Goal: Task Accomplishment & Management: Use online tool/utility

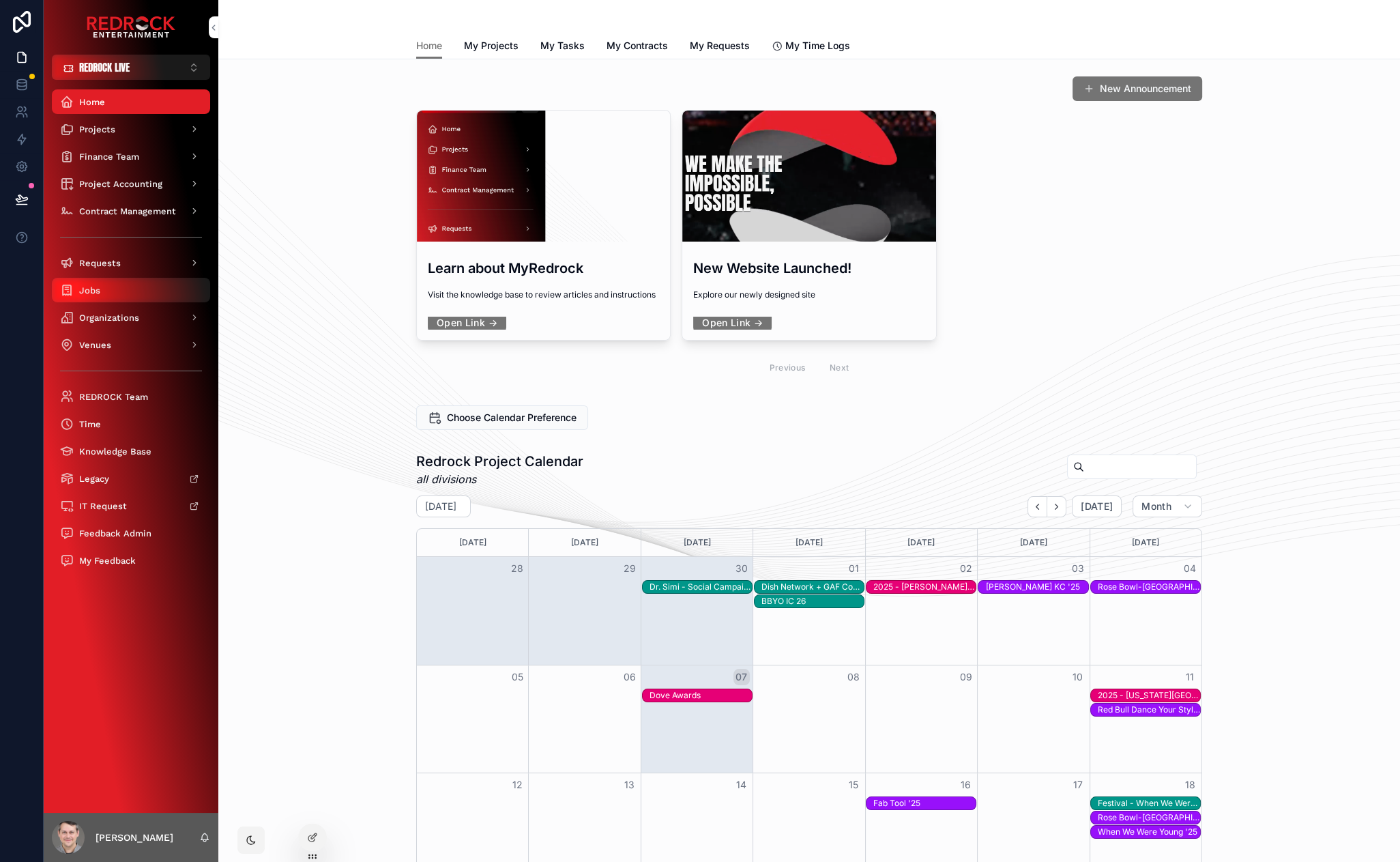
click at [132, 295] on div "Jobs" at bounding box center [132, 290] width 142 height 22
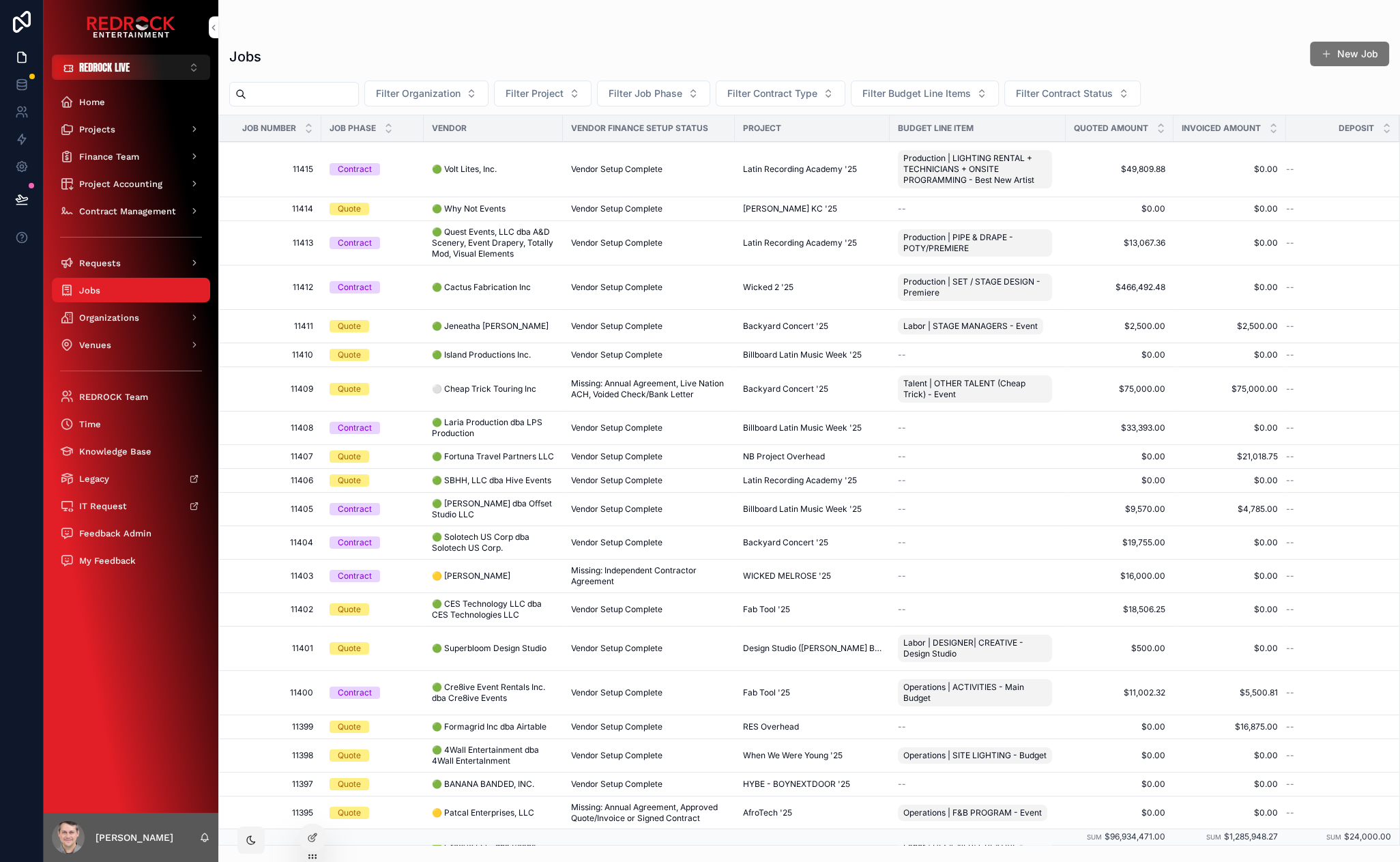
click at [514, 327] on span "🟢 Jeneatha [PERSON_NAME]" at bounding box center [490, 326] width 117 height 11
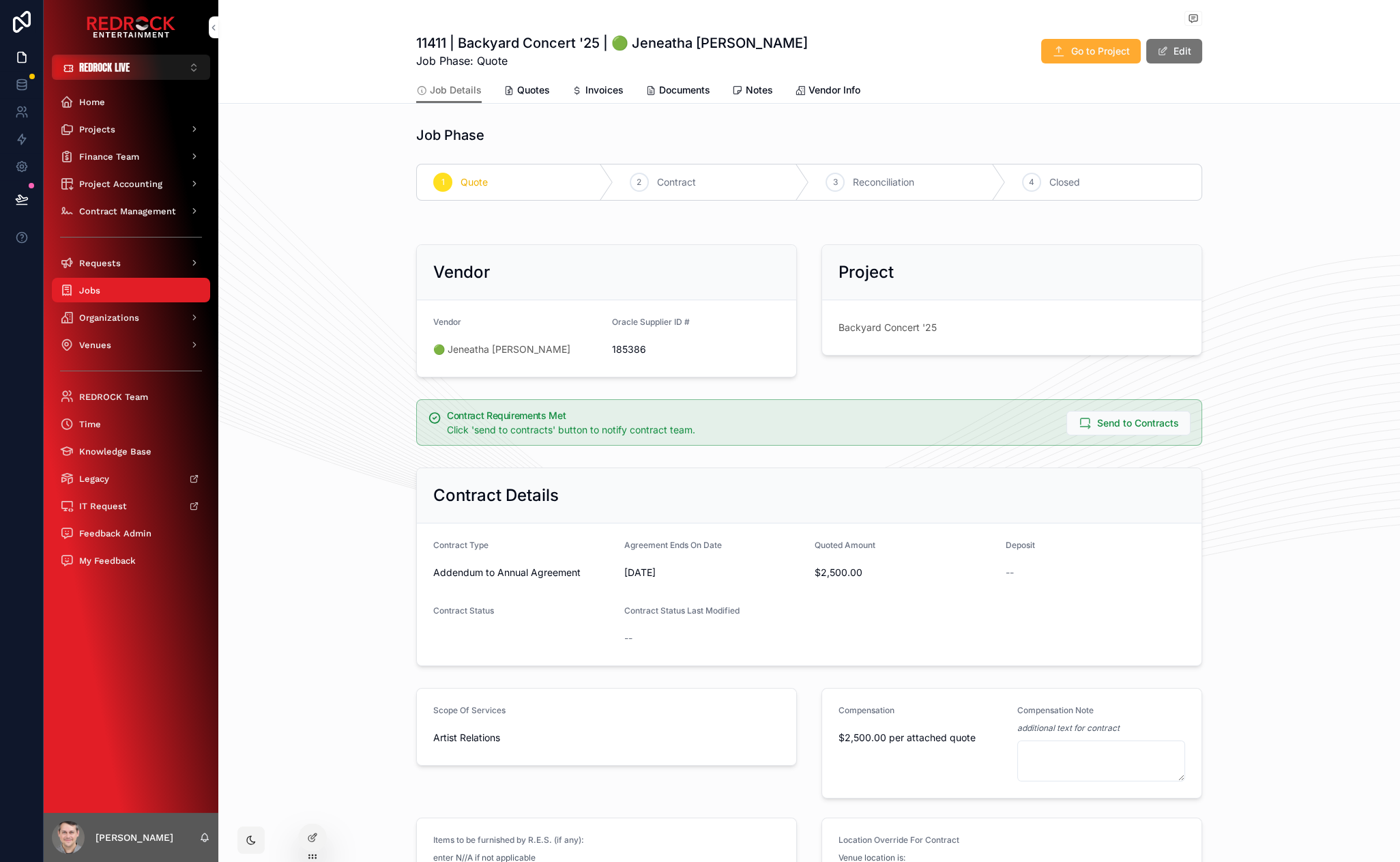
click at [595, 94] on span "Invoices" at bounding box center [605, 89] width 38 height 14
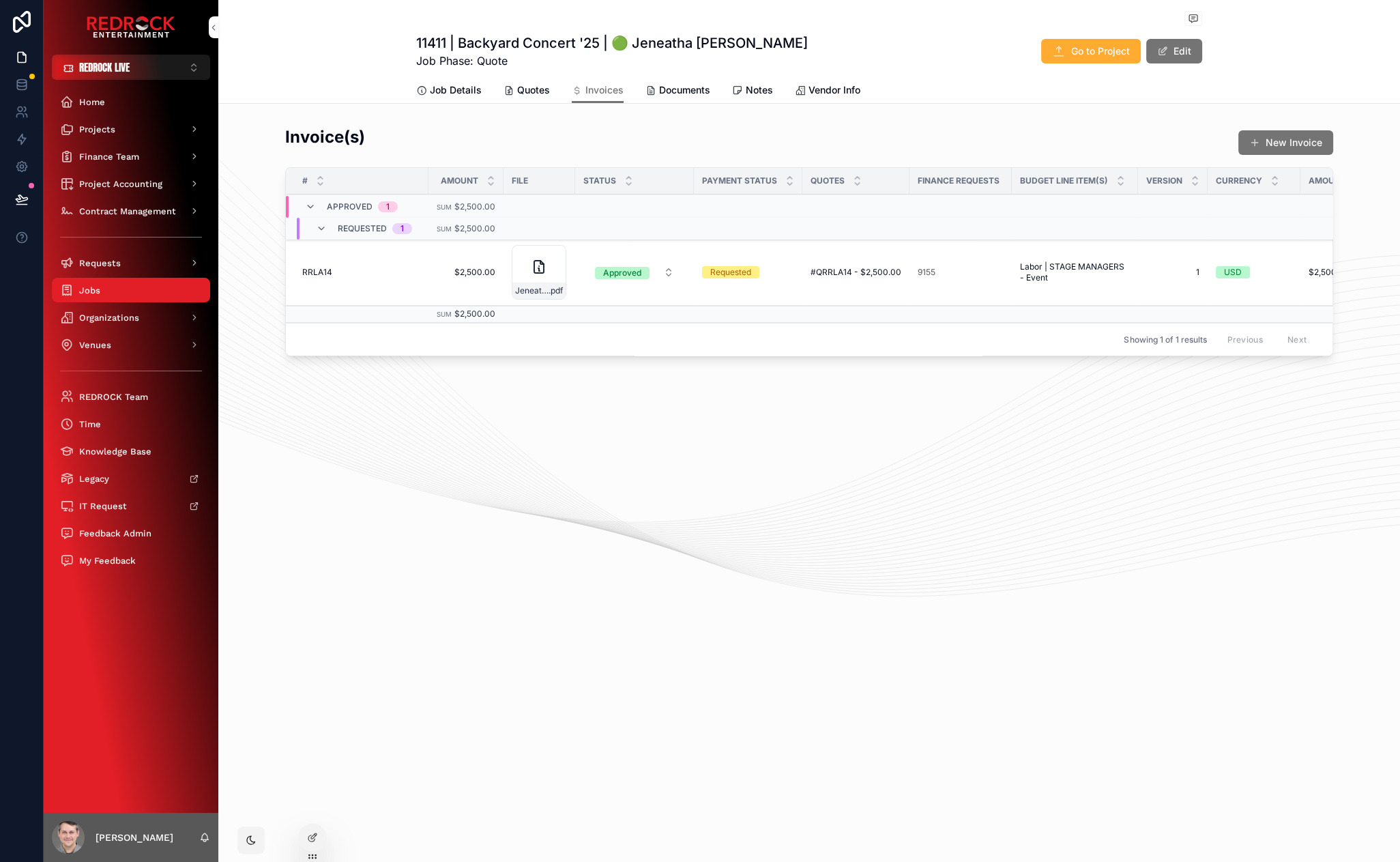
drag, startPoint x: 545, startPoint y: 435, endPoint x: 542, endPoint y: 416, distance: 19.2
click at [1262, 143] on button "New Invoice" at bounding box center [1286, 142] width 95 height 24
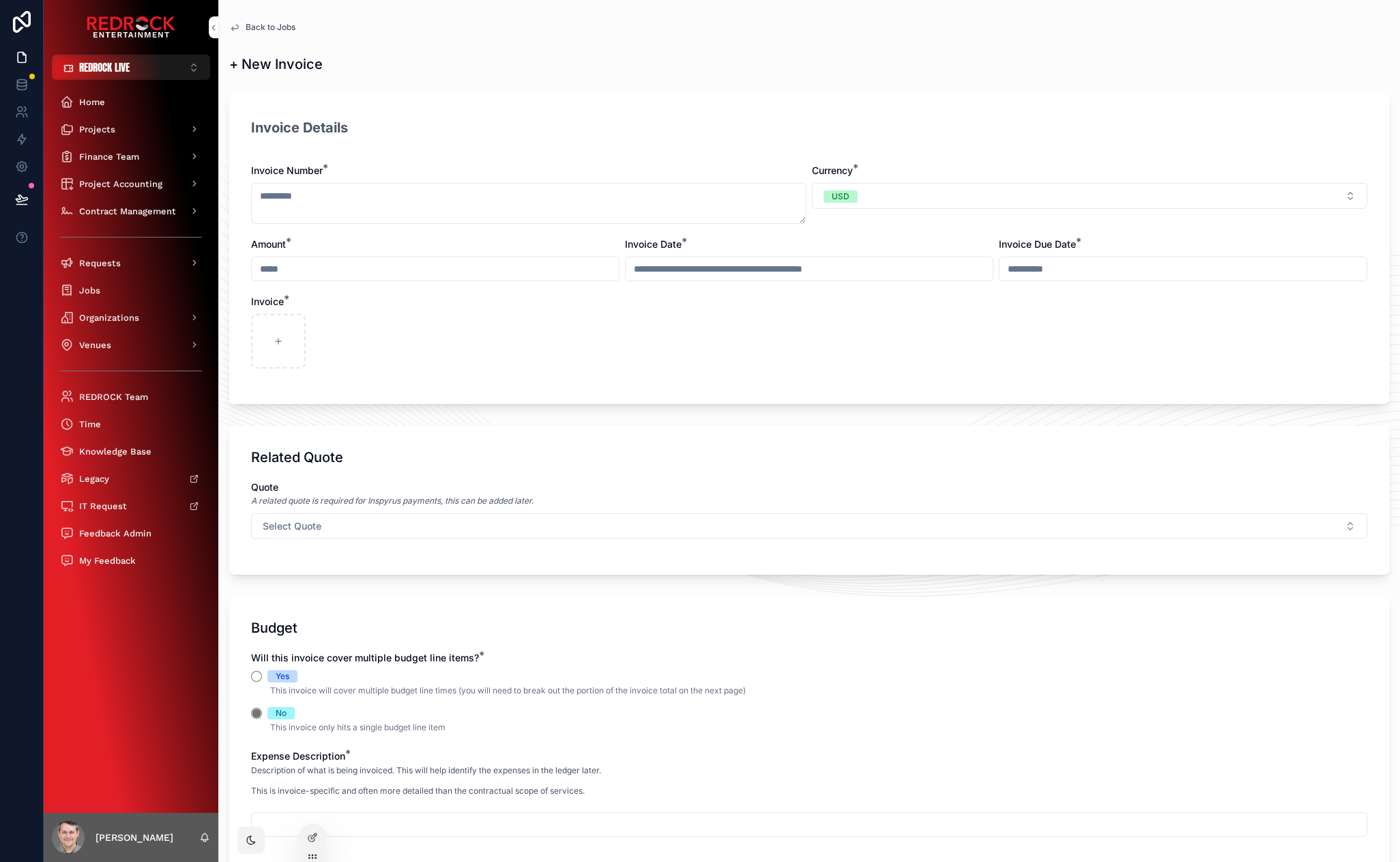
click at [745, 115] on div "Invoice Details" at bounding box center [809, 132] width 1116 height 35
click at [609, 104] on div "Invoice Details Invoice Number * Currency * USD Amount * Invoice Date * Invoice…" at bounding box center [810, 248] width 1160 height 311
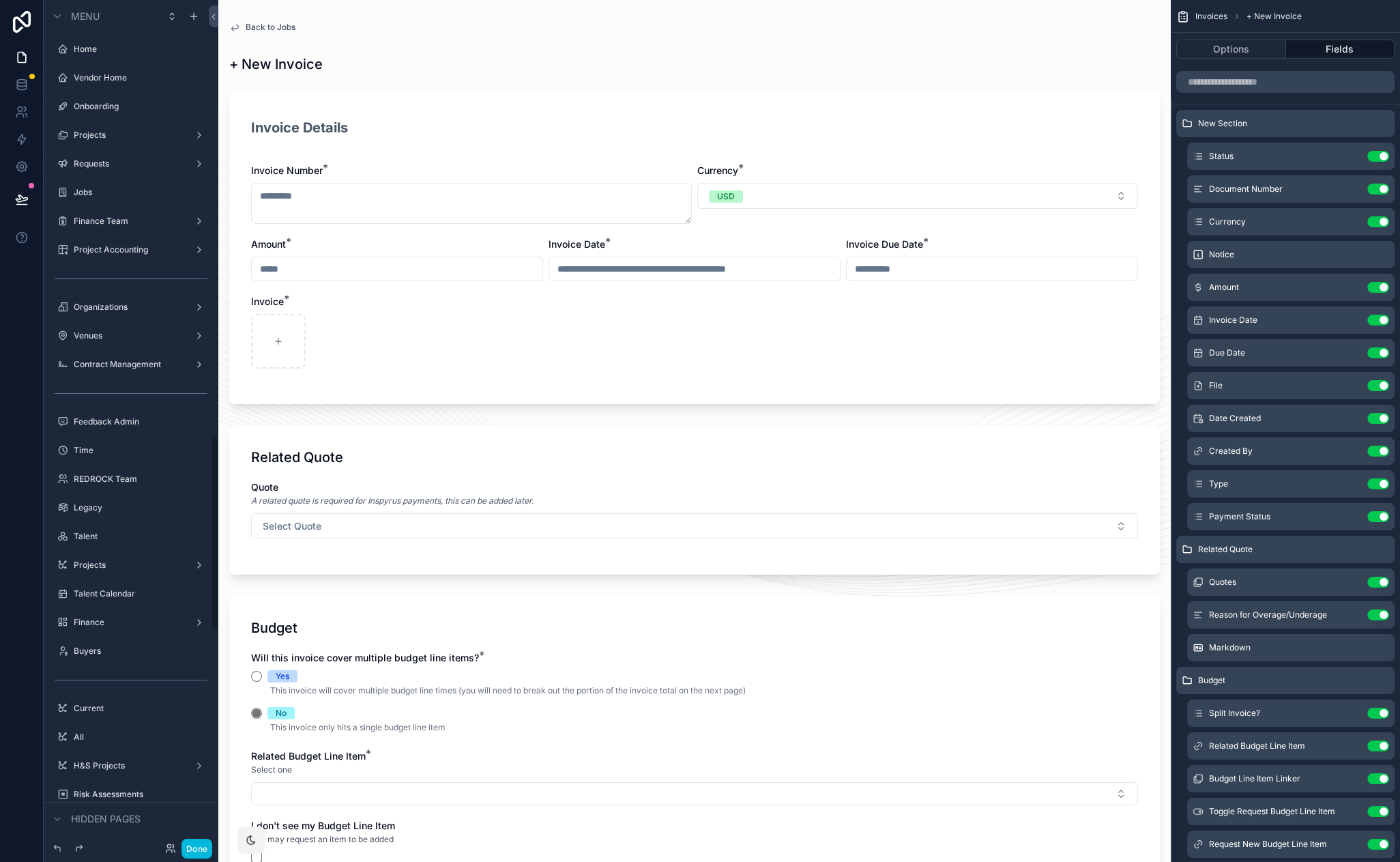
scroll to position [1878, 0]
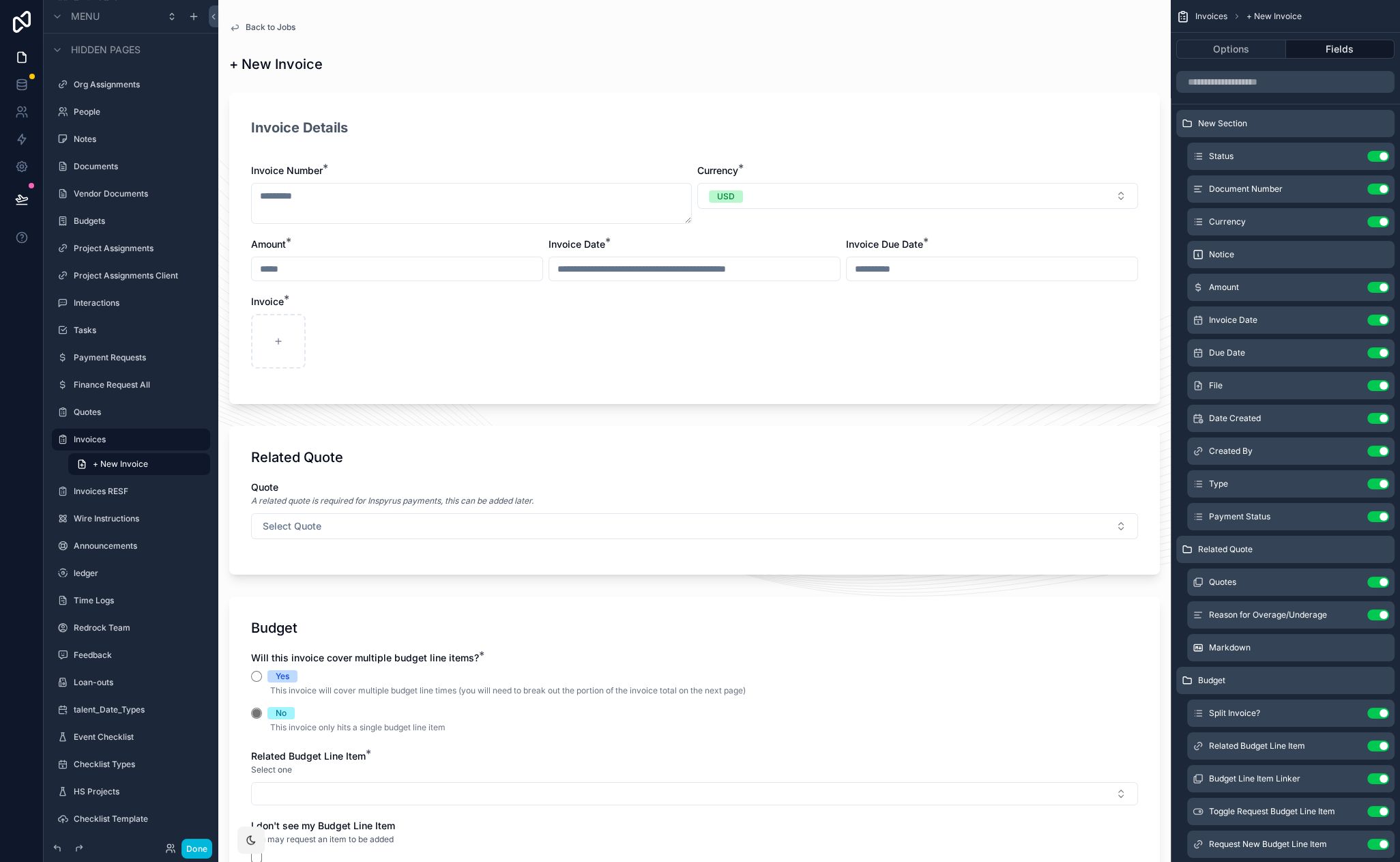
drag, startPoint x: 756, startPoint y: 142, endPoint x: 562, endPoint y: 132, distance: 194.3
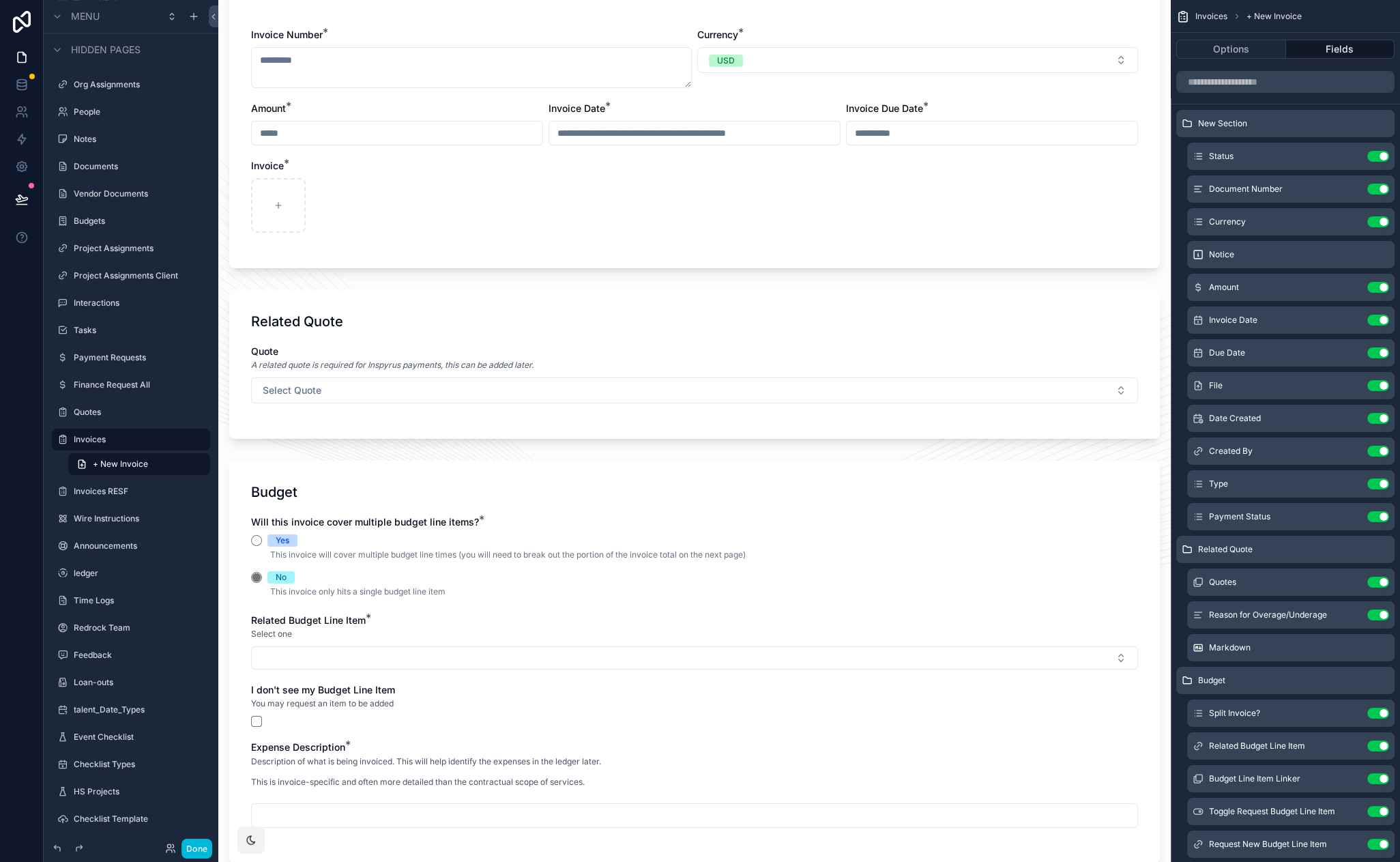
scroll to position [198, 0]
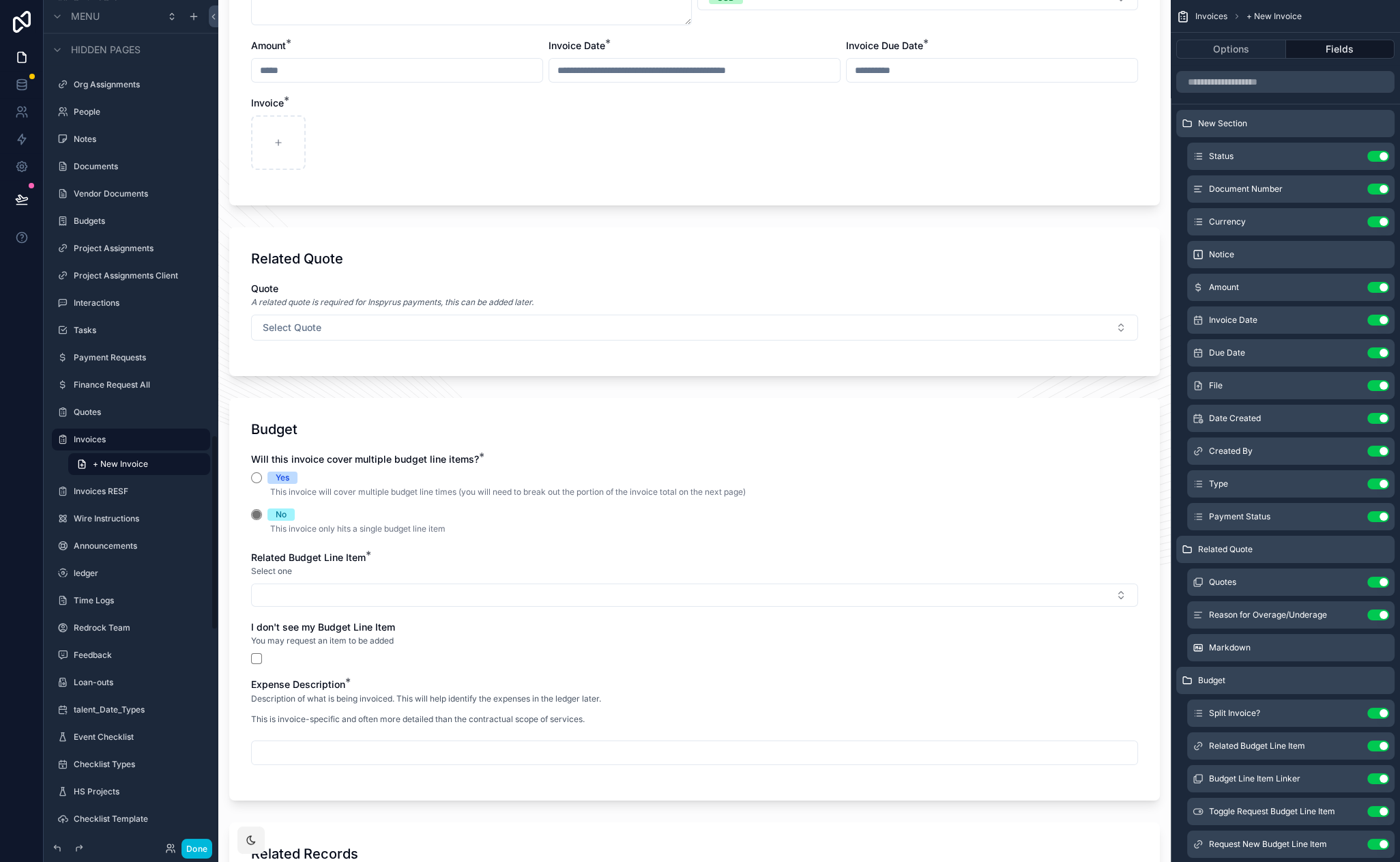
drag, startPoint x: 731, startPoint y: 374, endPoint x: 46, endPoint y: 453, distance: 689.5
click at [0, 0] on div "Menu Home Vendor Home Onboarding Projects Requests Jobs Finance Team Project Ac…" at bounding box center [700, 431] width 1400 height 862
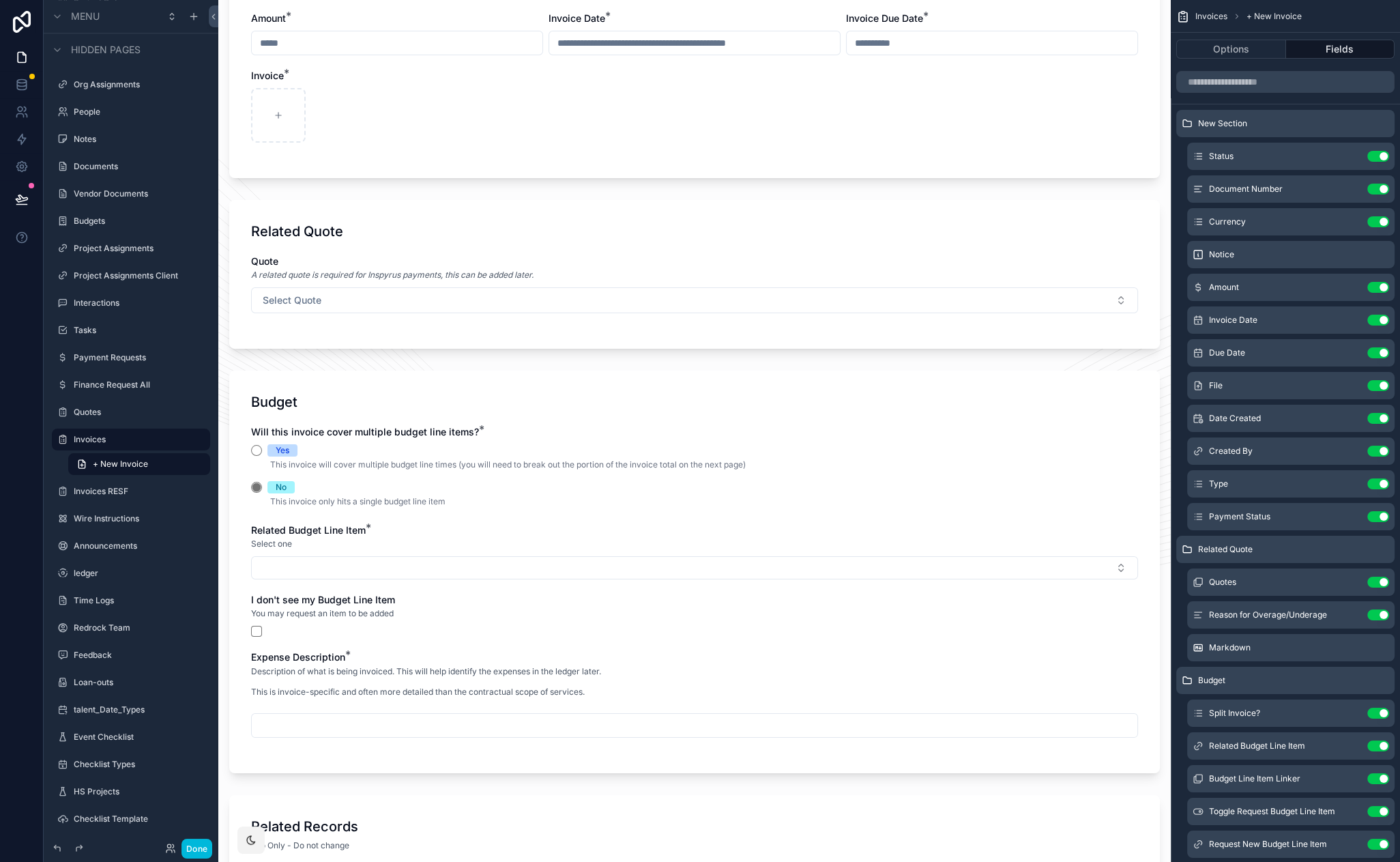
scroll to position [290, 0]
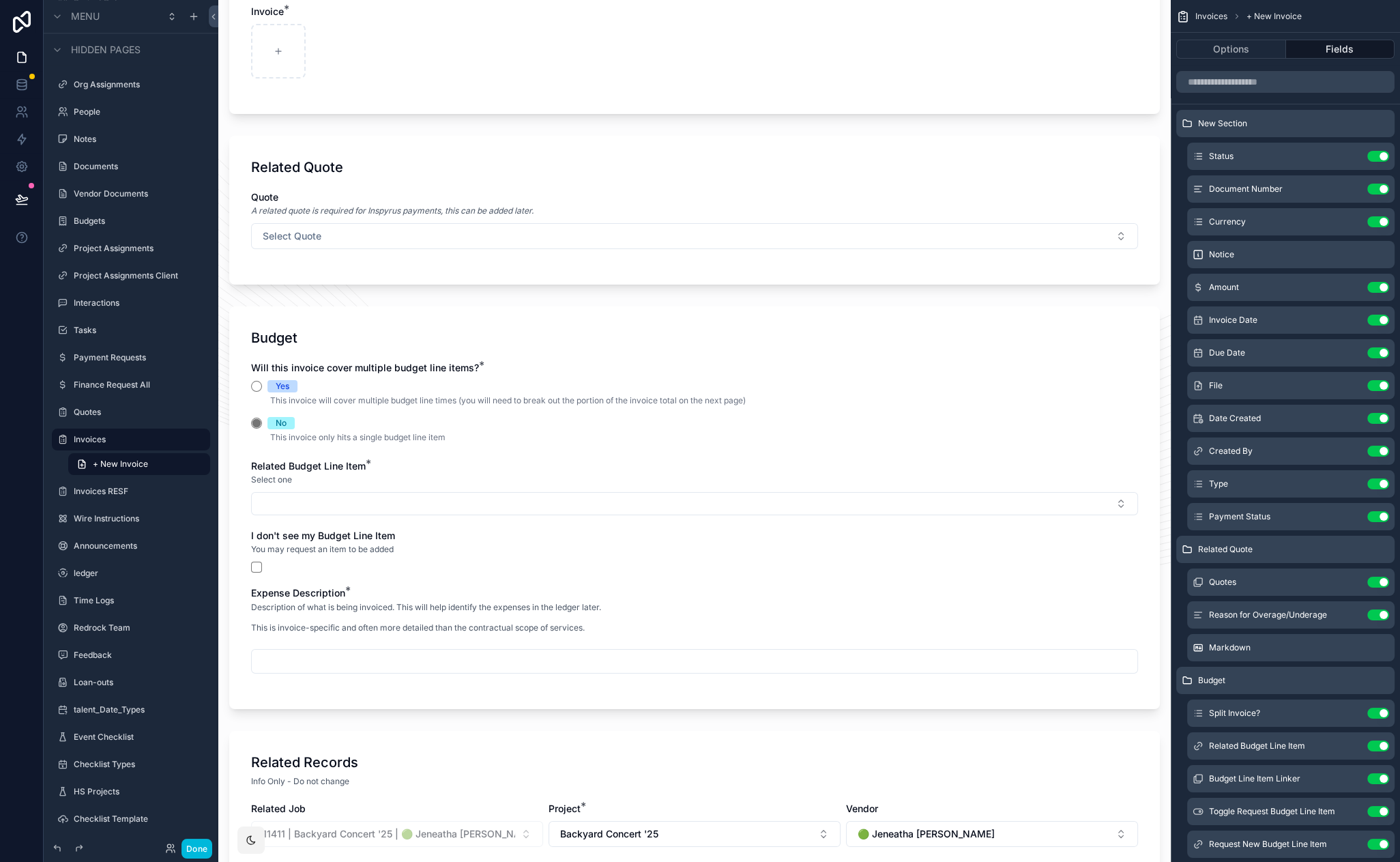
click at [0, 0] on icon "scrollable content" at bounding box center [0, 0] width 0 height 0
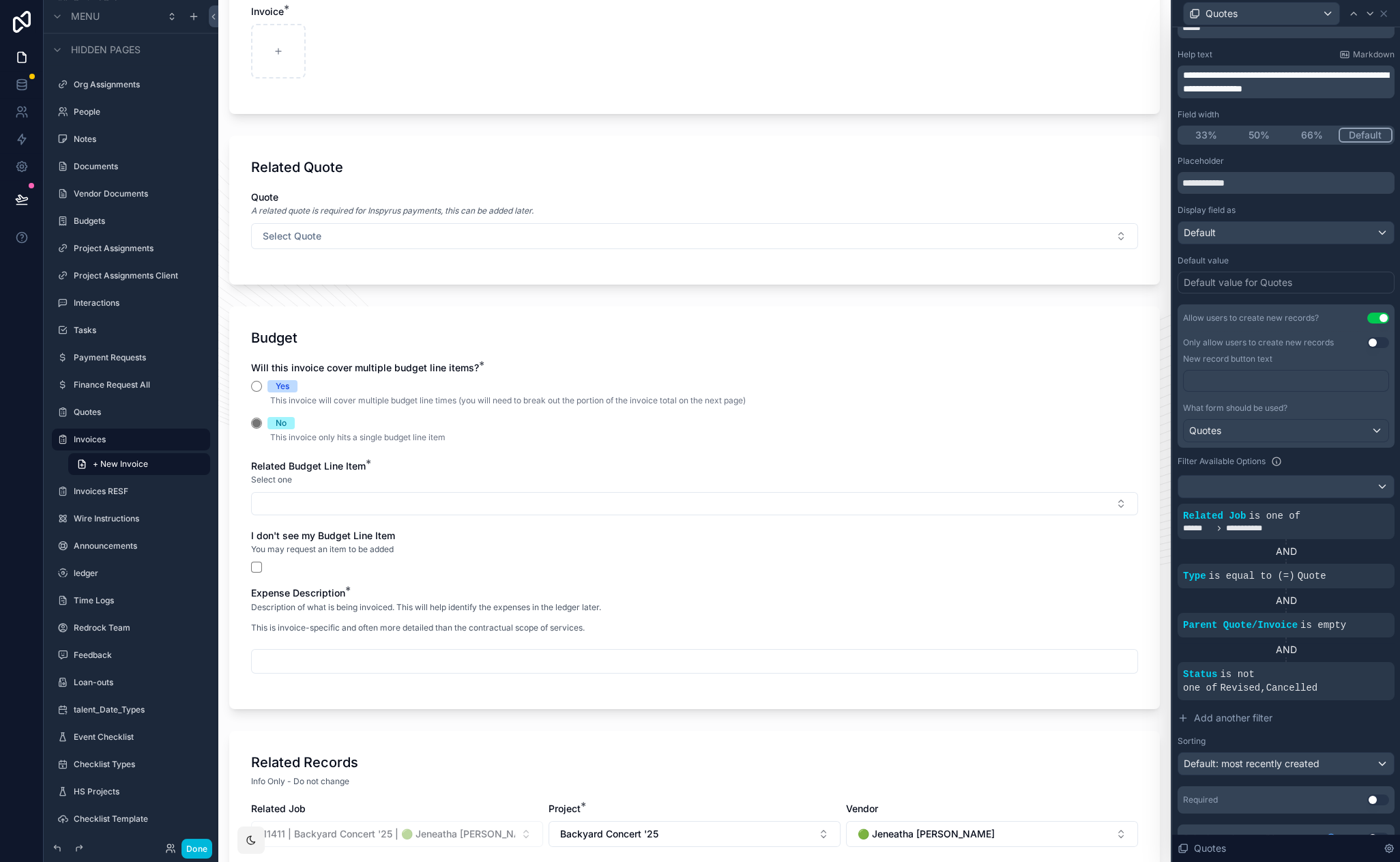
scroll to position [79, 0]
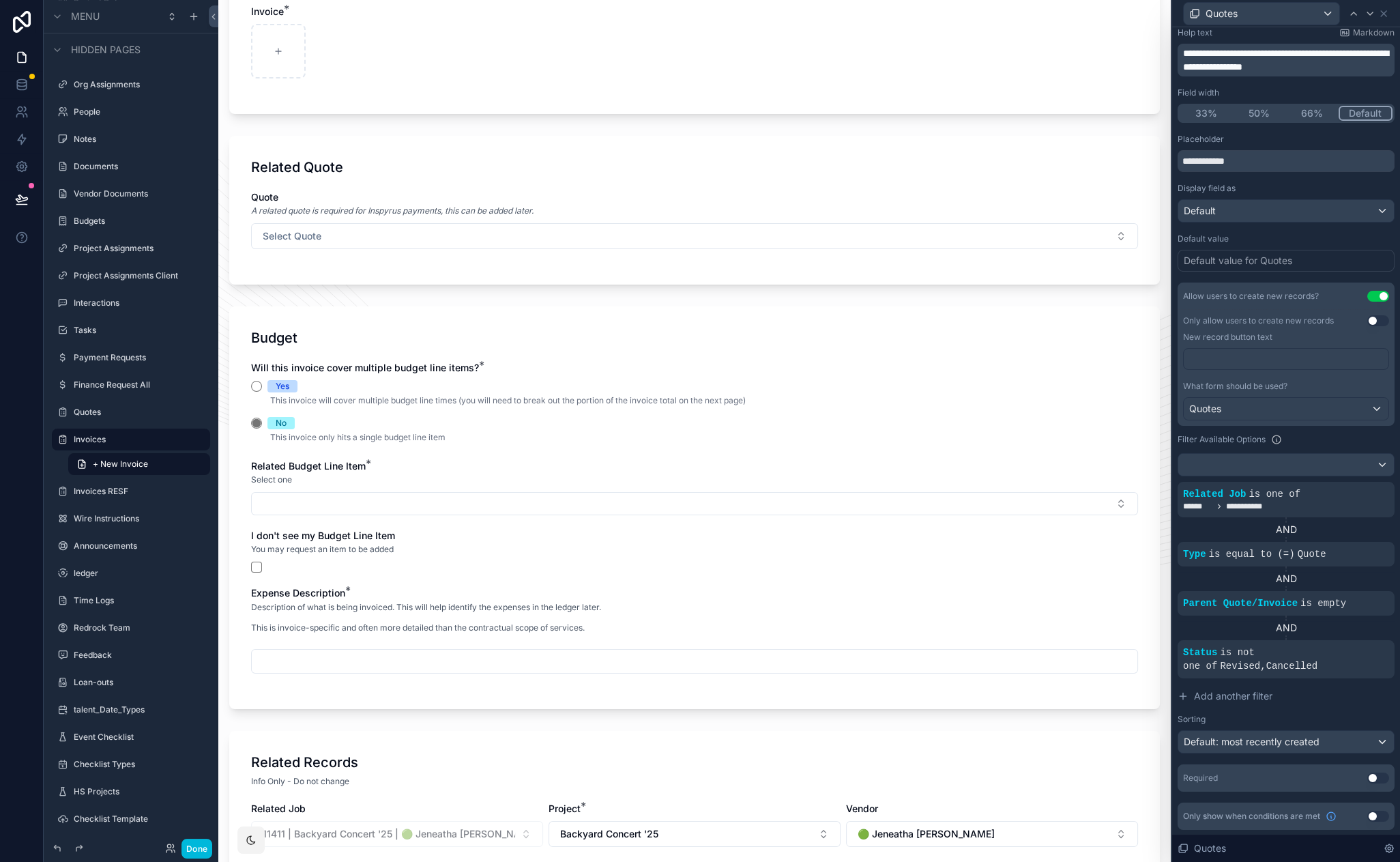
click at [486, 500] on button "Select Button" at bounding box center [695, 504] width 887 height 23
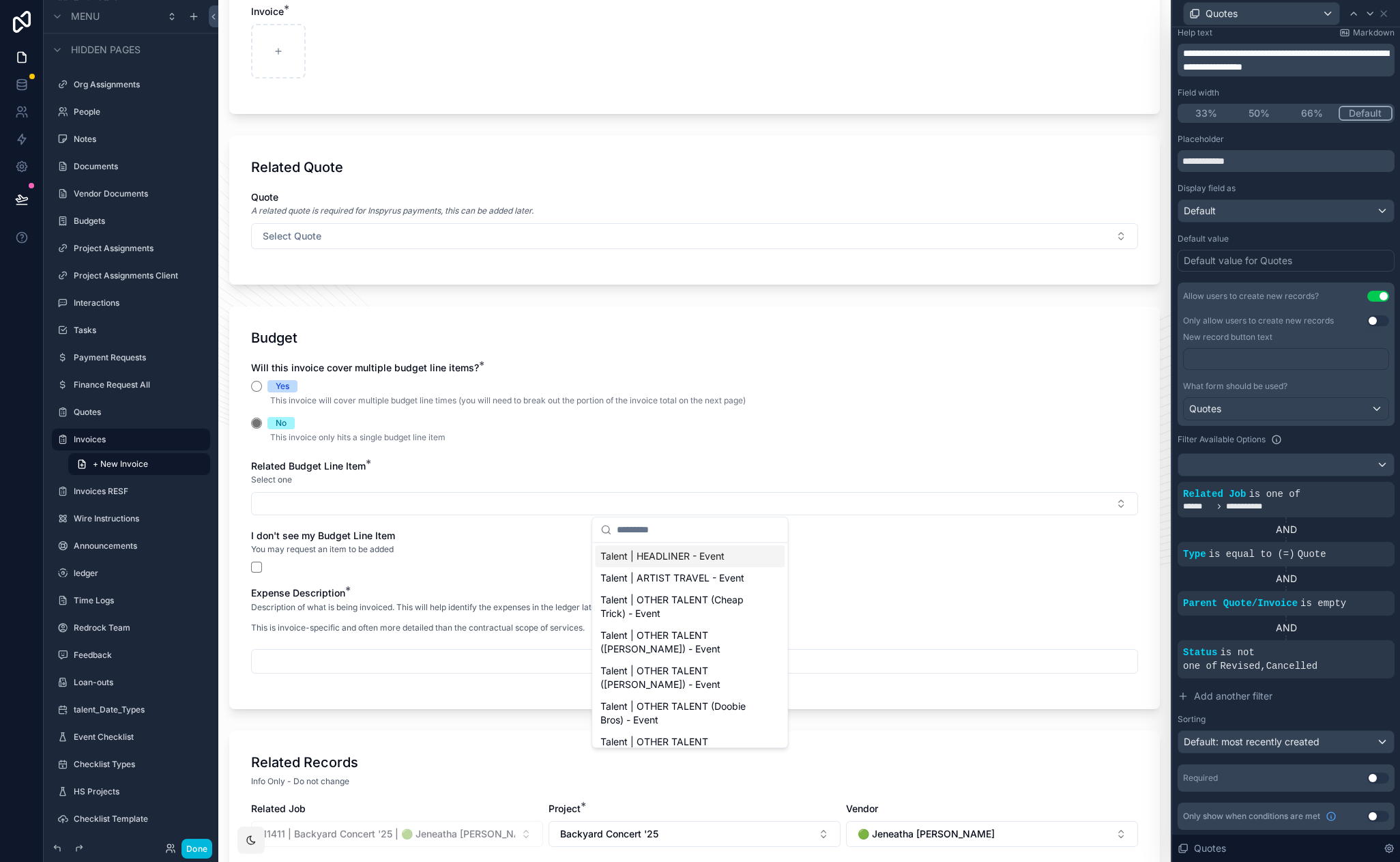
click at [302, 204] on div "A related quote is required for Inspyrus payments, this can be added later." at bounding box center [695, 210] width 887 height 14
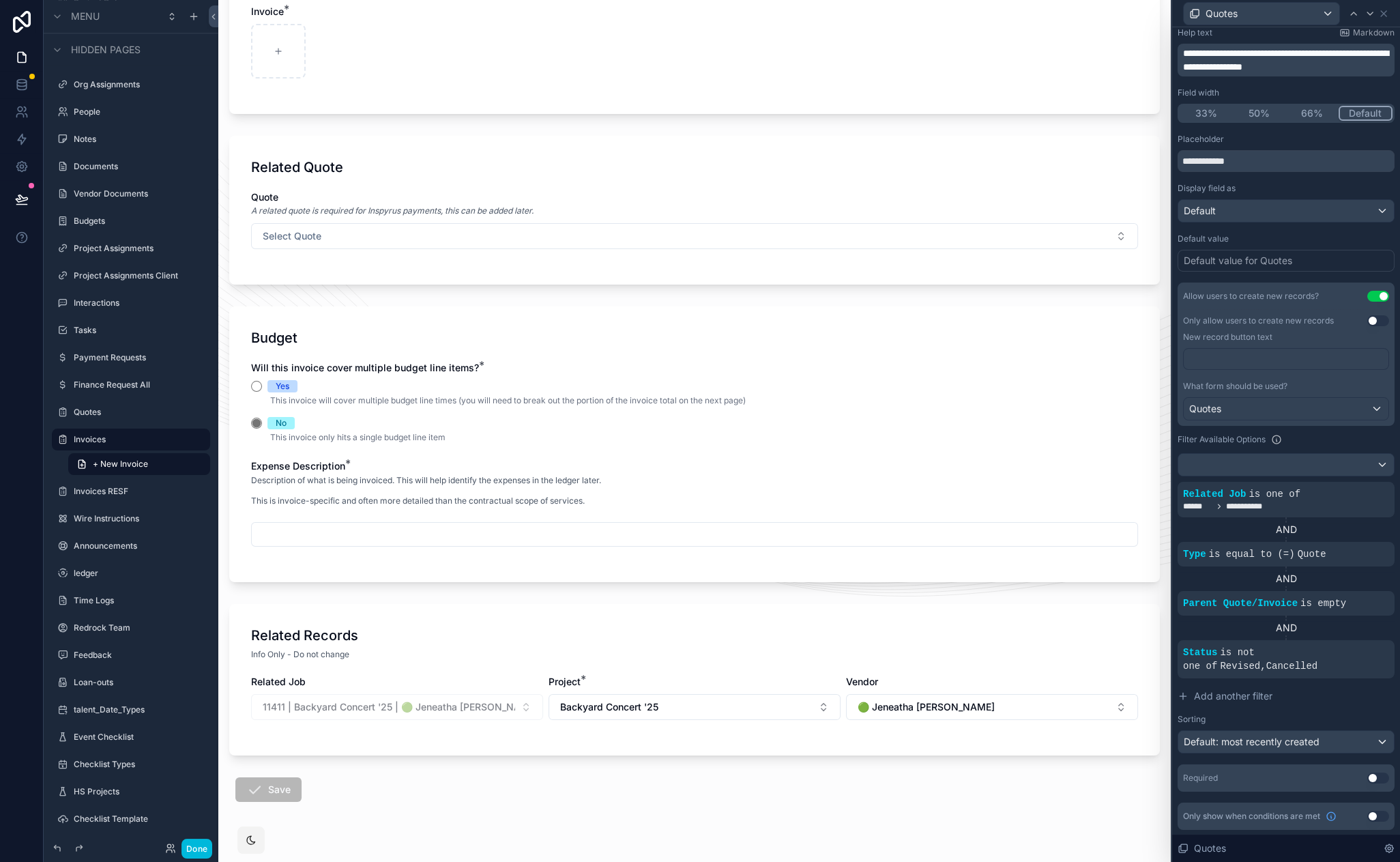
click at [312, 230] on span "Select Quote" at bounding box center [292, 236] width 59 height 14
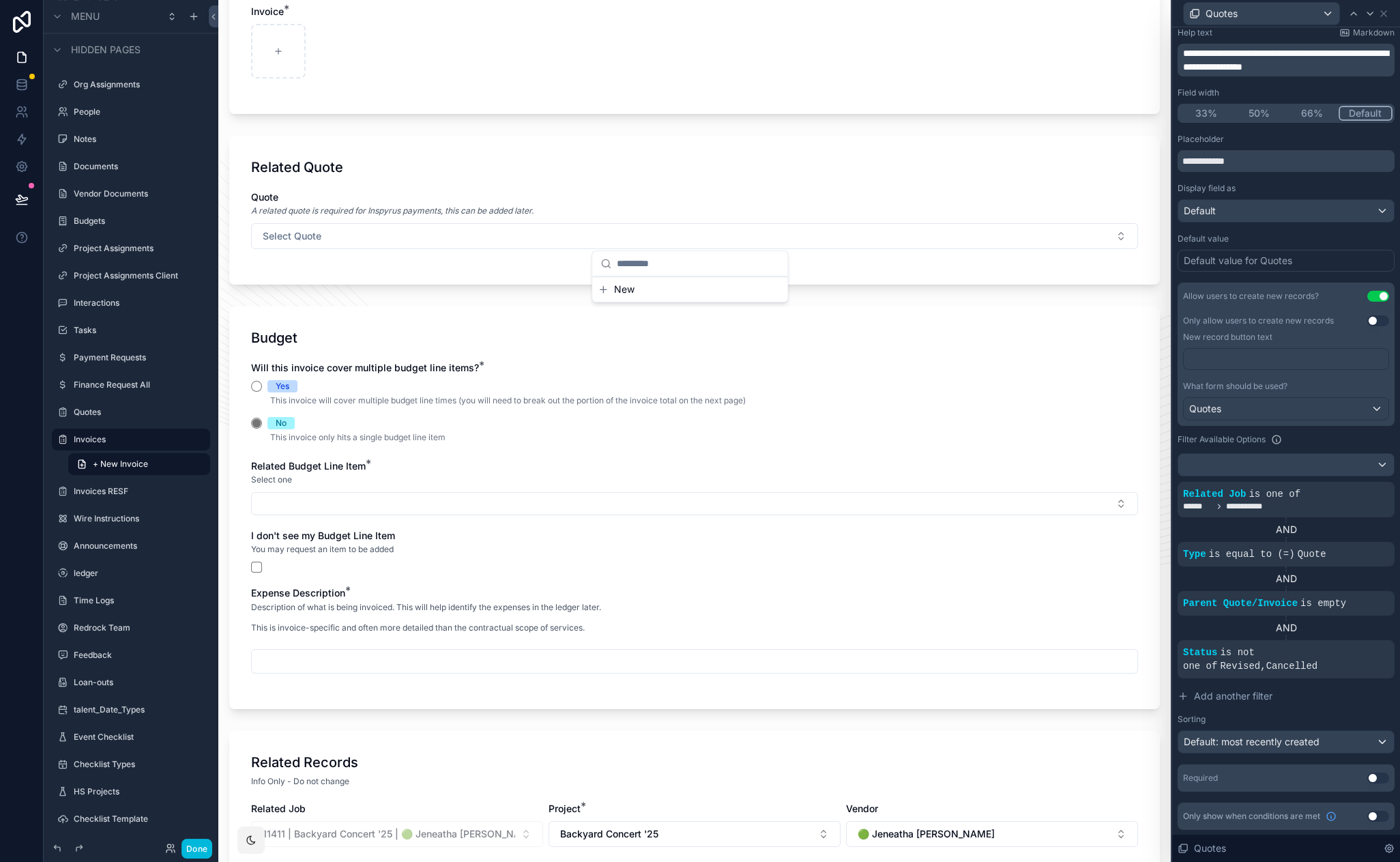
click at [499, 272] on div "Related Quote Quote A related quote is required for Inspyrus payments, this can…" at bounding box center [695, 210] width 931 height 149
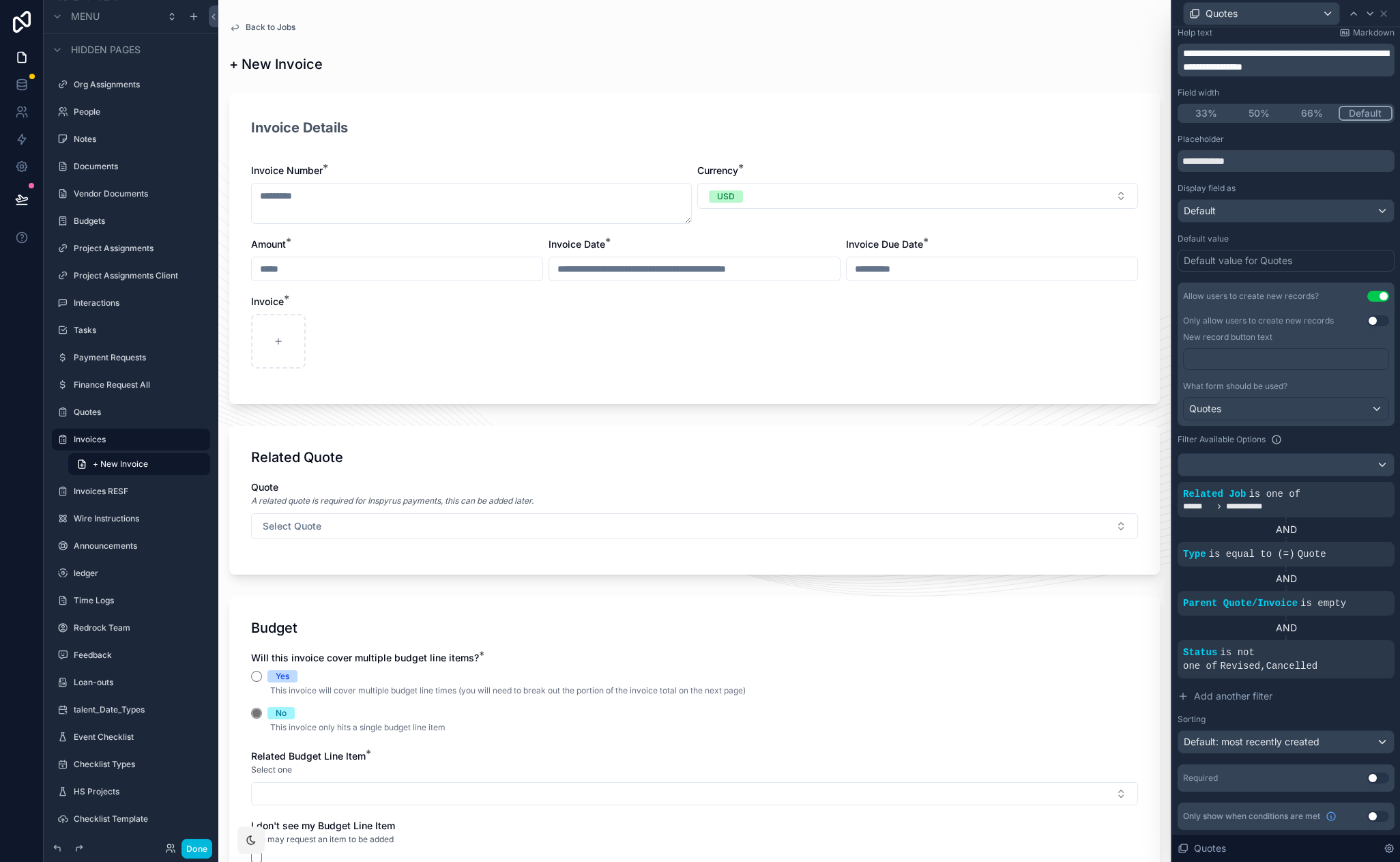
click at [251, 26] on span "Back to Jobs" at bounding box center [270, 27] width 50 height 11
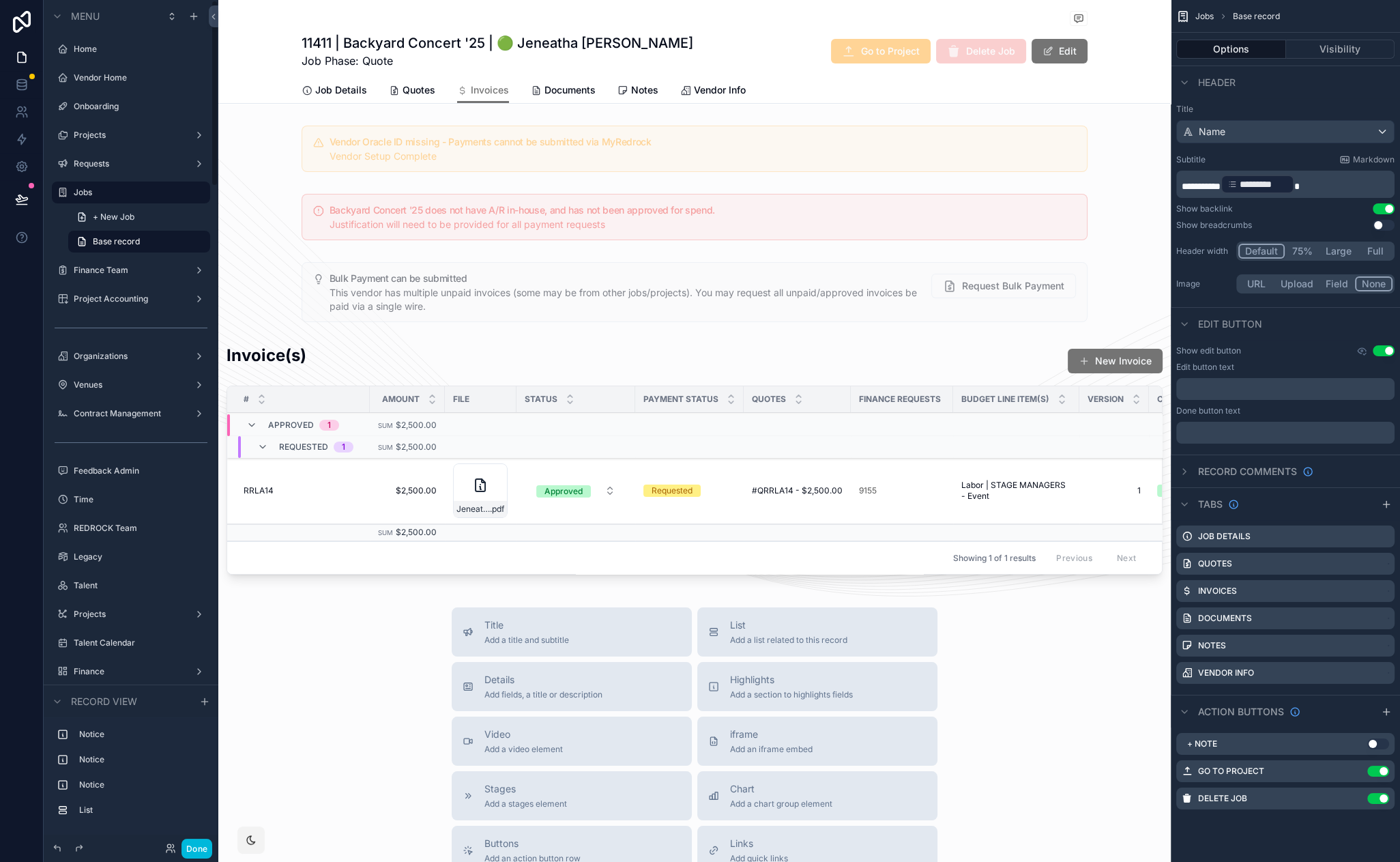
click at [109, 190] on label "Jobs" at bounding box center [138, 193] width 128 height 11
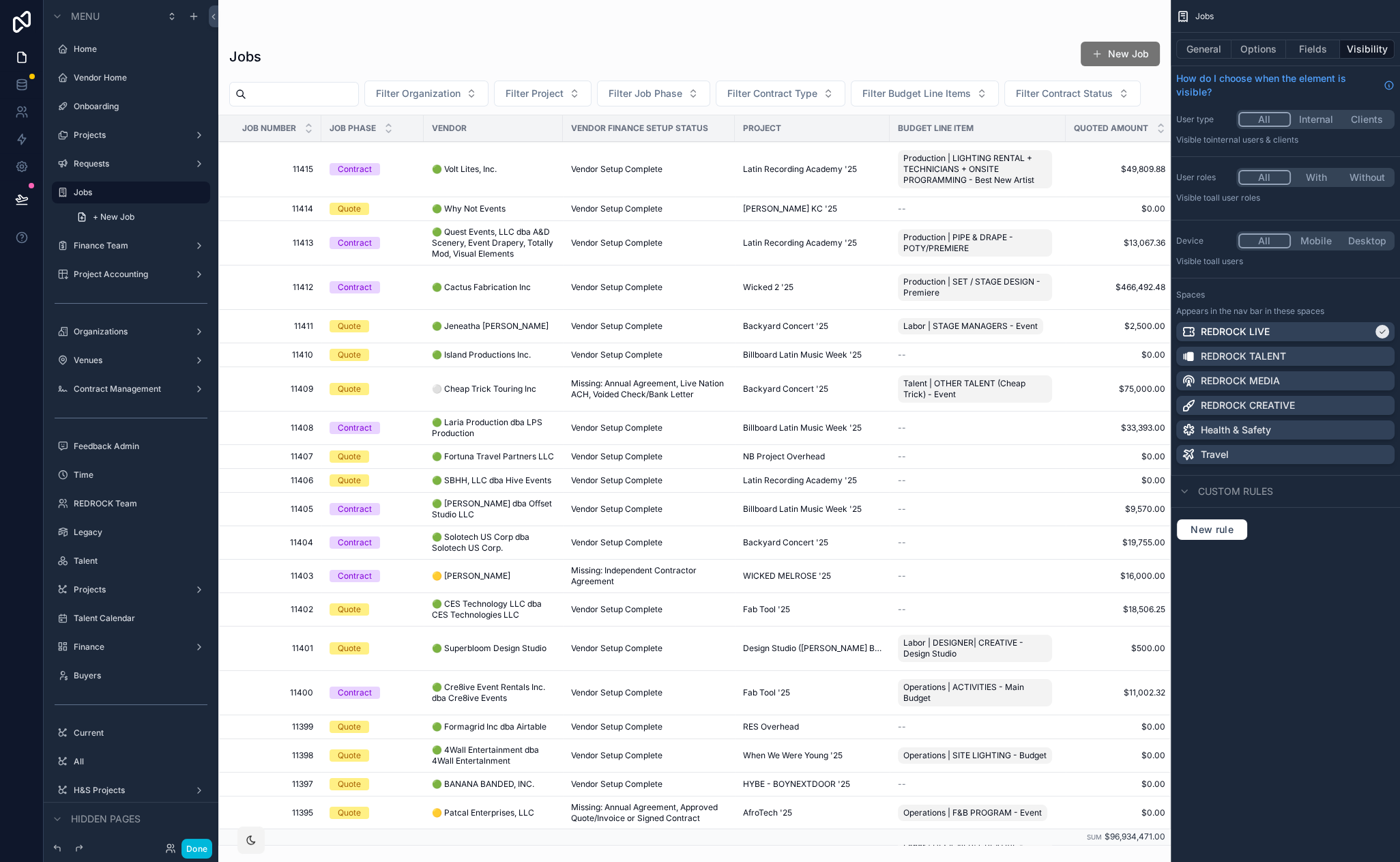
click at [471, 424] on div "scrollable content" at bounding box center [694, 431] width 952 height 862
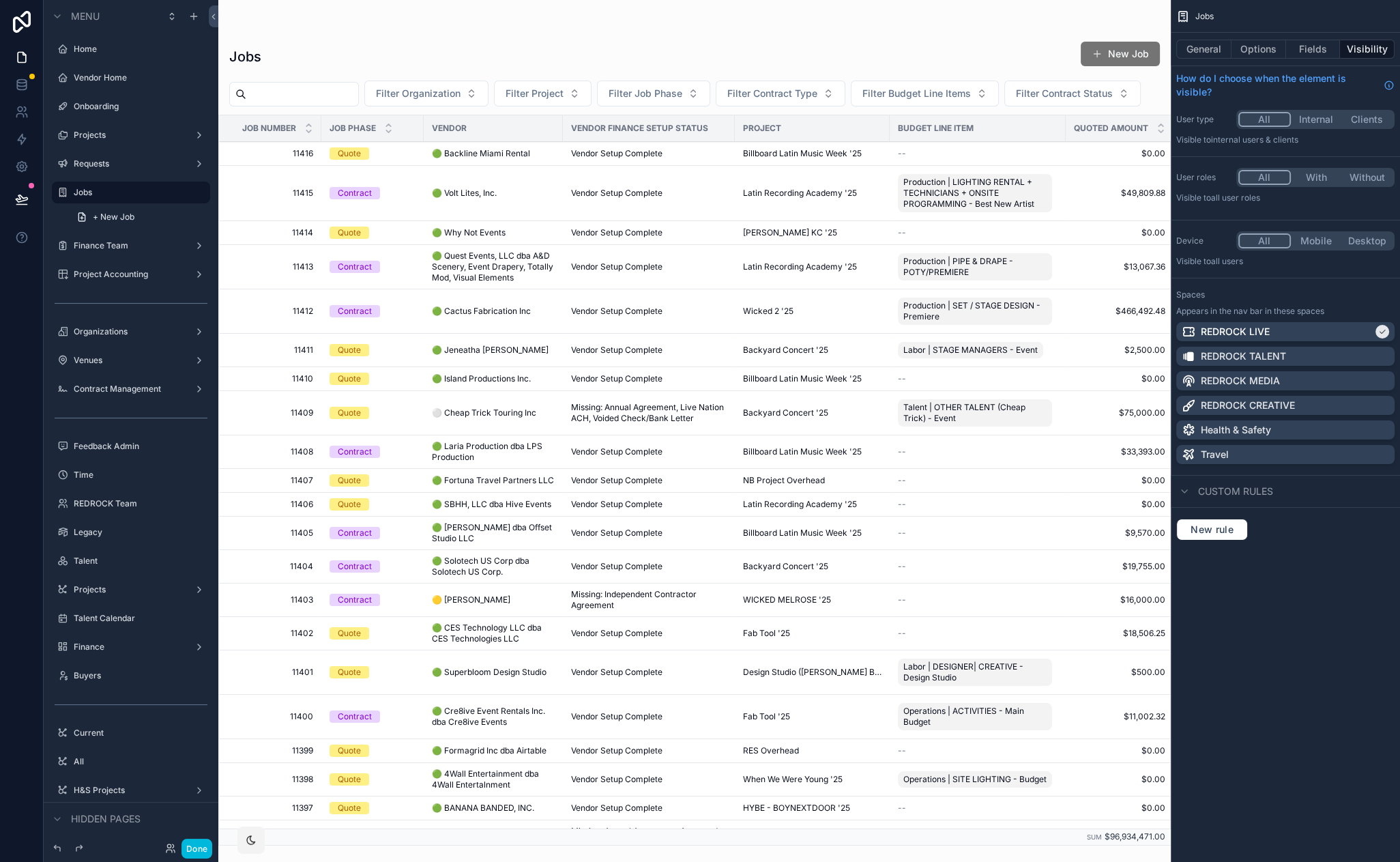
click at [459, 443] on span "🟢 Laria Production dba LPS Production" at bounding box center [493, 451] width 123 height 22
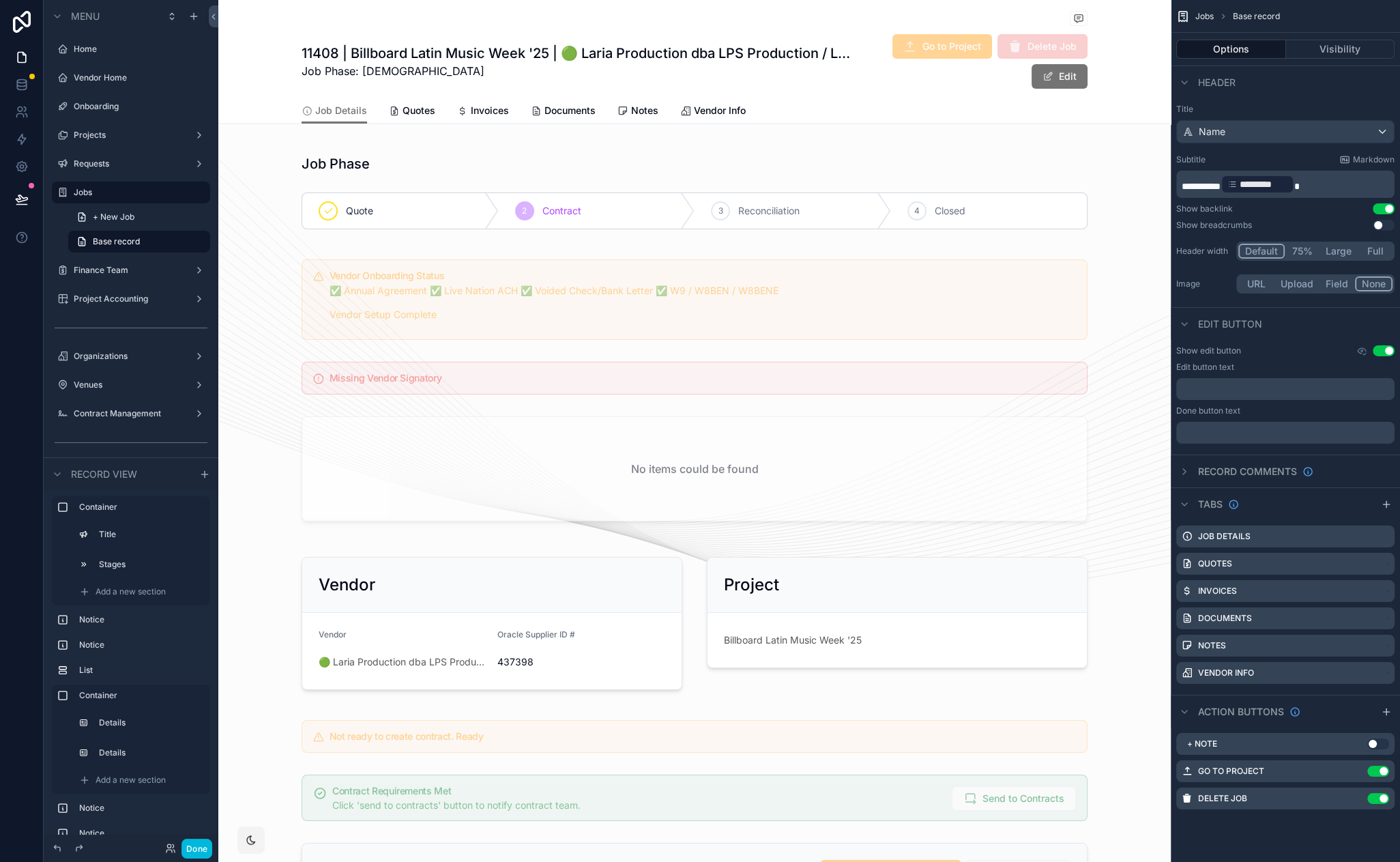
click at [92, 190] on label "Jobs" at bounding box center [138, 193] width 128 height 11
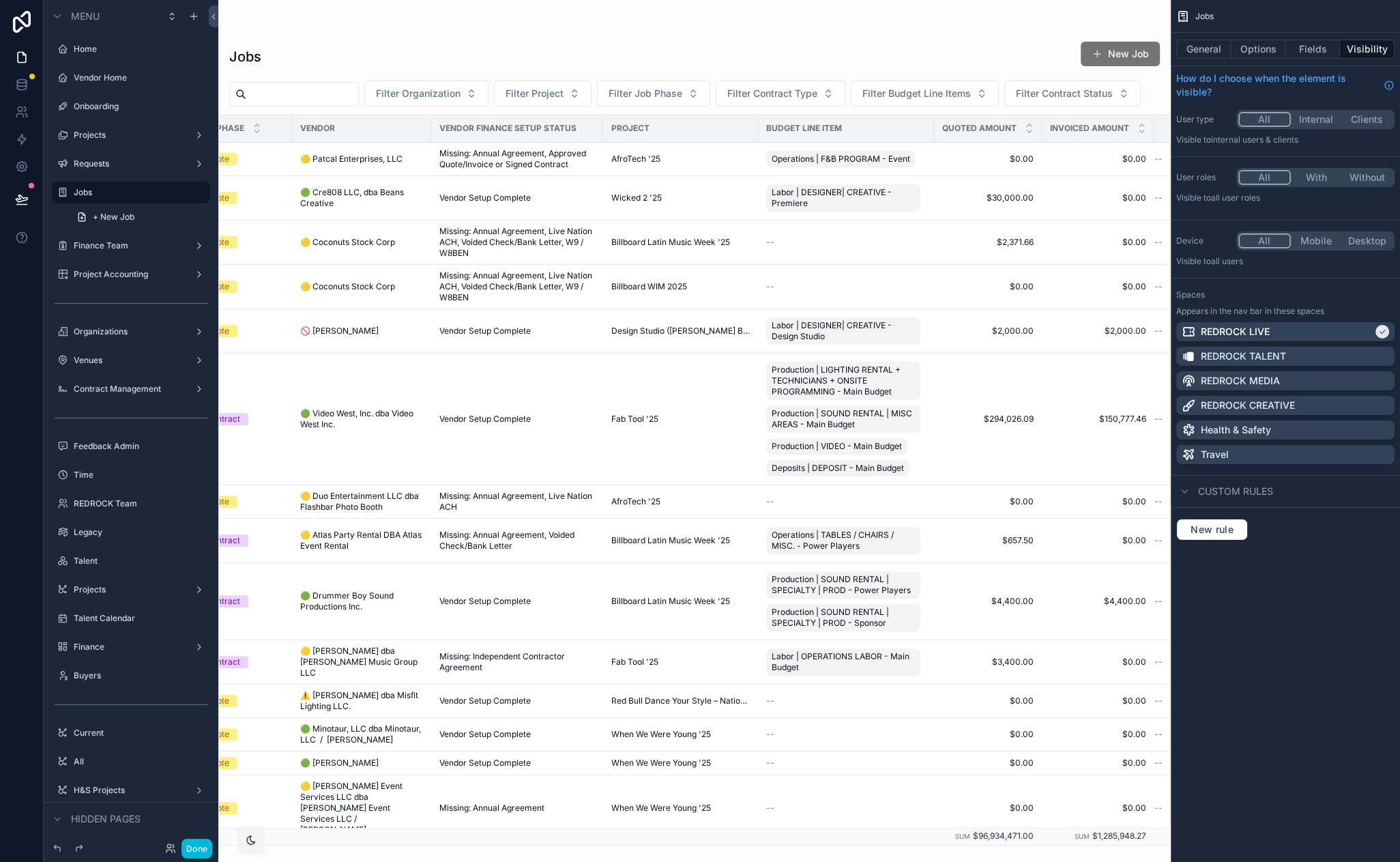
scroll to position [677, 0]
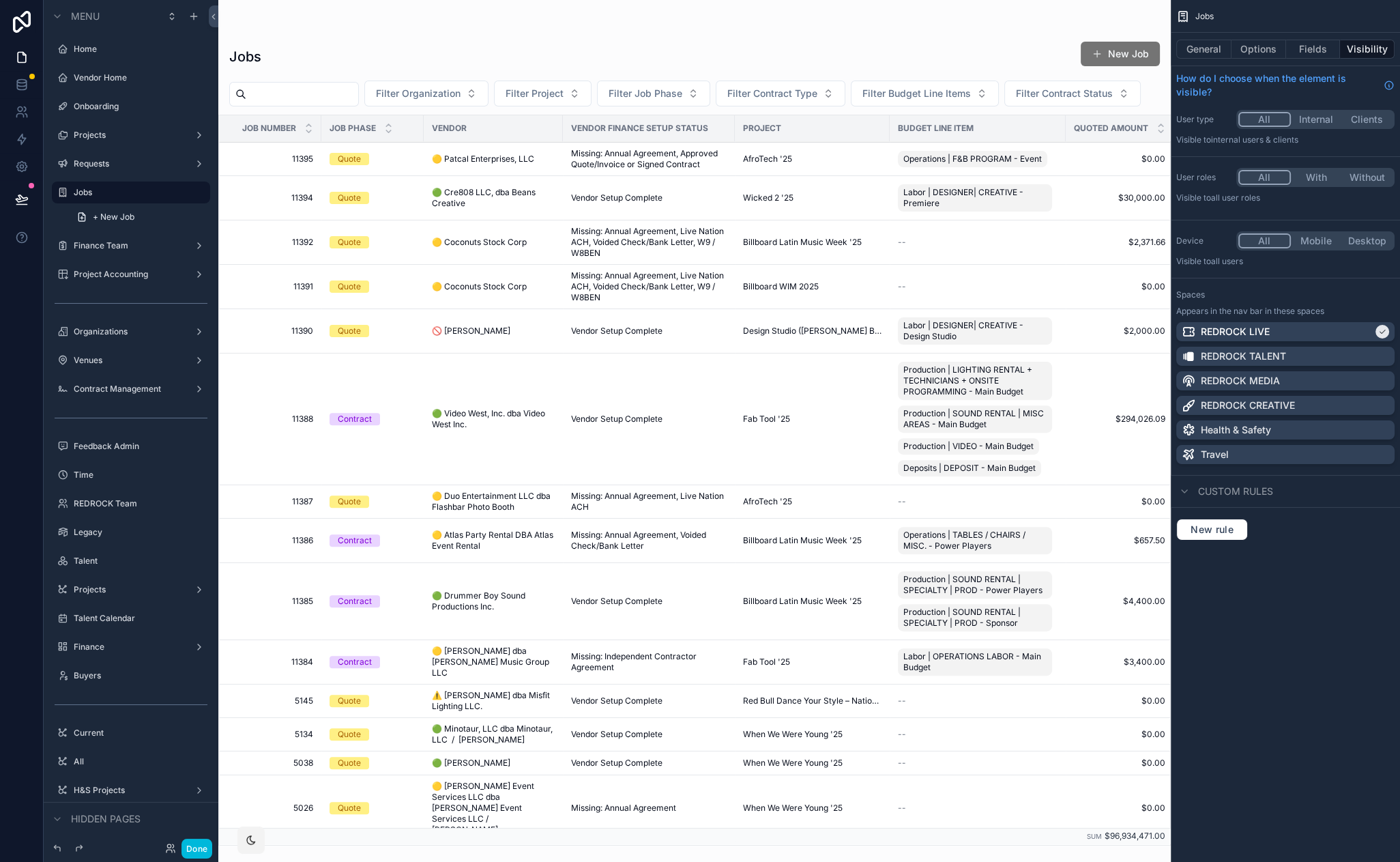
click at [504, 424] on span "🟢 Video West, Inc. dba Video West Inc." at bounding box center [493, 419] width 123 height 22
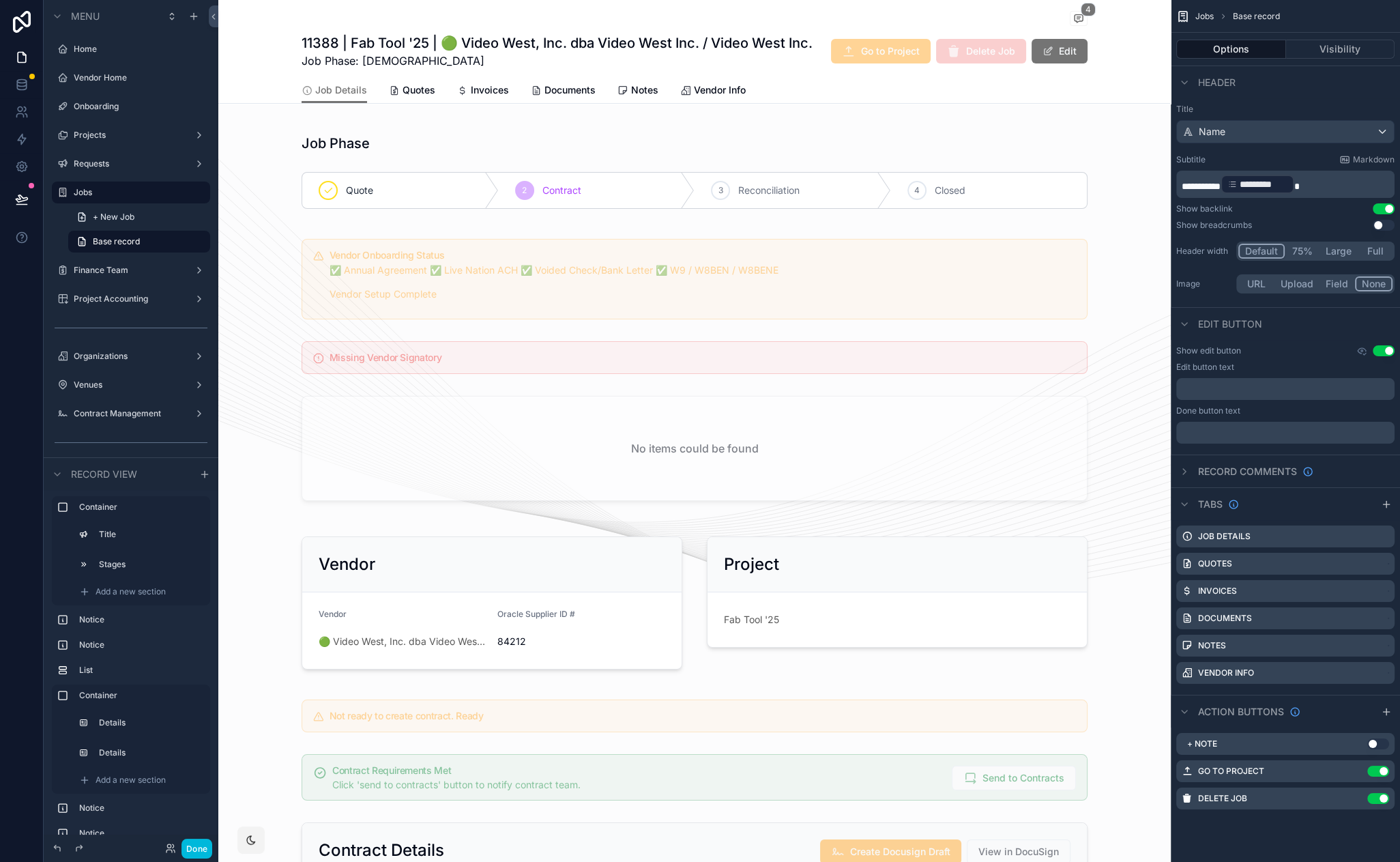
scroll to position [280, 0]
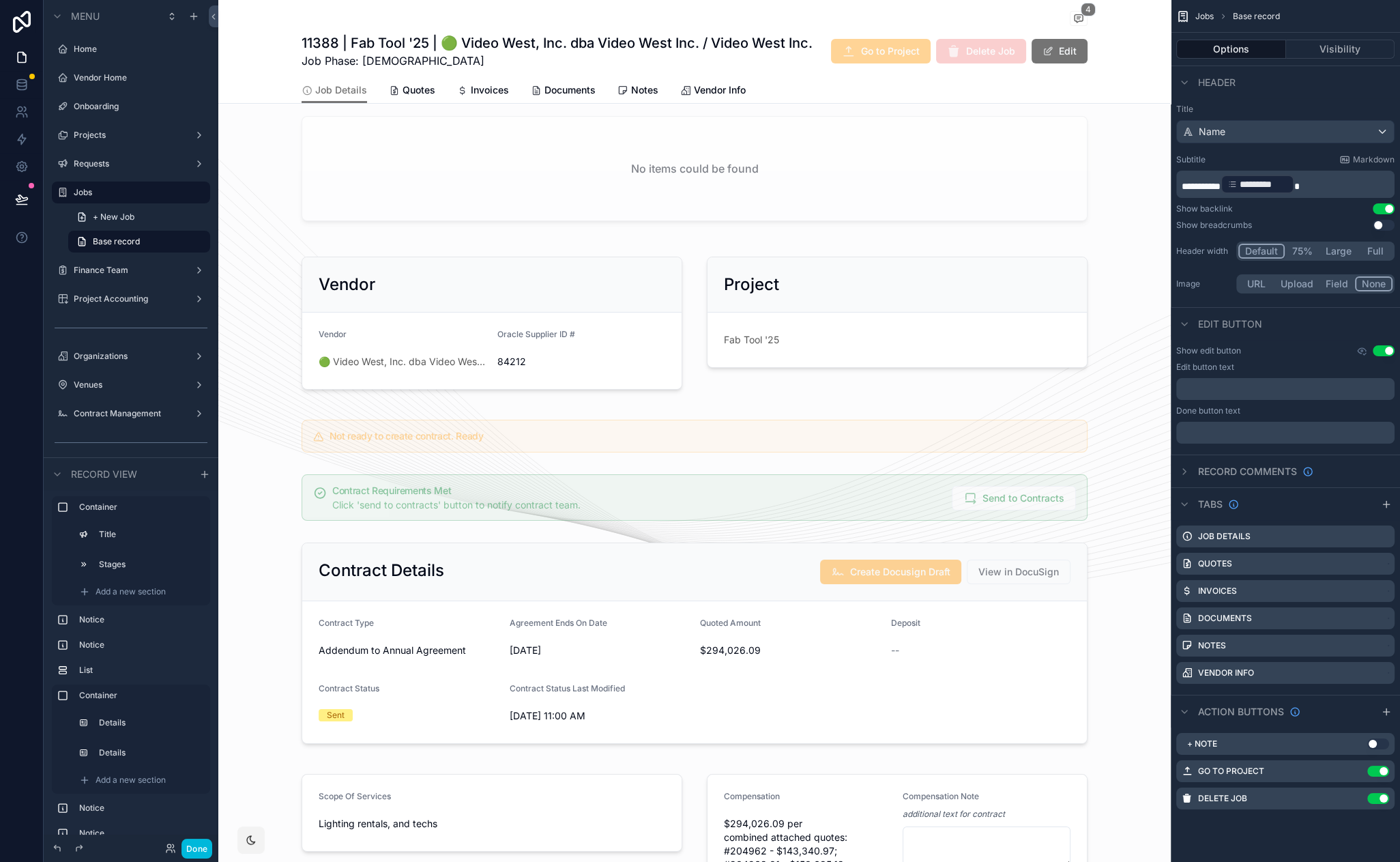
click at [405, 93] on span "Quotes" at bounding box center [419, 89] width 32 height 14
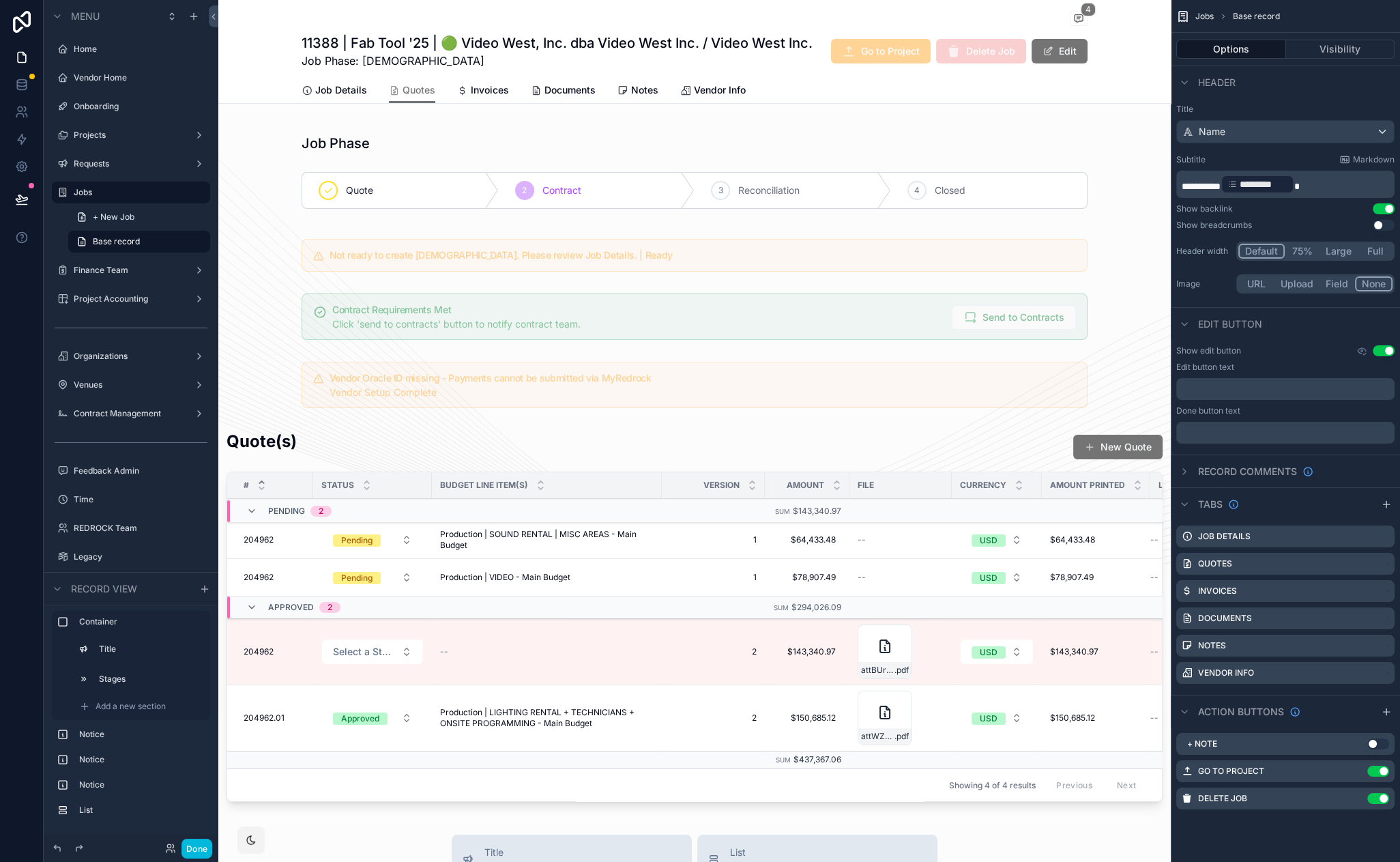
click at [492, 91] on span "Invoices" at bounding box center [490, 89] width 38 height 14
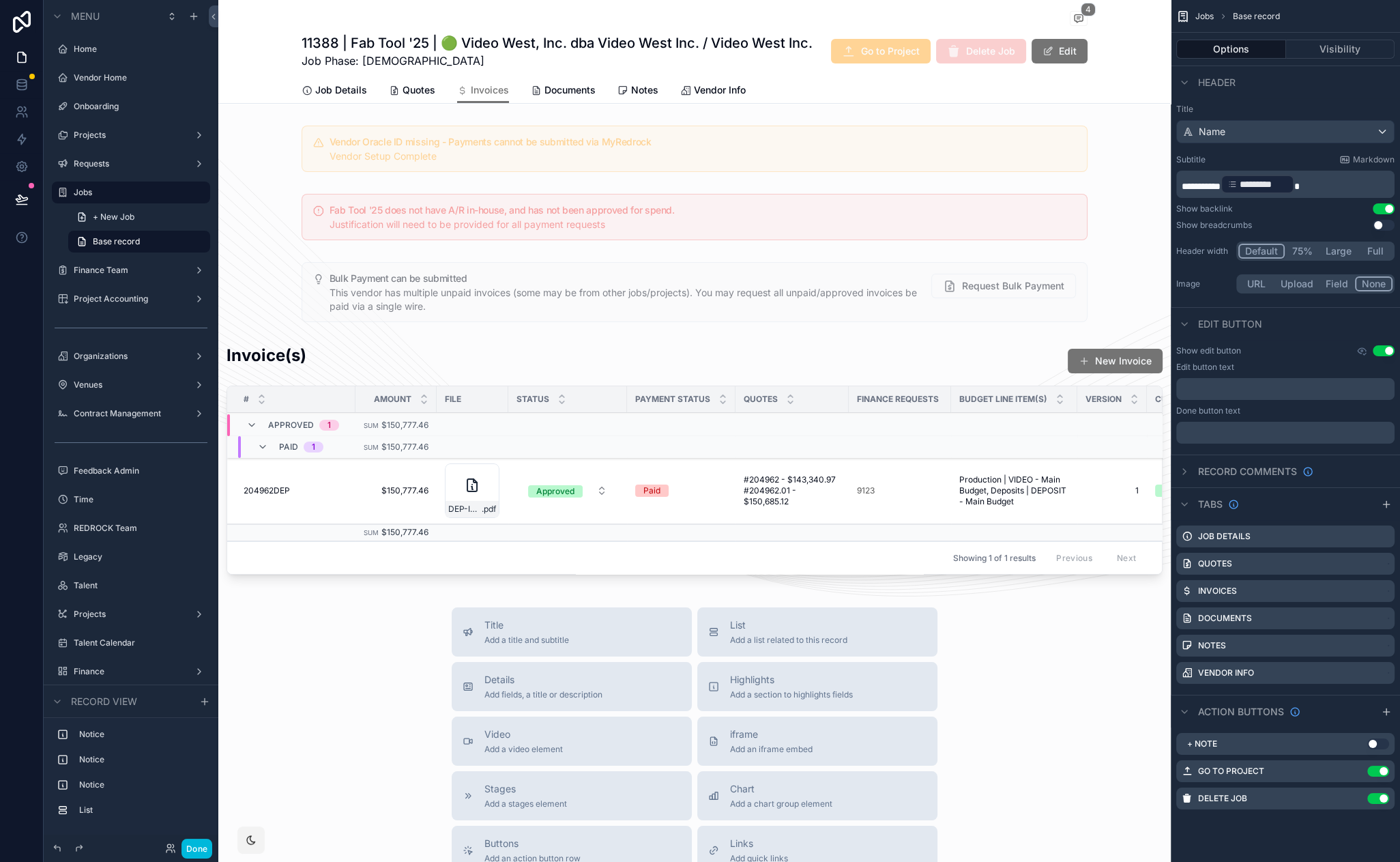
click at [485, 346] on div "scrollable content" at bounding box center [694, 462] width 952 height 247
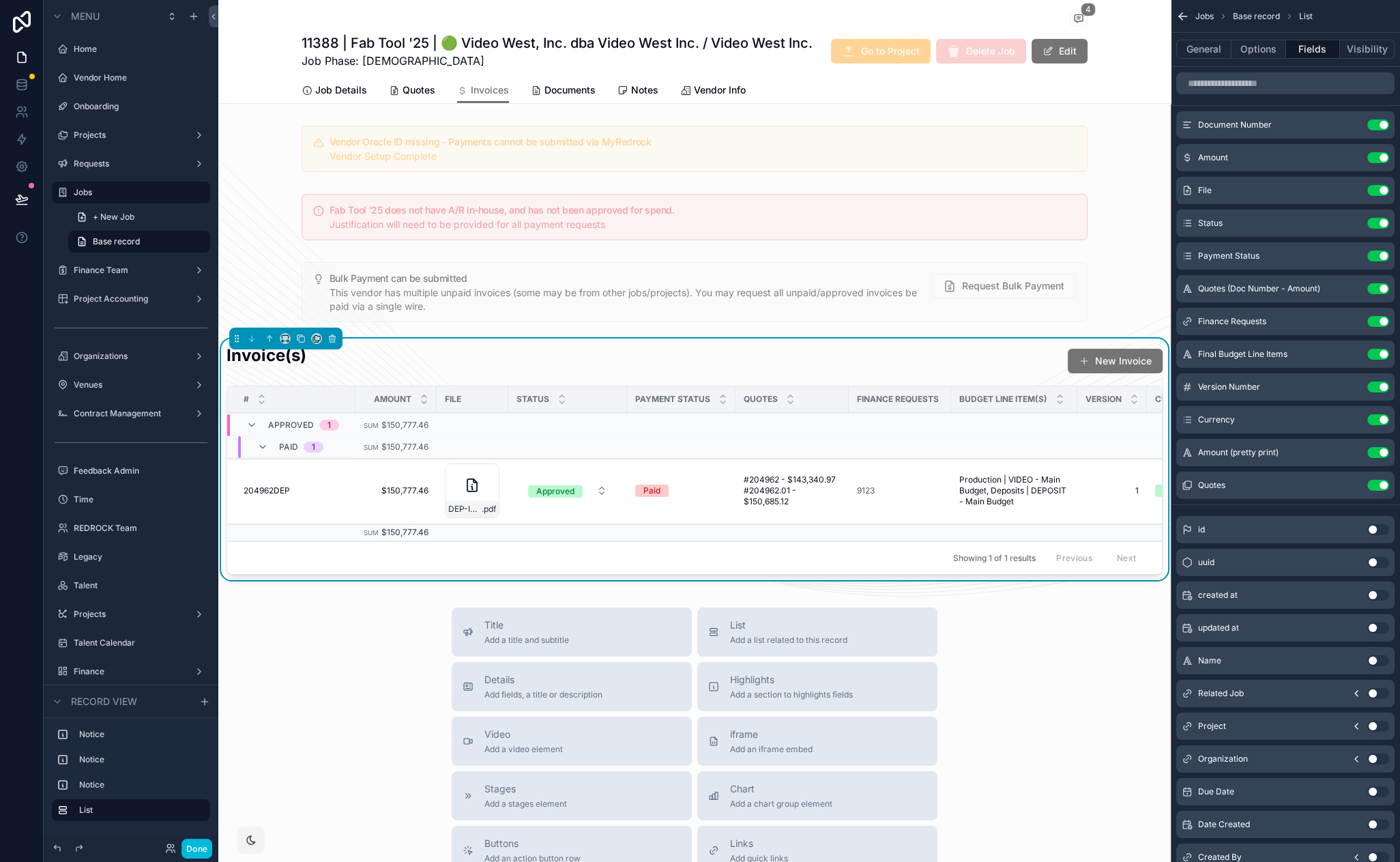
click at [1079, 358] on span "scrollable content" at bounding box center [1085, 361] width 11 height 11
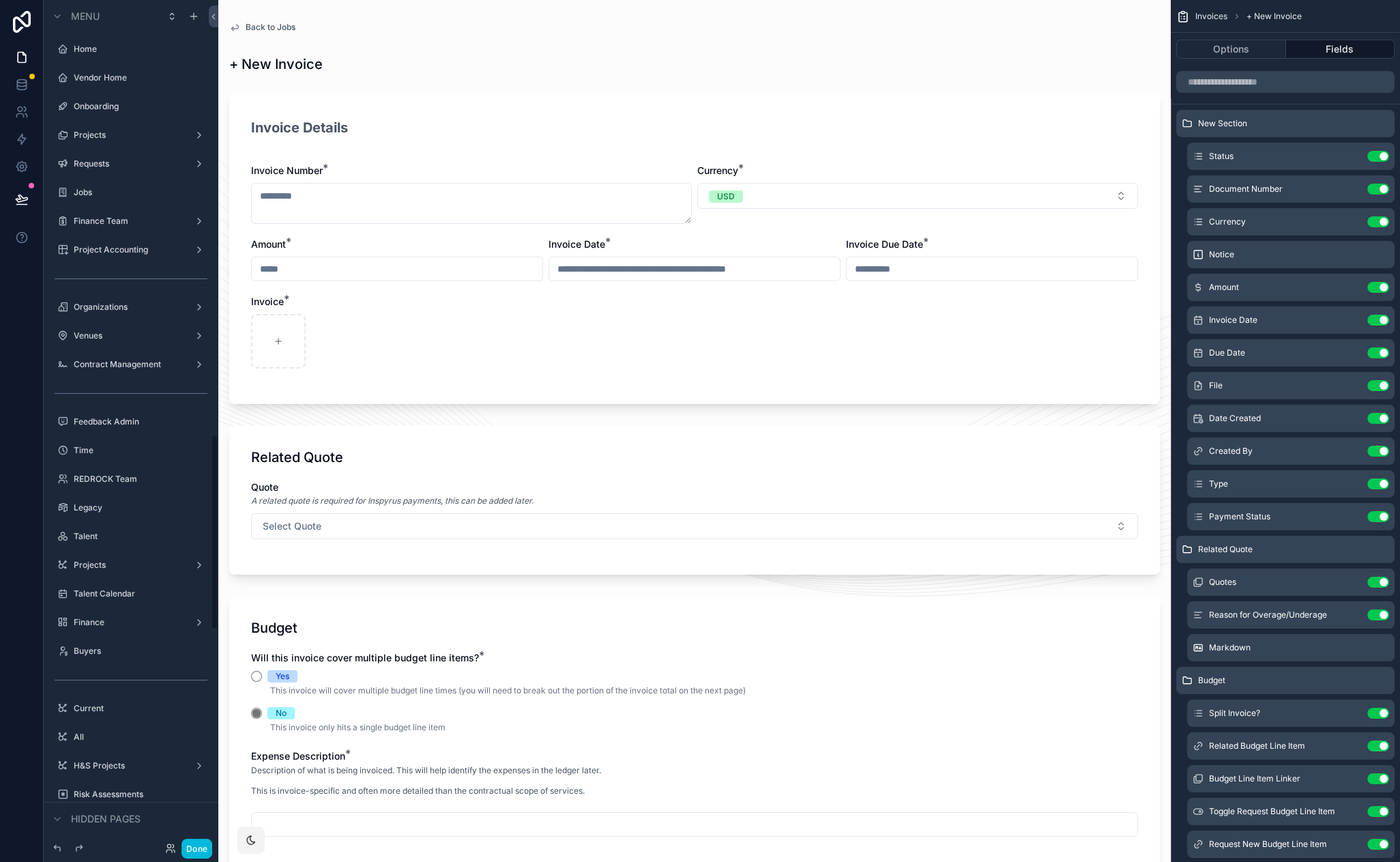
scroll to position [1878, 0]
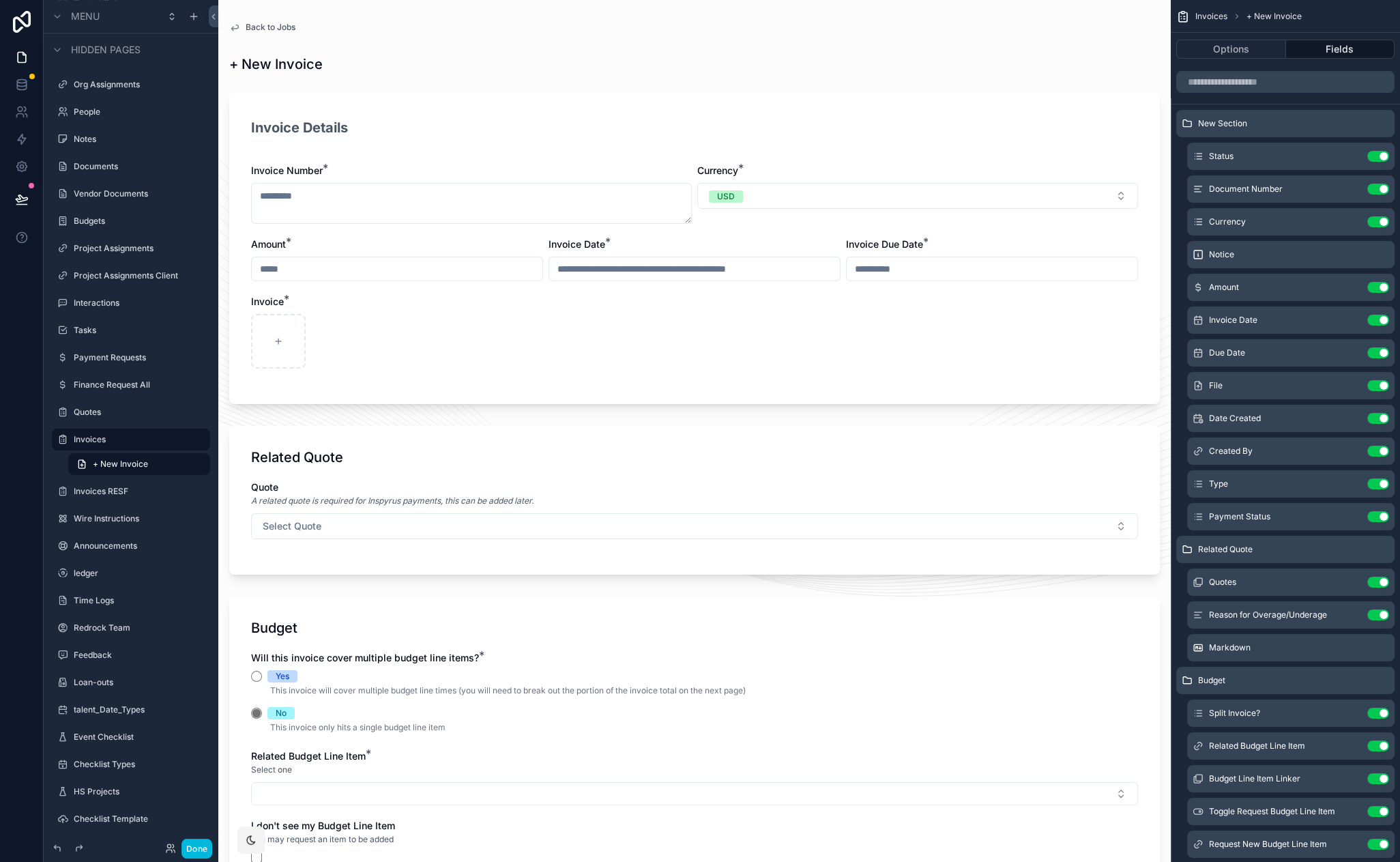
click at [428, 536] on button "Select Quote" at bounding box center [695, 526] width 887 height 26
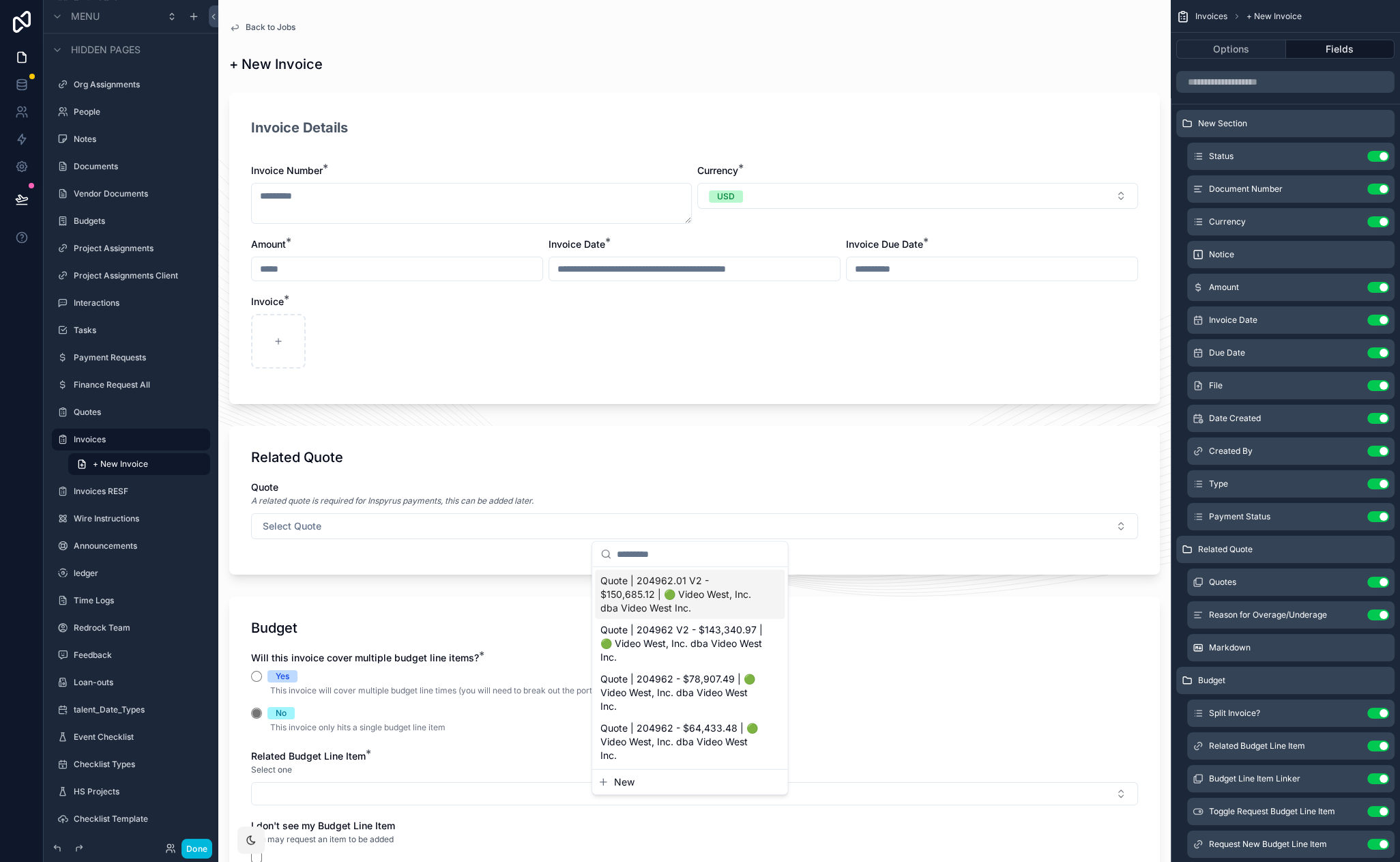
click at [618, 592] on span "Quote | 204962.01 V2 - $150,685.12 | 🟢 Video West, Inc. dba Video West Inc." at bounding box center [682, 594] width 162 height 41
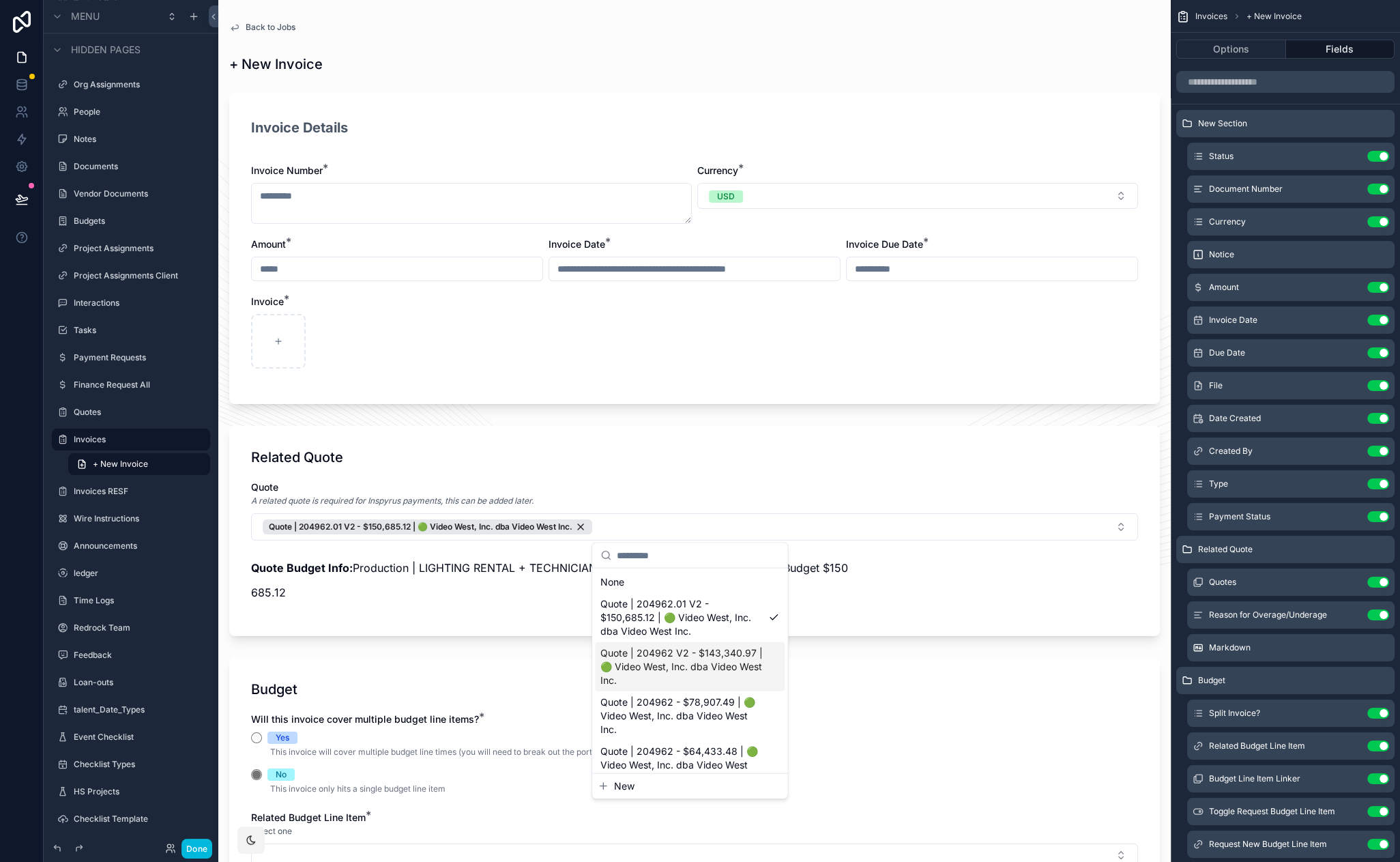
click at [650, 676] on span "Quote | 204962 V2 - $143,340.97 | 🟢 Video West, Inc. dba Video West Inc." at bounding box center [682, 666] width 162 height 41
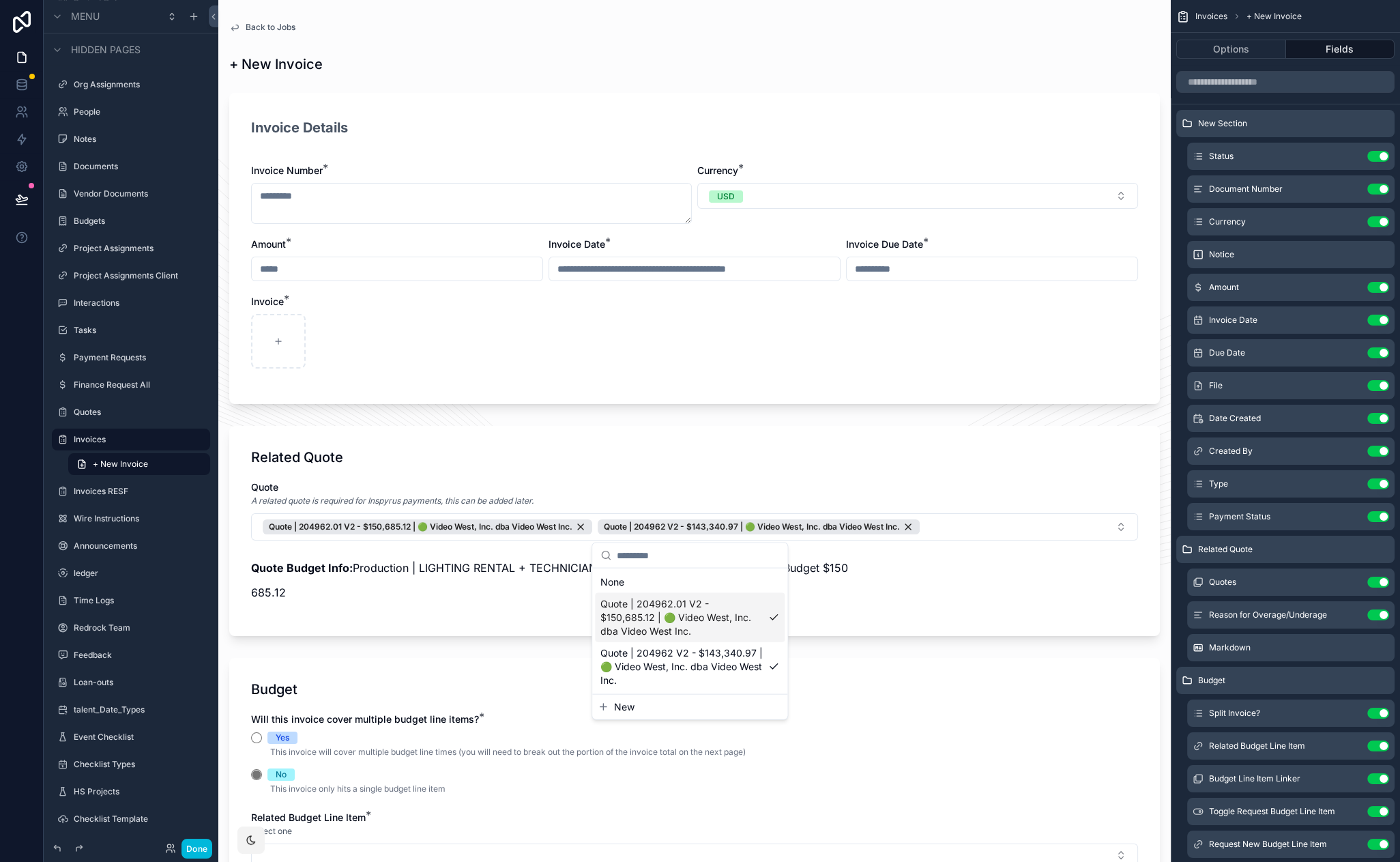
click at [557, 448] on div "Related Quote" at bounding box center [695, 457] width 887 height 19
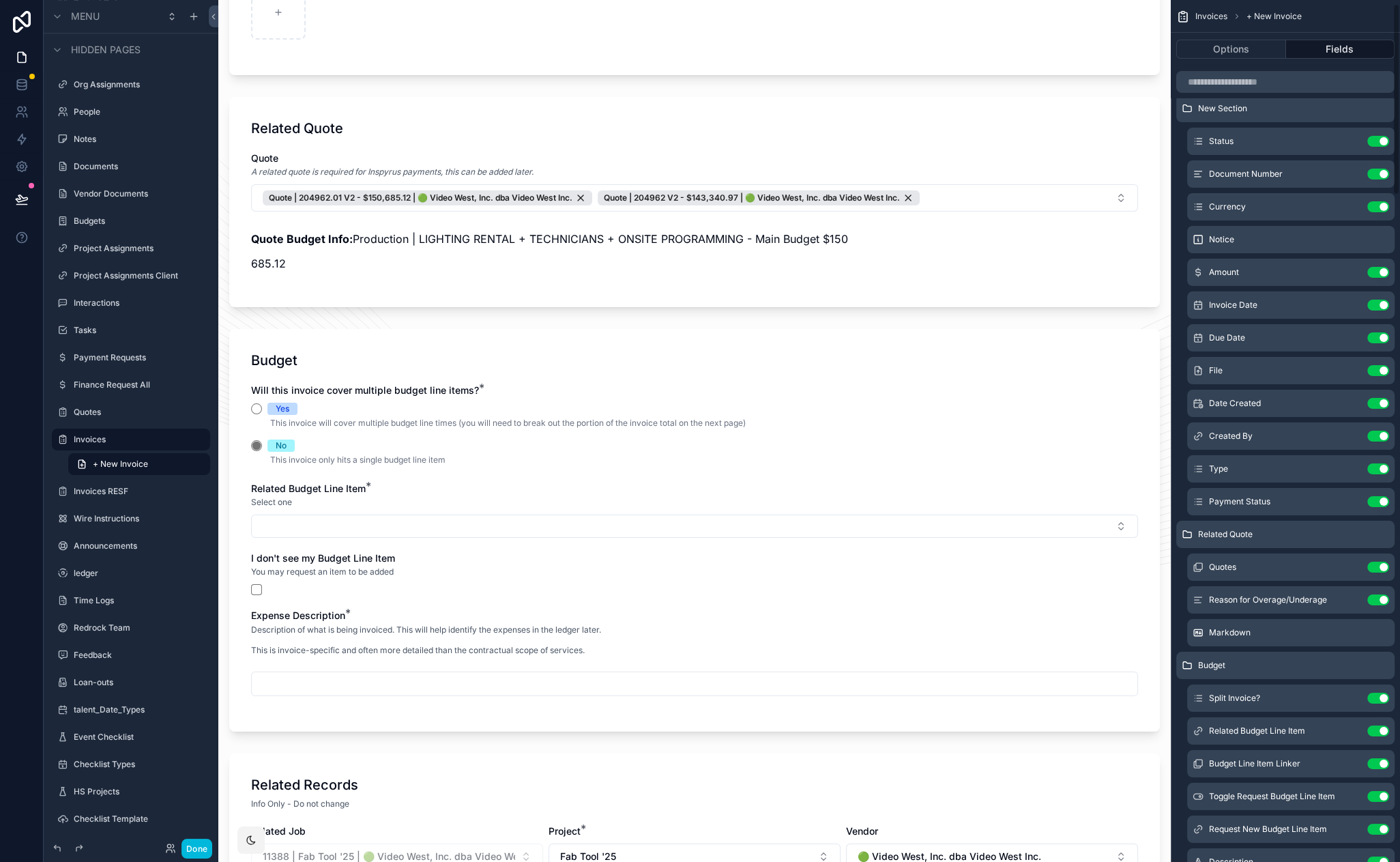
scroll to position [23, 0]
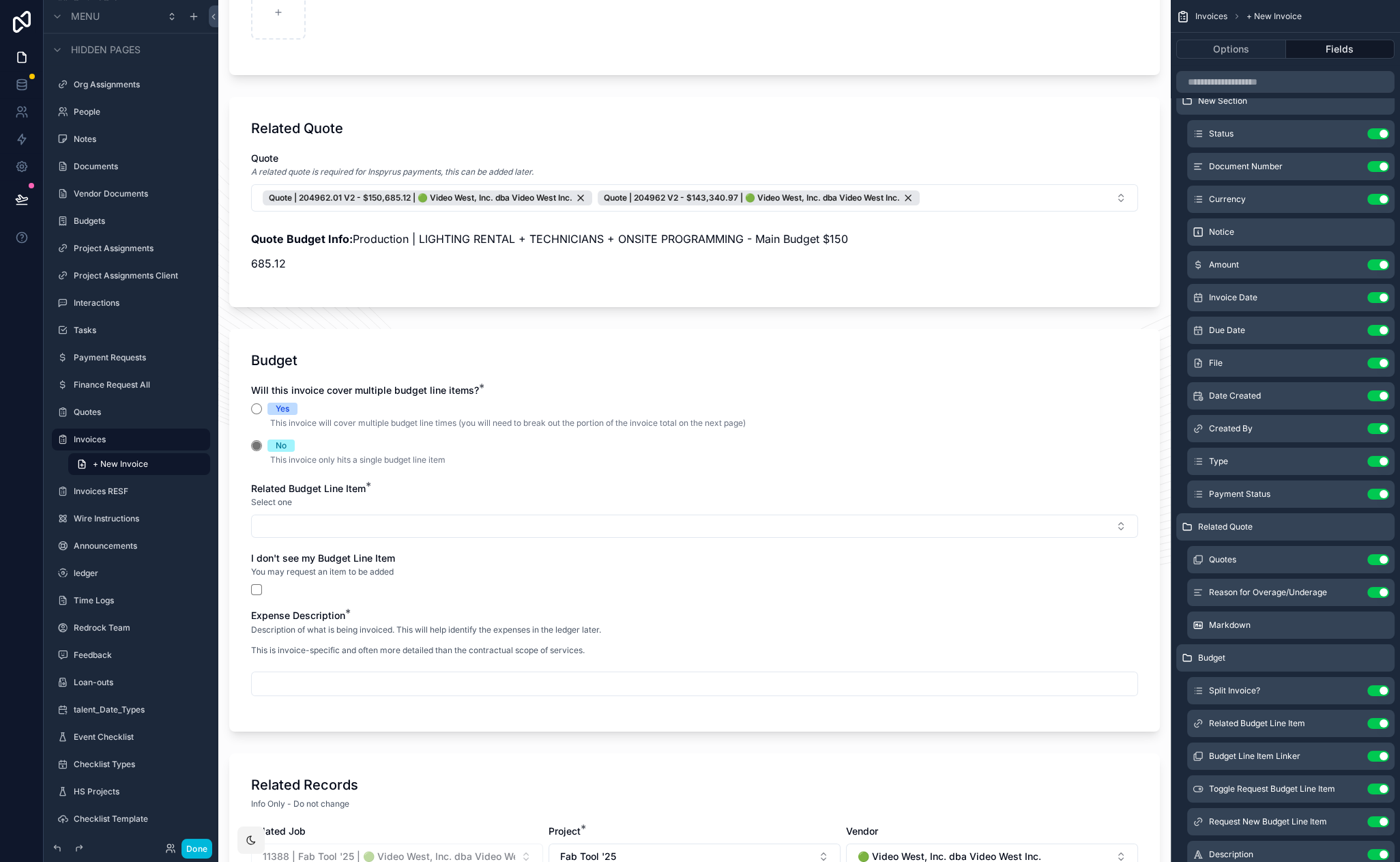
click at [0, 0] on icon "scrollable content" at bounding box center [0, 0] width 0 height 0
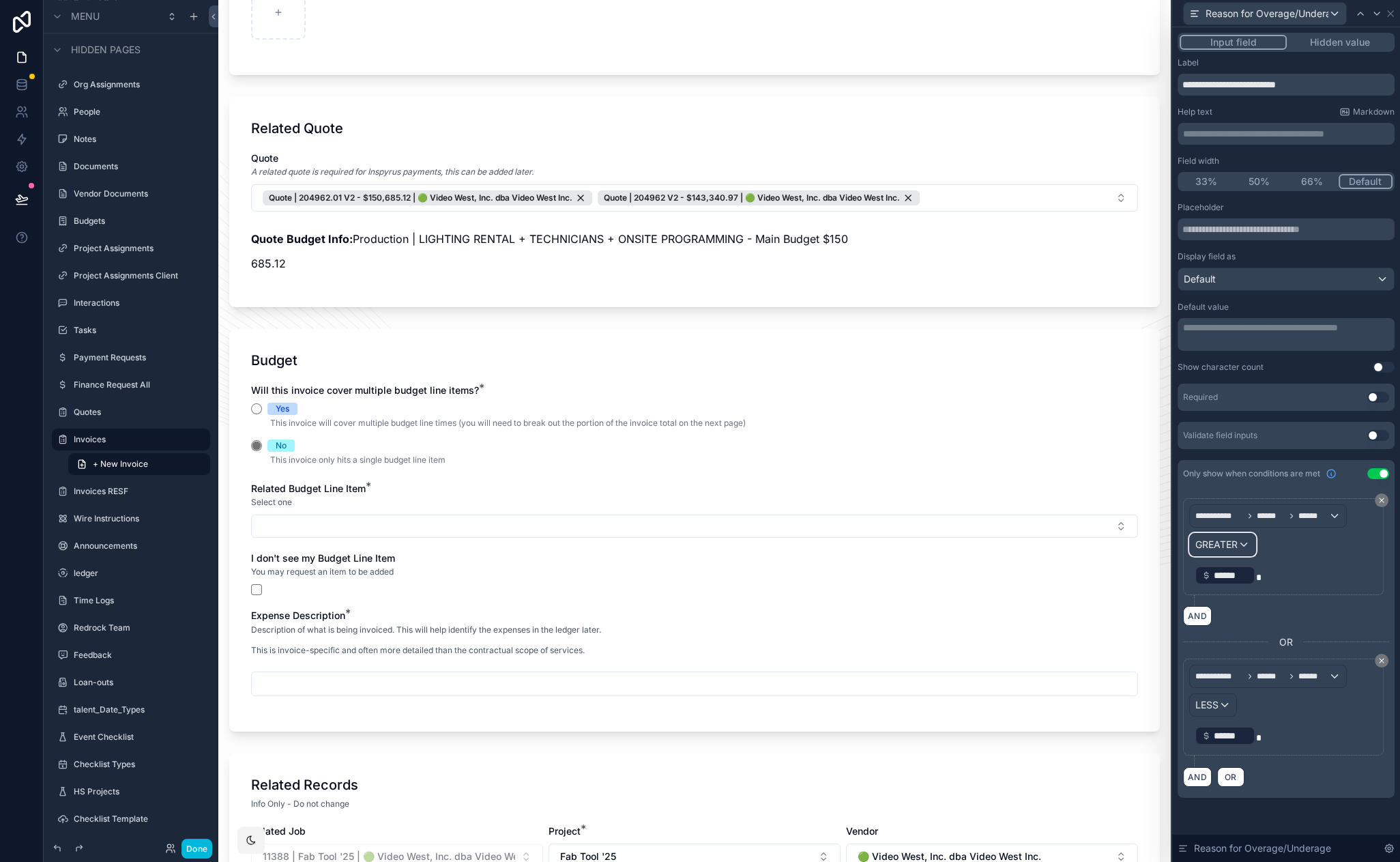
click at [1233, 536] on div "GREATER" at bounding box center [1223, 544] width 66 height 22
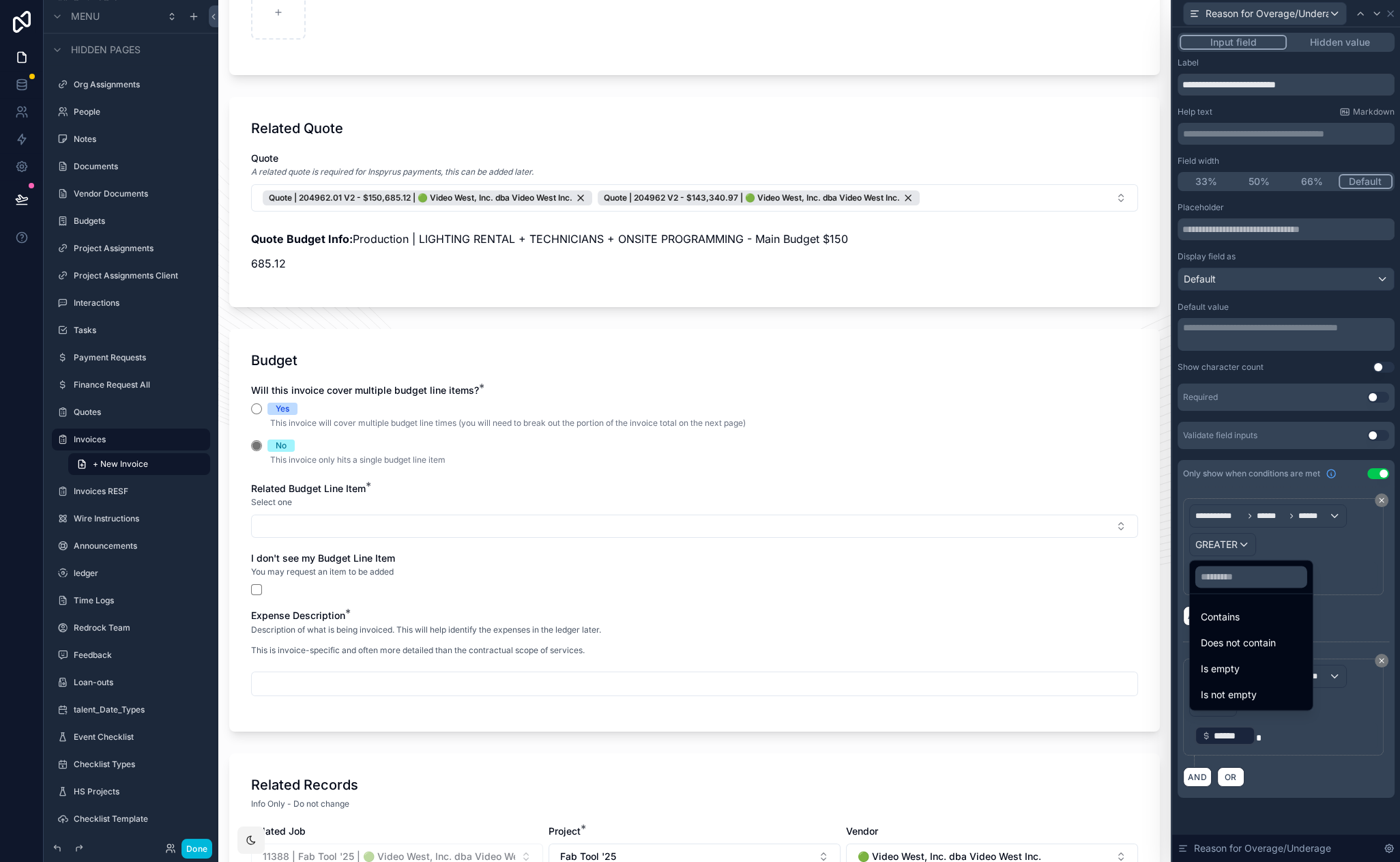
click at [1233, 536] on div at bounding box center [1286, 431] width 228 height 862
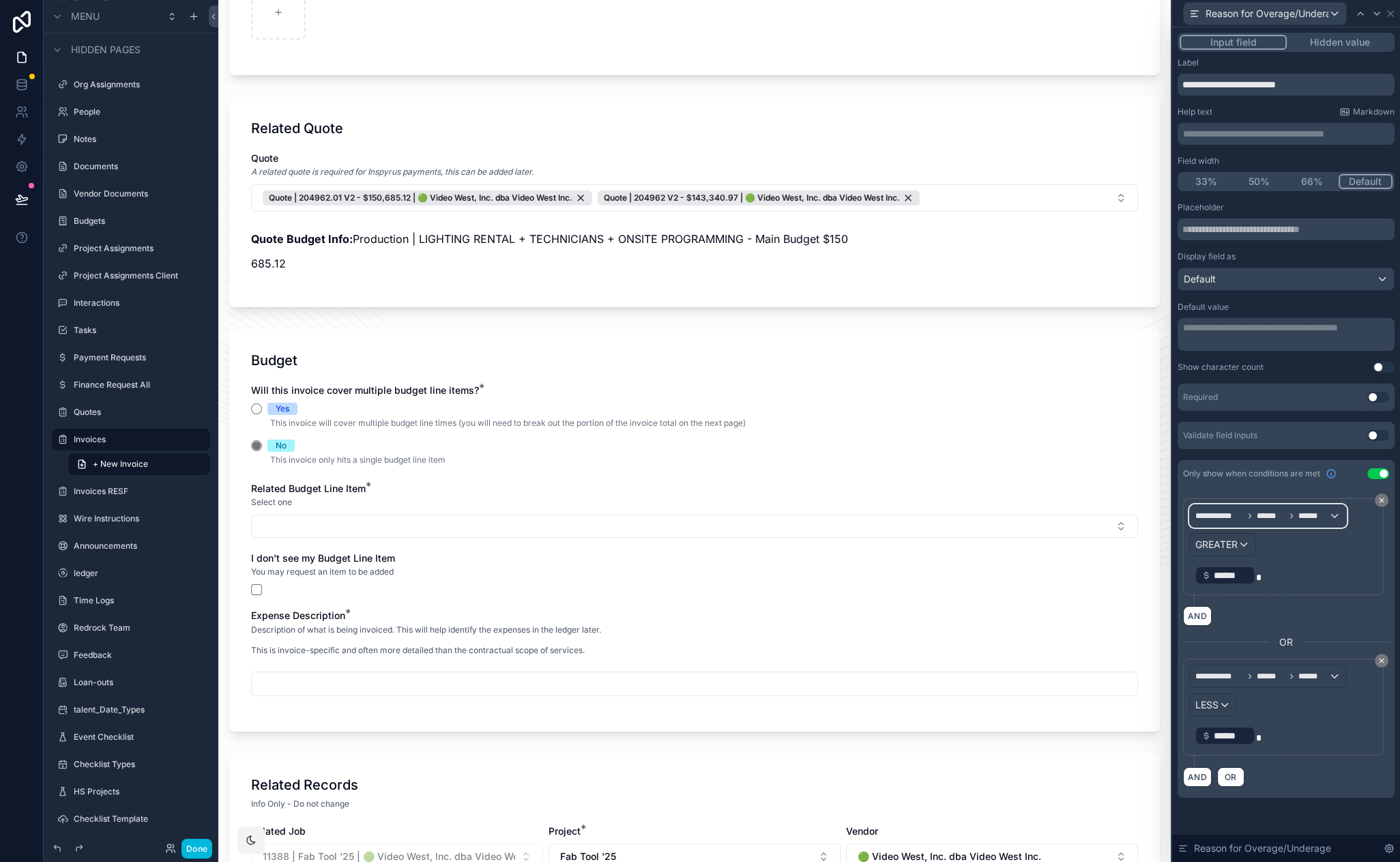
click at [1254, 522] on div "**********" at bounding box center [1268, 516] width 156 height 22
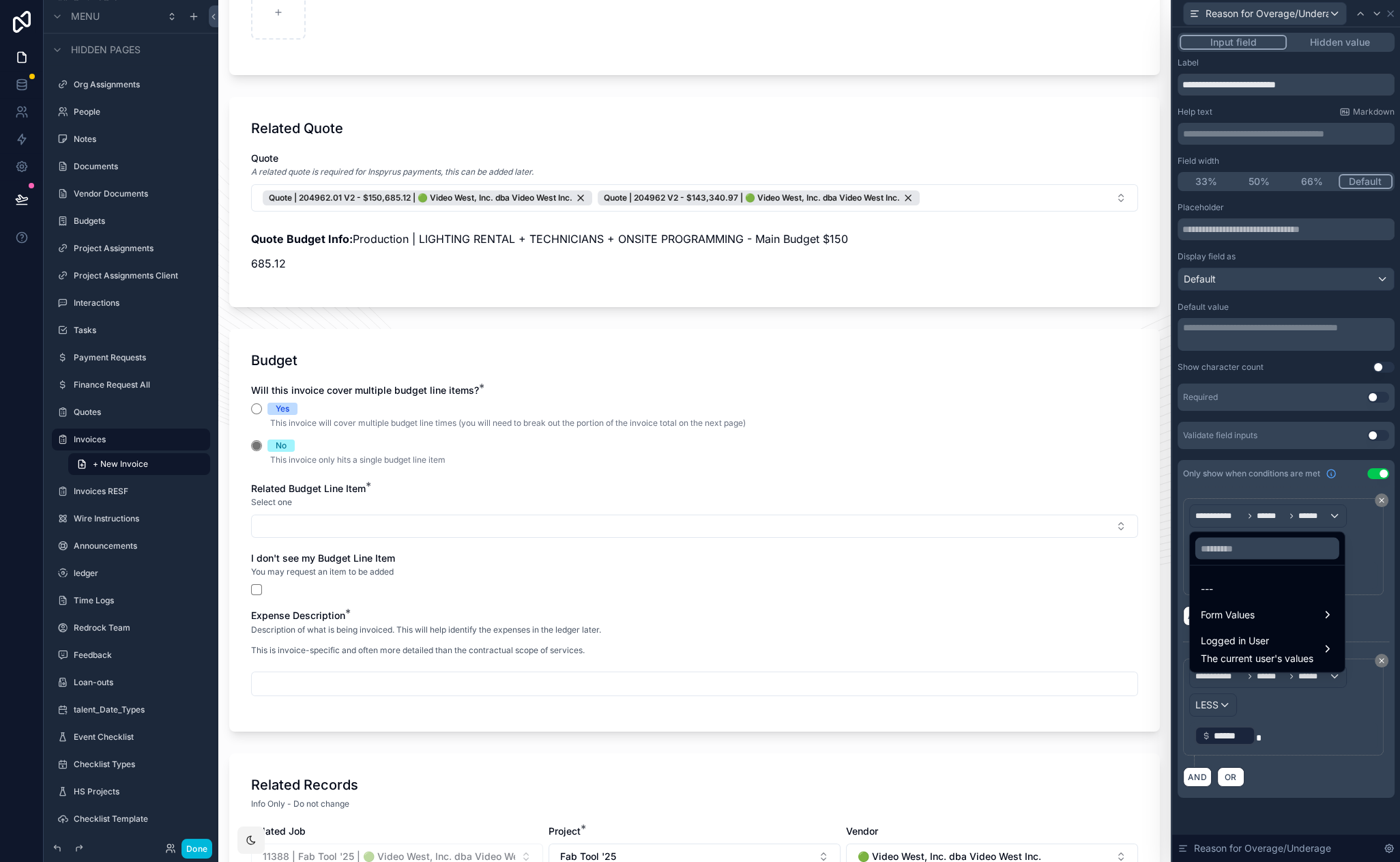
click at [1254, 522] on div at bounding box center [1286, 431] width 228 height 862
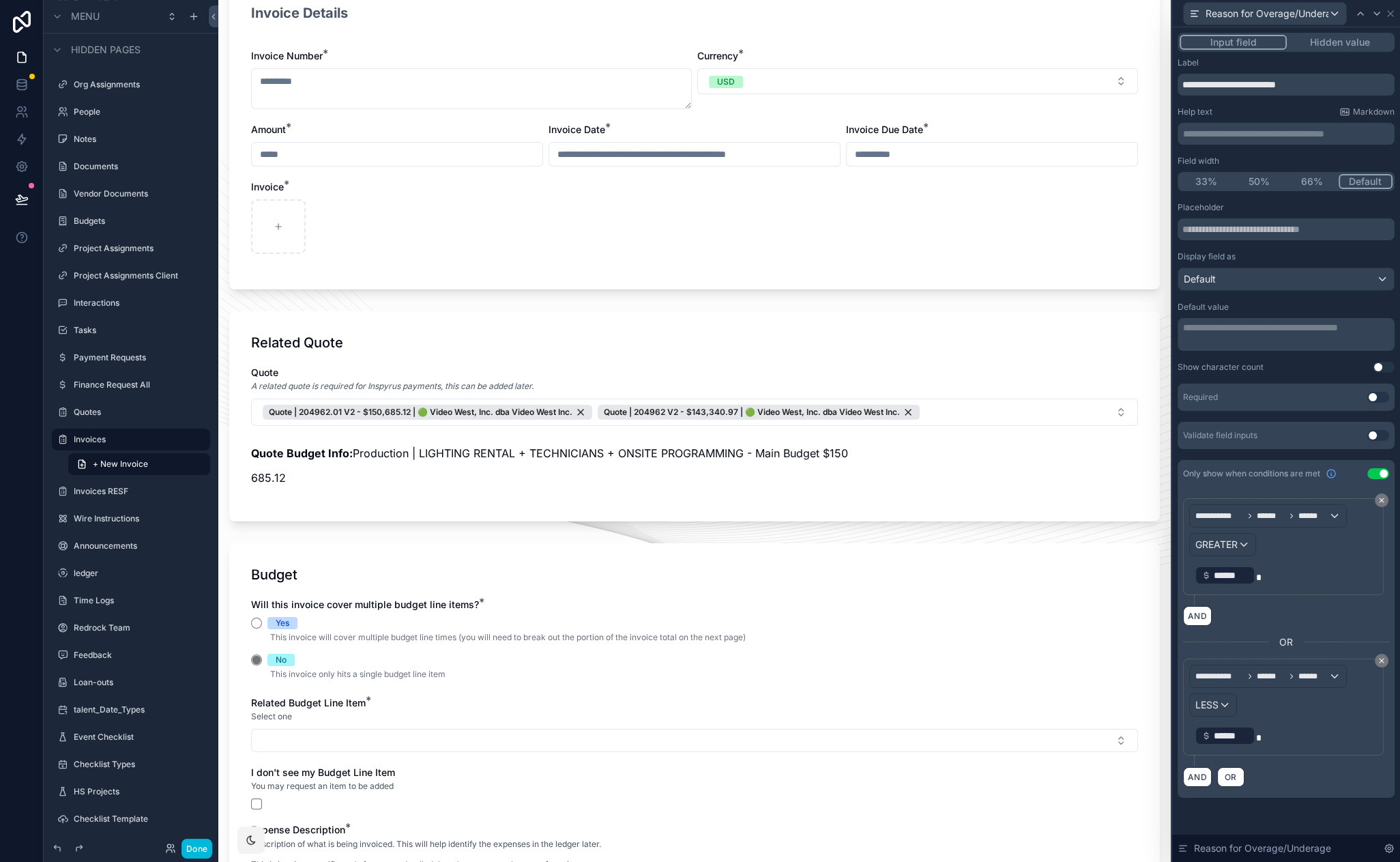
scroll to position [50, 0]
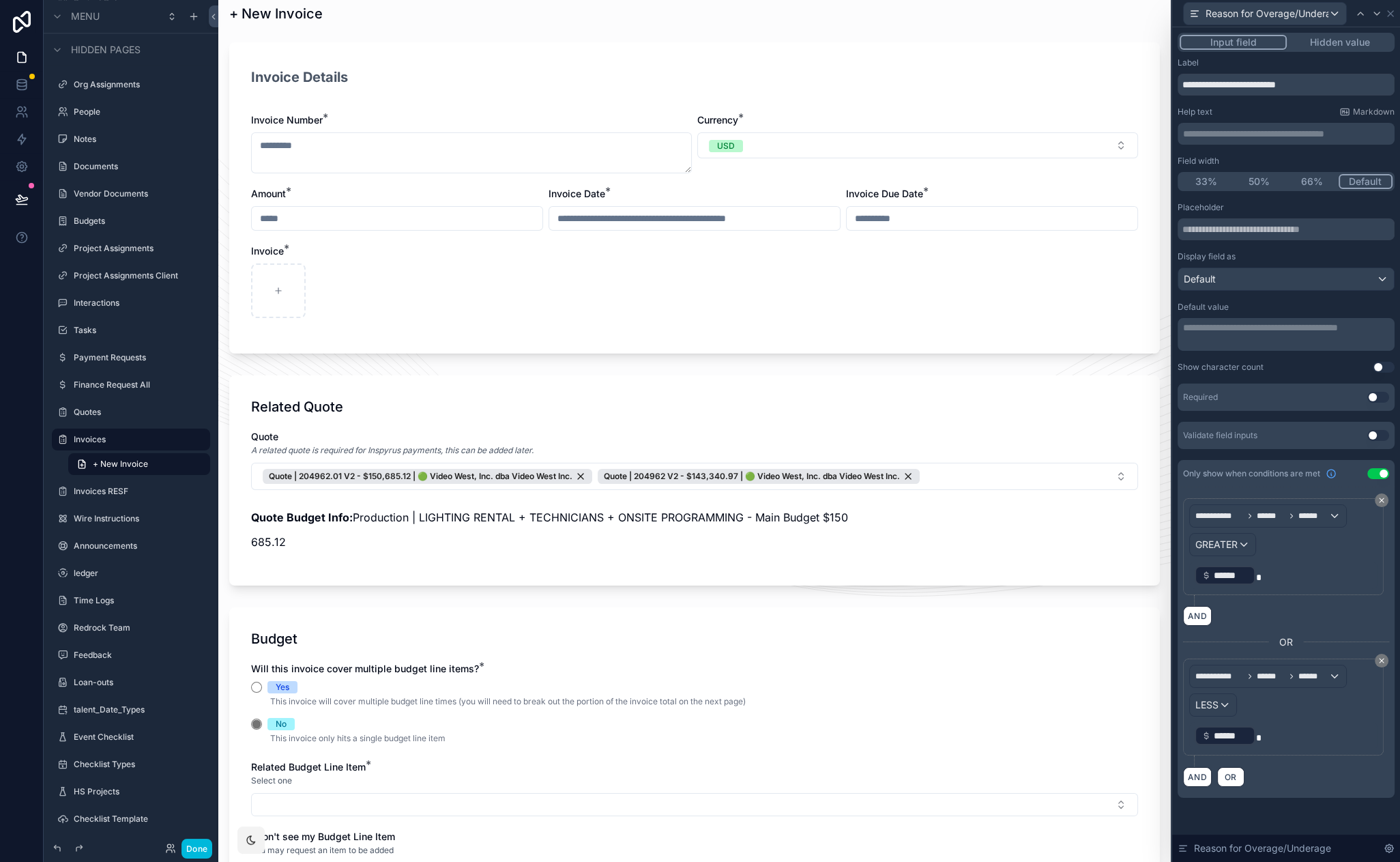
click at [380, 211] on input "scrollable content" at bounding box center [397, 218] width 291 height 19
type input "**********"
click at [512, 295] on div "scrollable content" at bounding box center [695, 290] width 887 height 55
click at [1276, 574] on p "﻿ ****** ﻿" at bounding box center [1285, 575] width 180 height 22
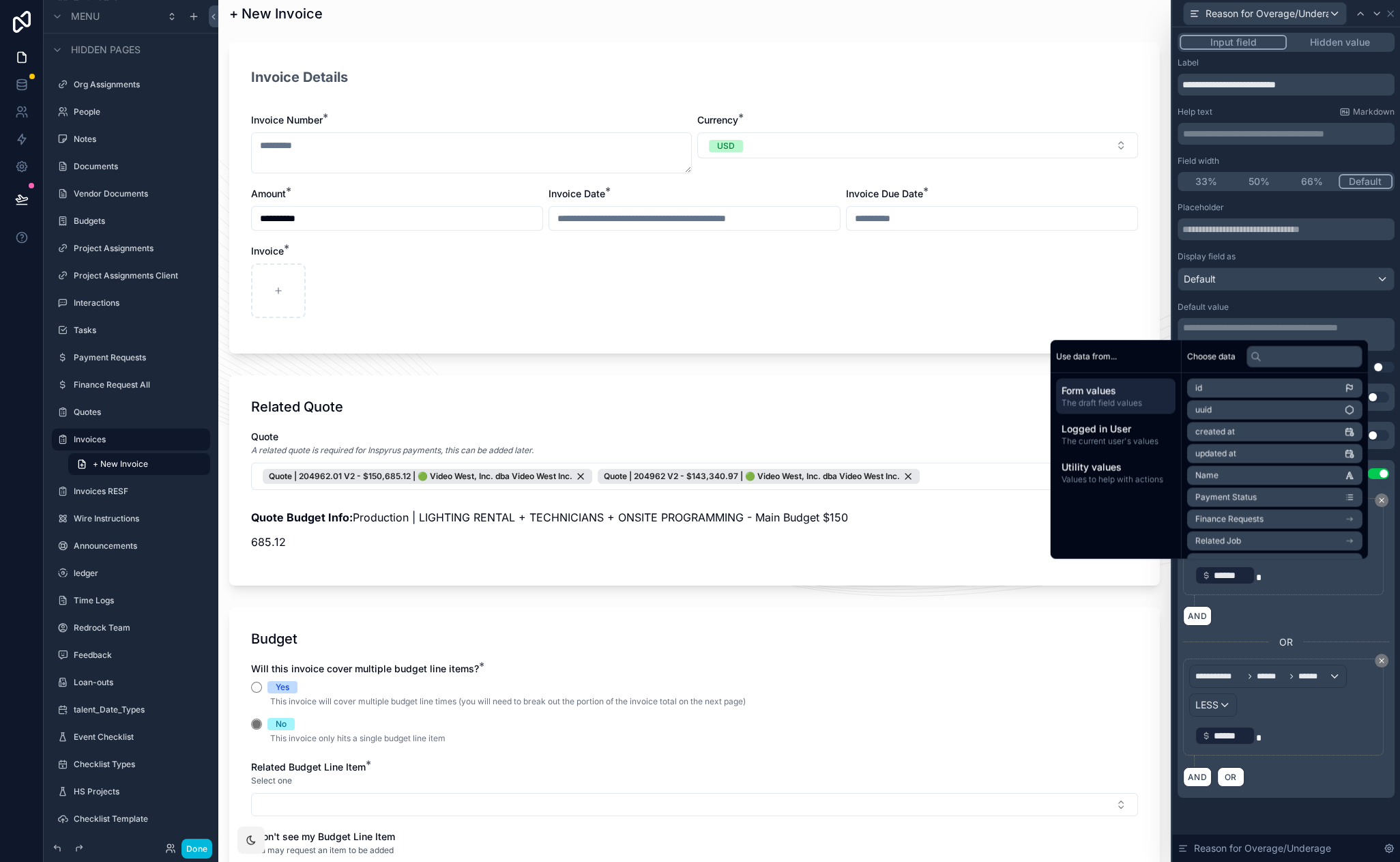
click at [1319, 598] on div "**********" at bounding box center [1286, 552] width 206 height 108
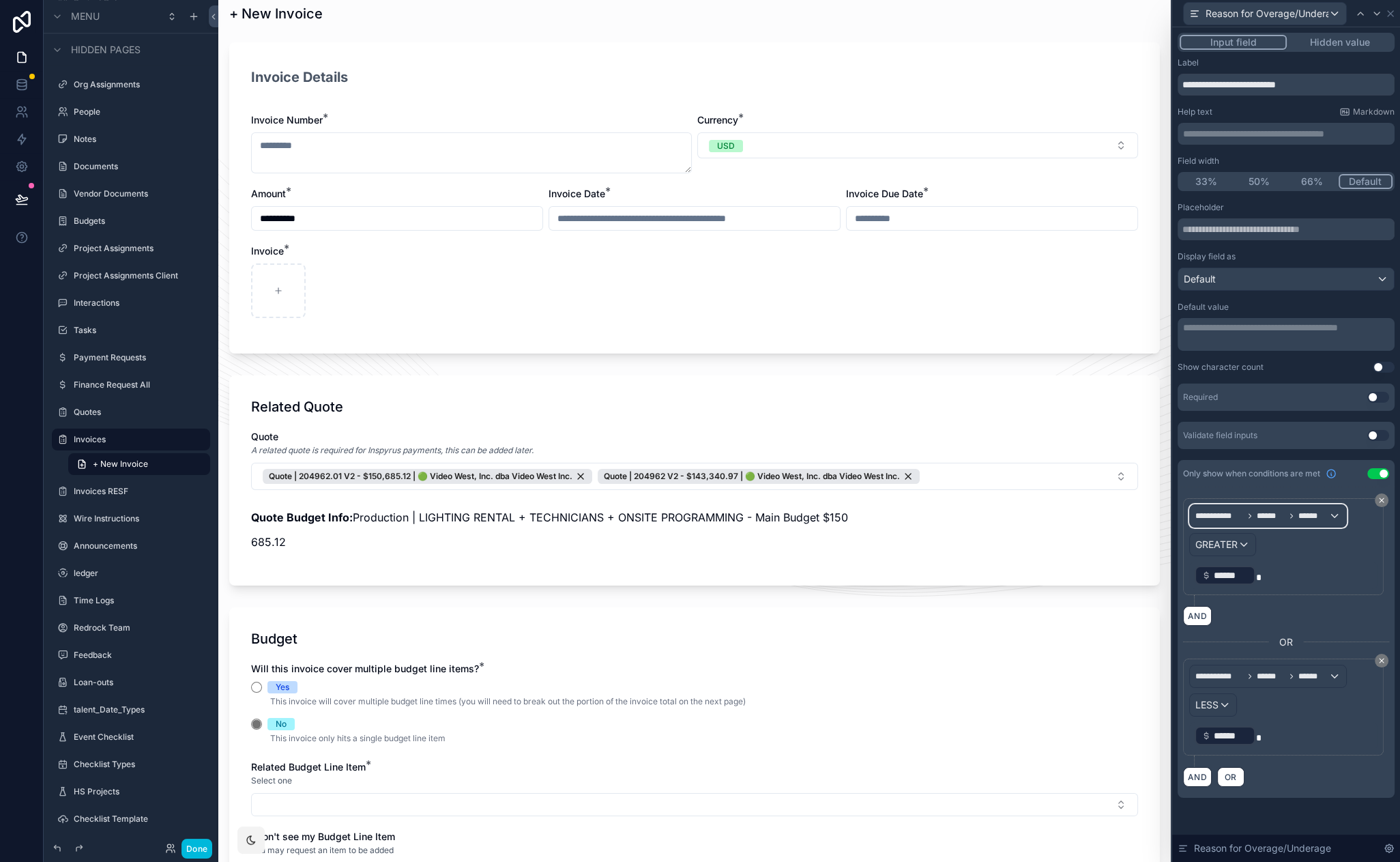
click at [1262, 515] on span "******" at bounding box center [1270, 516] width 28 height 11
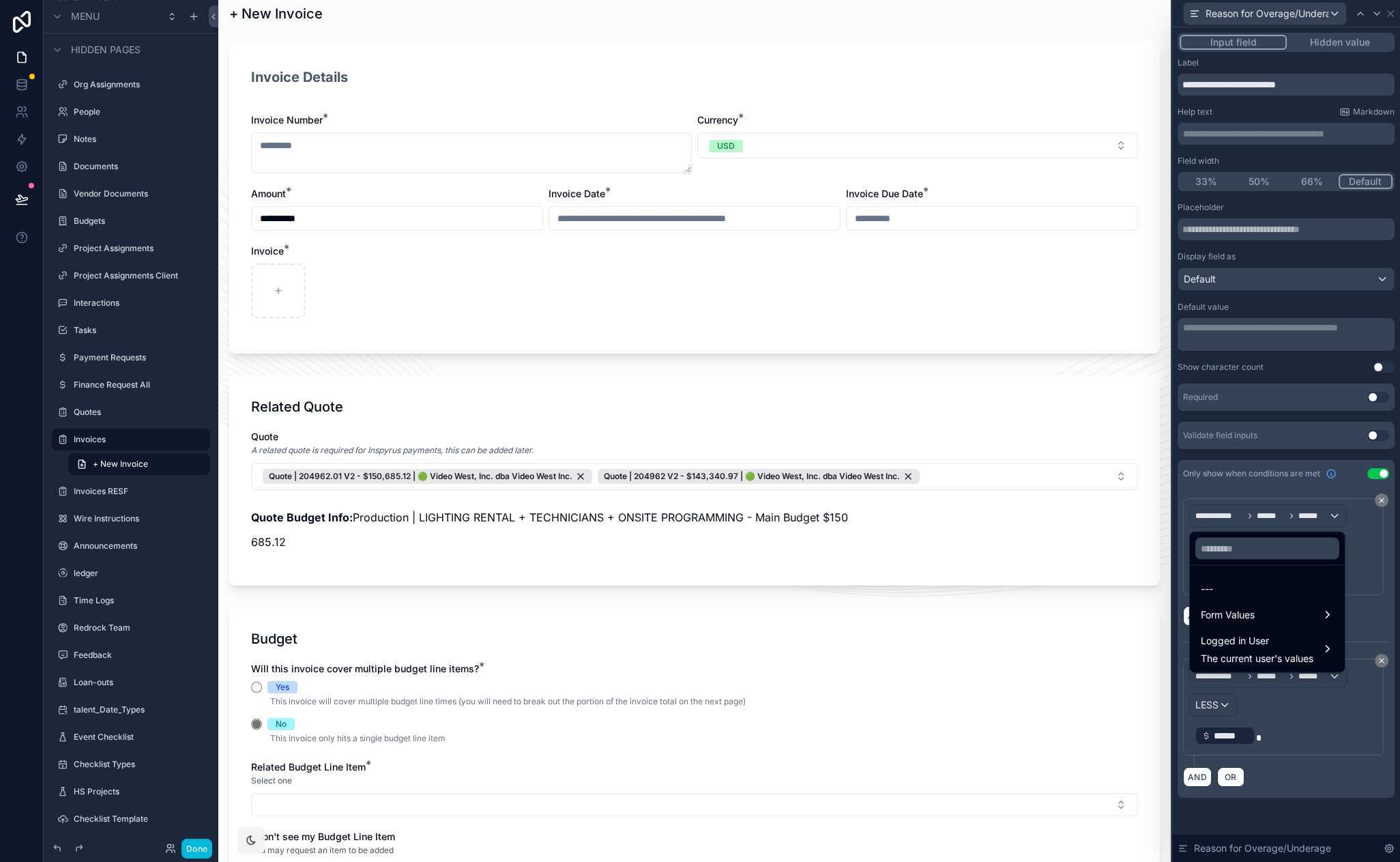
click at [1279, 611] on div "Form Values" at bounding box center [1268, 614] width 133 height 16
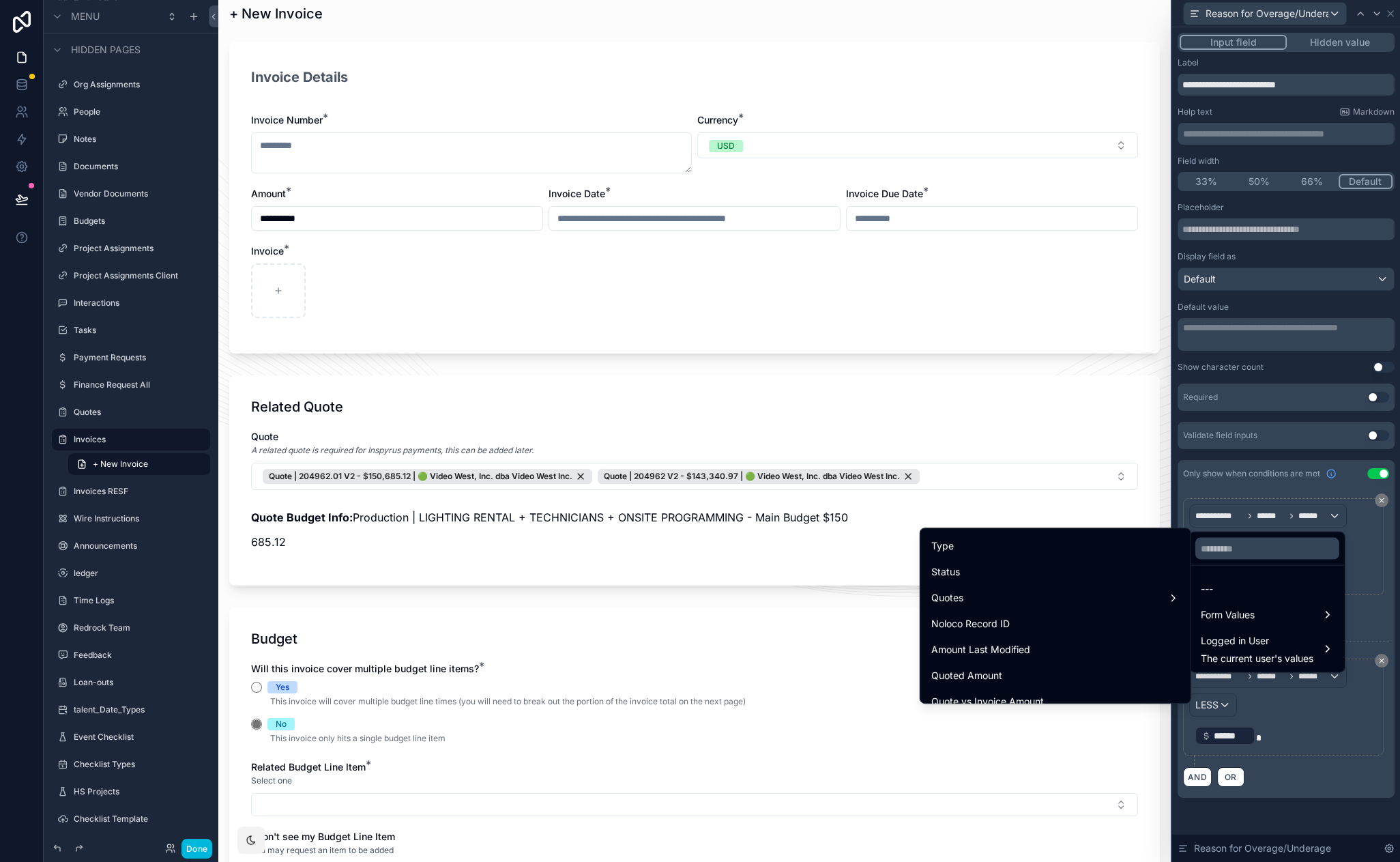
scroll to position [409, 0]
click at [1046, 650] on div "Quotes" at bounding box center [1056, 652] width 249 height 16
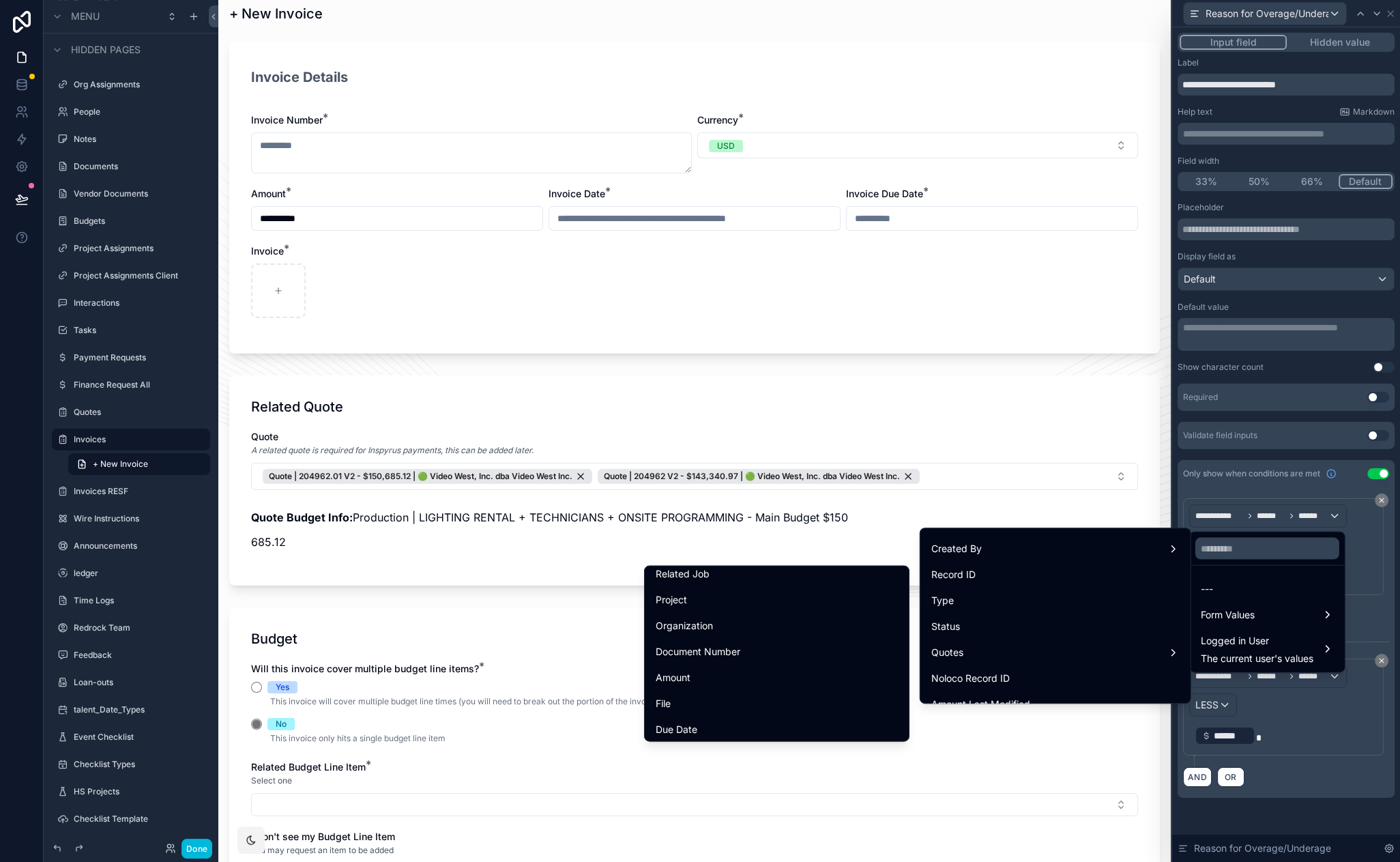
scroll to position [217, 0]
click at [696, 651] on div "Amount" at bounding box center [777, 649] width 242 height 16
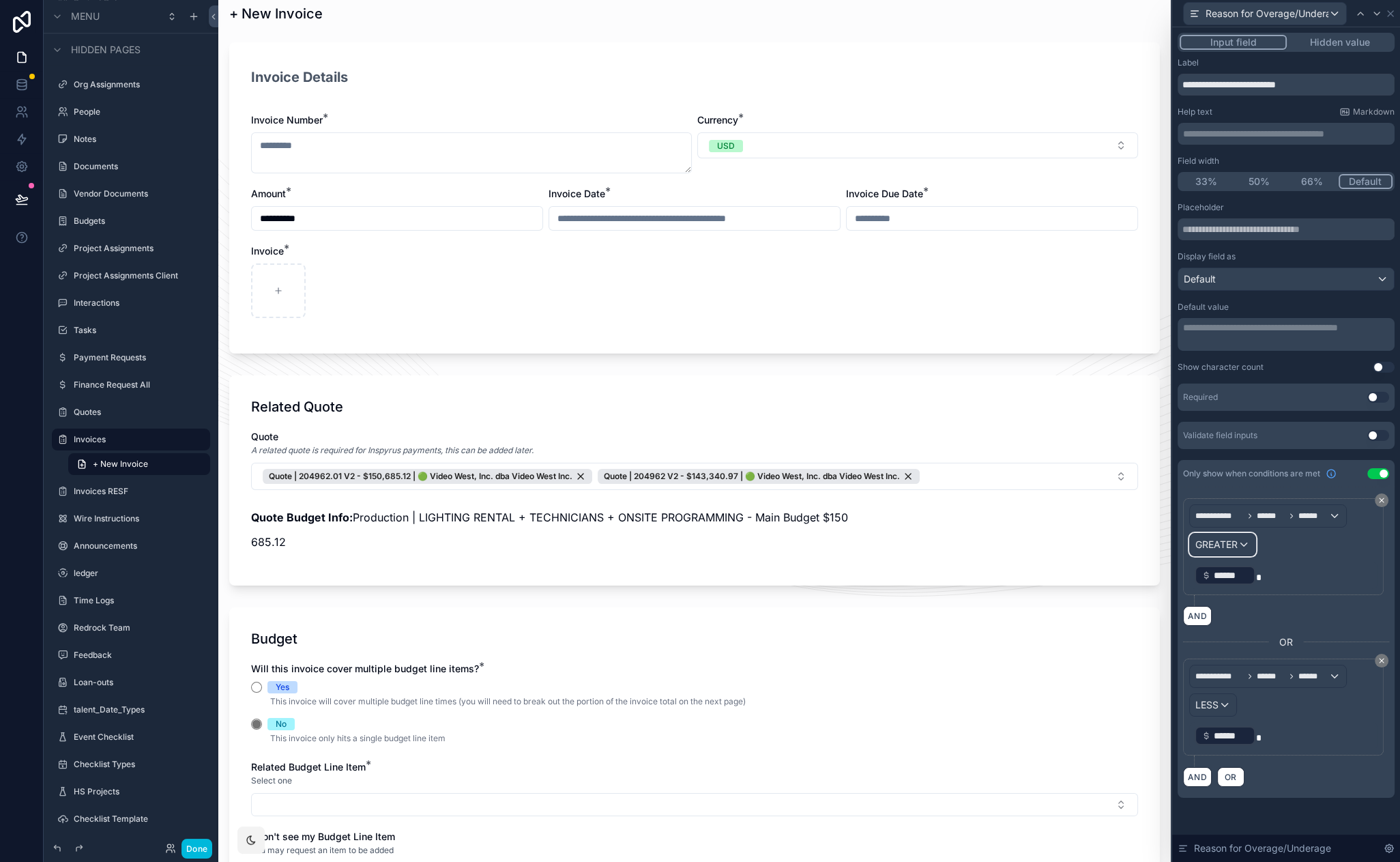
click at [1225, 544] on span "GREATER" at bounding box center [1216, 544] width 42 height 14
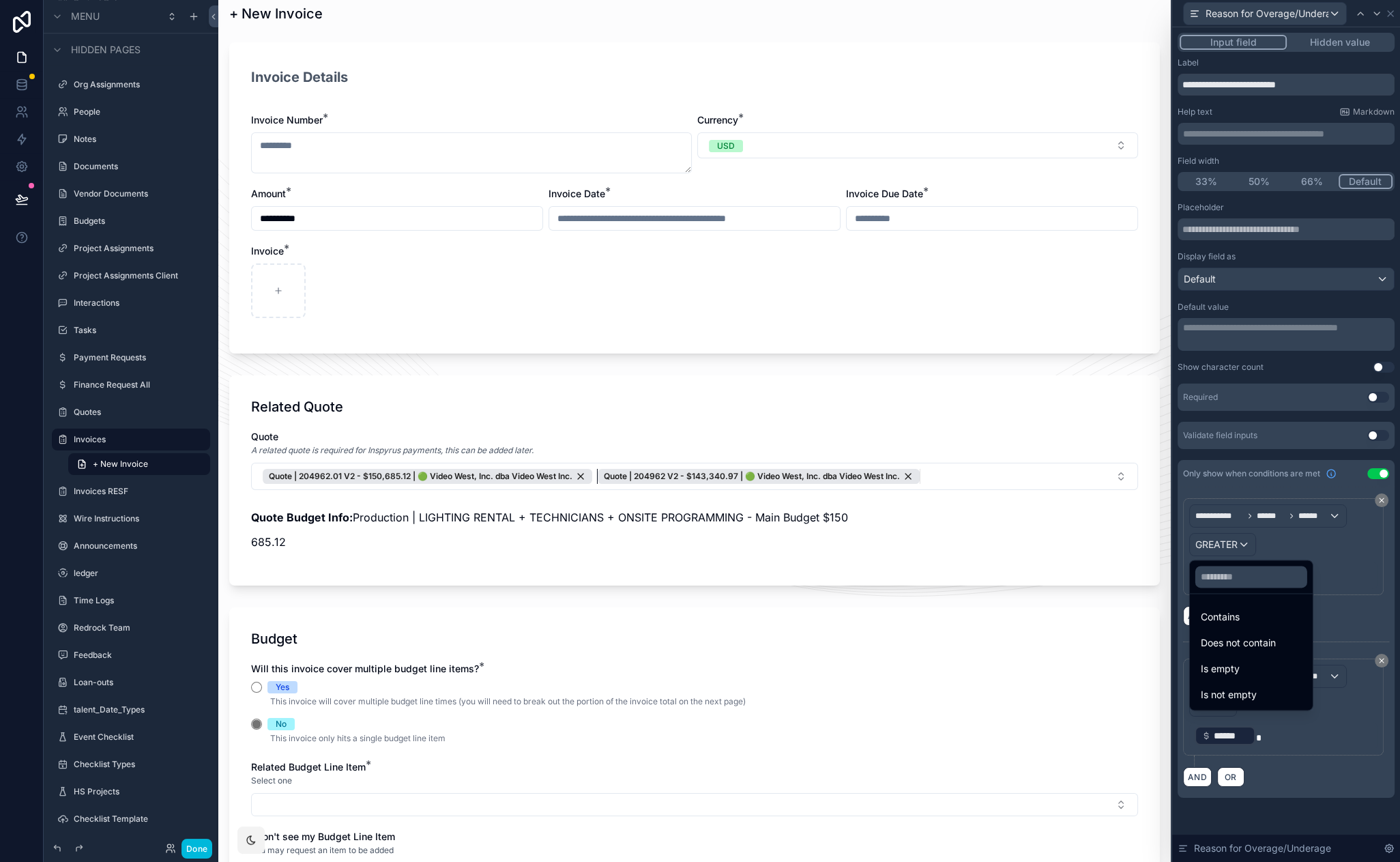
click at [911, 470] on div "Quote | 204962 V2 - $143,340.97 | 🟢 Video West, Inc. dba Video West Inc." at bounding box center [759, 476] width 323 height 15
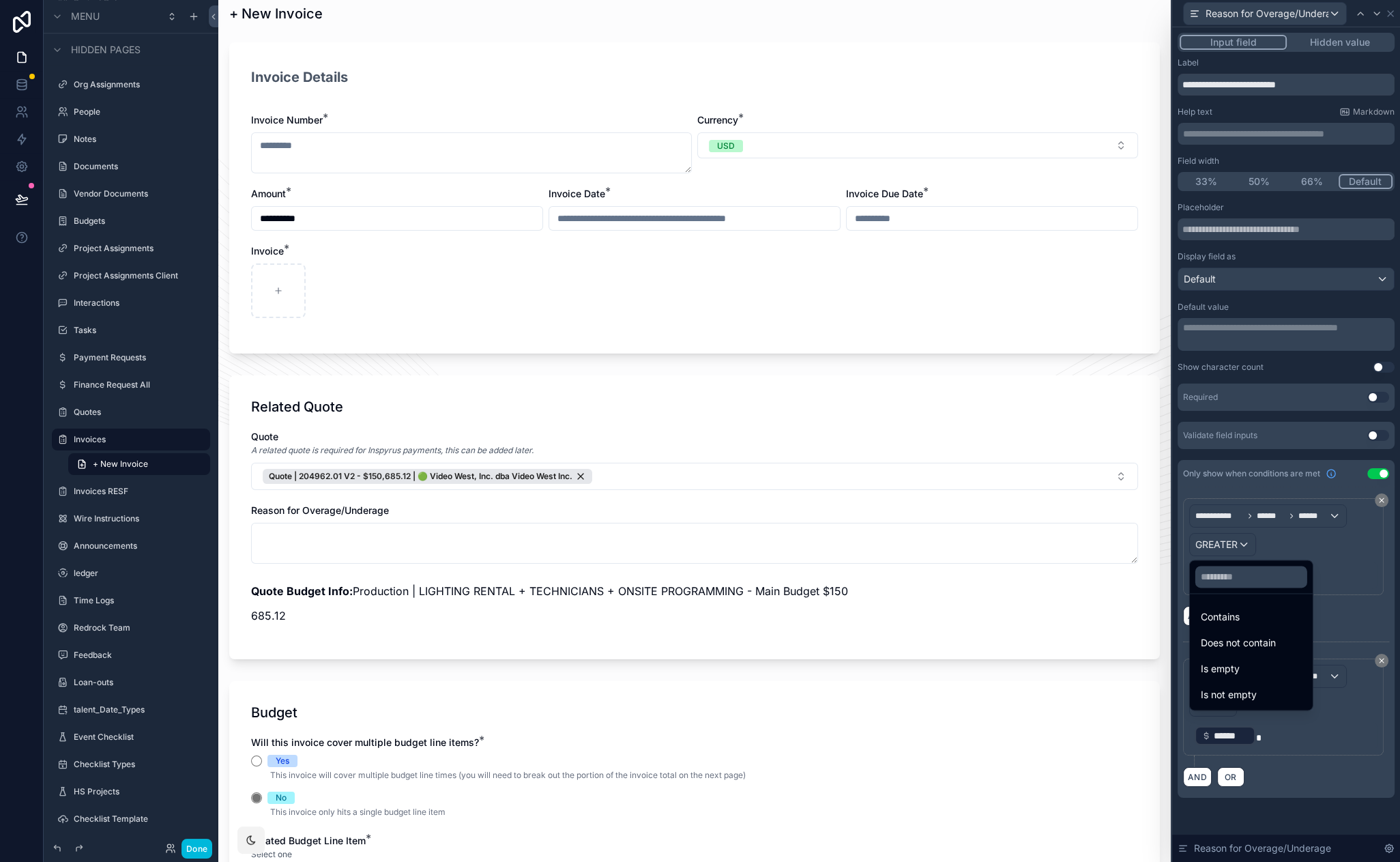
click at [947, 430] on div "Quote" at bounding box center [695, 436] width 887 height 14
click at [1318, 536] on div at bounding box center [1286, 431] width 228 height 862
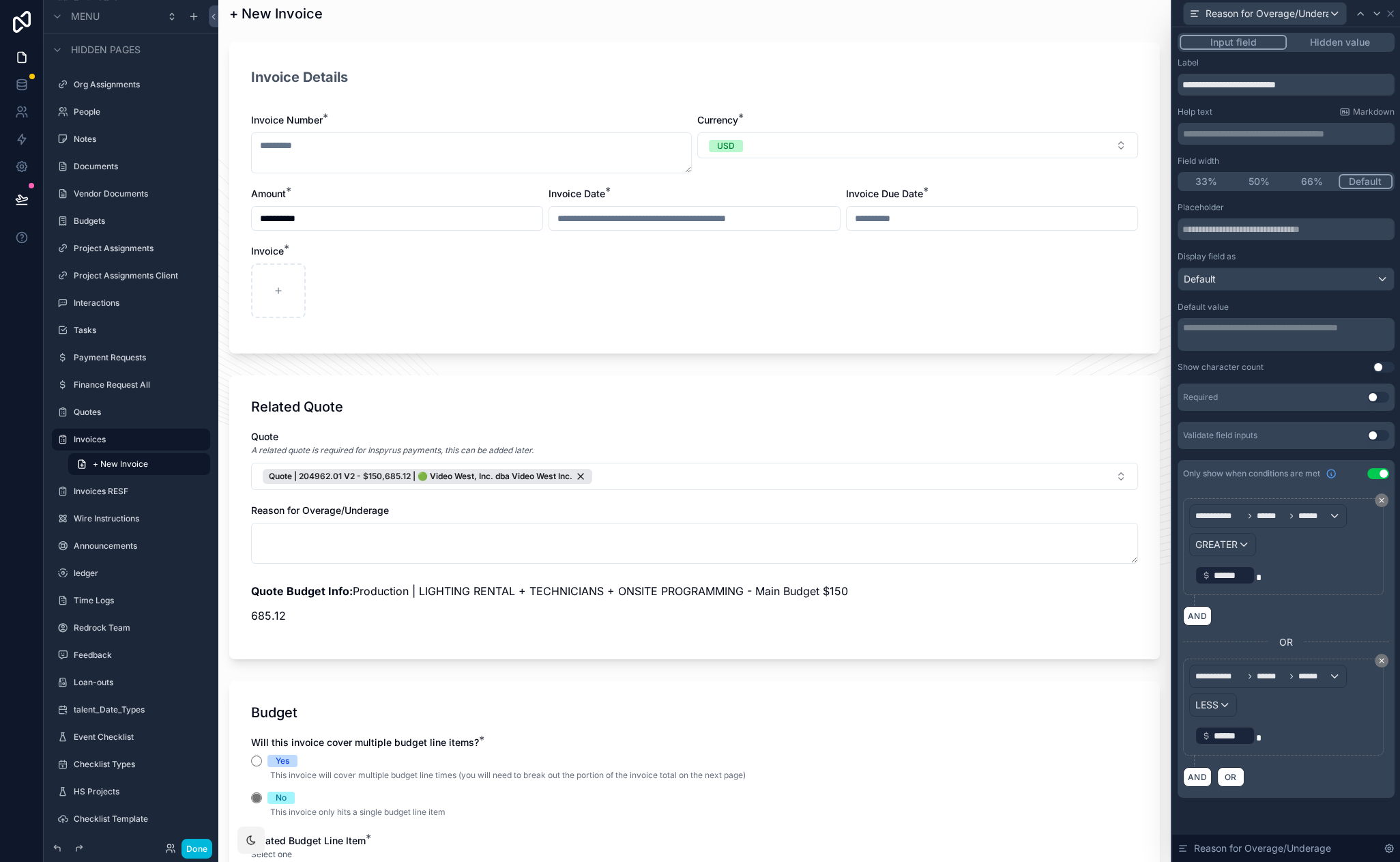
click at [758, 481] on button "Quote | 204962.01 V2 - $150,685.12 | 🟢 Video West, Inc. dba Video West Inc." at bounding box center [695, 476] width 887 height 27
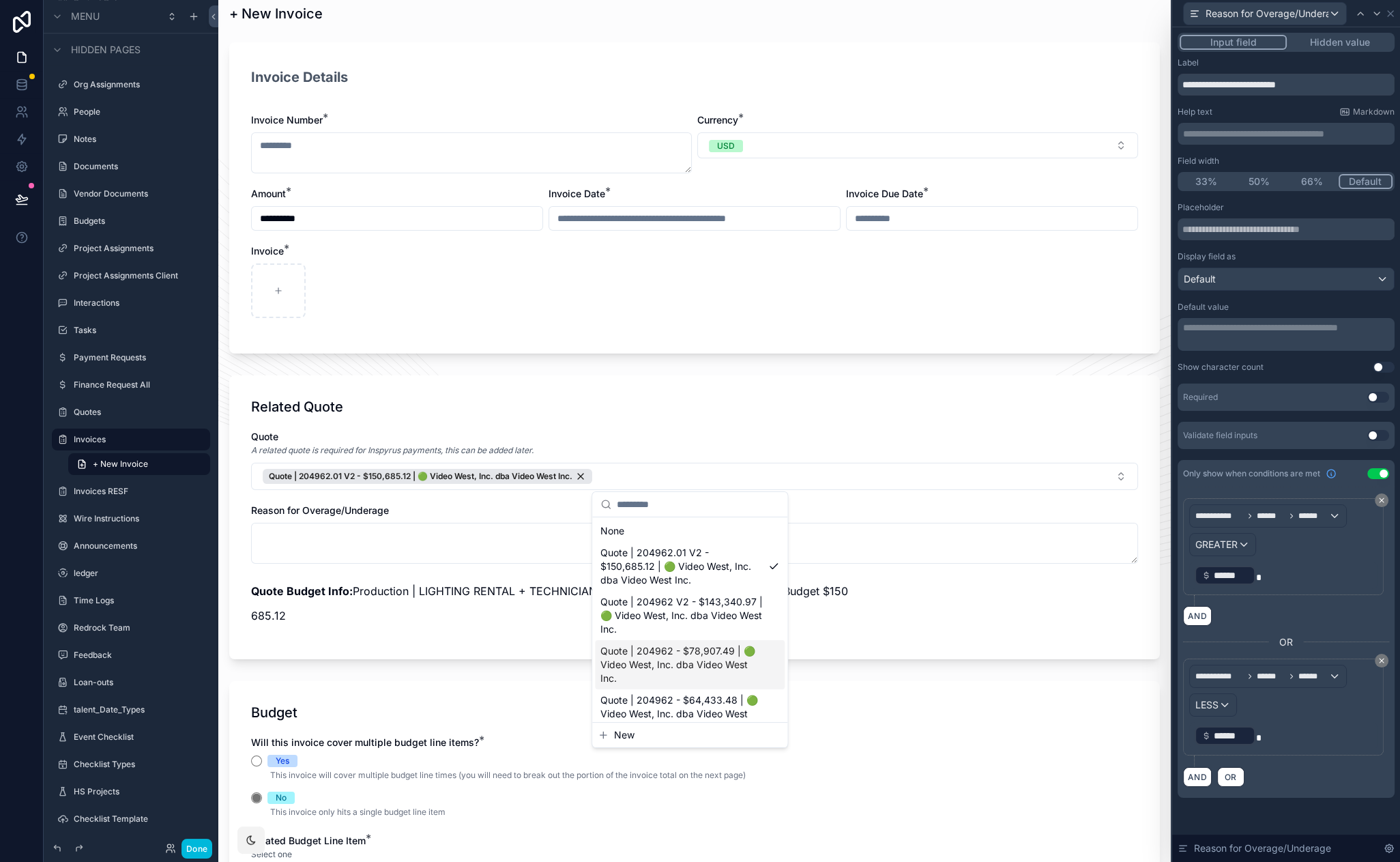
click at [712, 651] on span "Quote | 204962 - $78,907.49 | 🟢 Video West, Inc. dba Video West Inc." at bounding box center [682, 664] width 162 height 41
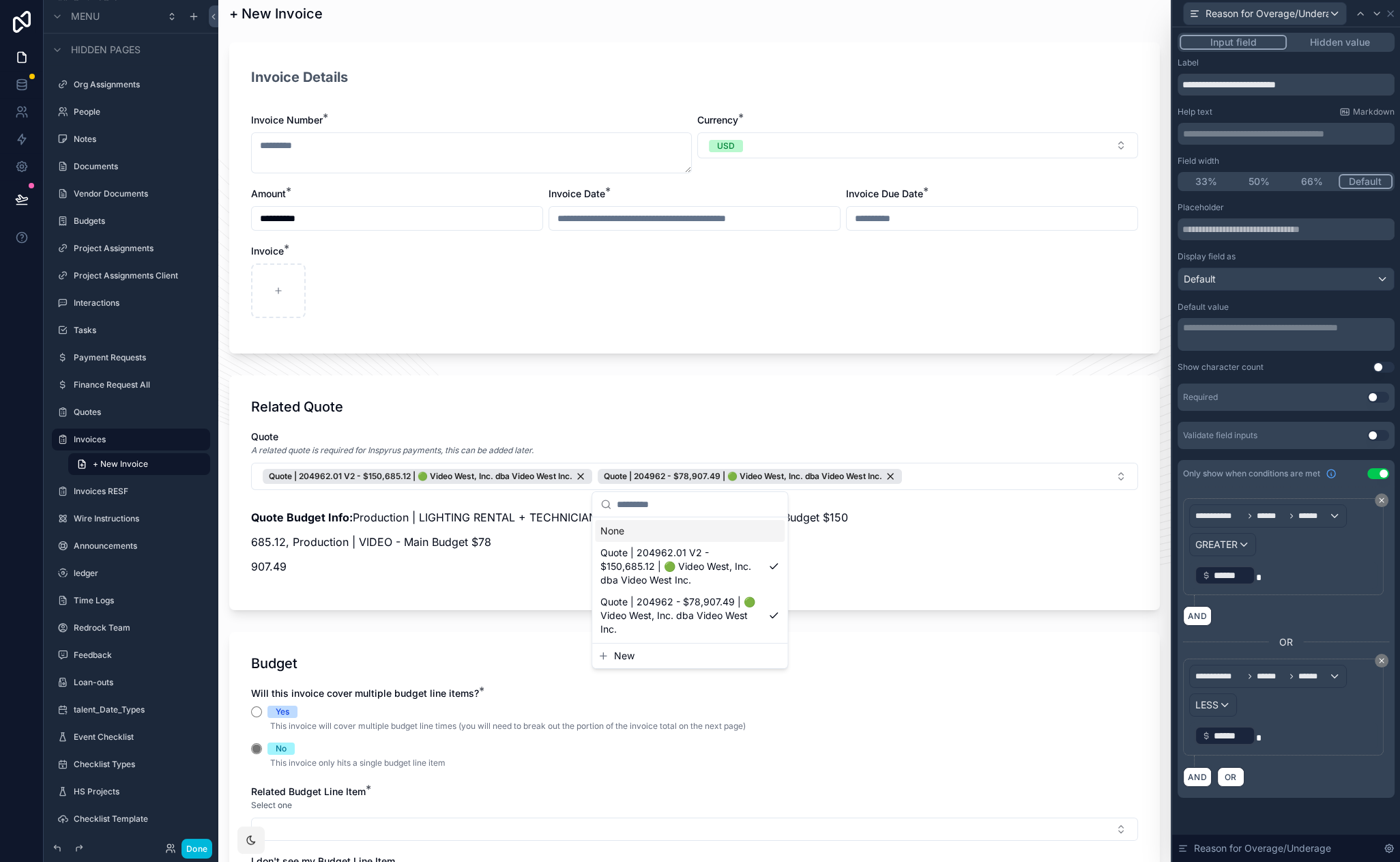
click at [668, 409] on div "Related Quote" at bounding box center [695, 406] width 887 height 19
drag, startPoint x: 560, startPoint y: 406, endPoint x: 494, endPoint y: 400, distance: 66.3
click at [494, 400] on div "Related Quote" at bounding box center [695, 406] width 887 height 19
drag, startPoint x: 495, startPoint y: 400, endPoint x: 458, endPoint y: 398, distance: 37.1
drag, startPoint x: 458, startPoint y: 398, endPoint x: 541, endPoint y: 404, distance: 83.2
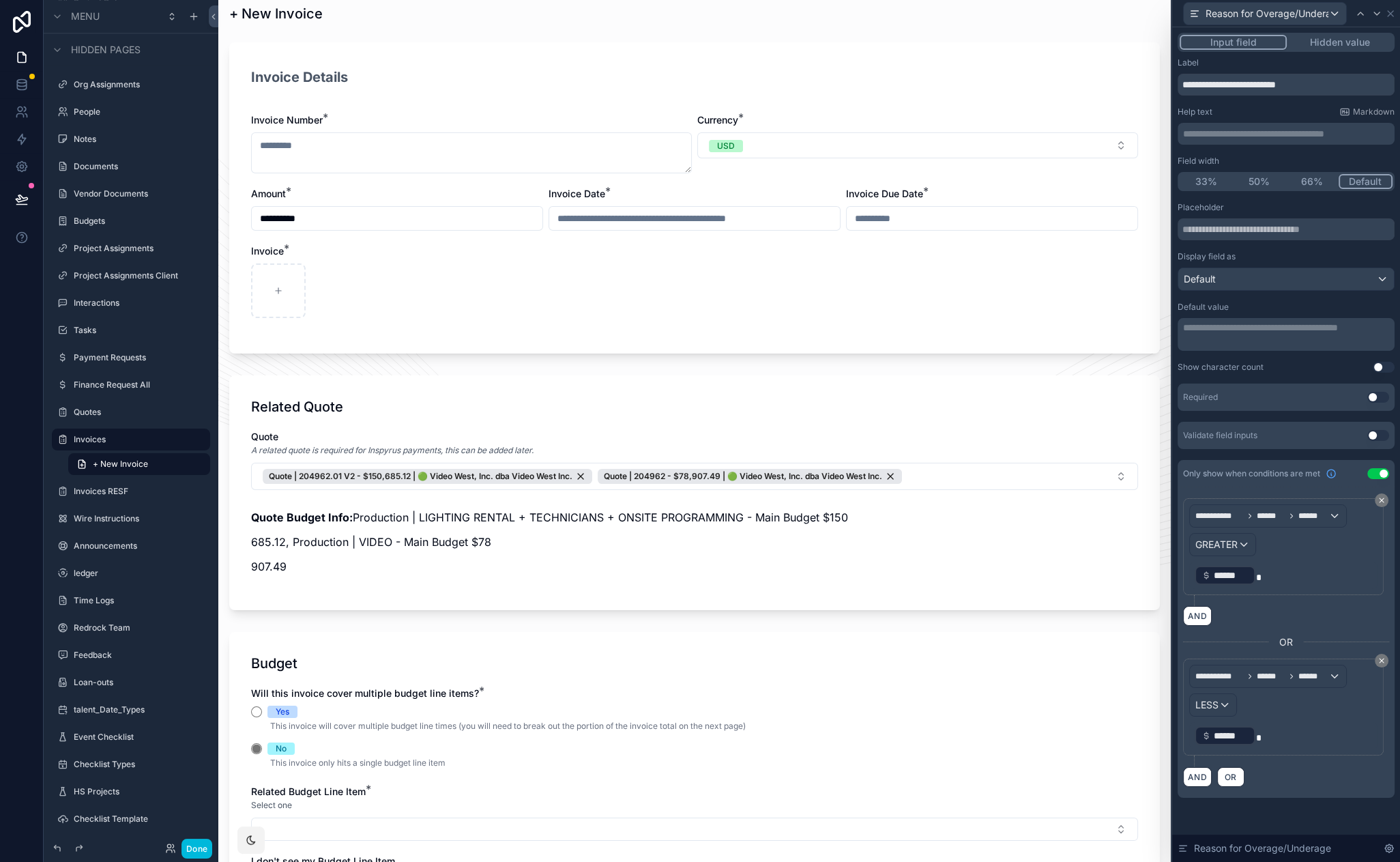
click at [435, 394] on div "Related Quote Quote A related quote is required for Inspyrus payments, this can…" at bounding box center [695, 493] width 931 height 235
drag, startPoint x: 539, startPoint y: 404, endPoint x: 498, endPoint y: 399, distance: 41.3
drag, startPoint x: 548, startPoint y: 395, endPoint x: 514, endPoint y: 394, distance: 34.0
click at [1375, 14] on icon at bounding box center [1377, 14] width 11 height 11
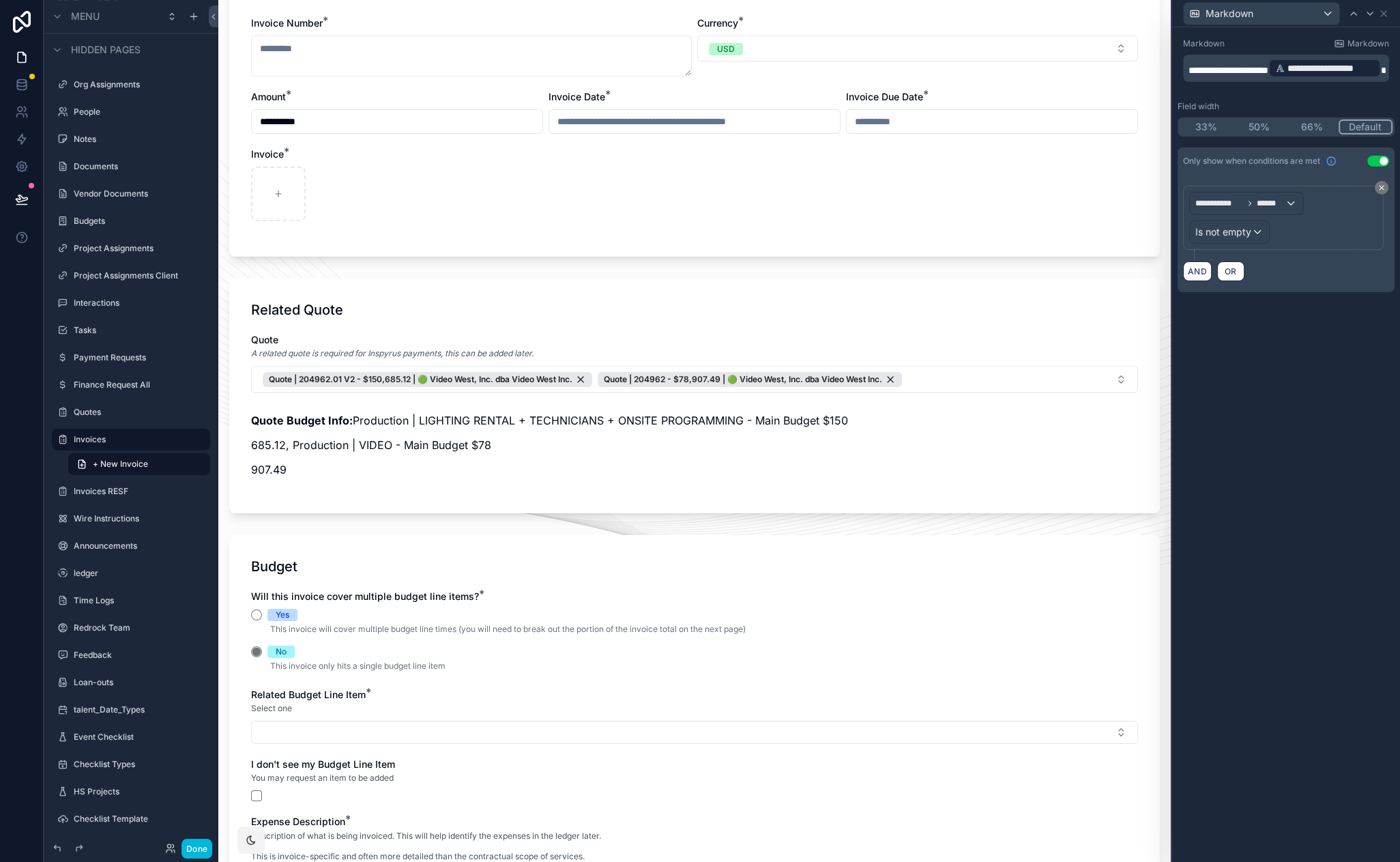
scroll to position [57, 0]
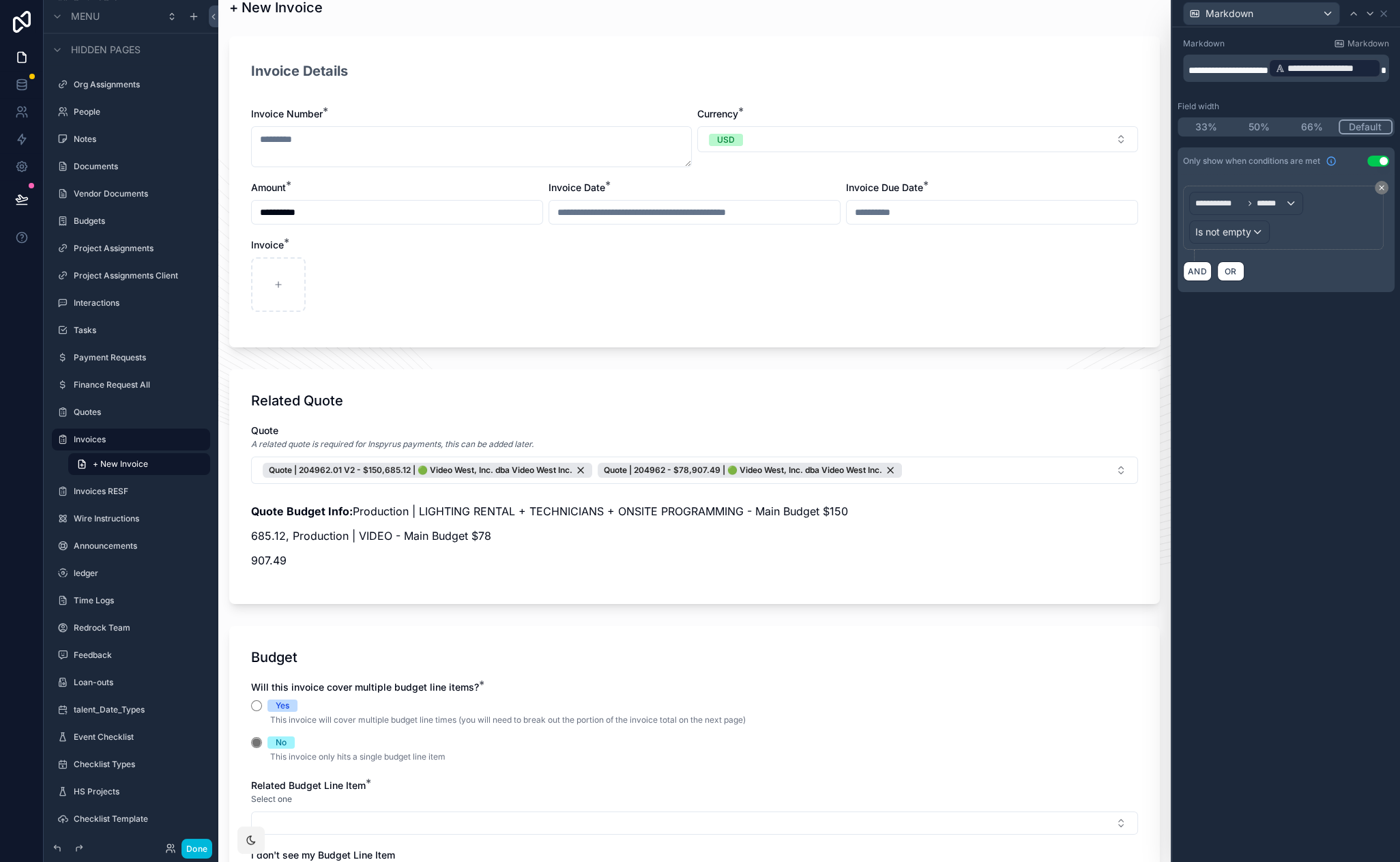
click at [1313, 66] on p "**********" at bounding box center [1288, 68] width 198 height 22
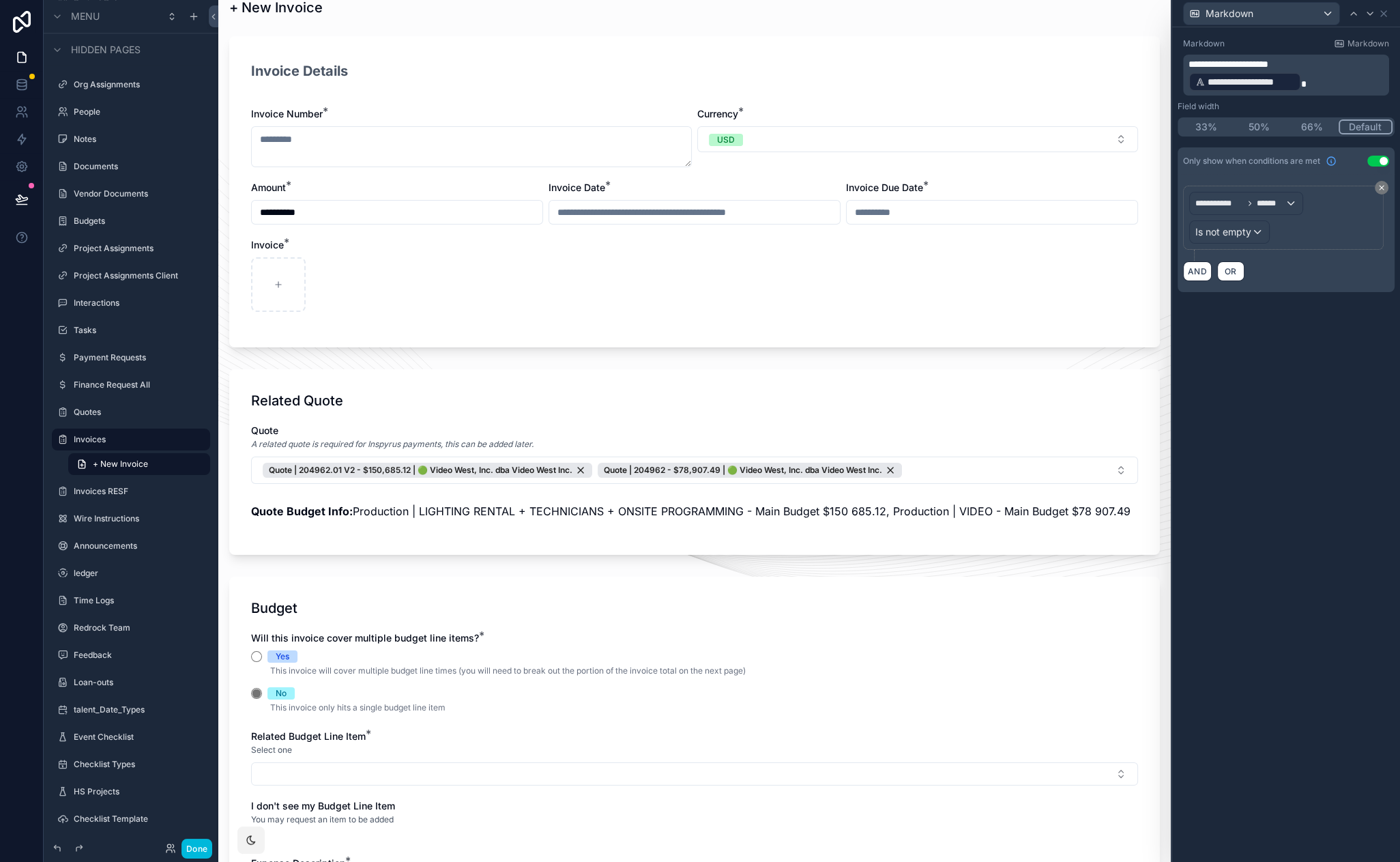
drag, startPoint x: 1198, startPoint y: 382, endPoint x: 1195, endPoint y: 333, distance: 49.1
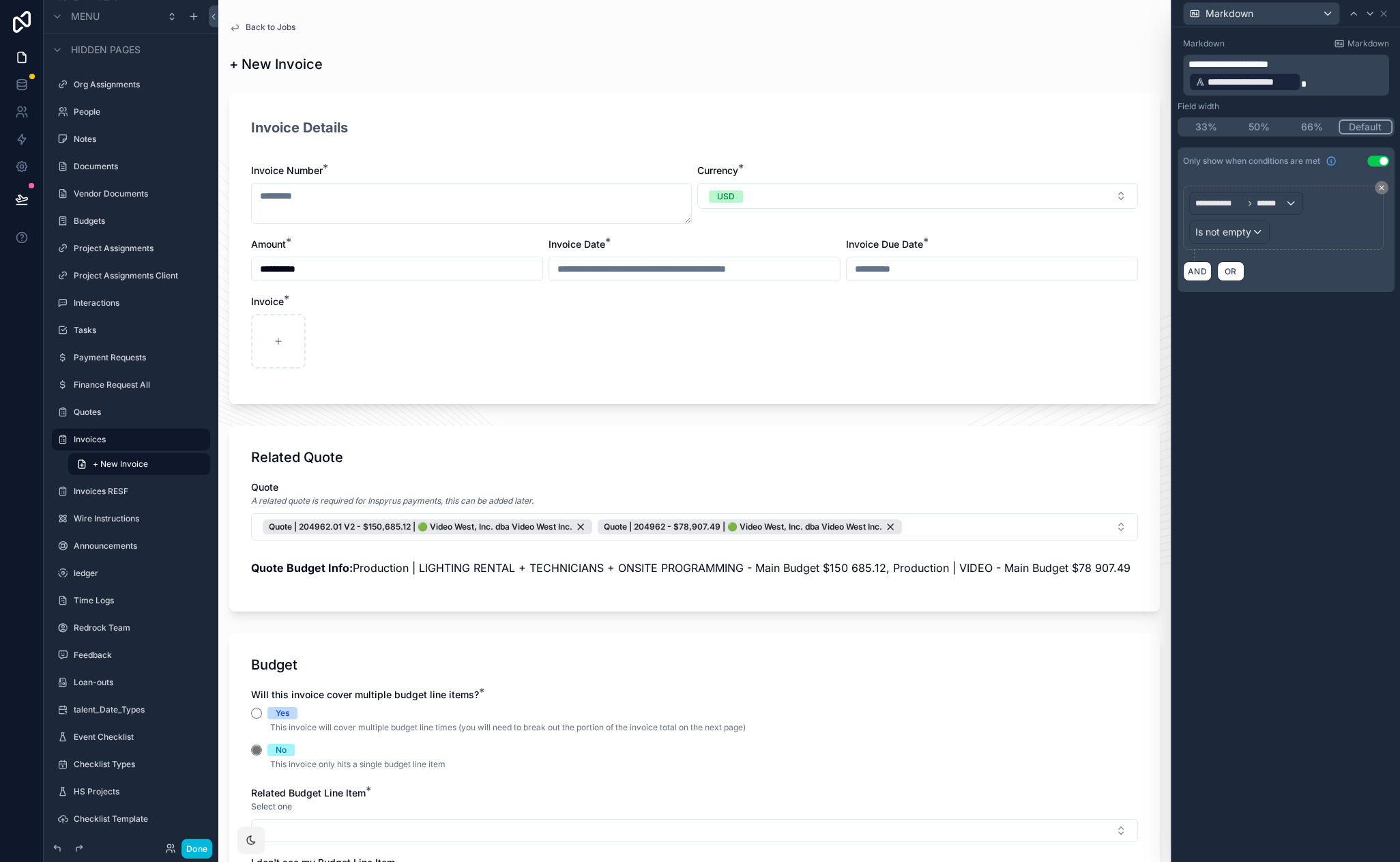
click at [266, 29] on span "Back to Jobs" at bounding box center [270, 27] width 50 height 11
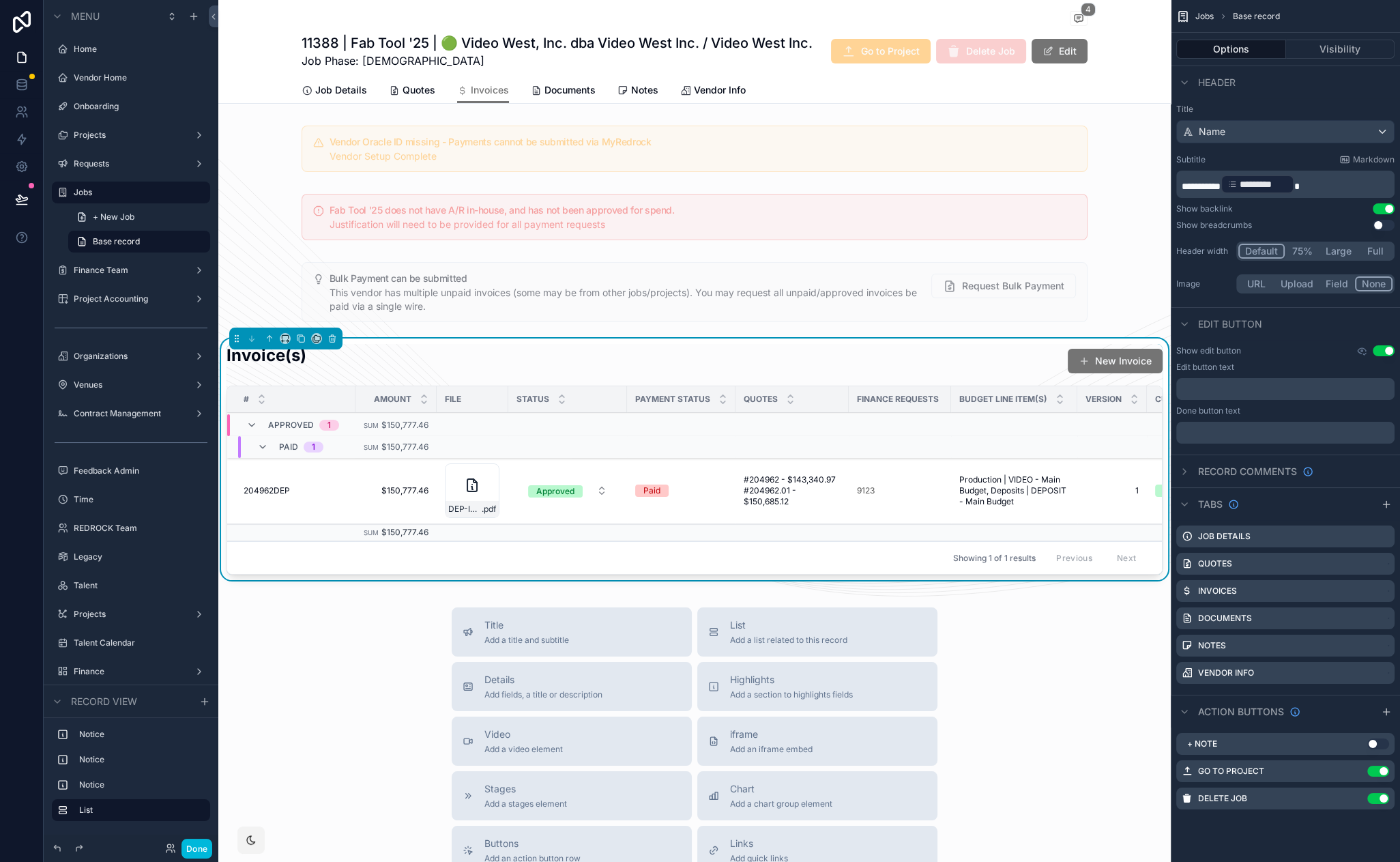
click at [281, 489] on span "204962DEP" at bounding box center [267, 491] width 47 height 11
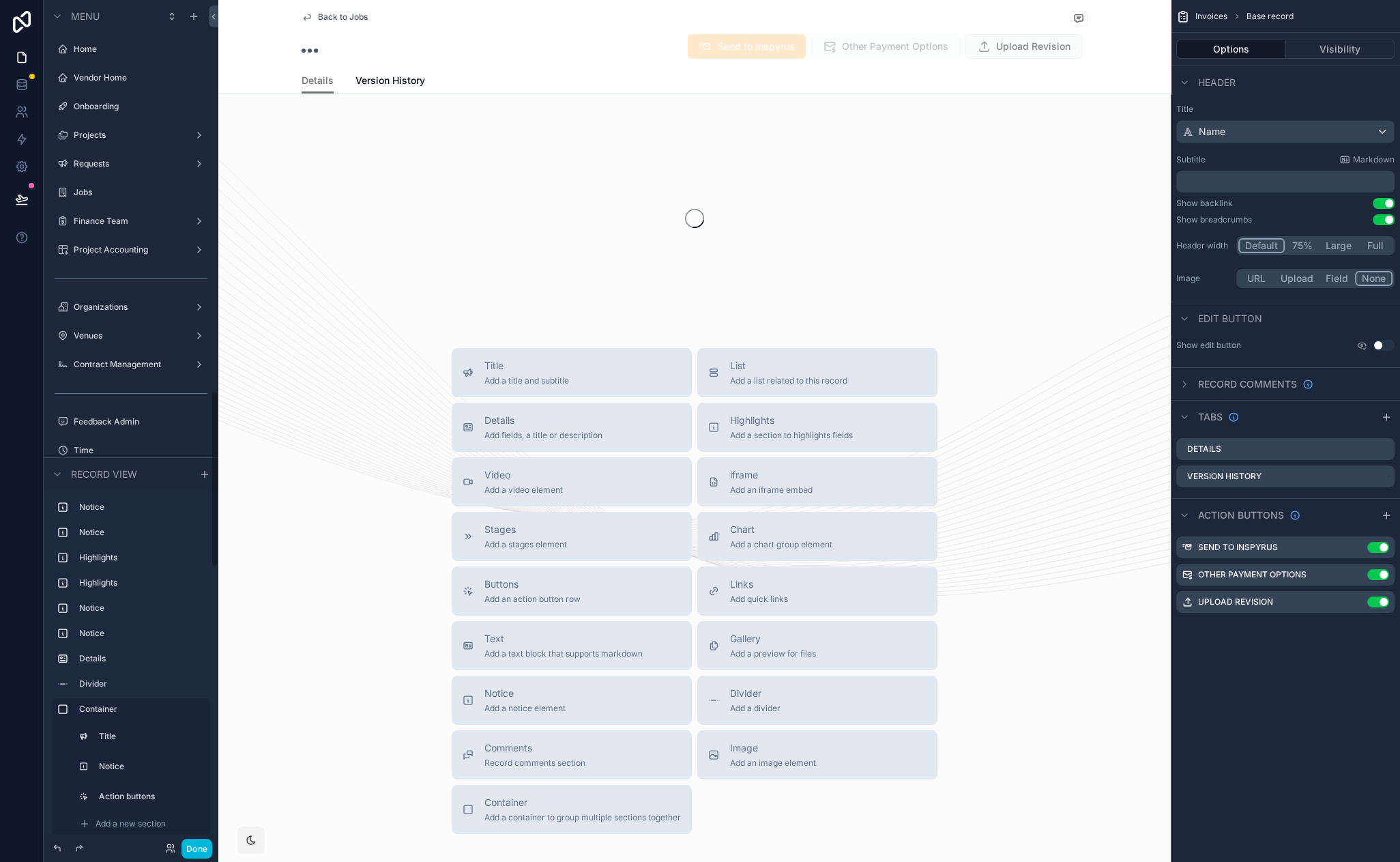
scroll to position [1878, 0]
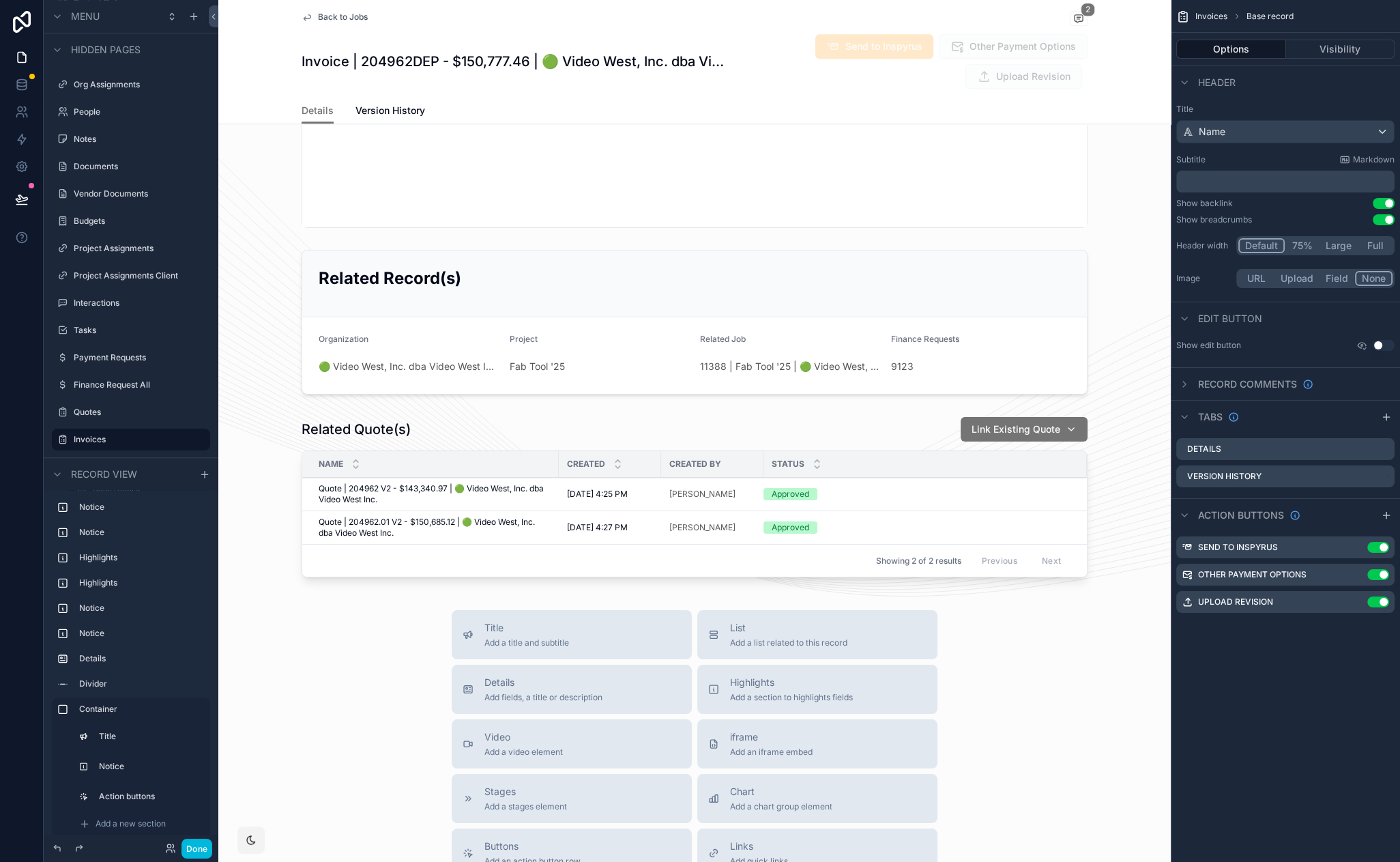
scroll to position [2048, 0]
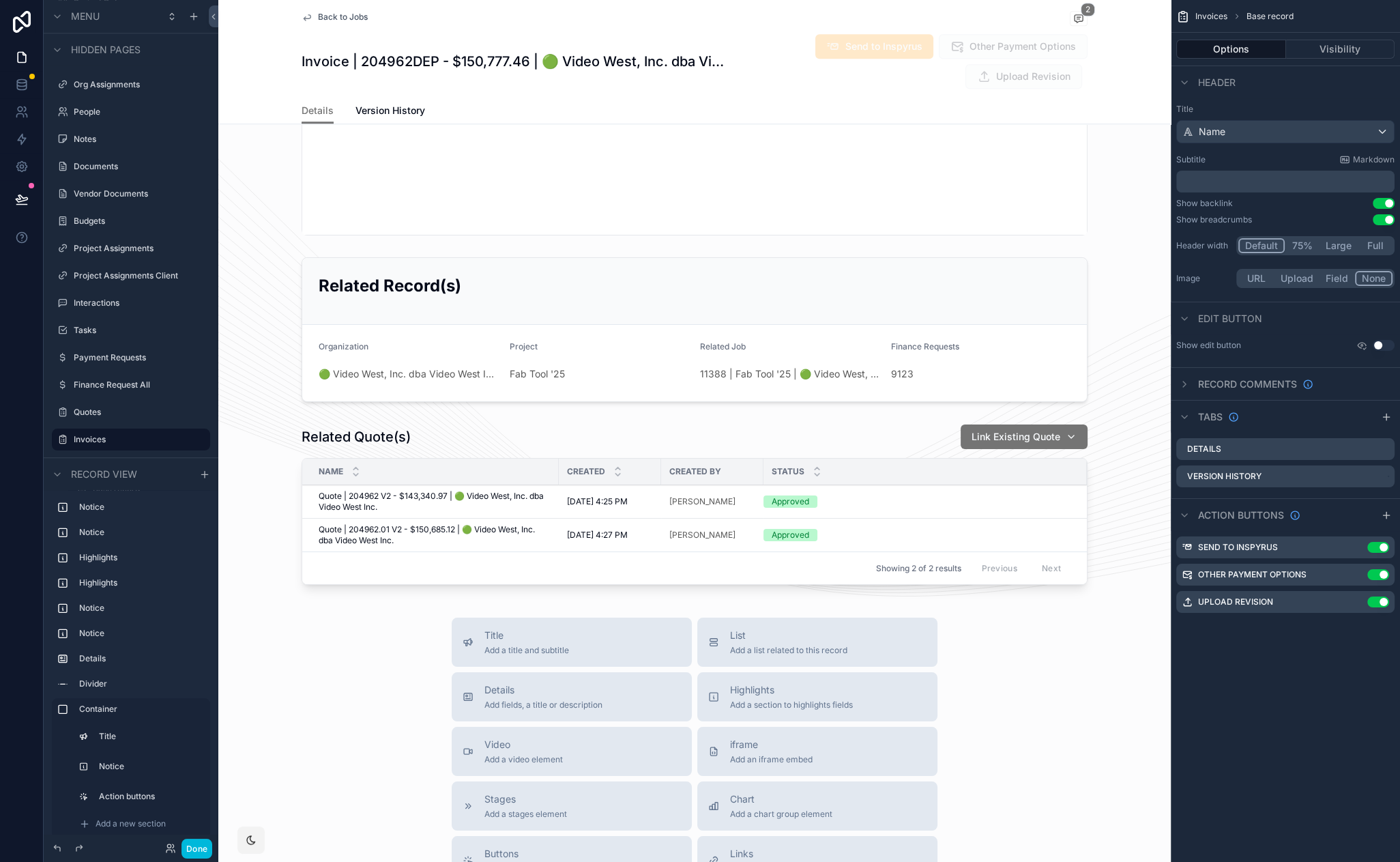
click at [526, 440] on div "scrollable content" at bounding box center [694, 506] width 952 height 177
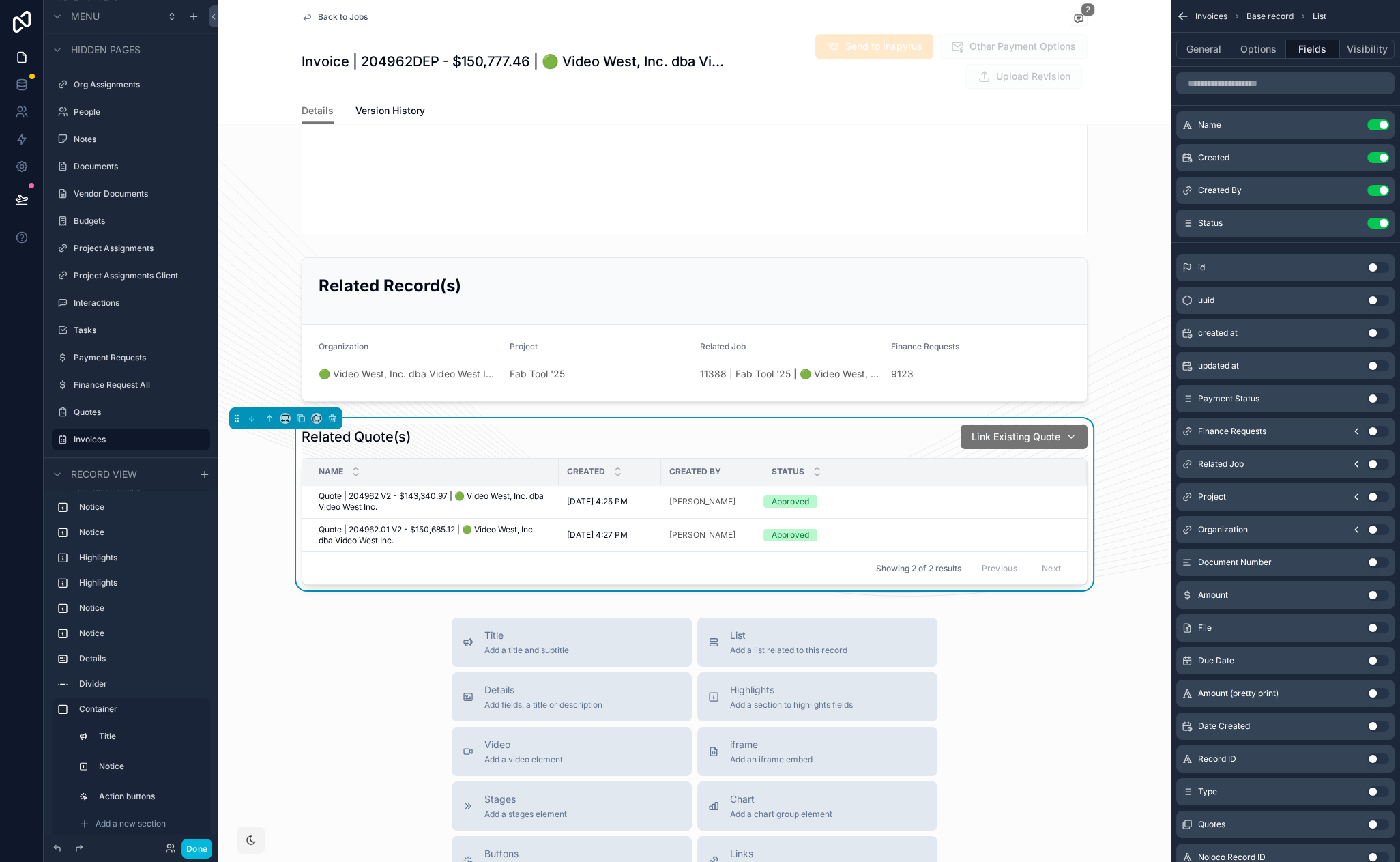
click at [1267, 52] on button "Options" at bounding box center [1259, 49] width 55 height 19
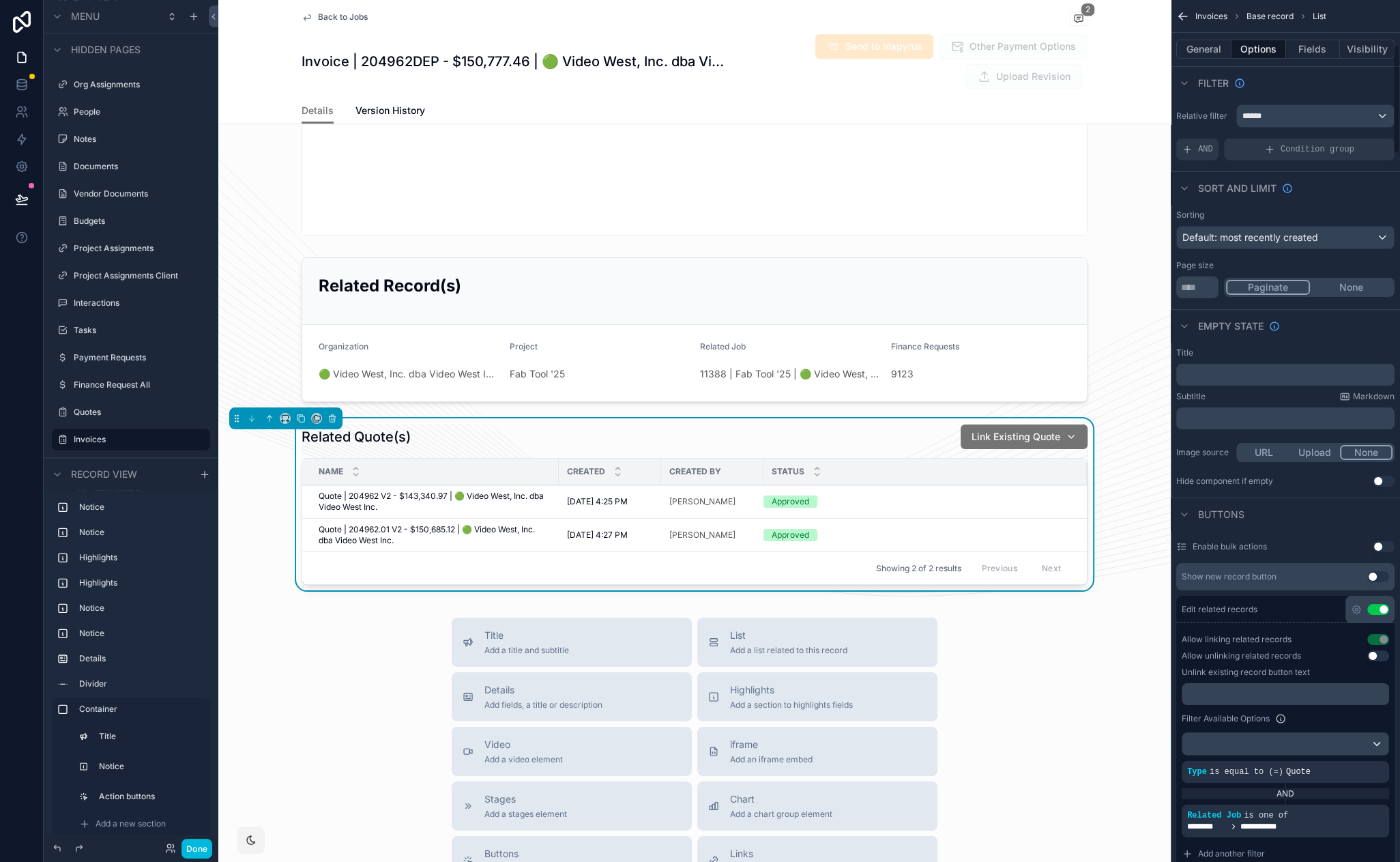
scroll to position [353, 0]
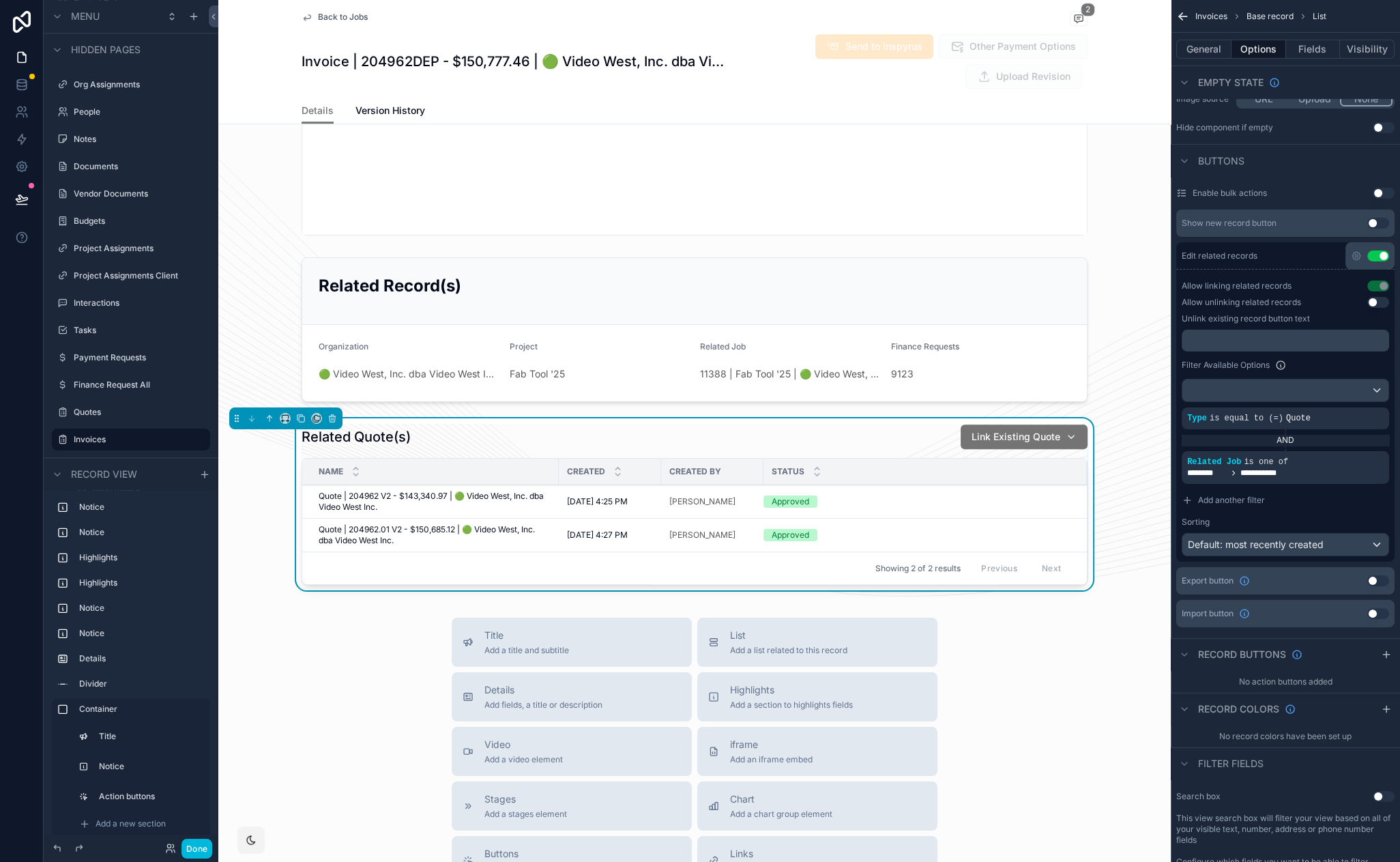
click at [1068, 430] on div "Link Existing Quote" at bounding box center [1024, 436] width 105 height 14
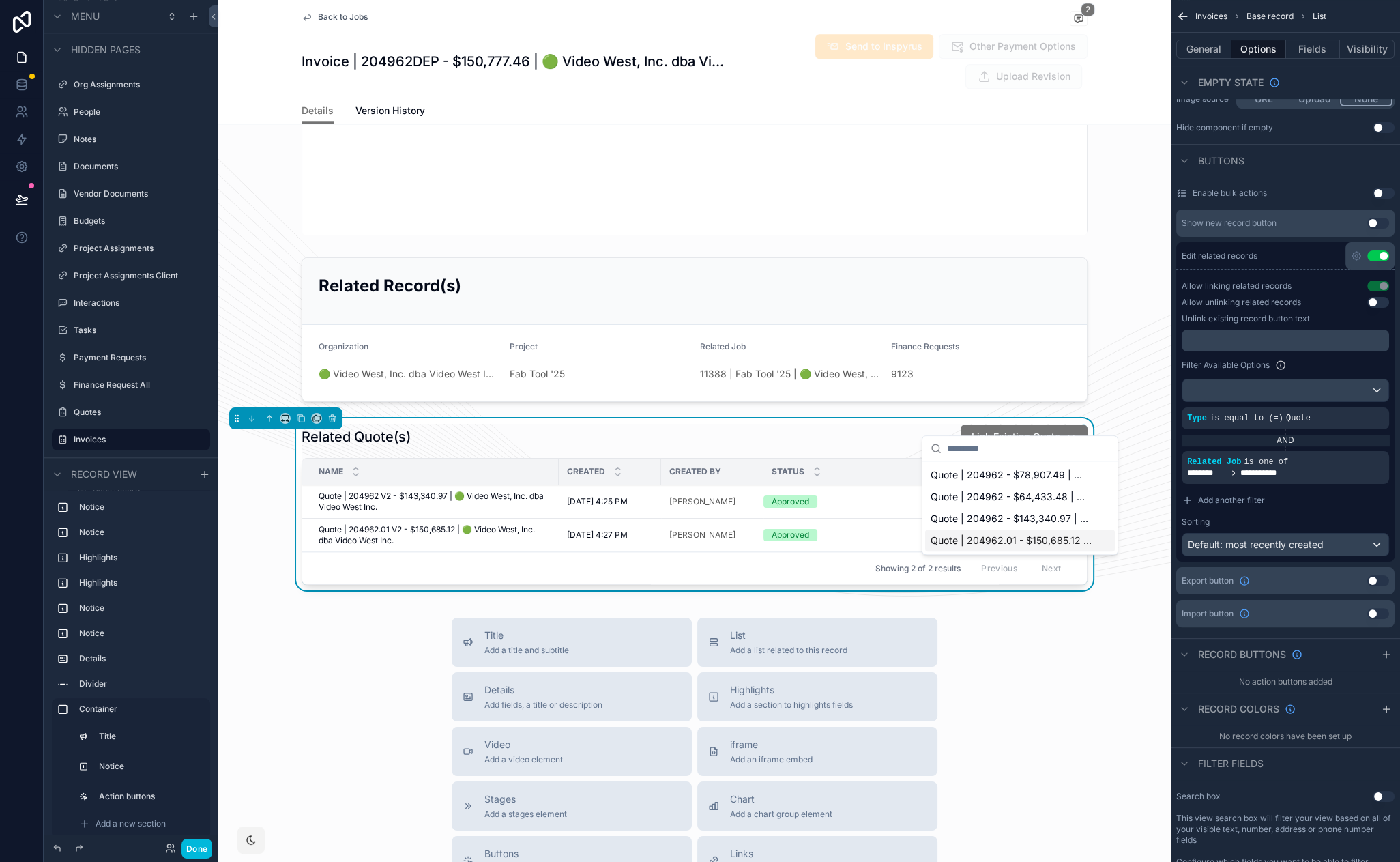
click at [1064, 640] on div "Title Add a title and subtitle List Add a list related to this record Details A…" at bounding box center [694, 860] width 952 height 485
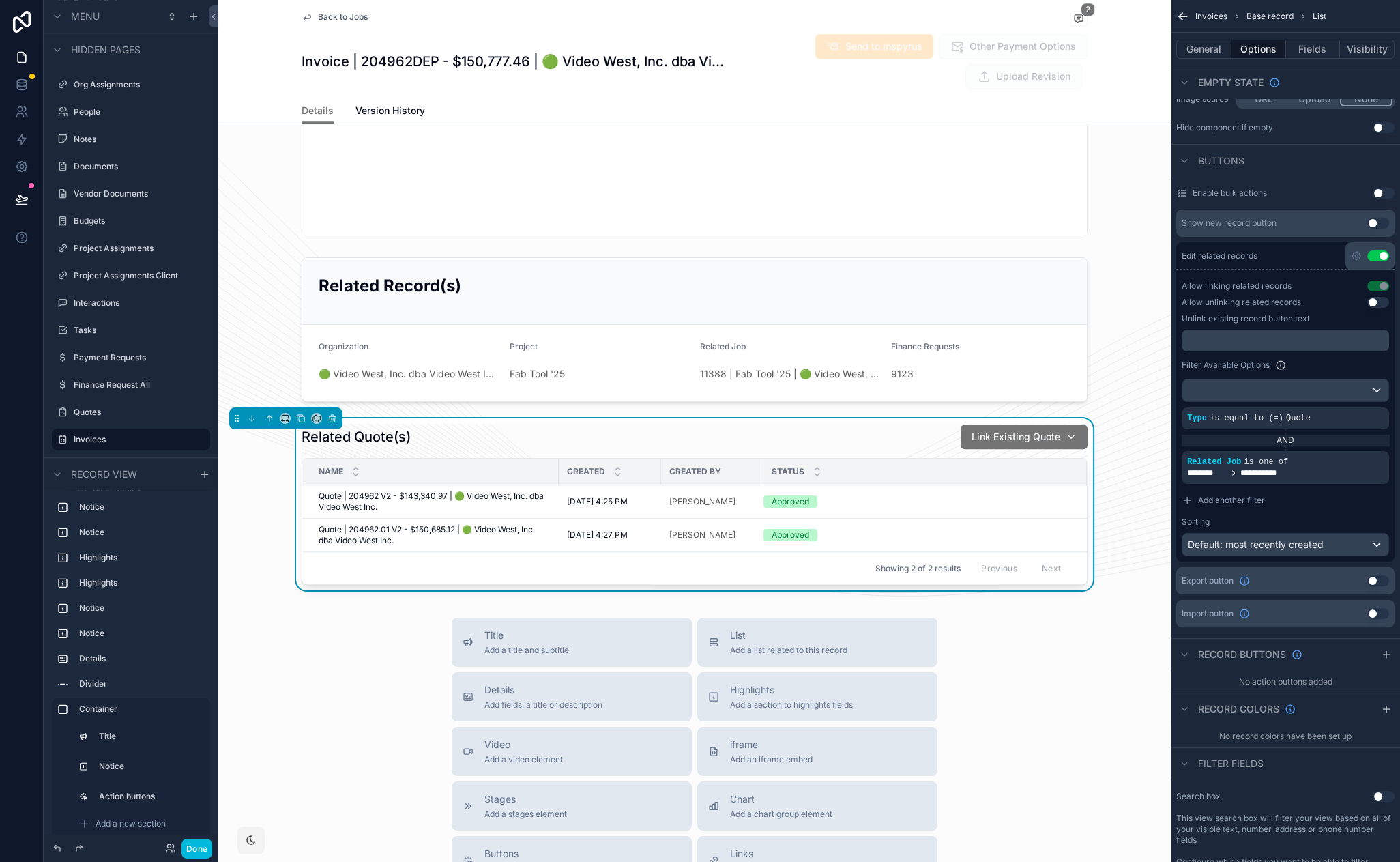
click at [1228, 498] on span "Add another filter" at bounding box center [1232, 500] width 67 height 11
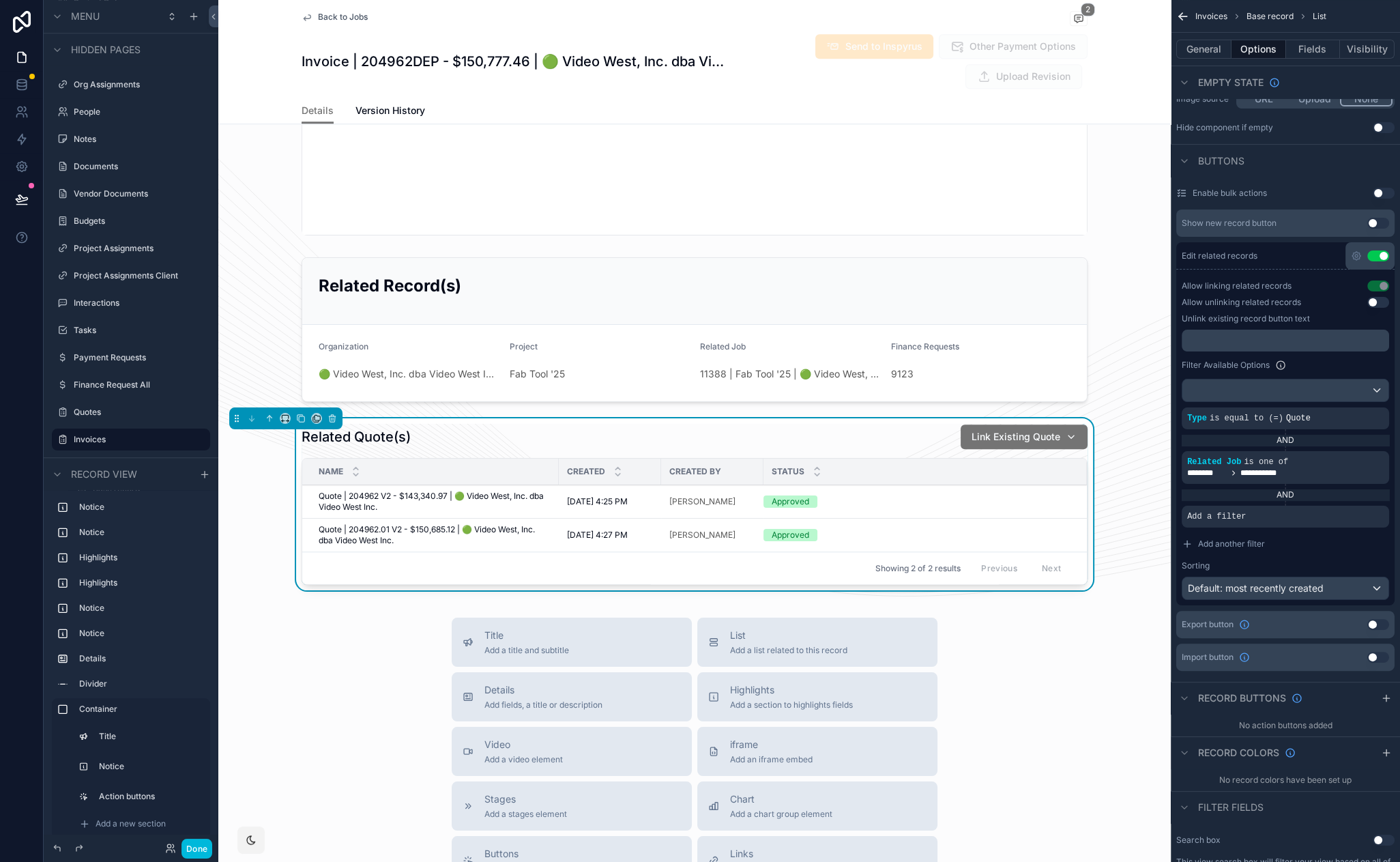
click at [0, 0] on icon "scrollable content" at bounding box center [0, 0] width 0 height 0
click at [1063, 486] on div "Select a field" at bounding box center [1050, 495] width 81 height 22
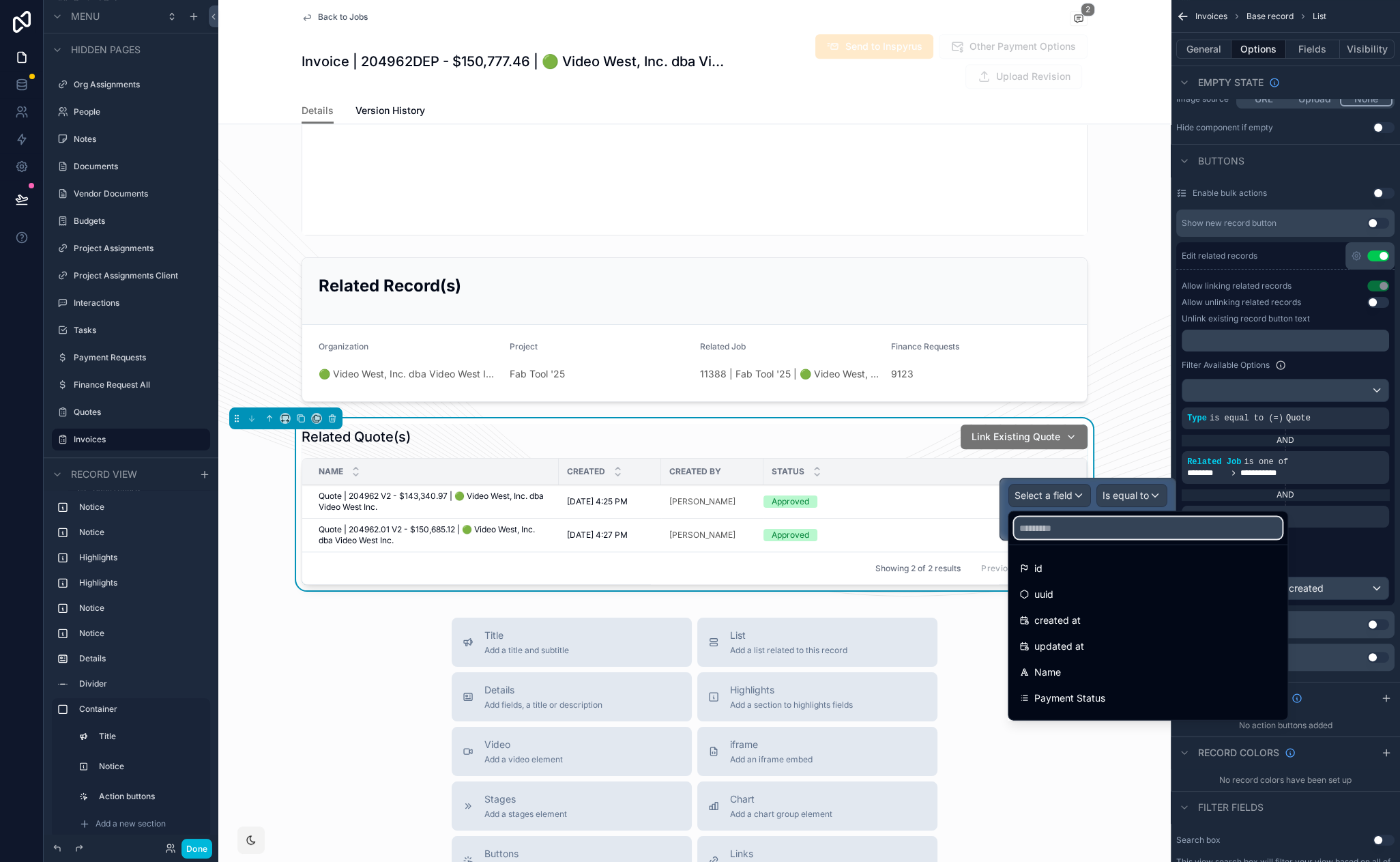
click at [1067, 526] on input "text" at bounding box center [1149, 528] width 268 height 22
type input "****"
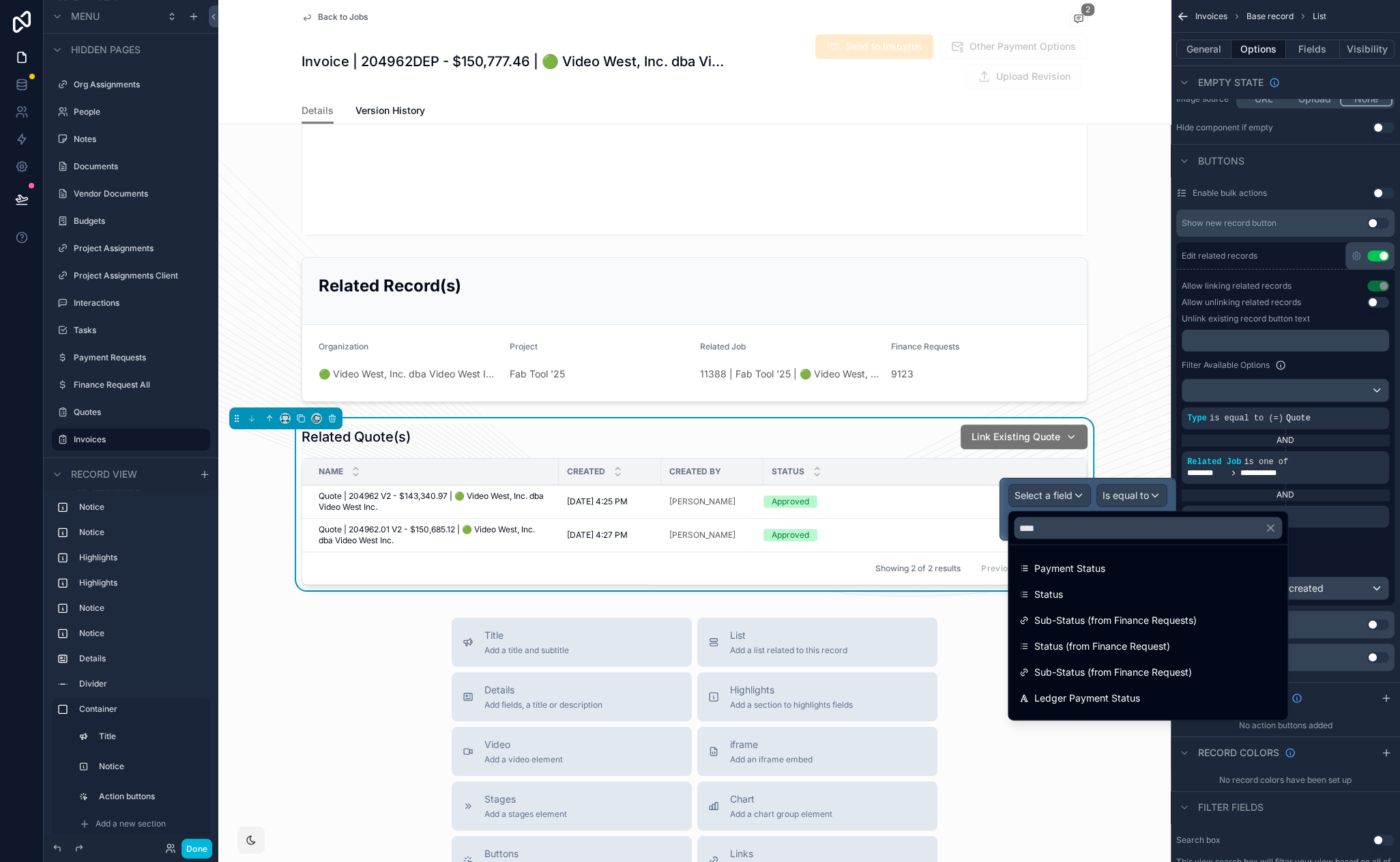
click at [1098, 590] on div "Status" at bounding box center [1149, 594] width 258 height 16
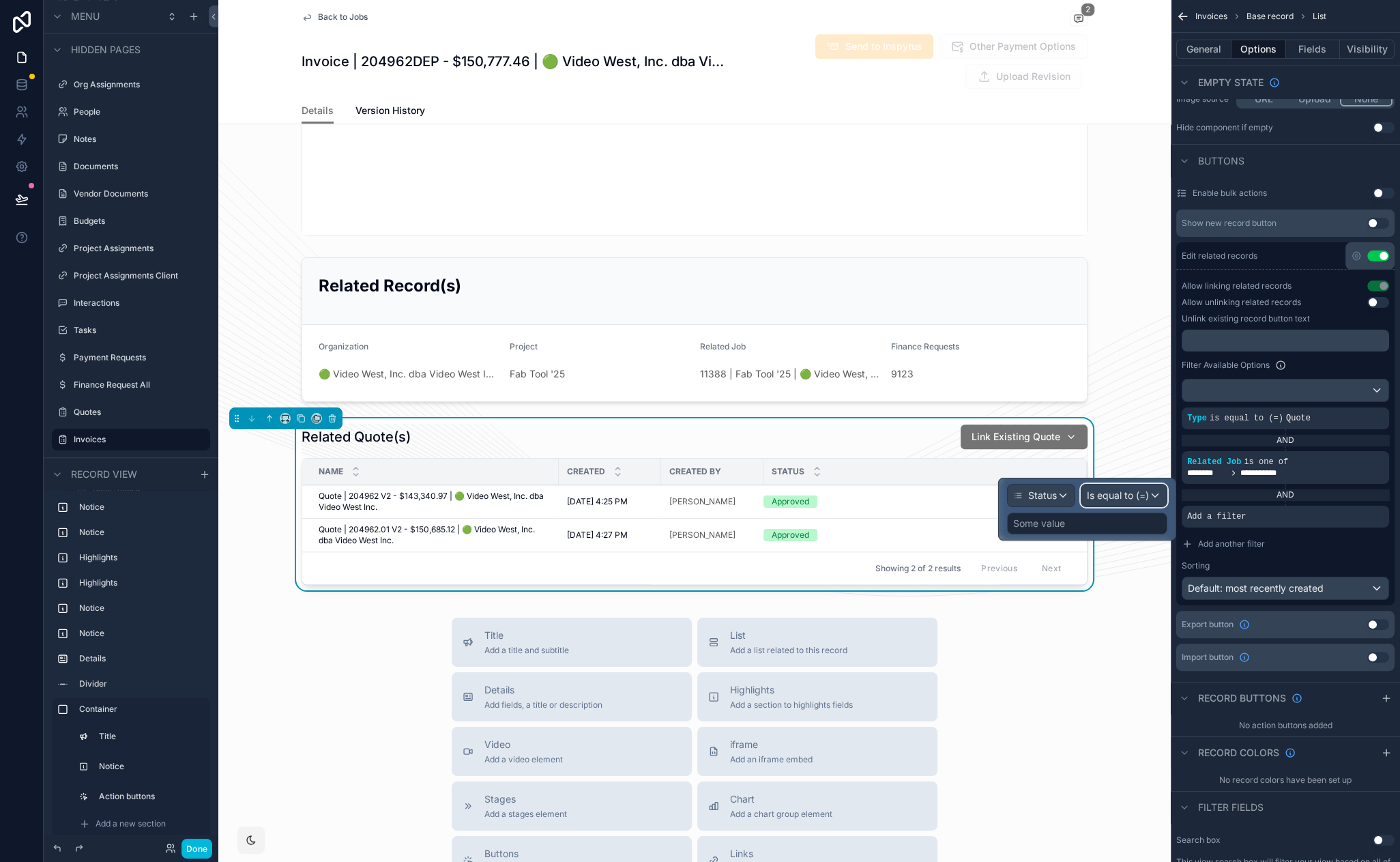
click at [1138, 499] on span "Is equal to (=)" at bounding box center [1118, 495] width 62 height 14
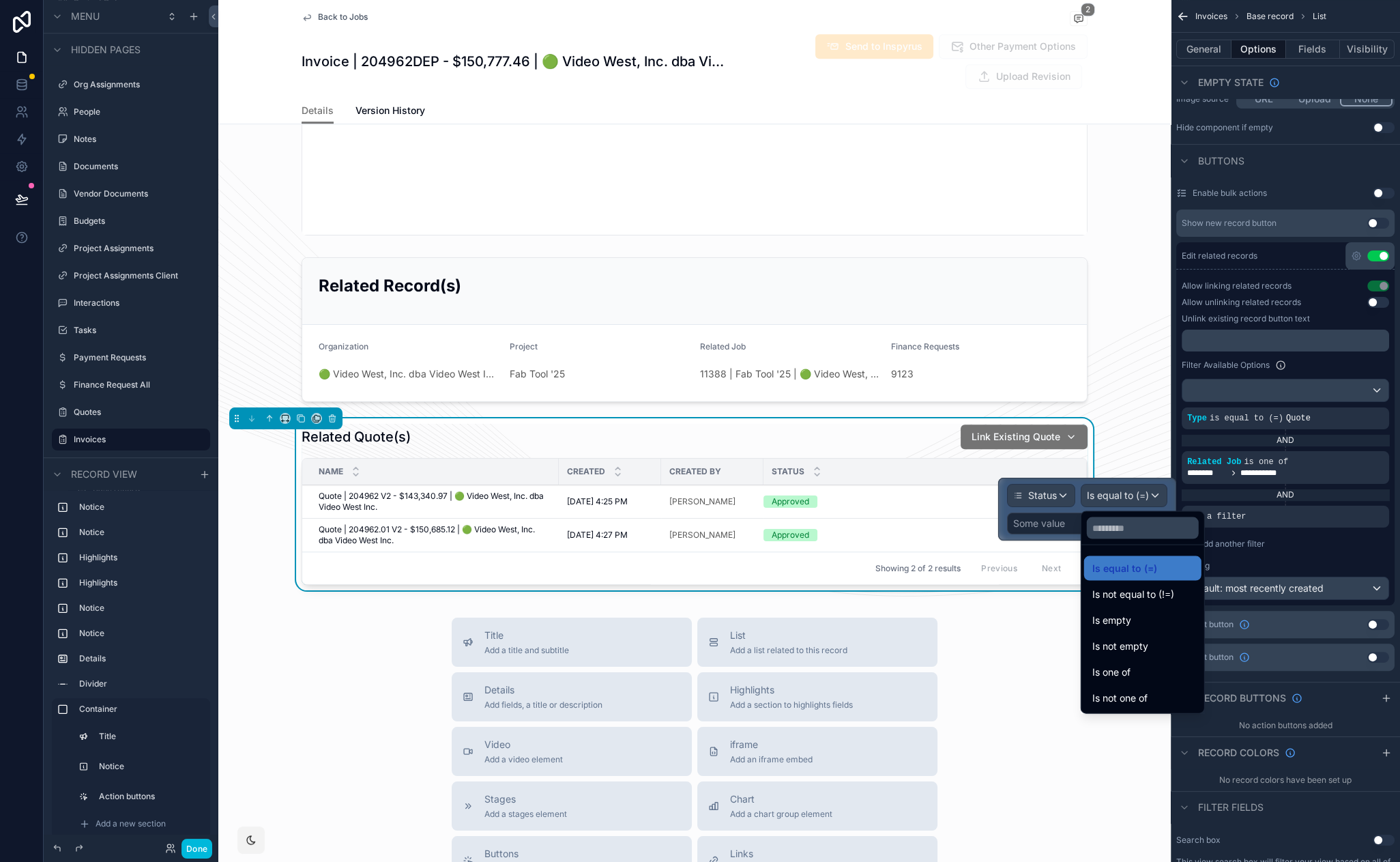
click at [1155, 692] on div "Is not one of" at bounding box center [1143, 698] width 101 height 16
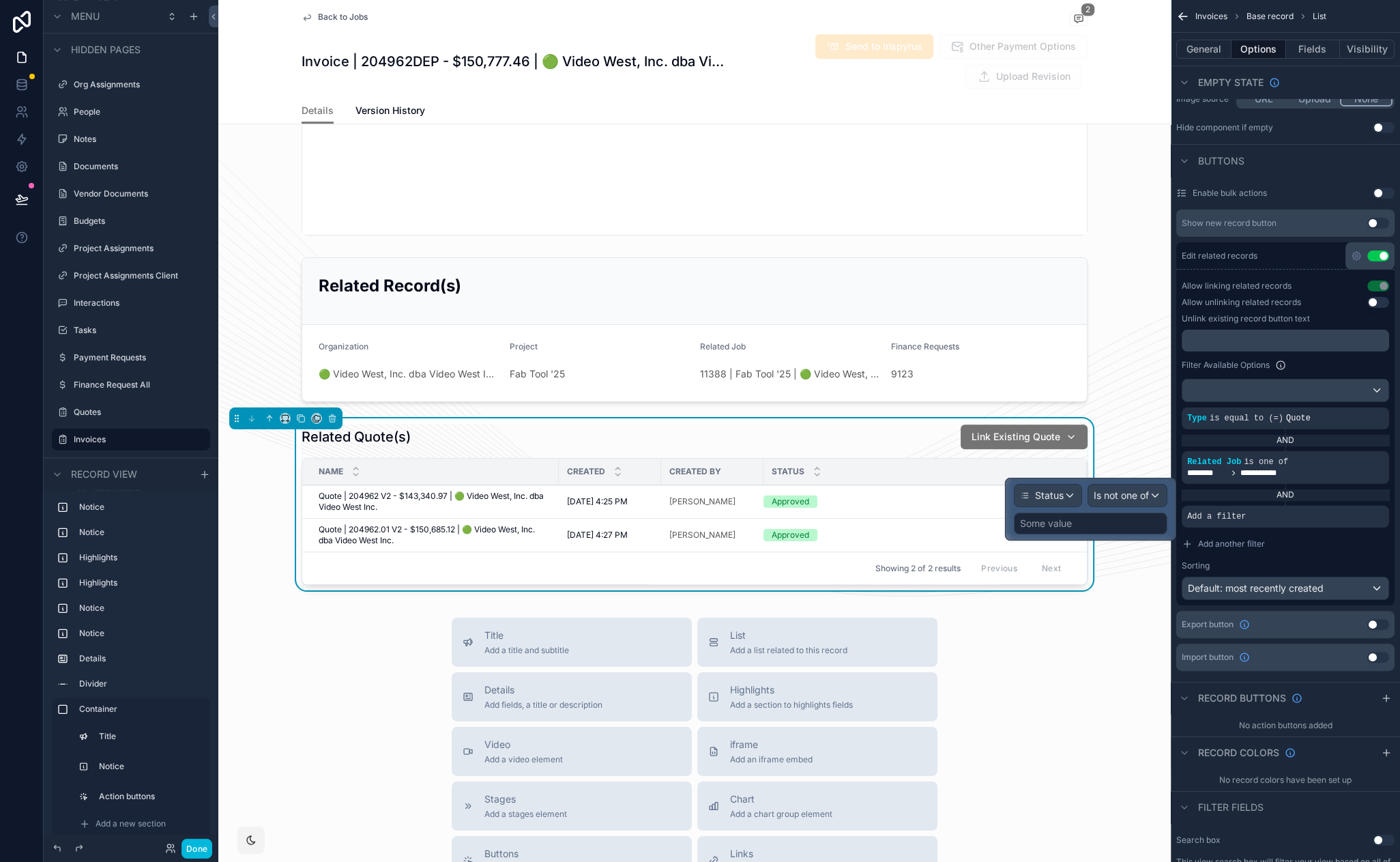
click at [1114, 524] on div "Some value" at bounding box center [1091, 523] width 153 height 22
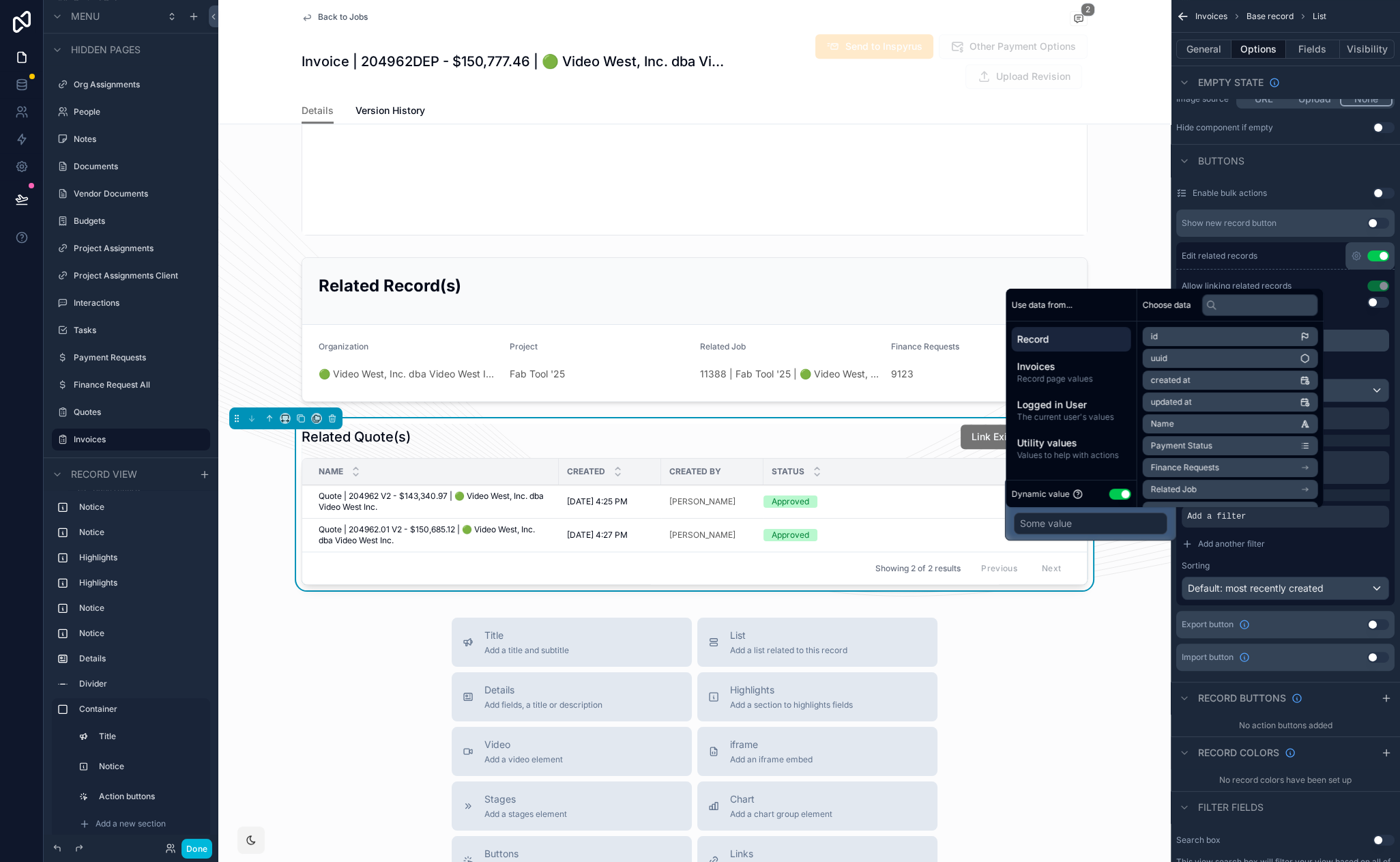
click at [1124, 493] on button "Use setting" at bounding box center [1121, 494] width 22 height 11
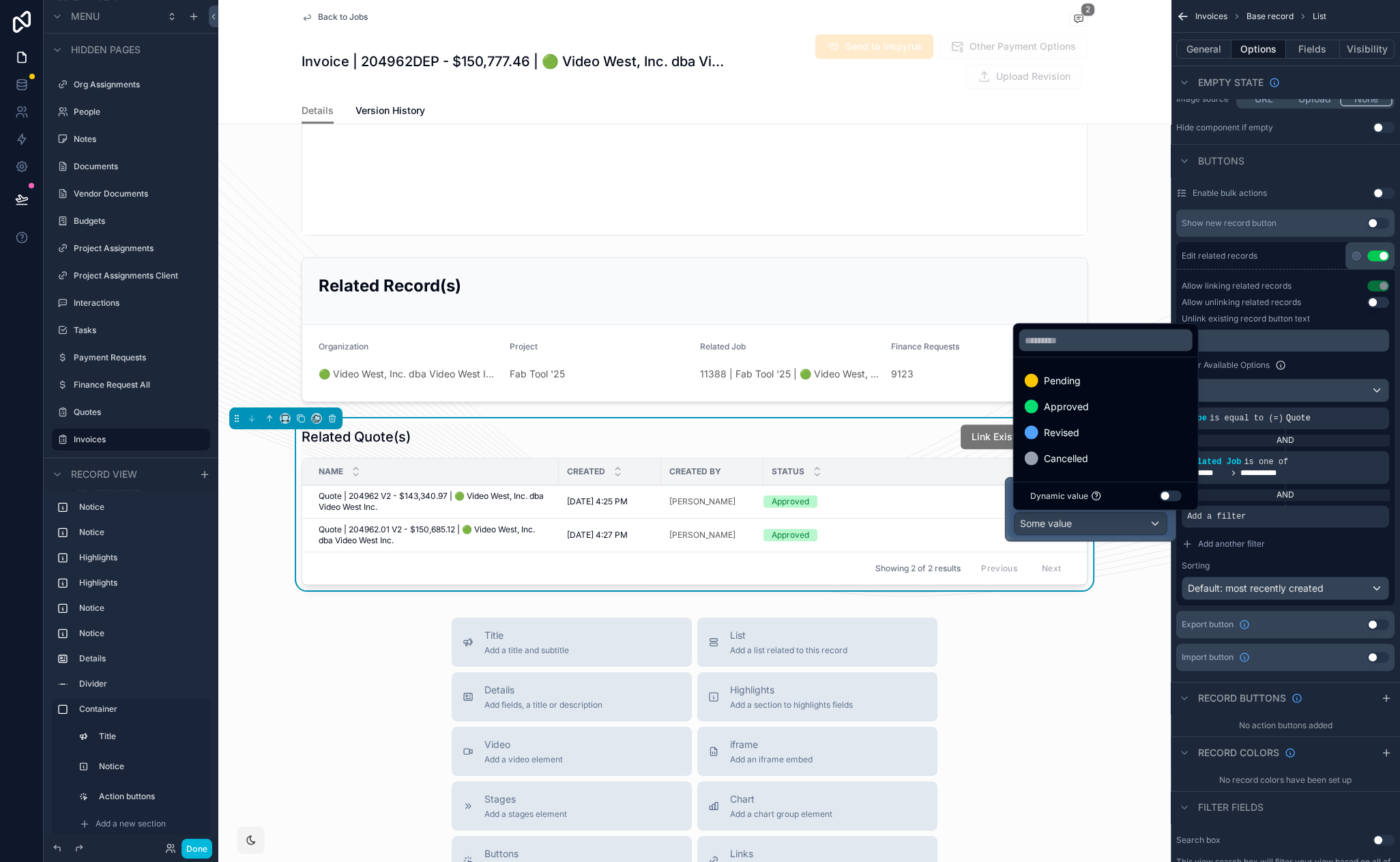
click at [1072, 457] on span "Cancelled" at bounding box center [1066, 458] width 44 height 16
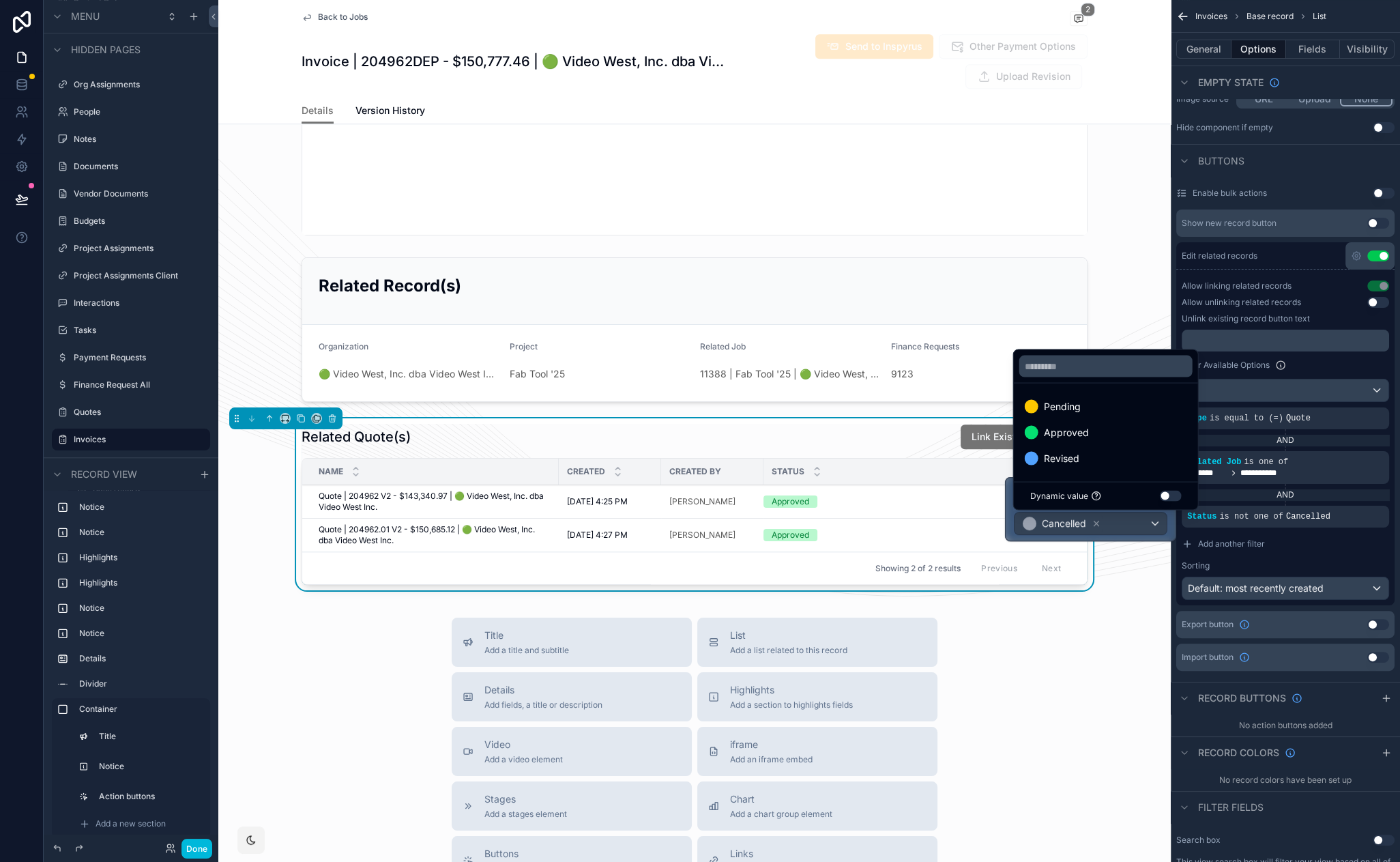
click at [1114, 458] on div "Revised" at bounding box center [1106, 458] width 162 height 16
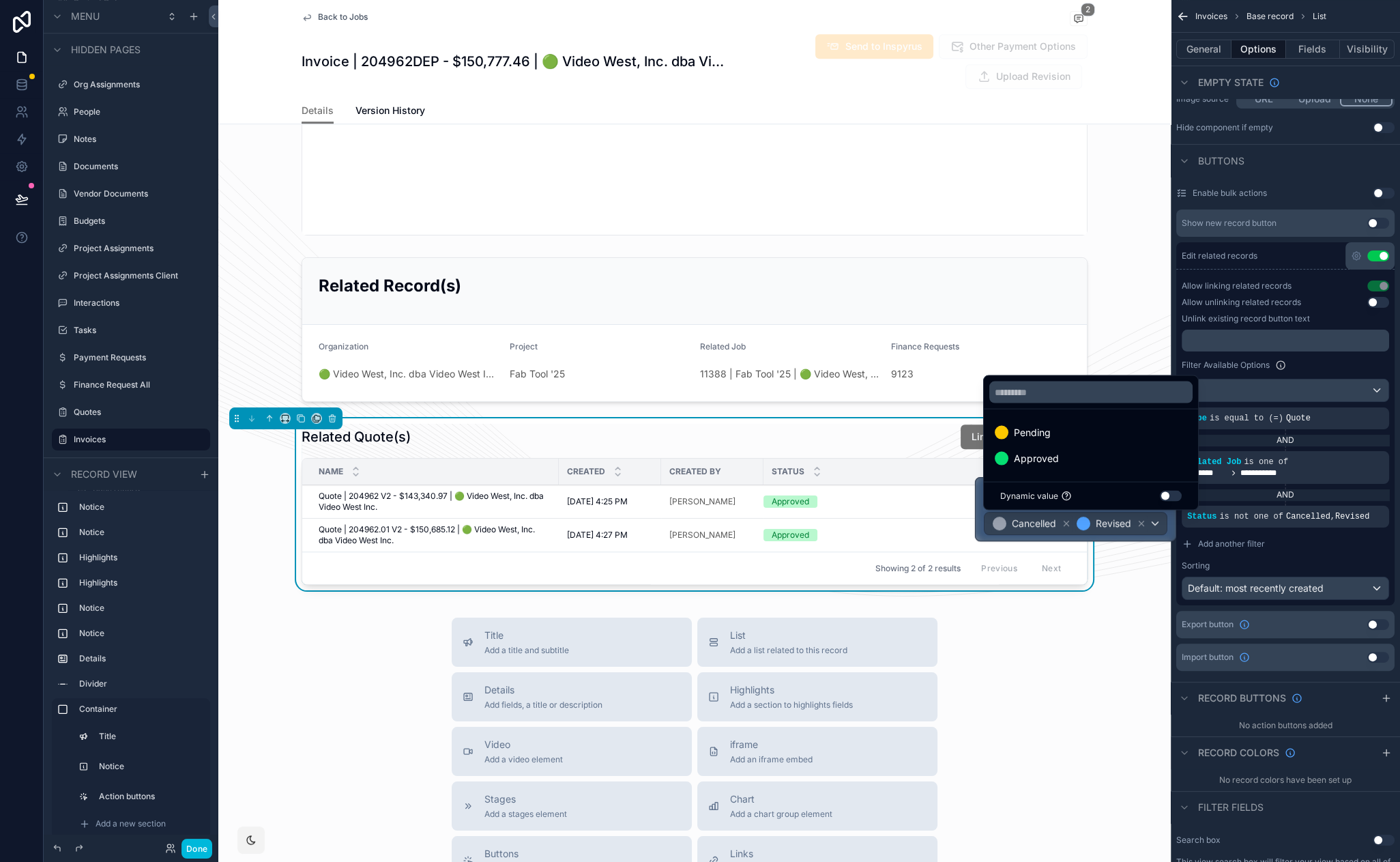
click at [1001, 656] on div "Title Add a title and subtitle List Add a list related to this record Details A…" at bounding box center [694, 860] width 952 height 485
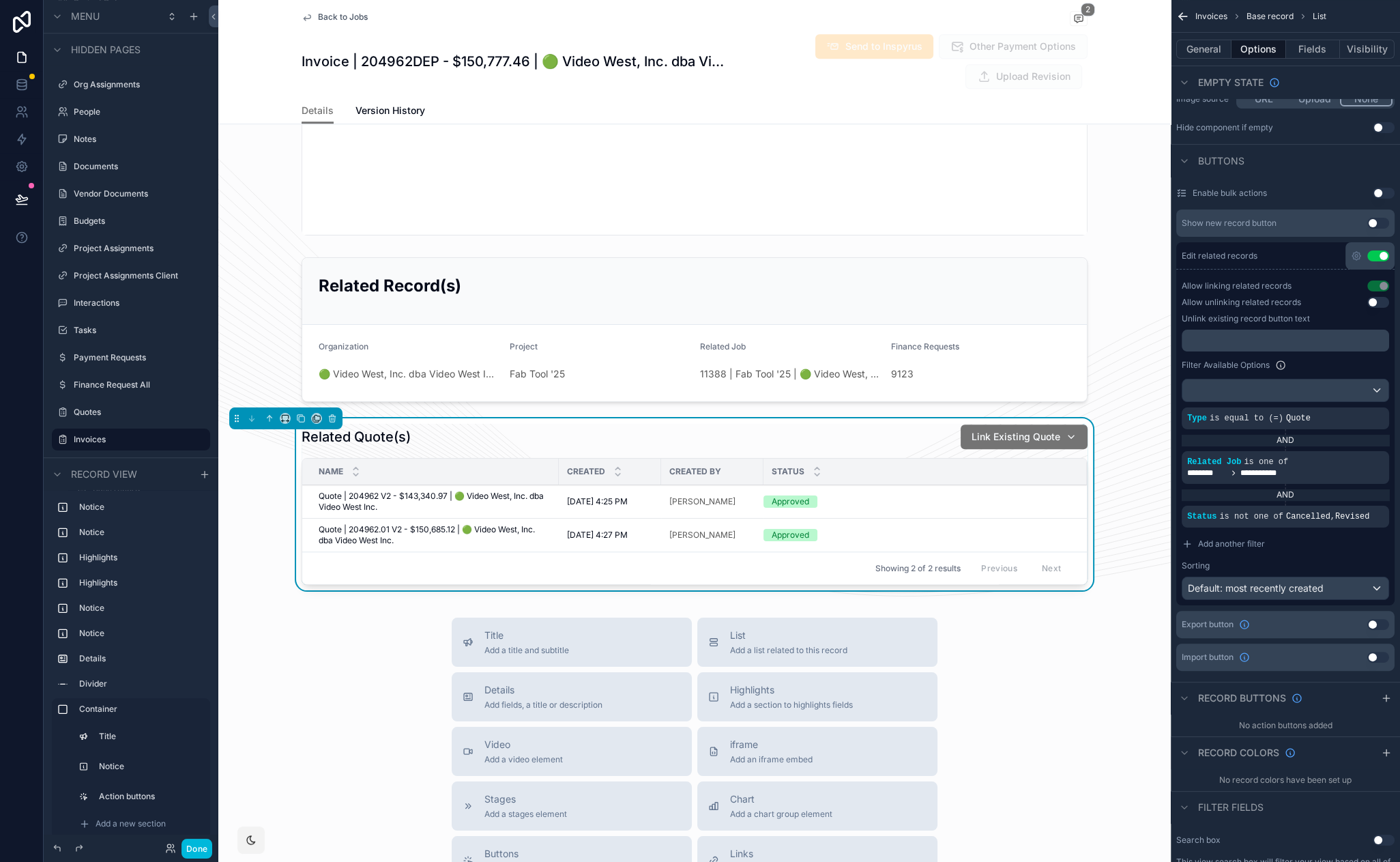
click at [1036, 430] on span "Link Existing Quote" at bounding box center [1016, 436] width 88 height 14
click at [975, 624] on div "Title Add a title and subtitle List Add a list related to this record Details A…" at bounding box center [694, 860] width 952 height 485
drag, startPoint x: 963, startPoint y: 615, endPoint x: 957, endPoint y: 598, distance: 18.0
click at [192, 847] on button "Done" at bounding box center [196, 848] width 31 height 20
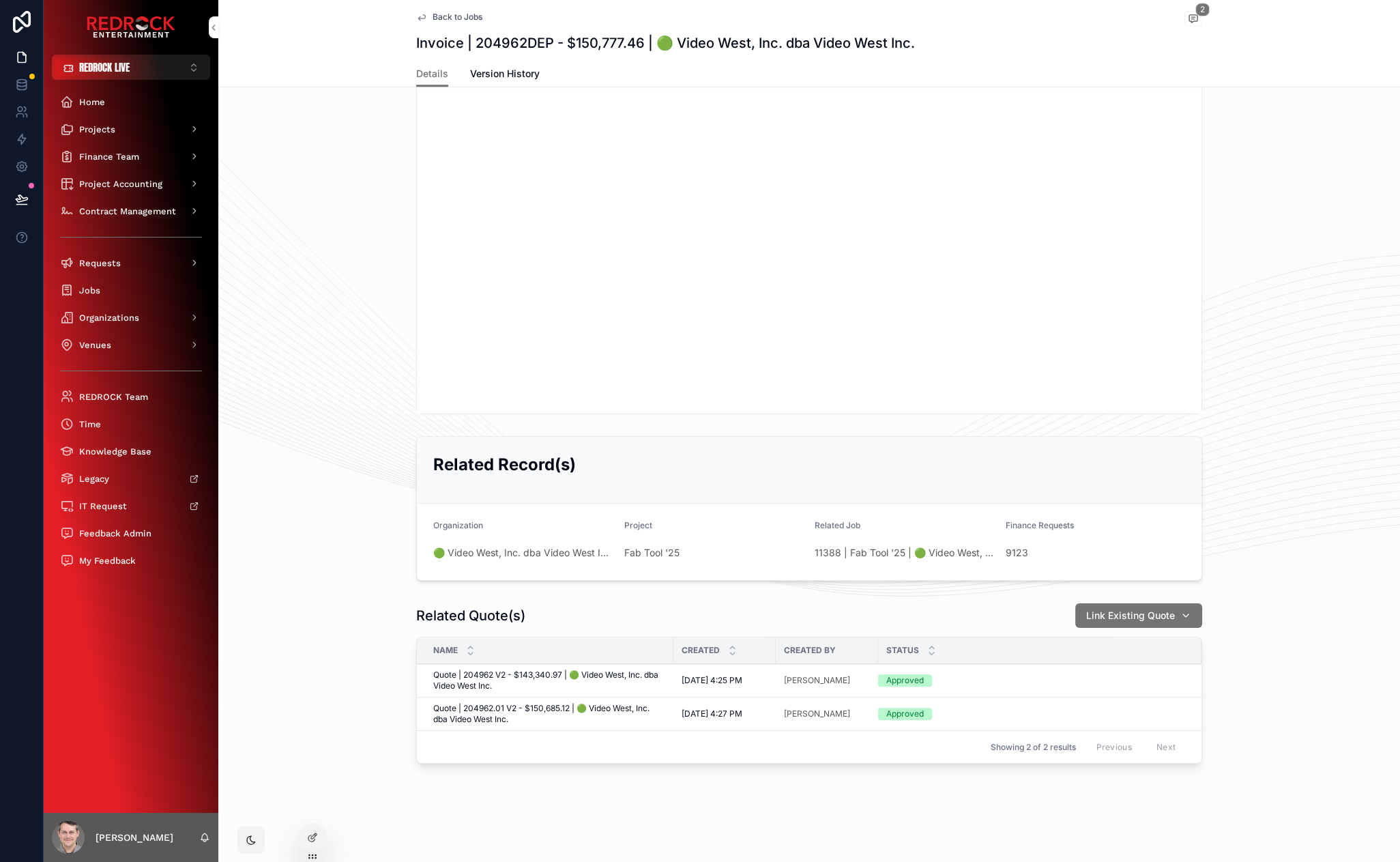
scroll to position [1318, 0]
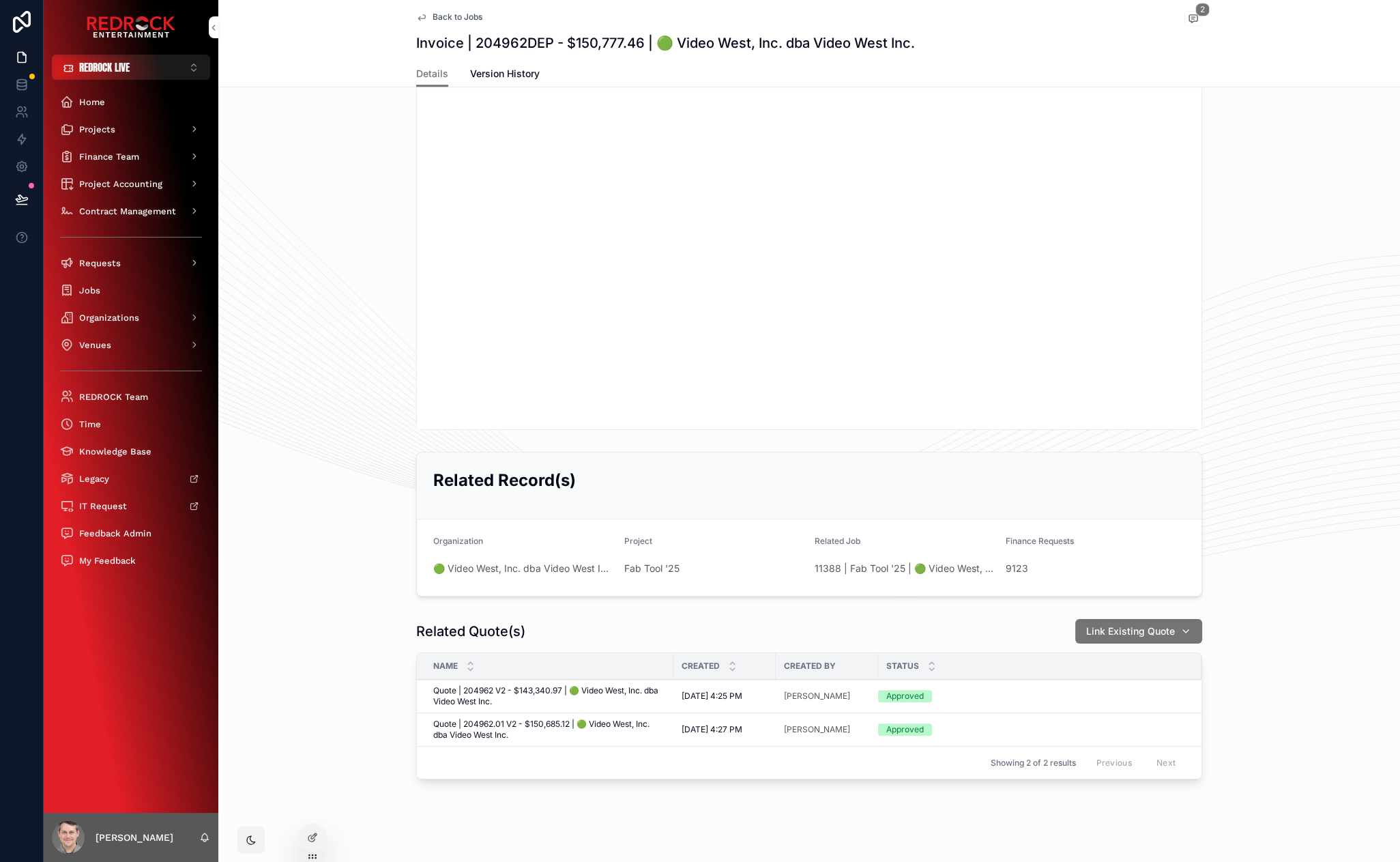
click at [314, 172] on div "scrollable content" at bounding box center [809, 106] width 1182 height 657
click at [102, 132] on span "Projects" at bounding box center [97, 129] width 36 height 12
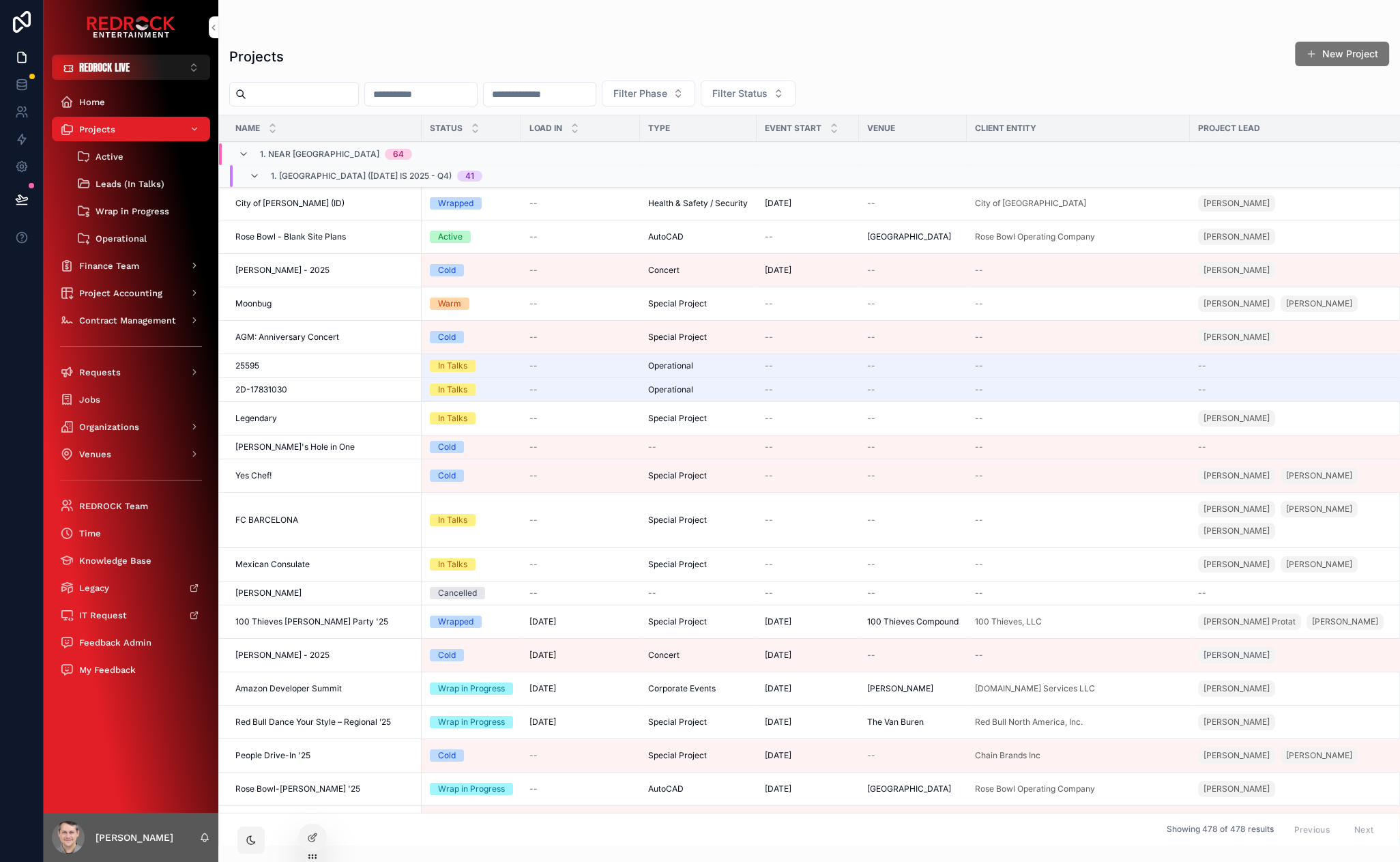
click at [304, 100] on input "scrollable content" at bounding box center [302, 94] width 112 height 19
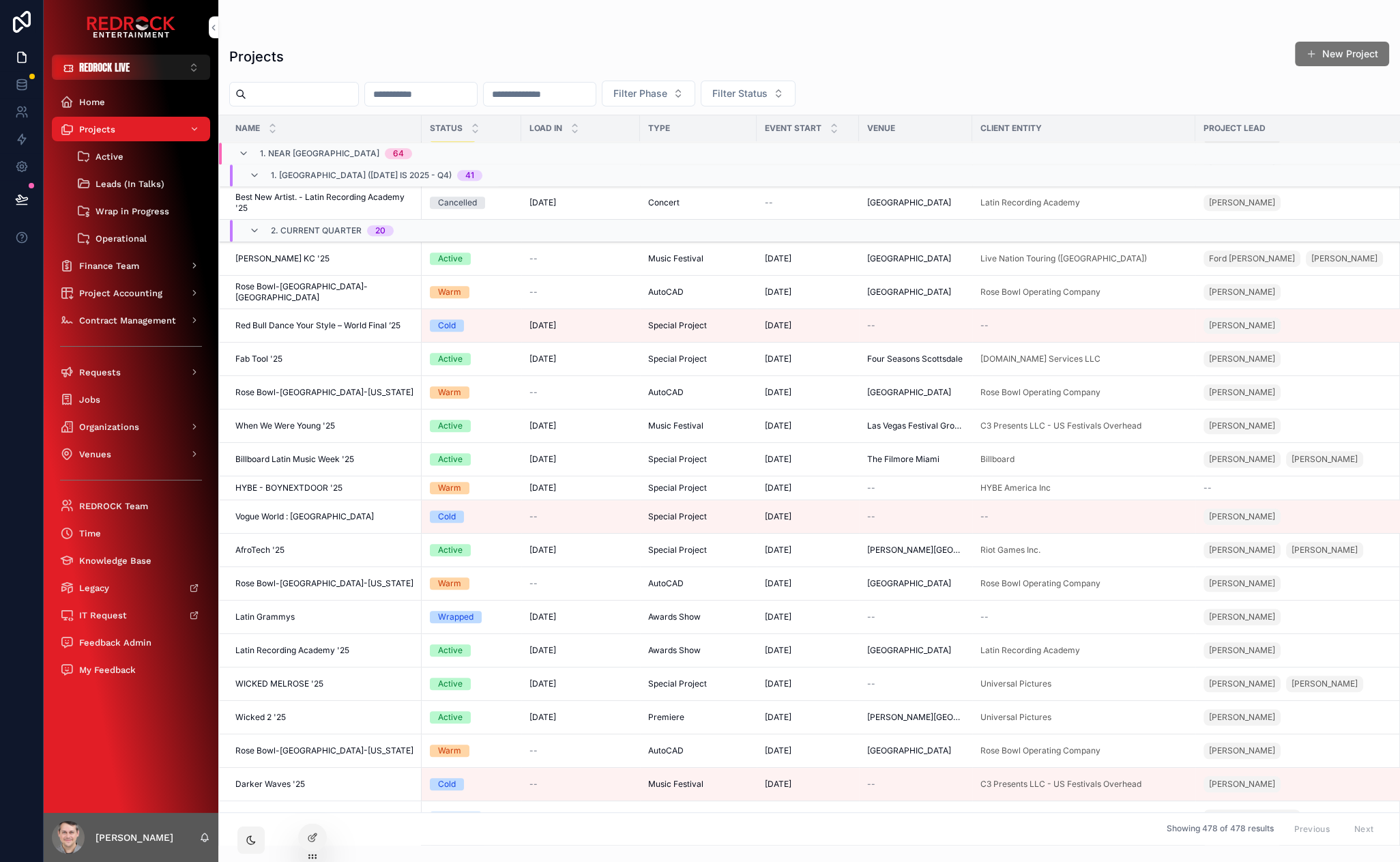
scroll to position [1300, 0]
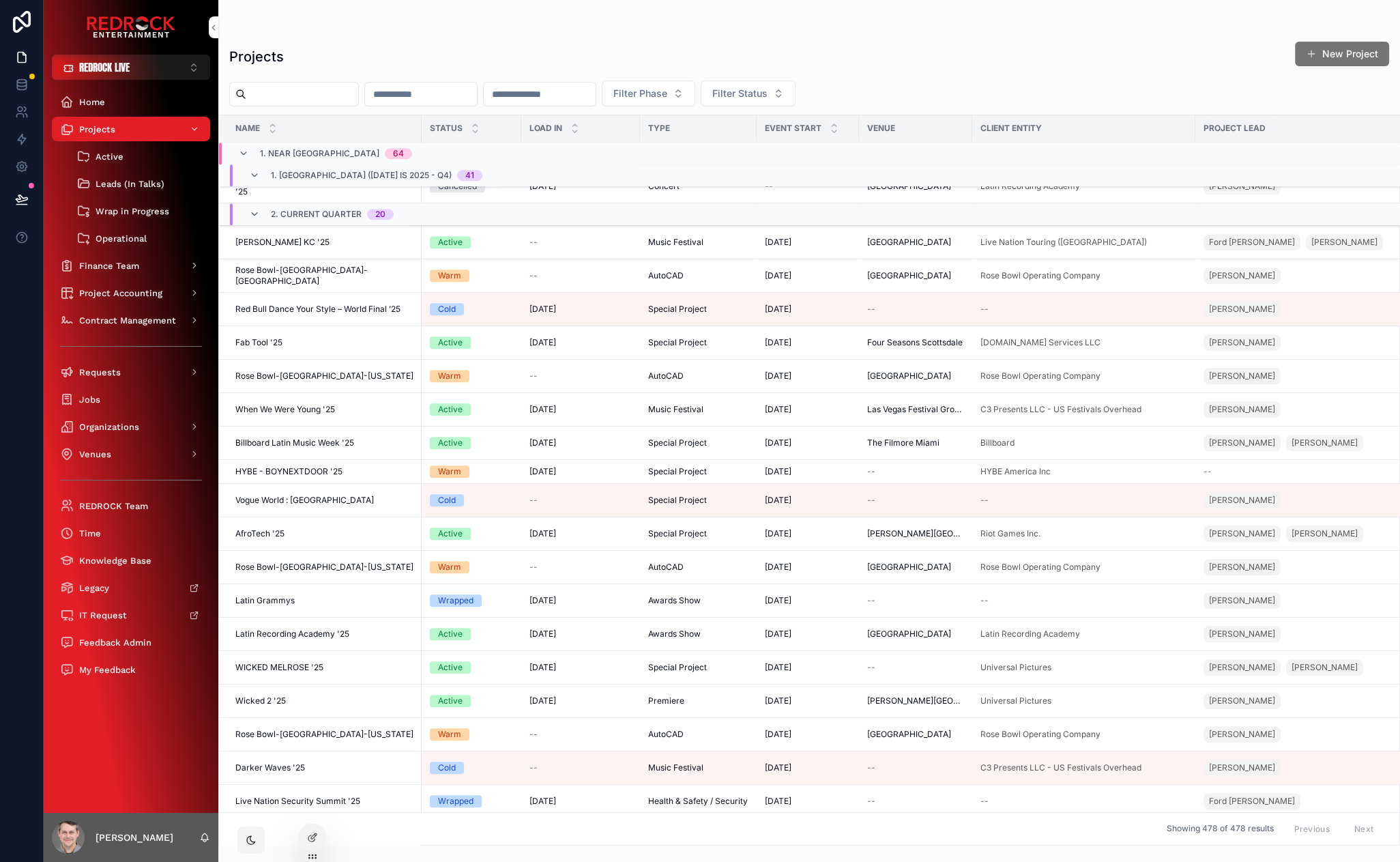
click at [300, 706] on td "Wicked 2 '25 Wicked 2 '25" at bounding box center [320, 701] width 203 height 33
click at [265, 701] on span "Wicked 2 '25" at bounding box center [260, 701] width 50 height 11
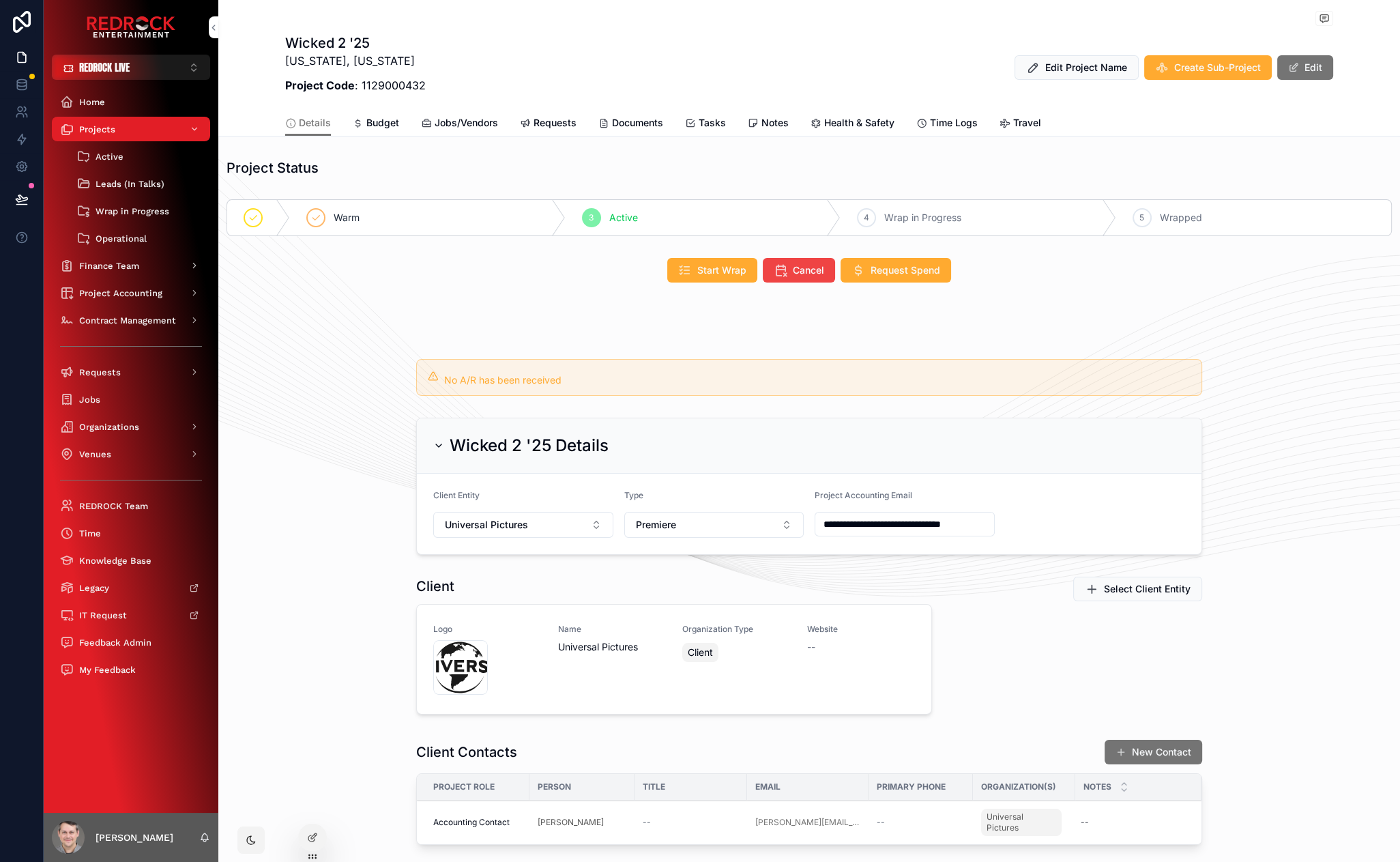
click at [541, 122] on span "Requests" at bounding box center [555, 122] width 43 height 14
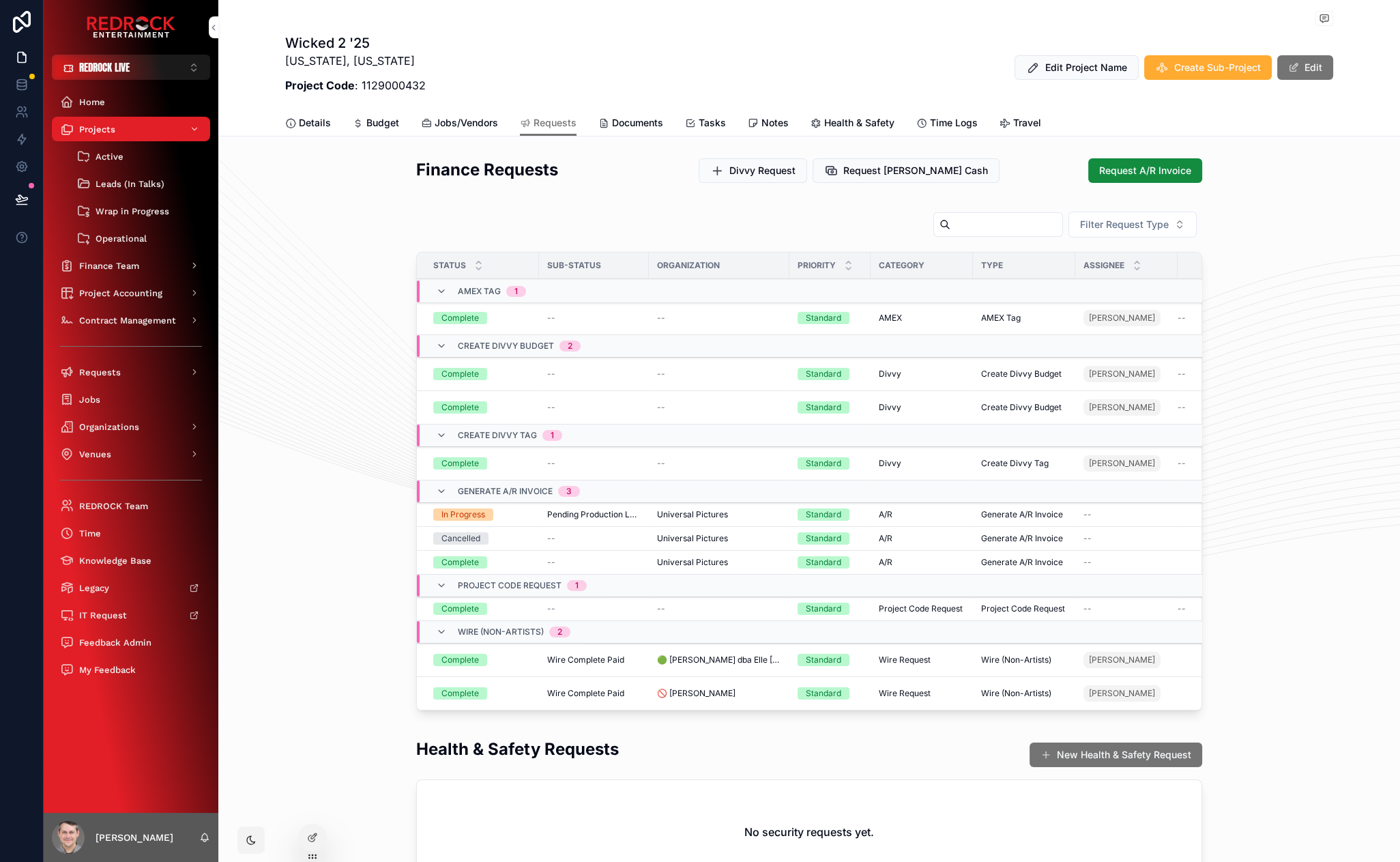
drag, startPoint x: 551, startPoint y: 48, endPoint x: 501, endPoint y: 35, distance: 51.7
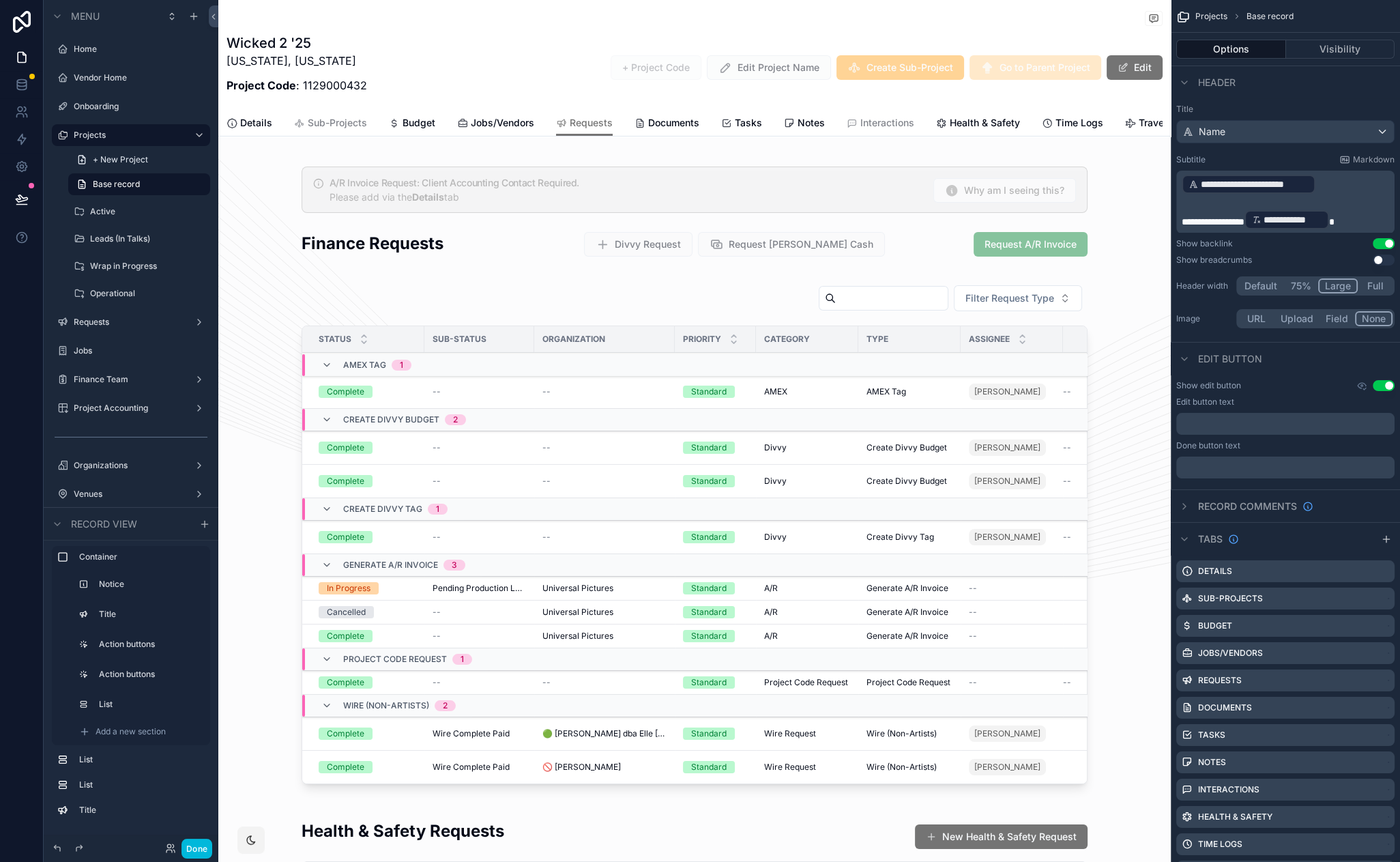
click at [581, 290] on div "scrollable content" at bounding box center [694, 478] width 952 height 650
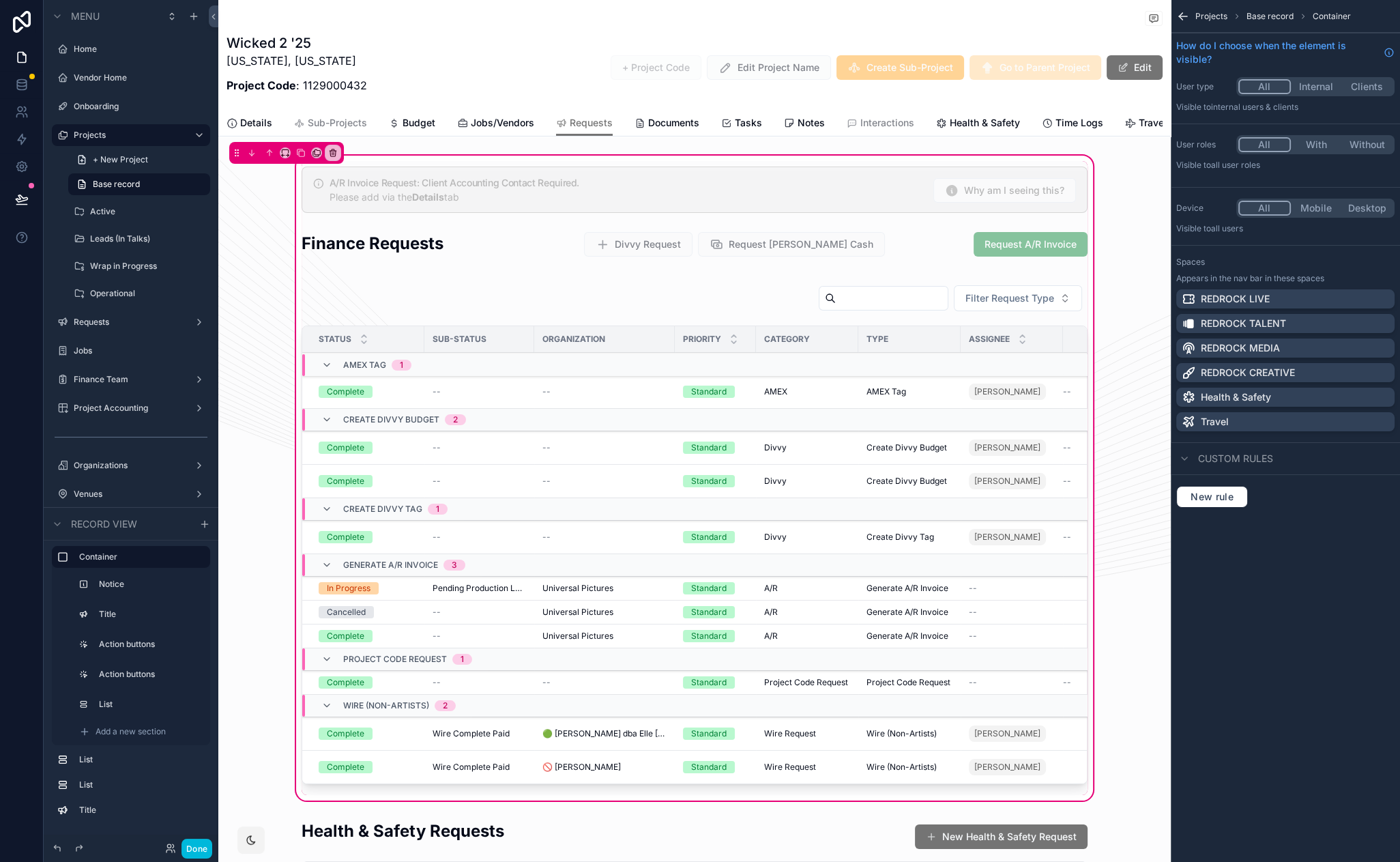
click at [599, 317] on div "scrollable content" at bounding box center [695, 537] width 803 height 516
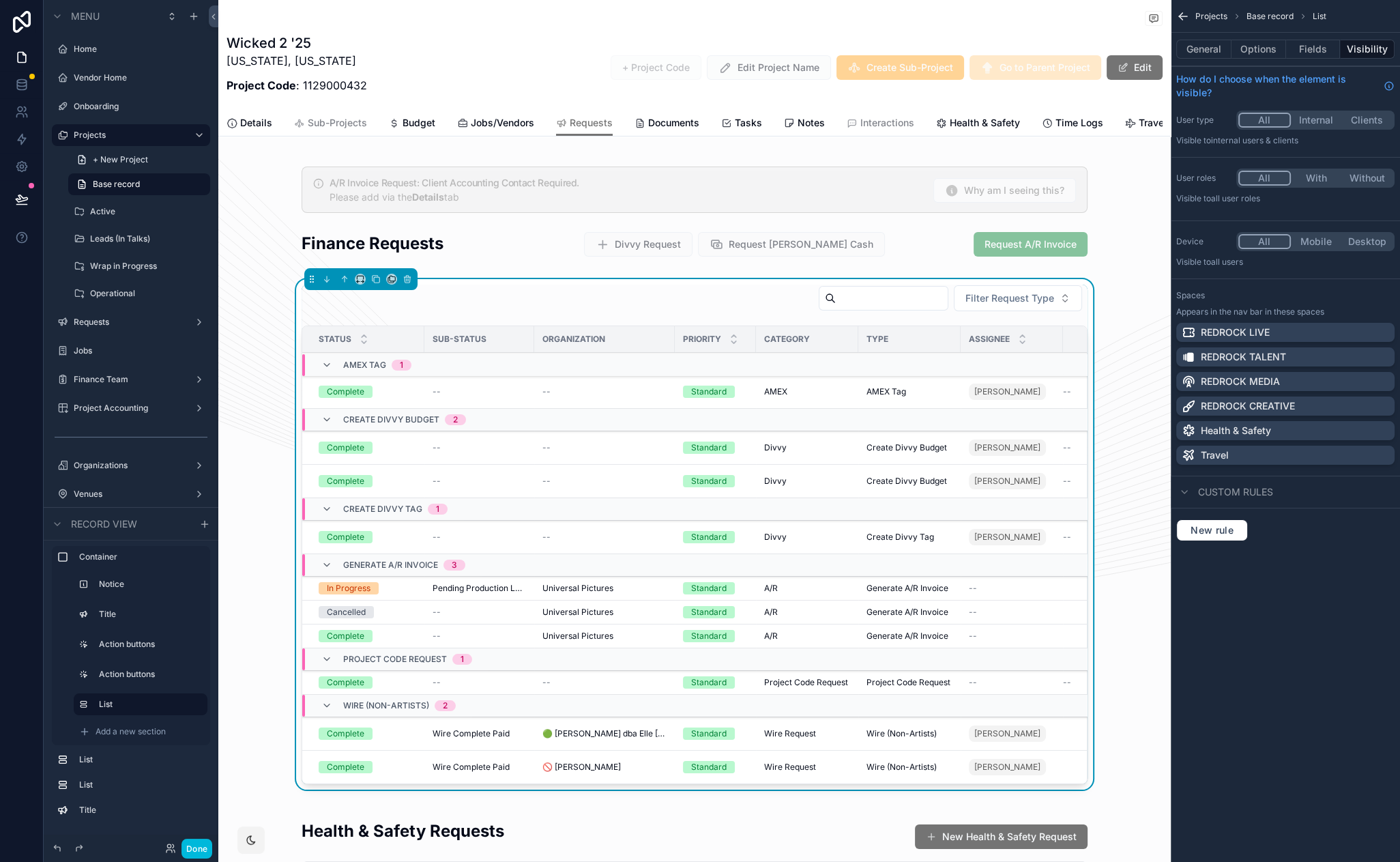
click at [1295, 50] on button "Fields" at bounding box center [1314, 49] width 55 height 19
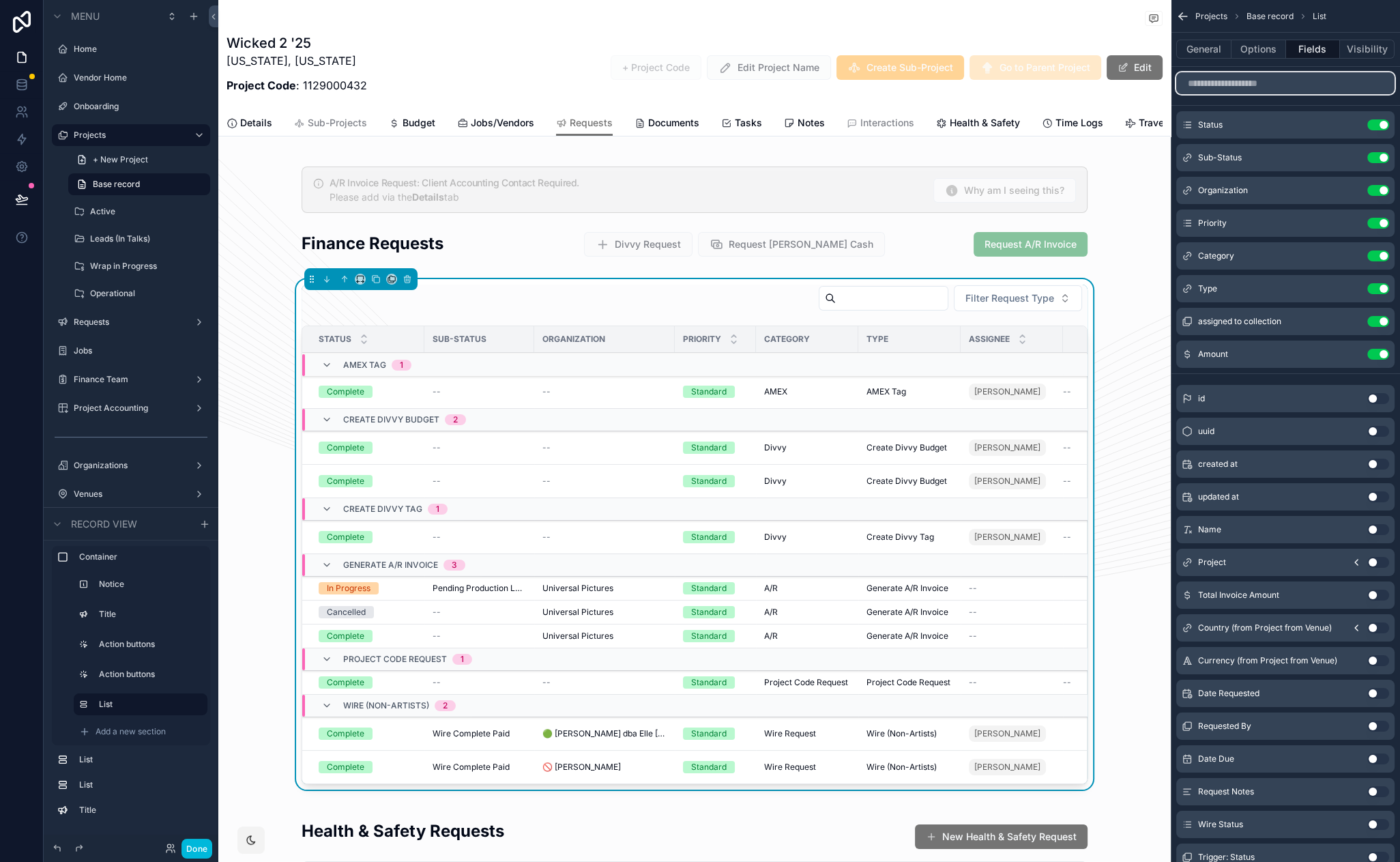
click at [1284, 86] on input "scrollable content" at bounding box center [1286, 83] width 218 height 22
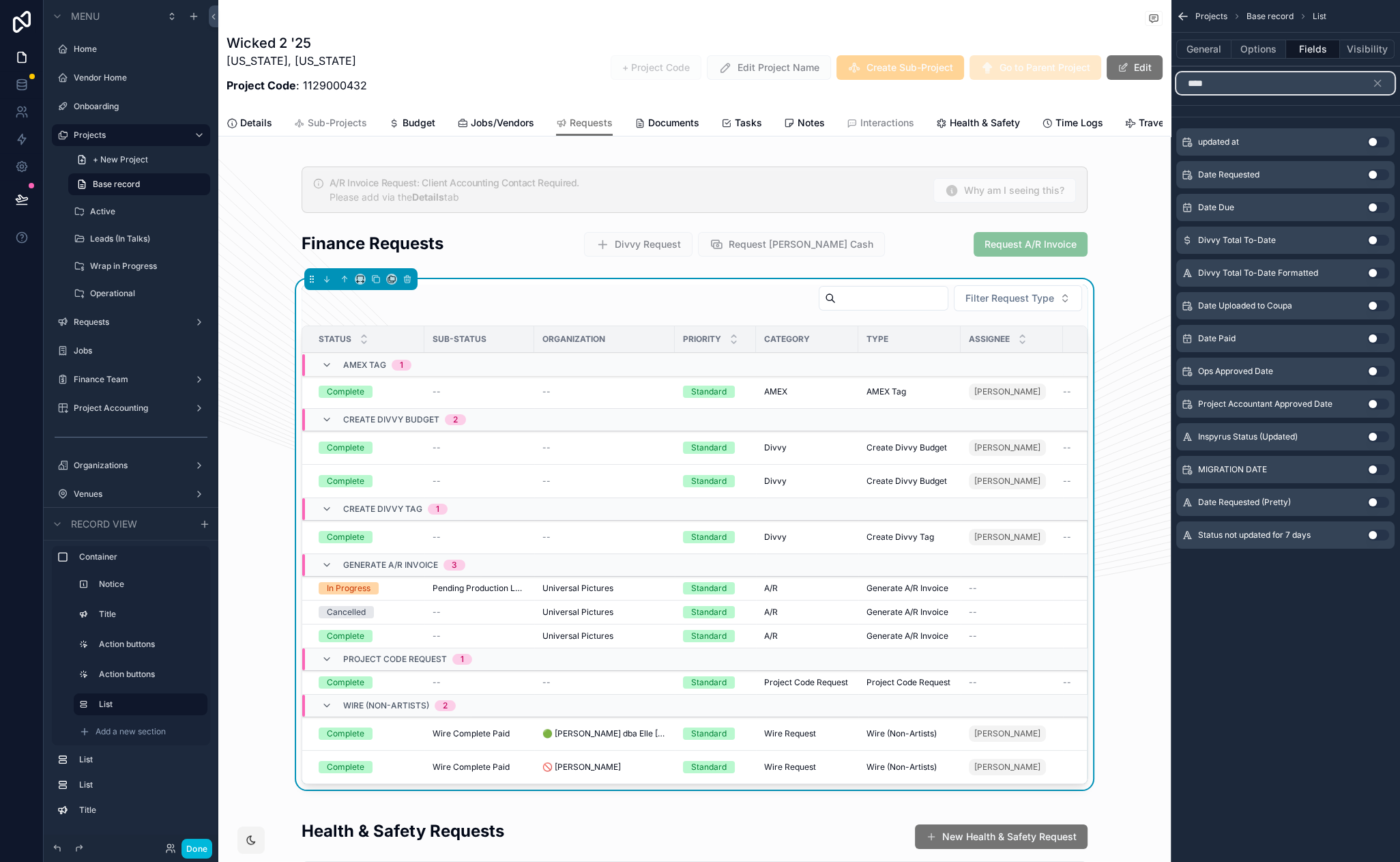
type input "****"
click at [1374, 174] on button "Use setting" at bounding box center [1378, 175] width 22 height 11
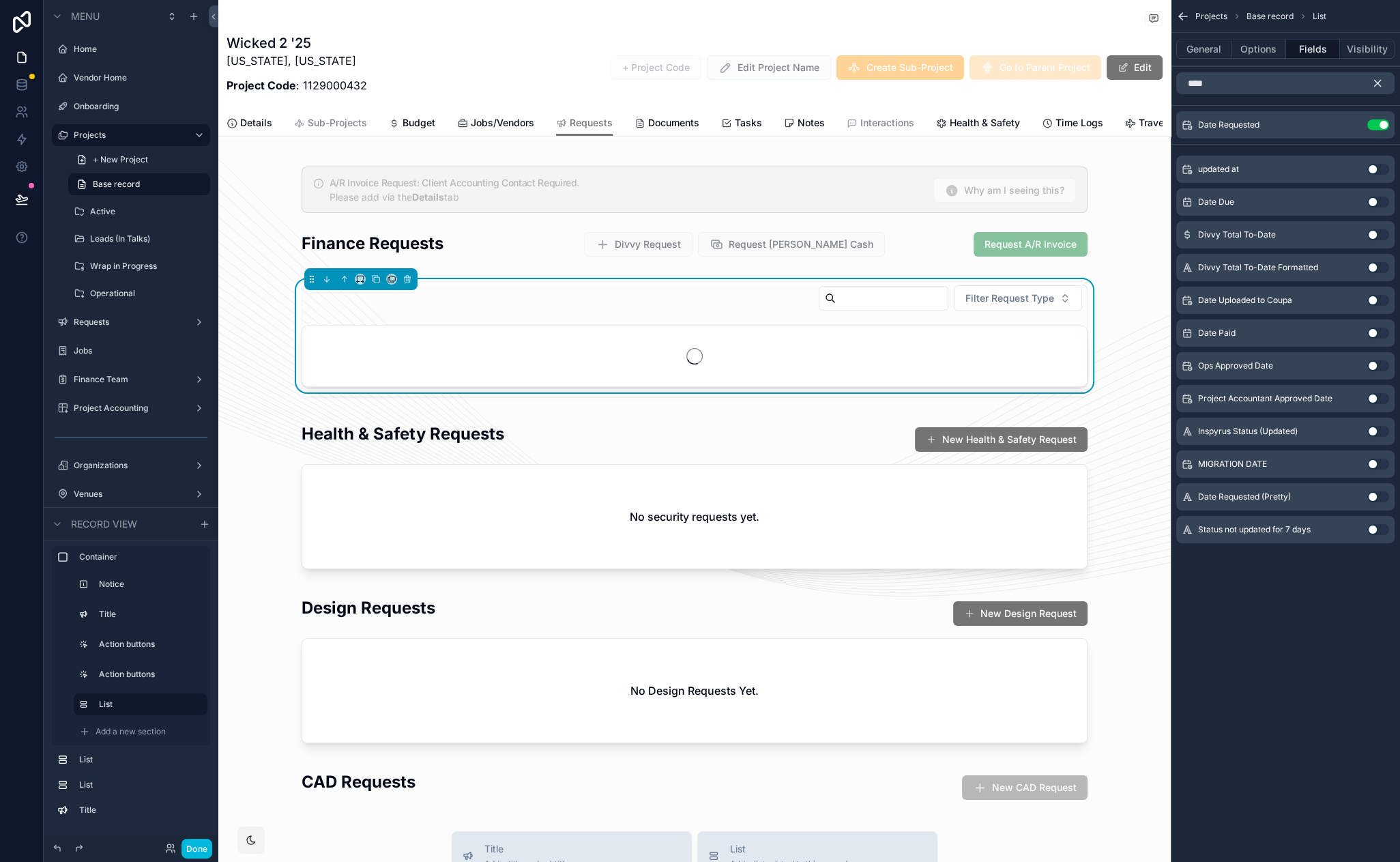
click at [1377, 85] on icon "scrollable content" at bounding box center [1377, 83] width 6 height 6
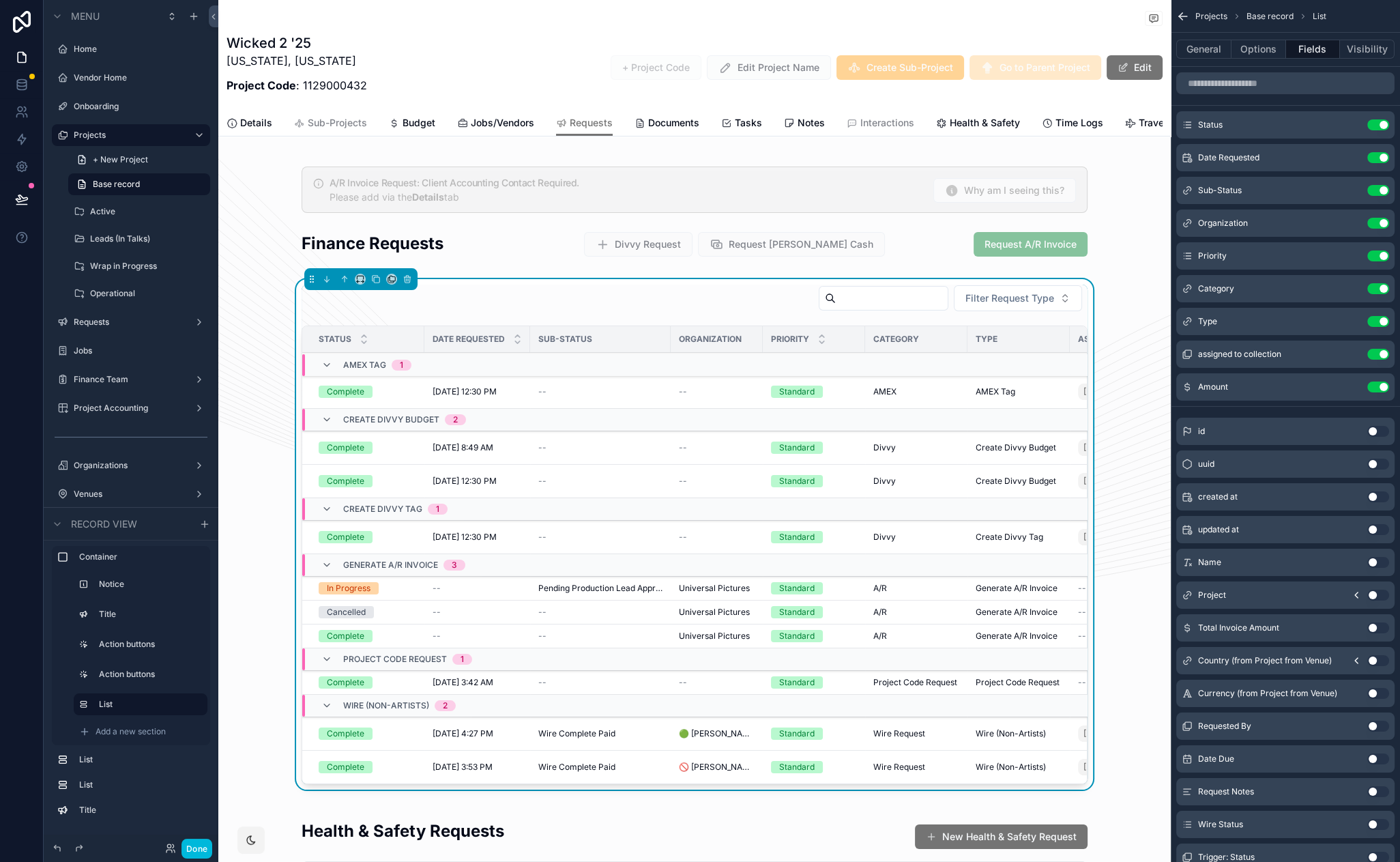
click at [198, 848] on button "Done" at bounding box center [196, 848] width 31 height 20
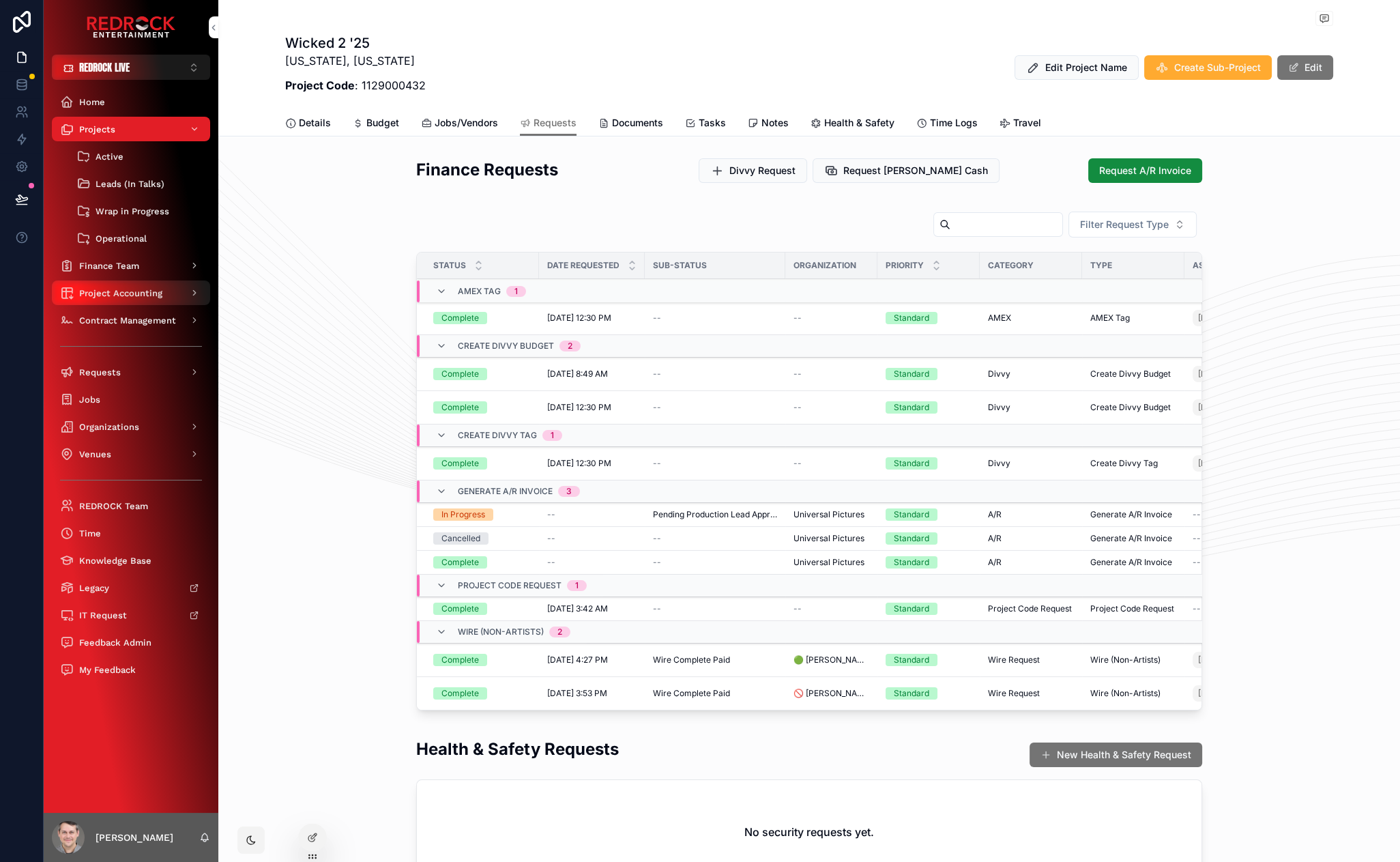
click at [148, 288] on span "Project Accounting" at bounding box center [121, 293] width 83 height 12
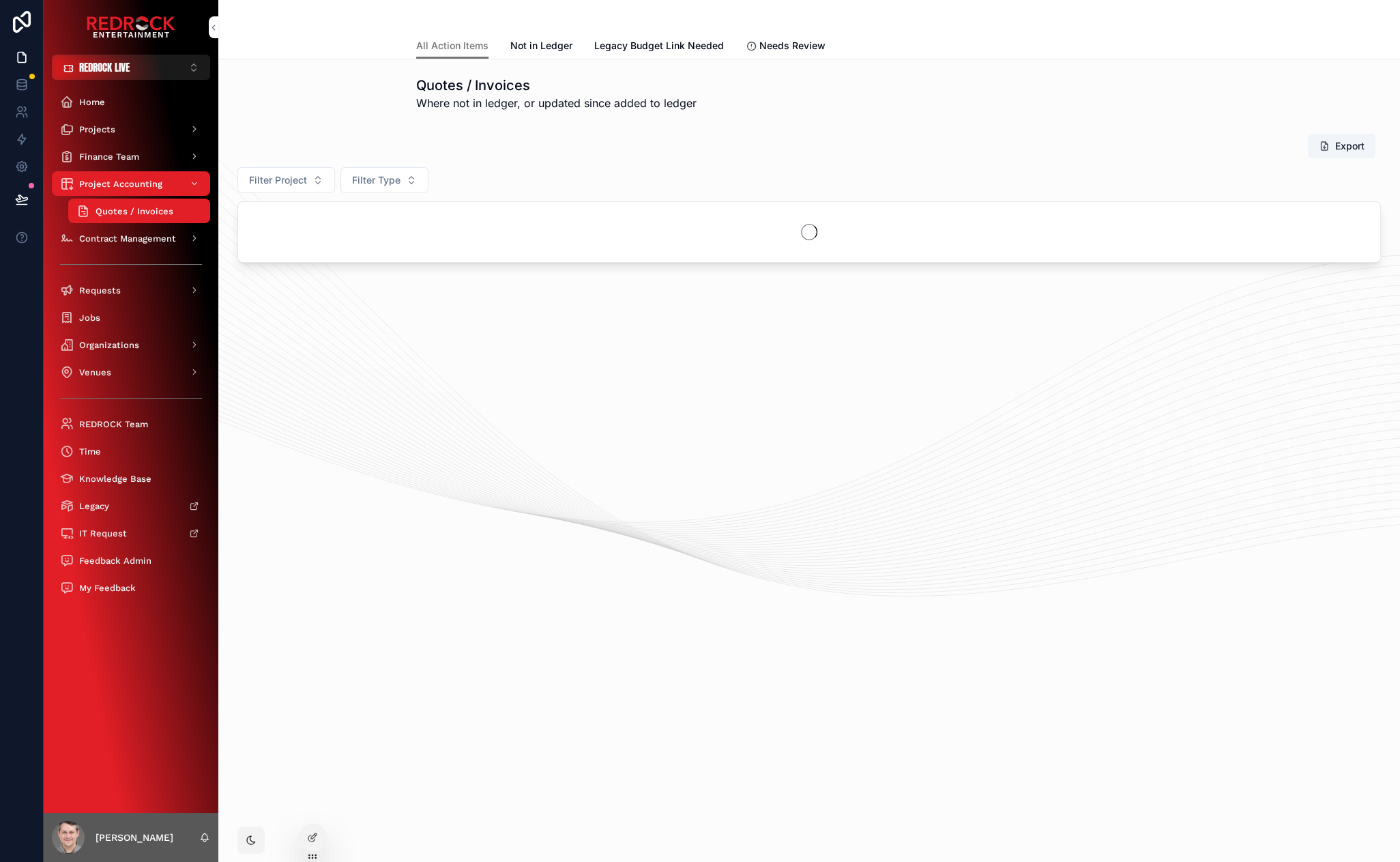
click at [771, 44] on span "Needs Review" at bounding box center [792, 45] width 66 height 14
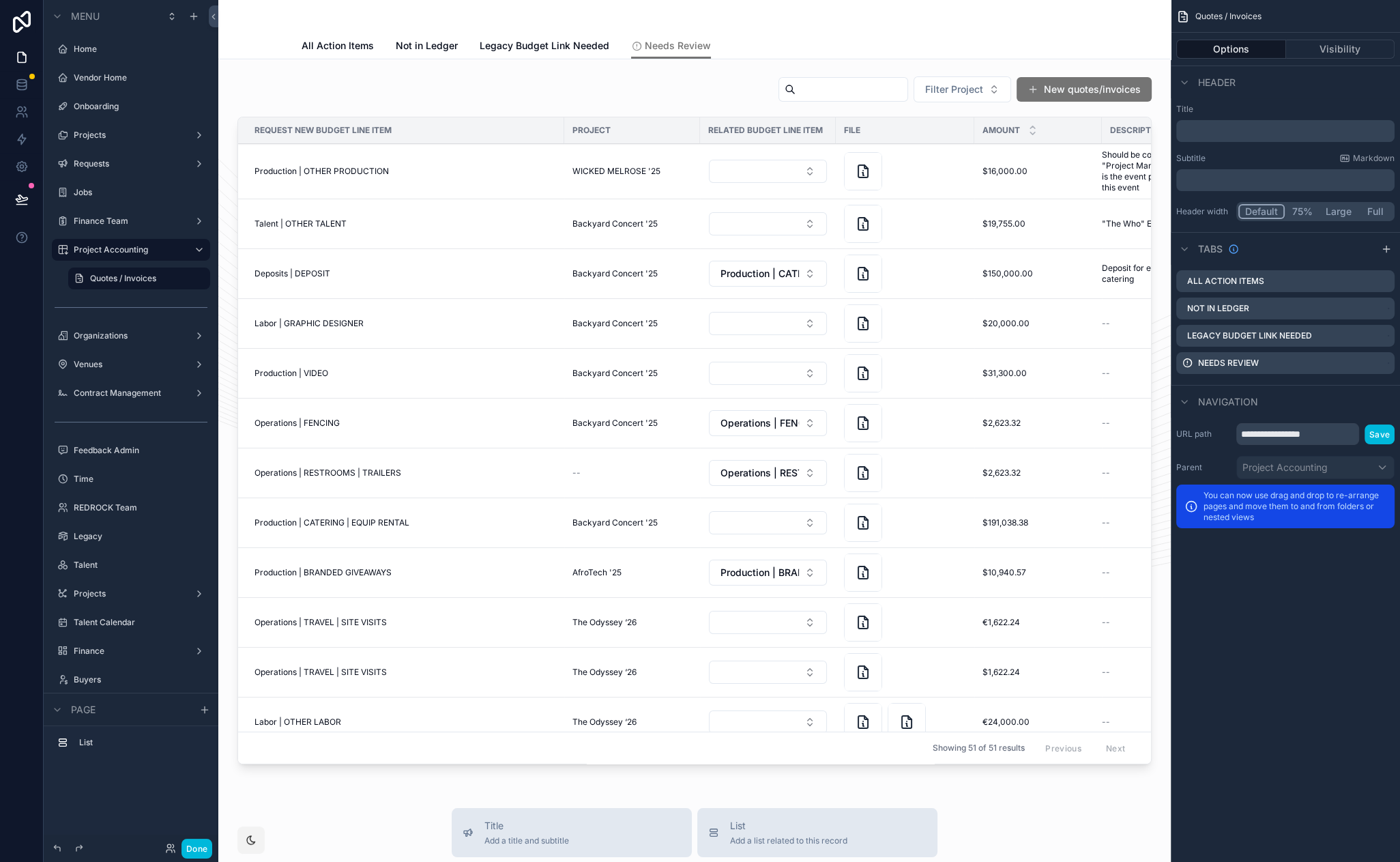
click at [483, 103] on div "scrollable content" at bounding box center [695, 422] width 931 height 704
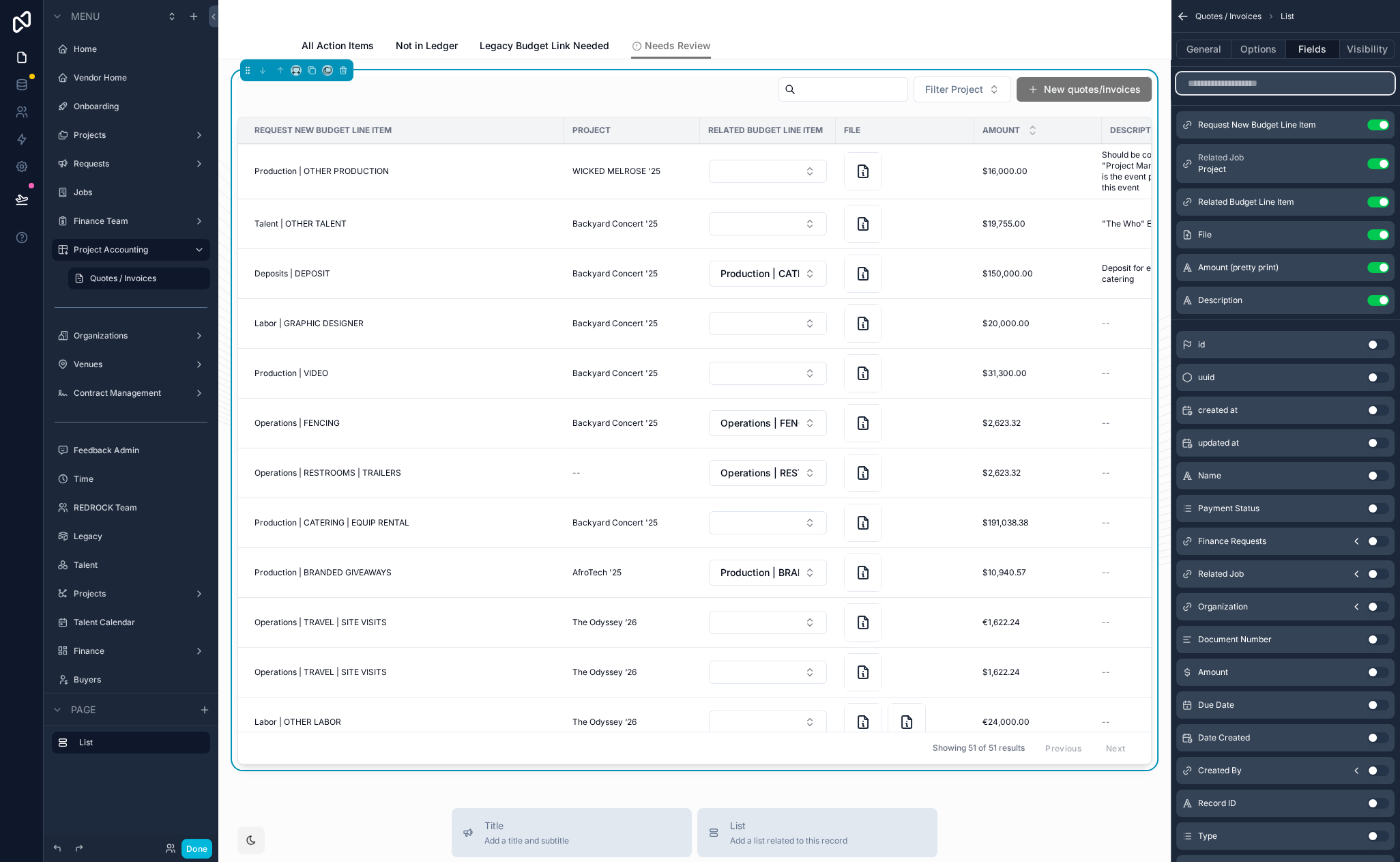
click at [1255, 88] on input "scrollable content" at bounding box center [1286, 83] width 218 height 22
click at [1355, 604] on icon "scrollable content" at bounding box center [1357, 606] width 11 height 11
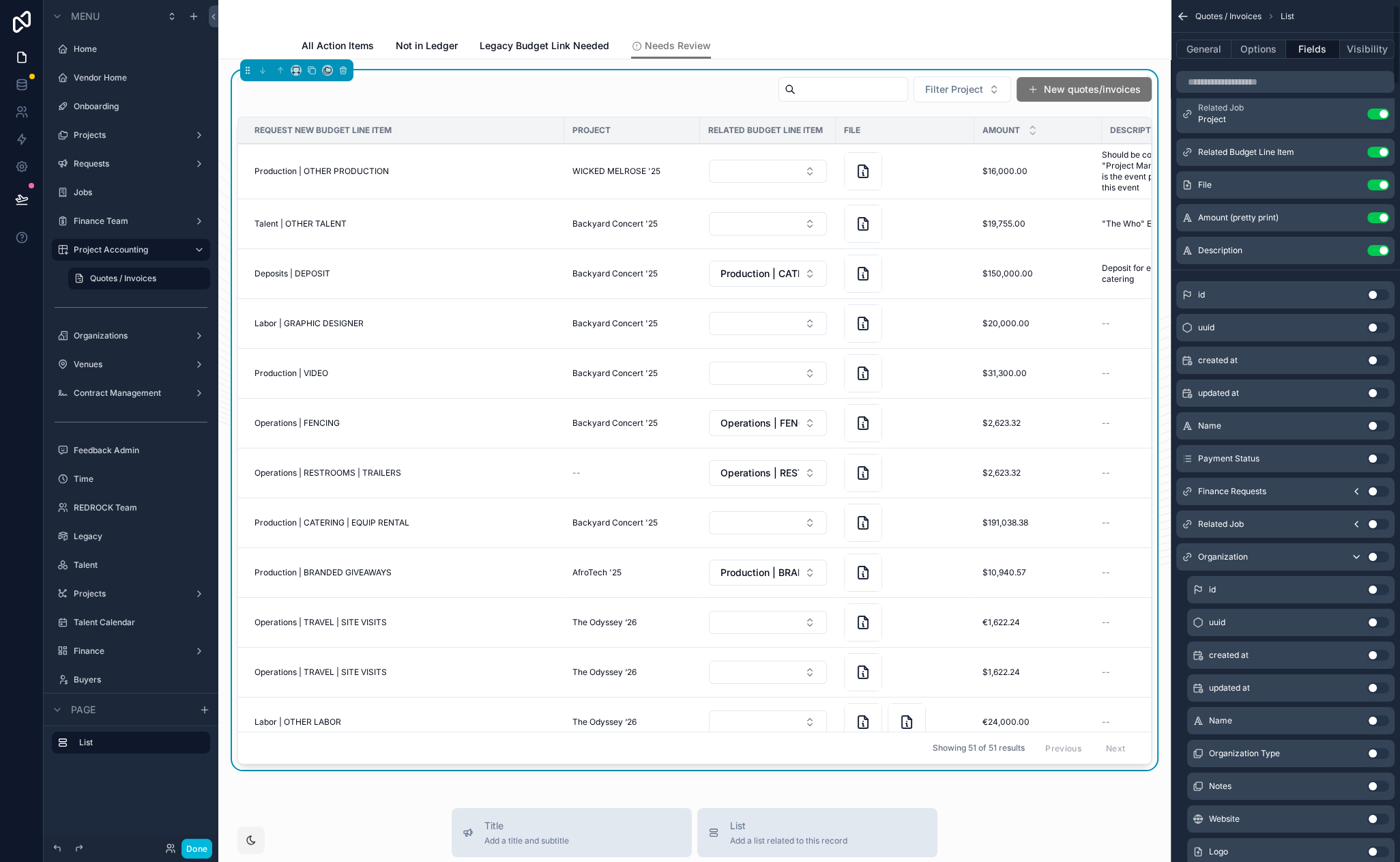
scroll to position [58, 0]
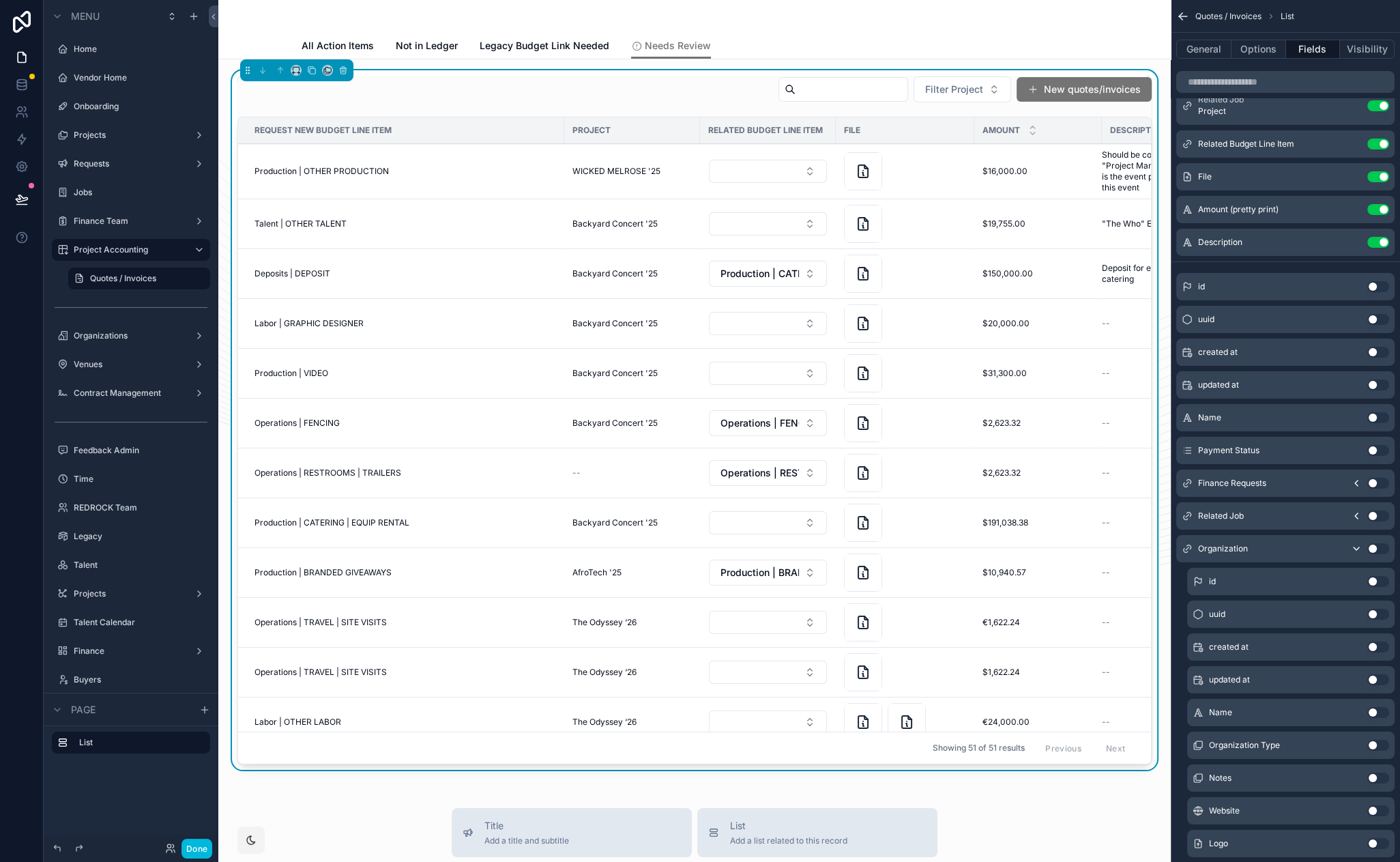
click at [1377, 707] on button "Use setting" at bounding box center [1378, 712] width 22 height 11
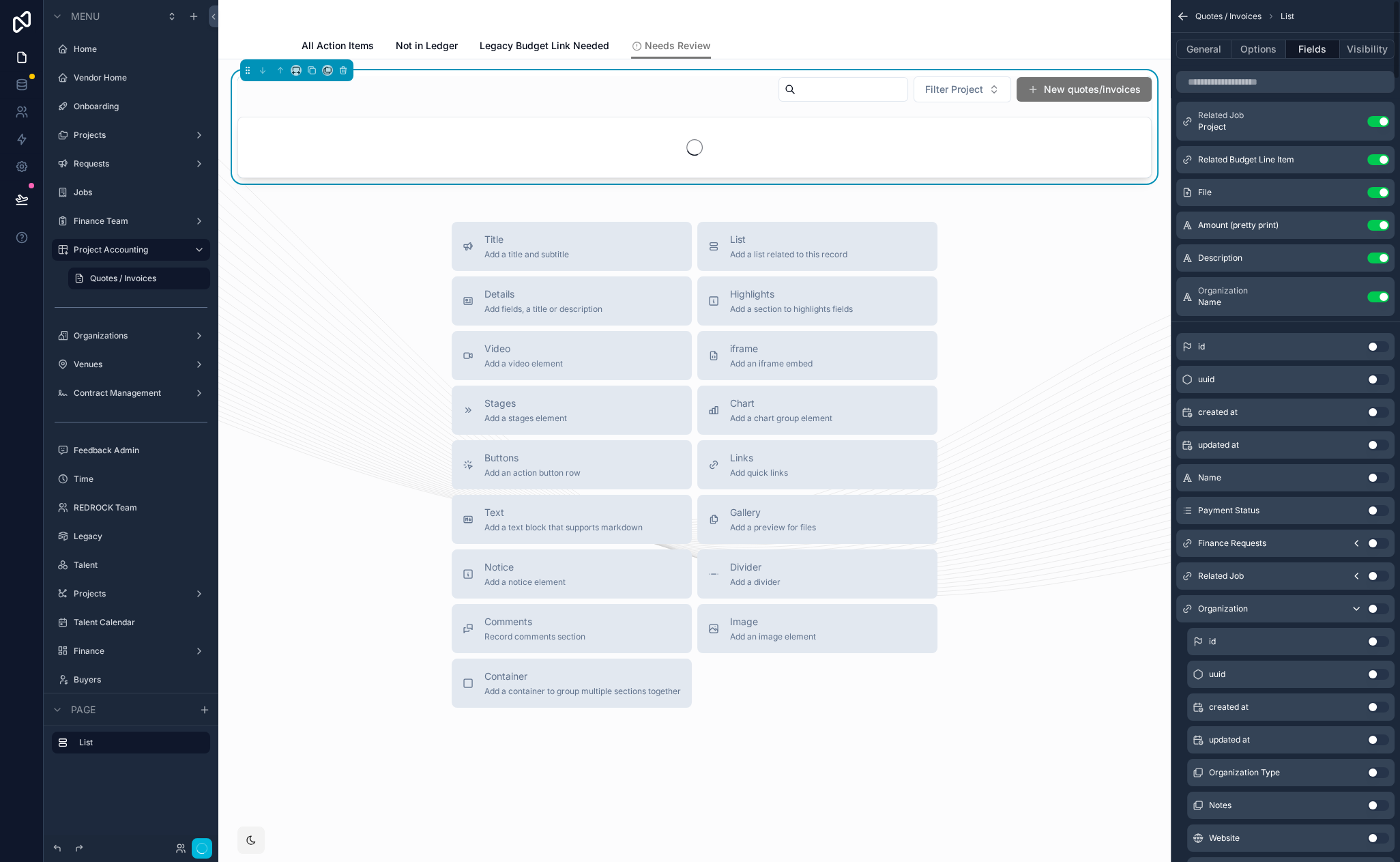
scroll to position [0, 0]
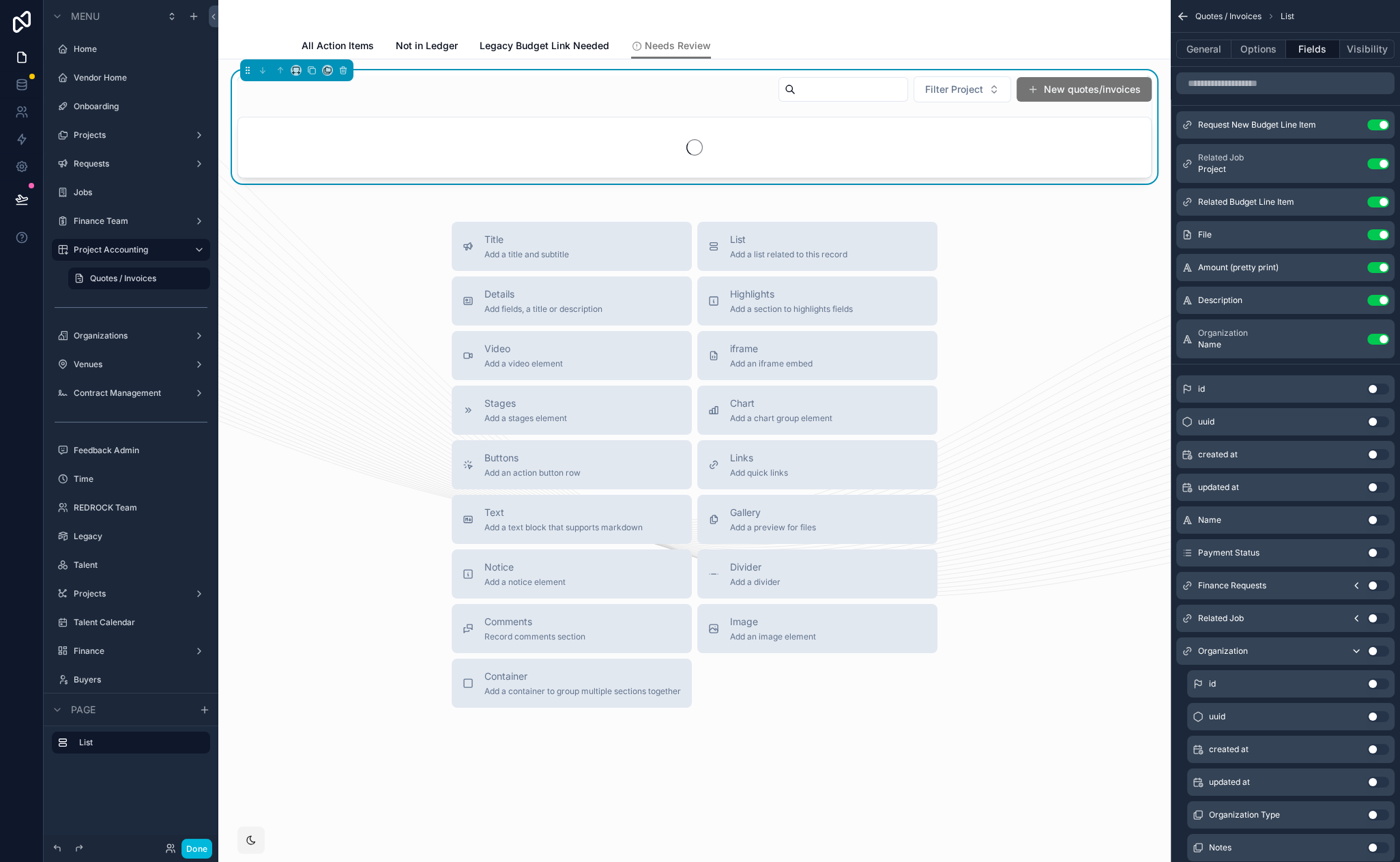
click at [0, 0] on icon "scrollable content" at bounding box center [0, 0] width 0 height 0
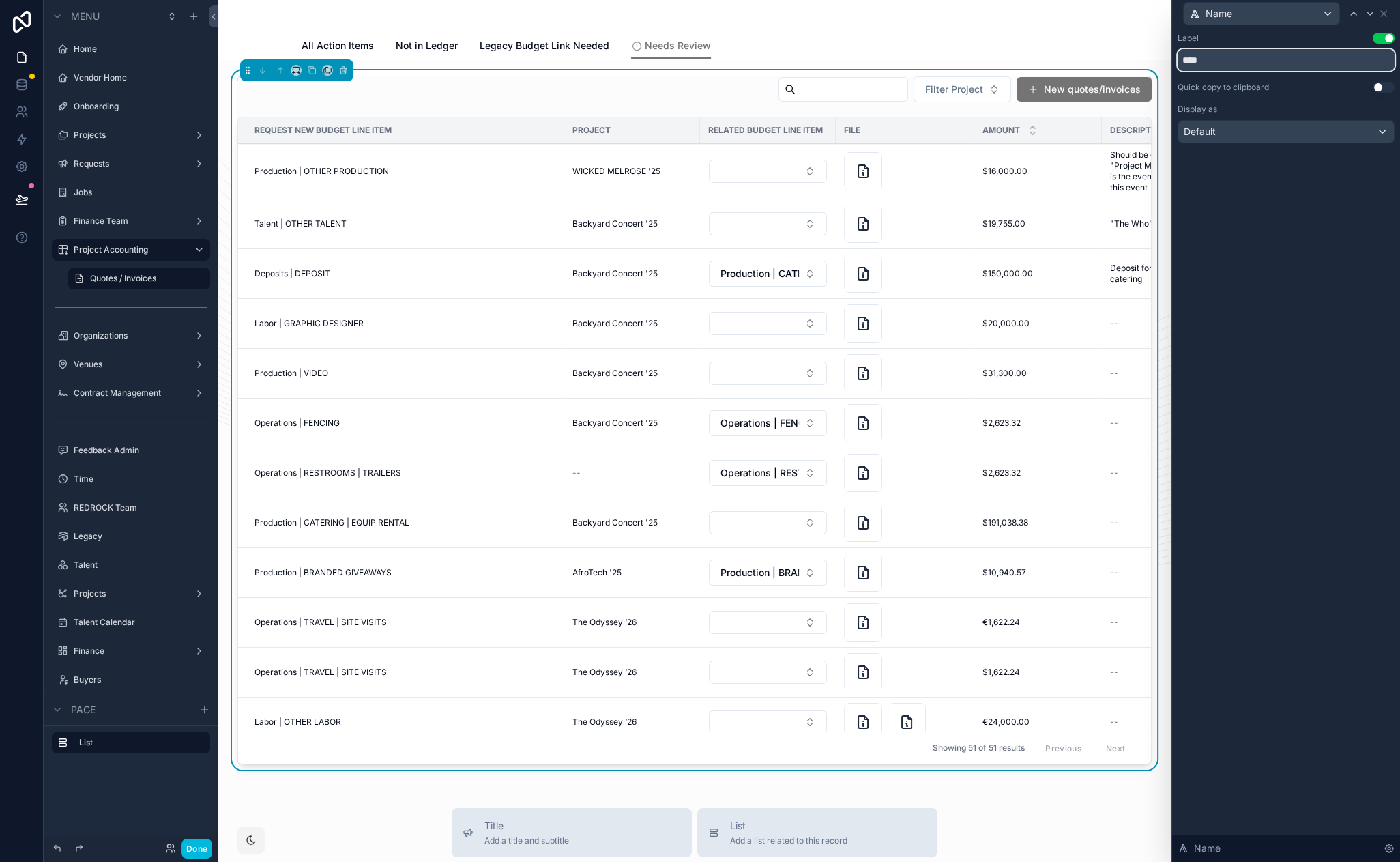
click at [1214, 60] on input "****" at bounding box center [1286, 60] width 217 height 22
type input "**********"
click at [1268, 231] on div "**********" at bounding box center [1286, 444] width 228 height 834
click at [543, 90] on div "Filter Project New quotes/invoices" at bounding box center [695, 92] width 914 height 32
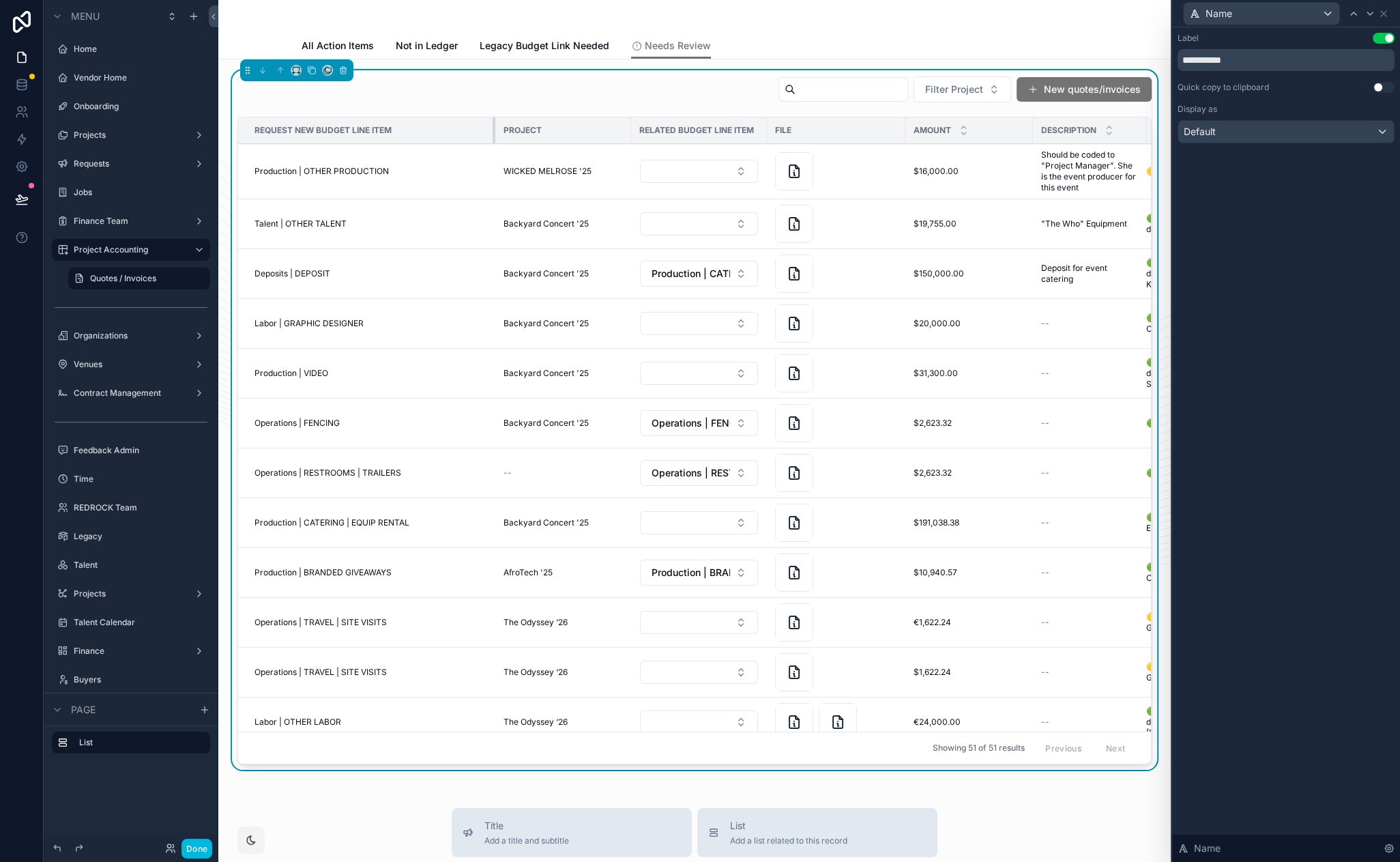
drag, startPoint x: 561, startPoint y: 122, endPoint x: 471, endPoint y: 120, distance: 90.0
click at [493, 120] on div "scrollable content" at bounding box center [495, 130] width 5 height 26
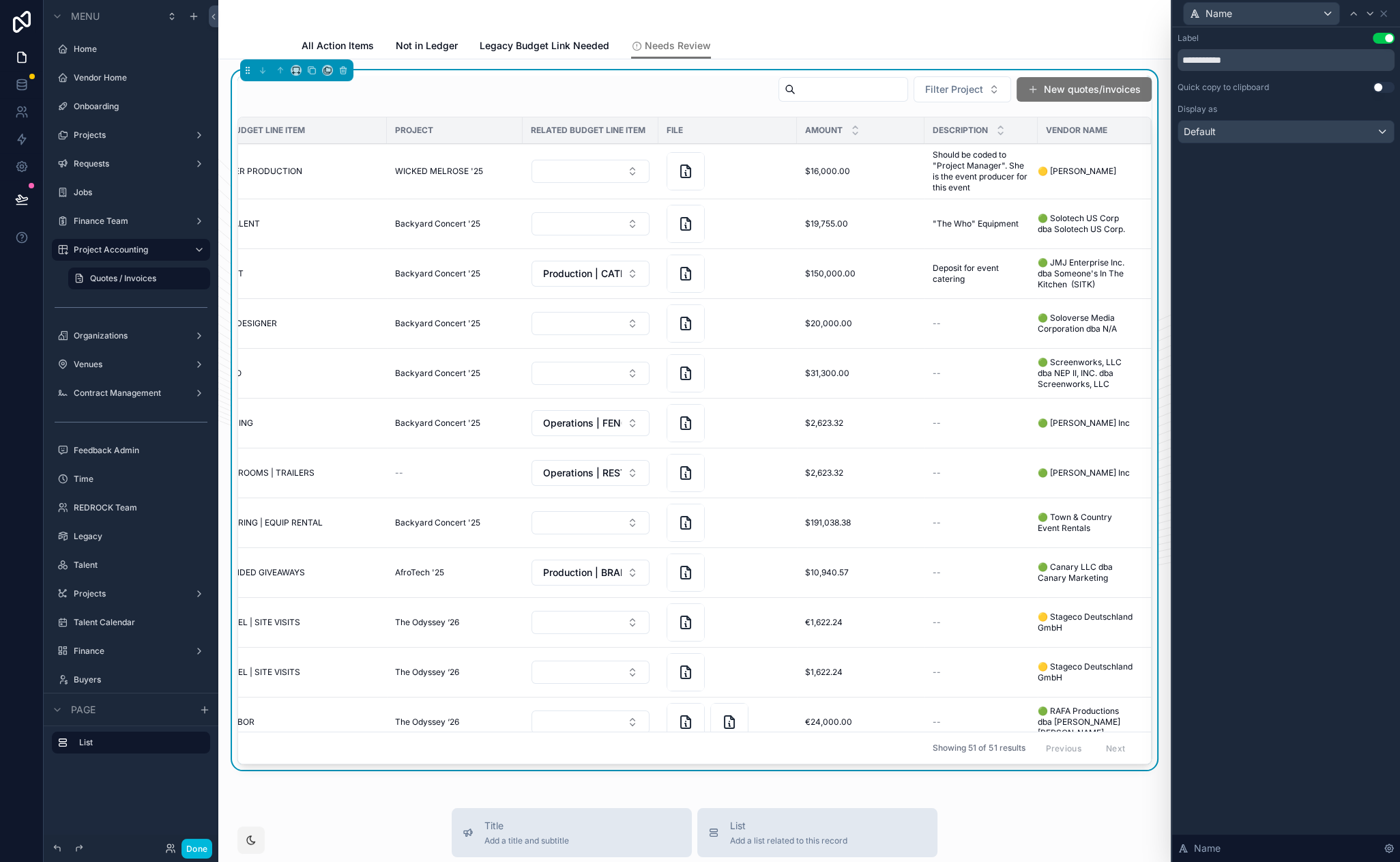
scroll to position [0, 105]
drag, startPoint x: 1206, startPoint y: 198, endPoint x: 1192, endPoint y: 176, distance: 26.1
click at [1192, 198] on div "**********" at bounding box center [1286, 444] width 228 height 834
click at [641, 95] on div "Filter Project New quotes/invoices" at bounding box center [695, 92] width 914 height 32
click at [1380, 13] on icon at bounding box center [1384, 14] width 11 height 11
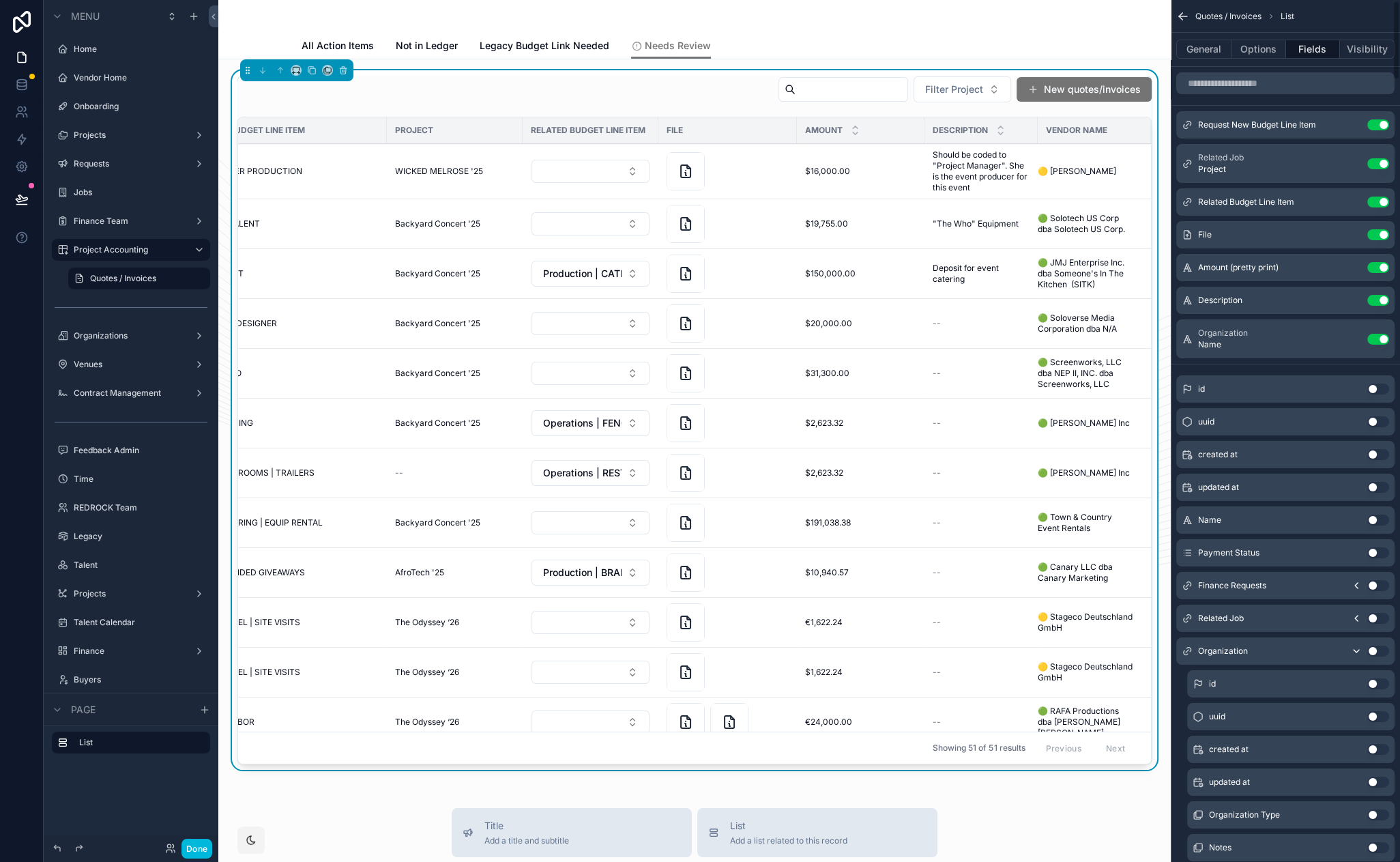
scroll to position [7, 0]
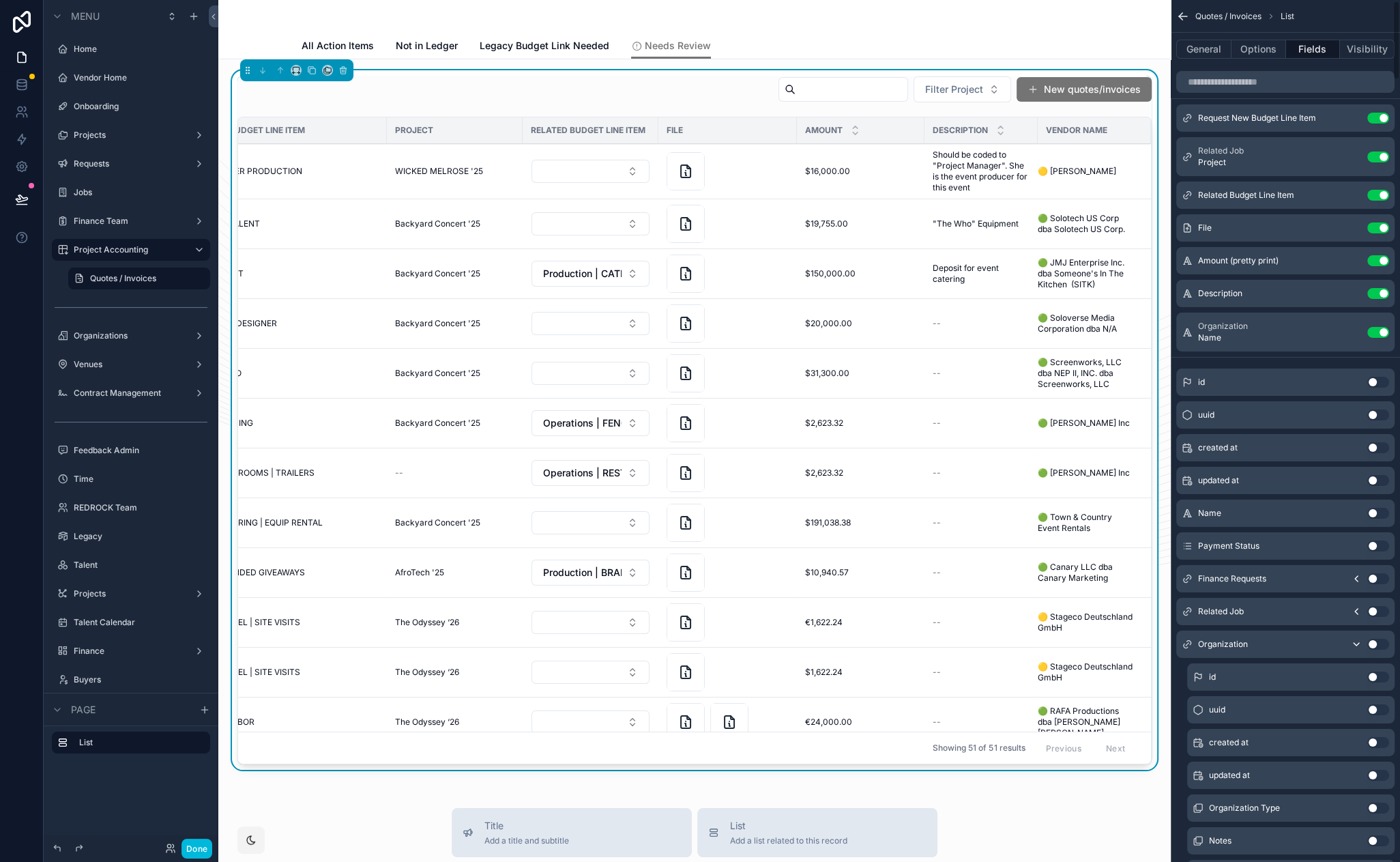
click at [1270, 57] on button "Options" at bounding box center [1259, 49] width 55 height 19
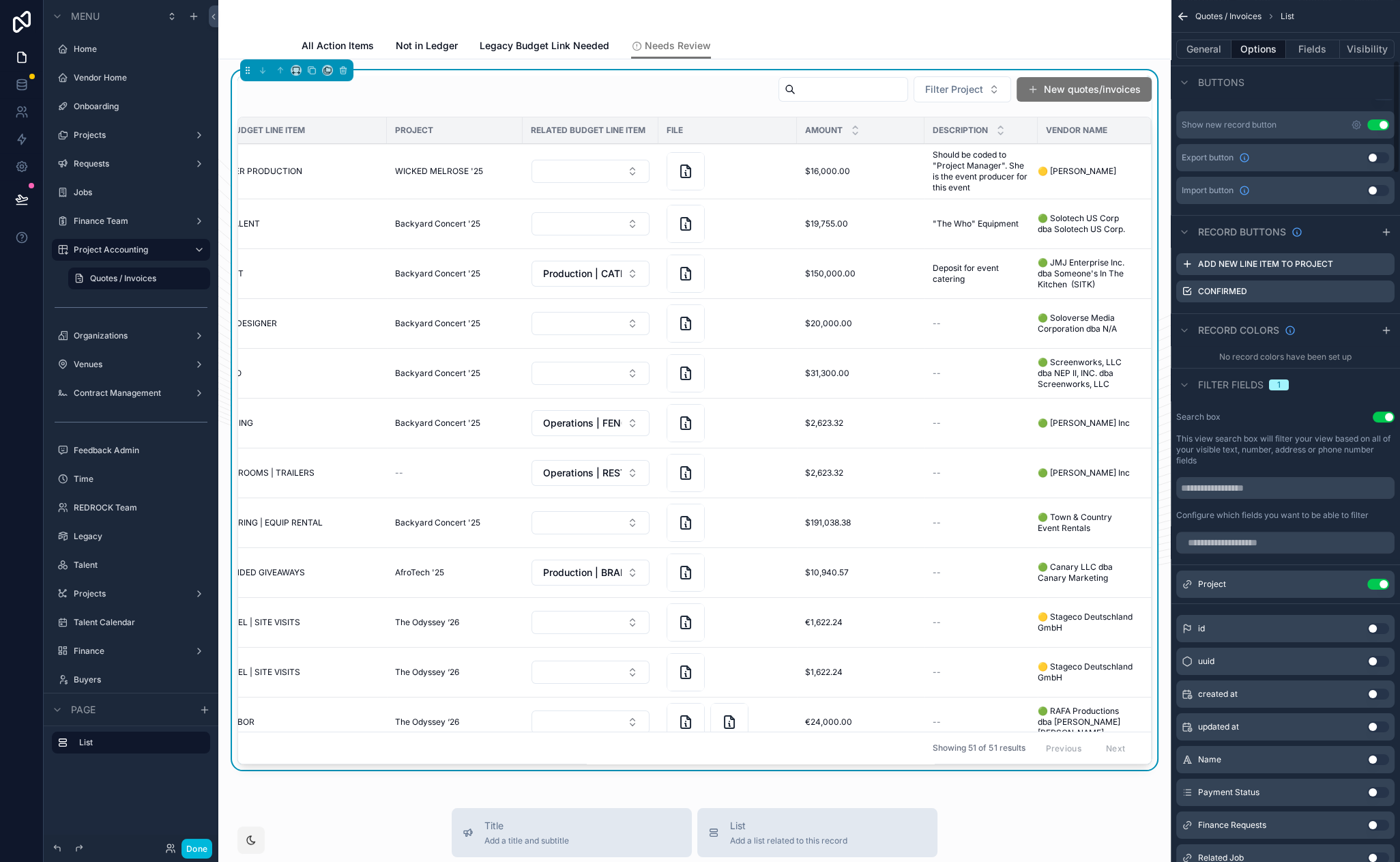
scroll to position [521, 0]
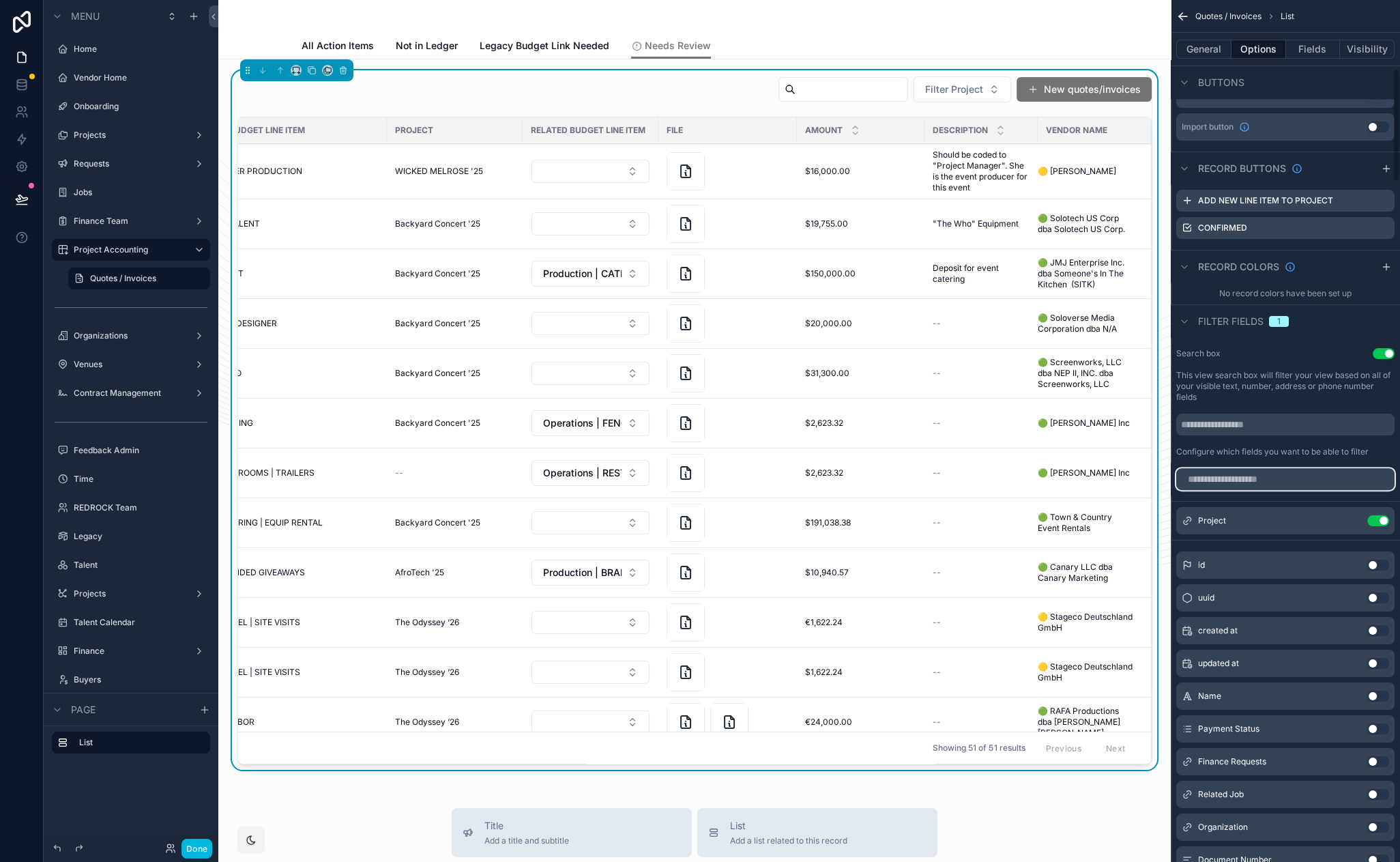
click at [1224, 485] on input "scrollable content" at bounding box center [1286, 479] width 218 height 22
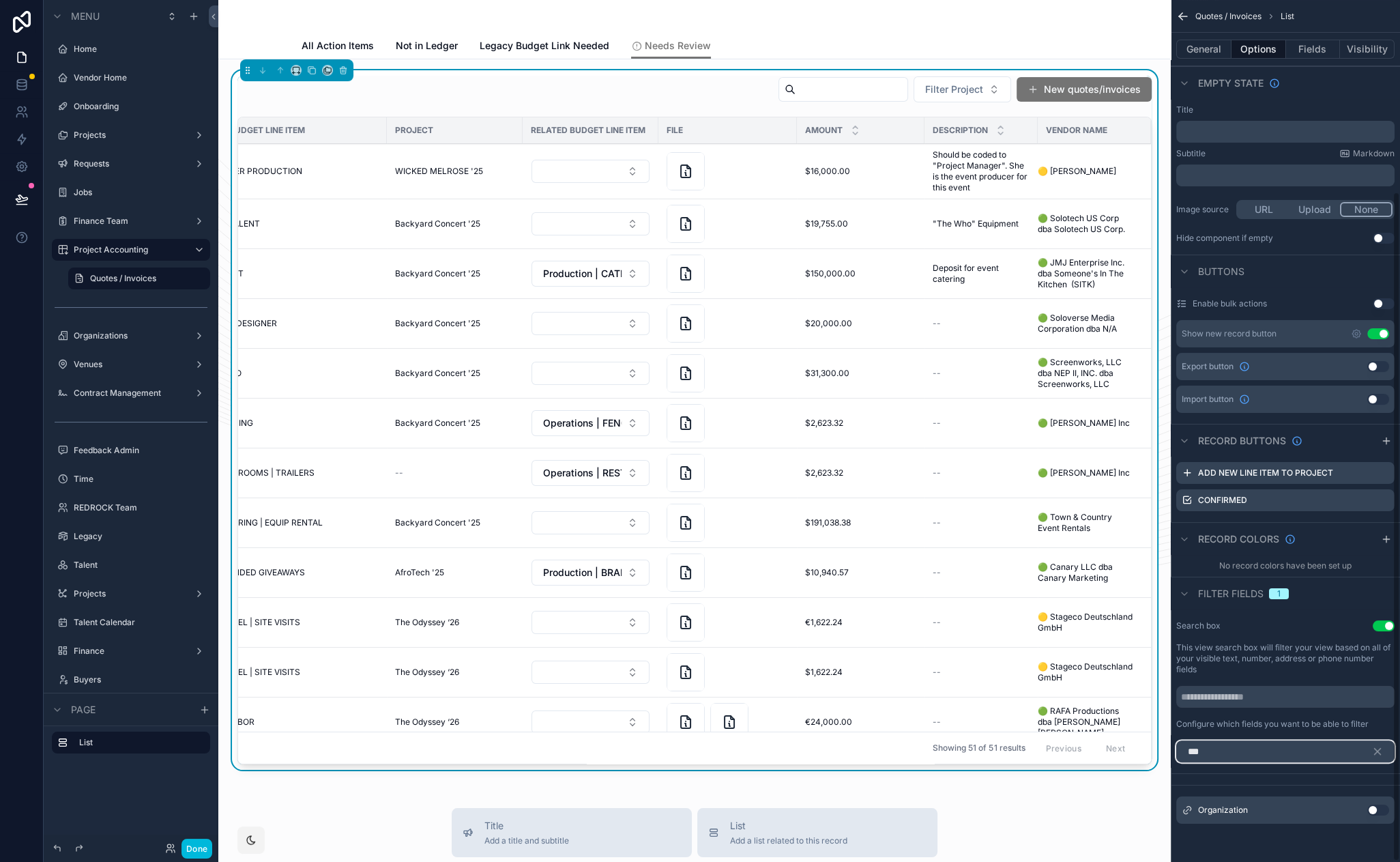
scroll to position [248, 0]
type input "***"
click at [1373, 812] on button "Use setting" at bounding box center [1378, 811] width 22 height 11
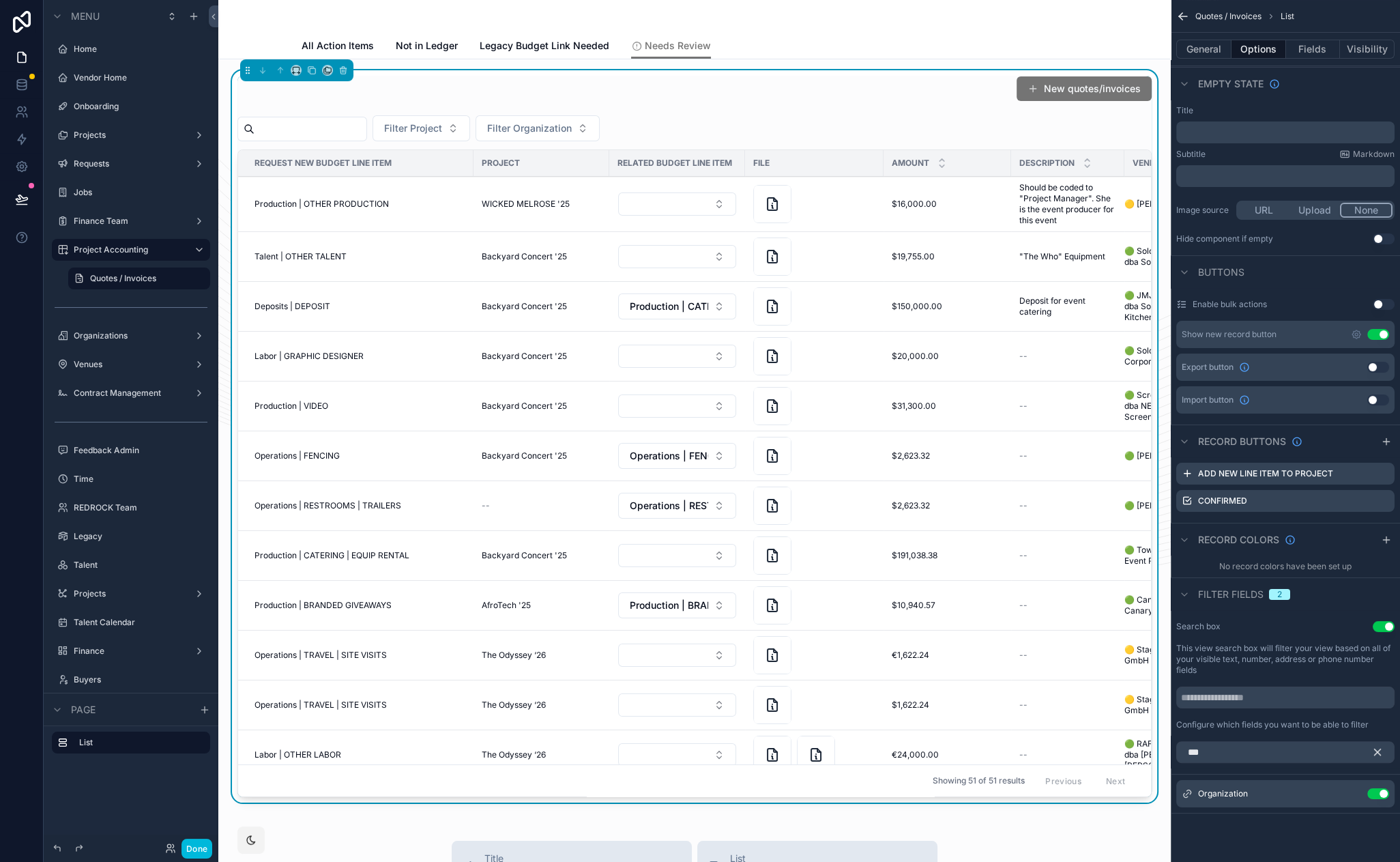
click at [1378, 752] on icon "scrollable content" at bounding box center [1377, 752] width 6 height 6
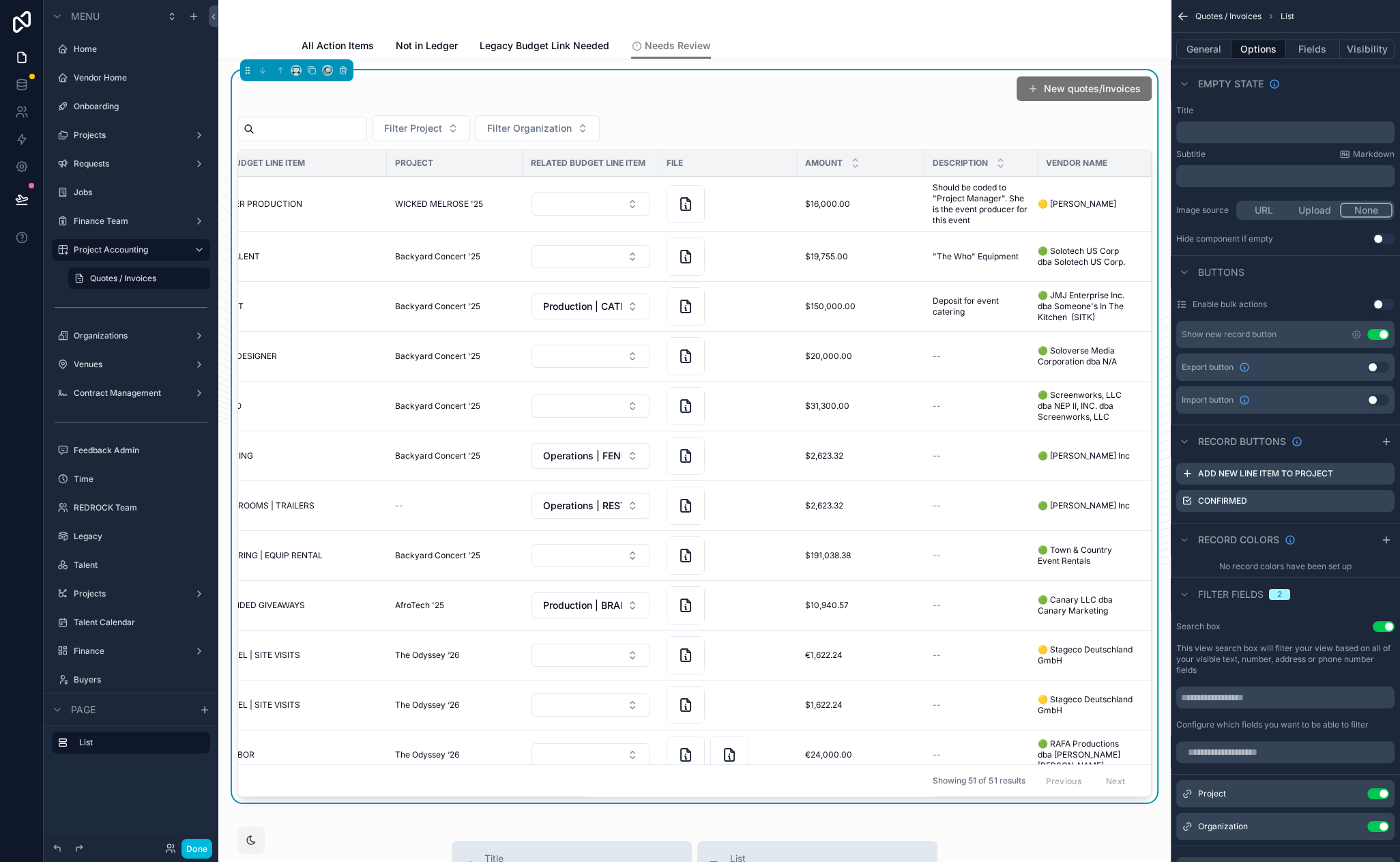
click at [1318, 47] on button "Fields" at bounding box center [1314, 49] width 55 height 19
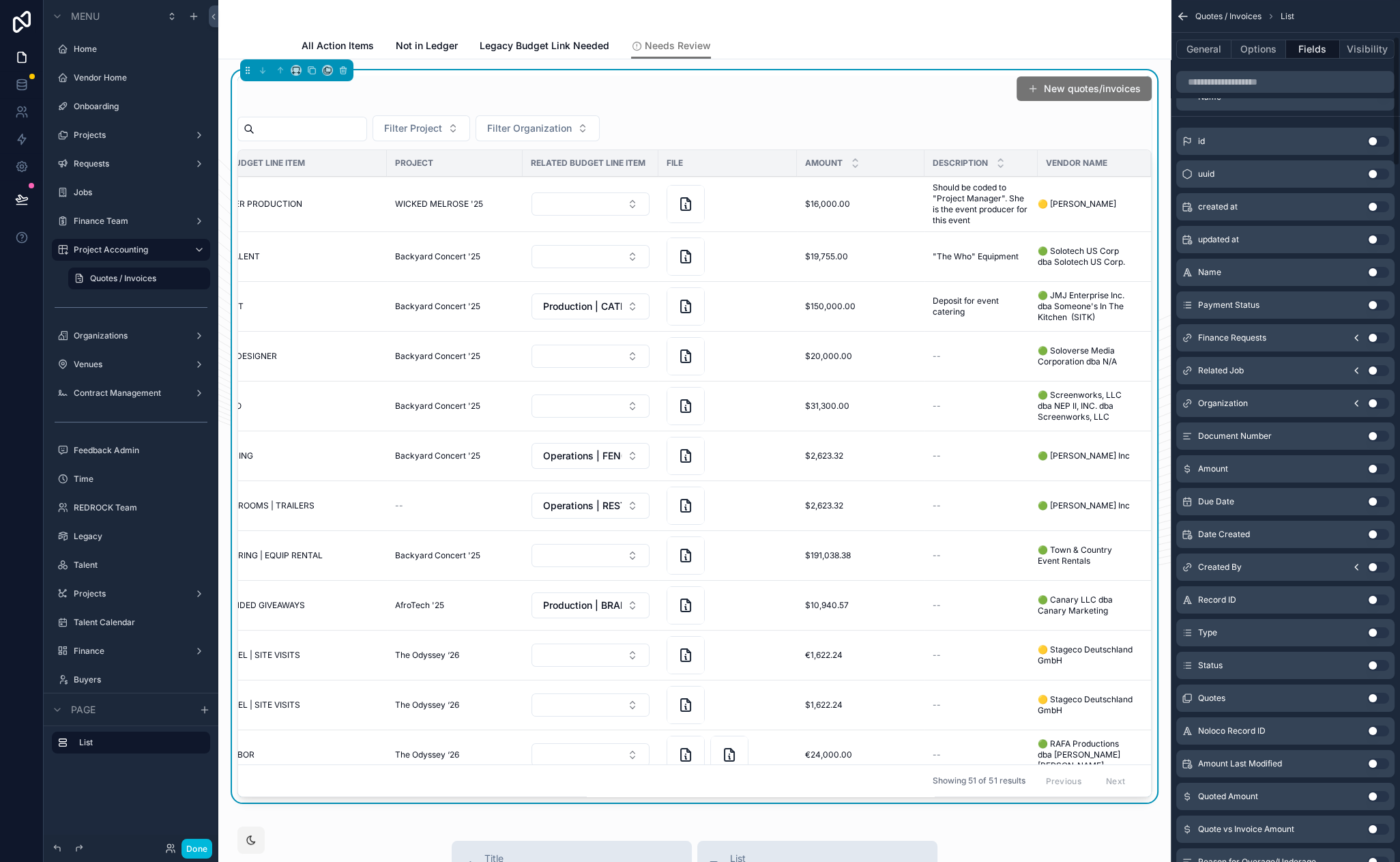
scroll to position [240, 0]
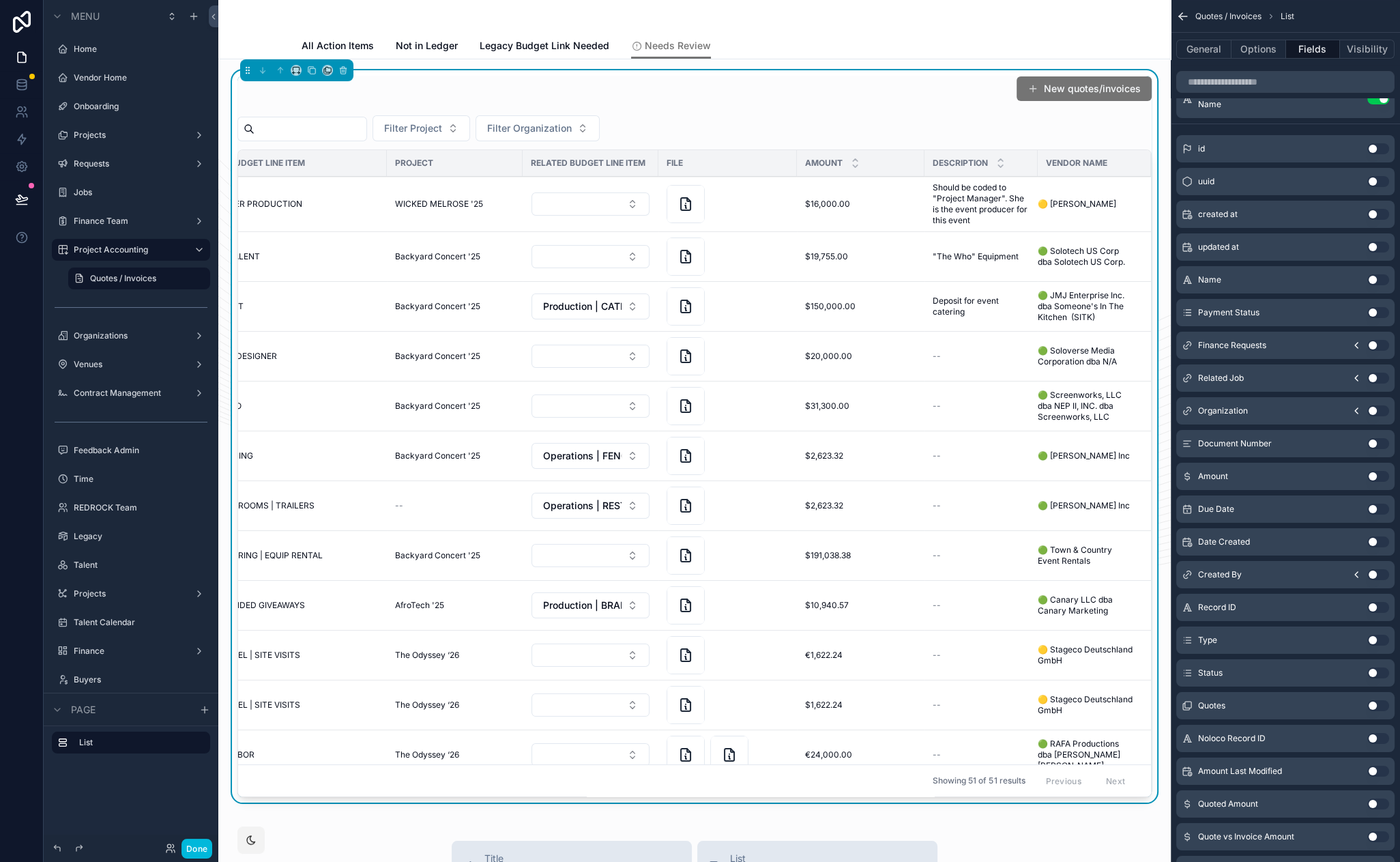
click at [1358, 409] on icon "scrollable content" at bounding box center [1357, 411] width 11 height 11
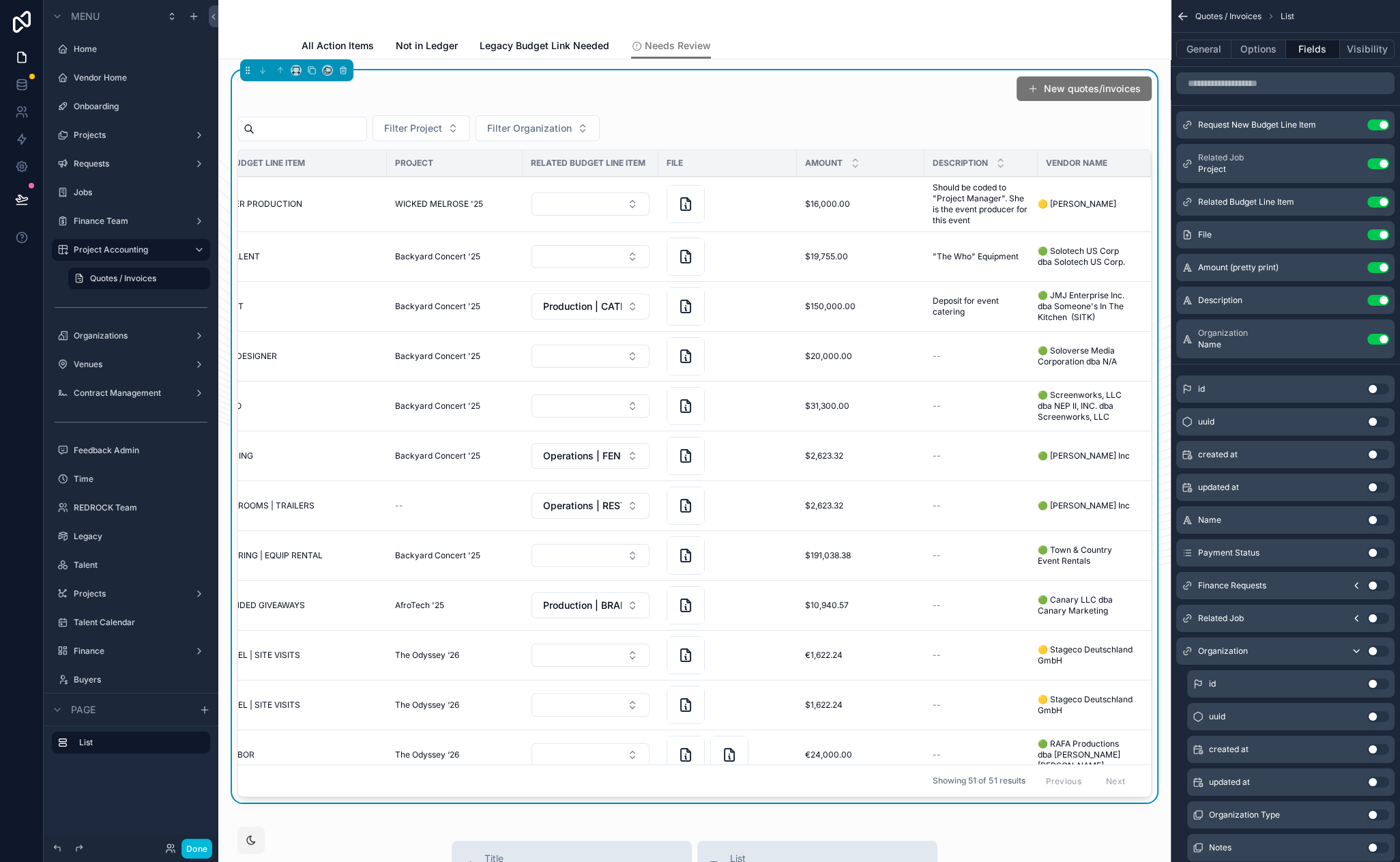
scroll to position [0, 0]
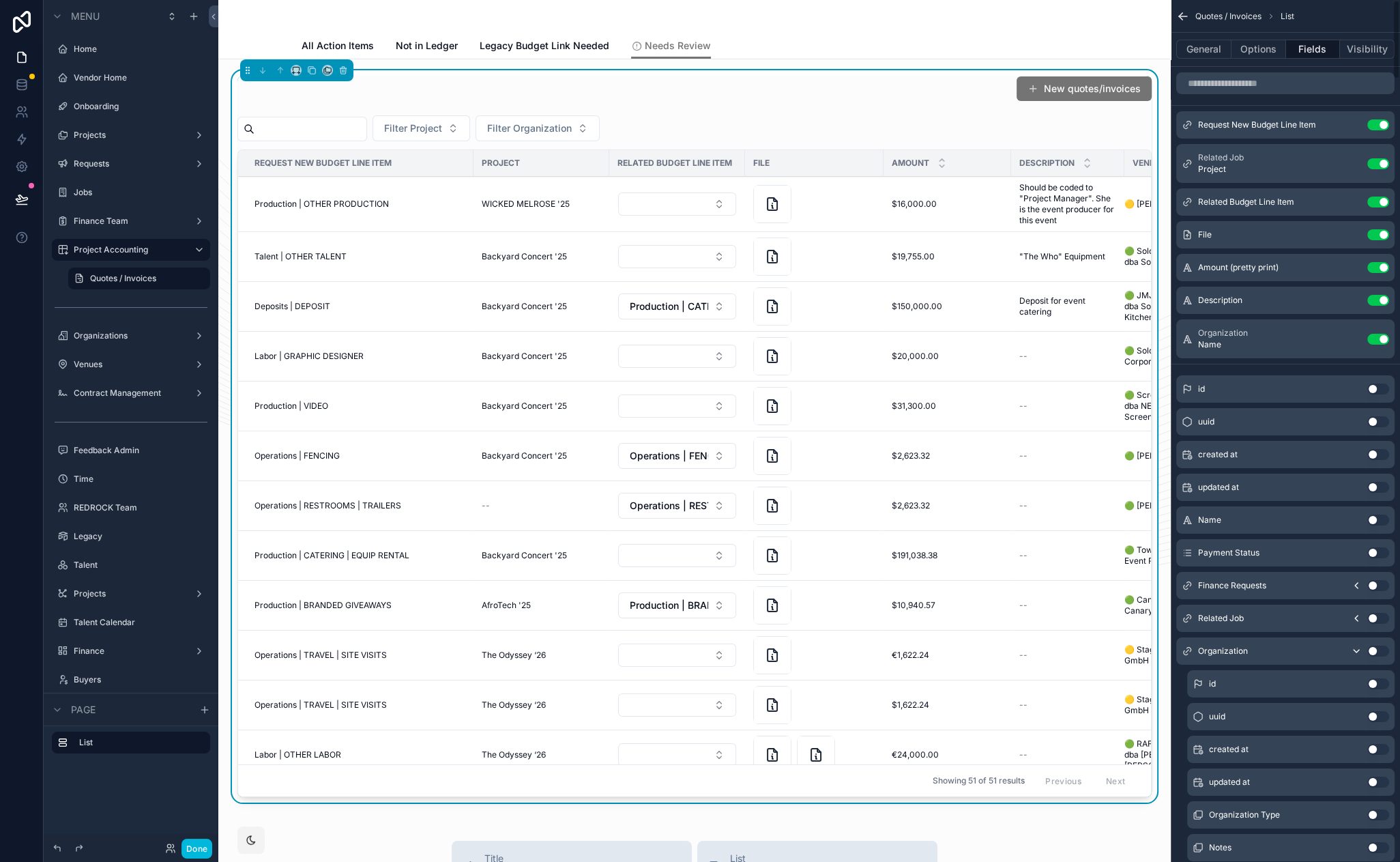
click at [1270, 48] on button "Options" at bounding box center [1259, 49] width 55 height 19
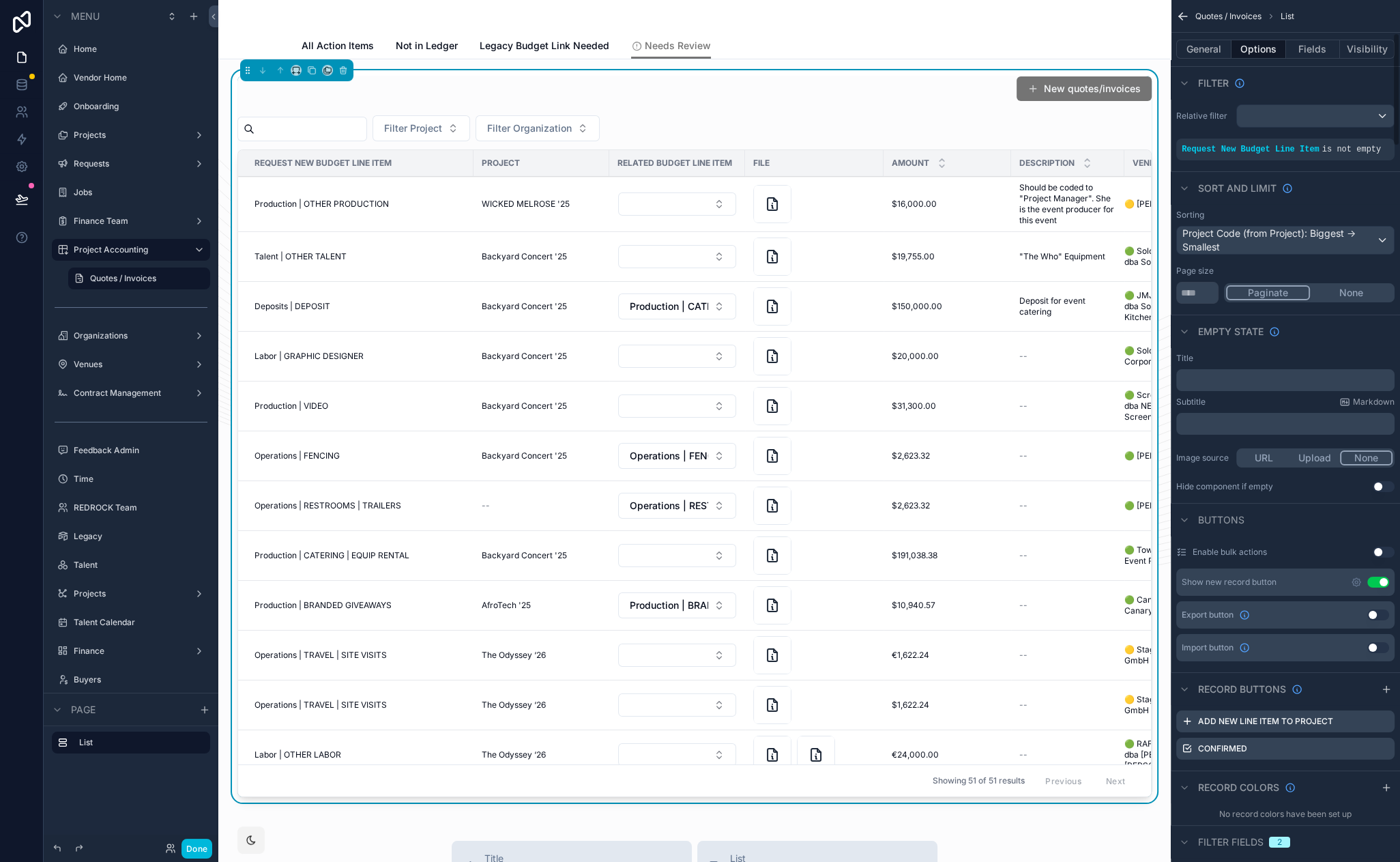
scroll to position [314, 0]
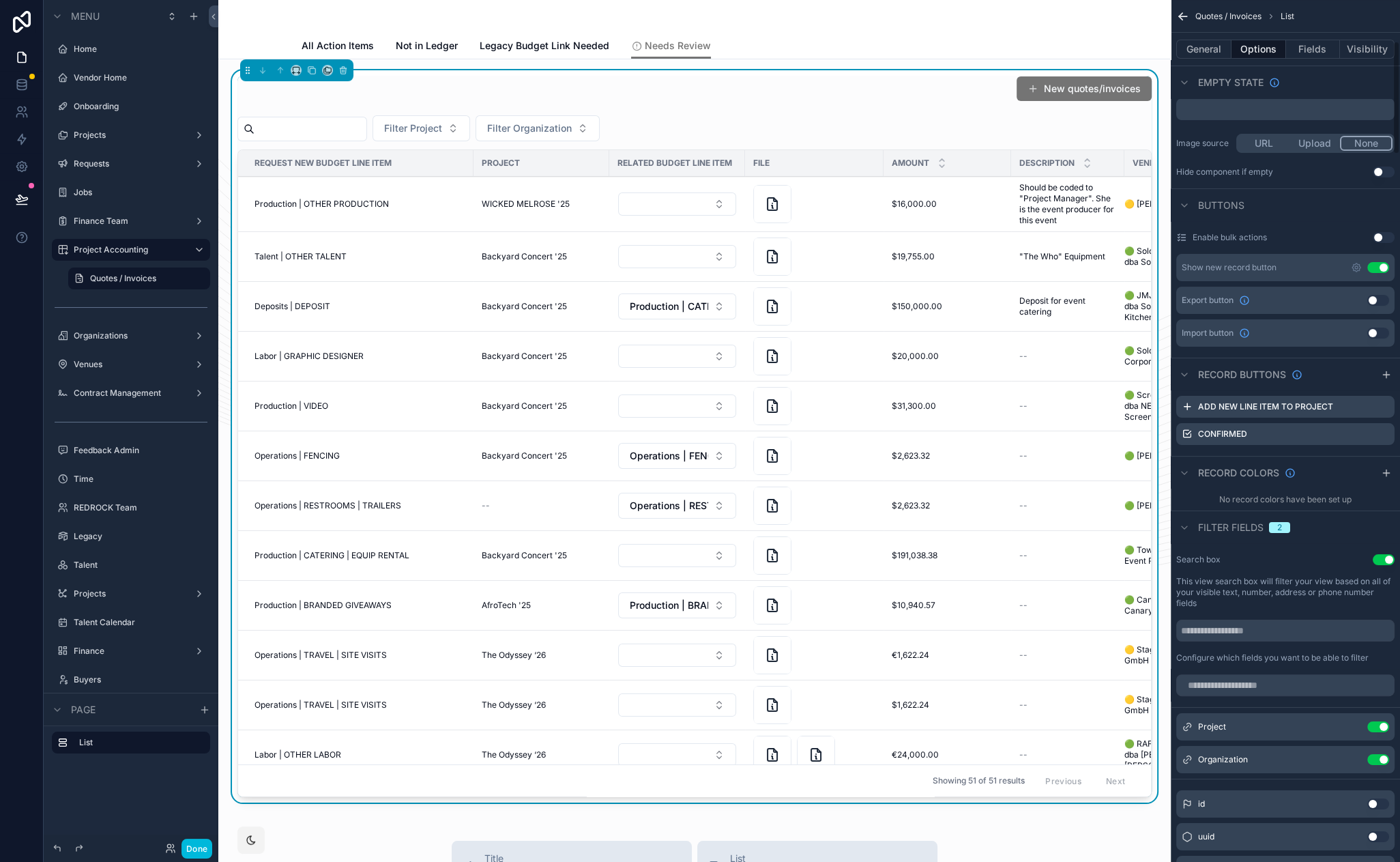
click at [0, 0] on icon "scrollable content" at bounding box center [0, 0] width 0 height 0
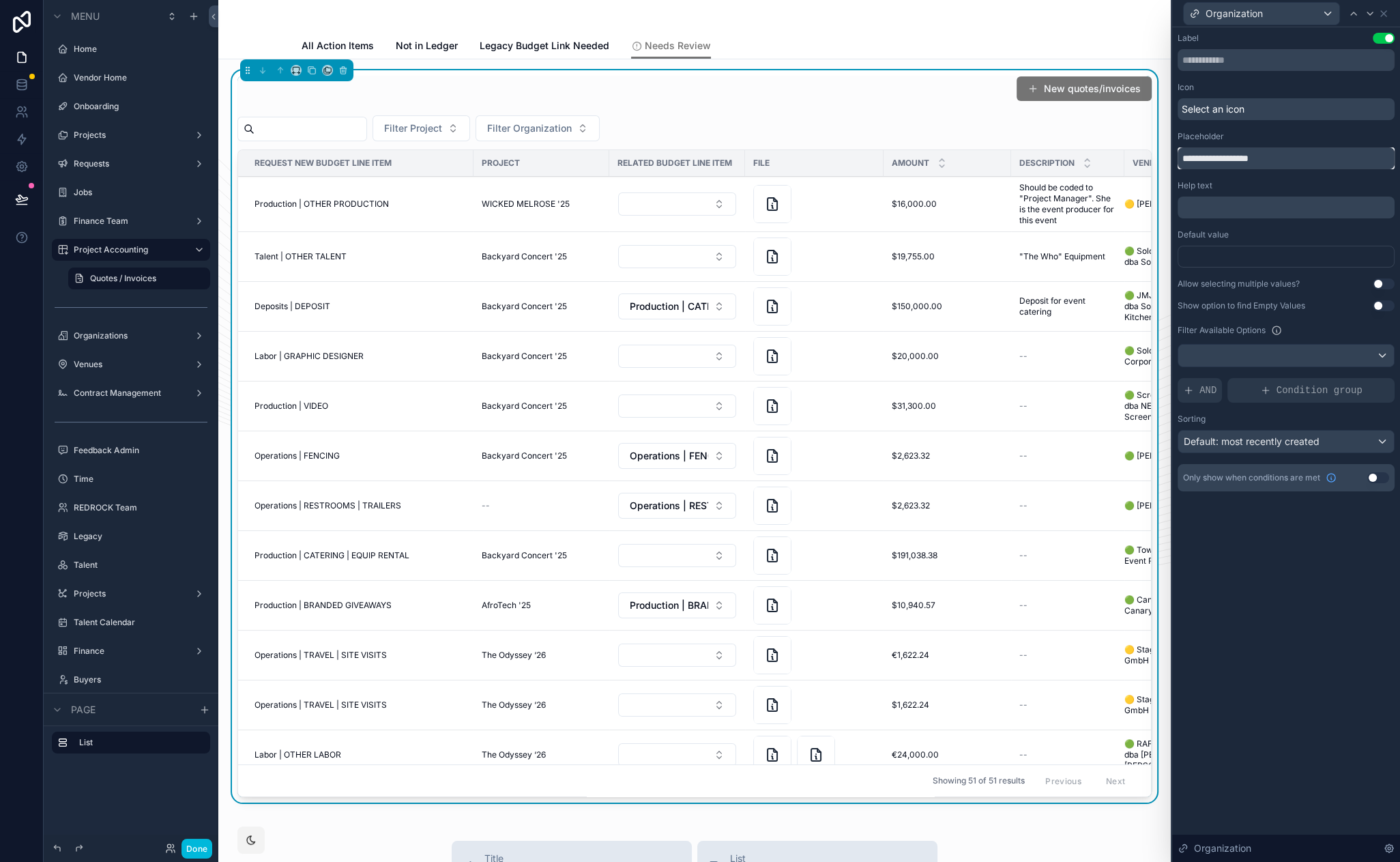
click at [1237, 151] on input "**********" at bounding box center [1286, 159] width 217 height 22
click at [1236, 161] on input "**********" at bounding box center [1286, 159] width 217 height 22
type input "**********"
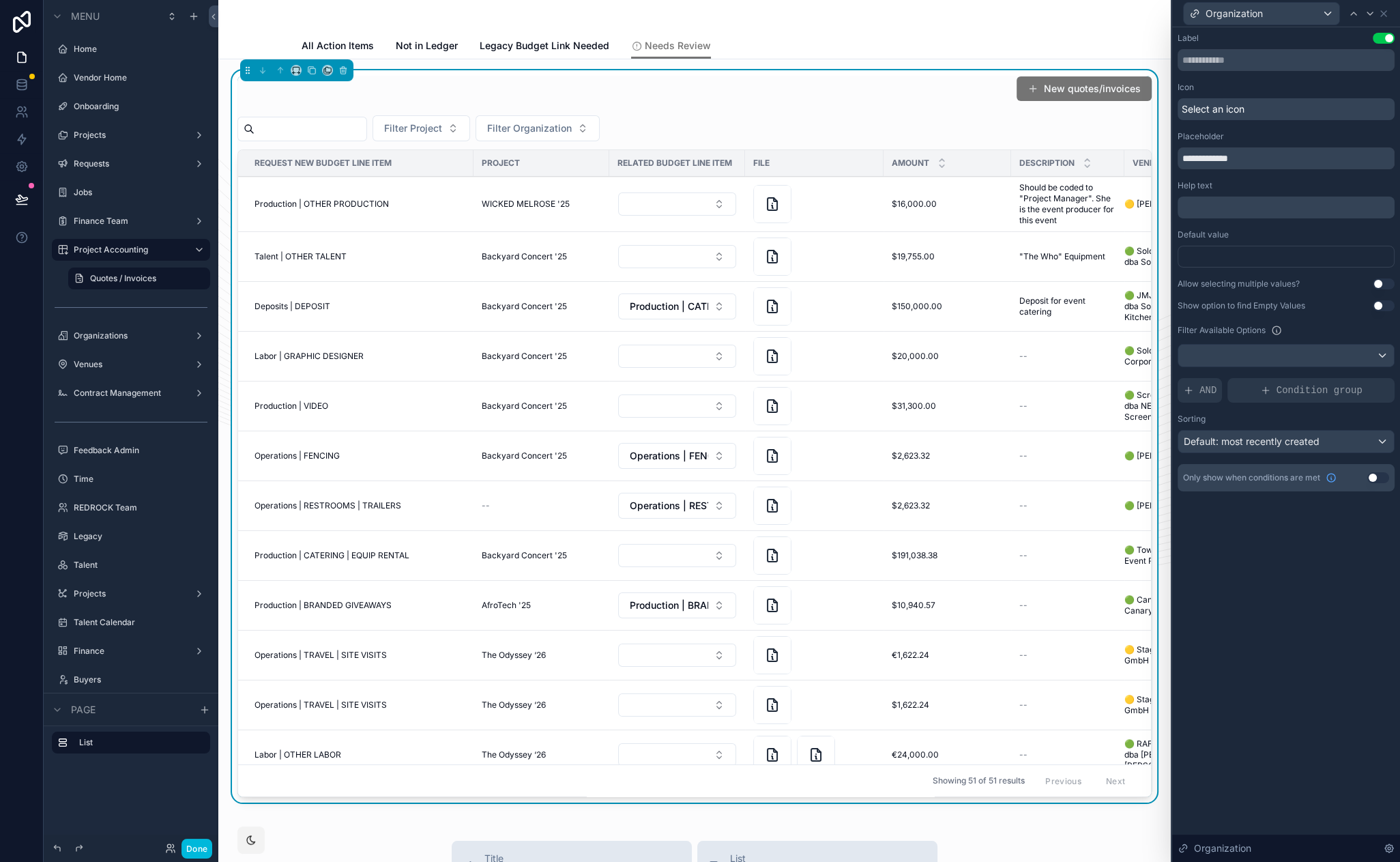
click at [1253, 593] on div "**********" at bounding box center [1286, 444] width 228 height 834
click at [882, 115] on div "Filter Project Filter Vendor" at bounding box center [695, 128] width 914 height 26
click at [1386, 13] on icon at bounding box center [1384, 14] width 11 height 11
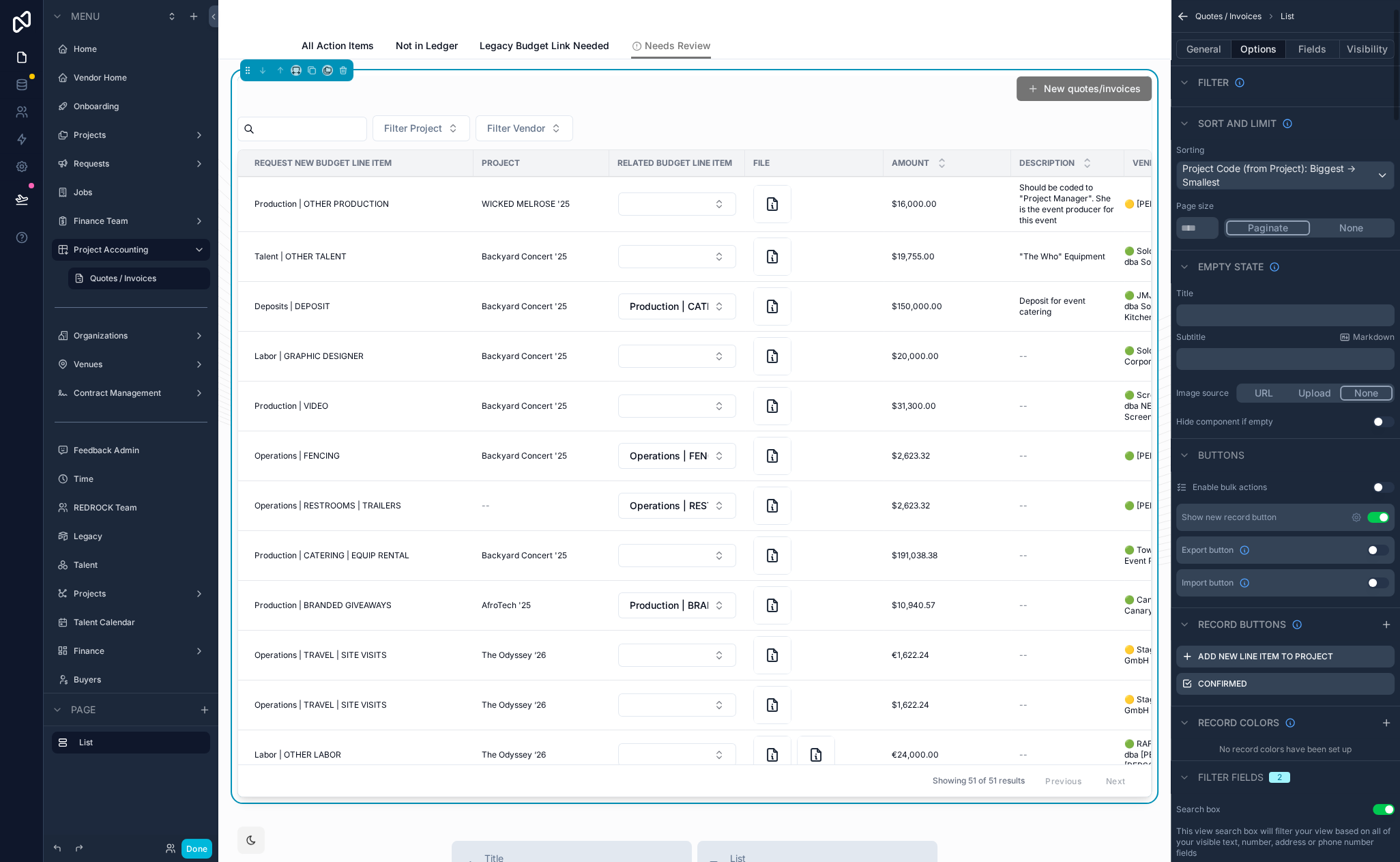
scroll to position [7, 0]
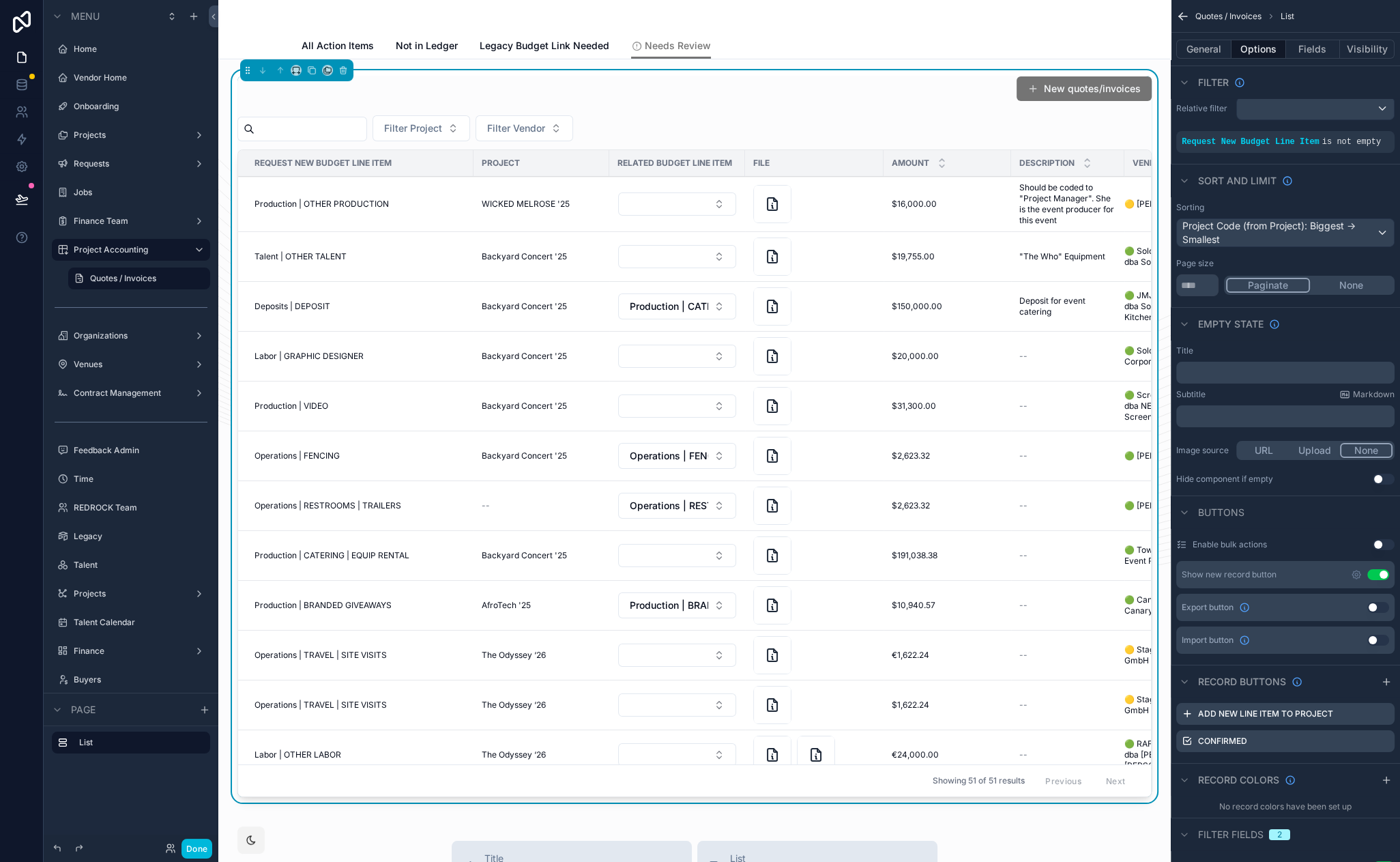
click at [526, 48] on span "Legacy Budget Link Needed" at bounding box center [545, 45] width 130 height 14
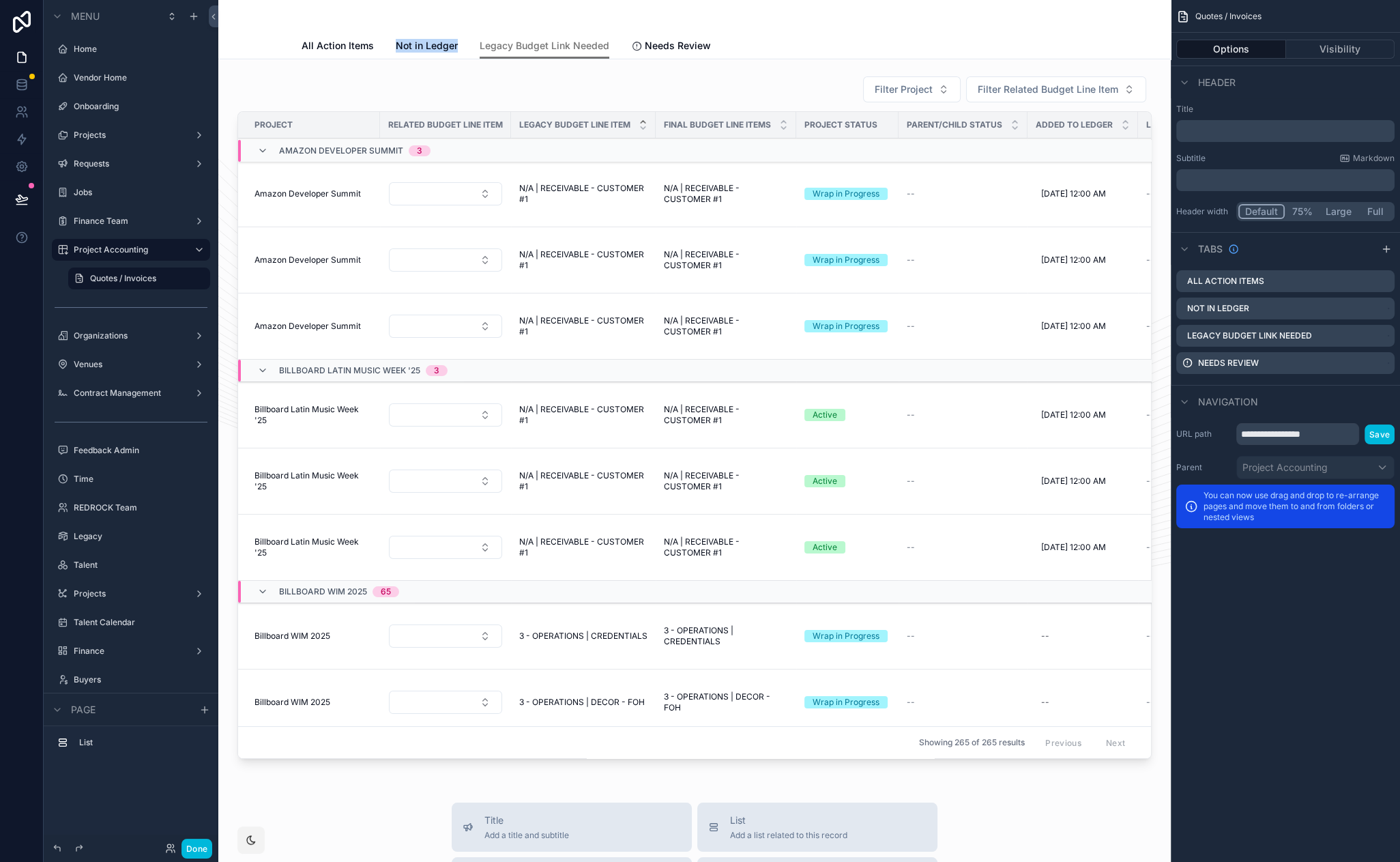
drag, startPoint x: 415, startPoint y: 47, endPoint x: 405, endPoint y: 15, distance: 33.5
click at [406, 14] on div "Legacy Budget Link Needed All Action Items Not in Ledger Legacy Budget Link Nee…" at bounding box center [694, 30] width 952 height 59
click at [341, 47] on span "All Action Items" at bounding box center [338, 45] width 72 height 14
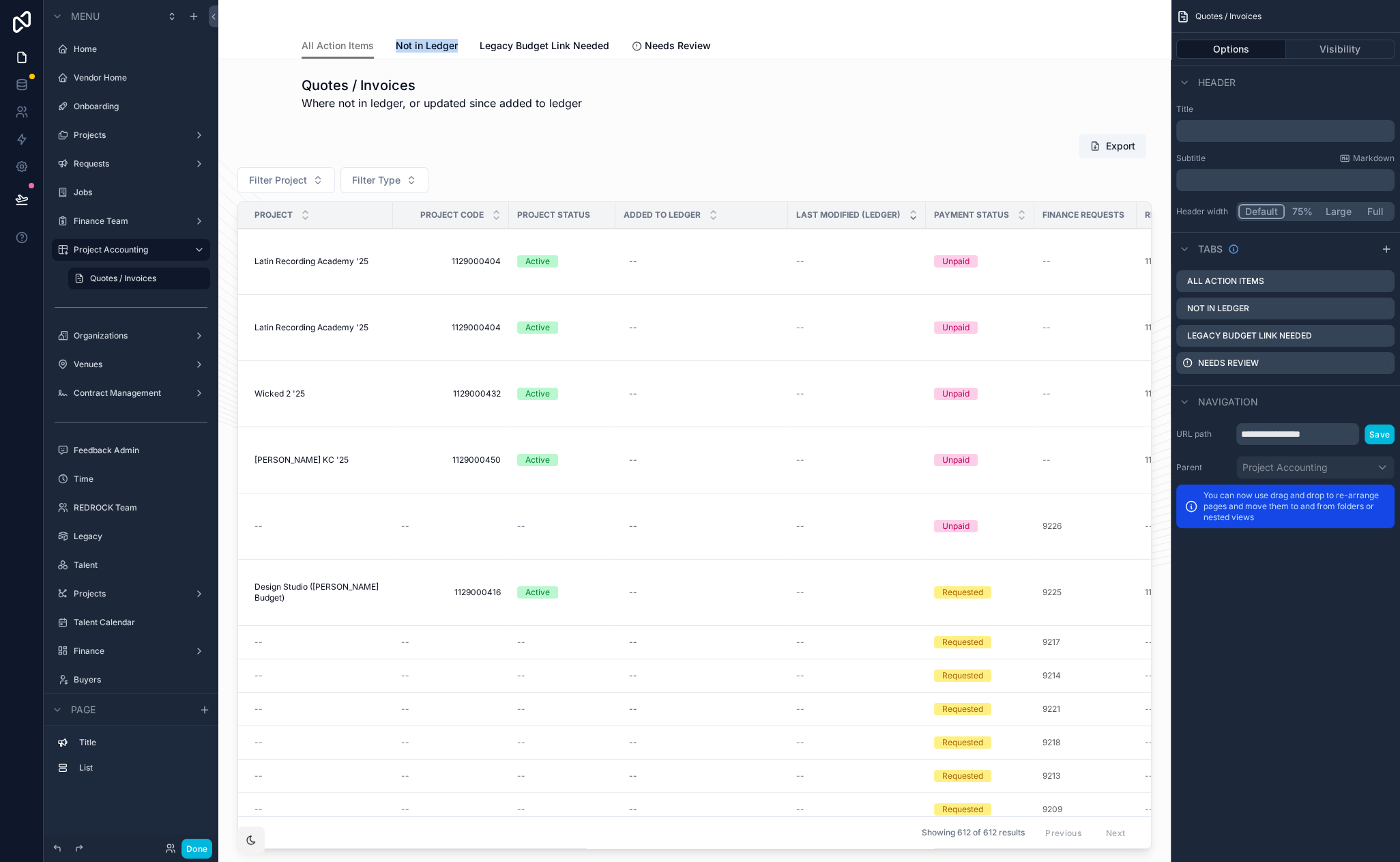
click at [645, 43] on span "Needs Review" at bounding box center [677, 45] width 66 height 14
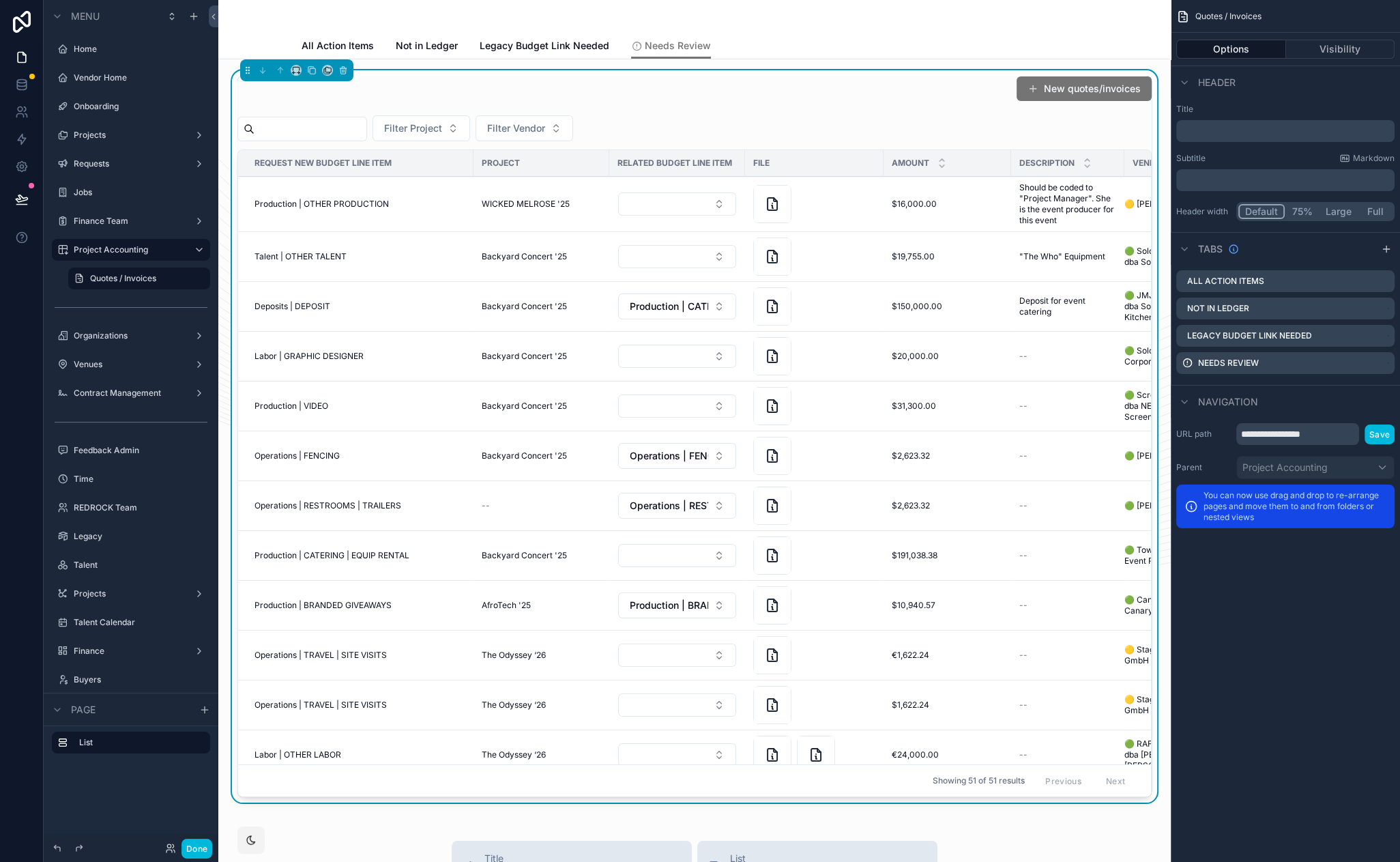
click at [898, 96] on div "New quotes/invoices" at bounding box center [695, 91] width 914 height 32
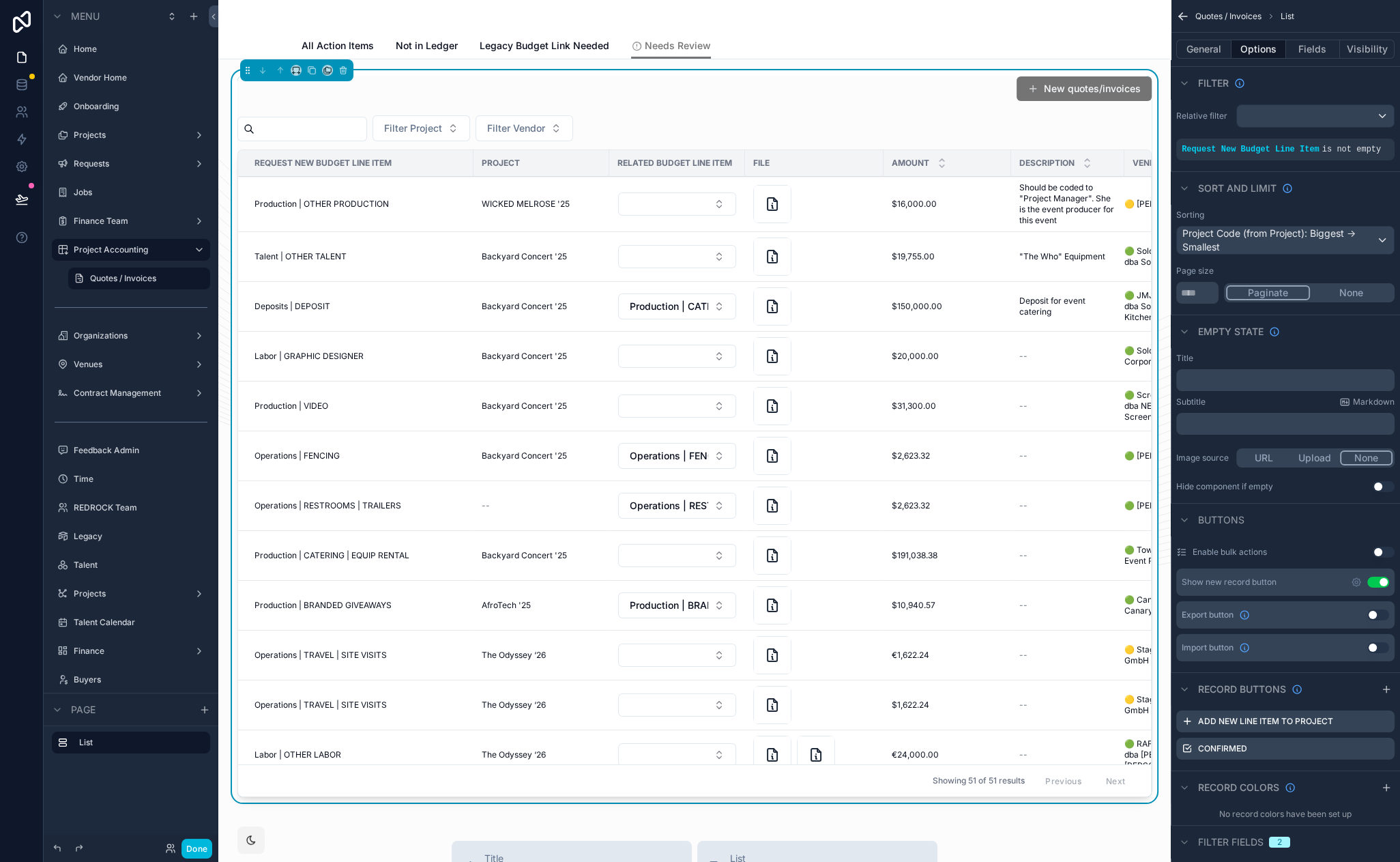
click at [1383, 579] on button "Use setting" at bounding box center [1378, 582] width 22 height 11
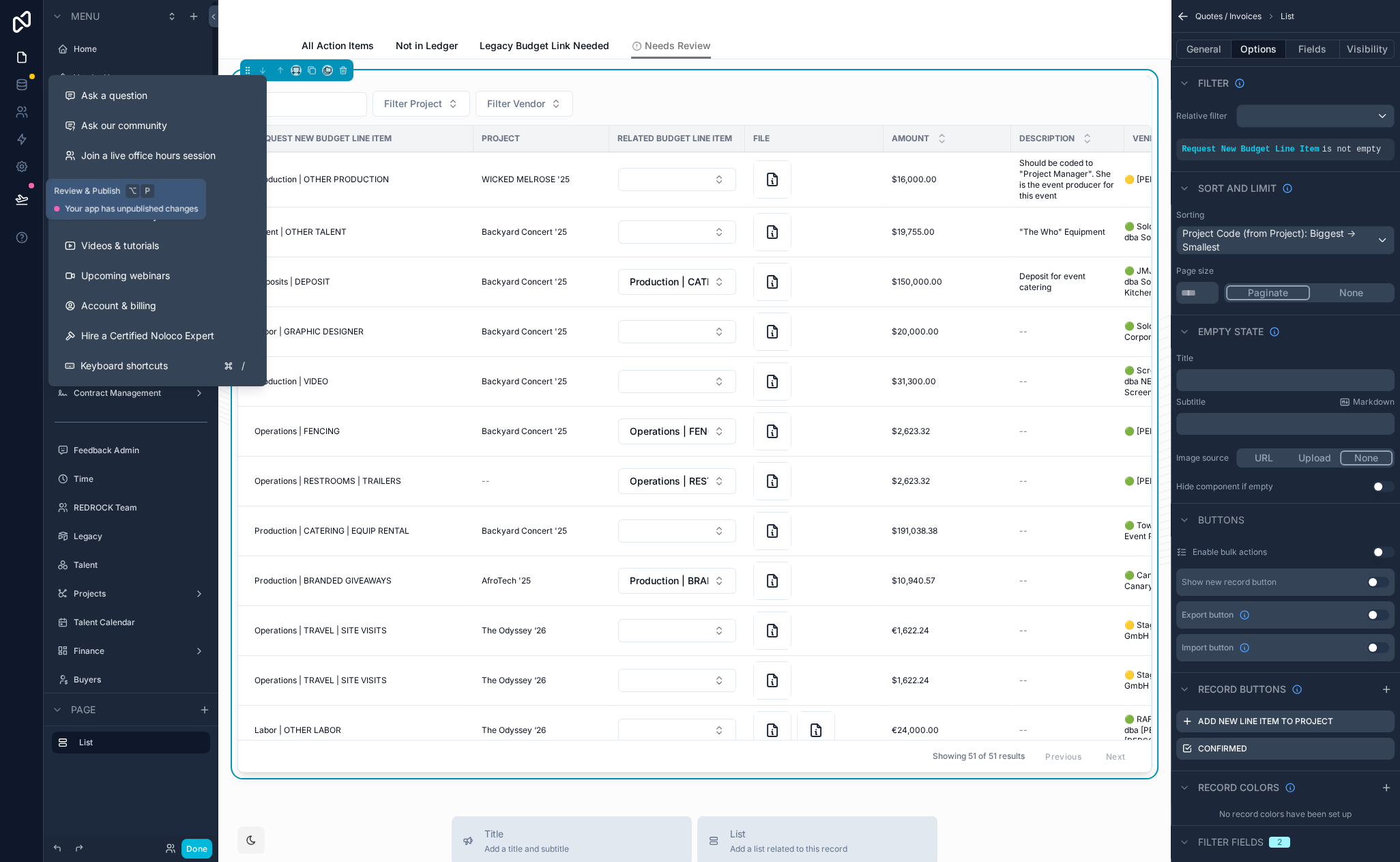
click at [27, 202] on icon at bounding box center [22, 199] width 14 height 14
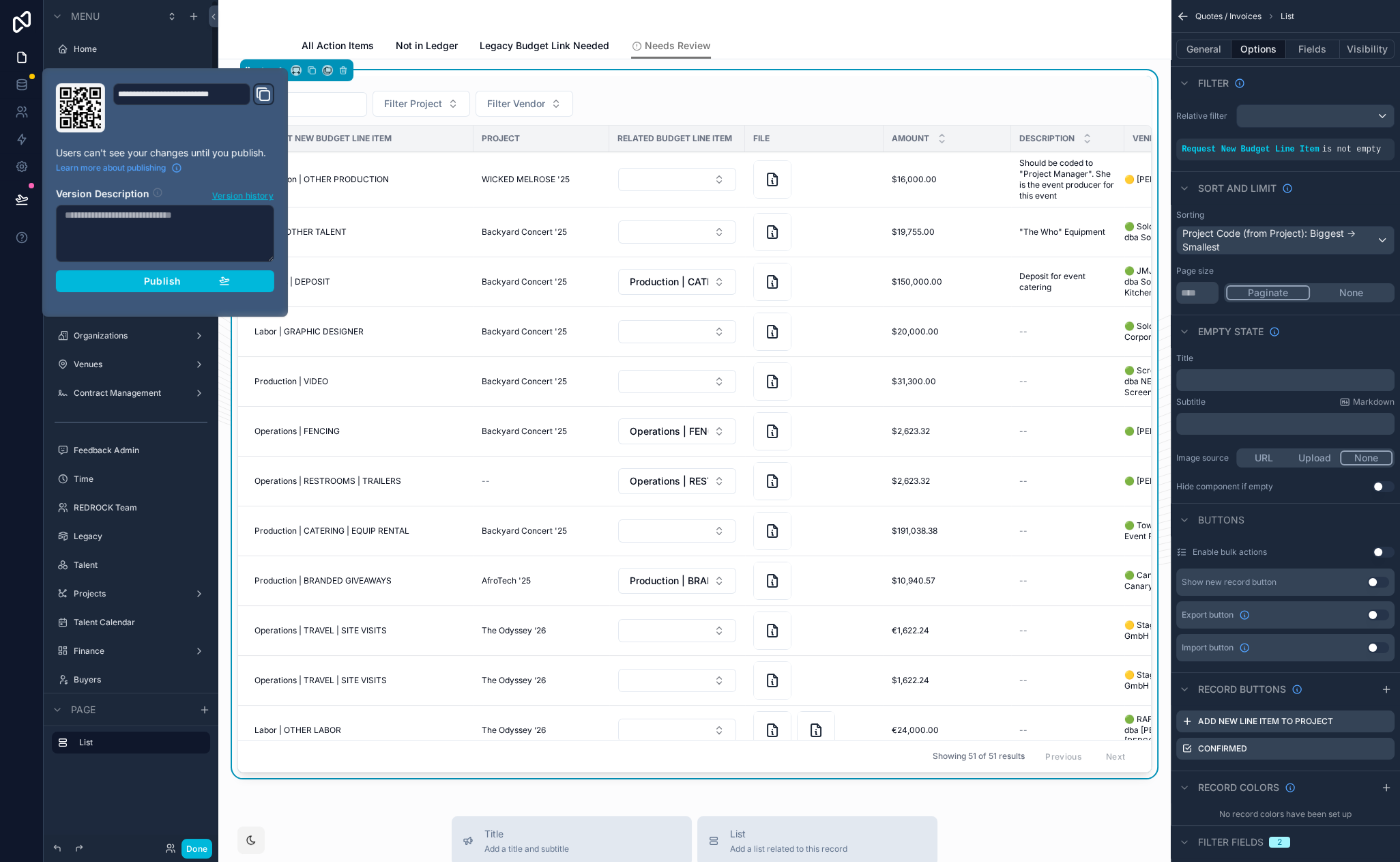
click at [185, 282] on div "Publish" at bounding box center [165, 281] width 130 height 13
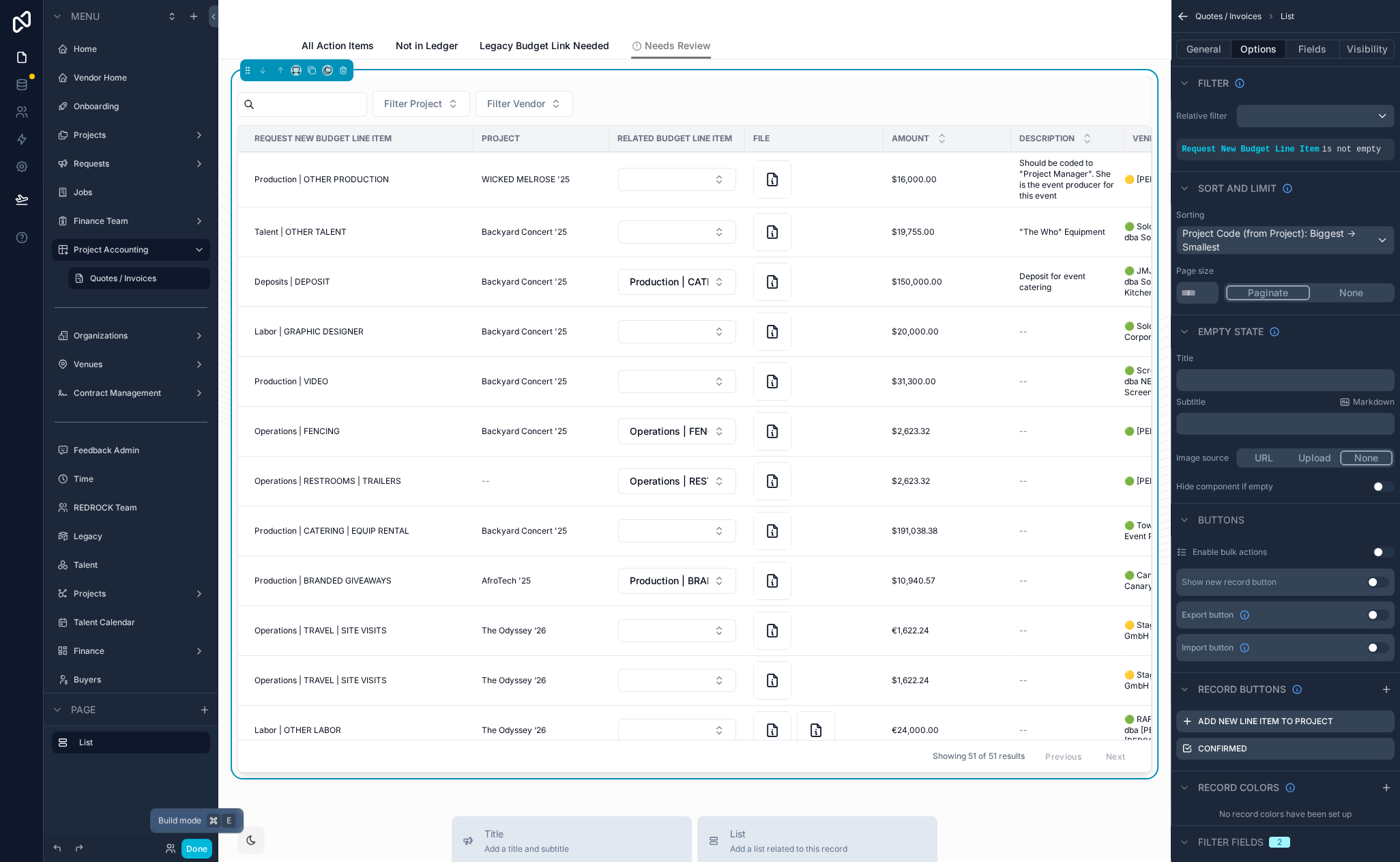
click at [193, 843] on button "Done" at bounding box center [196, 848] width 31 height 20
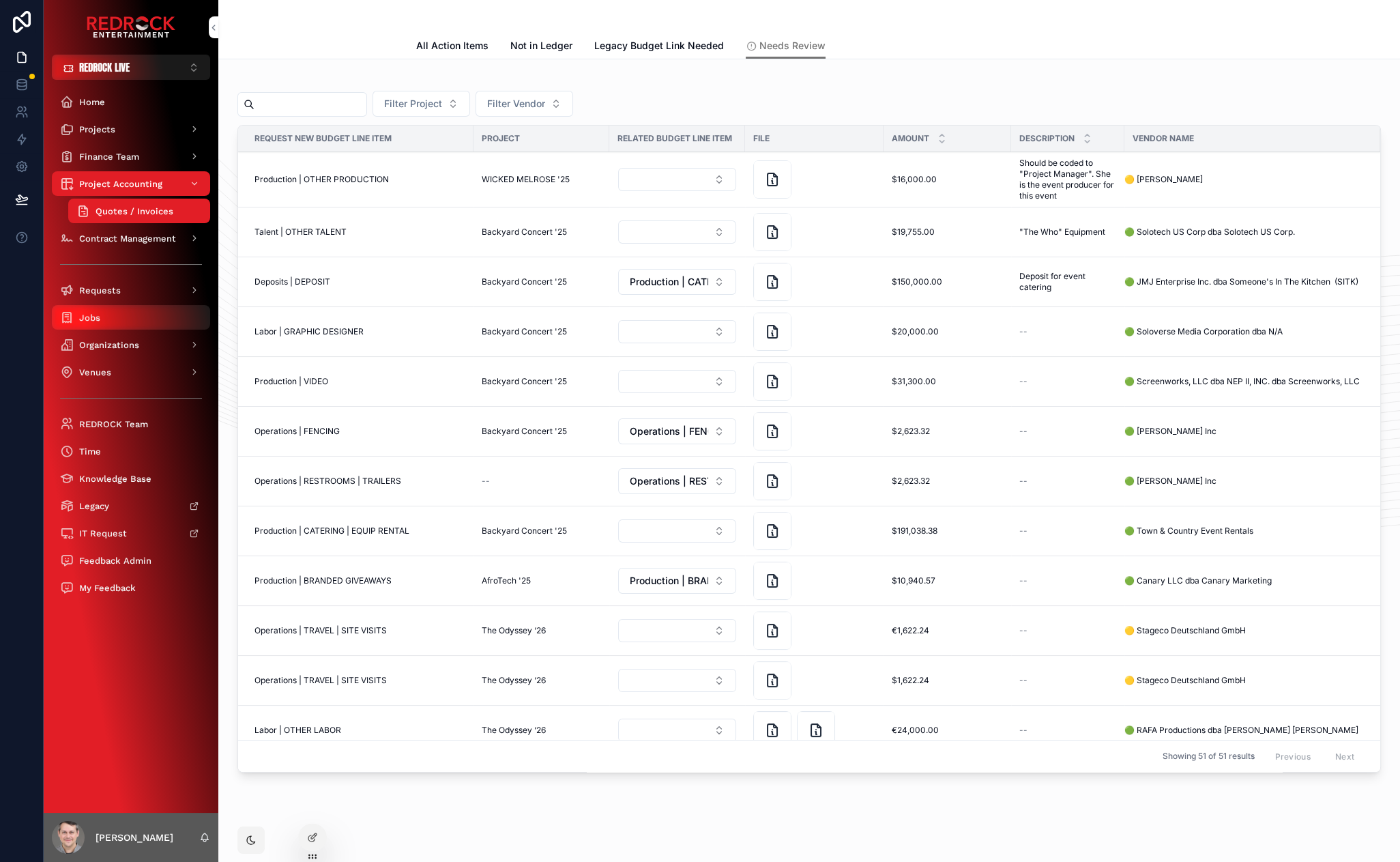
click at [98, 312] on span "Jobs" at bounding box center [89, 317] width 21 height 12
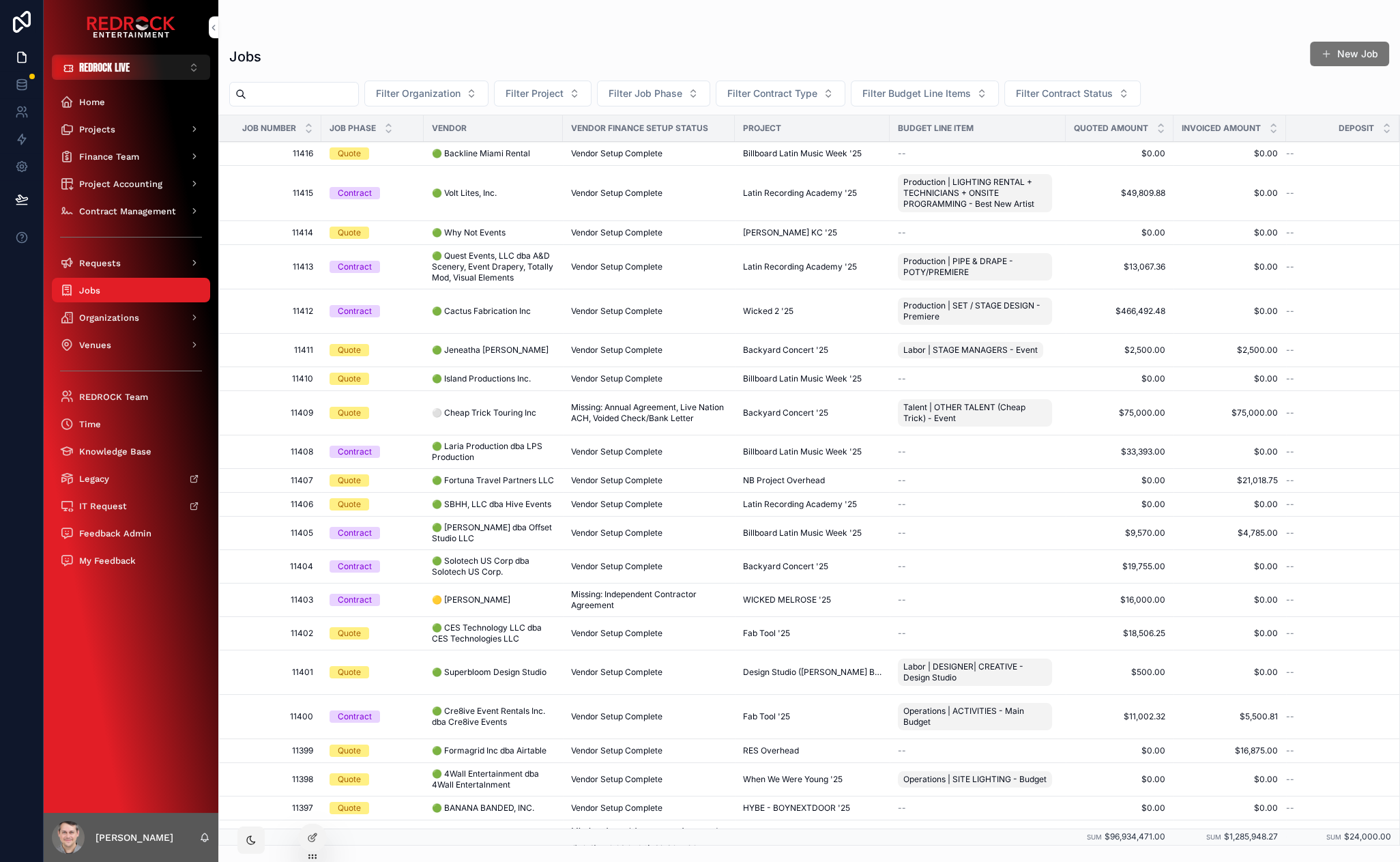
scroll to position [15, 0]
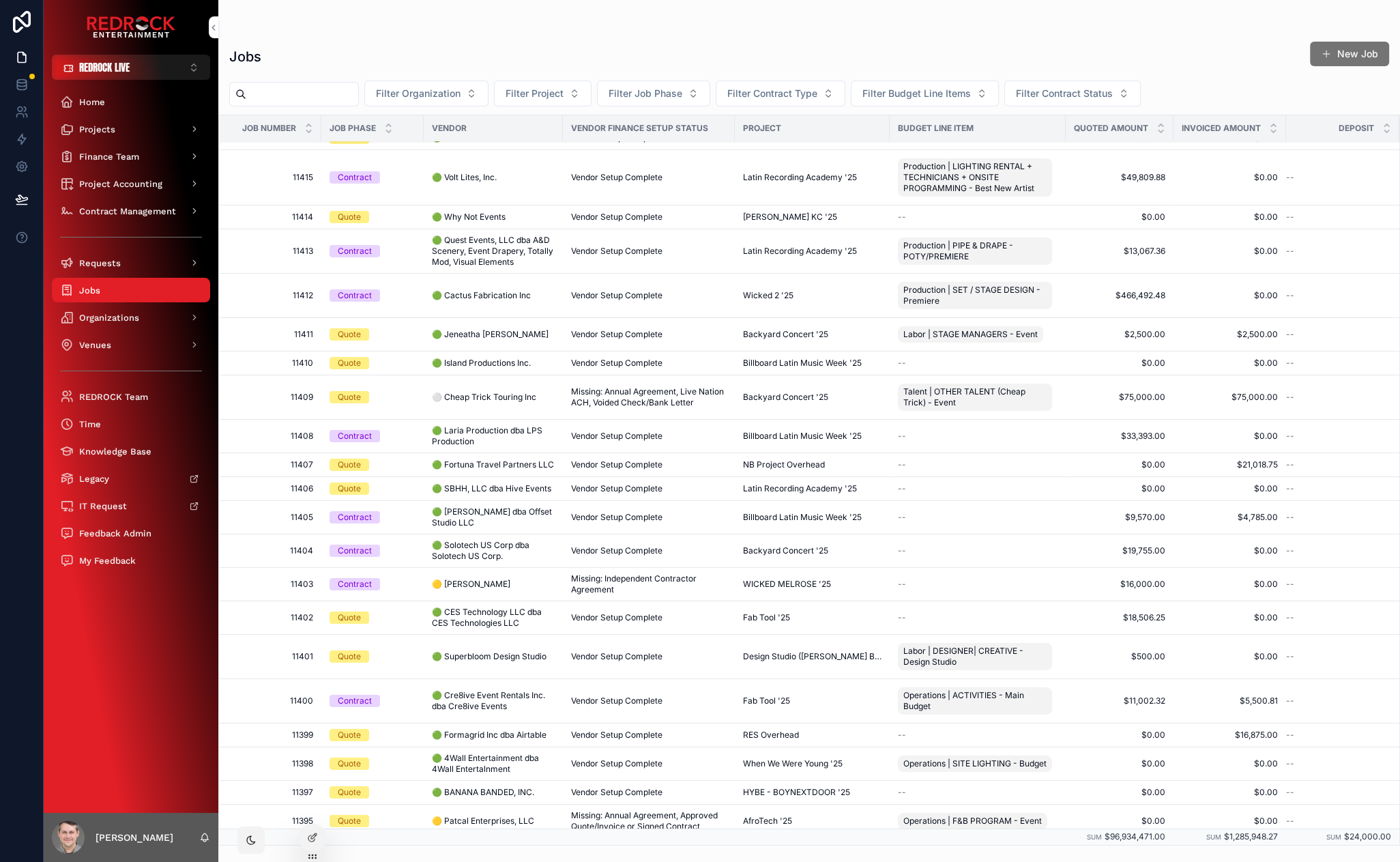
click at [488, 694] on span "🟢 Cre8ive Event Rentals Inc. dba Cre8ive Events" at bounding box center [493, 701] width 123 height 22
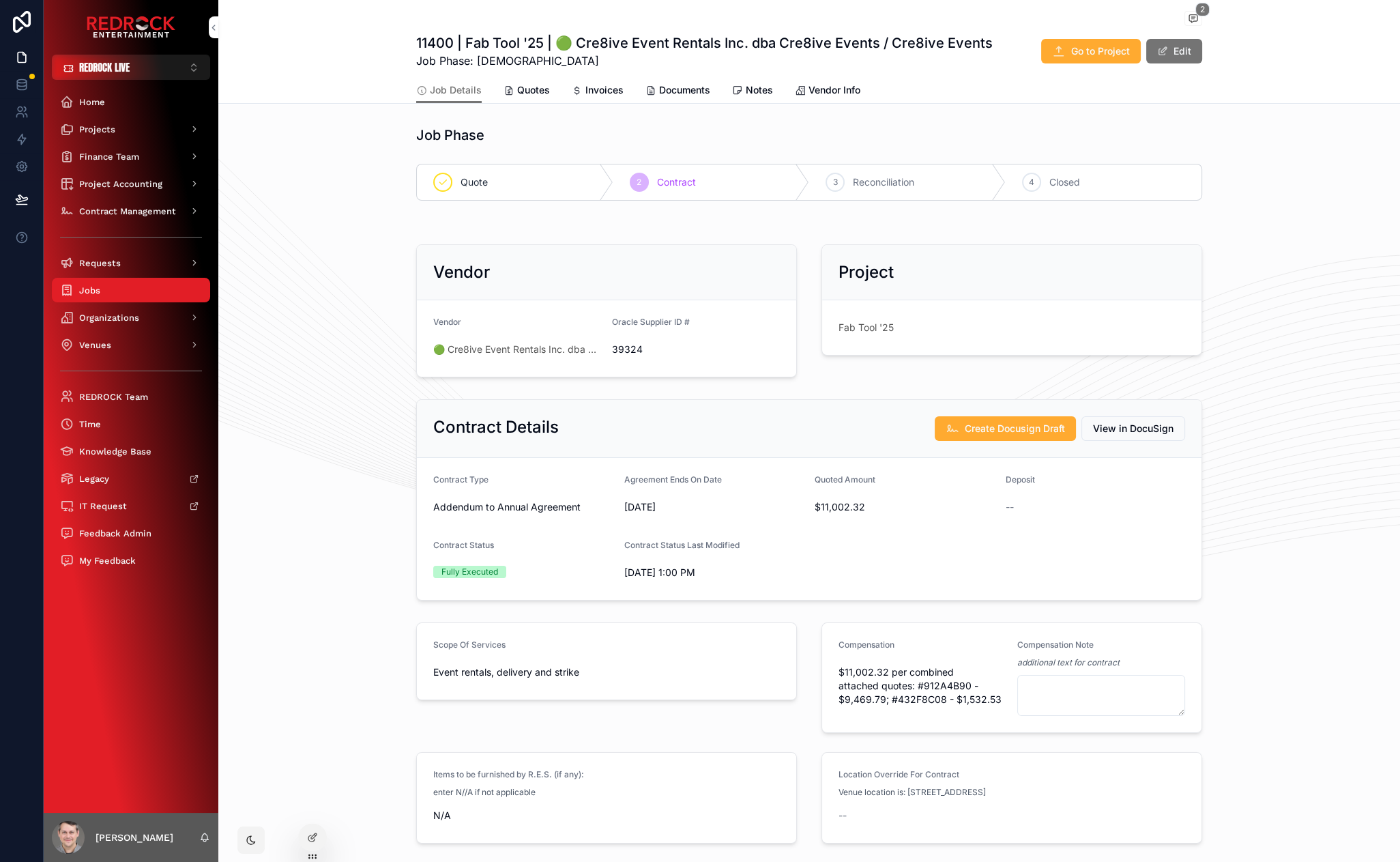
click at [517, 88] on span "Quotes" at bounding box center [533, 89] width 32 height 14
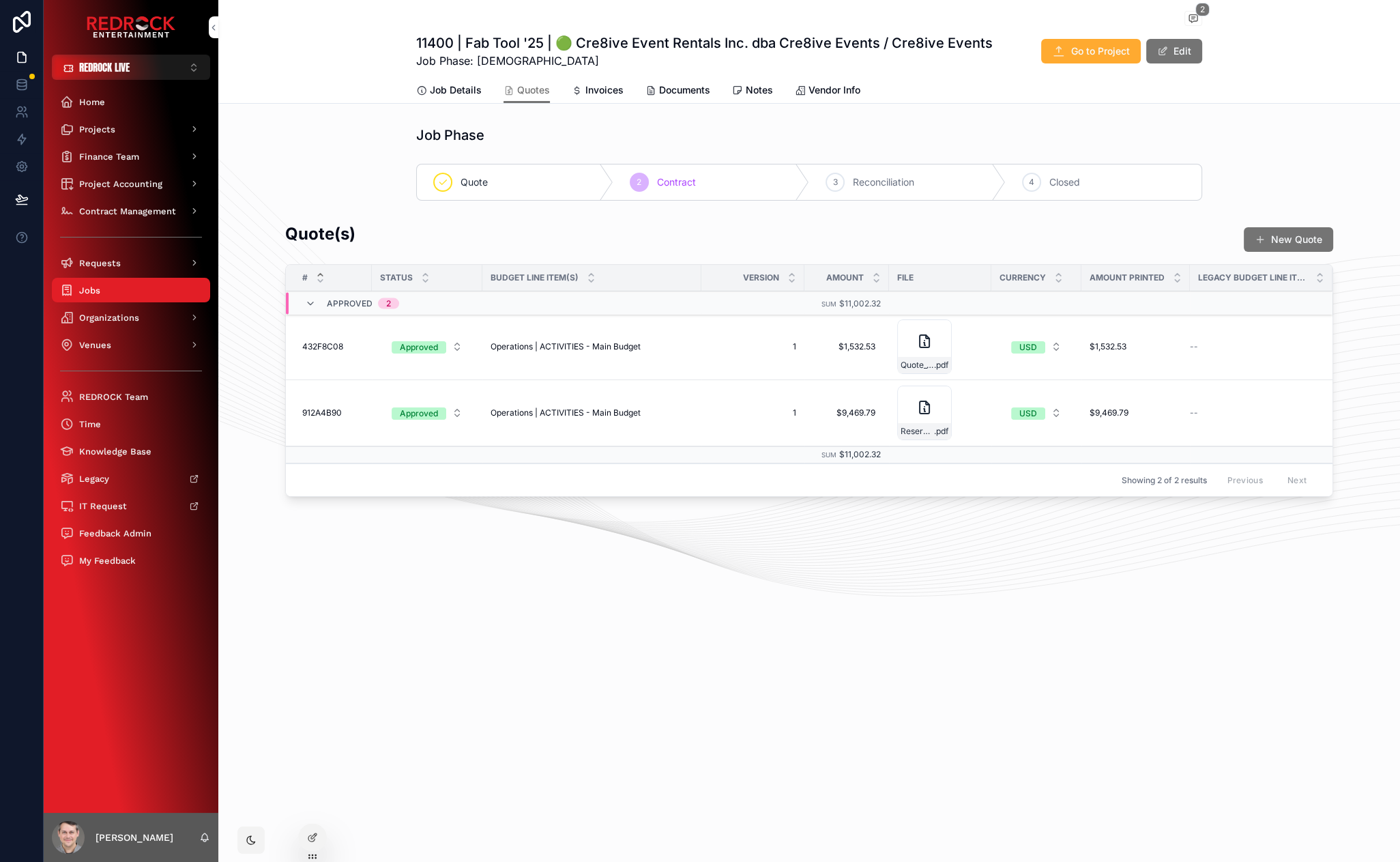
click at [1273, 230] on button "New Quote" at bounding box center [1288, 239] width 89 height 24
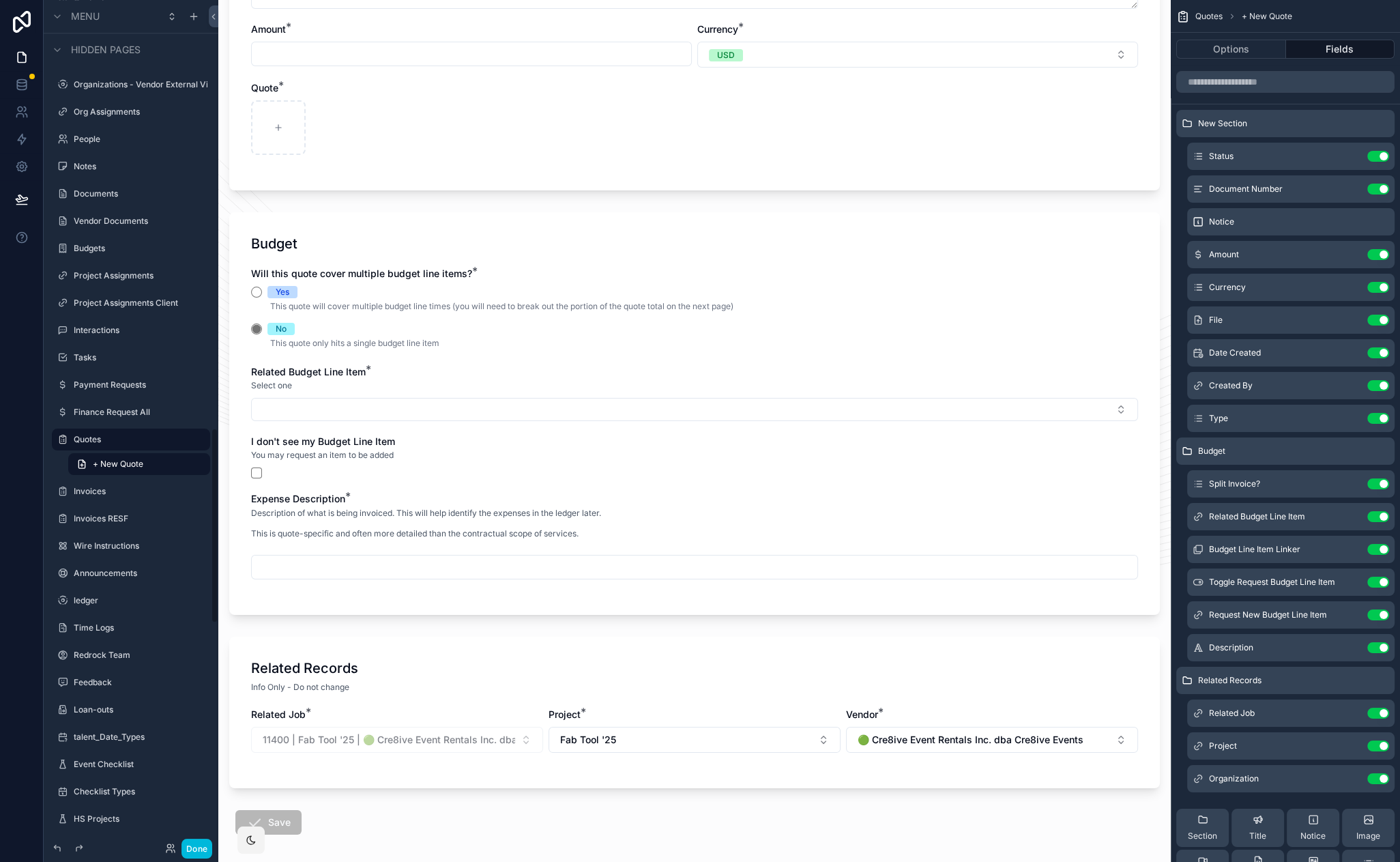
scroll to position [274, 0]
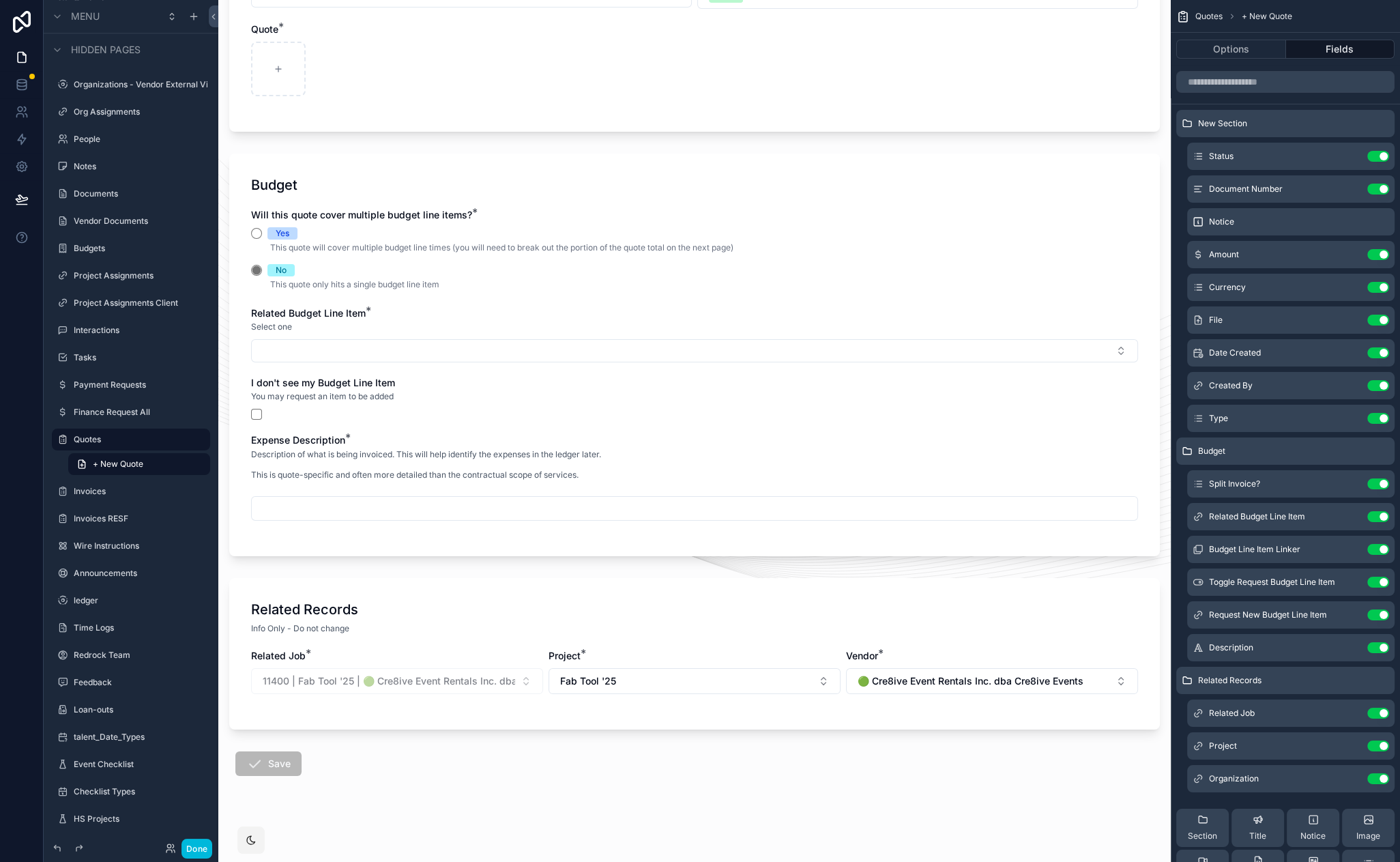
click at [528, 485] on div "Description of what is being invoiced. This will help identify the expenses in …" at bounding box center [426, 468] width 350 height 41
click at [0, 0] on icon "scrollable content" at bounding box center [0, 0] width 0 height 0
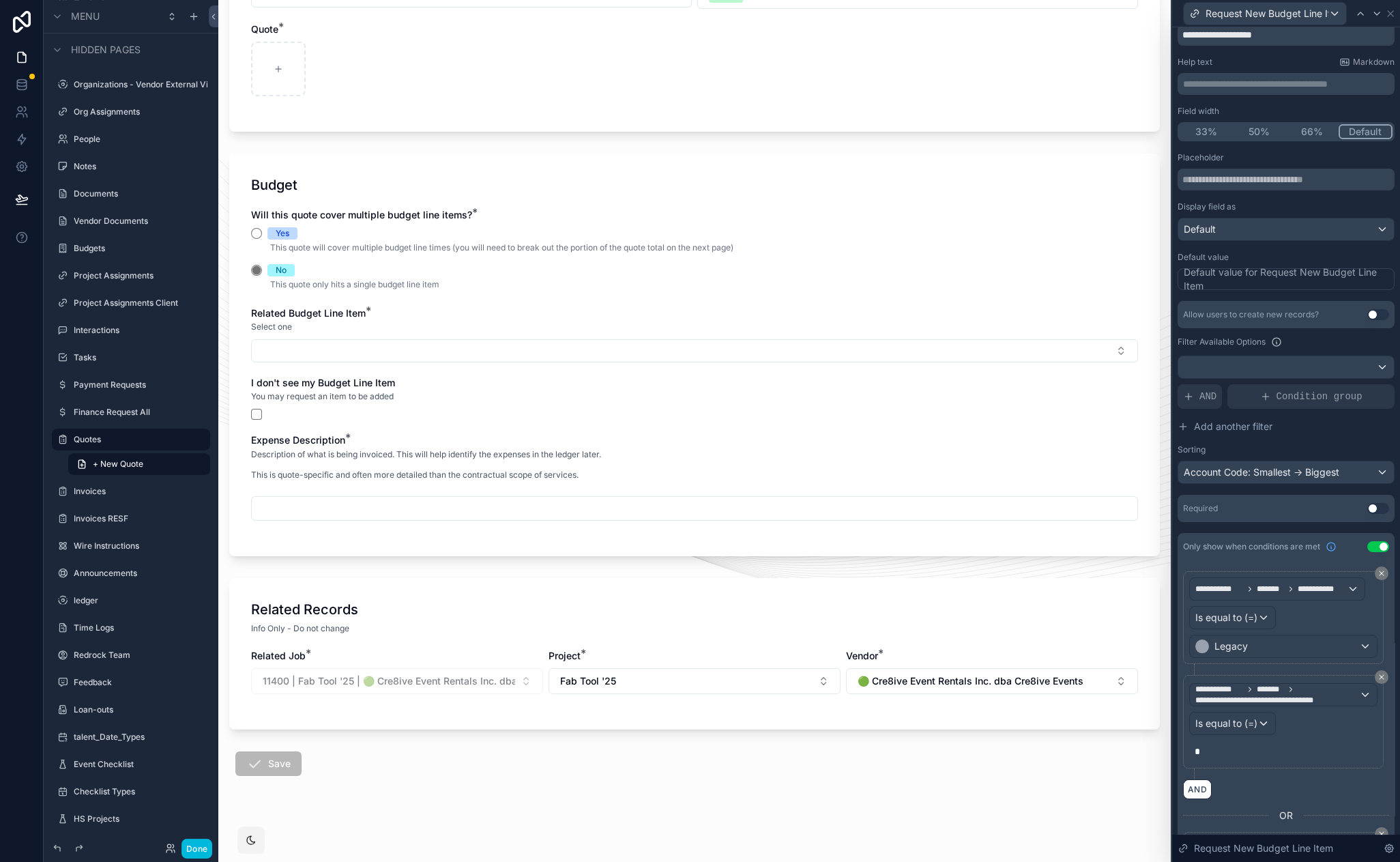
scroll to position [157, 0]
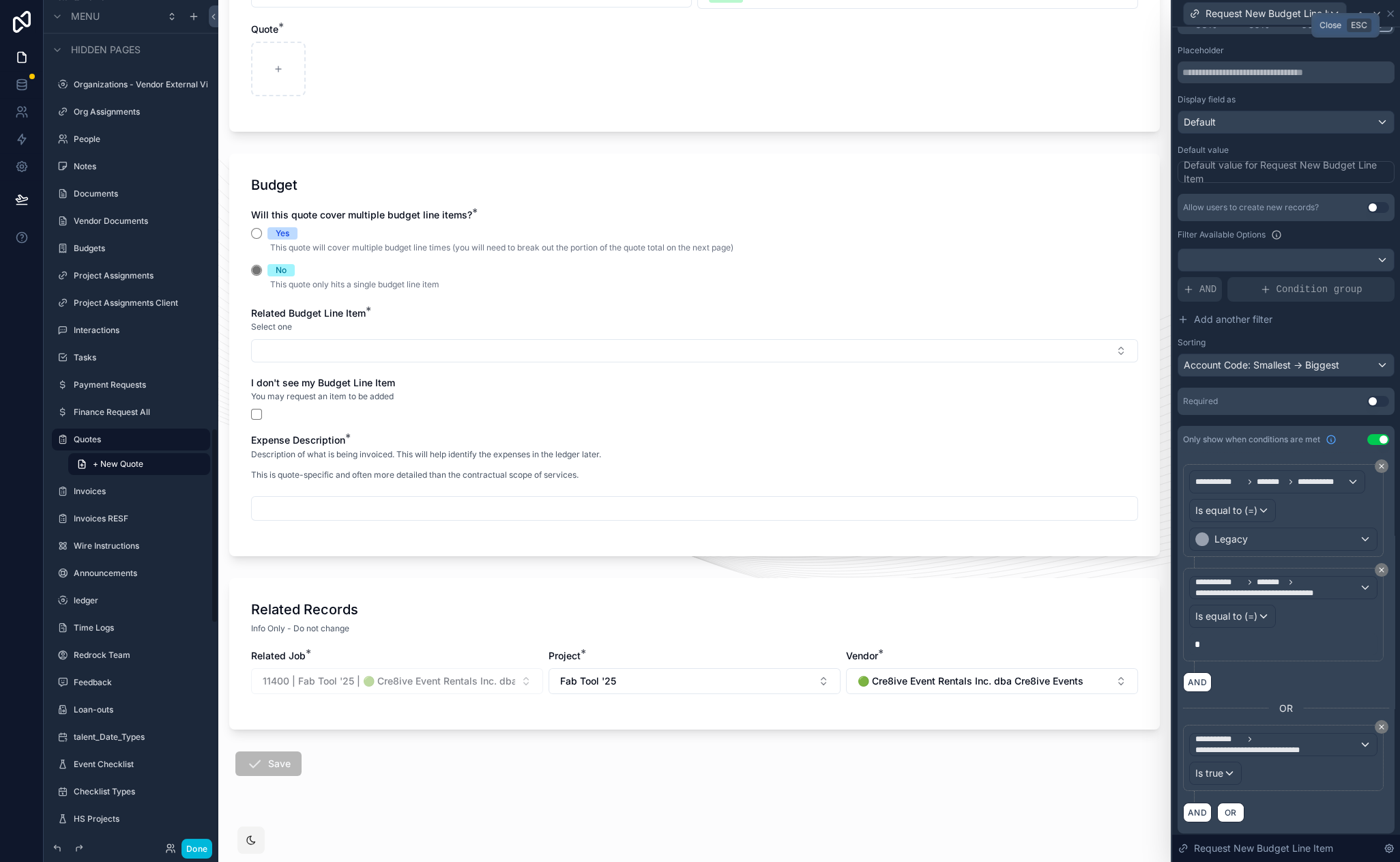
click at [1391, 12] on icon at bounding box center [1391, 14] width 5 height 5
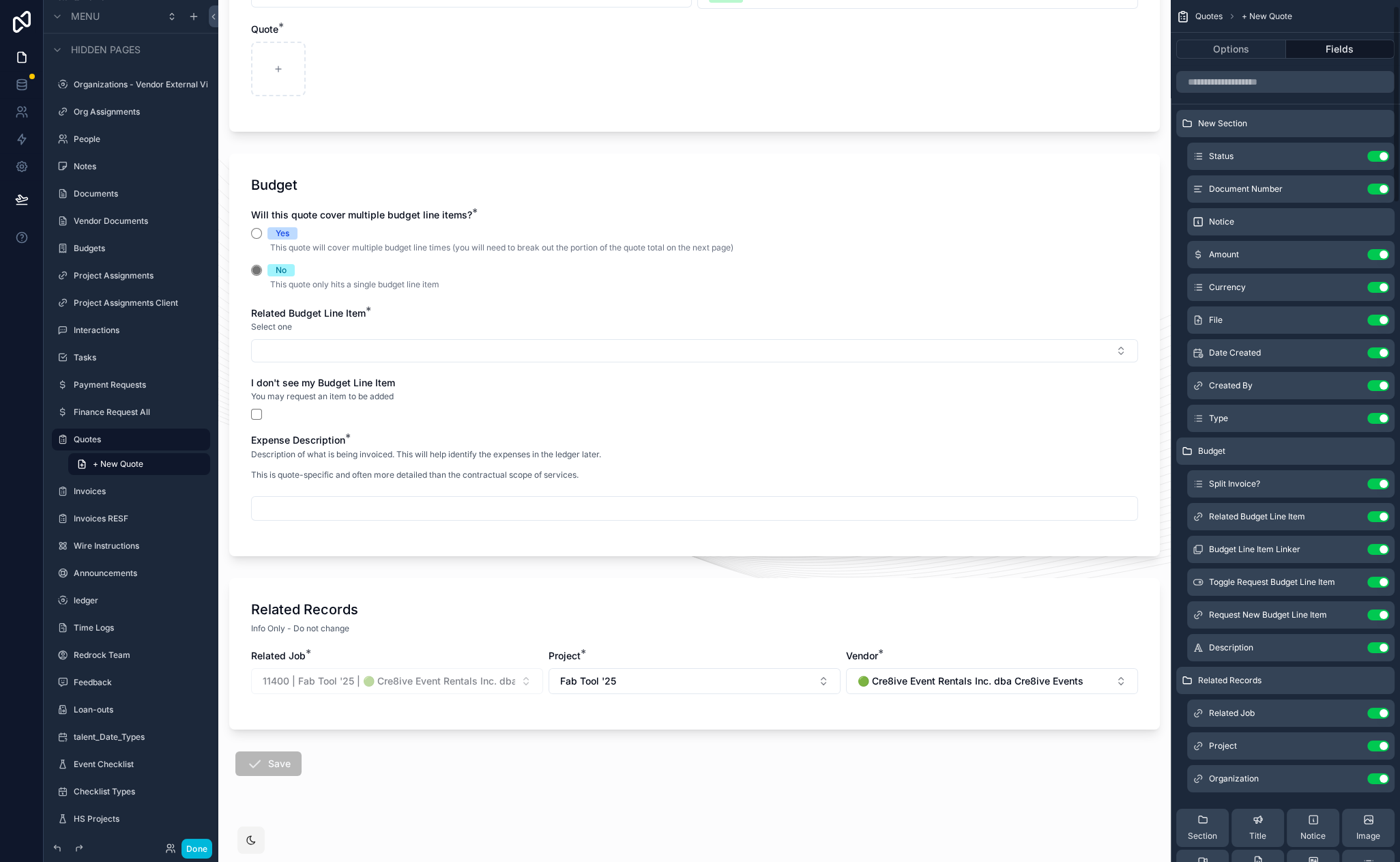
scroll to position [25, 0]
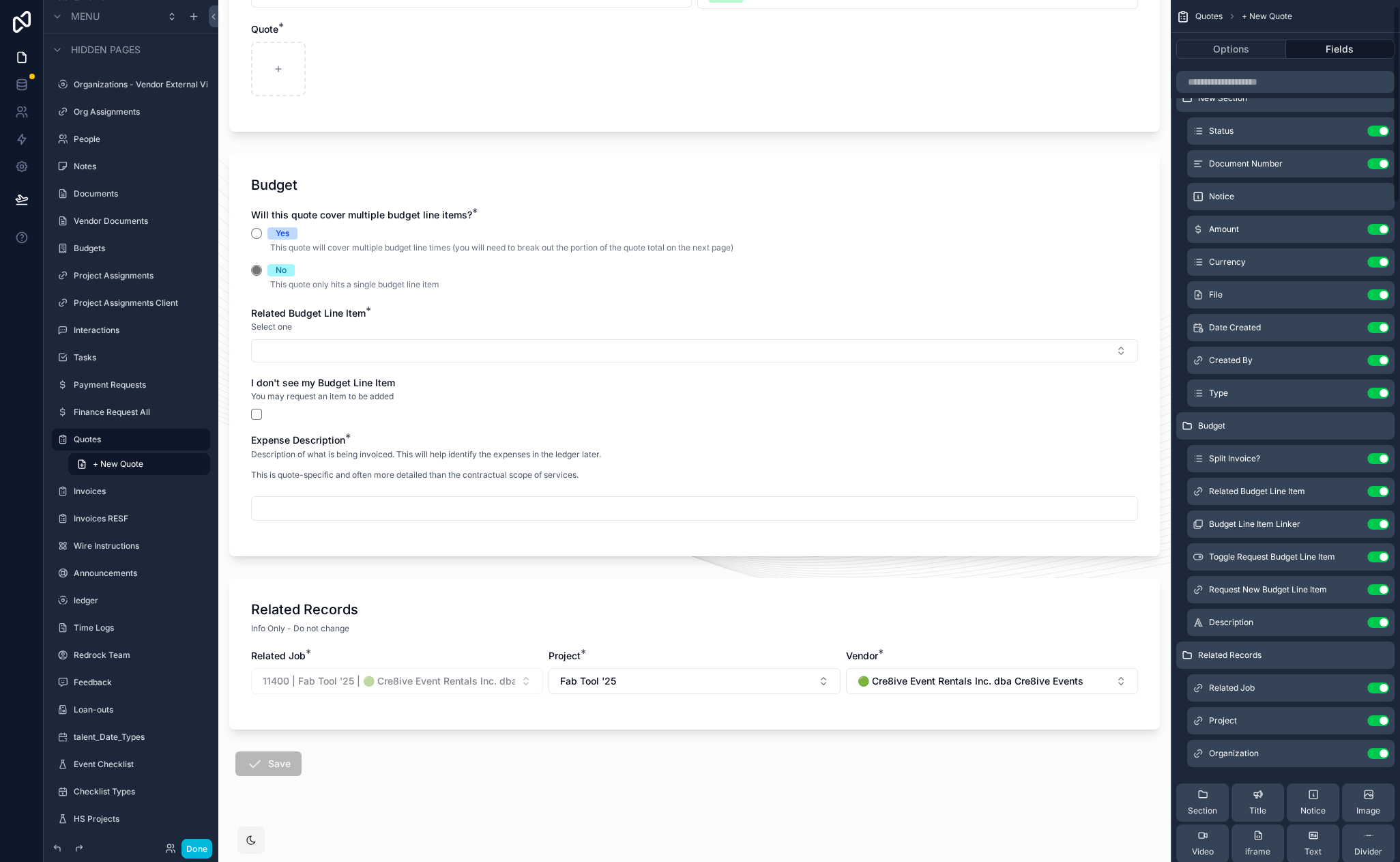
click at [1315, 797] on icon "scrollable content" at bounding box center [1314, 794] width 8 height 8
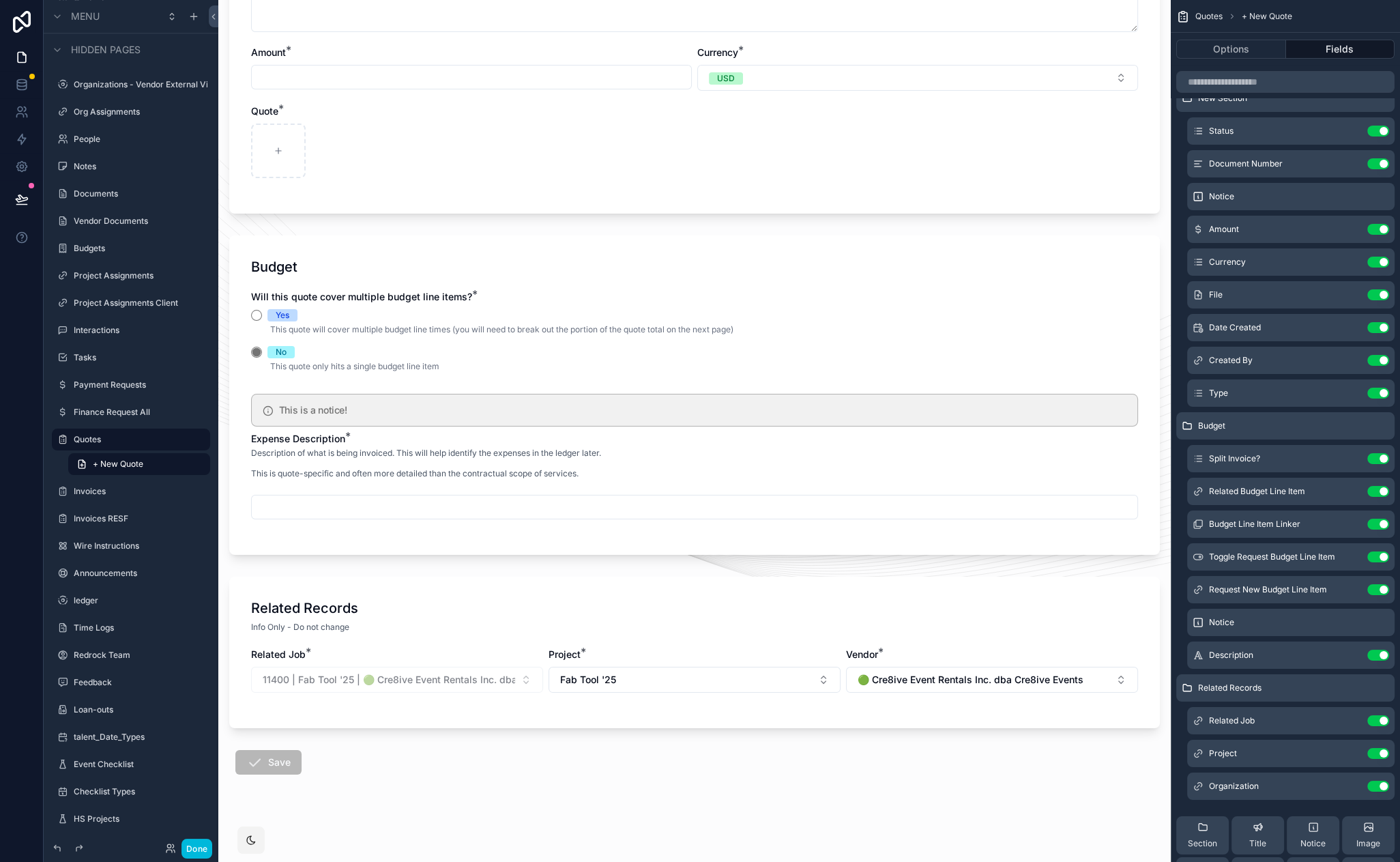
scroll to position [274, 0]
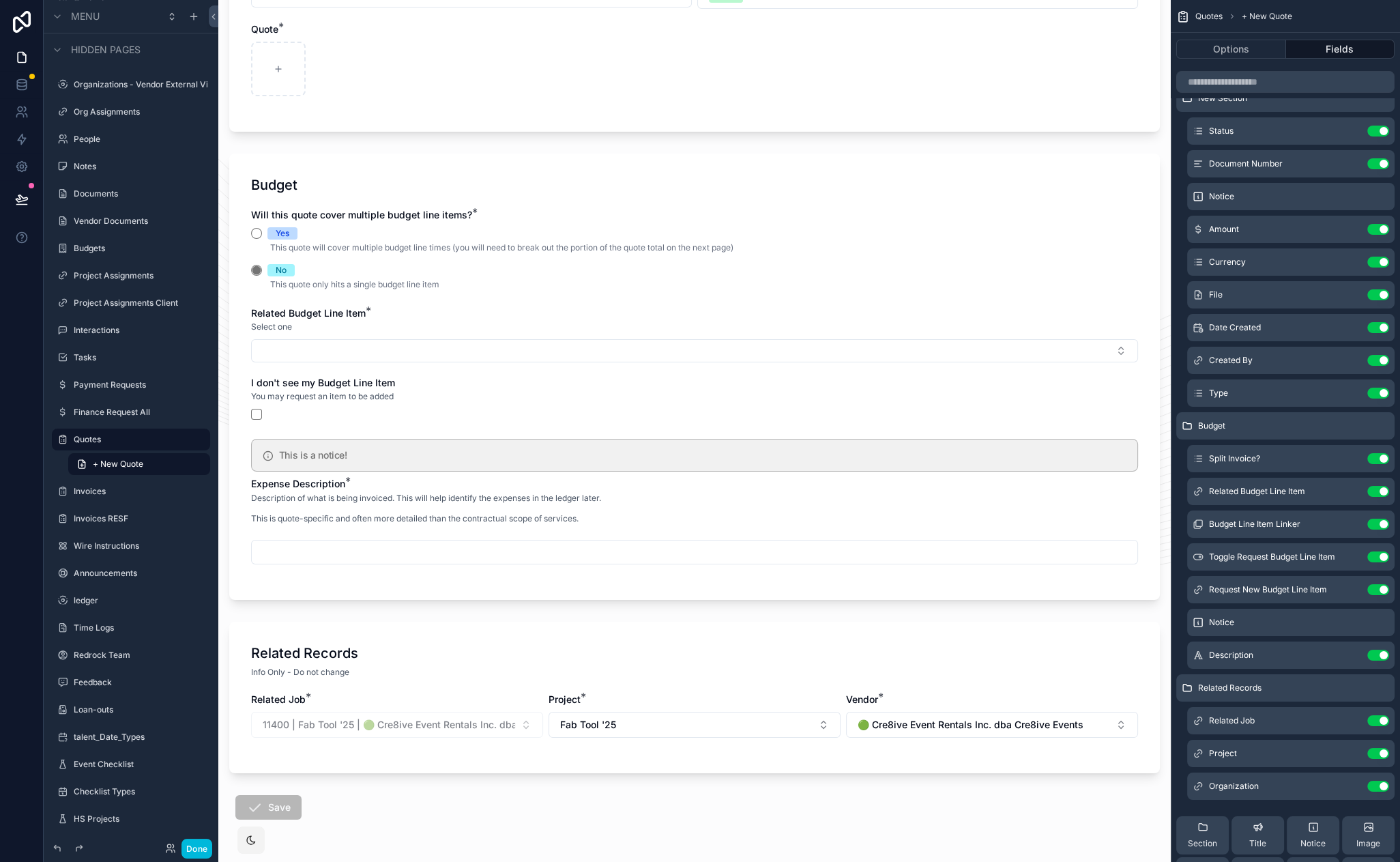
click at [0, 0] on icon "scrollable content" at bounding box center [0, 0] width 0 height 0
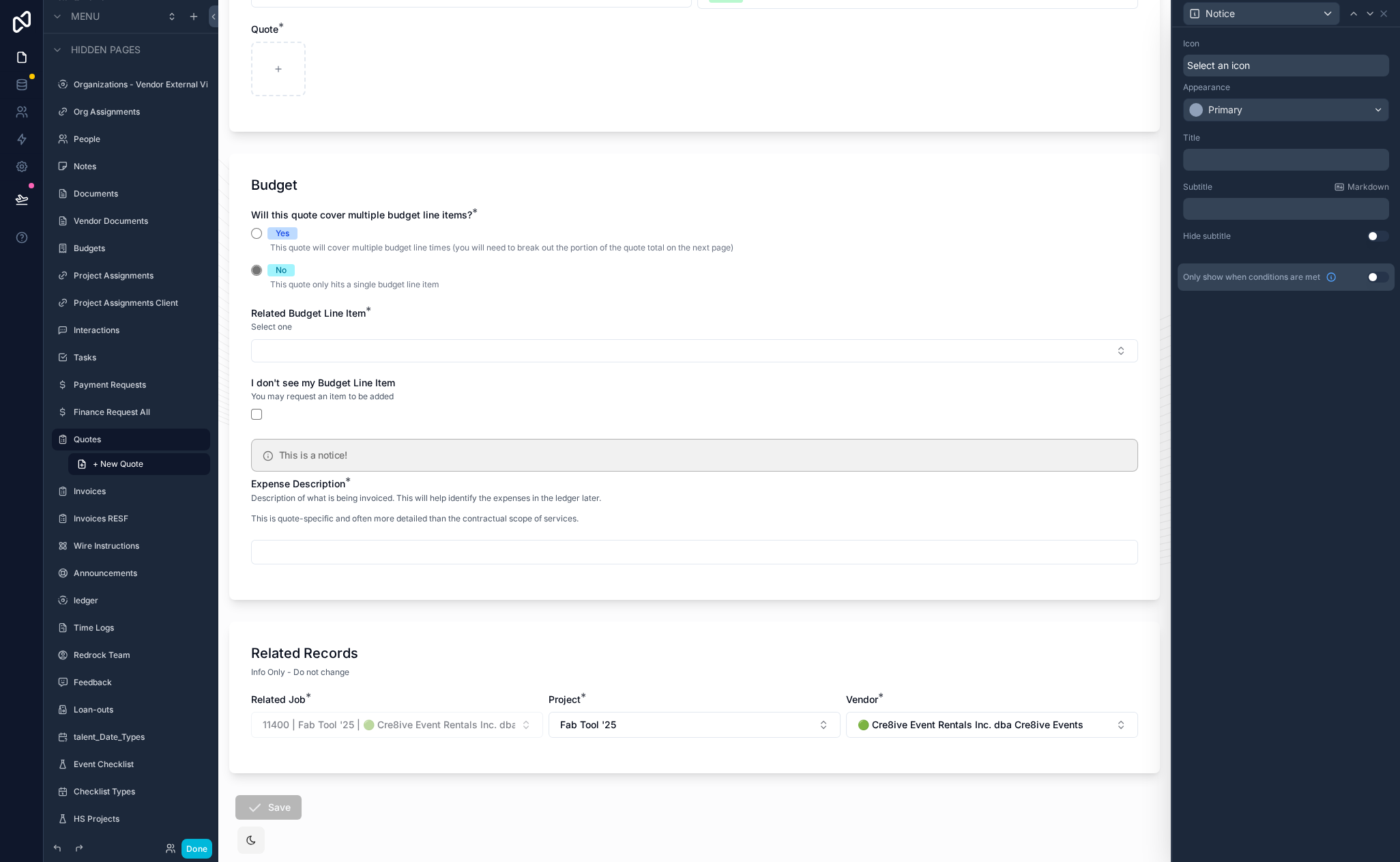
click at [1254, 161] on p "﻿" at bounding box center [1288, 159] width 198 height 14
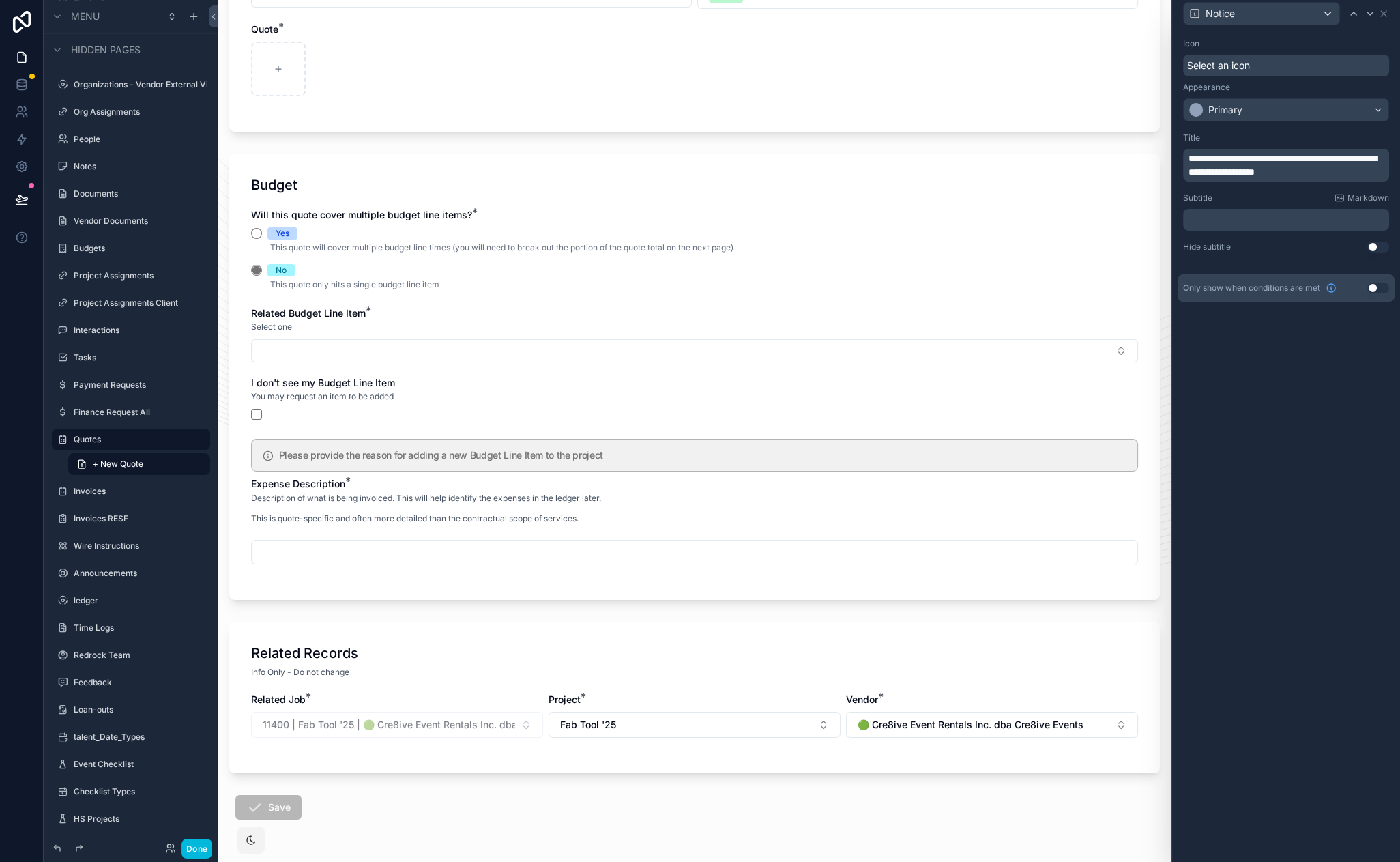
click at [1247, 217] on p "﻿" at bounding box center [1288, 219] width 198 height 14
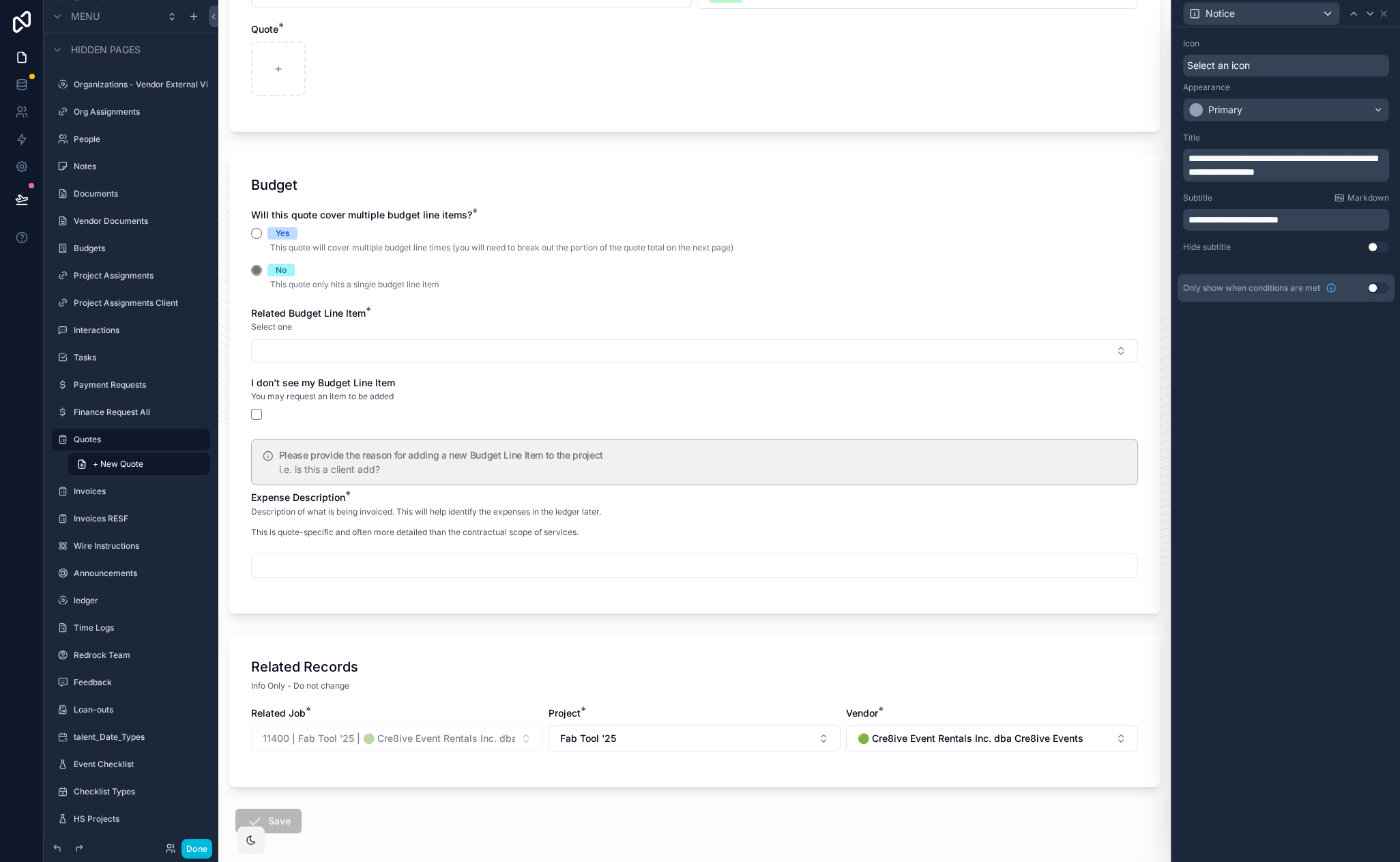
click at [1226, 559] on div "**********" at bounding box center [1286, 444] width 228 height 834
drag, startPoint x: 1200, startPoint y: 495, endPoint x: 1191, endPoint y: 366, distance: 129.3
drag, startPoint x: 1191, startPoint y: 366, endPoint x: 1188, endPoint y: 352, distance: 14.3
click at [1375, 288] on button "Use setting" at bounding box center [1378, 288] width 22 height 11
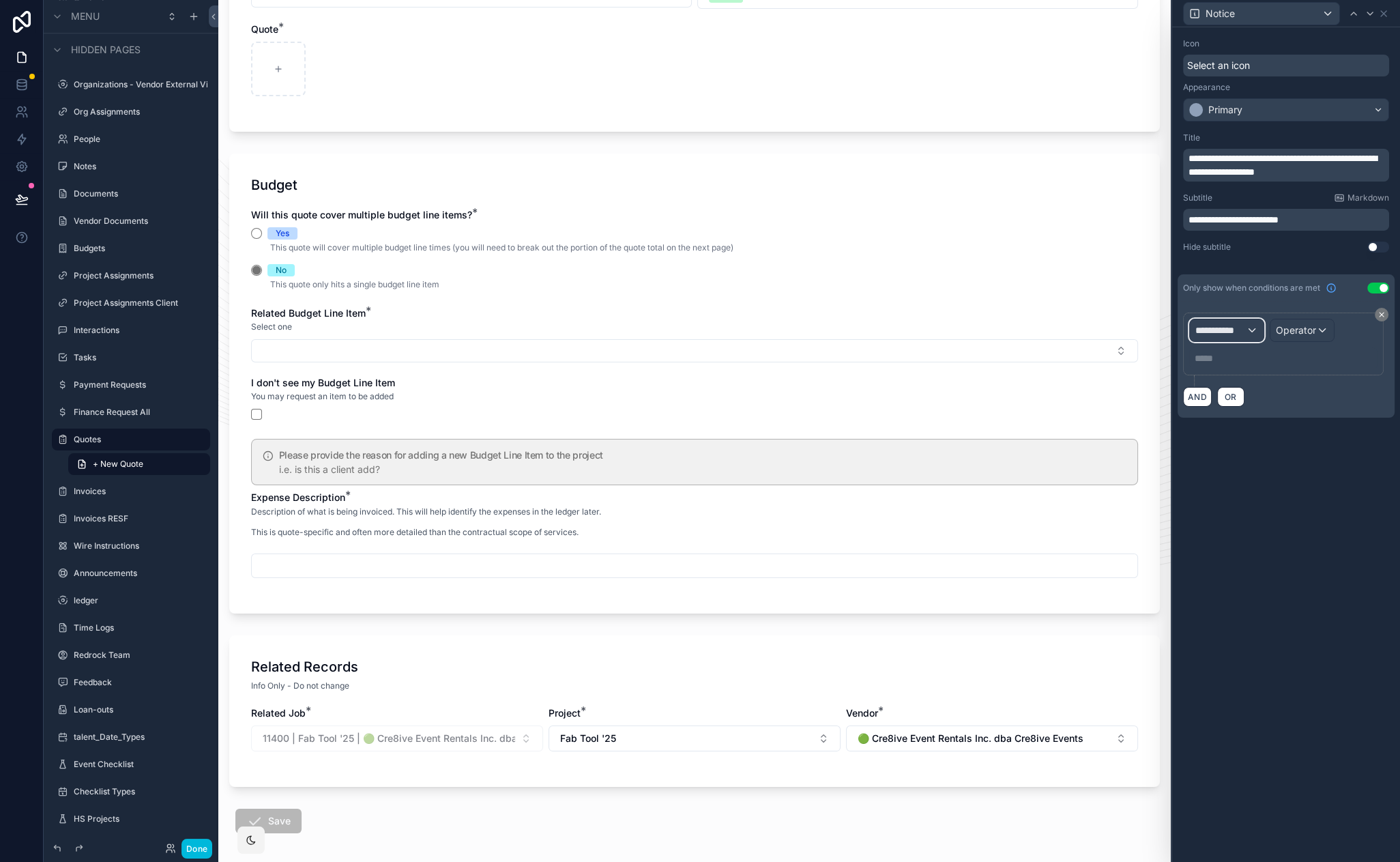
click at [1222, 333] on span "**********" at bounding box center [1221, 330] width 50 height 14
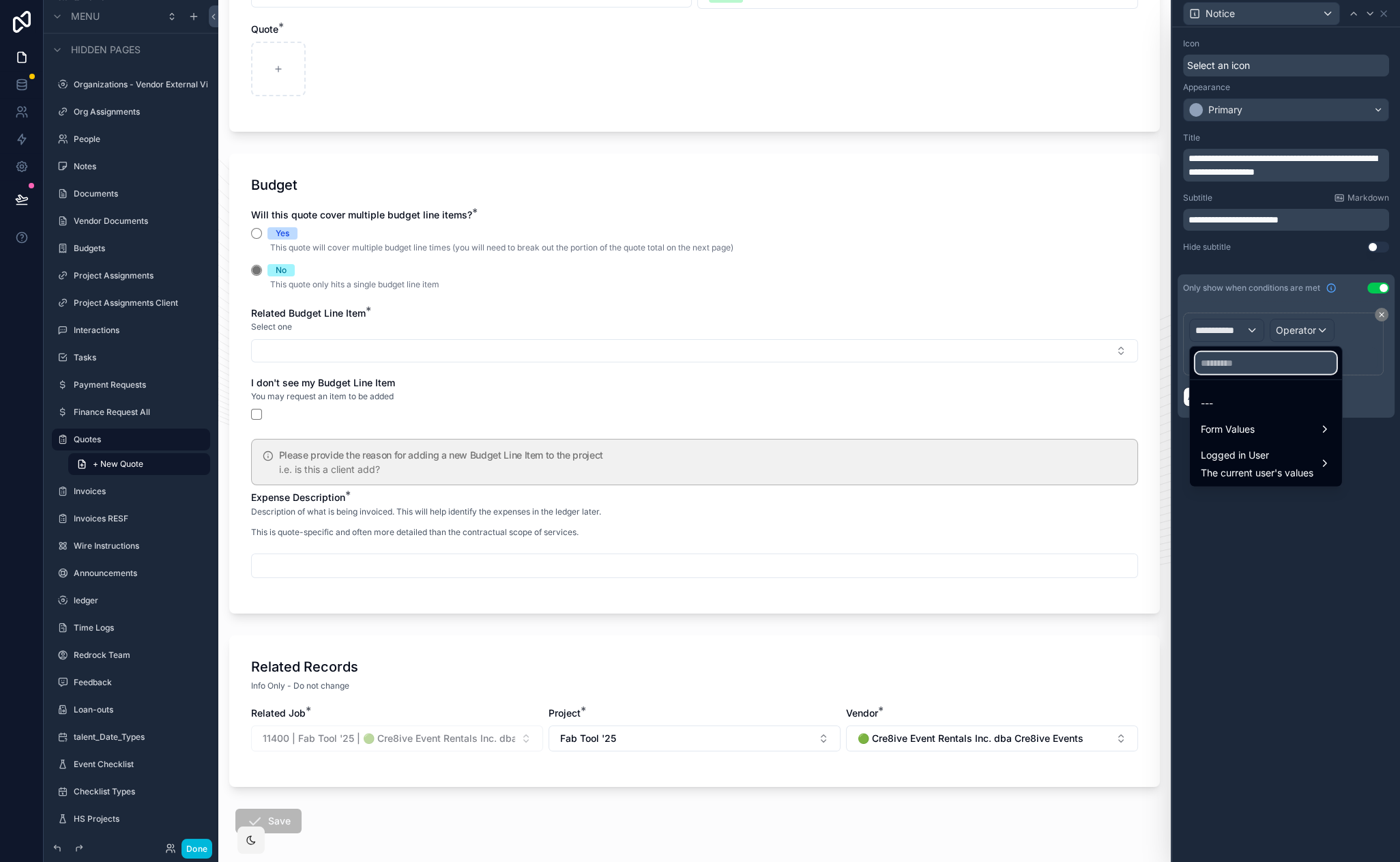
click at [1225, 367] on input "text" at bounding box center [1266, 363] width 141 height 22
click at [1238, 426] on span "Form Values" at bounding box center [1228, 429] width 54 height 16
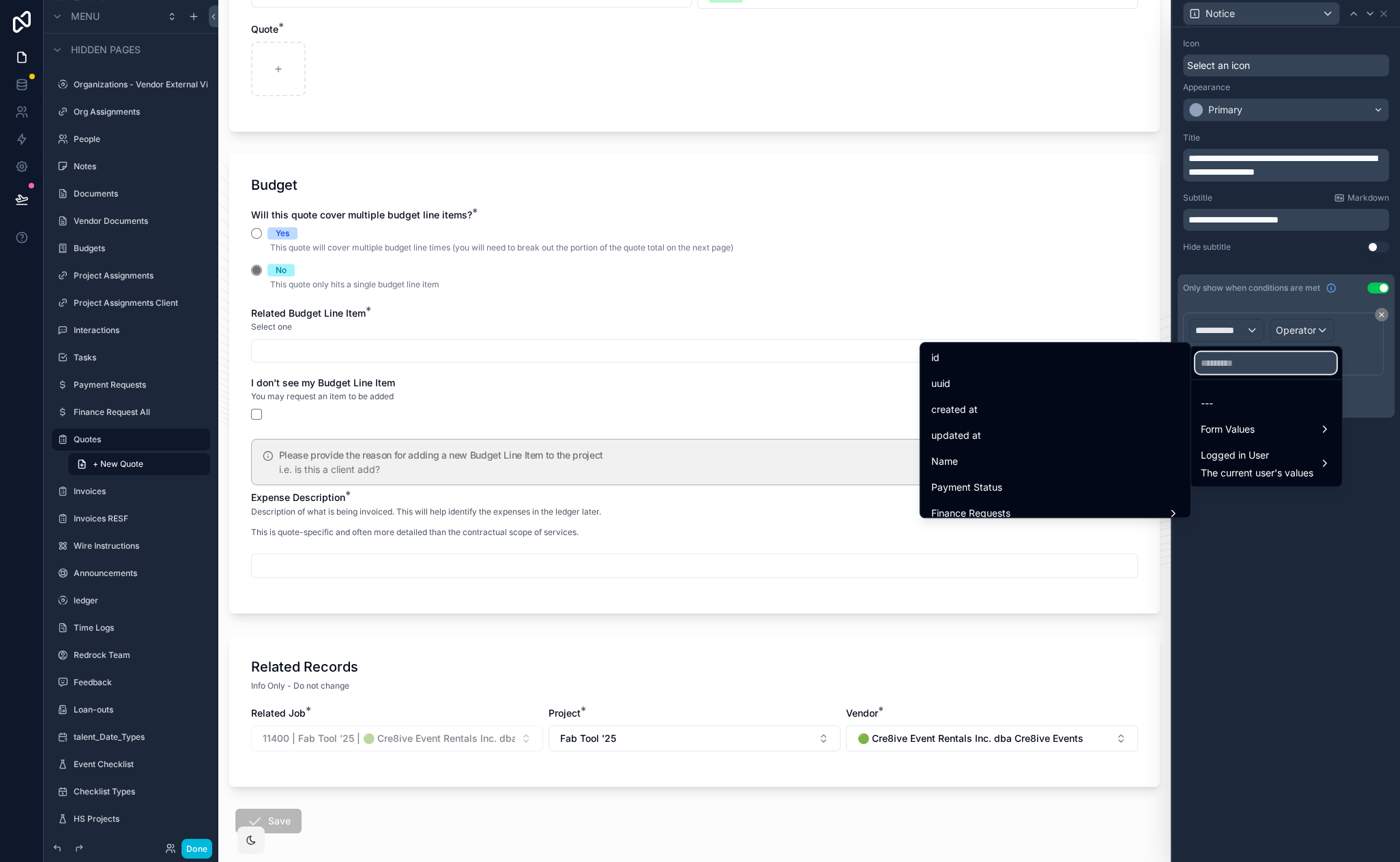
click at [1250, 363] on input "text" at bounding box center [1266, 363] width 141 height 22
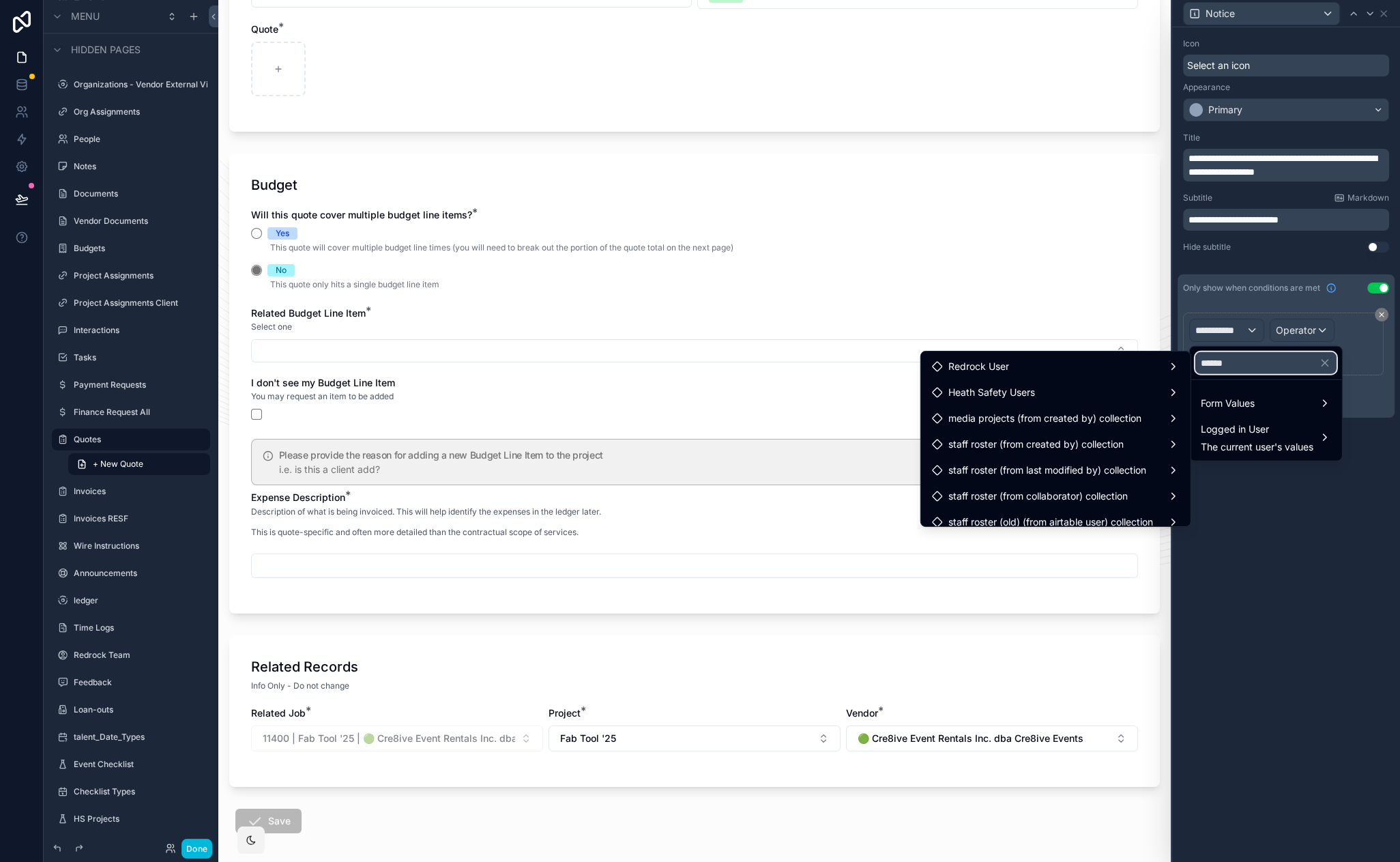
type input "******"
click at [1251, 399] on span "Form Values" at bounding box center [1228, 404] width 54 height 16
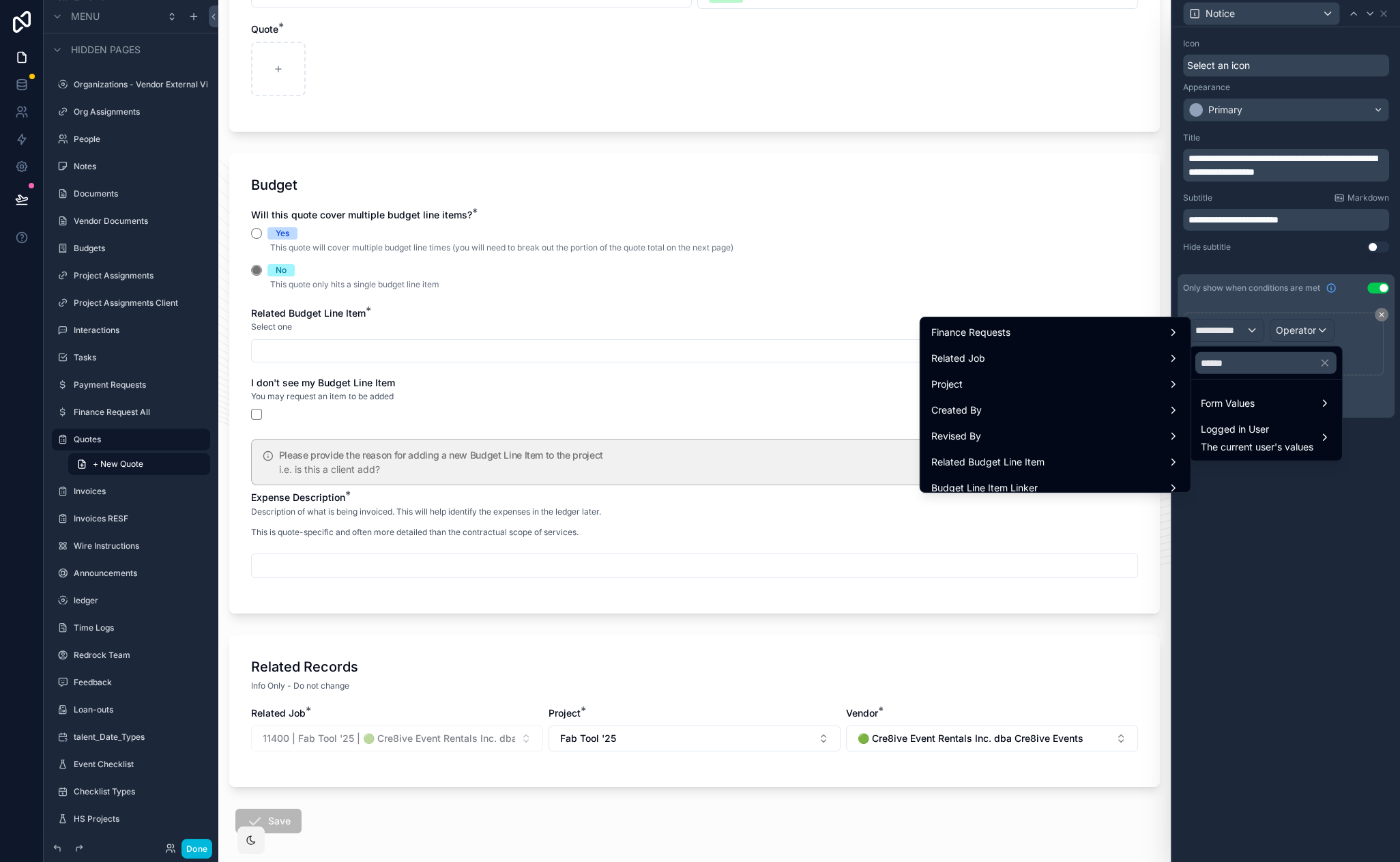
click at [1012, 378] on div "Project" at bounding box center [1056, 384] width 249 height 16
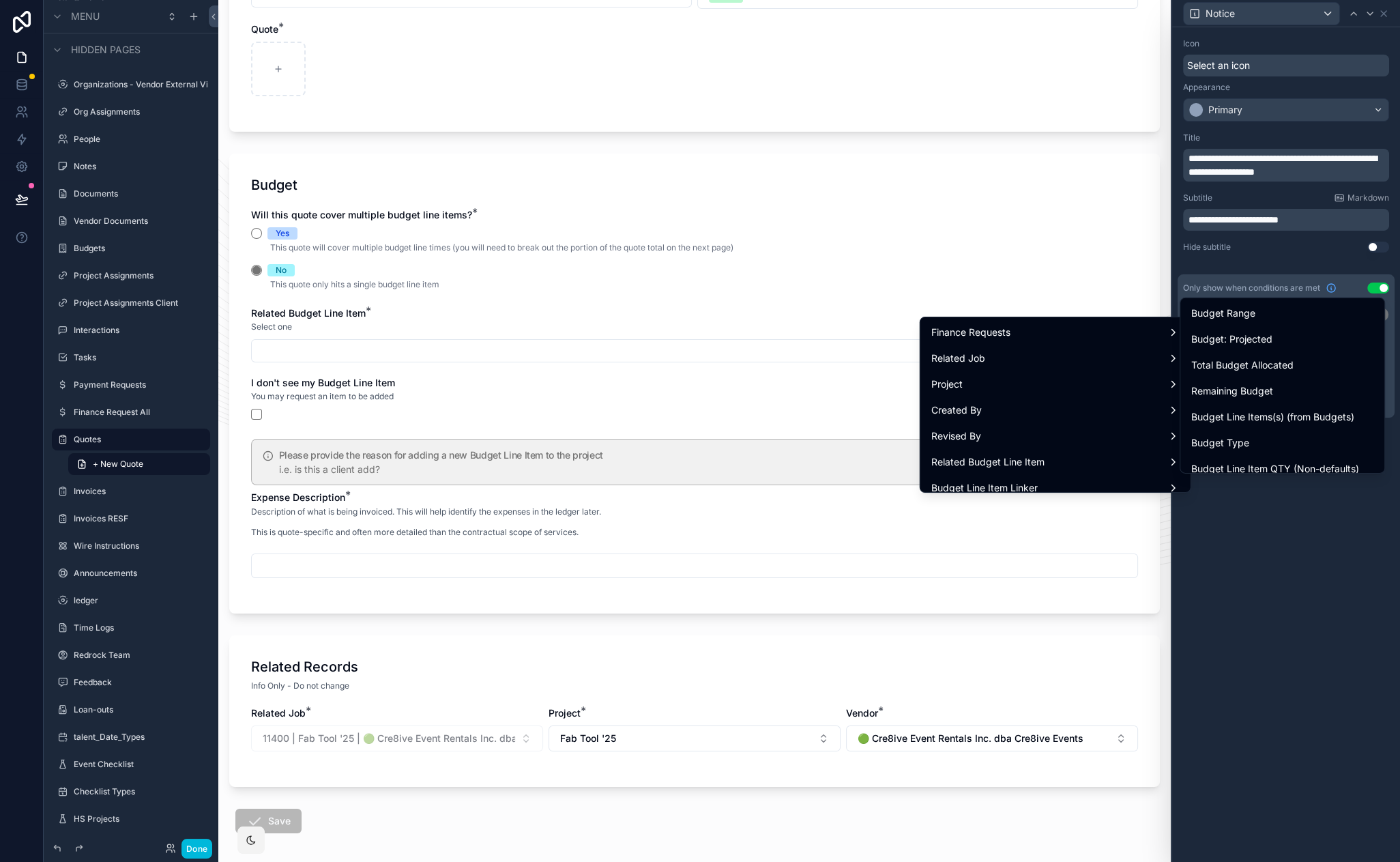
scroll to position [15, 0]
click at [1246, 429] on span "Budget Type" at bounding box center [1221, 427] width 58 height 16
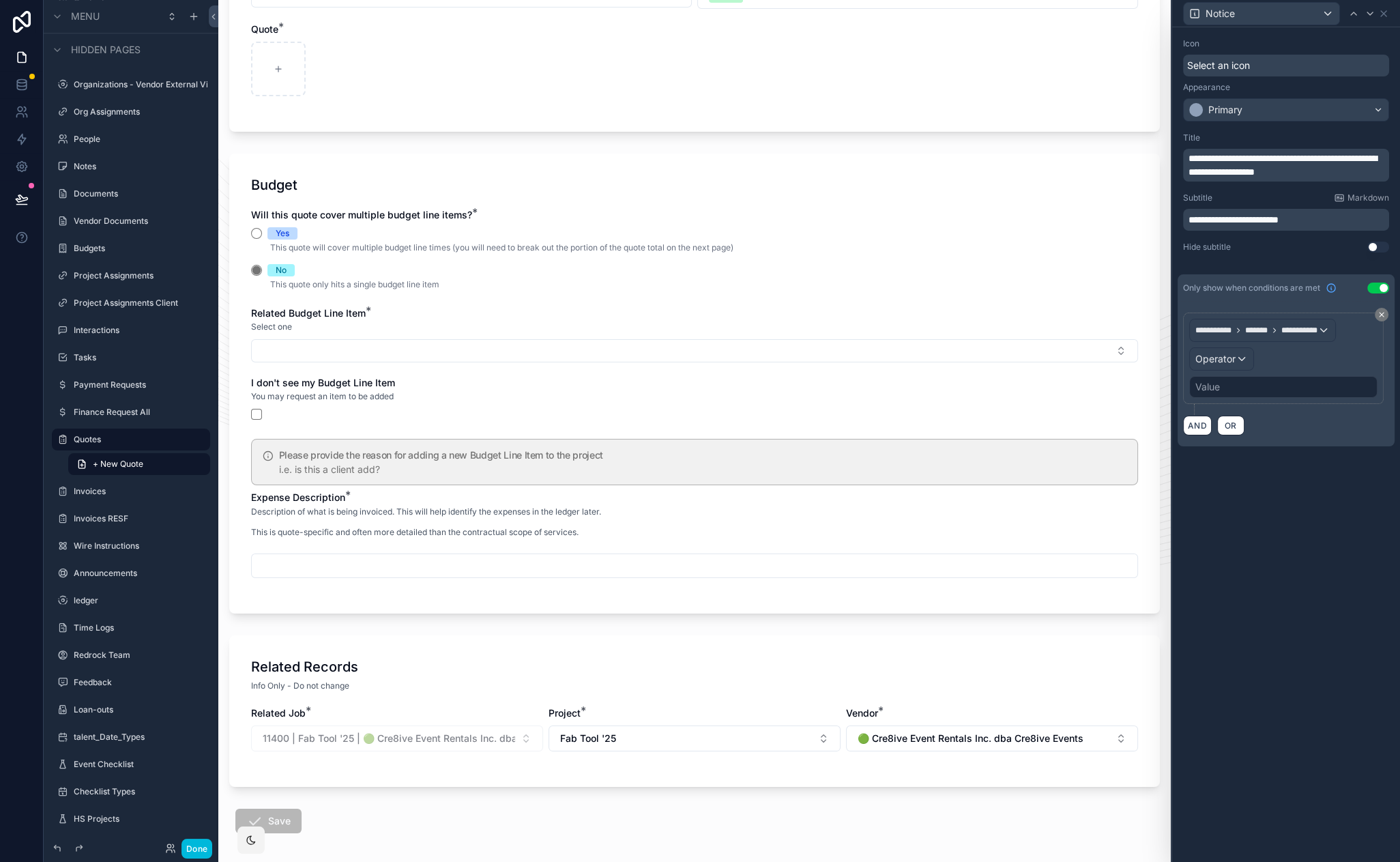
scroll to position [274, 0]
click at [1226, 357] on span "Operator" at bounding box center [1215, 358] width 41 height 12
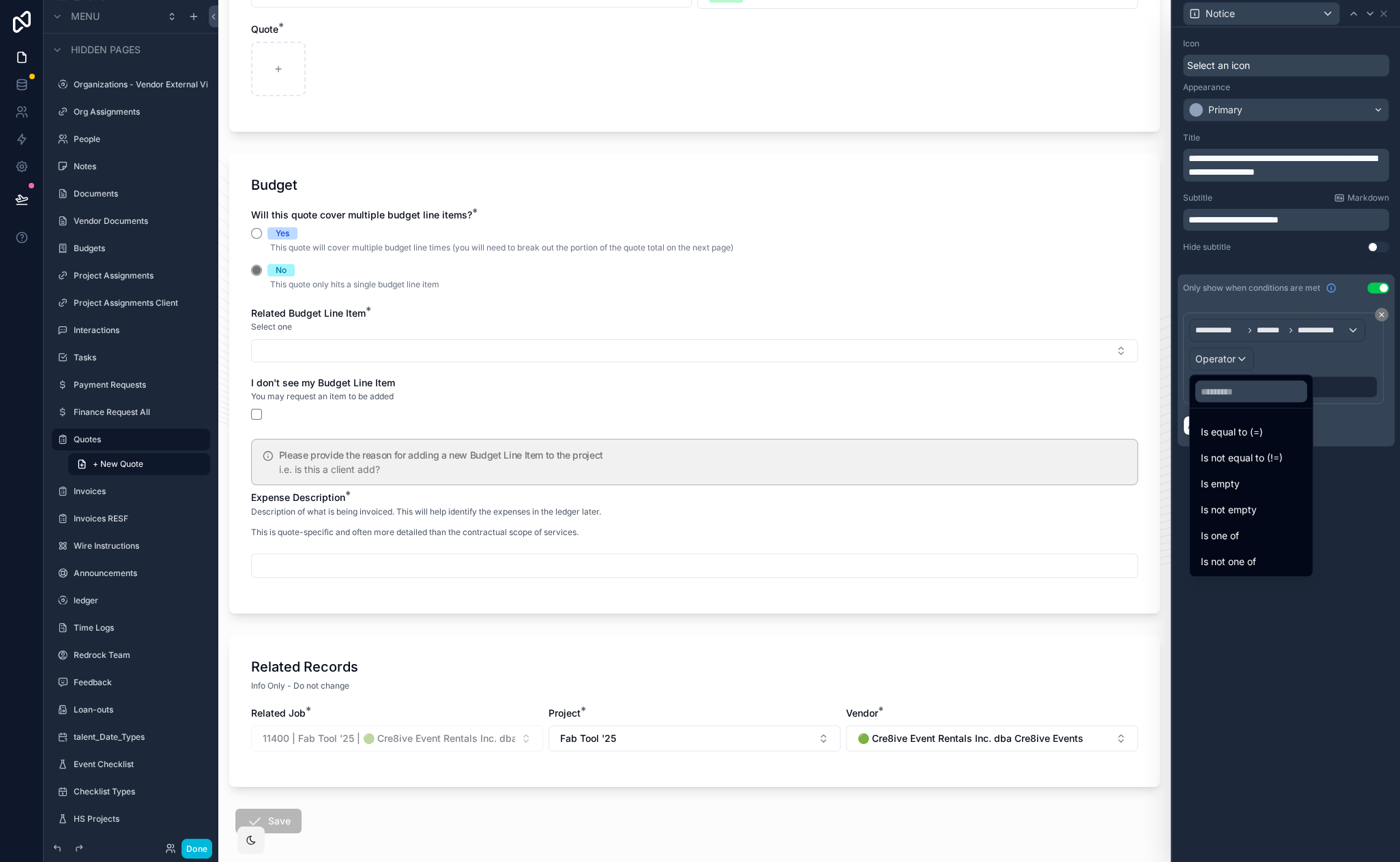
click at [1234, 426] on span "Is equal to (=)" at bounding box center [1232, 431] width 62 height 16
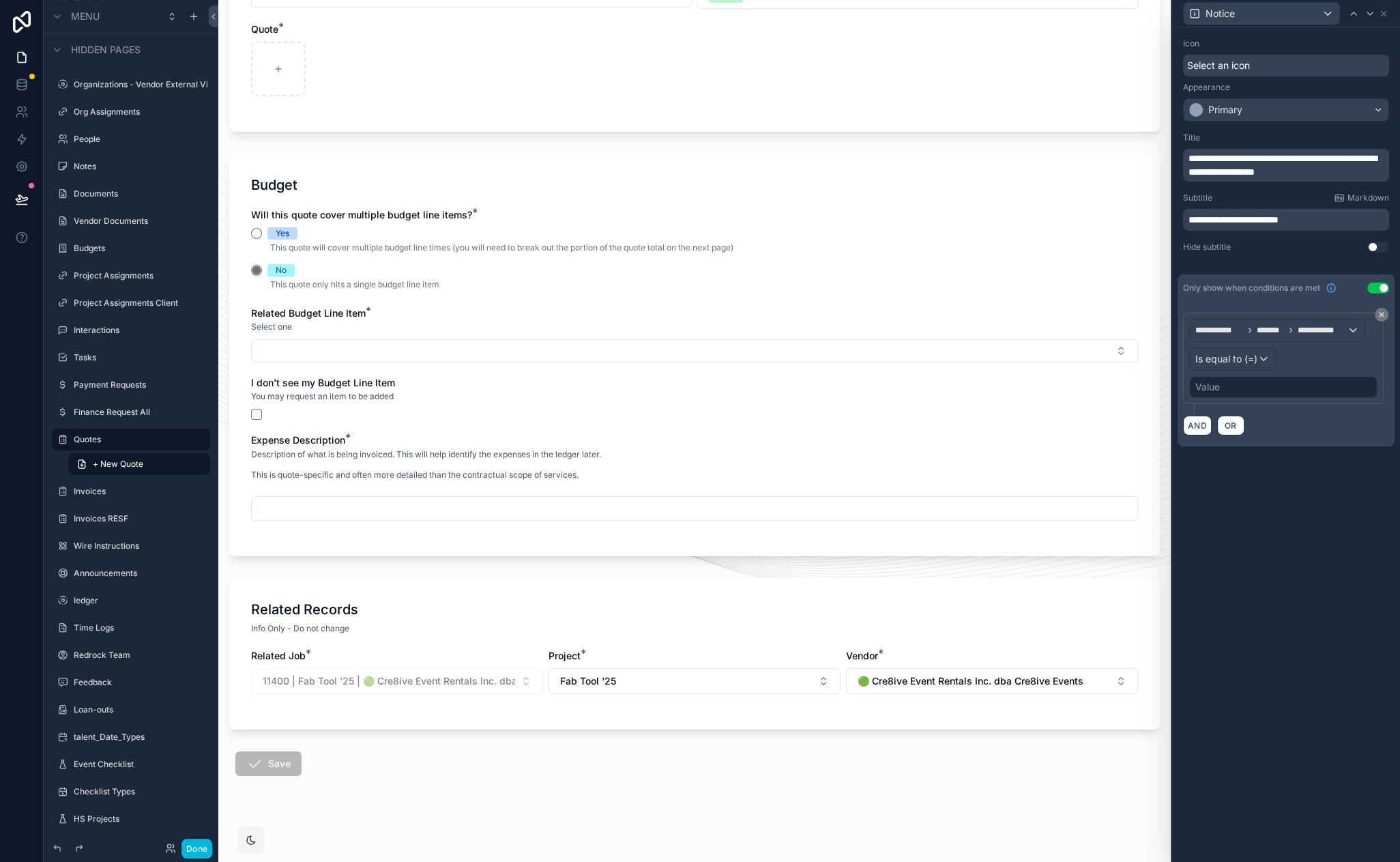
click at [1218, 389] on div "Value" at bounding box center [1207, 386] width 24 height 14
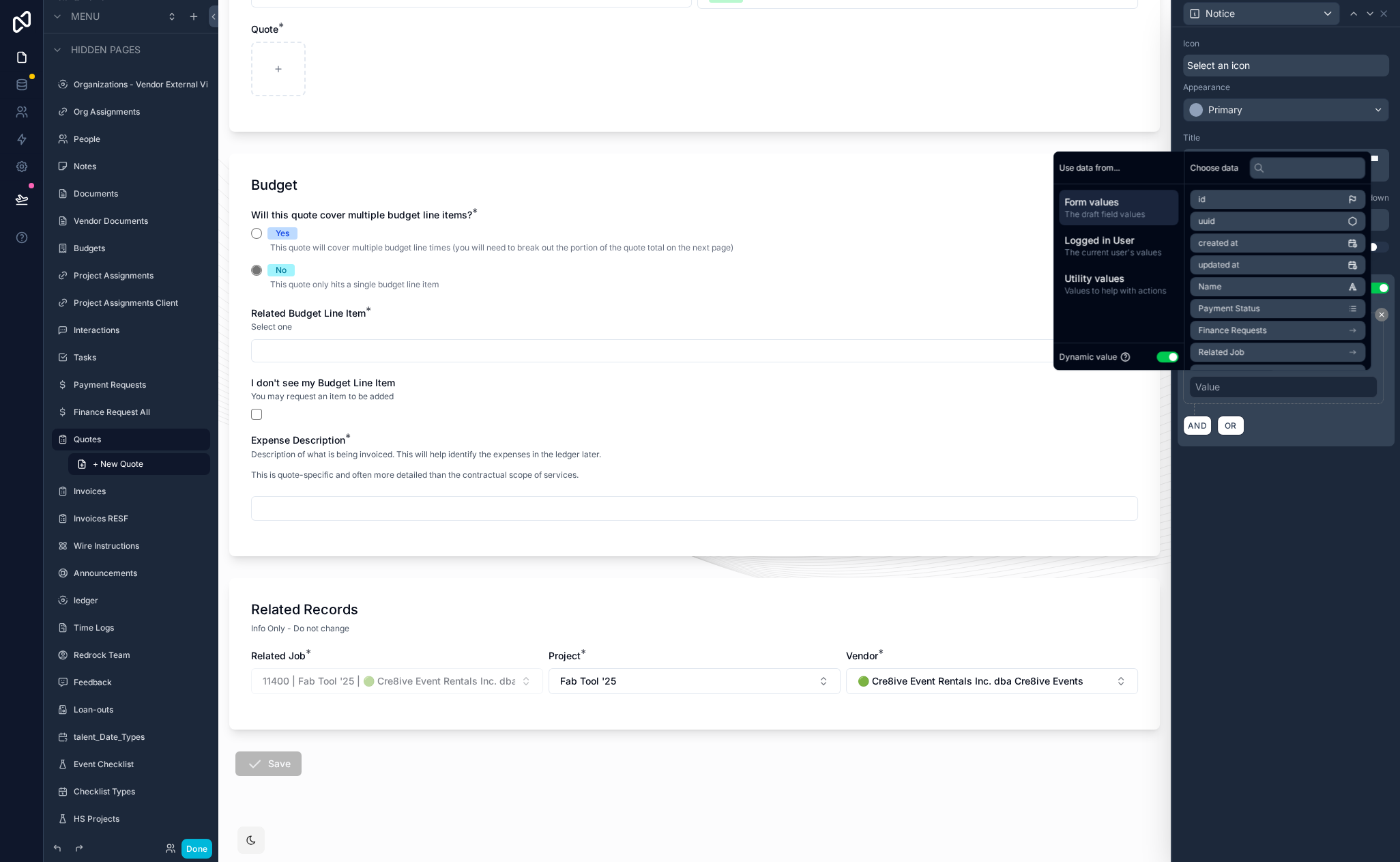
click at [1163, 358] on button "Use setting" at bounding box center [1168, 357] width 22 height 11
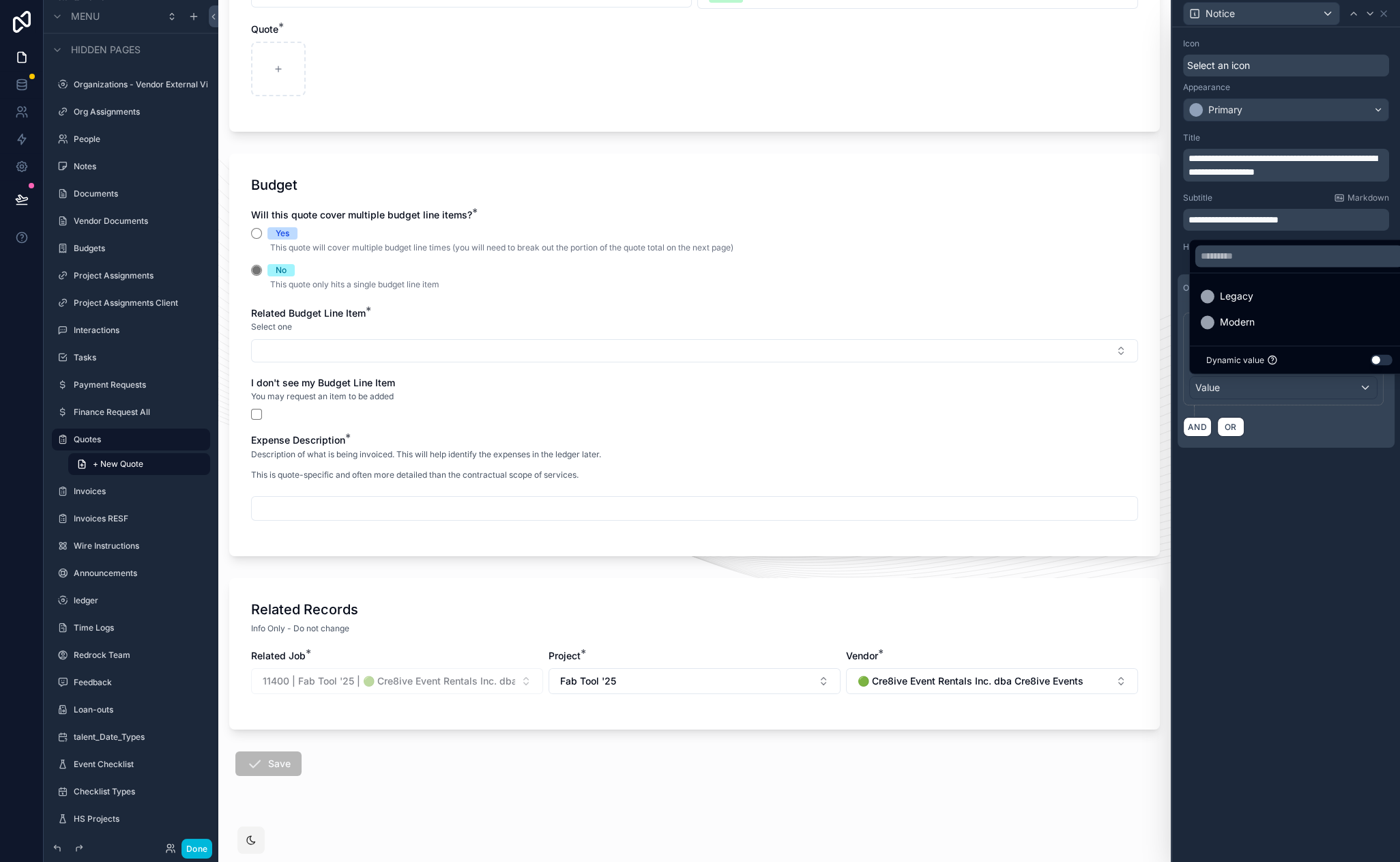
click at [1235, 297] on span "Legacy" at bounding box center [1236, 296] width 33 height 16
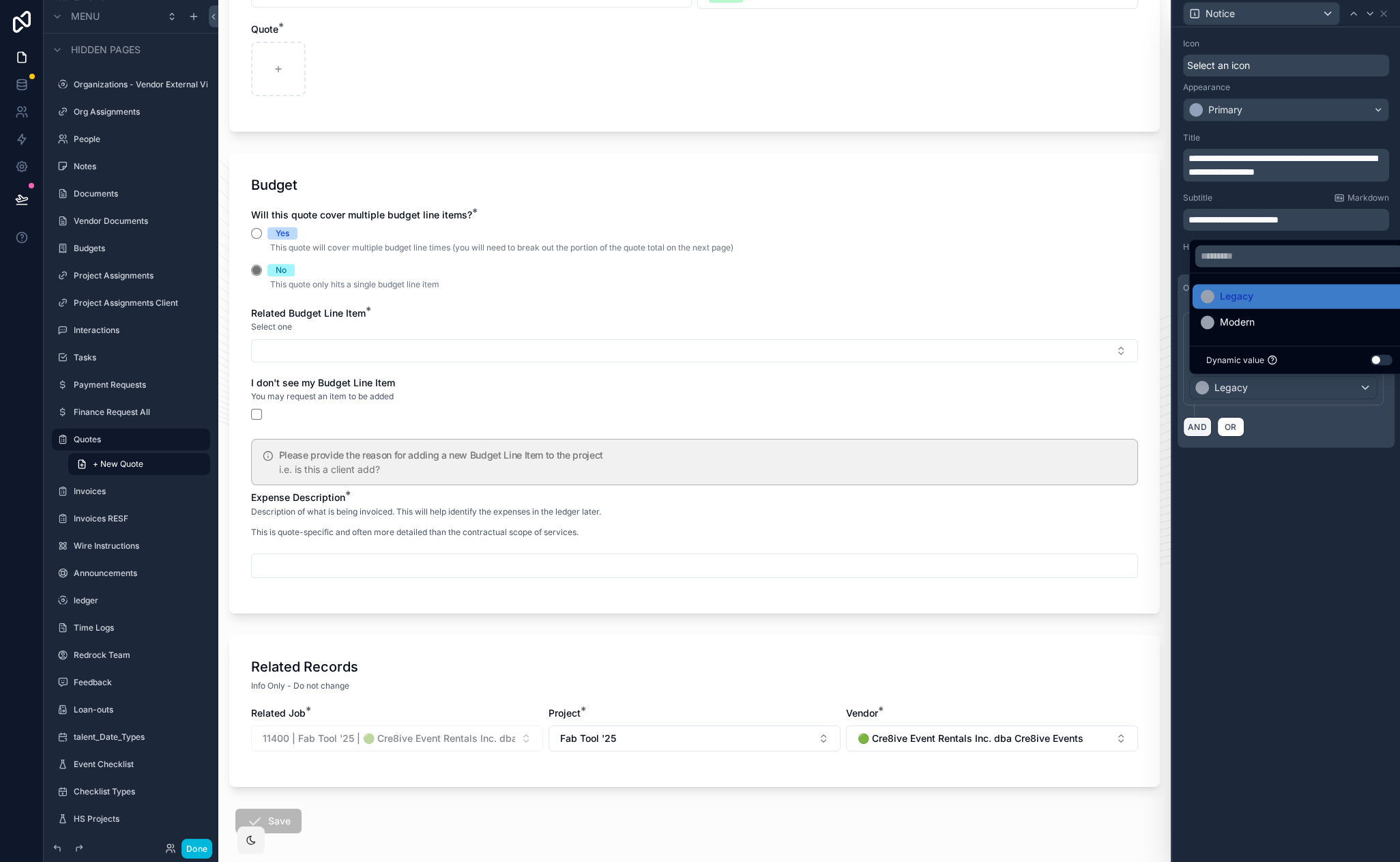
click at [1200, 426] on button "AND" at bounding box center [1197, 427] width 29 height 20
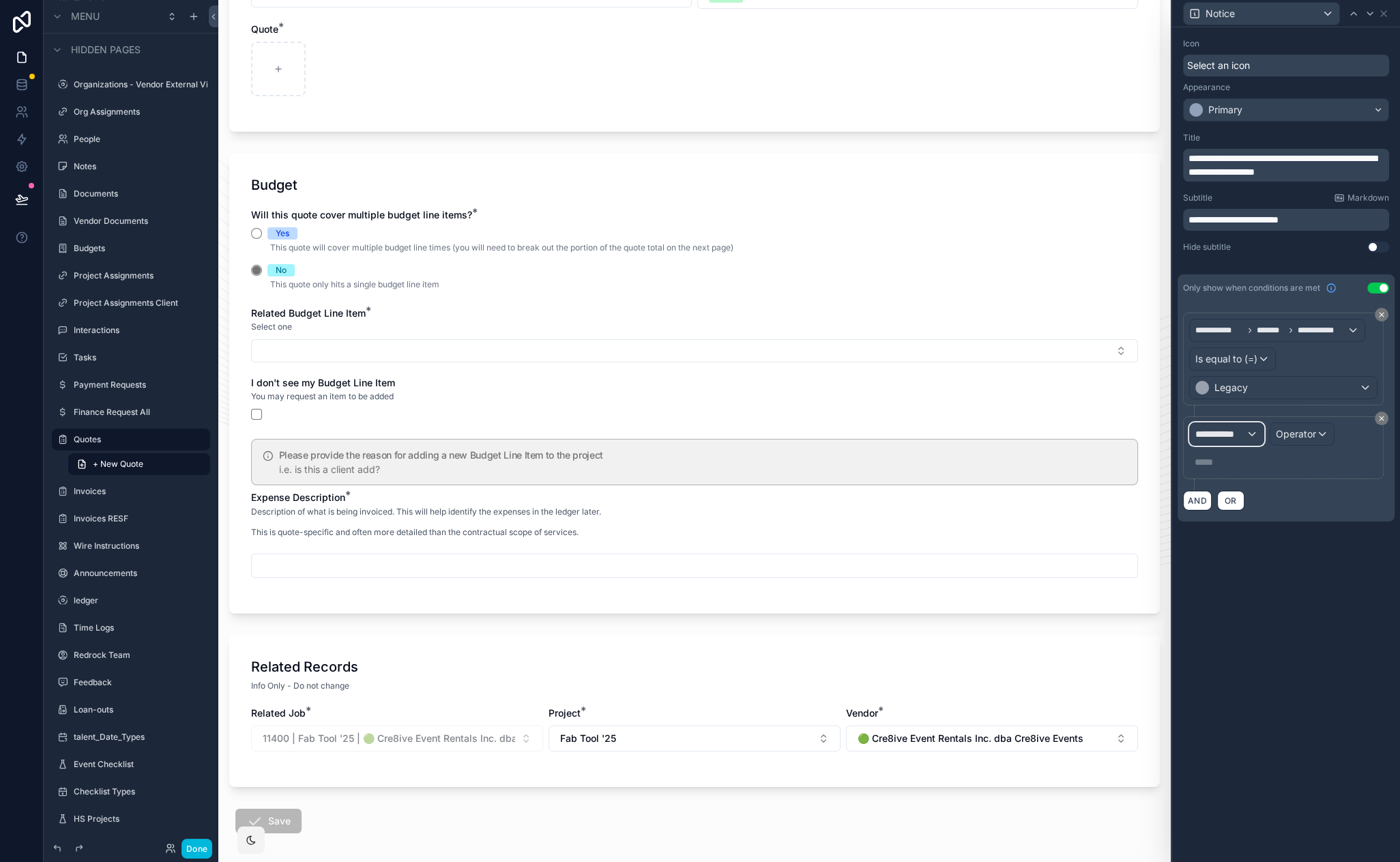
click at [1241, 431] on span "**********" at bounding box center [1221, 433] width 50 height 14
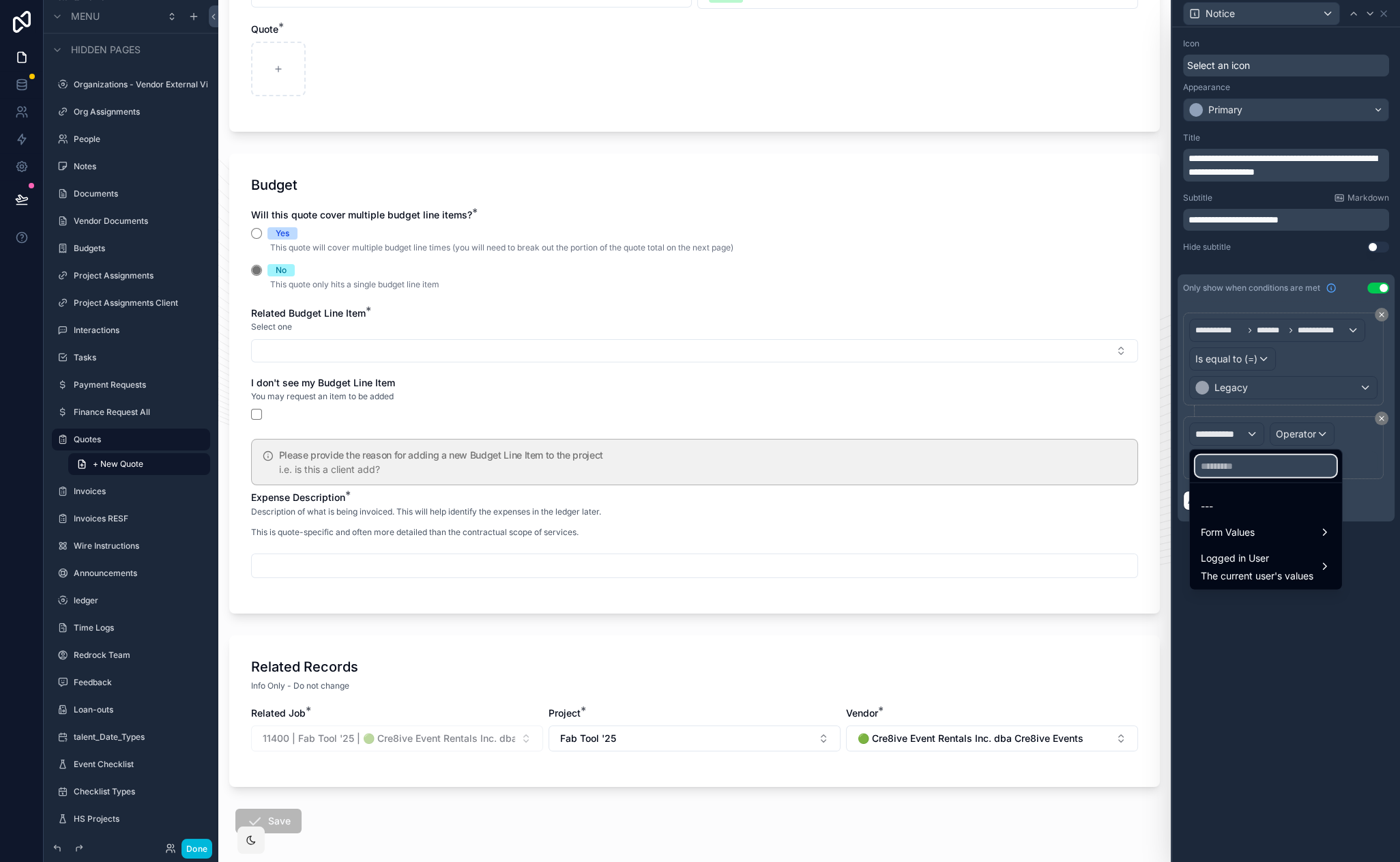
click at [1238, 466] on input "text" at bounding box center [1266, 466] width 141 height 22
type input "***"
click at [1261, 503] on div "Form Values" at bounding box center [1266, 506] width 131 height 16
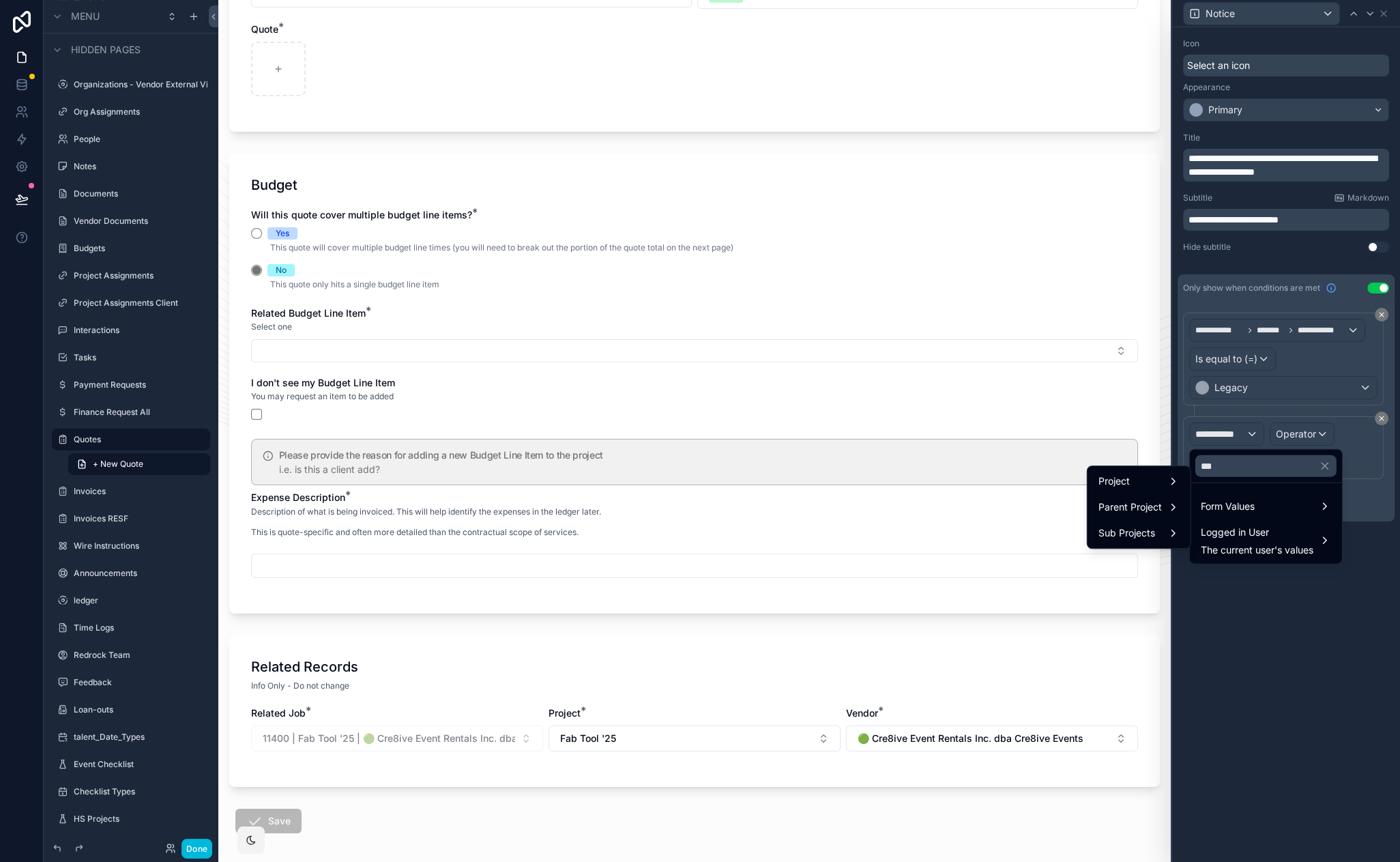
click at [1138, 482] on div "Project" at bounding box center [1140, 481] width 81 height 16
click at [1246, 486] on span "Budget Line Item QTY (Non-defaults)" at bounding box center [1285, 482] width 168 height 16
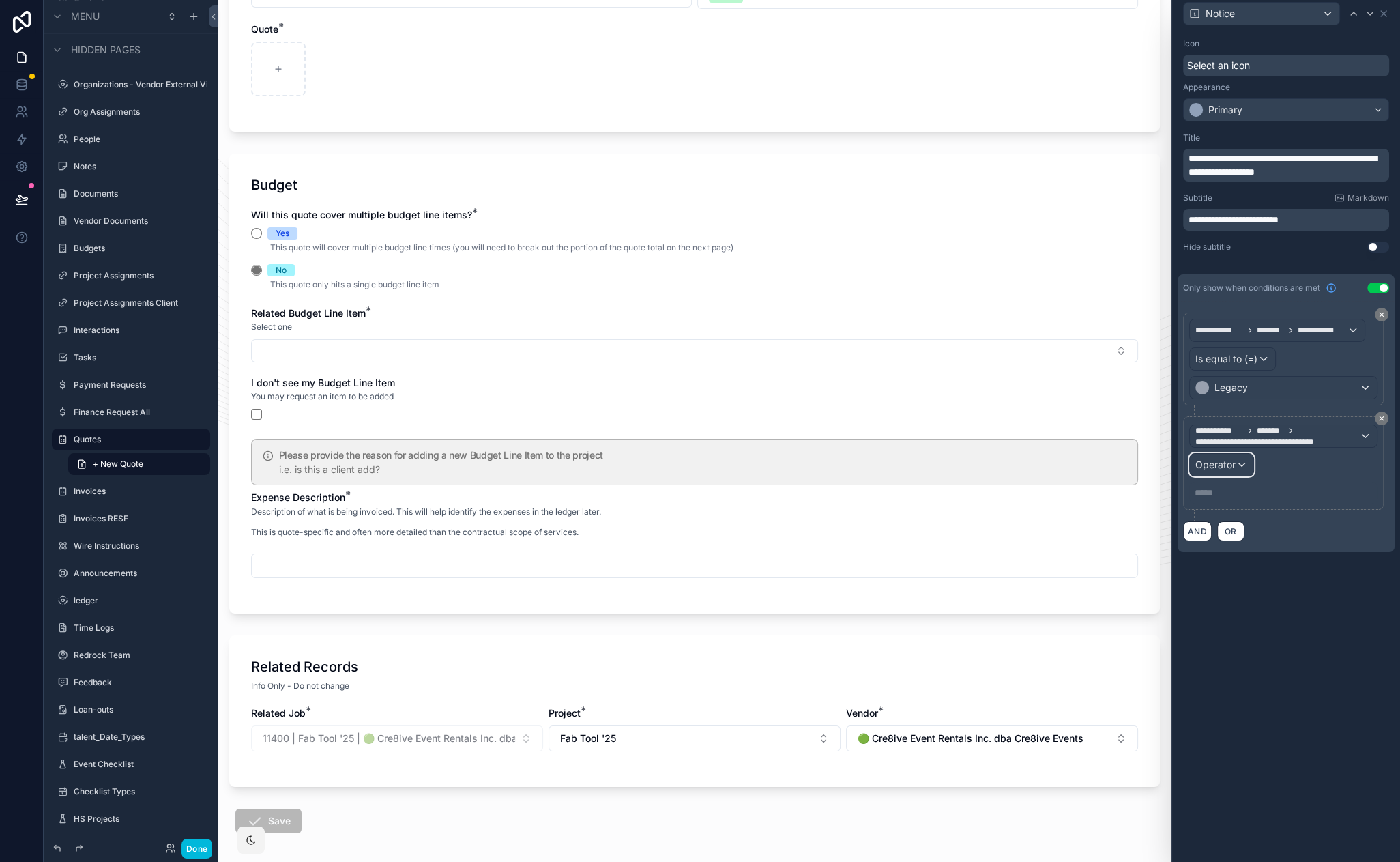
click at [1219, 465] on span "Operator" at bounding box center [1215, 464] width 41 height 12
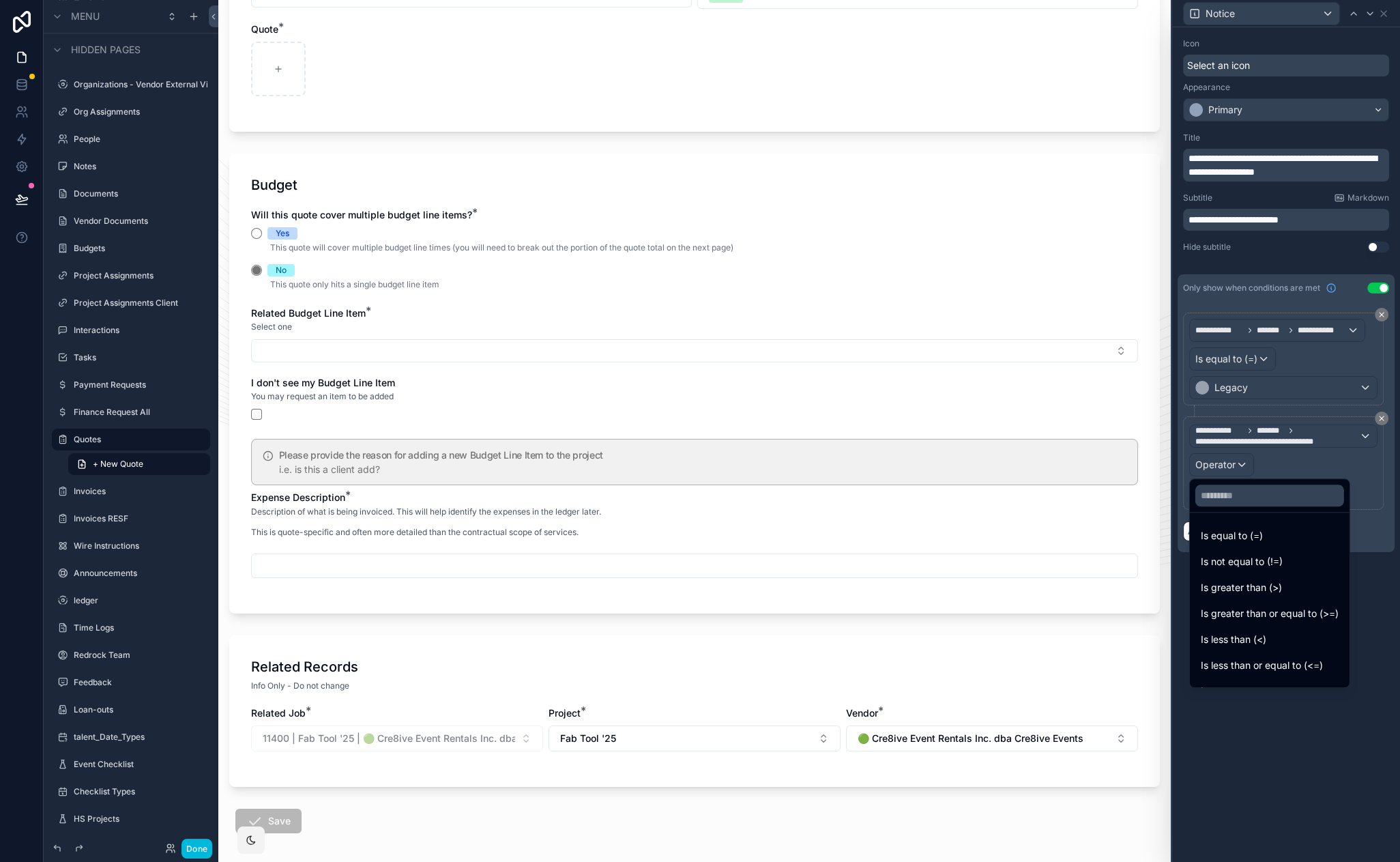
click at [1258, 531] on span "Is equal to (=)" at bounding box center [1232, 536] width 62 height 16
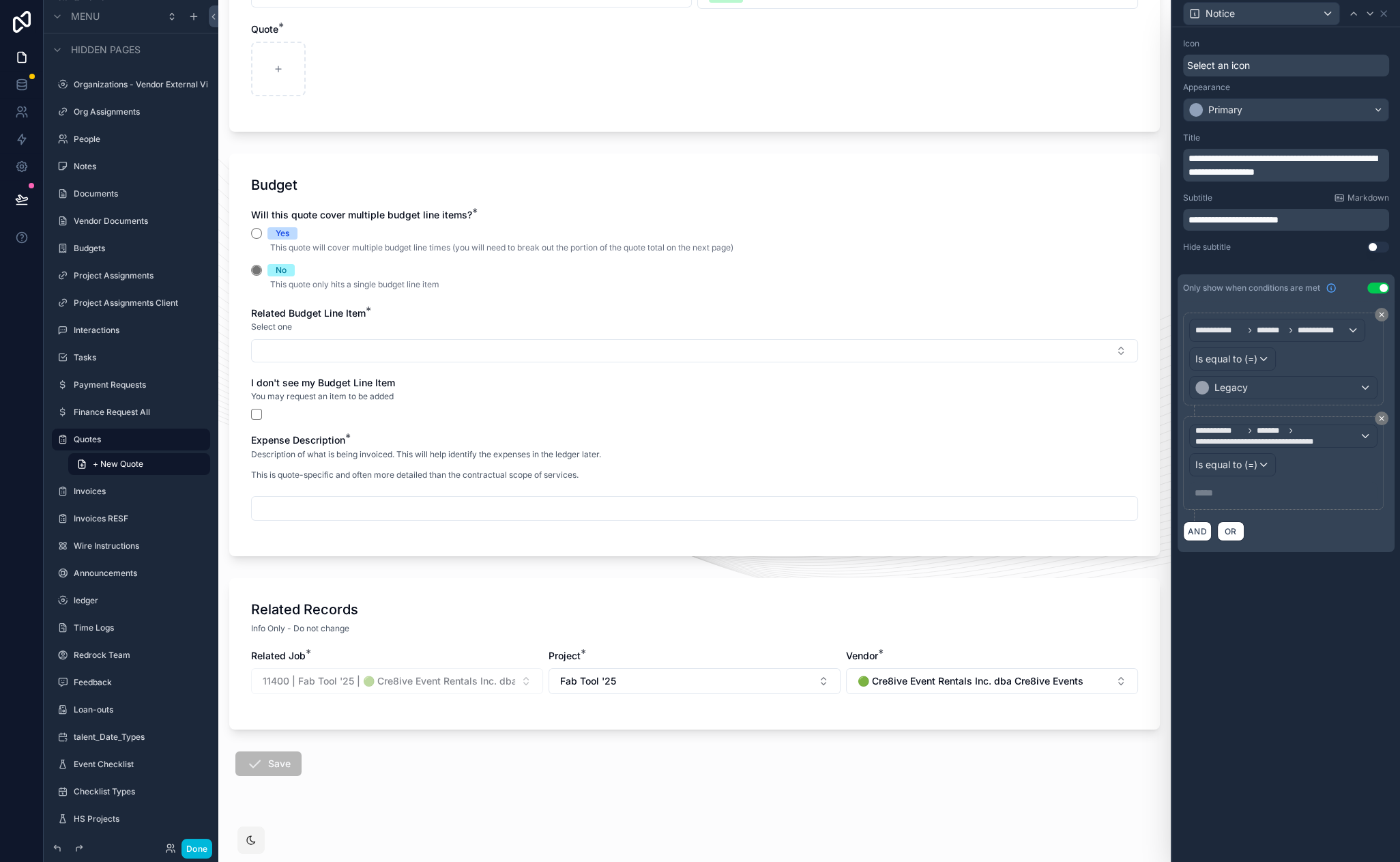
click at [1216, 494] on p "***** ﻿" at bounding box center [1285, 492] width 180 height 14
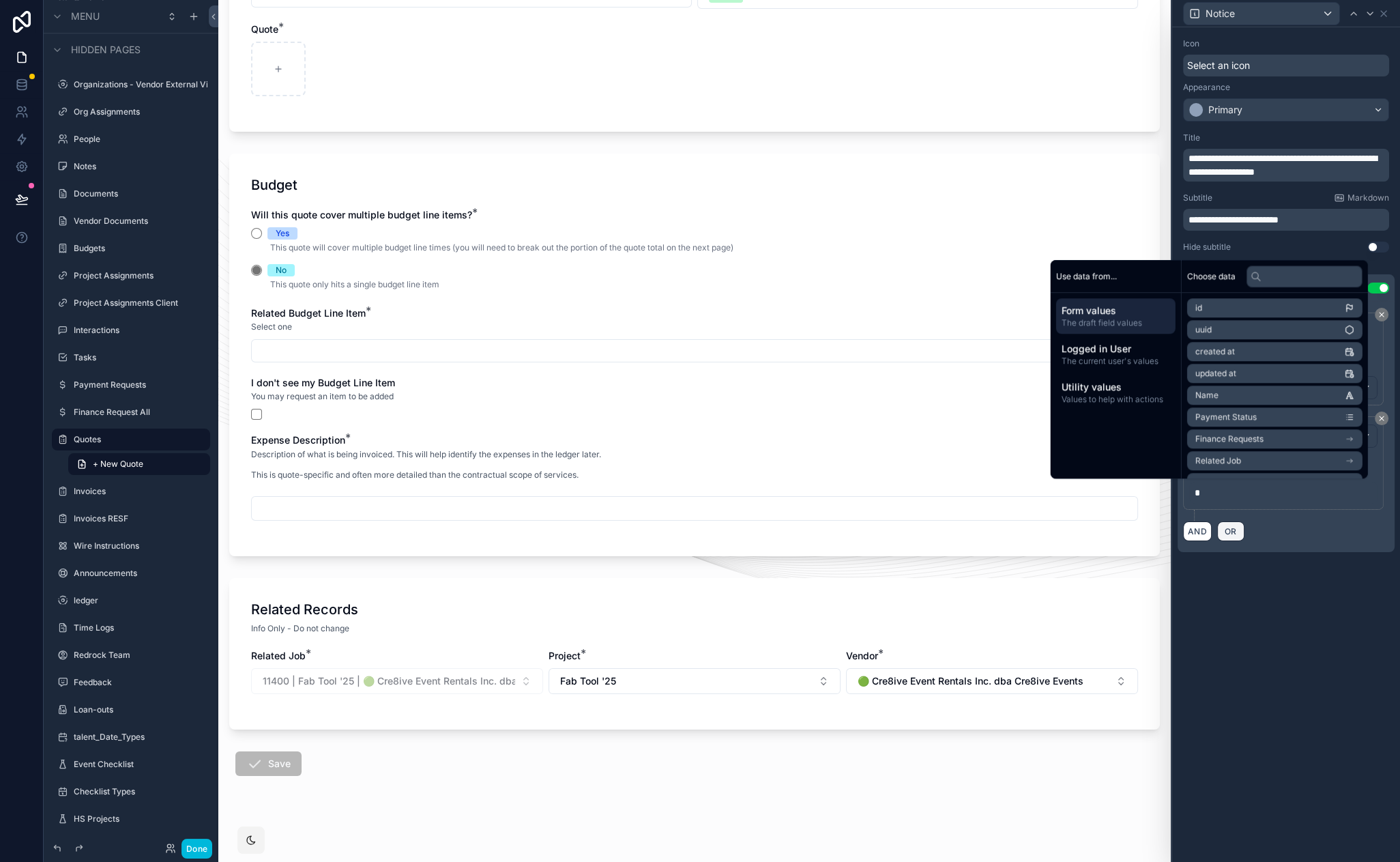
click at [1232, 530] on span "OR" at bounding box center [1232, 531] width 18 height 10
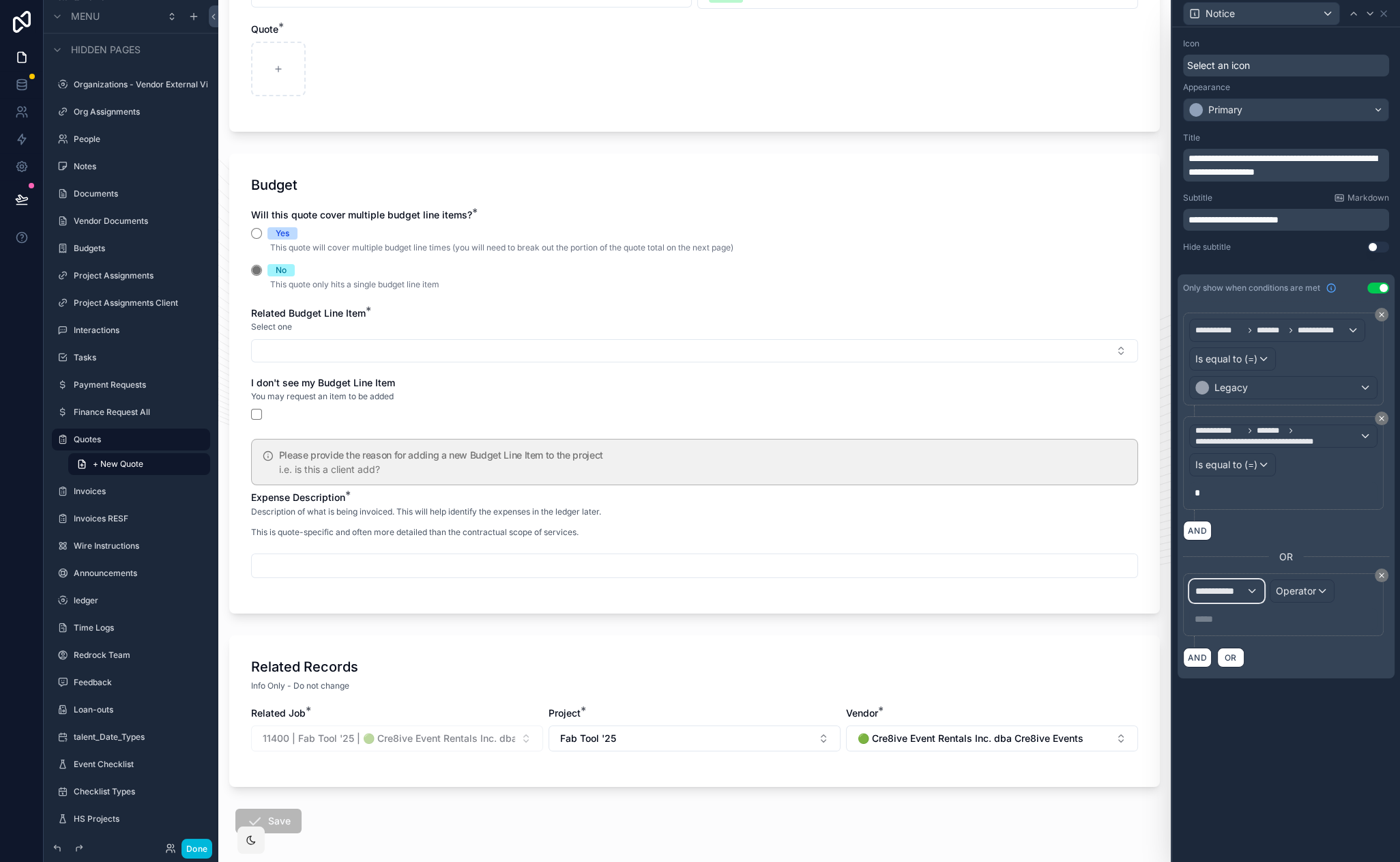
click at [1234, 586] on span "**********" at bounding box center [1221, 590] width 50 height 14
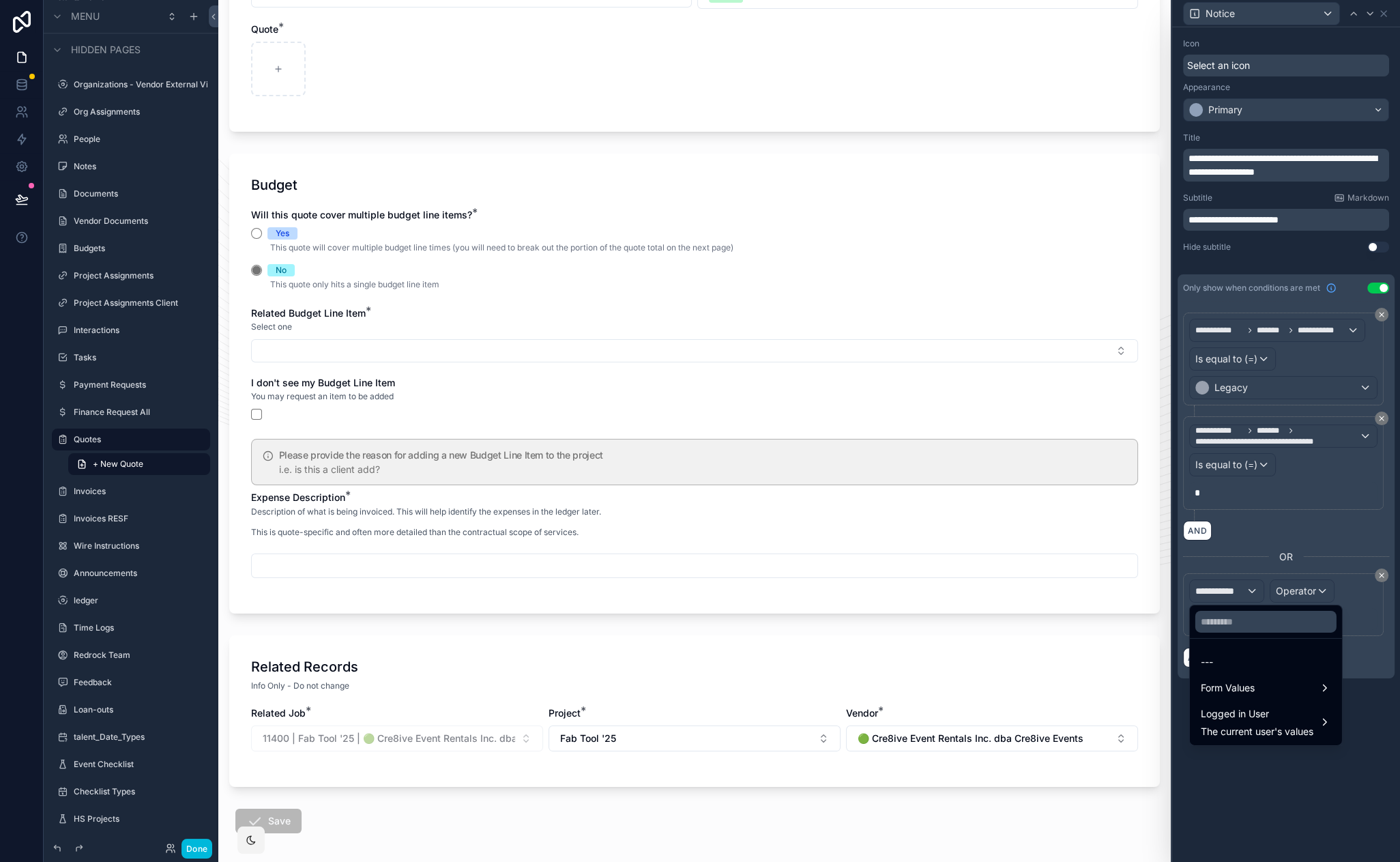
click at [1247, 678] on div "Form Values" at bounding box center [1266, 687] width 147 height 24
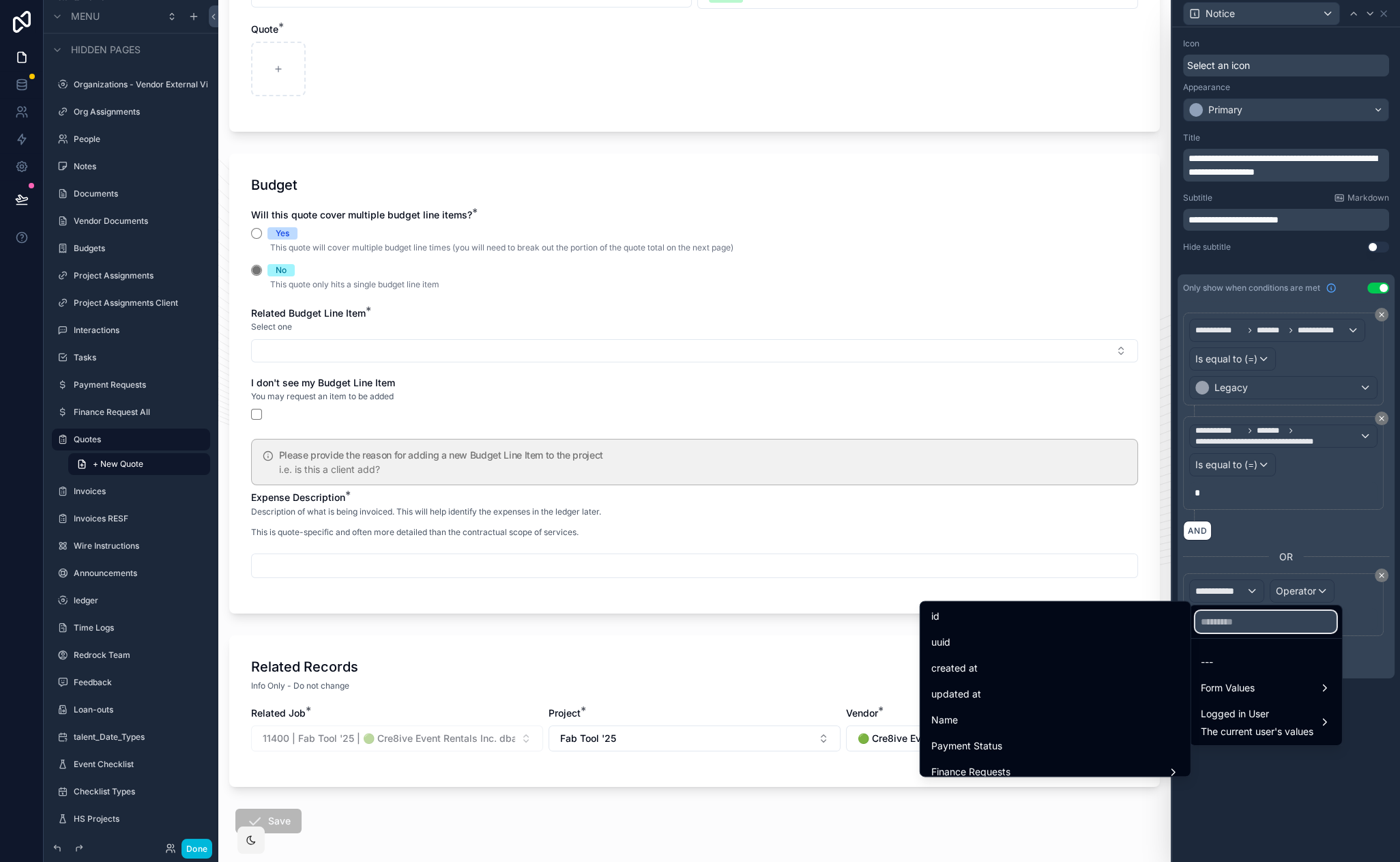
click at [1244, 623] on input "text" at bounding box center [1266, 622] width 141 height 22
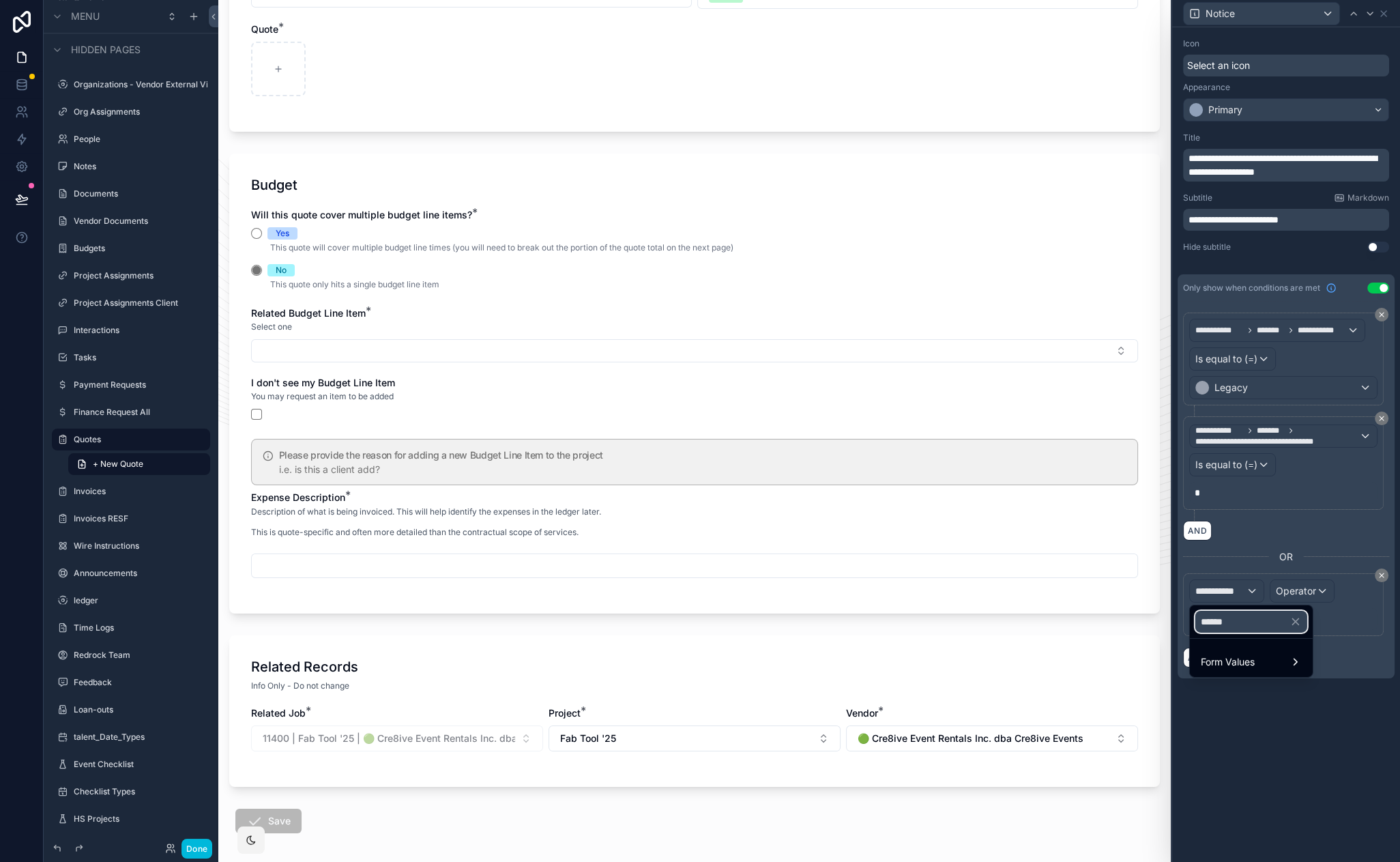
type input "******"
click at [1244, 656] on span "Form Values" at bounding box center [1228, 662] width 54 height 16
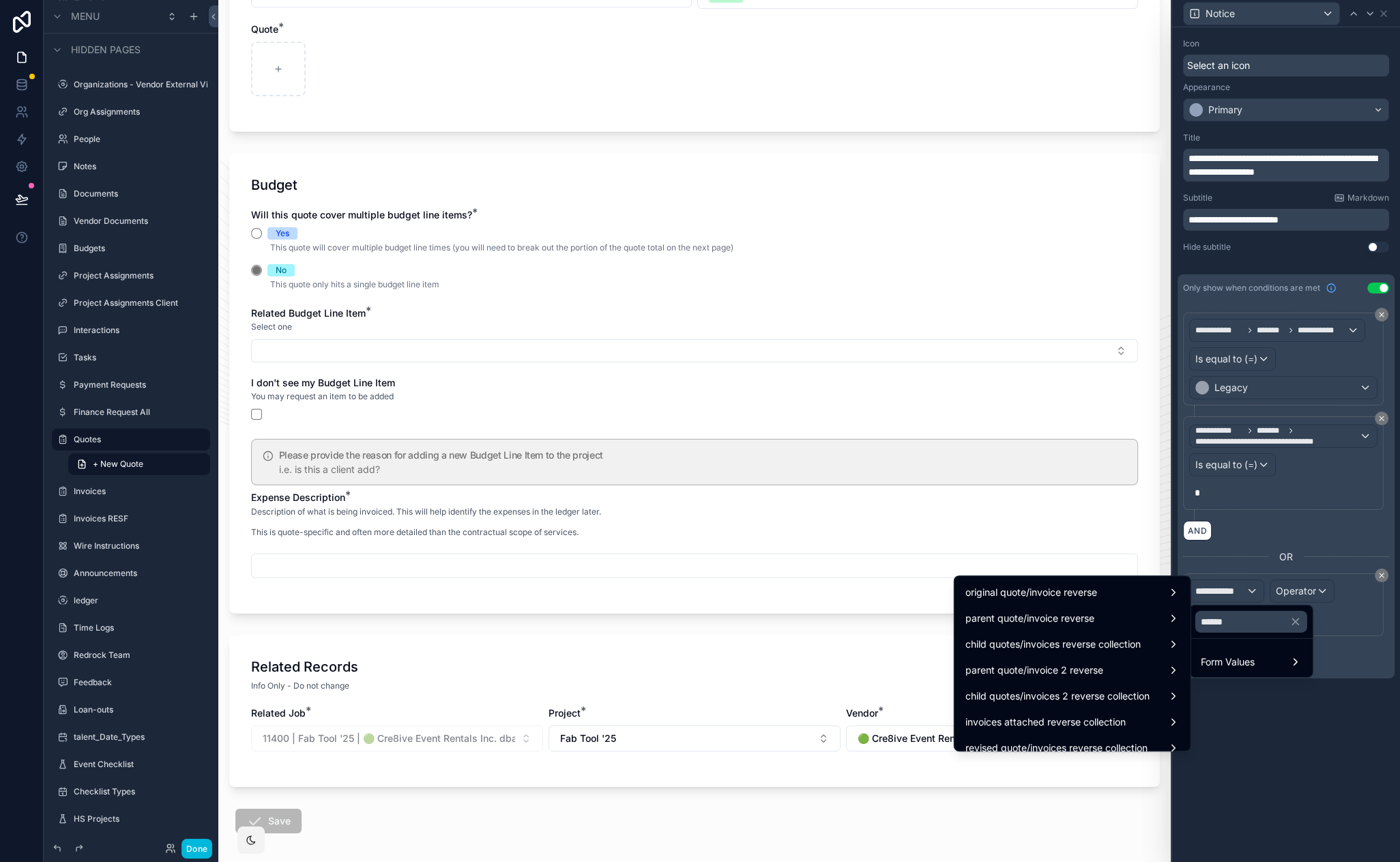
scroll to position [0, 0]
click at [1081, 594] on span "Toggle Request Budget Line Item" at bounding box center [1041, 591] width 150 height 16
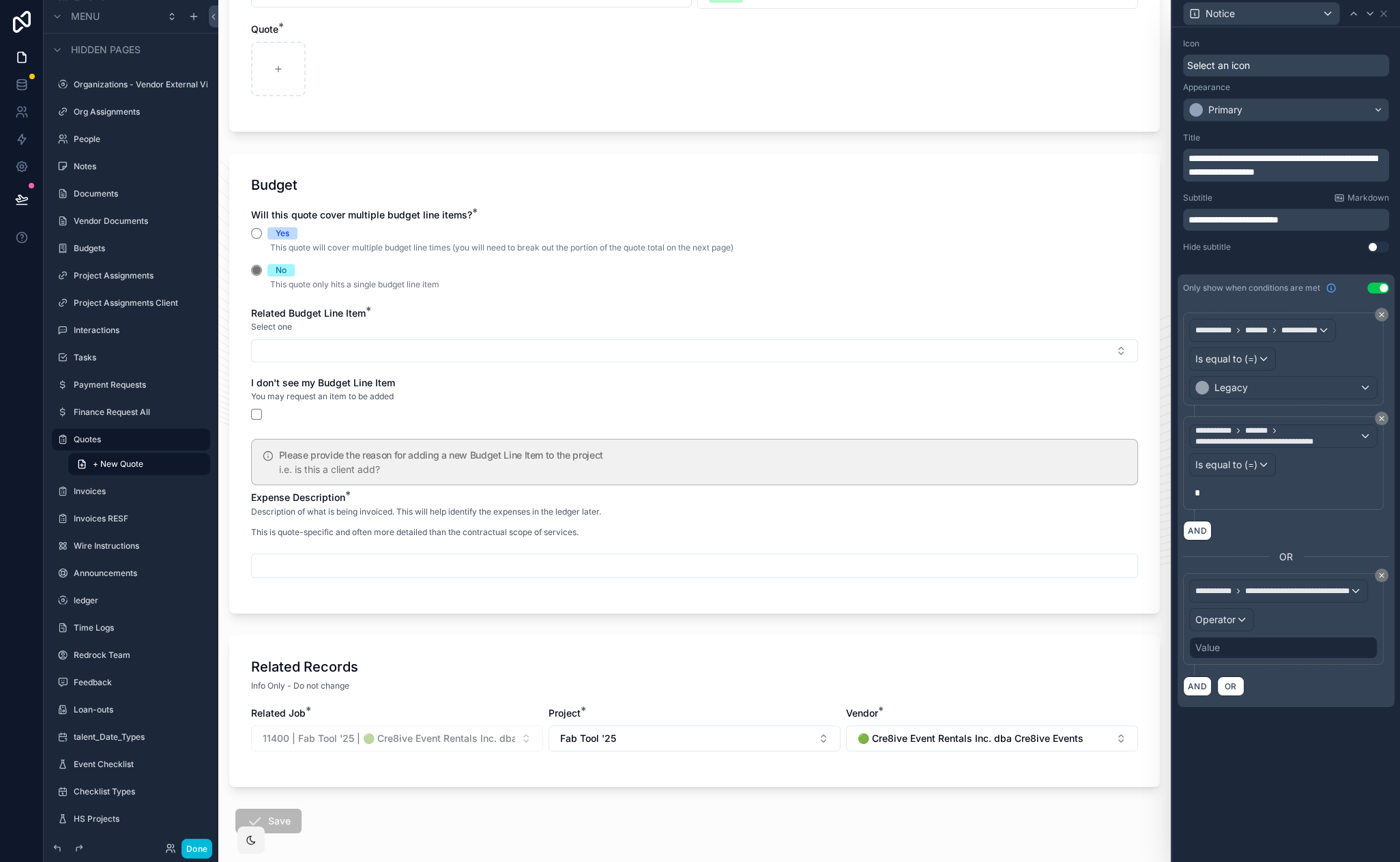
scroll to position [274, 0]
click at [1232, 619] on span "Operator" at bounding box center [1215, 621] width 41 height 12
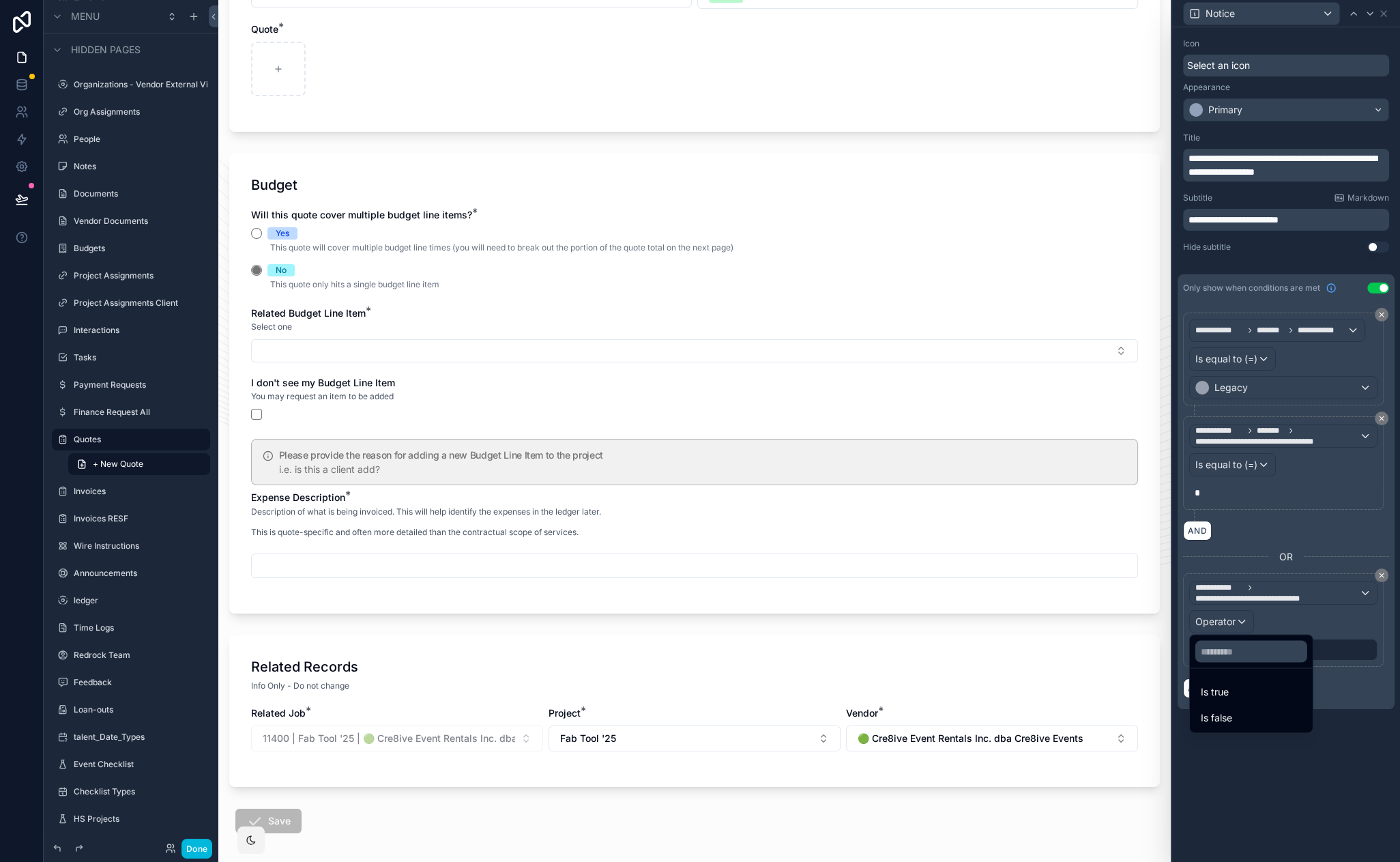
click at [1260, 690] on div "Is true" at bounding box center [1251, 691] width 101 height 16
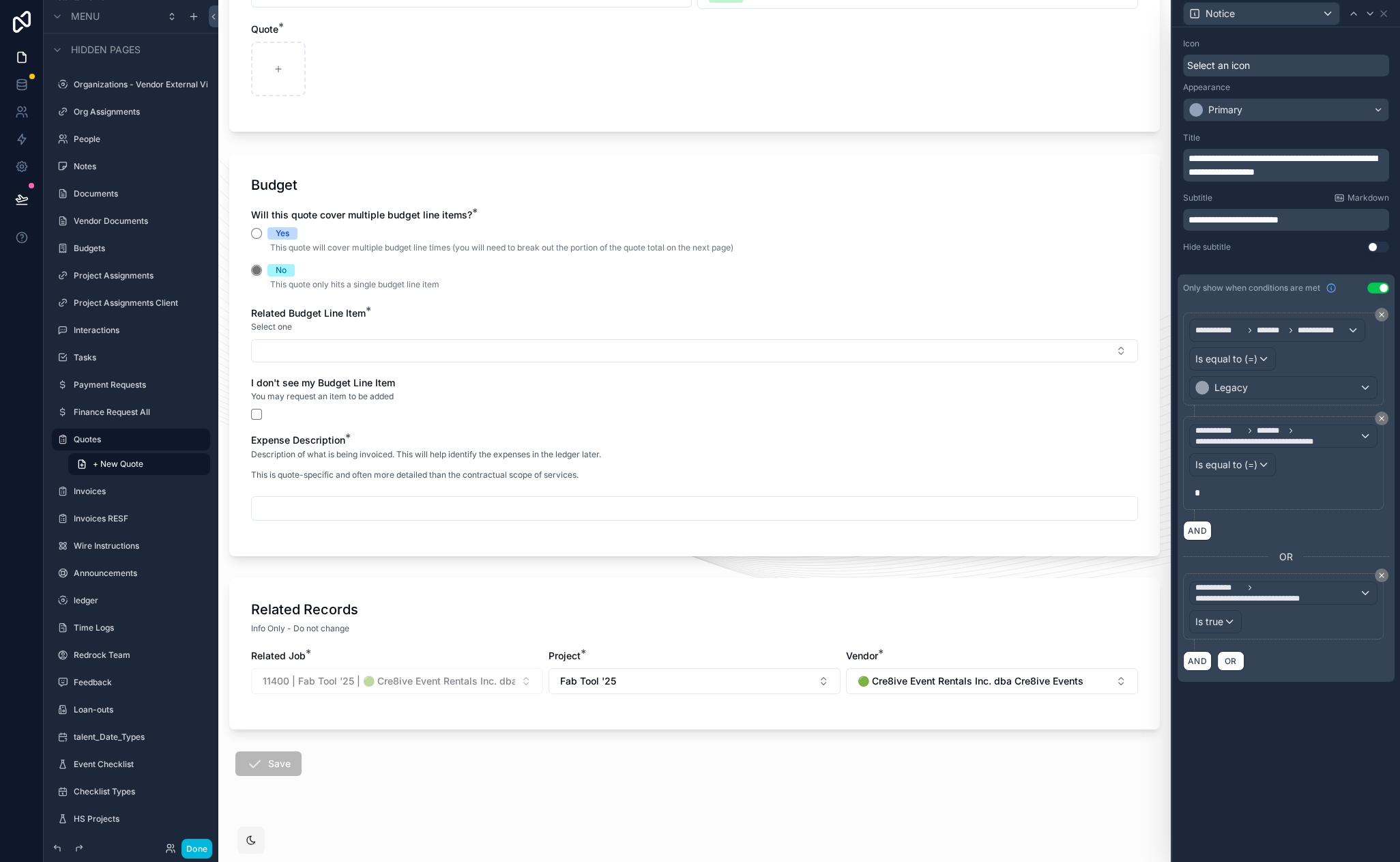
click at [1384, 414] on icon at bounding box center [1381, 418] width 8 height 8
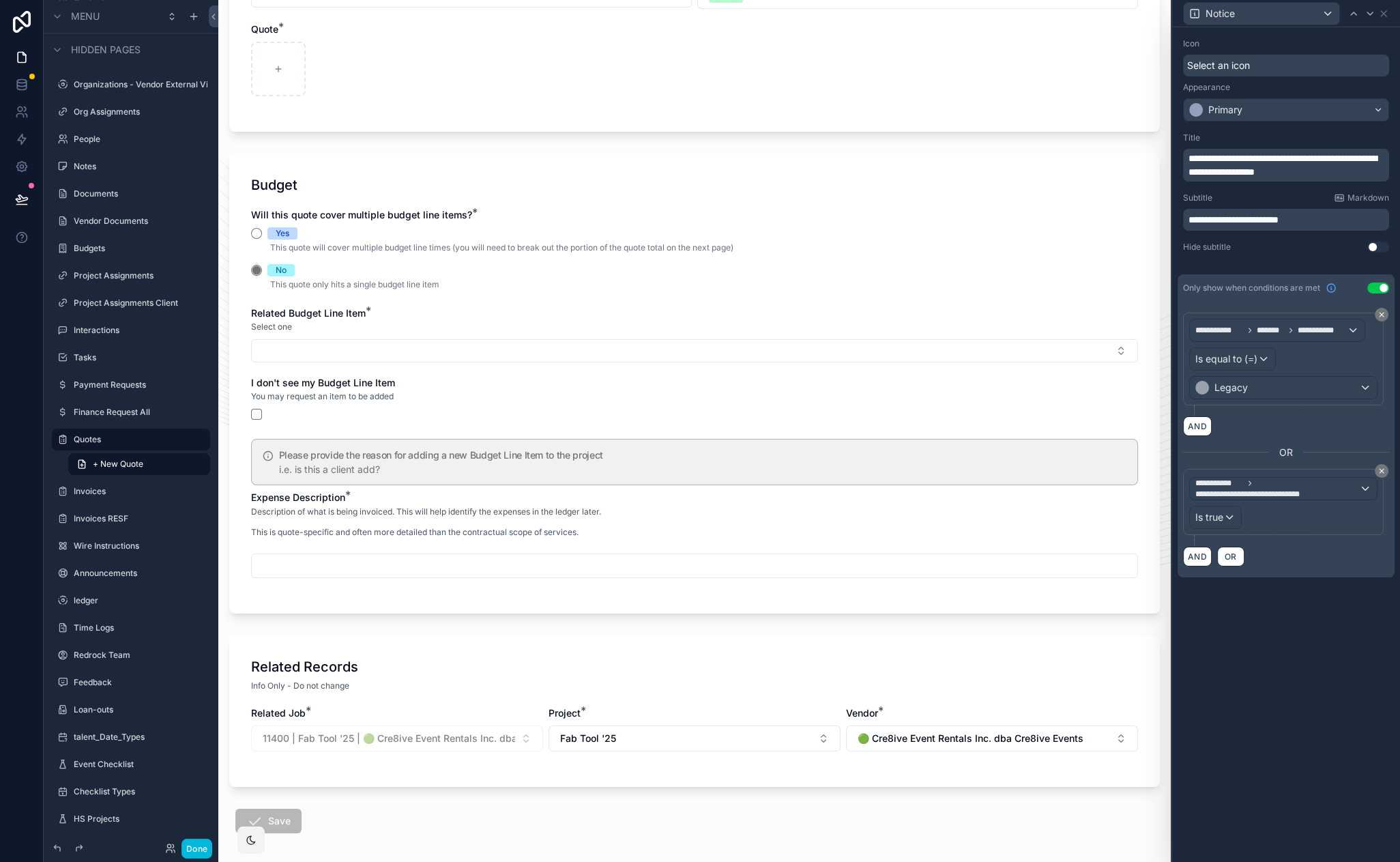
click at [1382, 313] on icon at bounding box center [1382, 314] width 5 height 5
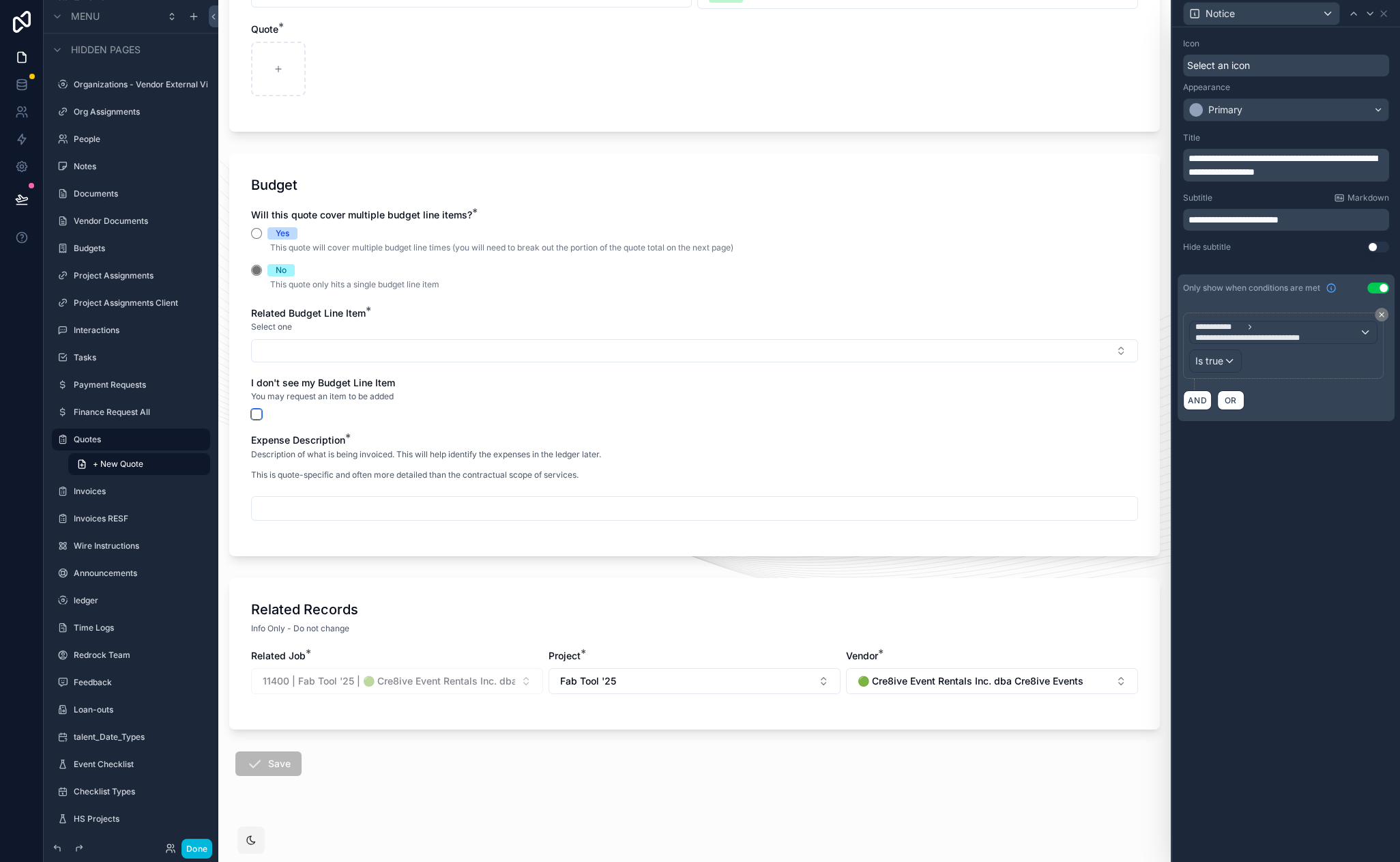
click at [252, 415] on button "scrollable content" at bounding box center [257, 414] width 11 height 11
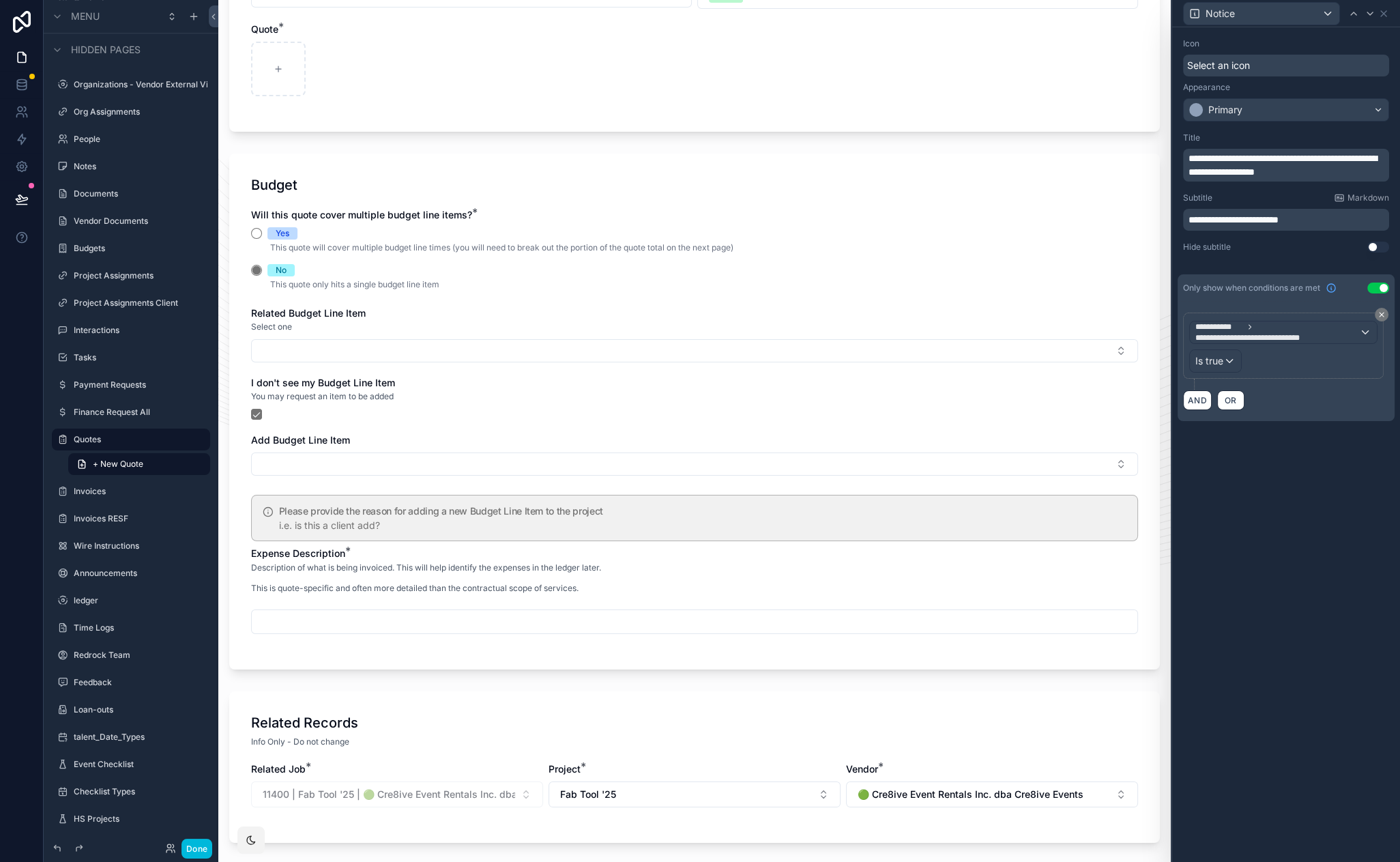
drag, startPoint x: 1216, startPoint y: 449, endPoint x: 1195, endPoint y: 438, distance: 23.7
click at [1271, 60] on div "Select an icon" at bounding box center [1286, 66] width 206 height 22
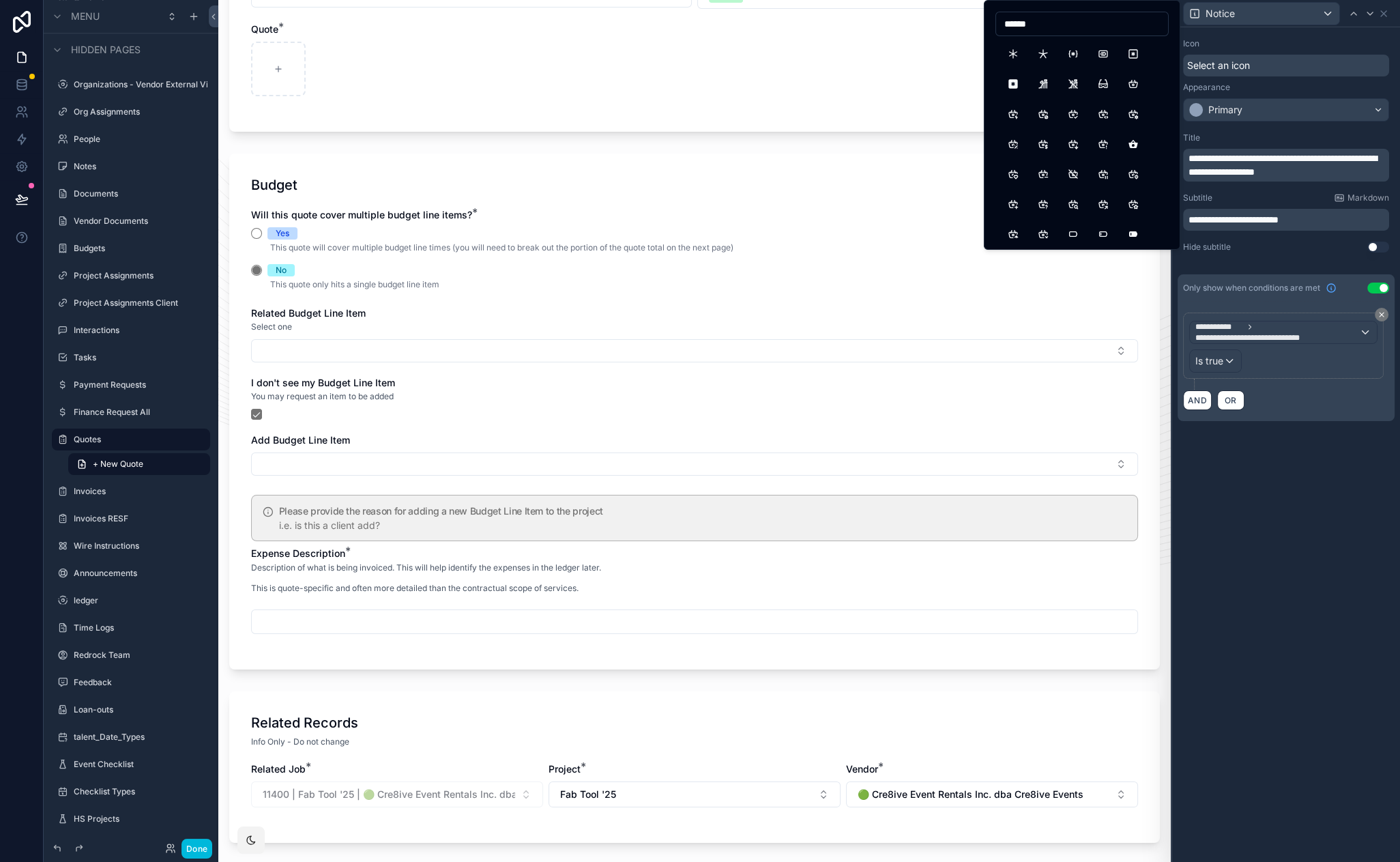
type input "******"
click at [1015, 52] on button "Asterisk" at bounding box center [1013, 53] width 24 height 24
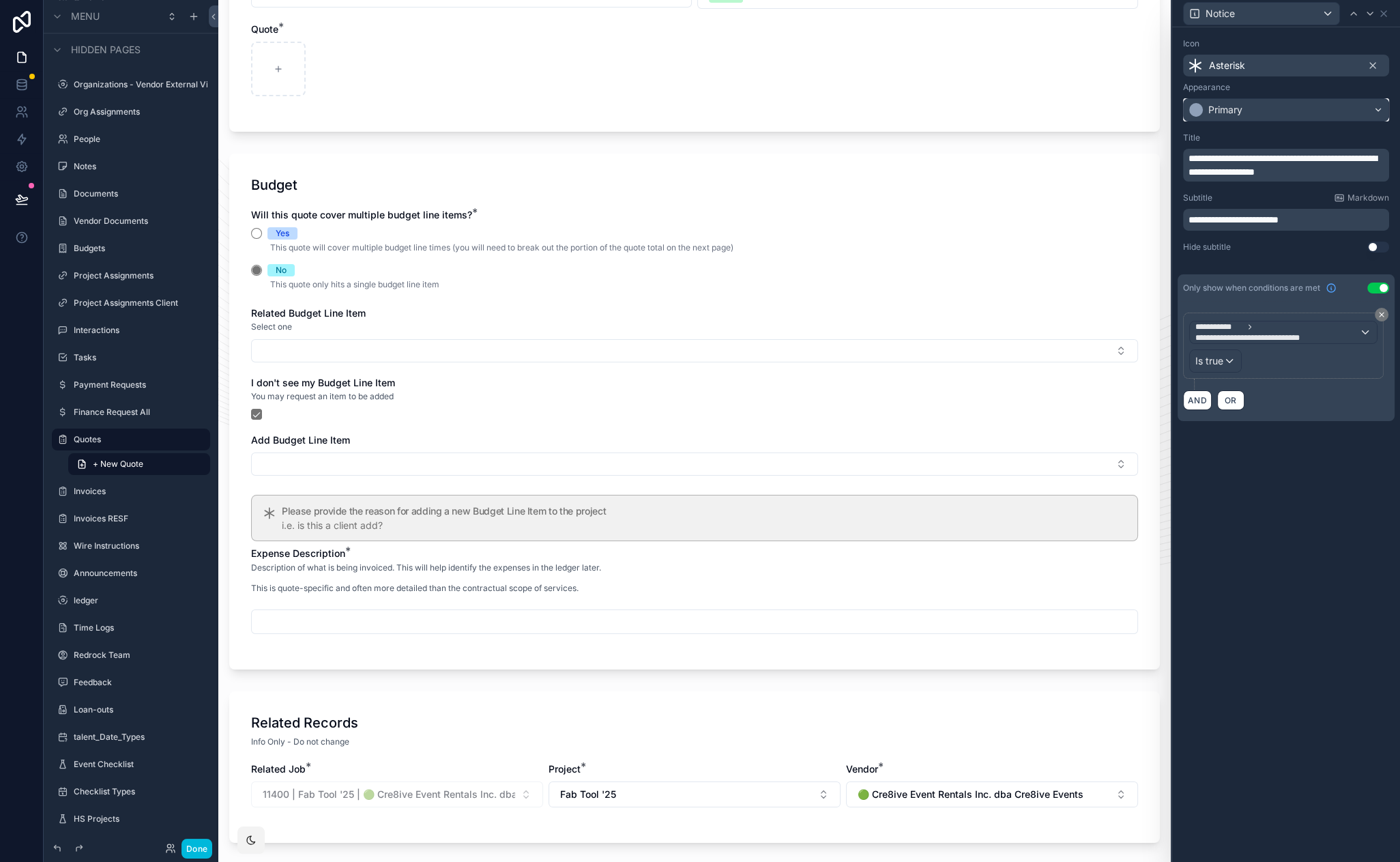
click at [1253, 113] on div "Primary" at bounding box center [1286, 110] width 205 height 22
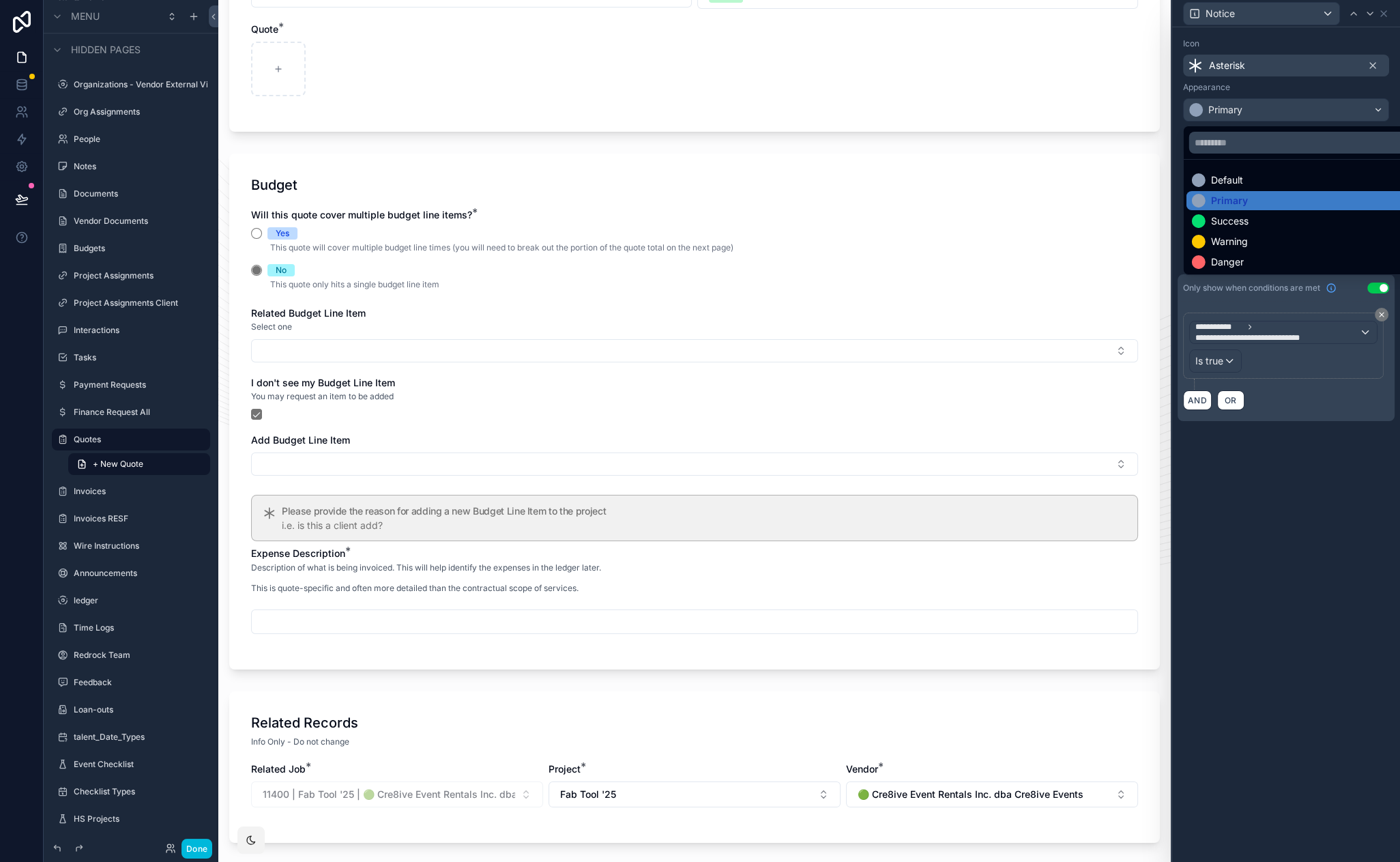
click at [1253, 235] on div "Warning" at bounding box center [1302, 241] width 220 height 14
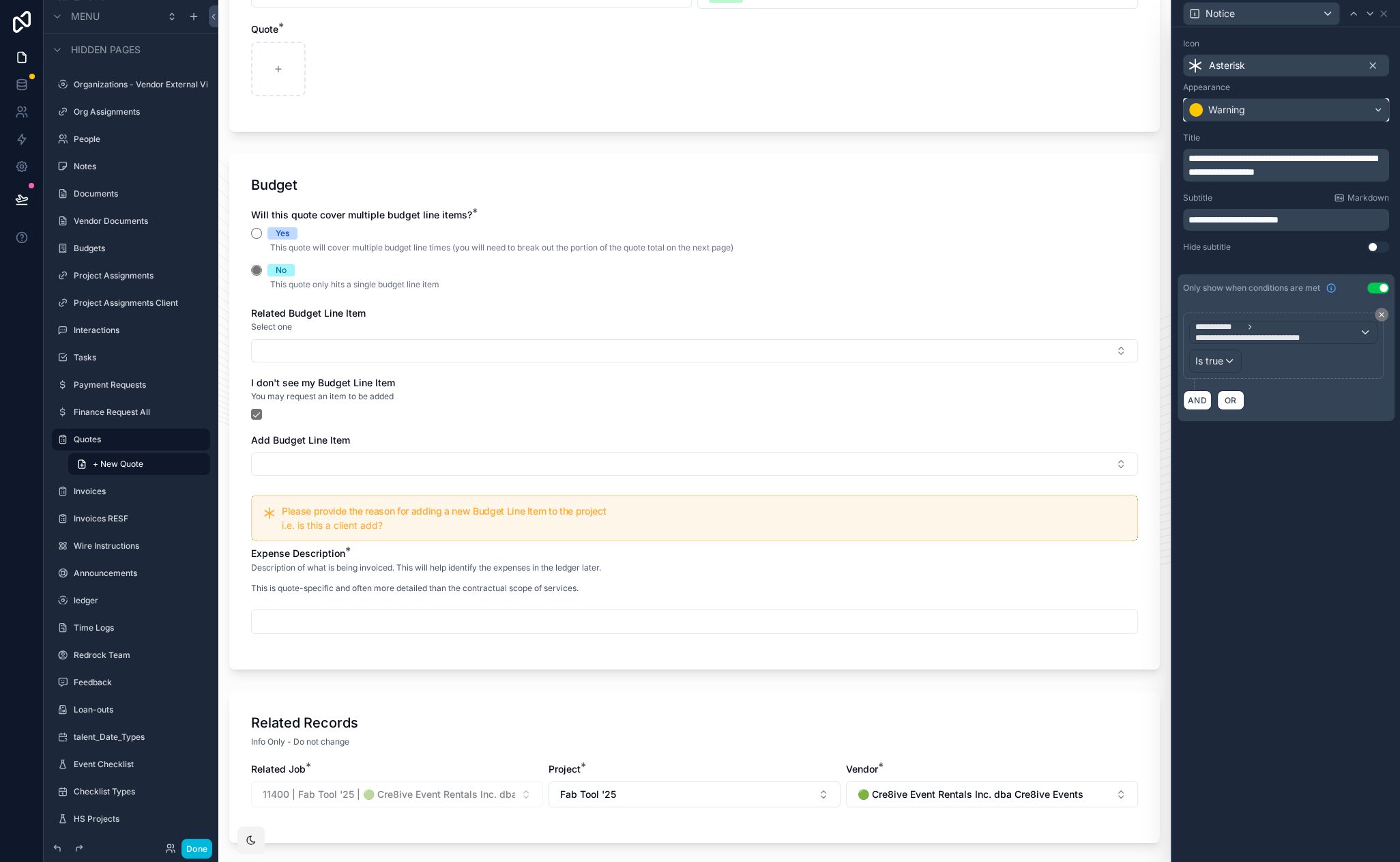
click at [1262, 116] on div "Warning" at bounding box center [1286, 110] width 205 height 22
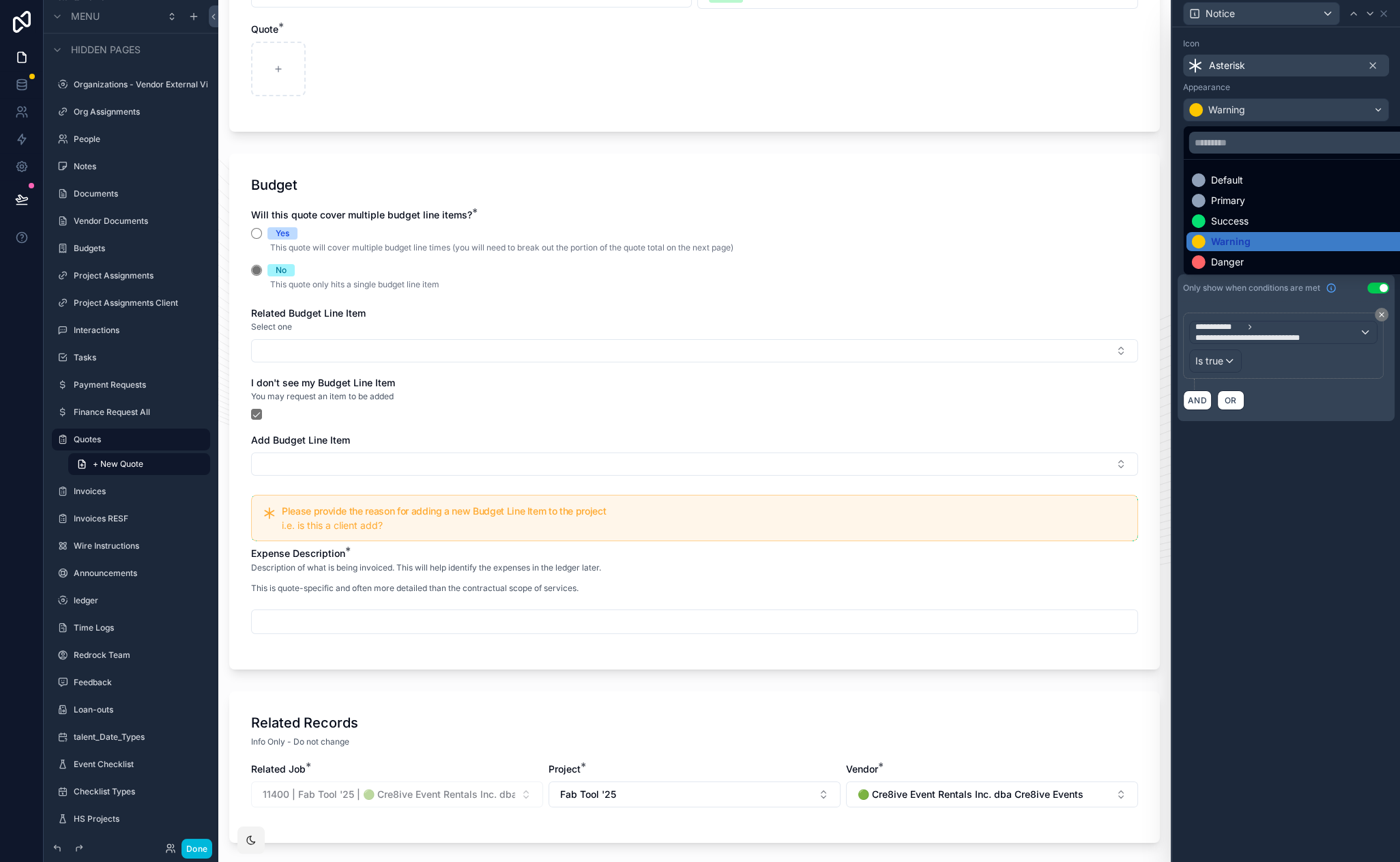
click at [1260, 175] on div "Default" at bounding box center [1302, 179] width 220 height 14
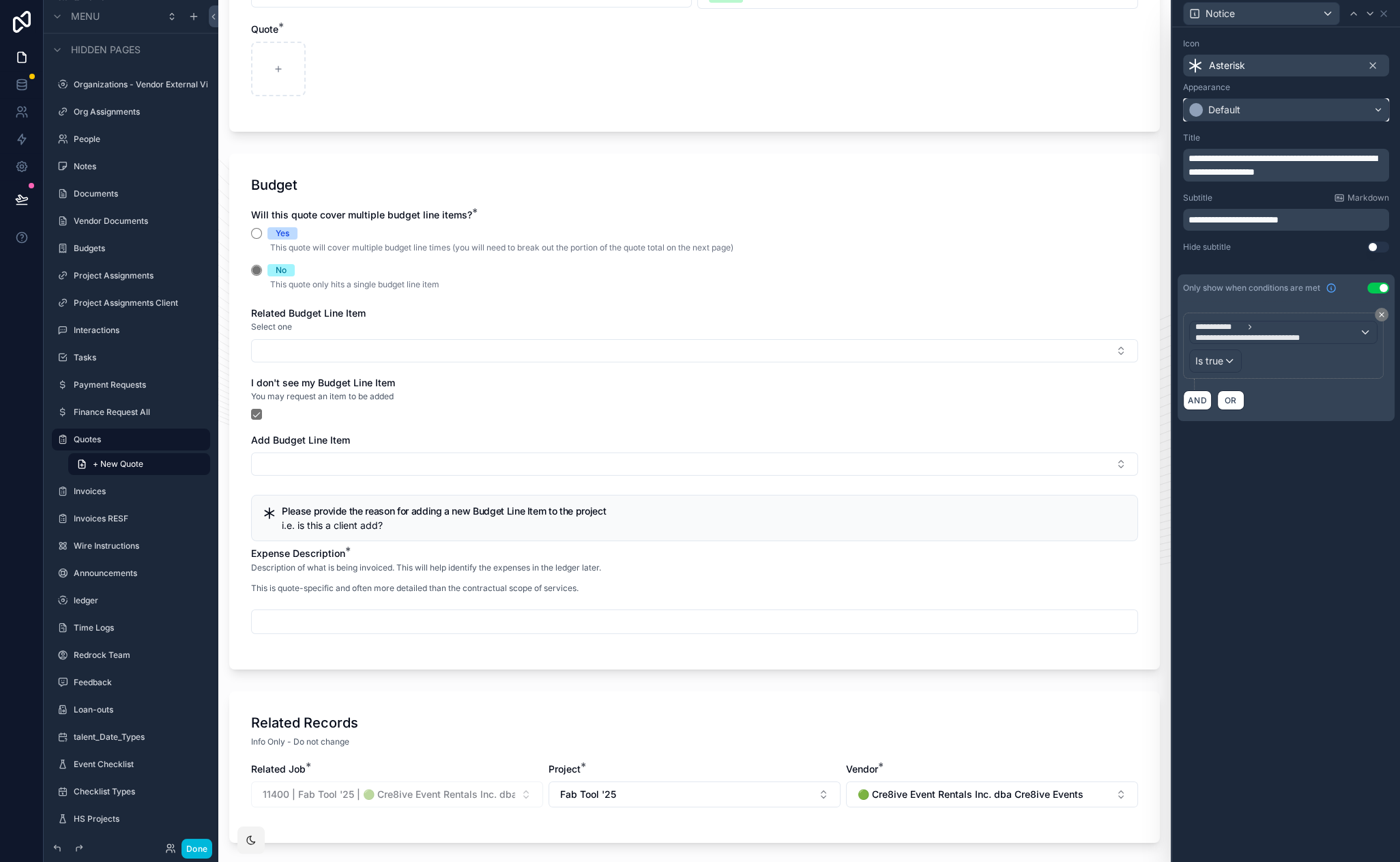
click at [1264, 110] on div "Default" at bounding box center [1286, 110] width 205 height 22
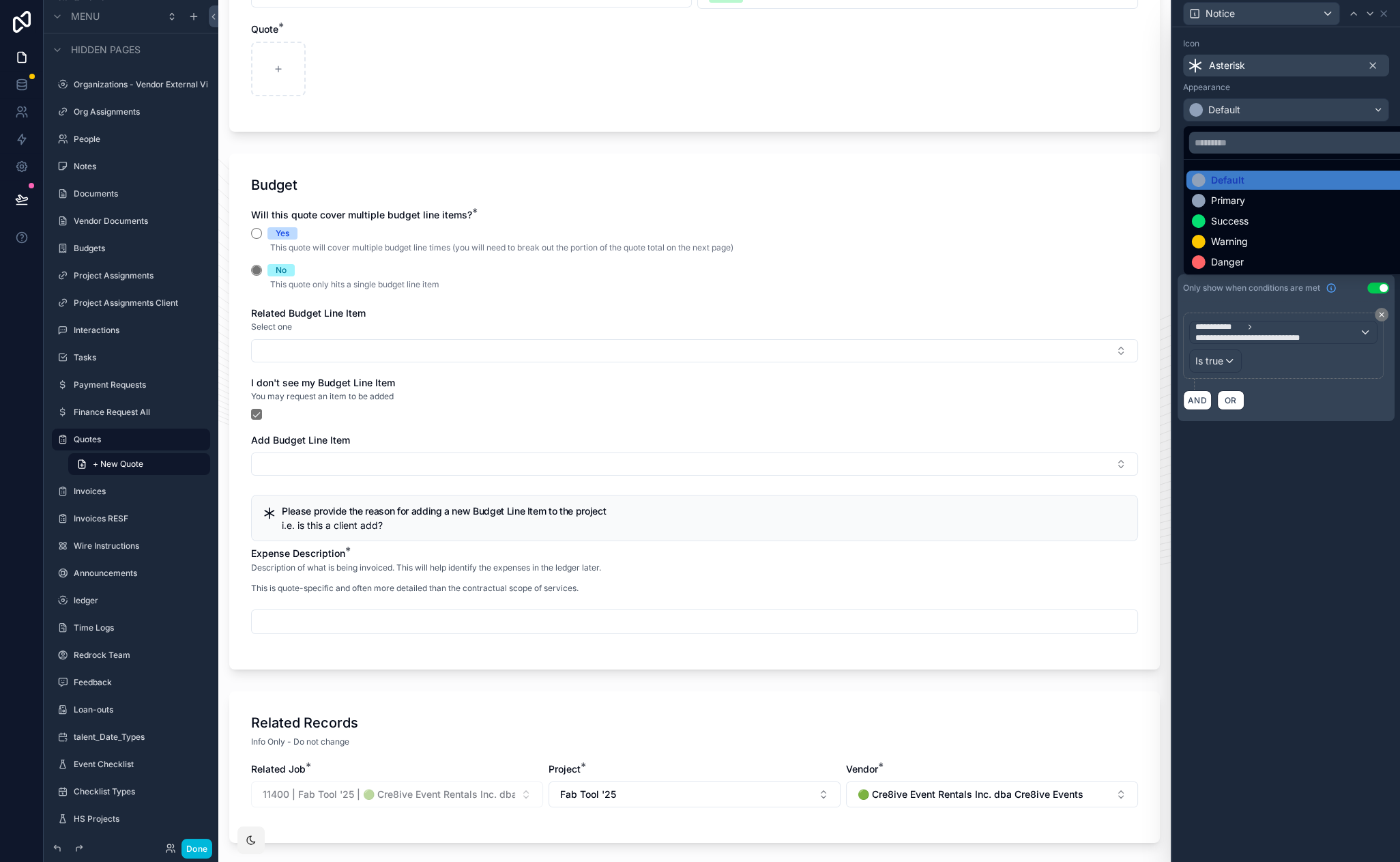
click at [1250, 200] on div "Primary" at bounding box center [1302, 200] width 220 height 14
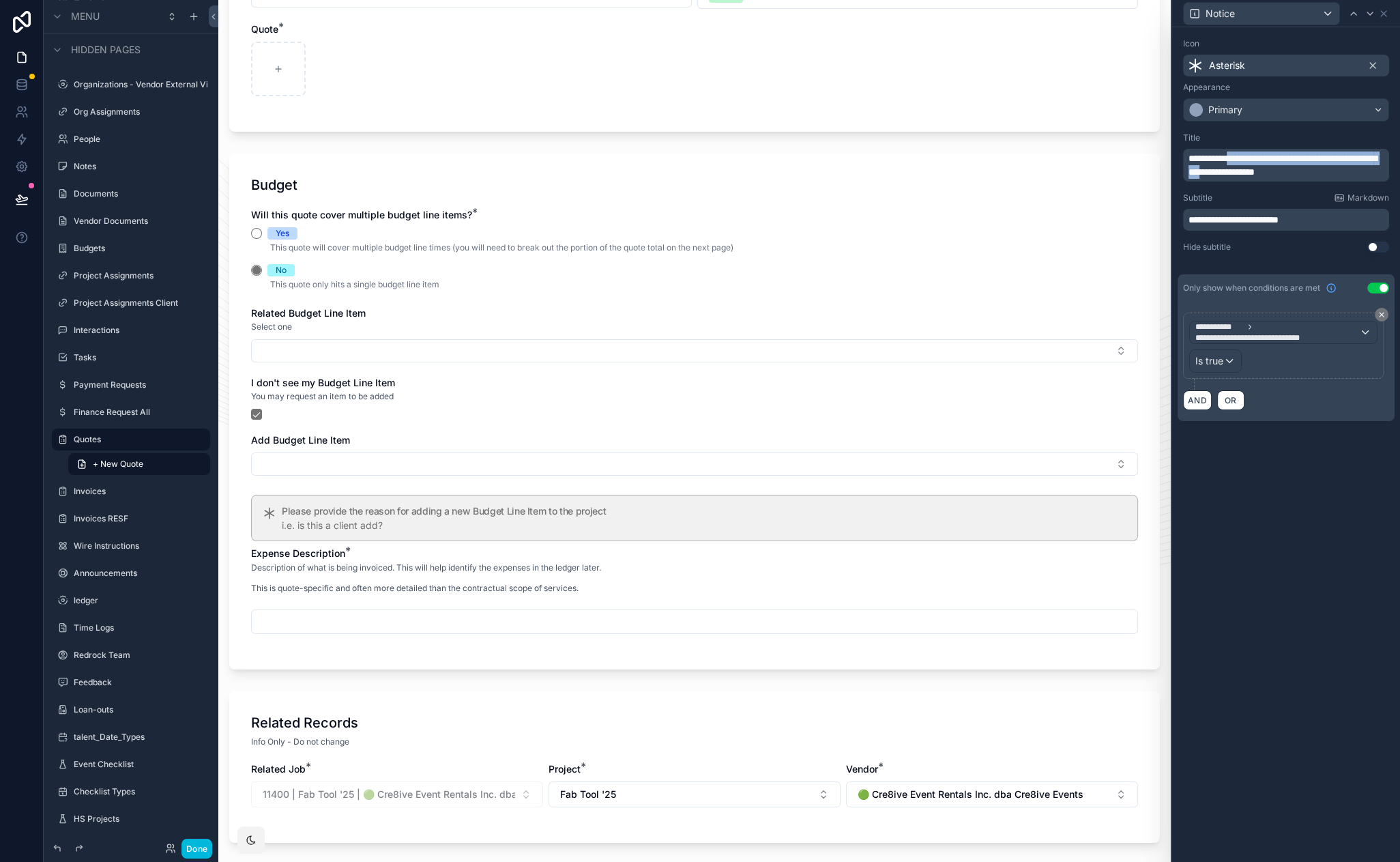
click at [1241, 164] on p "**********" at bounding box center [1288, 165] width 198 height 27
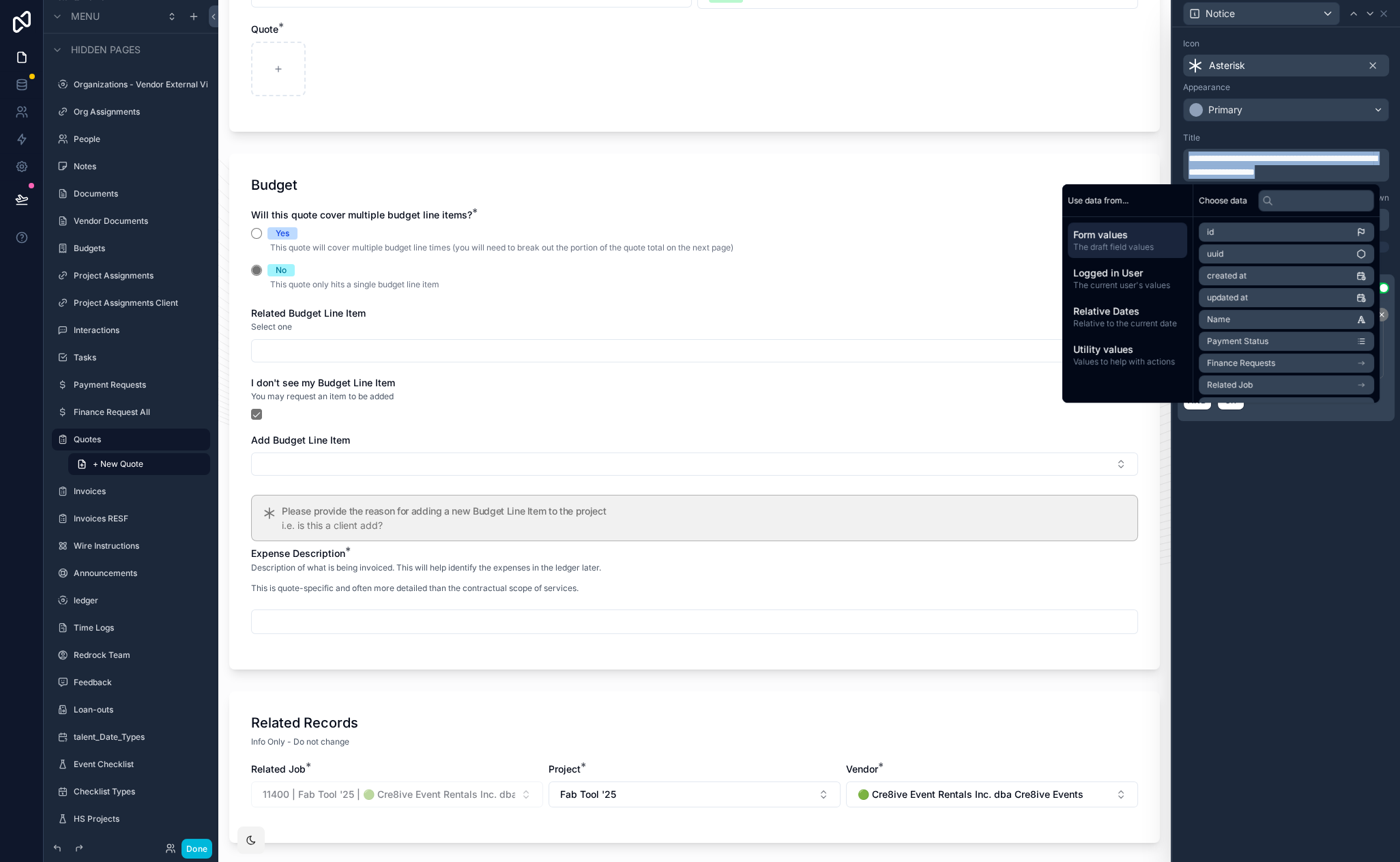
copy span "**********"
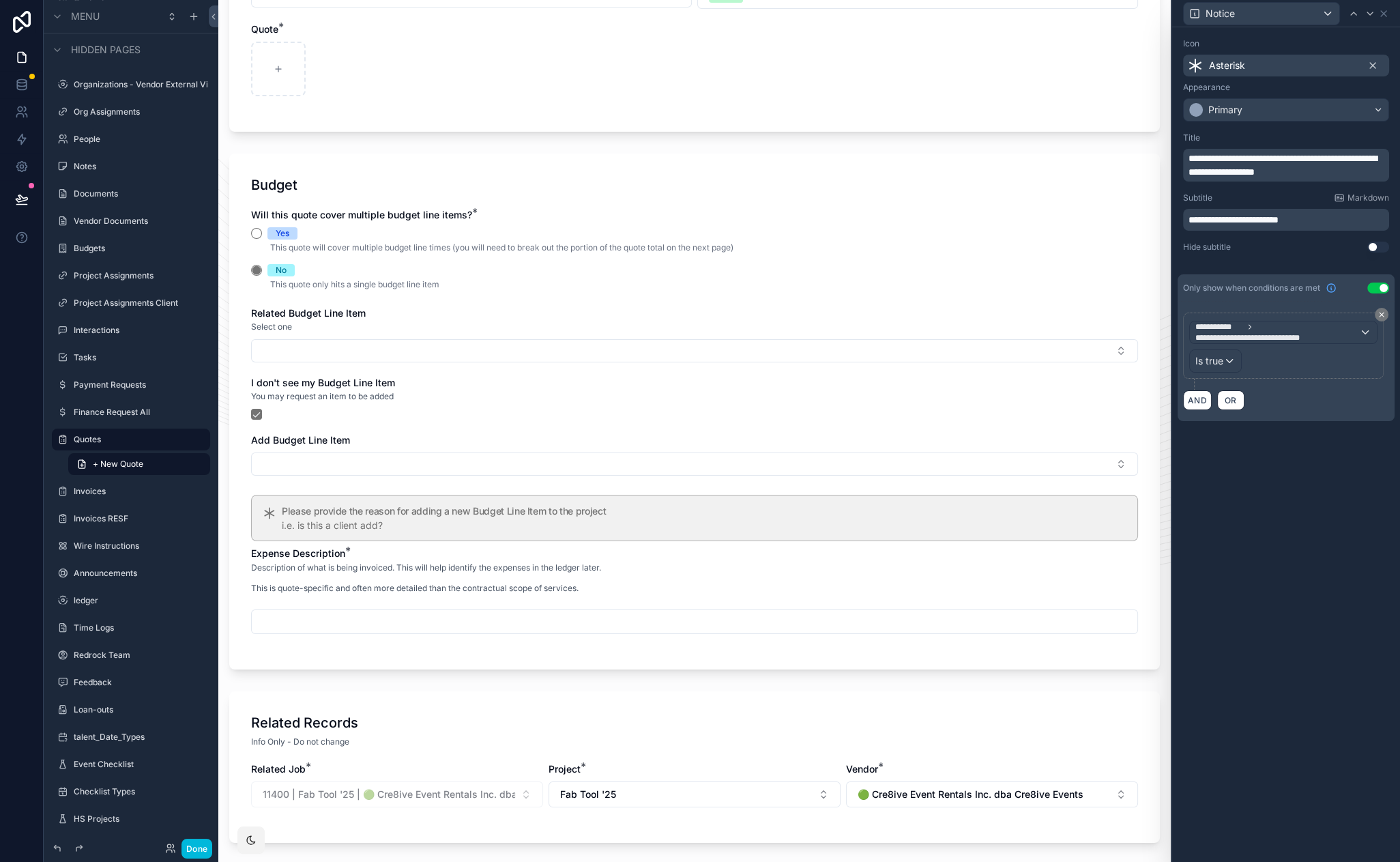
drag, startPoint x: 1195, startPoint y: 483, endPoint x: 1192, endPoint y: 461, distance: 22.2
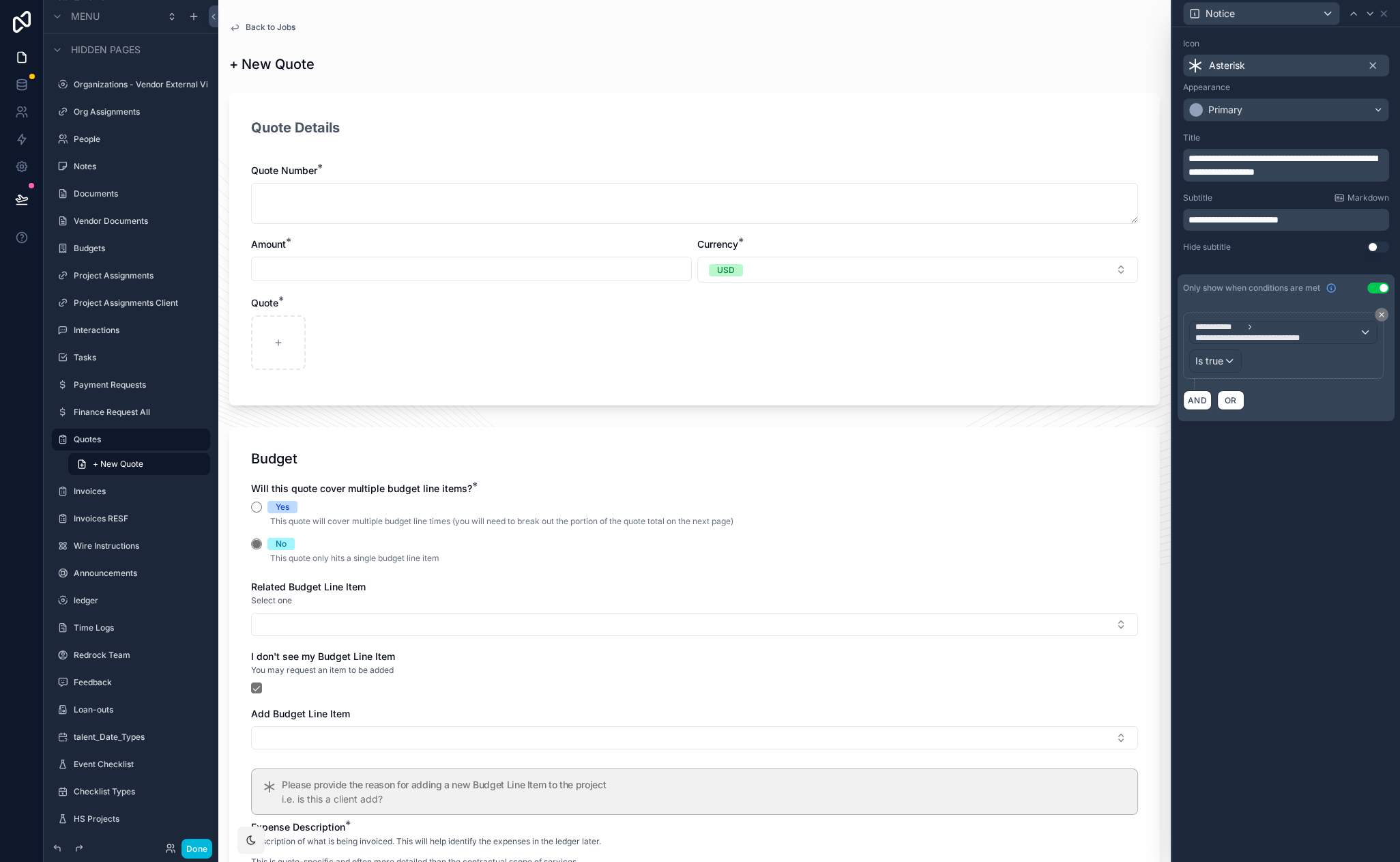
click at [115, 485] on label "Invoices" at bounding box center [138, 491] width 128 height 11
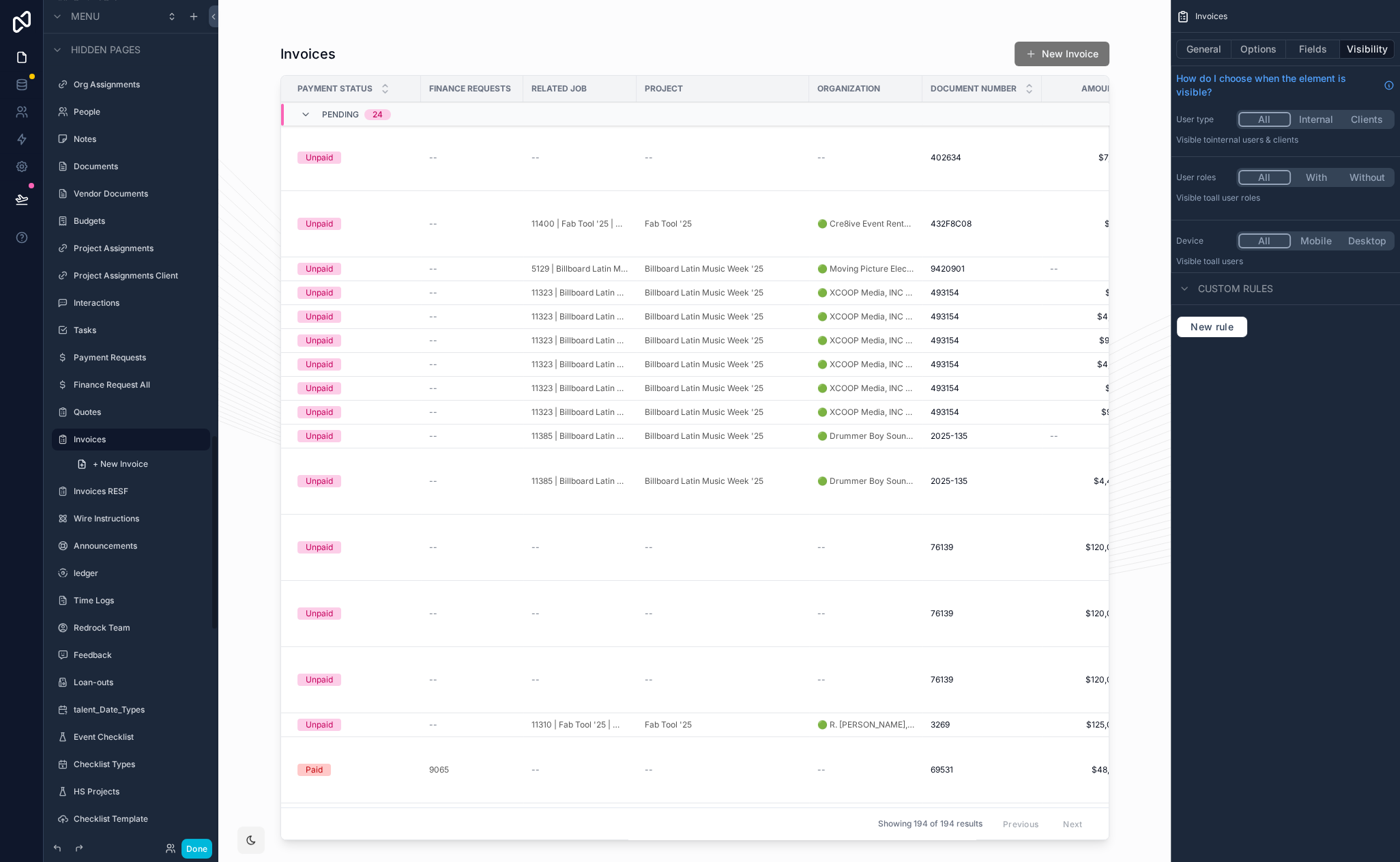
click at [131, 463] on span "+ New Invoice" at bounding box center [120, 464] width 55 height 11
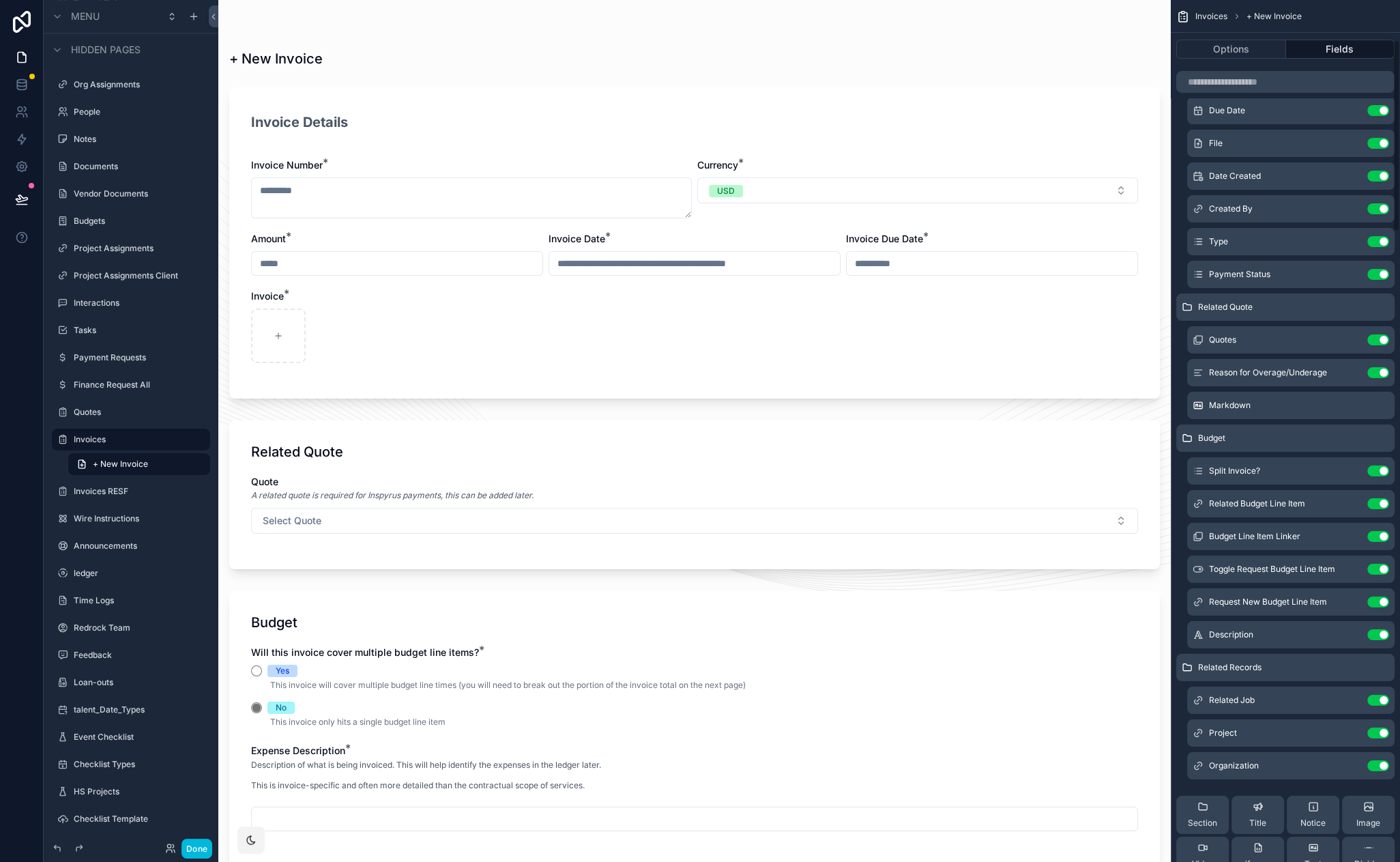
scroll to position [306, 0]
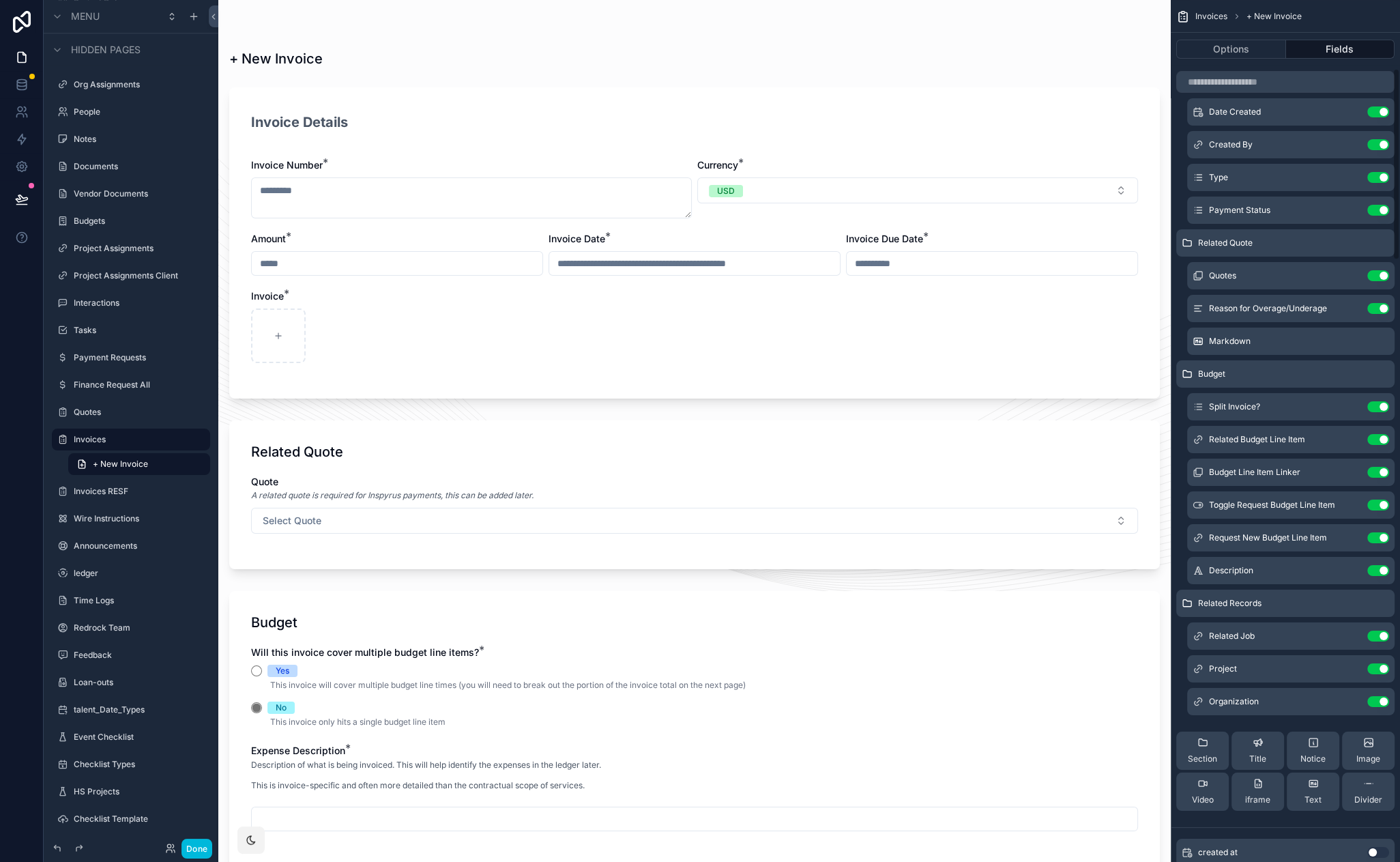
click at [1312, 753] on span "Notice" at bounding box center [1314, 758] width 25 height 11
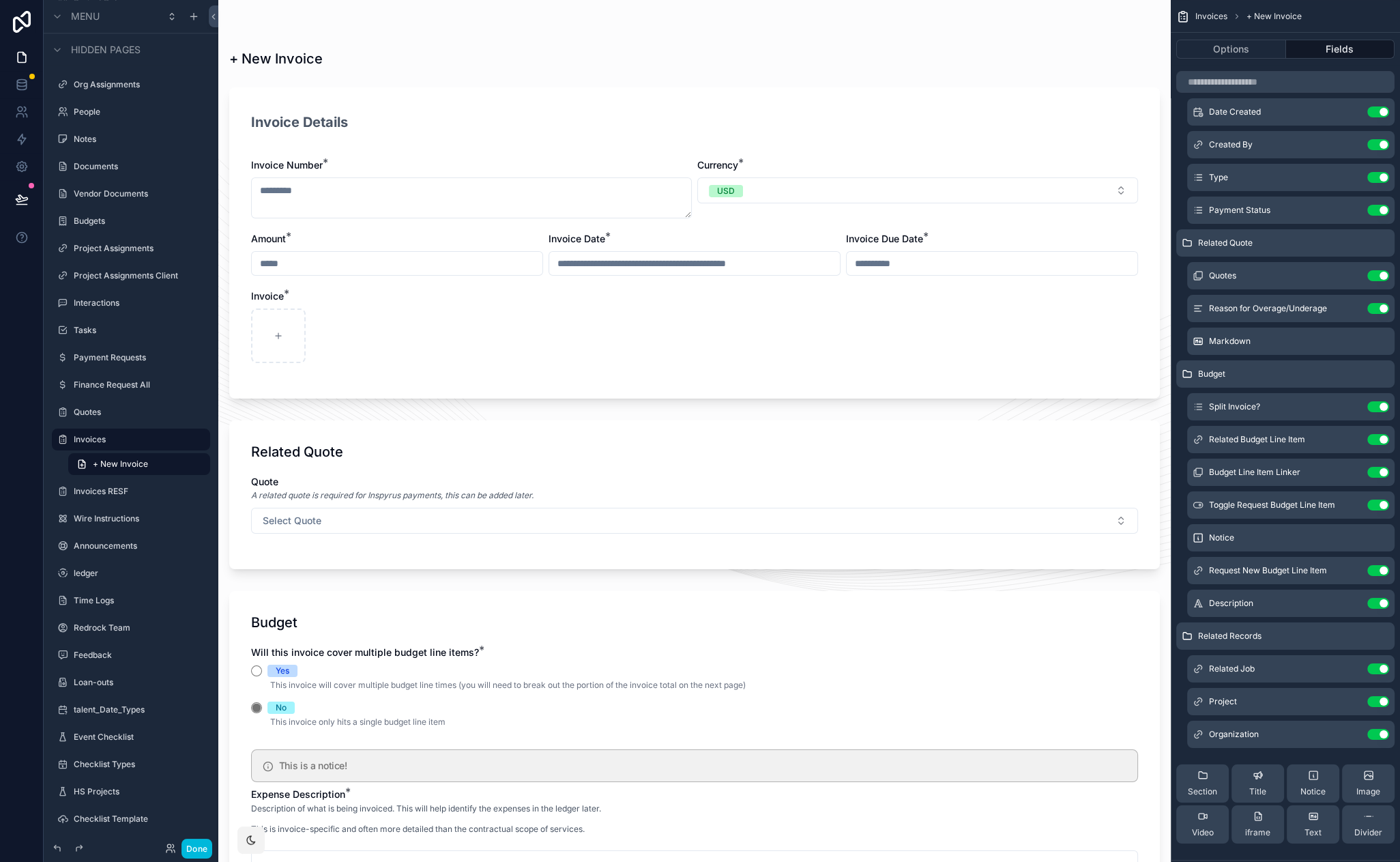
click at [0, 0] on icon "scrollable content" at bounding box center [0, 0] width 0 height 0
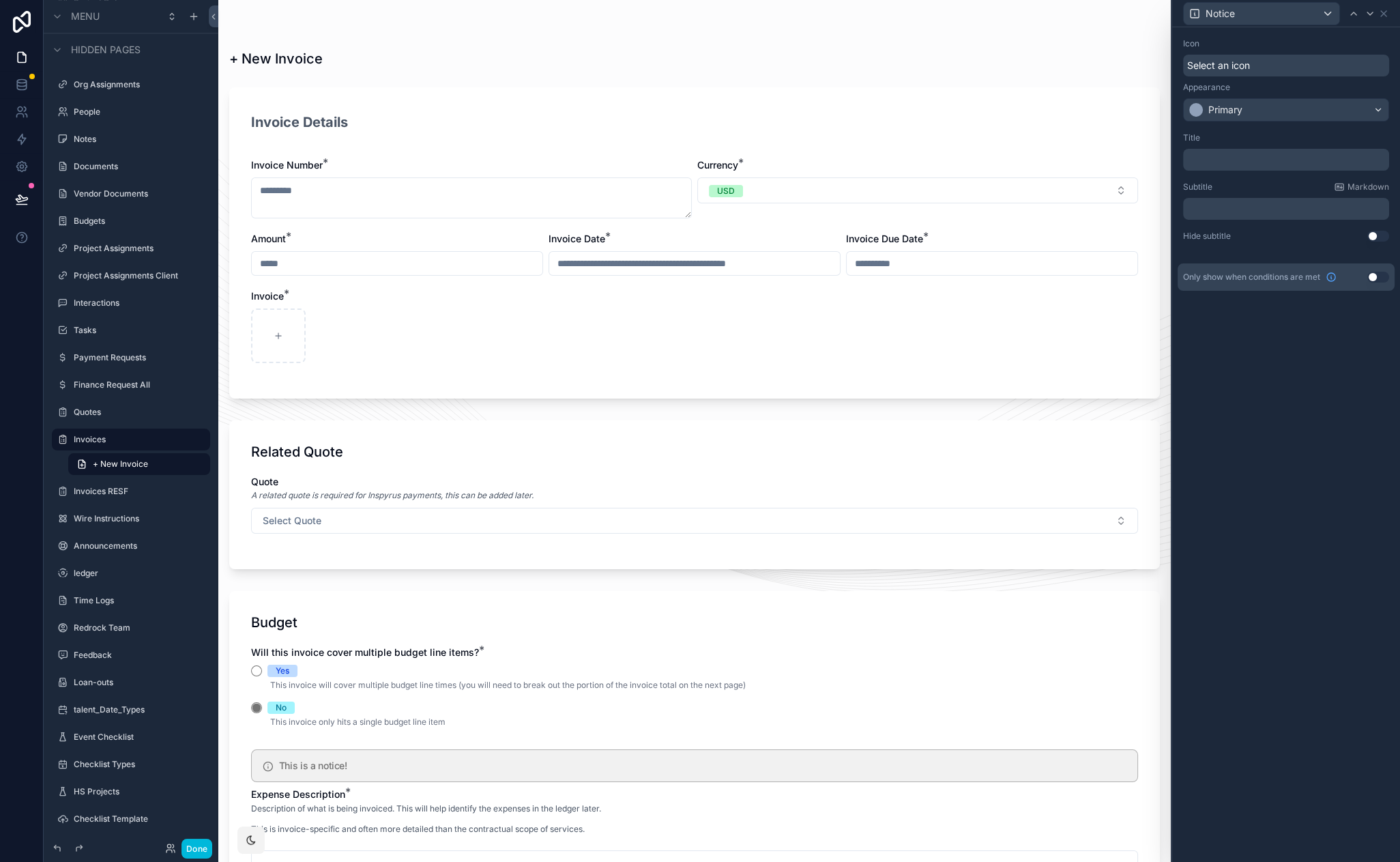
click at [1231, 161] on p "﻿" at bounding box center [1288, 159] width 198 height 14
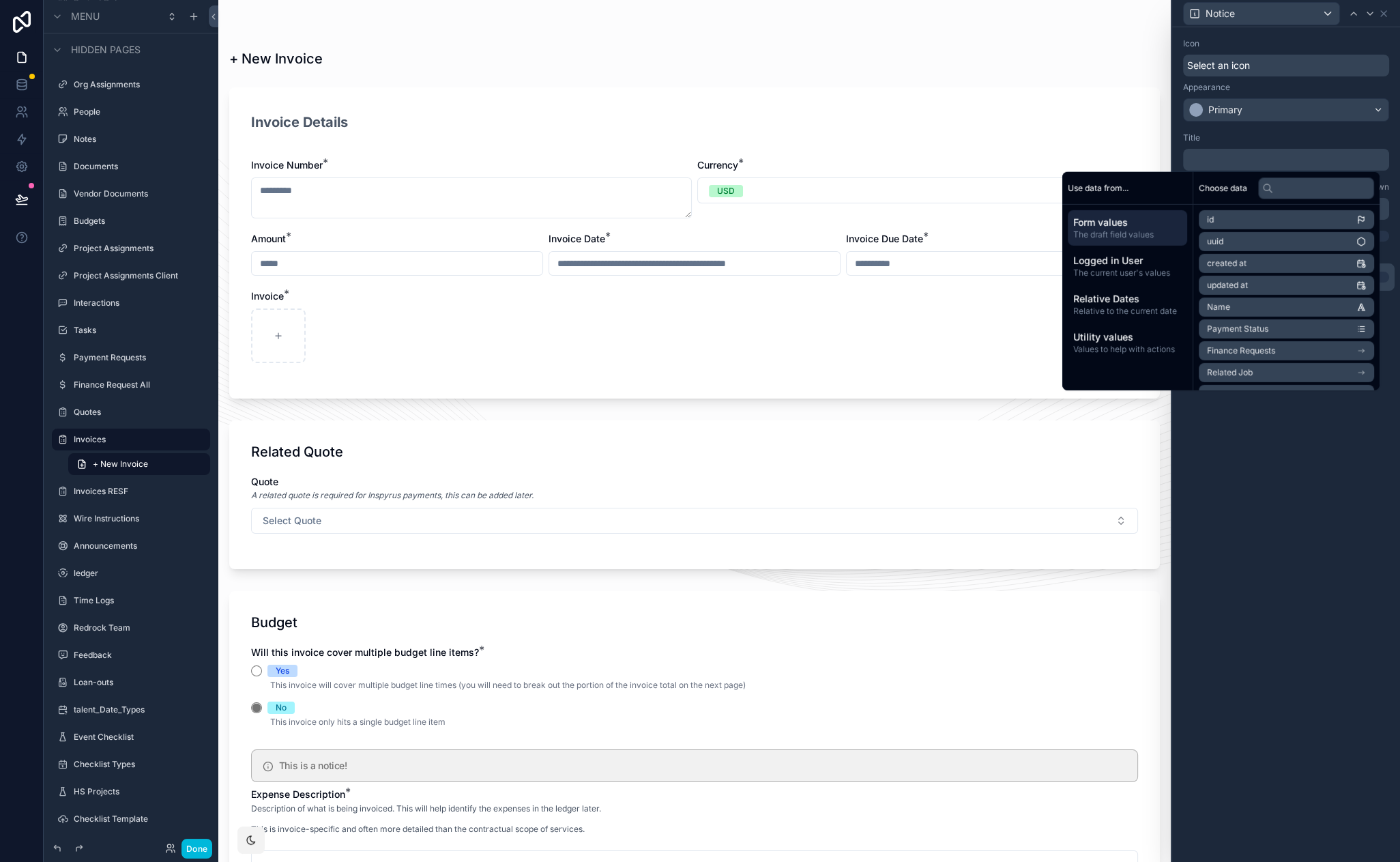
scroll to position [0, 0]
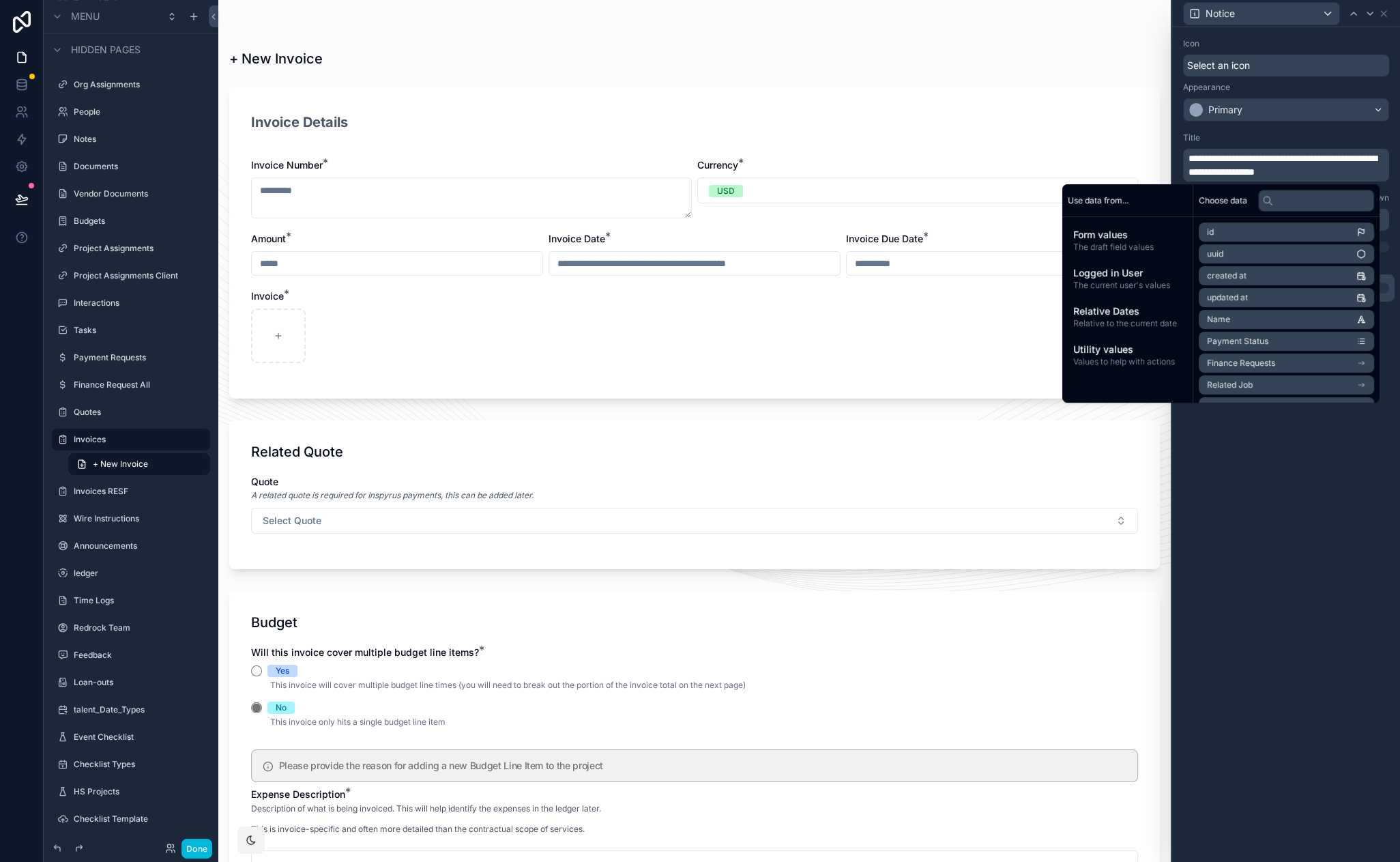
drag, startPoint x: 1286, startPoint y: 485, endPoint x: 1286, endPoint y: 387, distance: 98.0
click at [1286, 484] on div "**********" at bounding box center [1286, 444] width 228 height 834
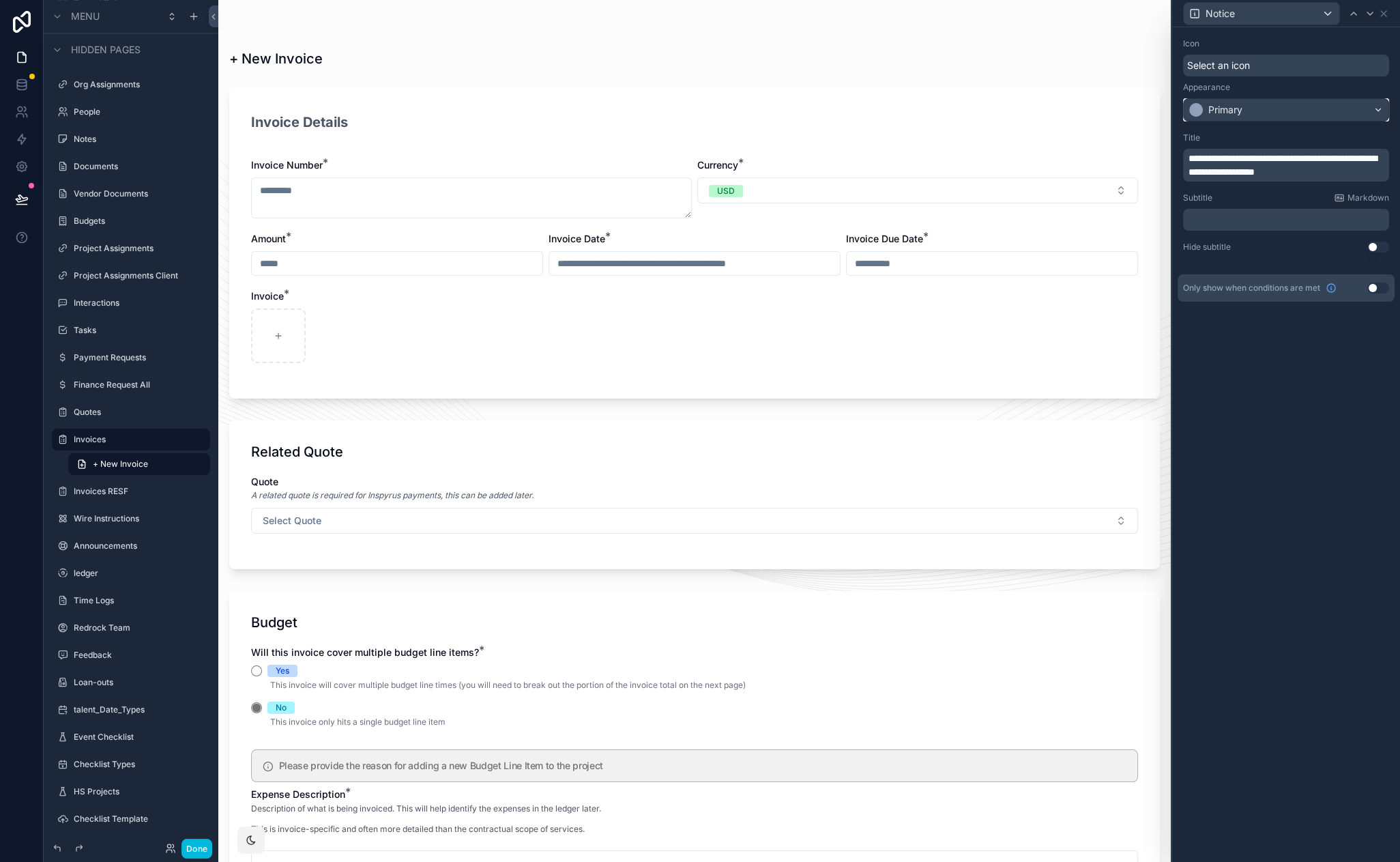
click at [1237, 106] on div "Primary" at bounding box center [1225, 109] width 34 height 14
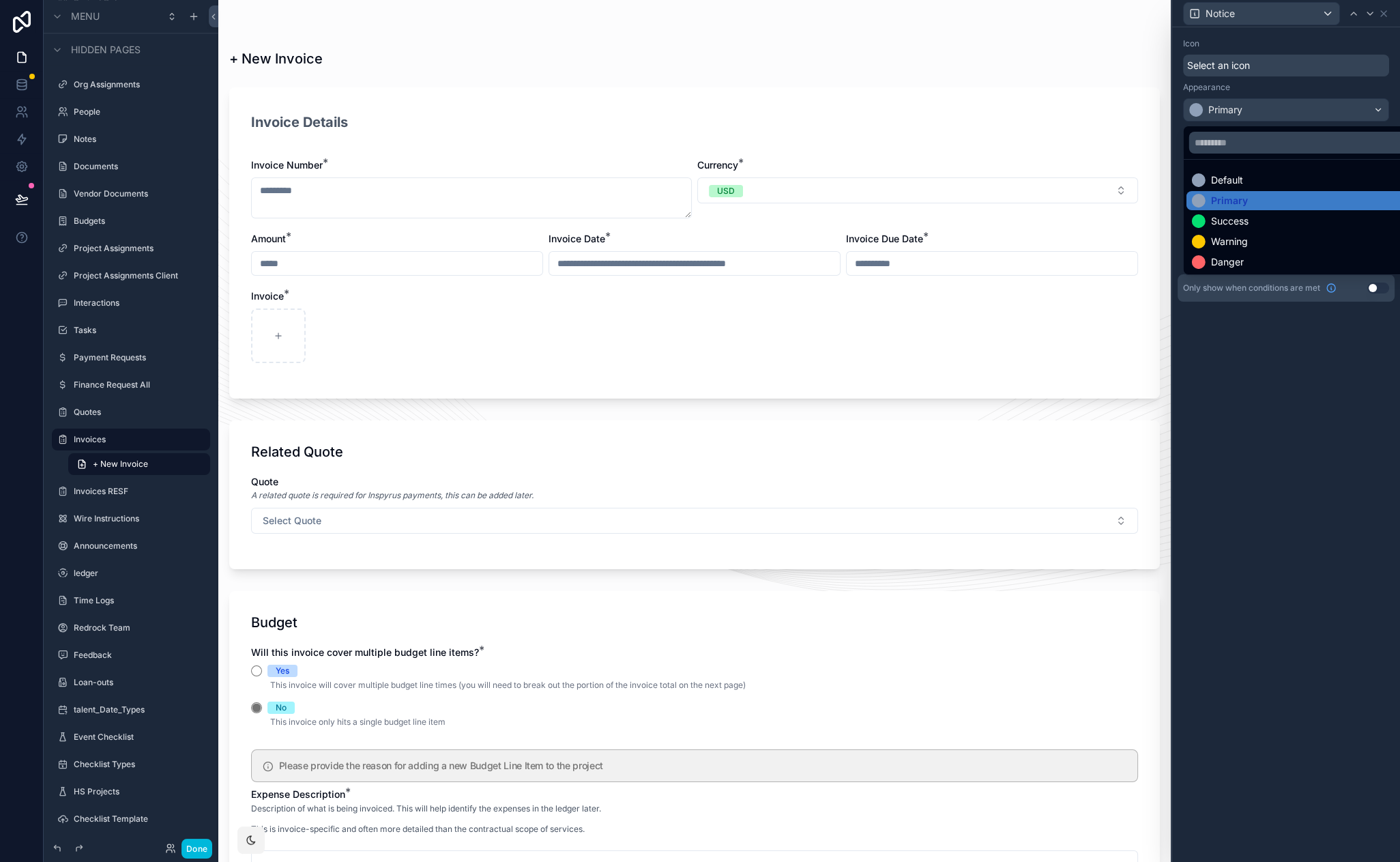
click at [1234, 69] on div at bounding box center [1286, 431] width 228 height 862
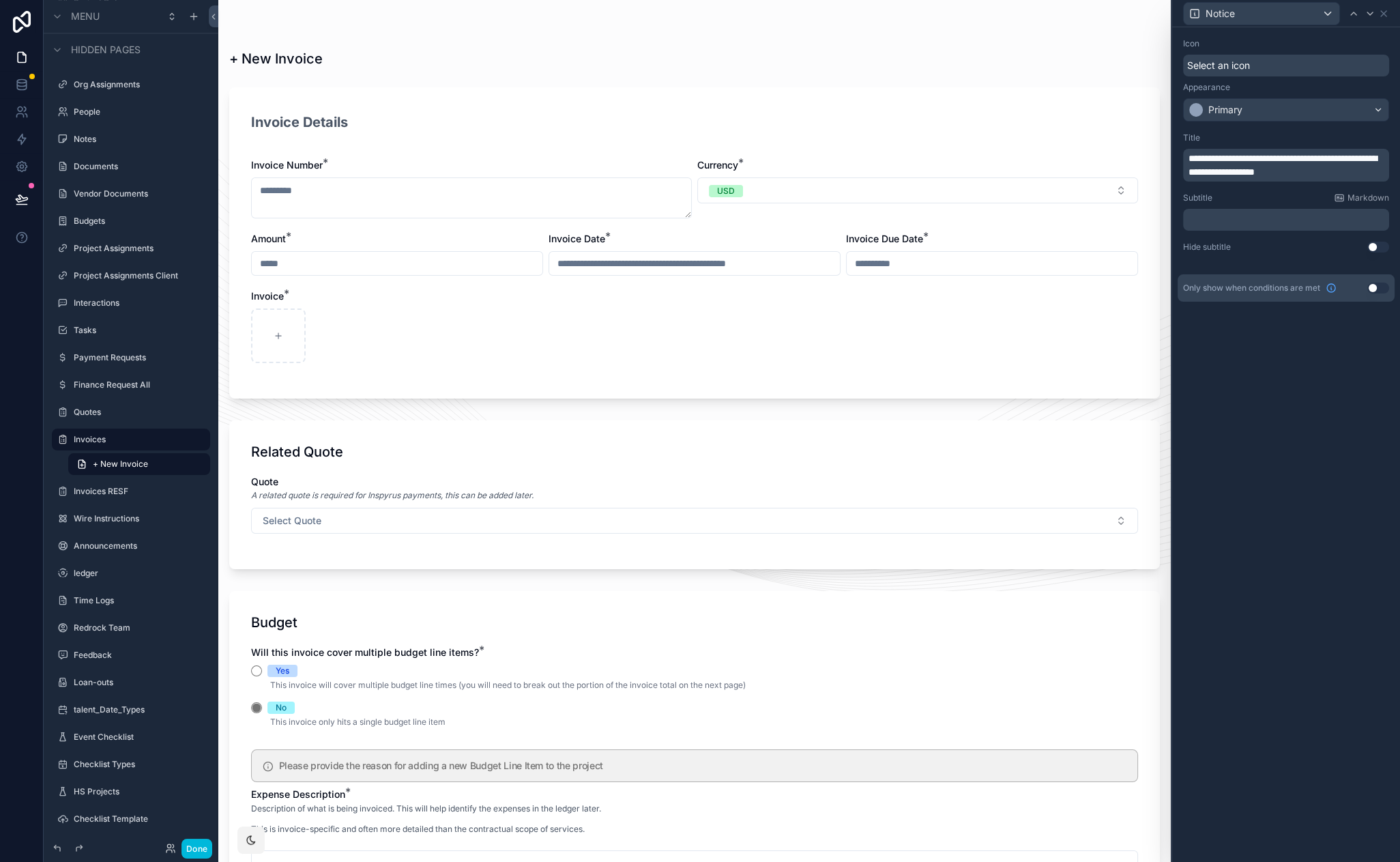
click at [1228, 58] on div "Select an icon" at bounding box center [1286, 66] width 206 height 22
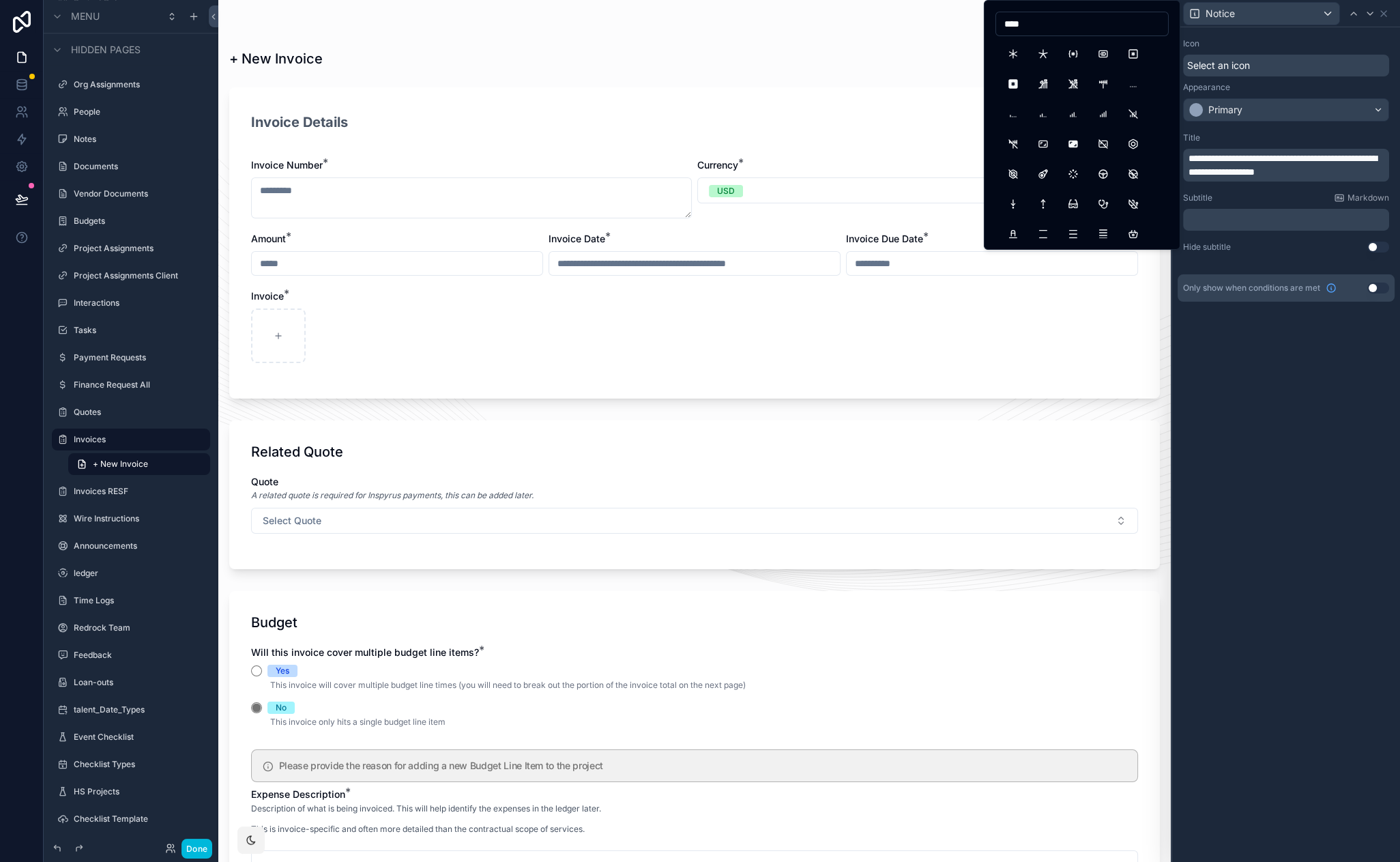
type input "****"
click at [1010, 55] on button "Asterisk" at bounding box center [1013, 53] width 24 height 24
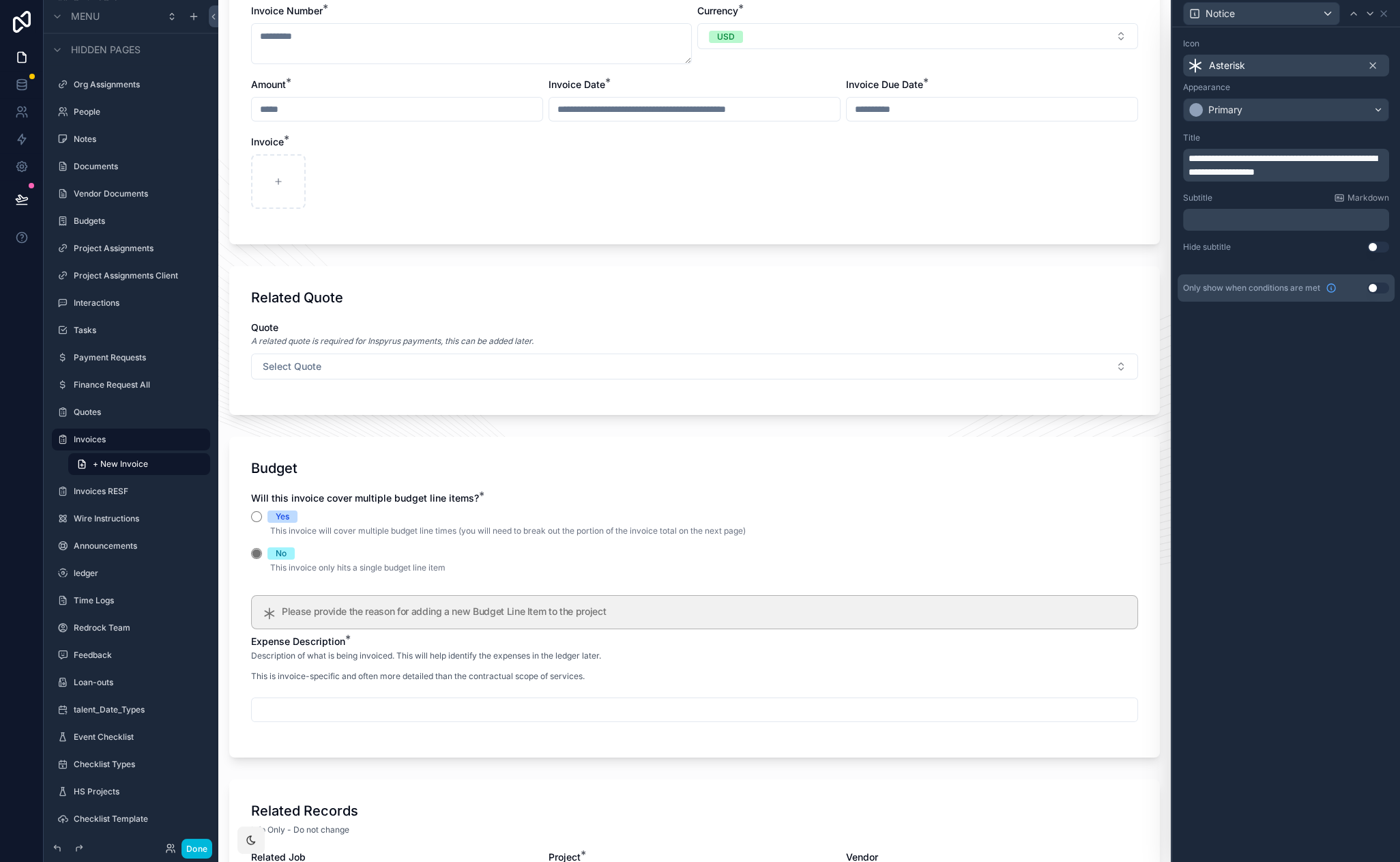
scroll to position [218, 0]
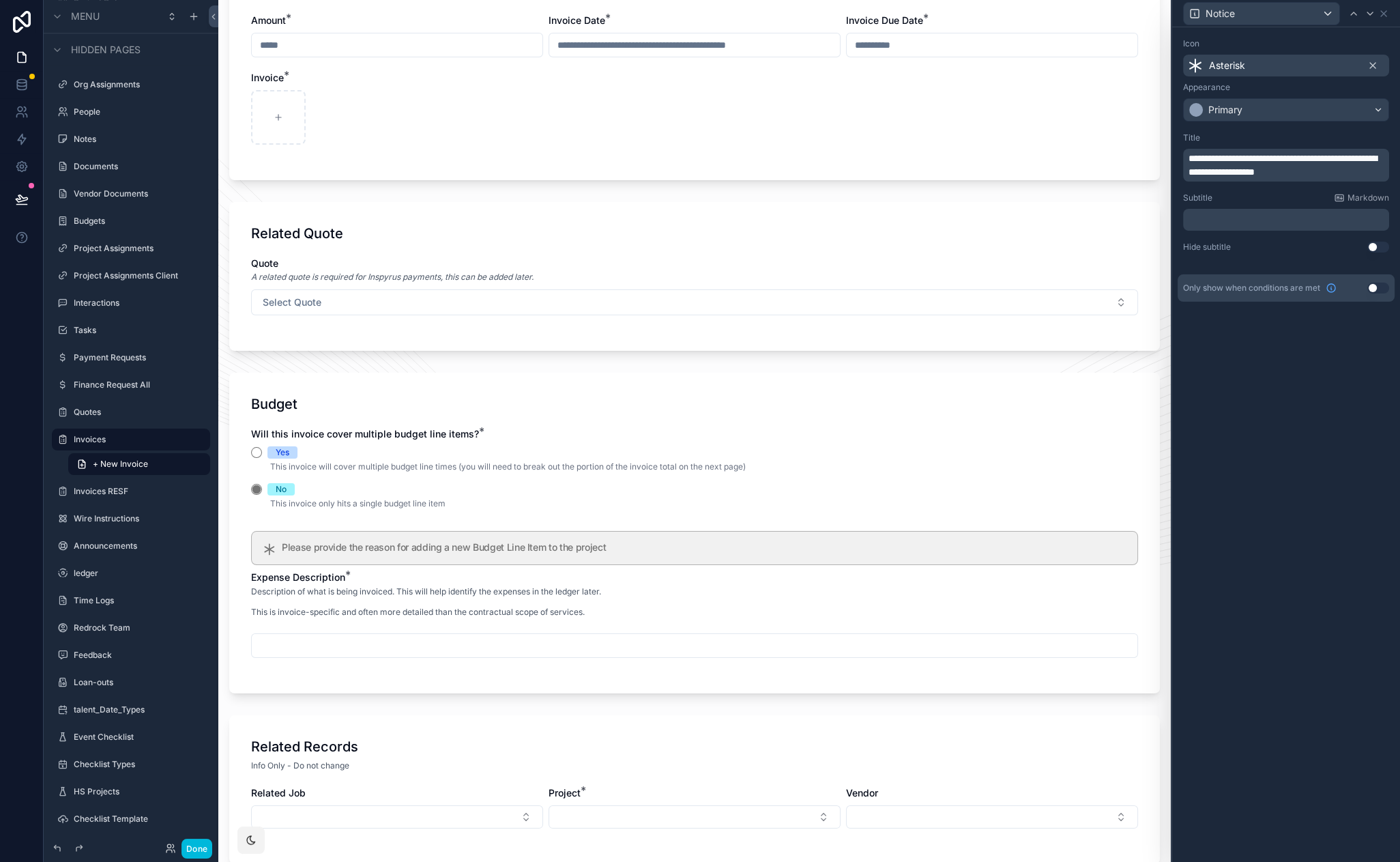
click at [1223, 216] on p "﻿" at bounding box center [1288, 219] width 198 height 14
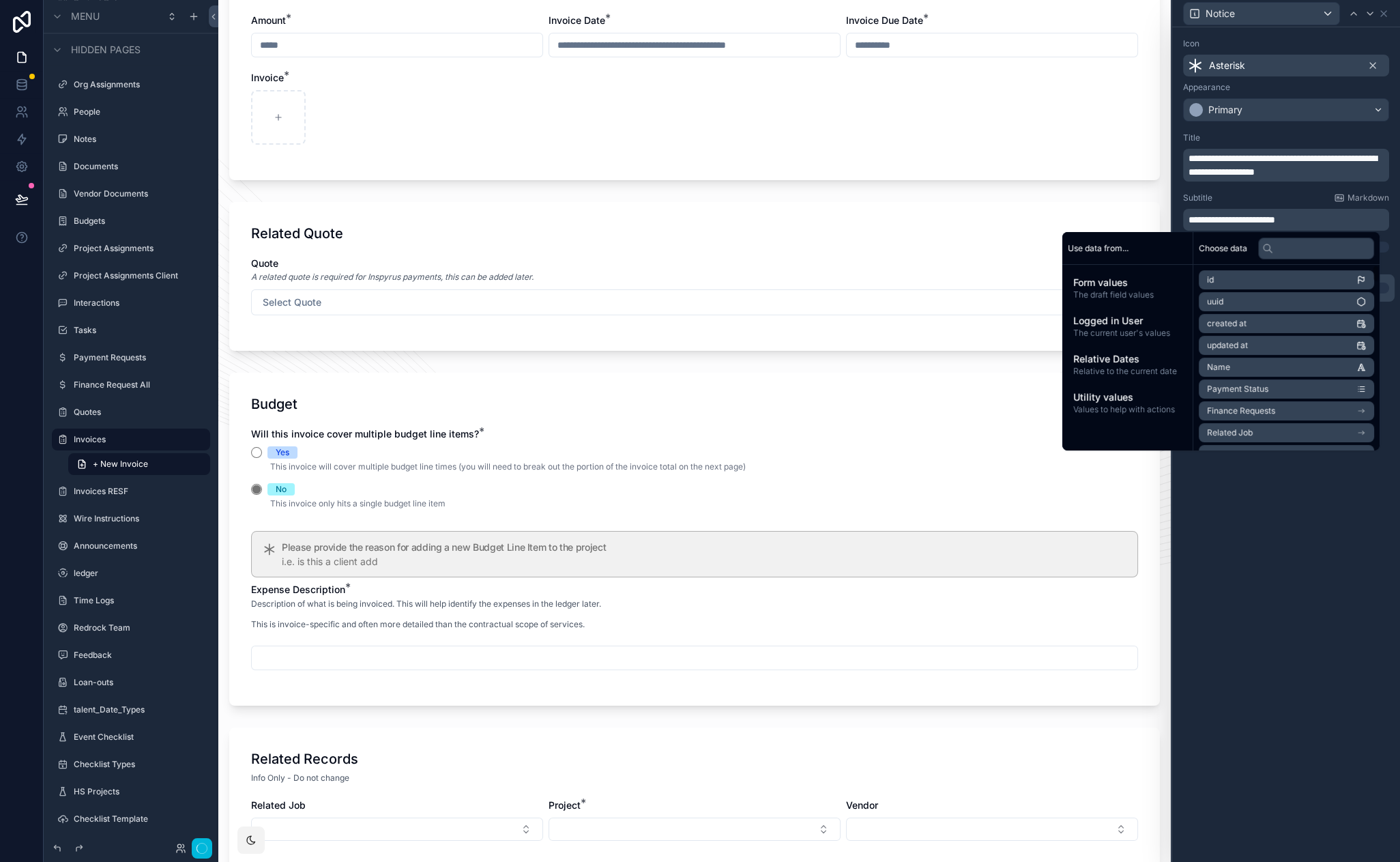
click at [1248, 524] on div "**********" at bounding box center [1286, 444] width 228 height 834
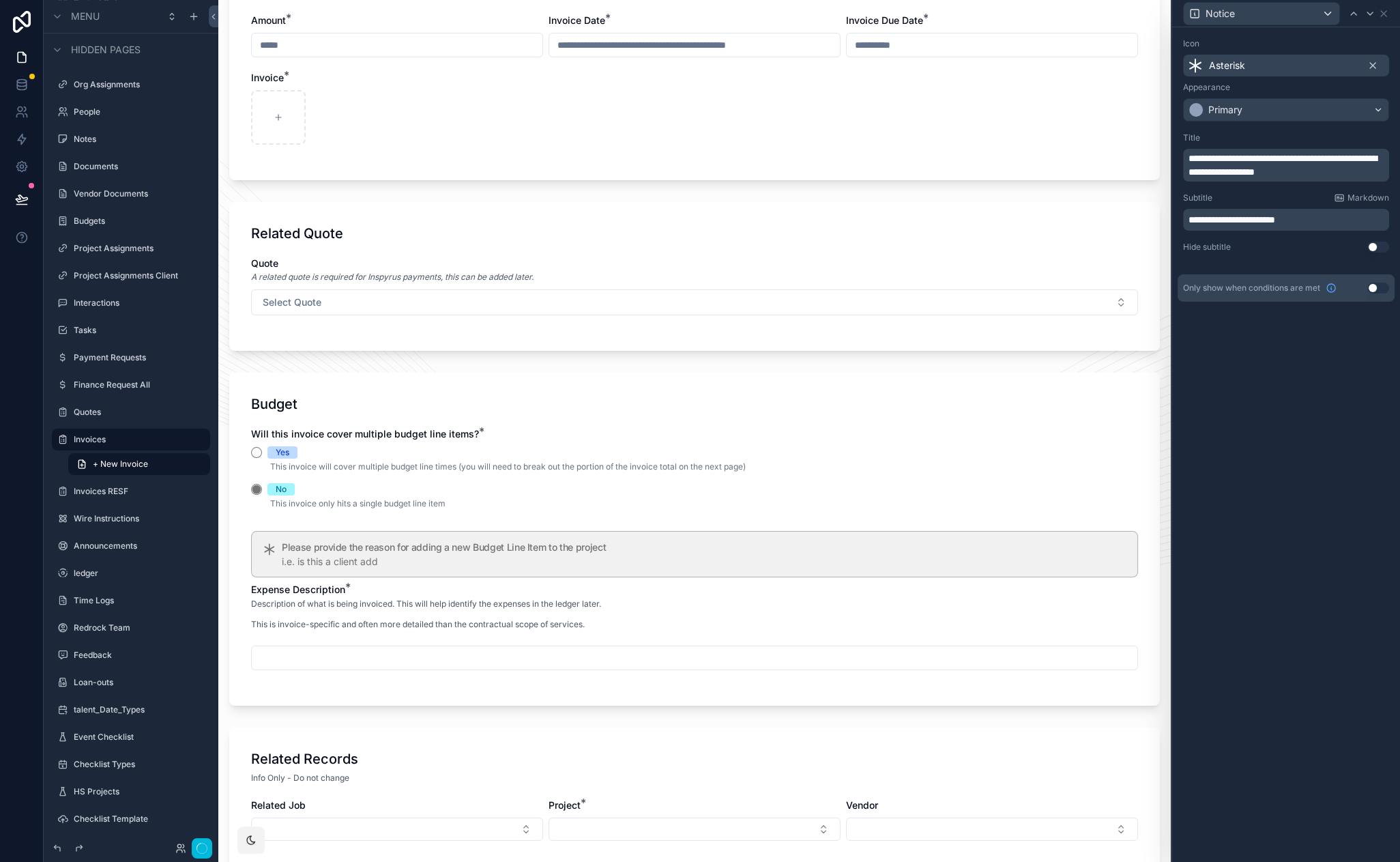
click at [1375, 290] on button "Use setting" at bounding box center [1378, 288] width 22 height 11
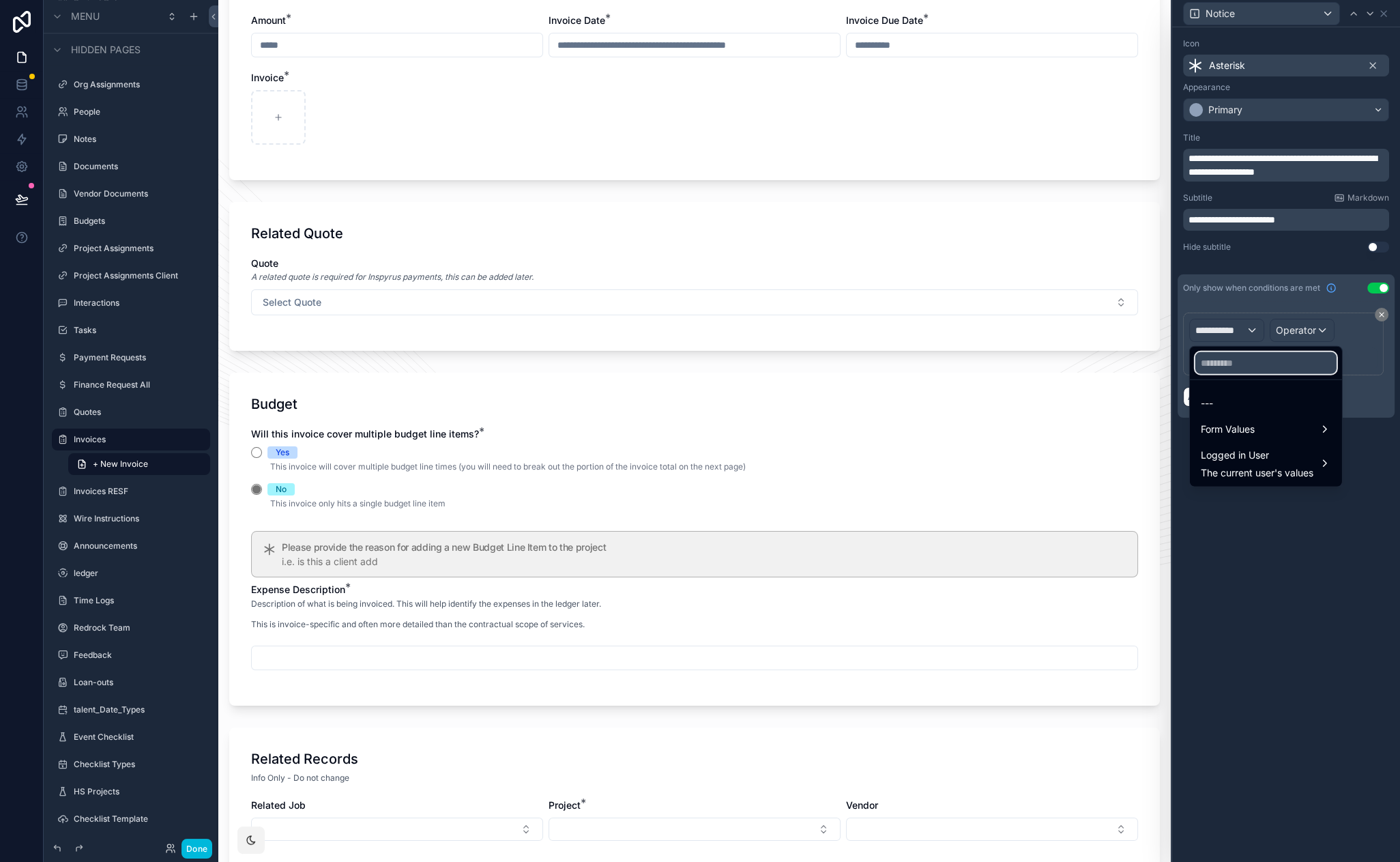
click at [1230, 358] on input "text" at bounding box center [1266, 363] width 141 height 22
type input "******"
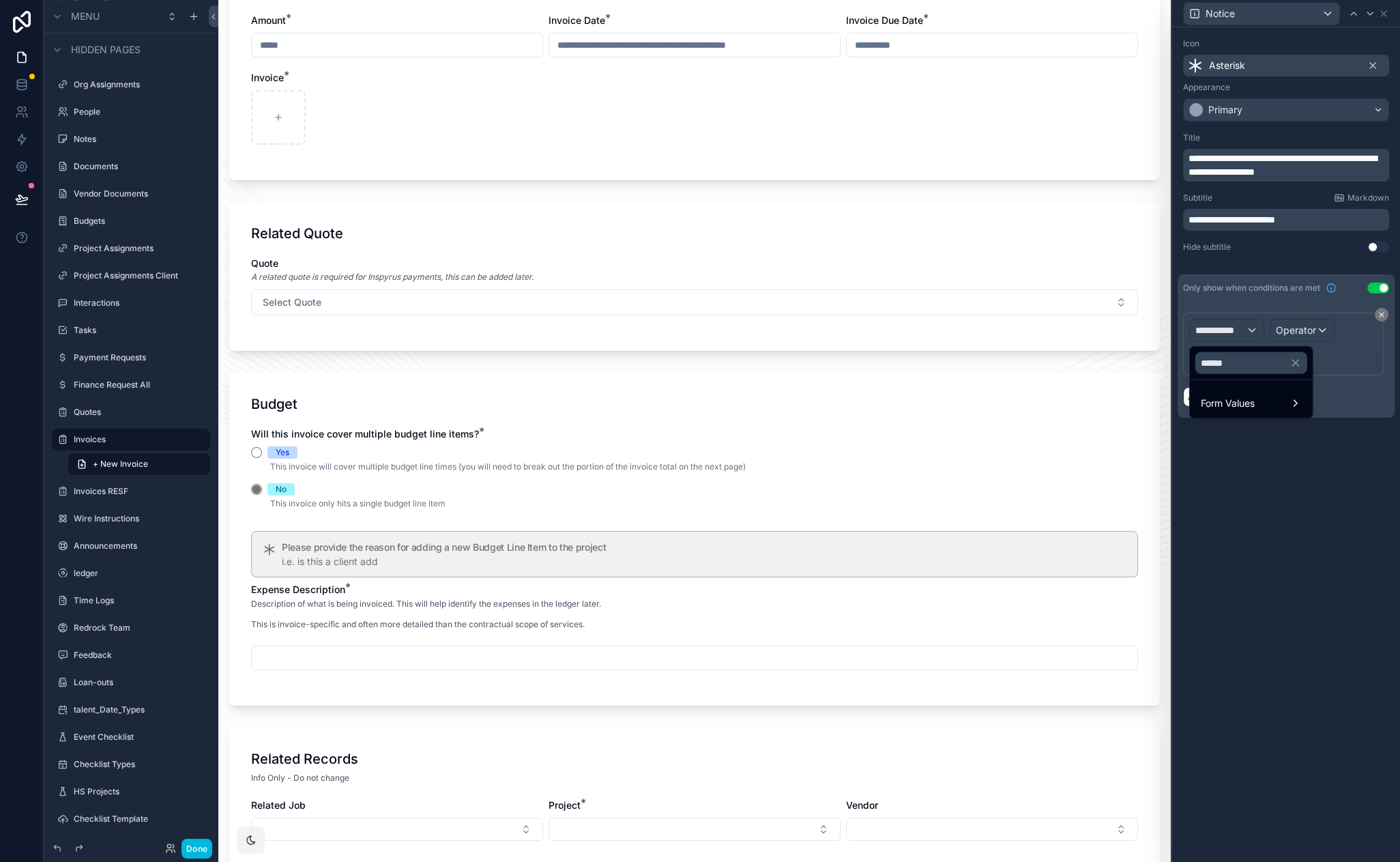
click at [1241, 405] on span "Form Values" at bounding box center [1228, 404] width 54 height 16
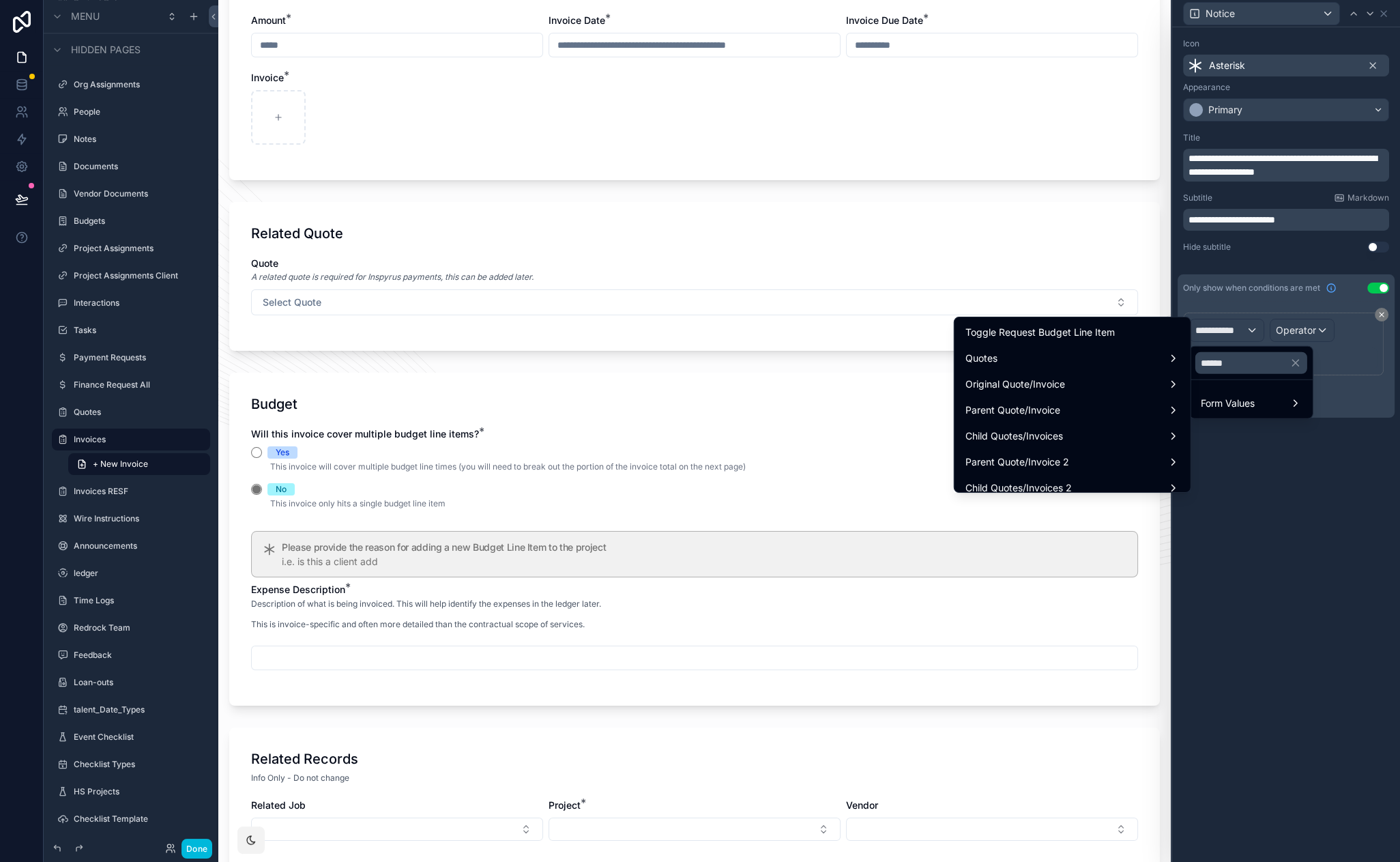
click at [1098, 337] on span "Toggle Request Budget Line Item" at bounding box center [1041, 332] width 150 height 16
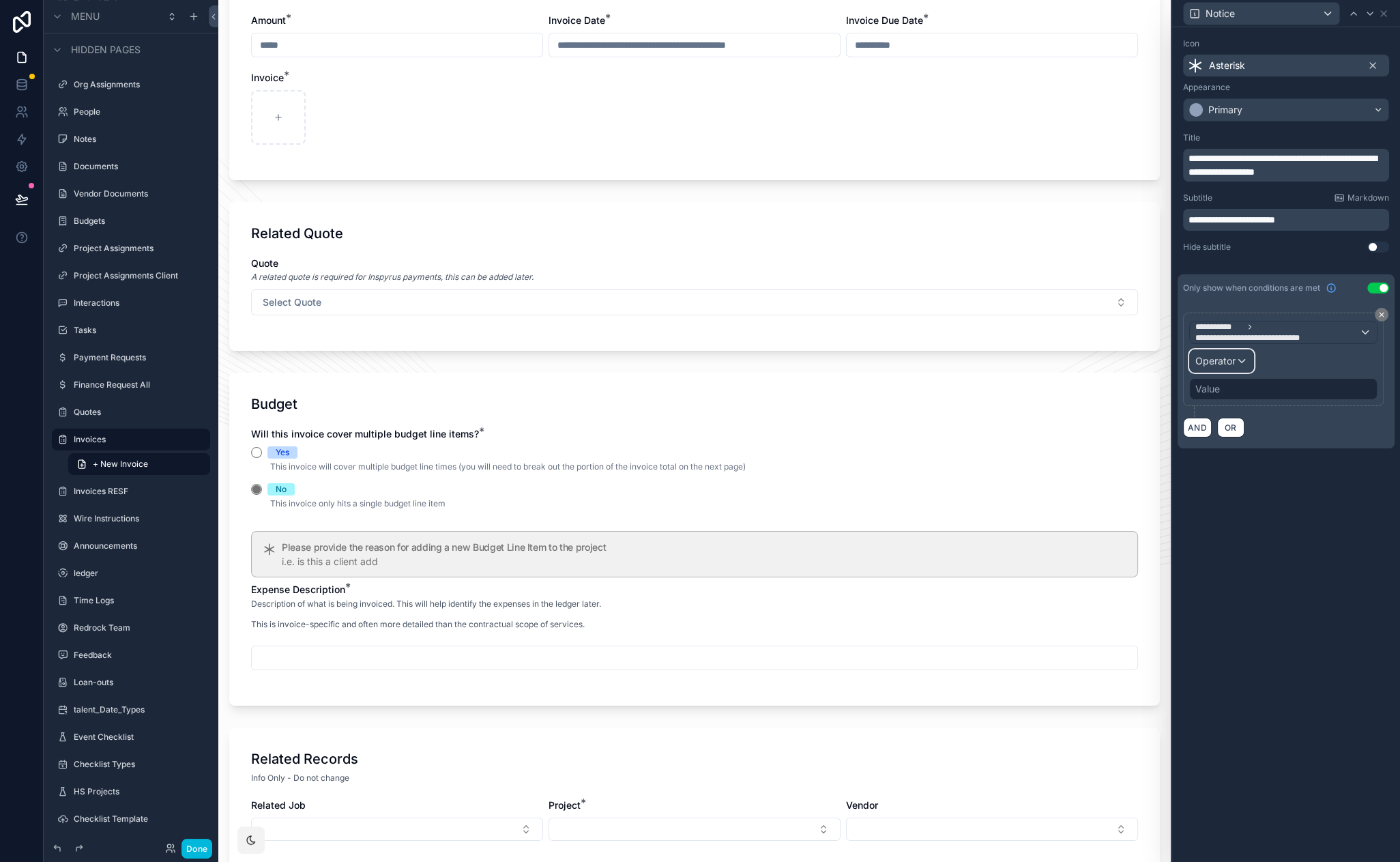
click at [1244, 369] on div "Operator" at bounding box center [1222, 361] width 63 height 22
click at [1243, 434] on div "Is true" at bounding box center [1251, 432] width 101 height 16
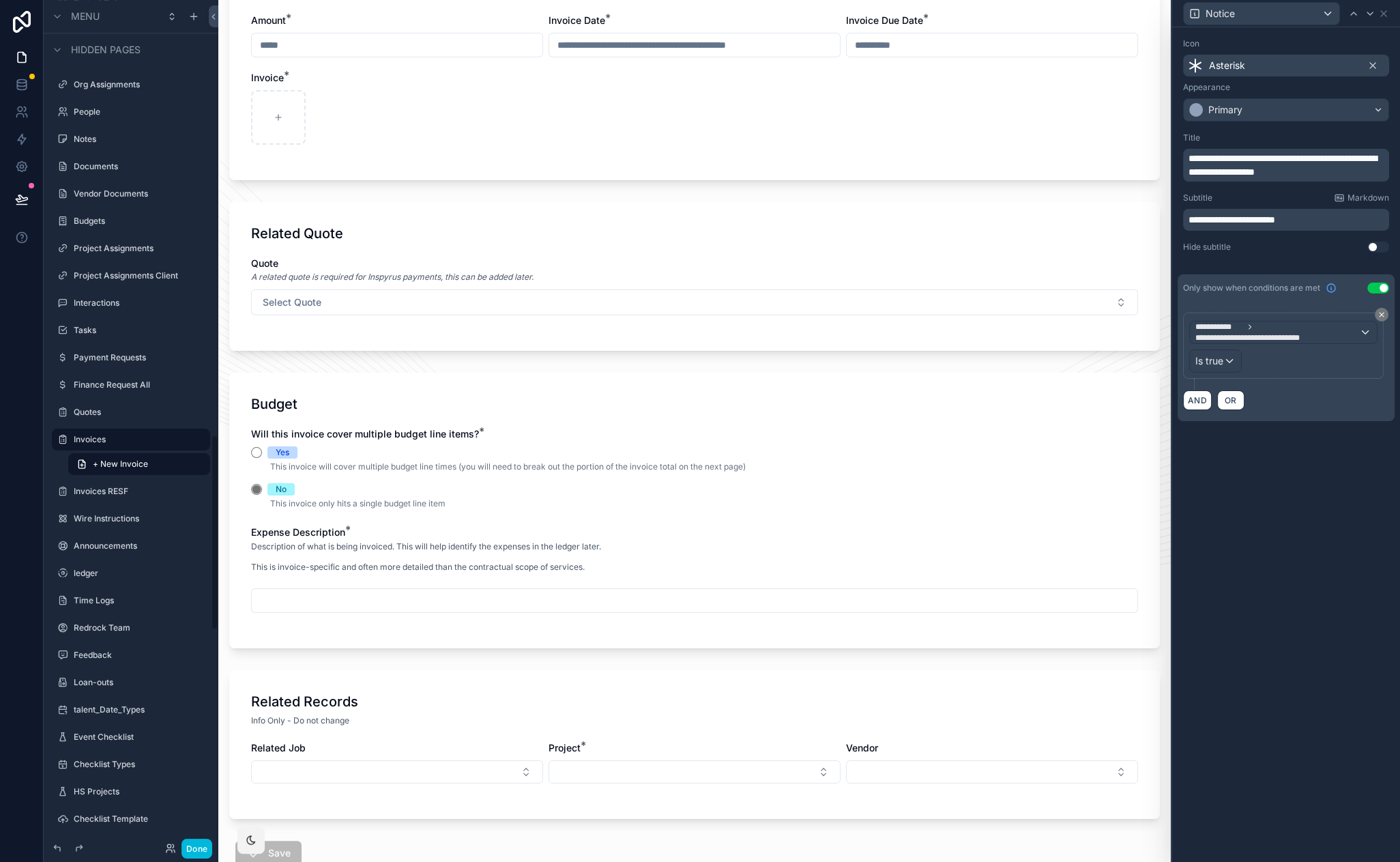
click at [197, 845] on button "Done" at bounding box center [196, 848] width 31 height 20
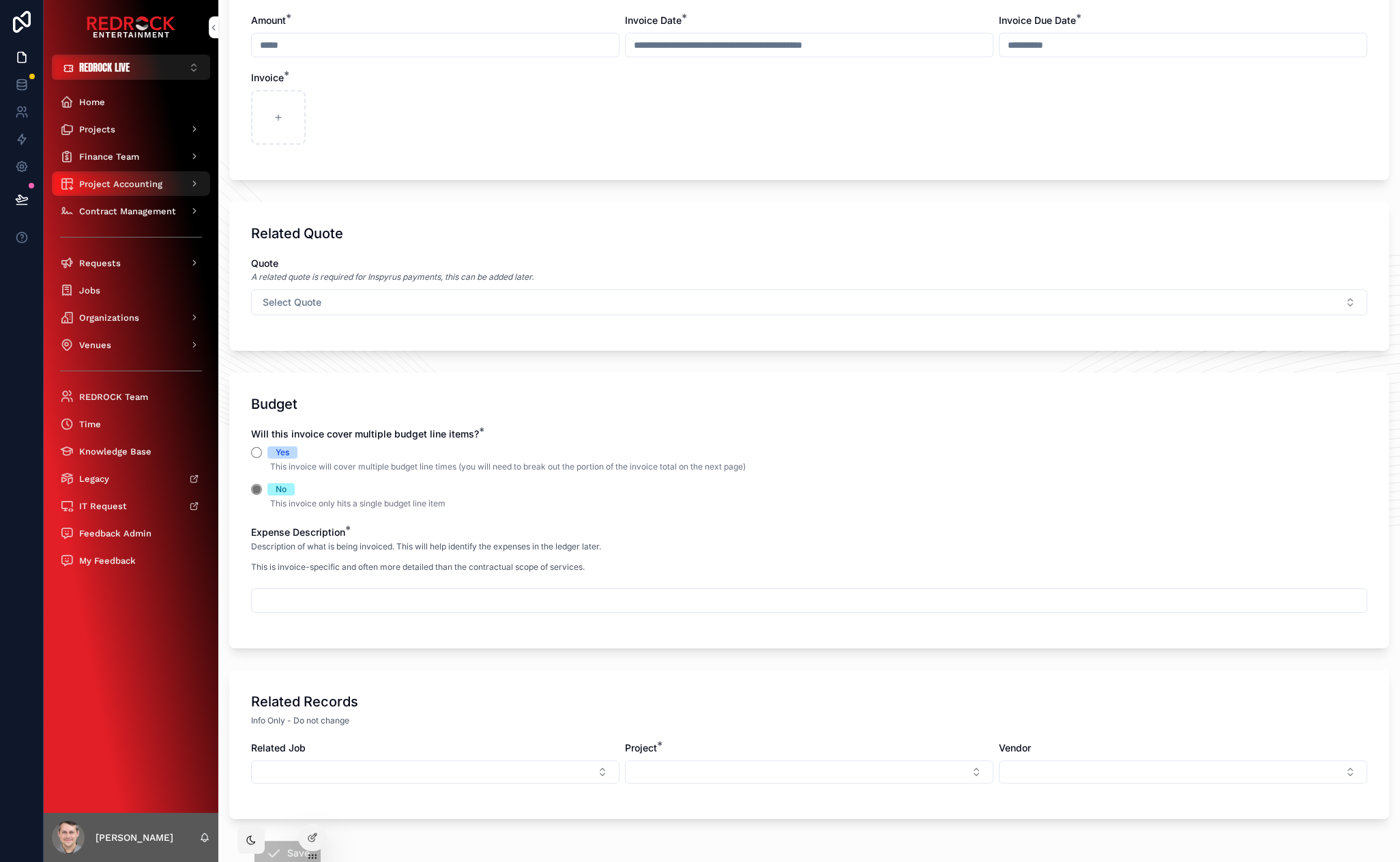
scroll to position [0, 0]
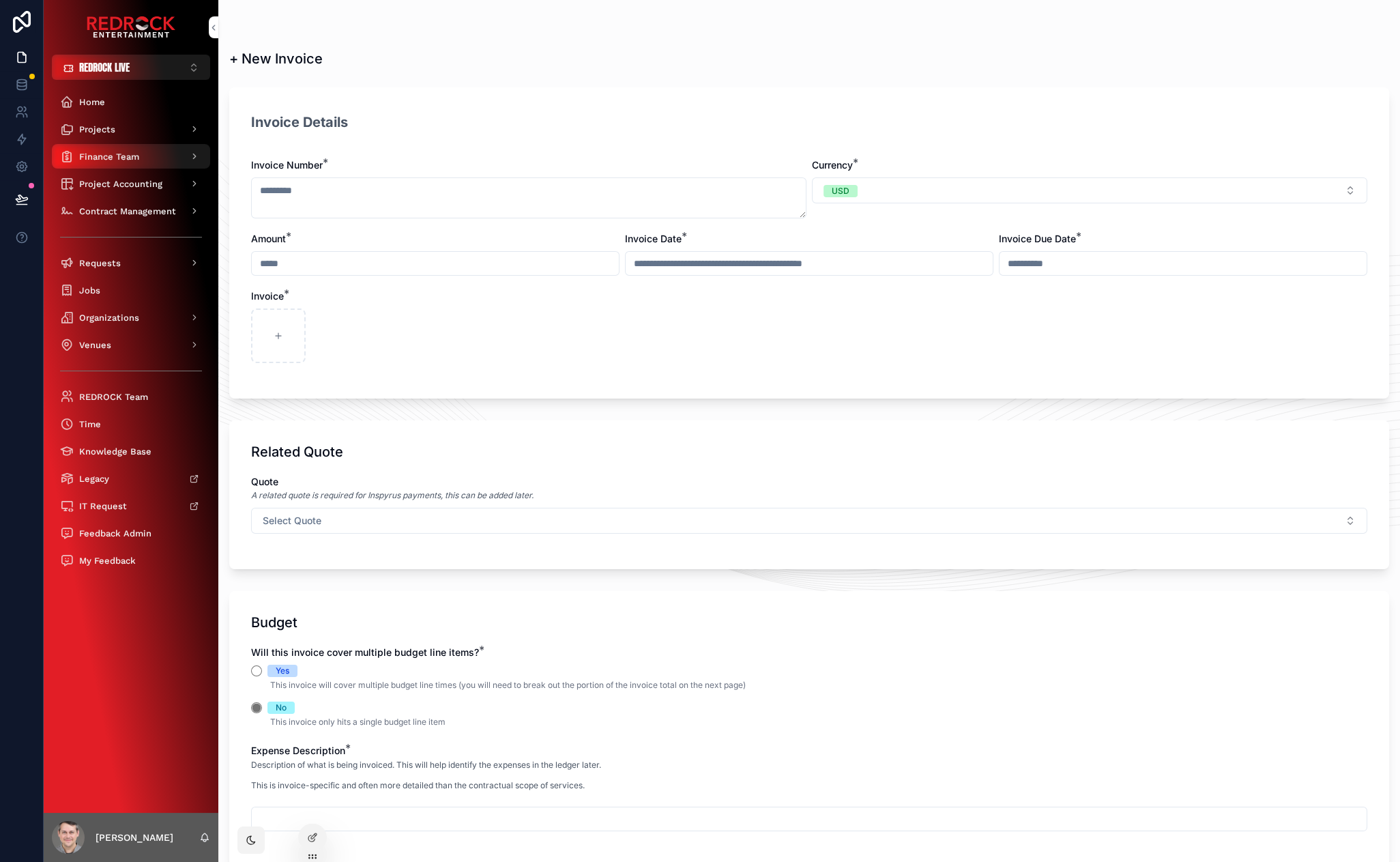
click at [147, 158] on div "Finance Team" at bounding box center [132, 156] width 142 height 22
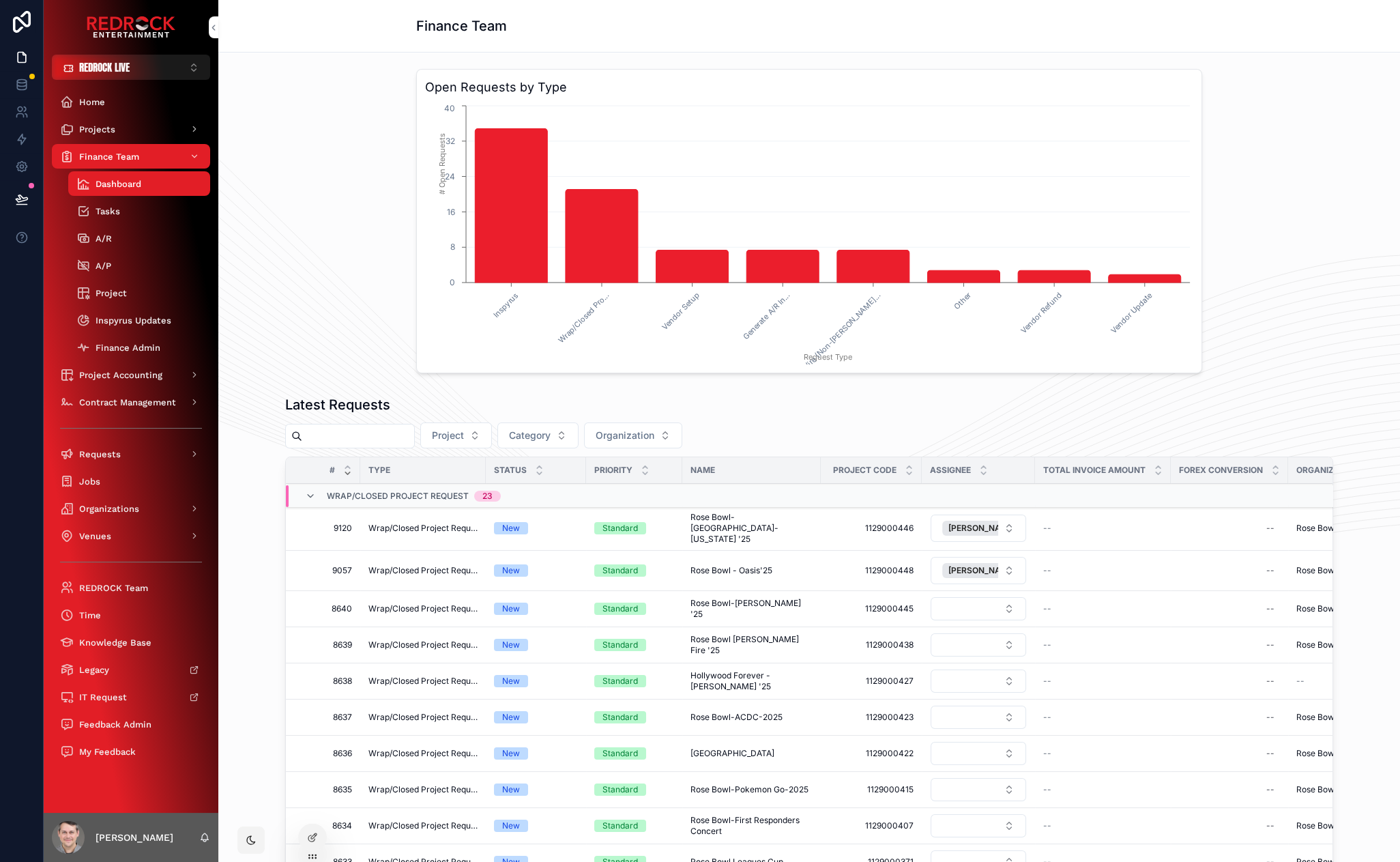
click at [113, 370] on span "Project Accounting" at bounding box center [121, 375] width 83 height 12
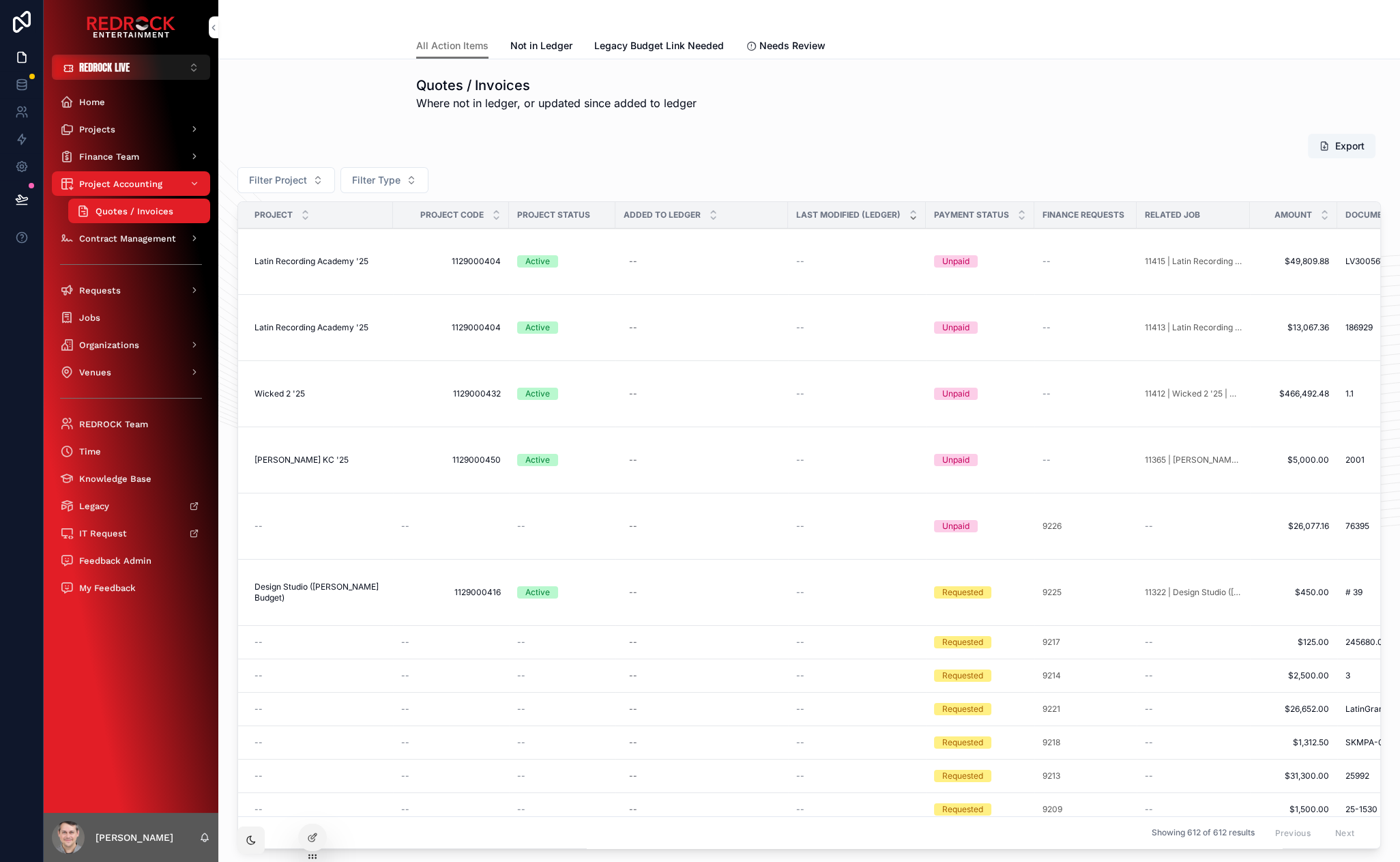
click at [759, 43] on span "Needs Review" at bounding box center [792, 45] width 66 height 14
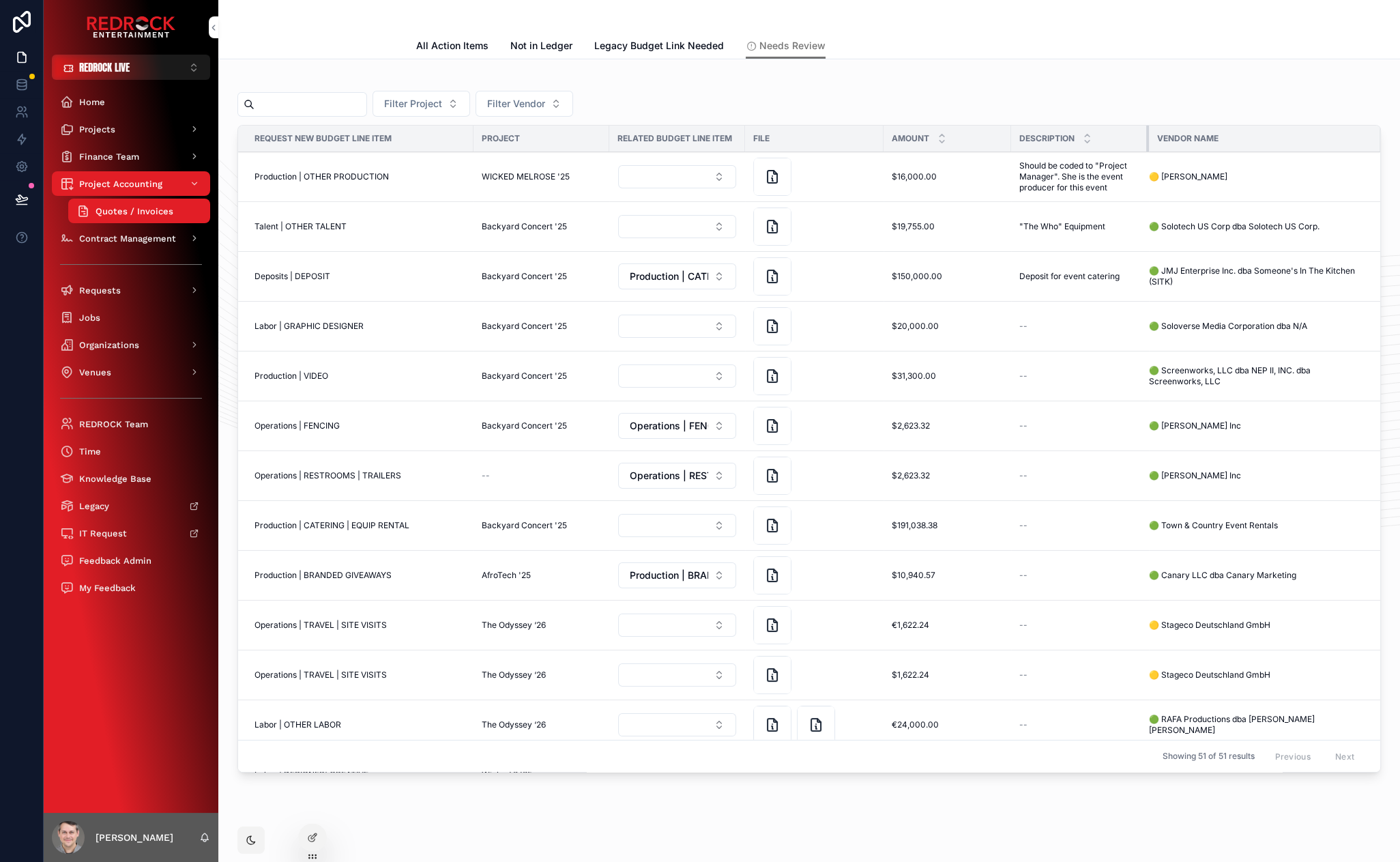
drag, startPoint x: 1123, startPoint y: 138, endPoint x: 1148, endPoint y: 140, distance: 25.1
click at [1148, 140] on div "scrollable content" at bounding box center [1150, 138] width 5 height 26
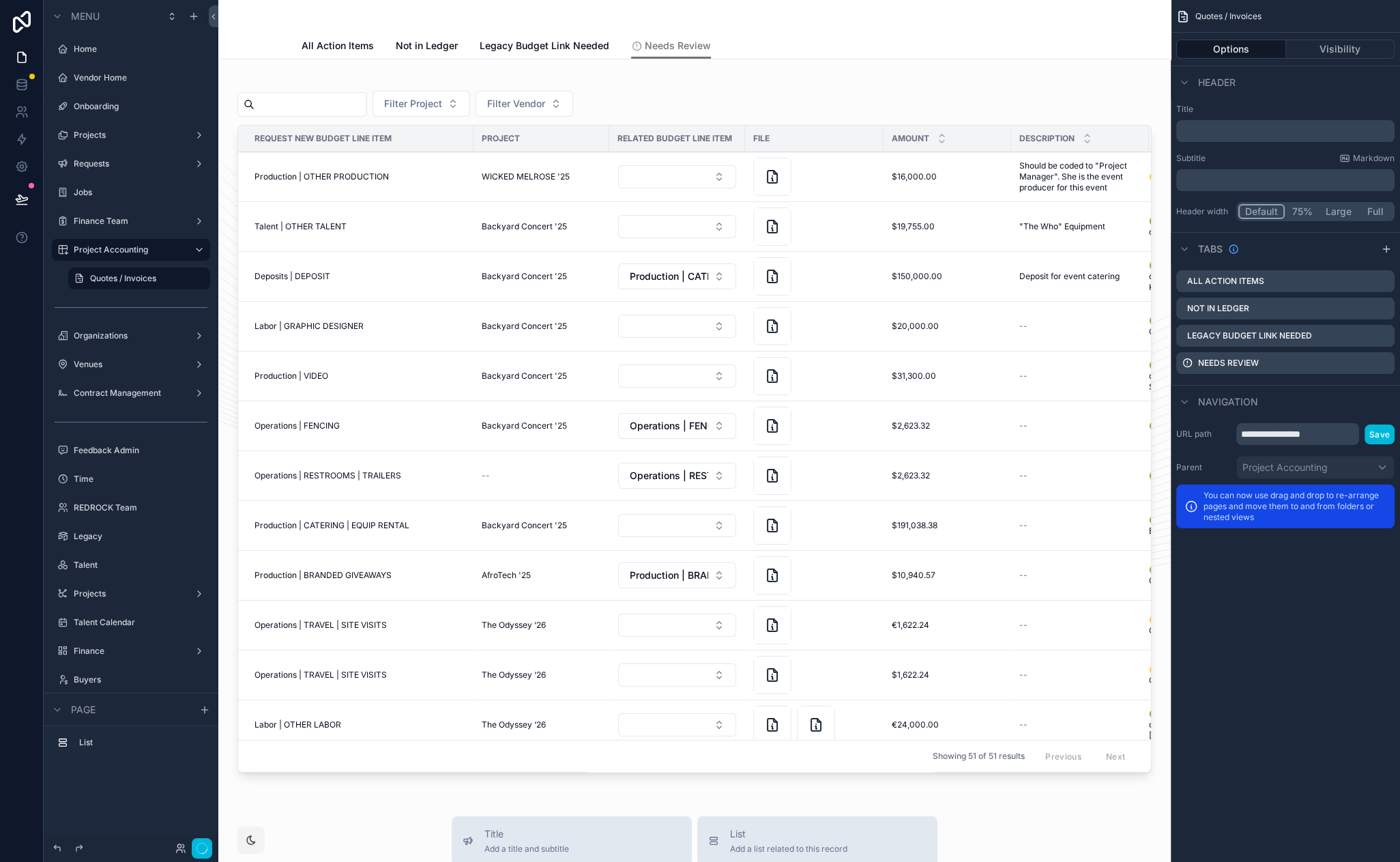
click at [891, 107] on div "scrollable content" at bounding box center [695, 427] width 931 height 713
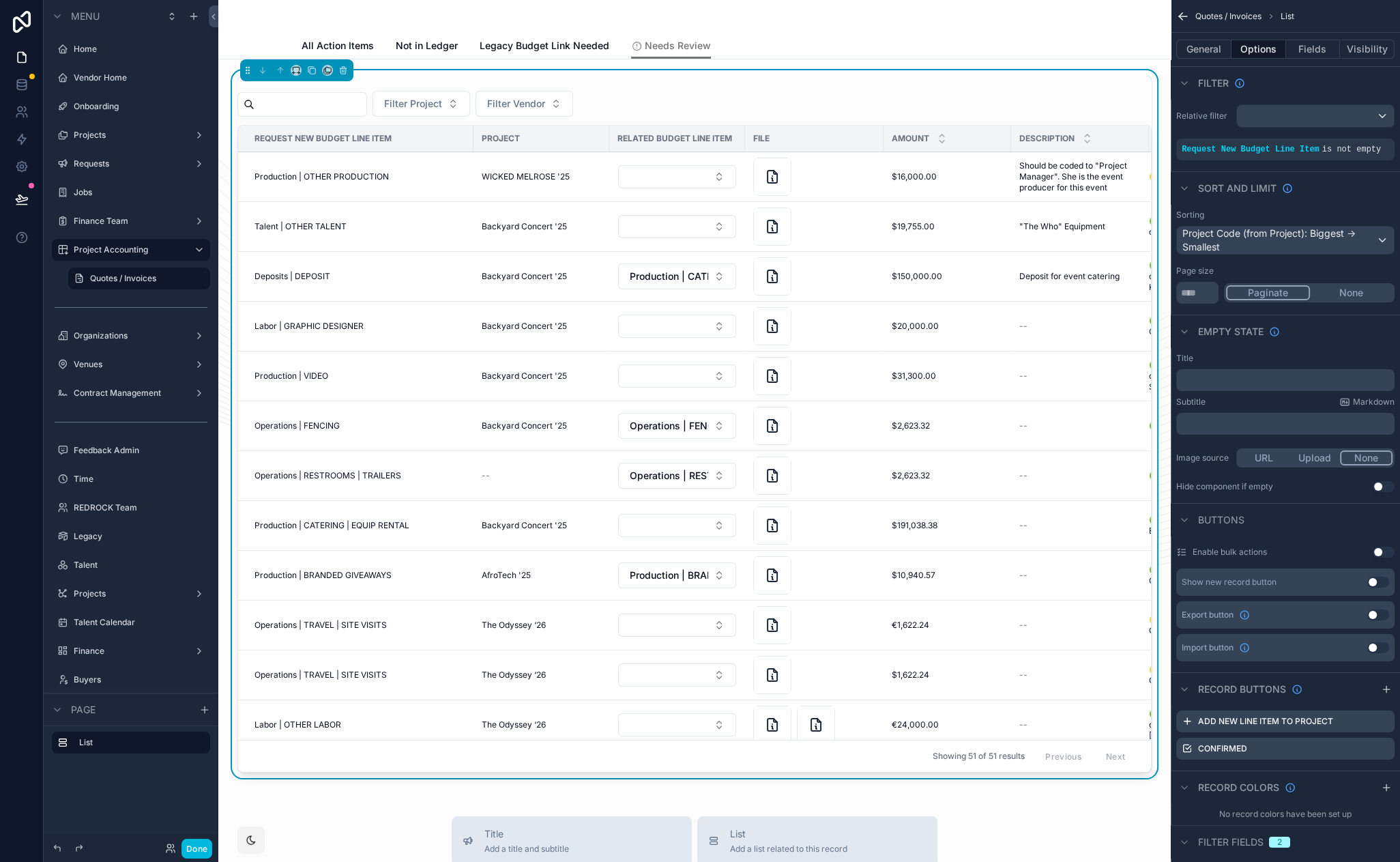
click at [1310, 52] on button "Fields" at bounding box center [1314, 49] width 55 height 19
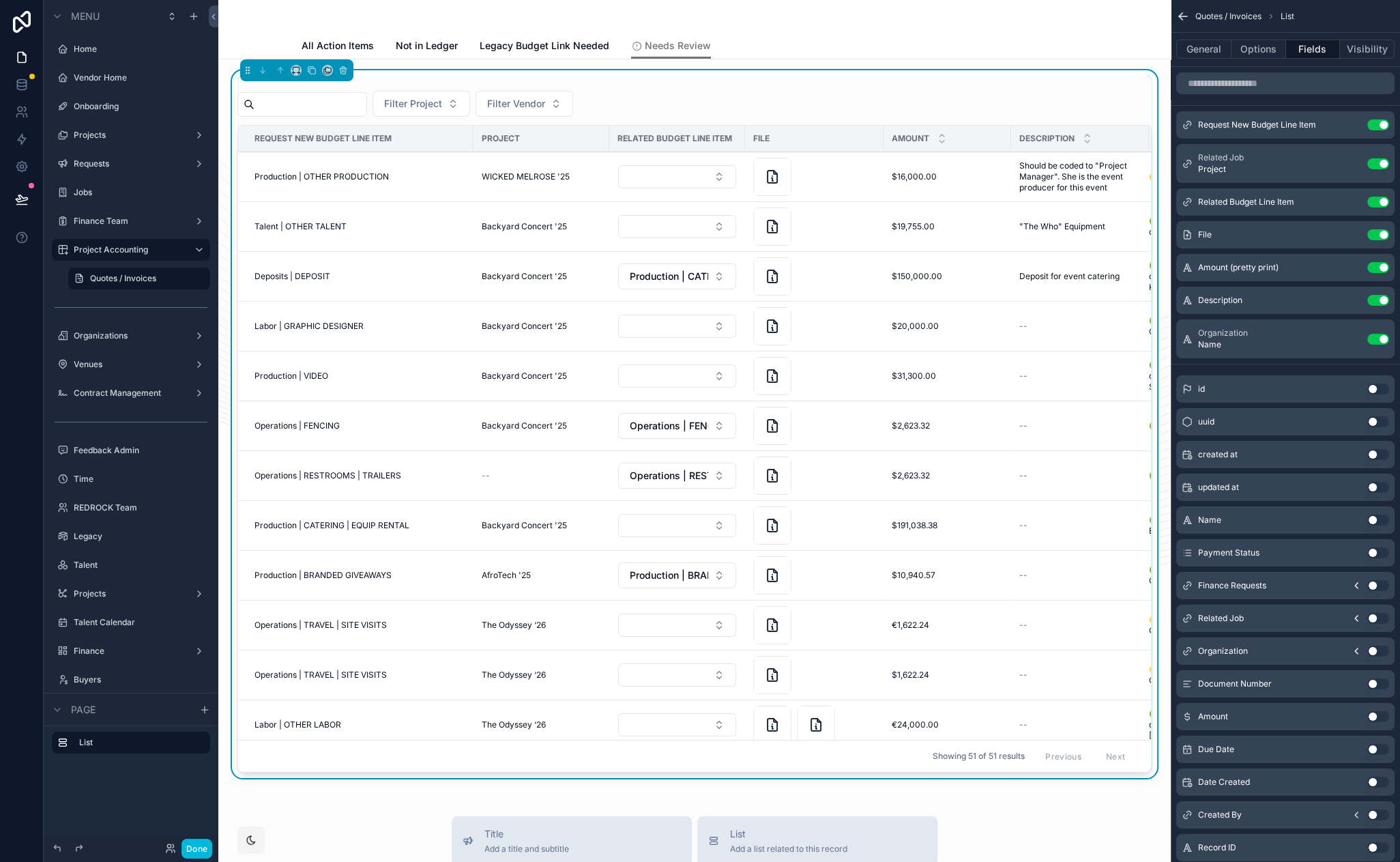
click at [0, 0] on icon "scrollable content" at bounding box center [0, 0] width 0 height 0
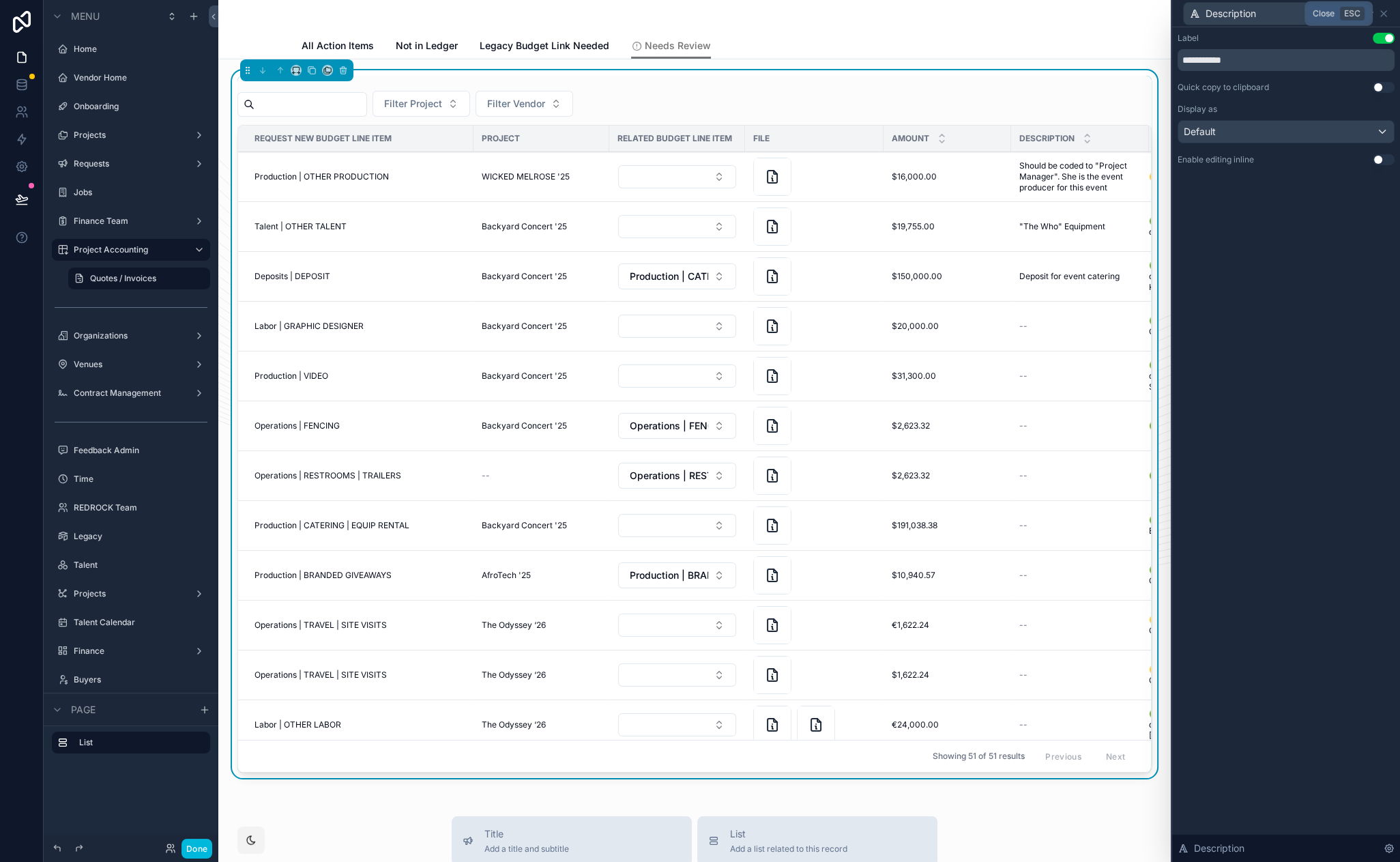
click at [1386, 12] on icon at bounding box center [1384, 14] width 11 height 11
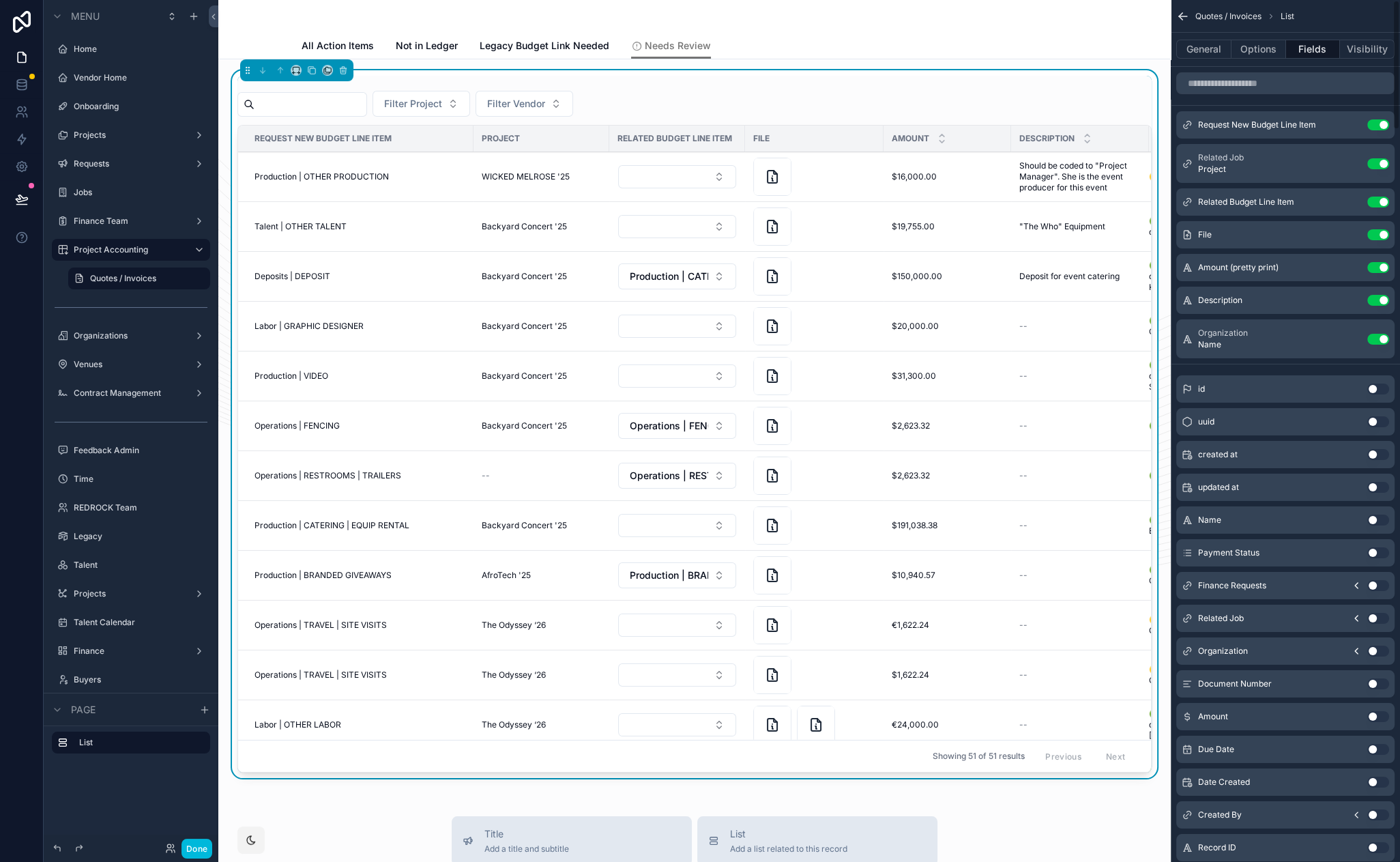
click at [850, 21] on div "scrollable content" at bounding box center [695, 16] width 786 height 32
click at [187, 848] on button "Done" at bounding box center [196, 848] width 31 height 20
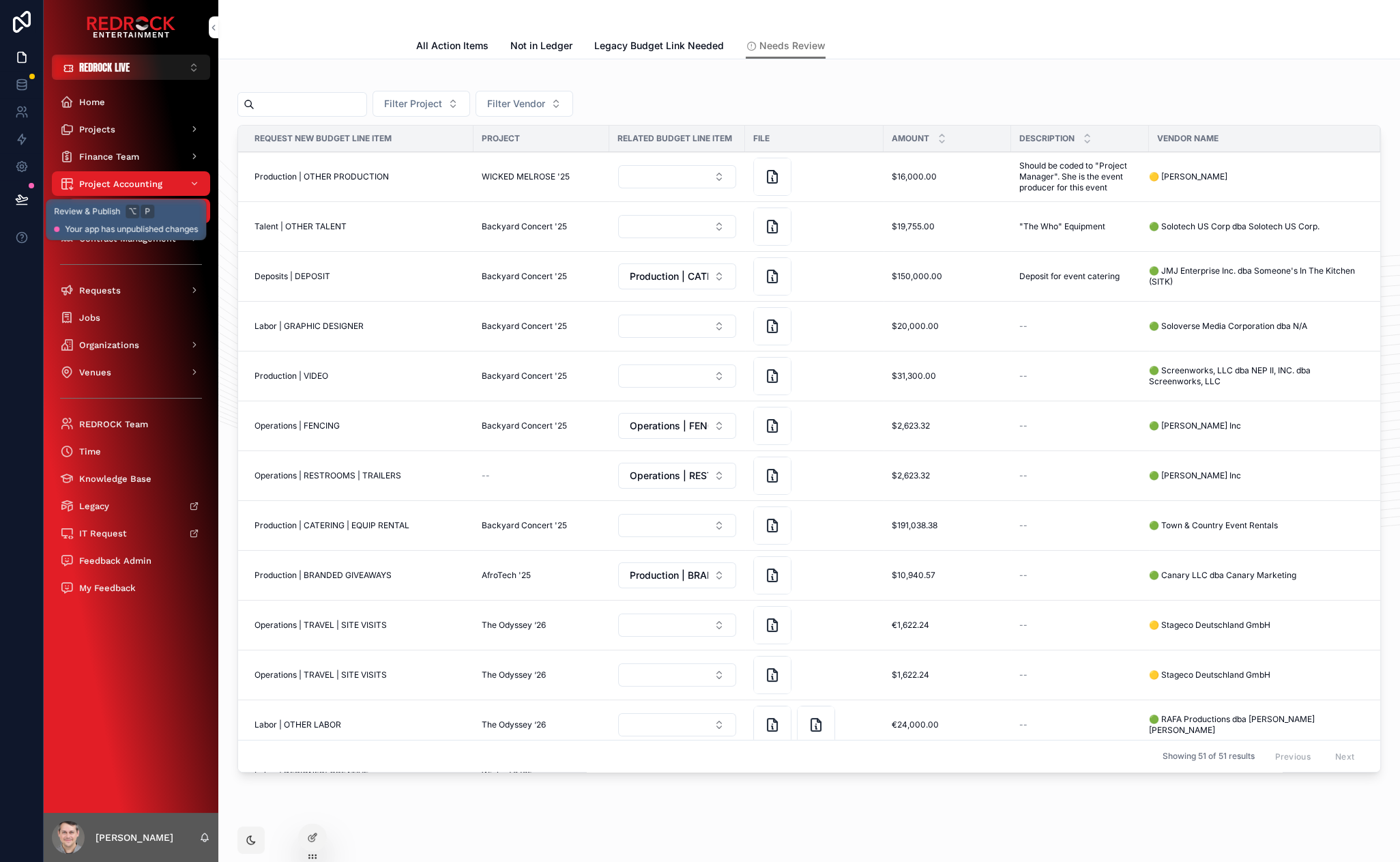
click at [24, 203] on icon at bounding box center [22, 199] width 14 height 14
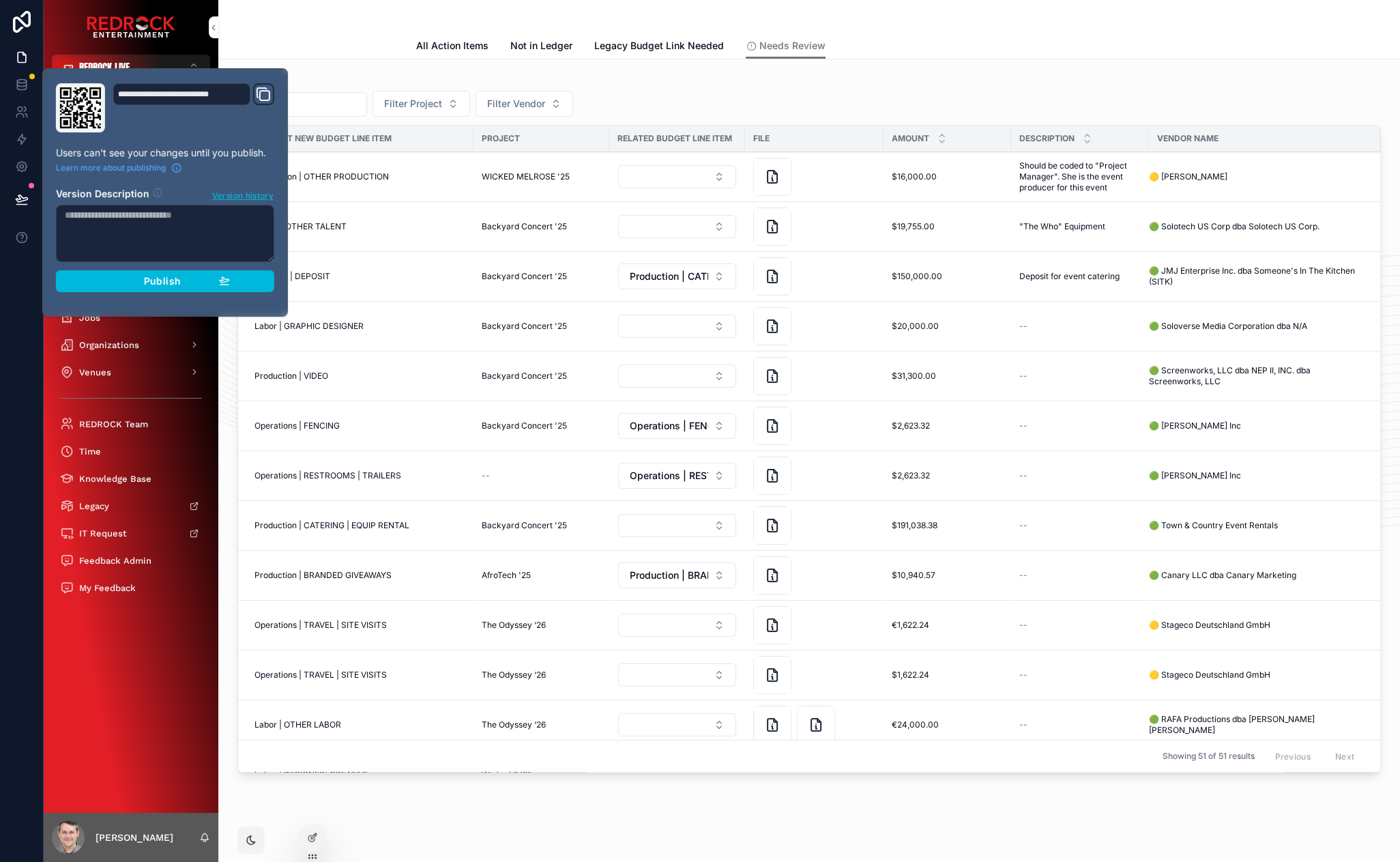
click at [128, 281] on div "Publish" at bounding box center [165, 281] width 130 height 13
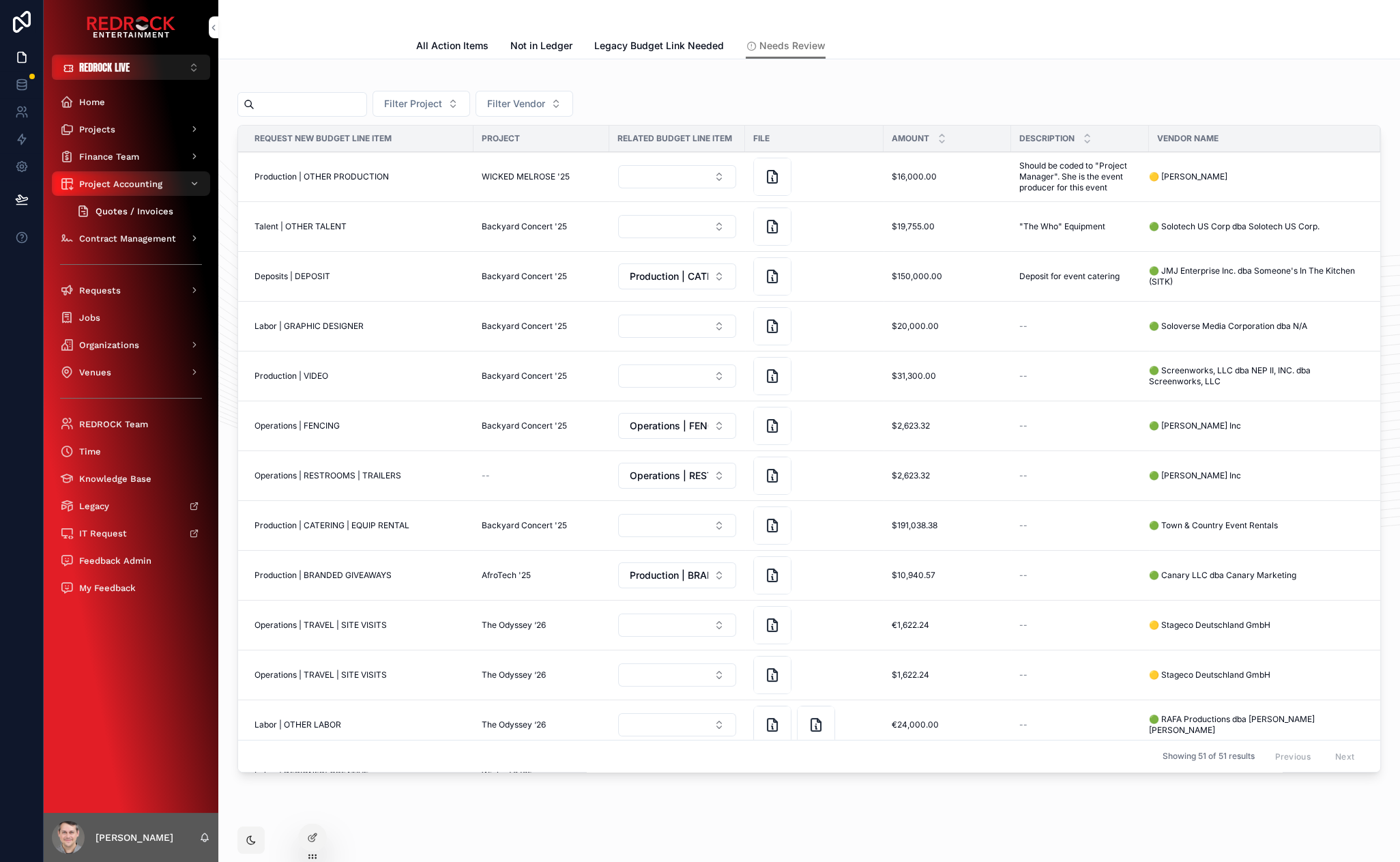
click at [117, 216] on span "Quotes / Invoices" at bounding box center [134, 211] width 77 height 12
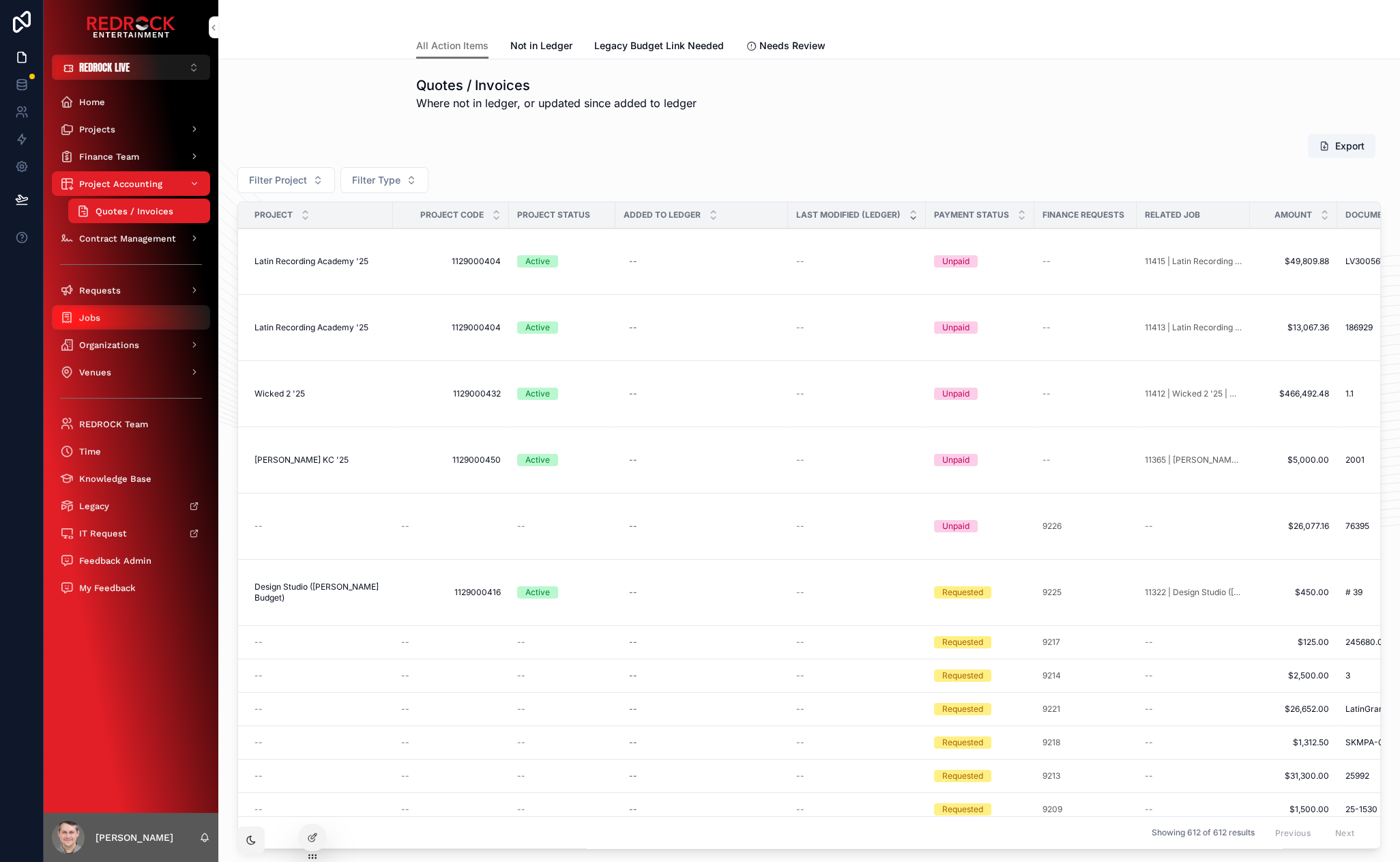
click at [123, 315] on div "Jobs" at bounding box center [132, 317] width 142 height 22
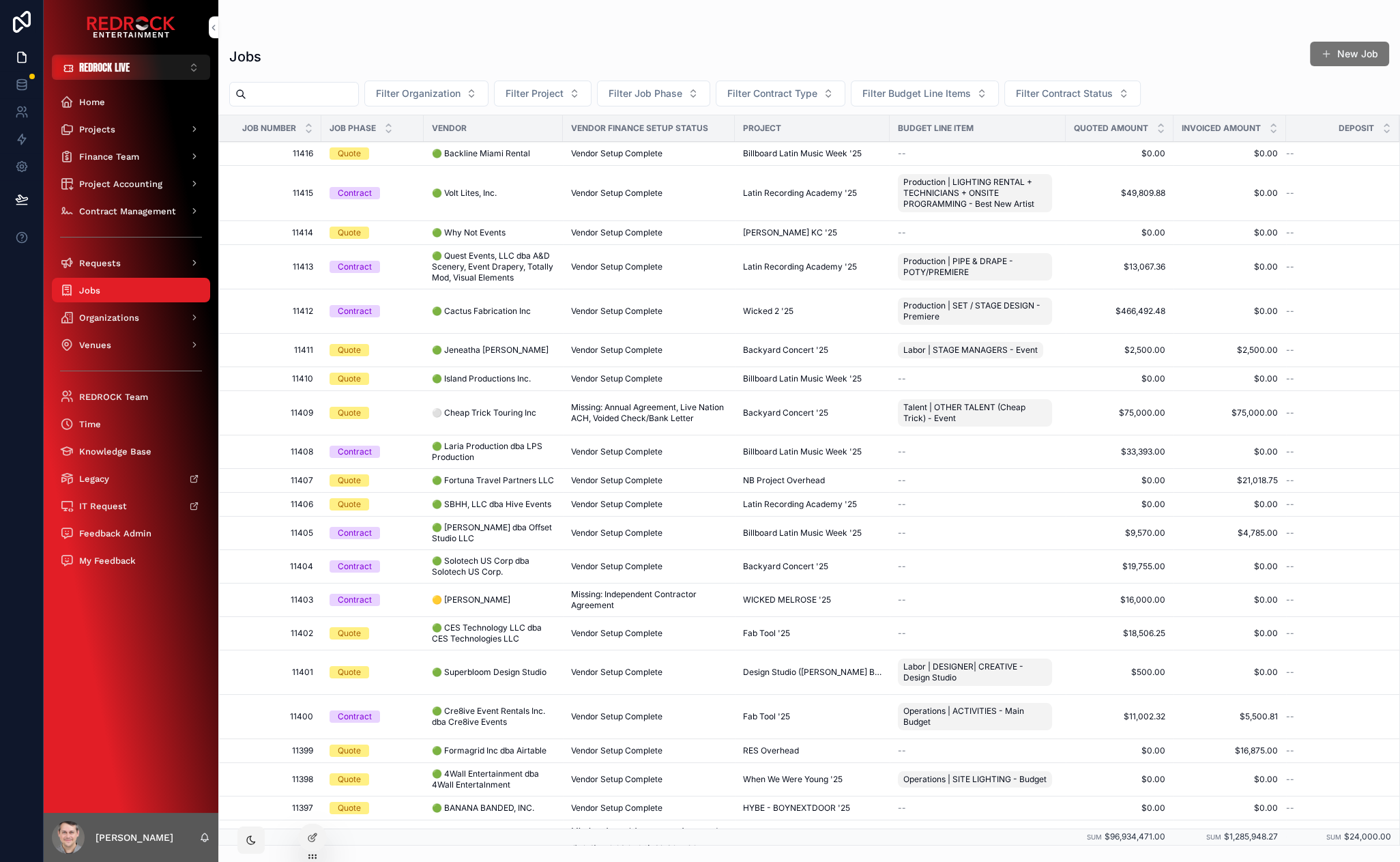
click at [466, 268] on span "🟢 Quest Events, LLC dba A&D Scenery, Event Drapery, Totally Mod, Visual Elements" at bounding box center [493, 267] width 123 height 32
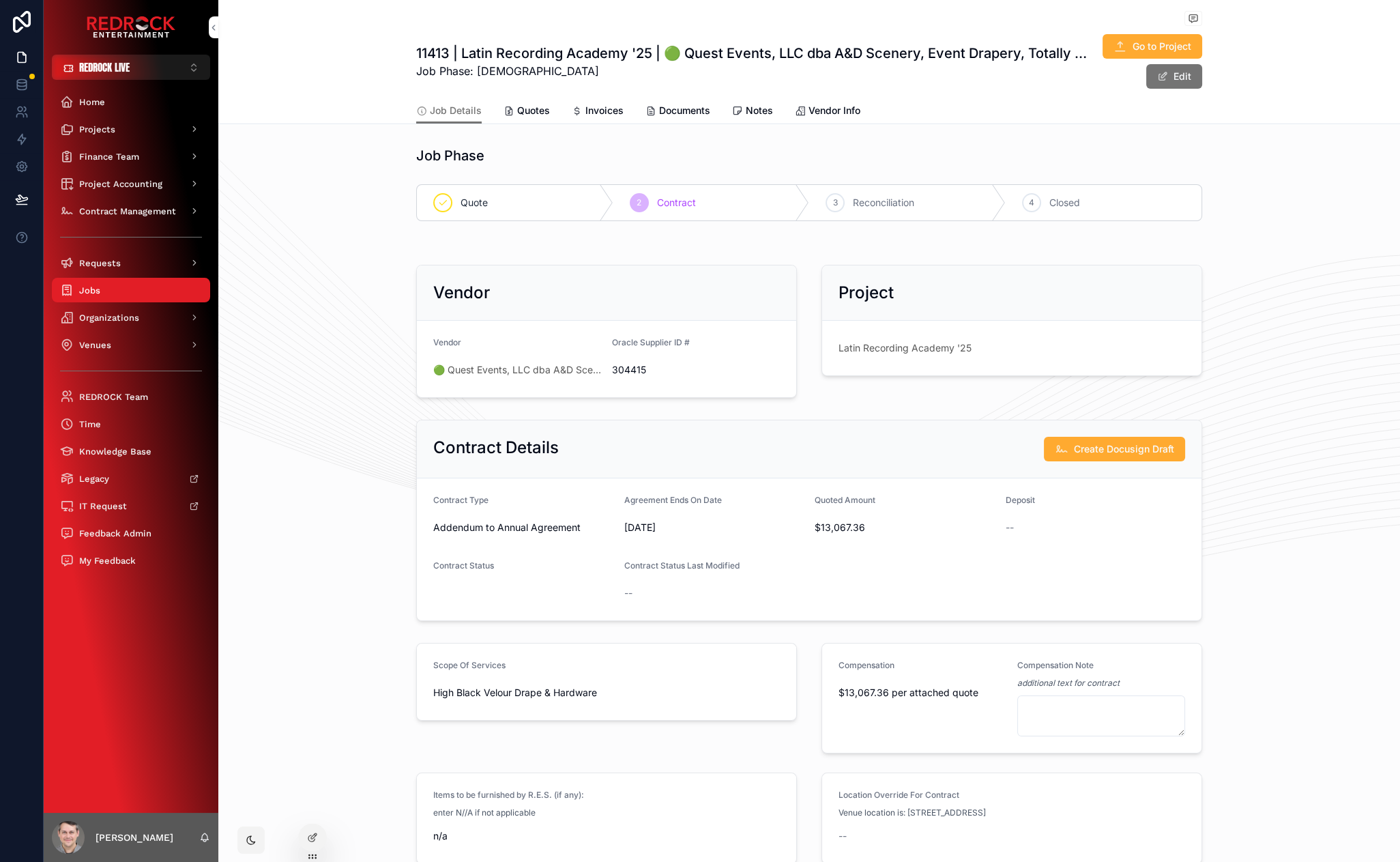
click at [527, 110] on span "Quotes" at bounding box center [533, 110] width 32 height 14
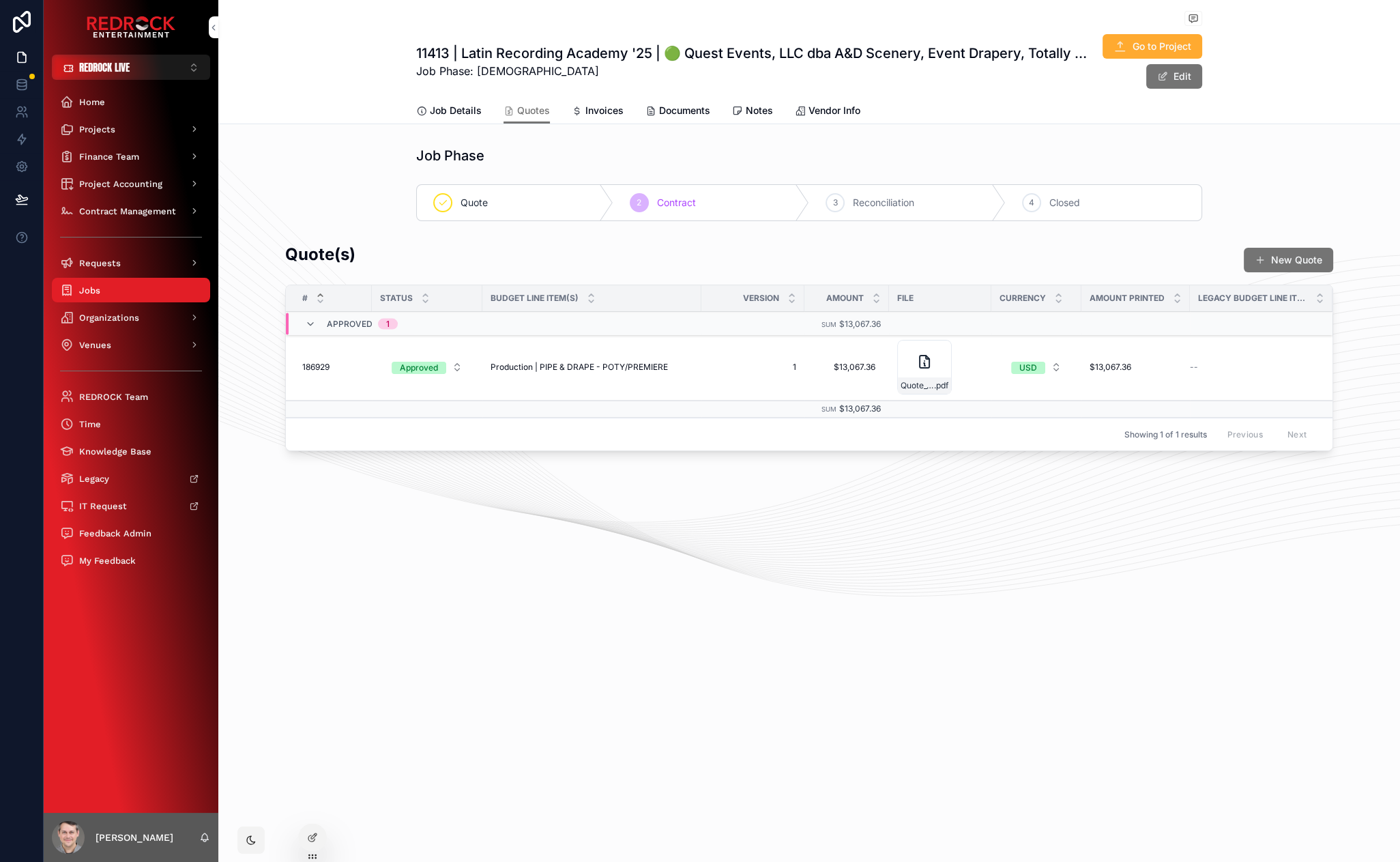
click at [1288, 259] on button "New Quote" at bounding box center [1288, 259] width 89 height 24
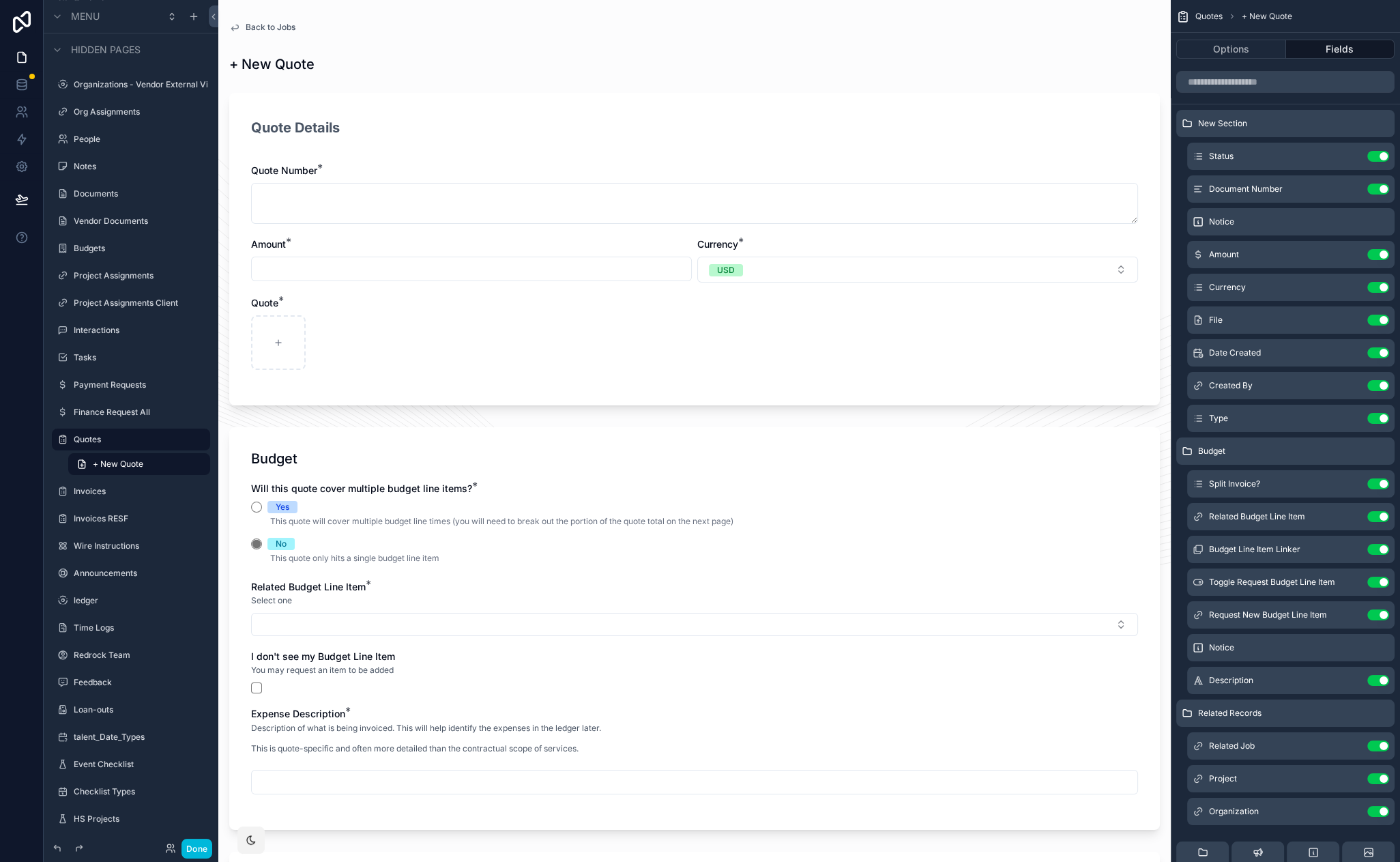
scroll to position [274, 0]
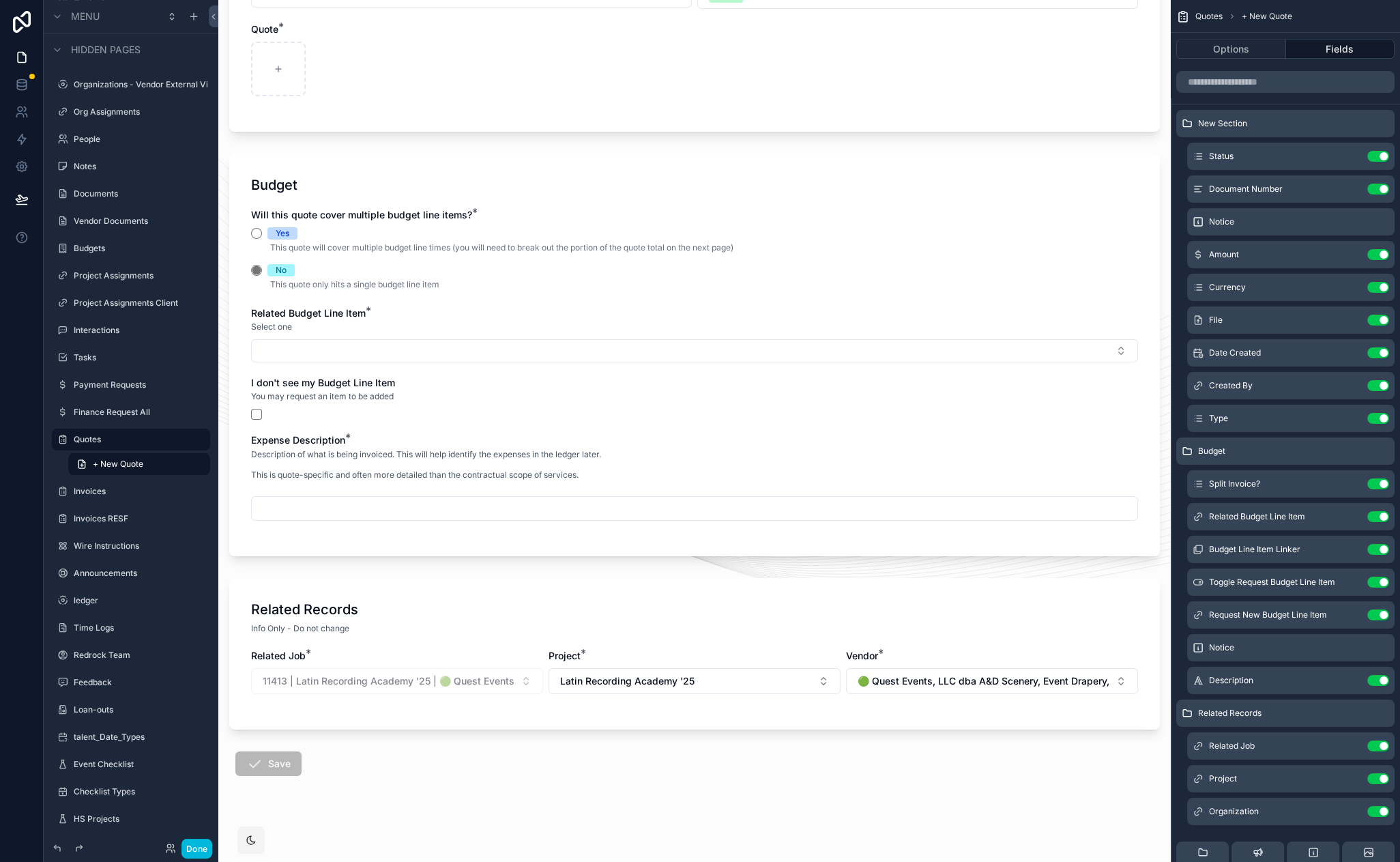
click at [1341, 522] on div "Related Budget Line Item Use setting" at bounding box center [1291, 516] width 207 height 27
click at [0, 0] on icon "scrollable content" at bounding box center [0, 0] width 0 height 0
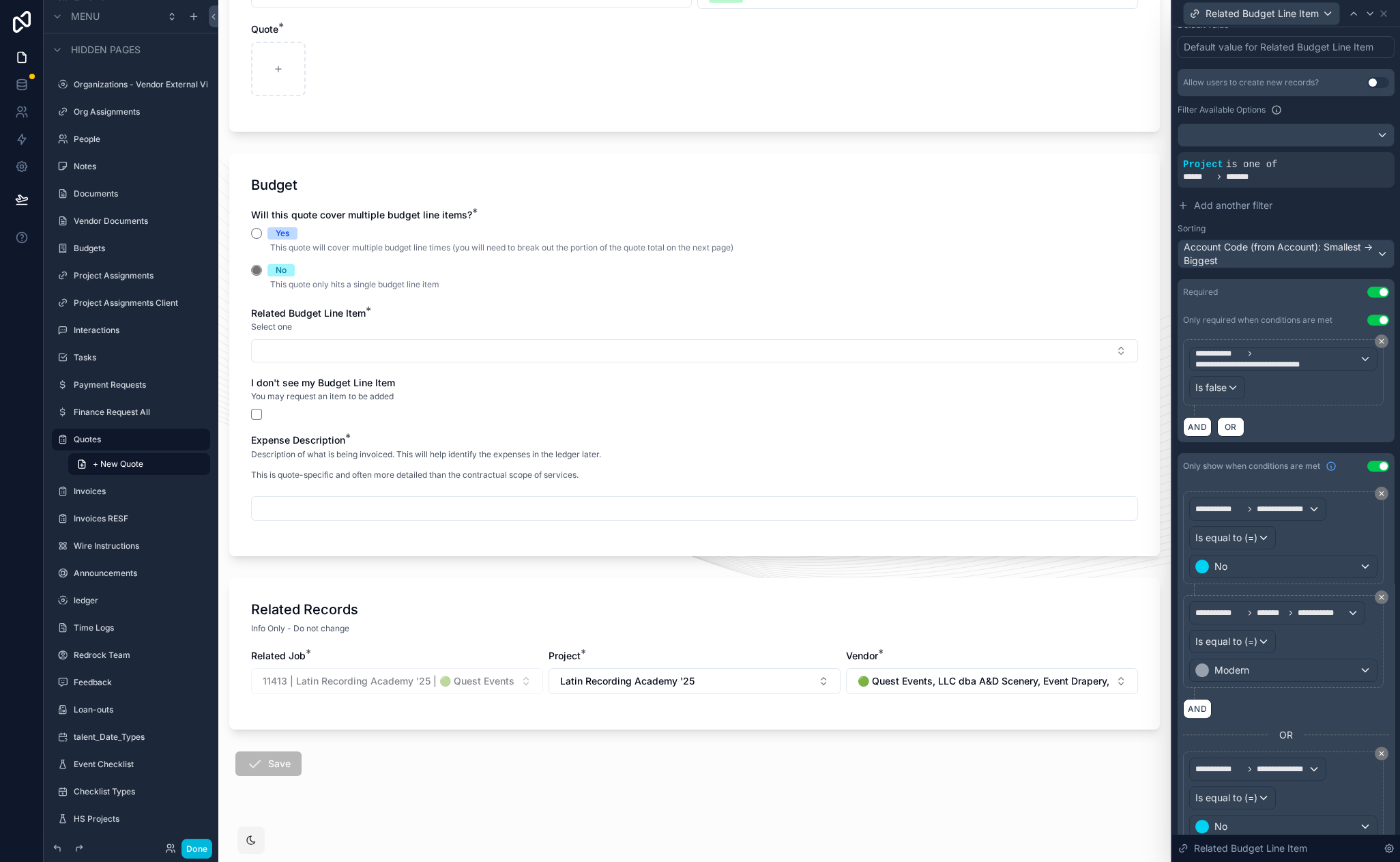
scroll to position [136, 0]
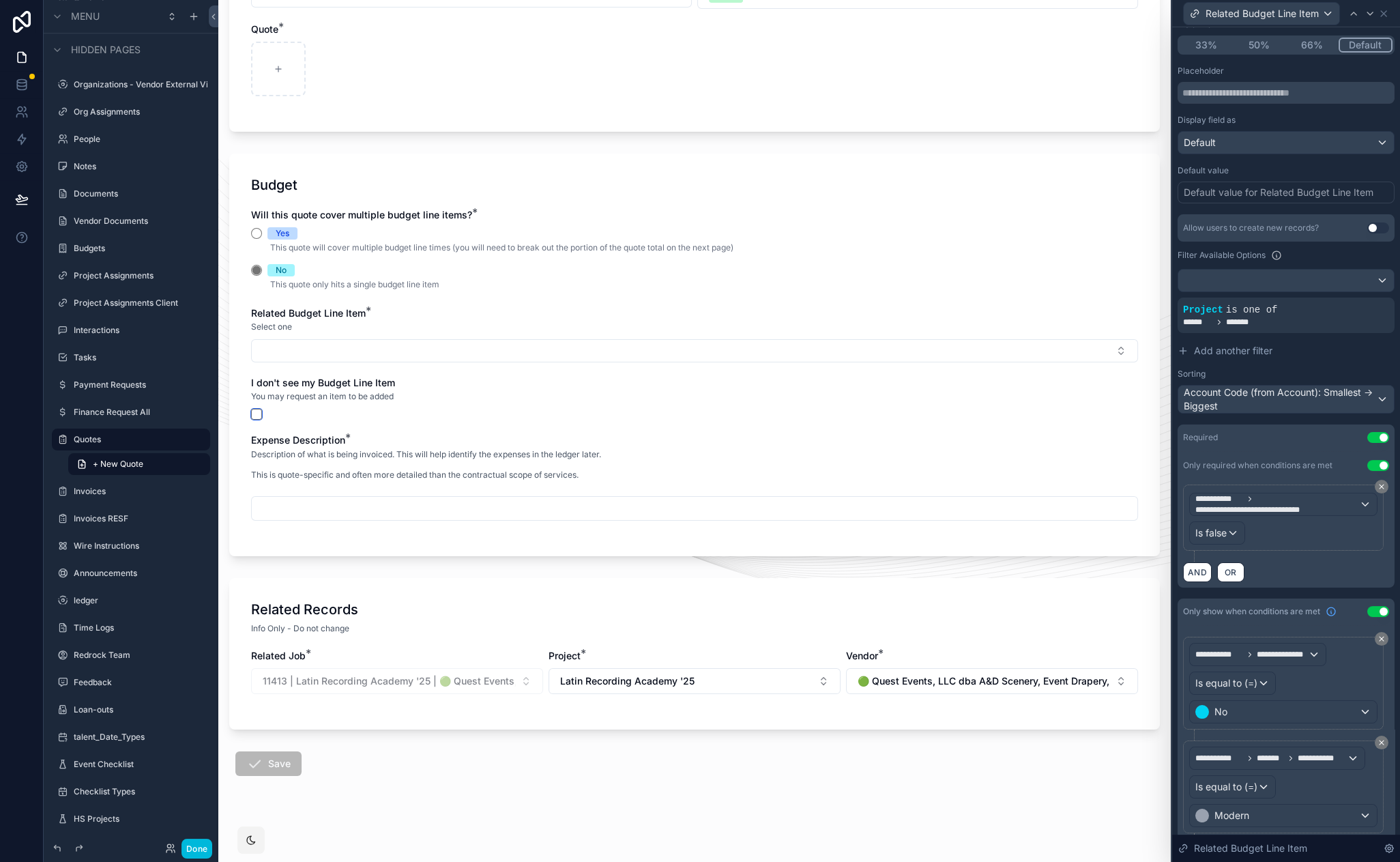
click at [259, 414] on button "scrollable content" at bounding box center [257, 414] width 11 height 11
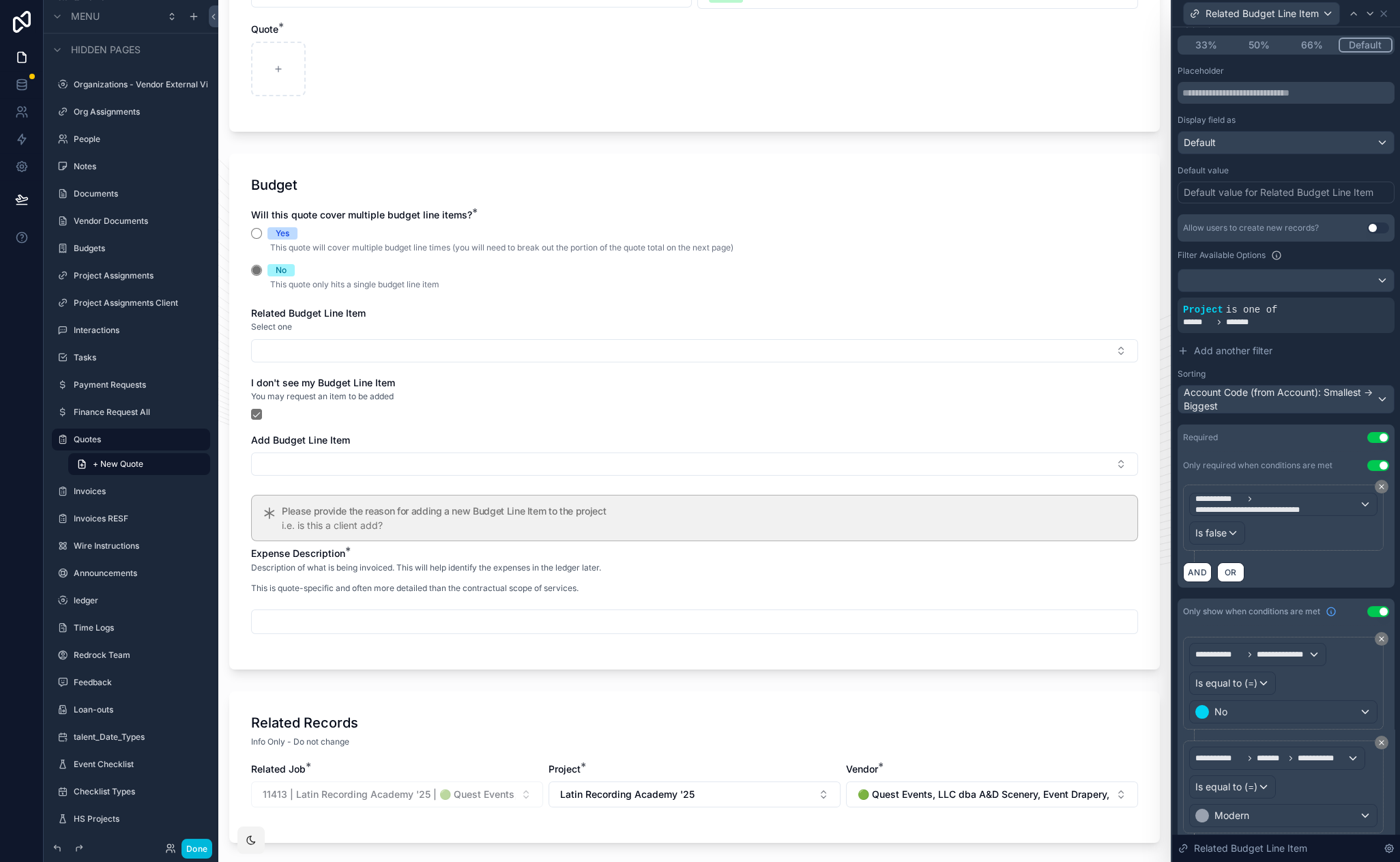
scroll to position [274, 0]
click at [259, 413] on button "scrollable content" at bounding box center [257, 414] width 11 height 11
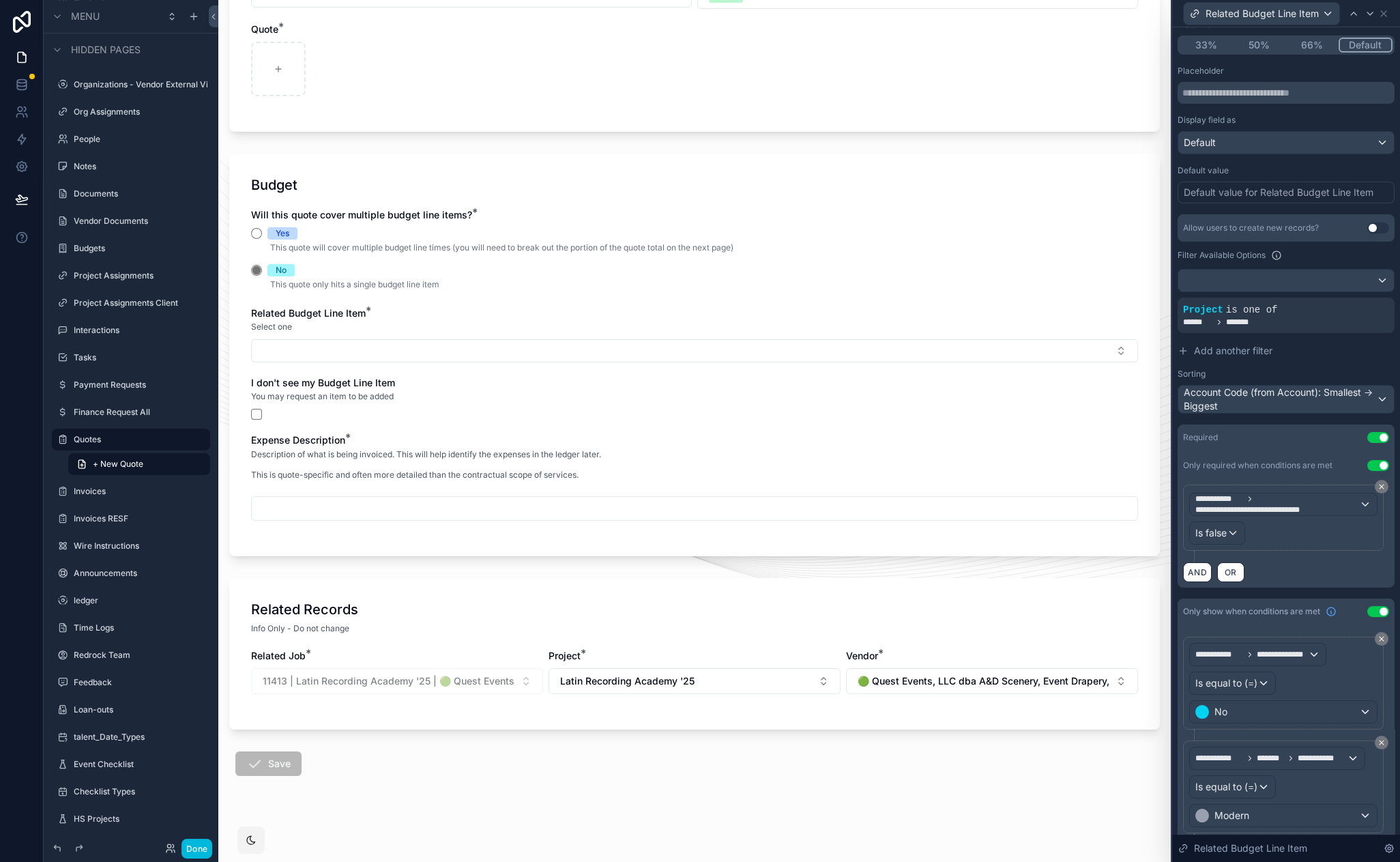
click at [136, 491] on label "Invoices" at bounding box center [138, 491] width 128 height 11
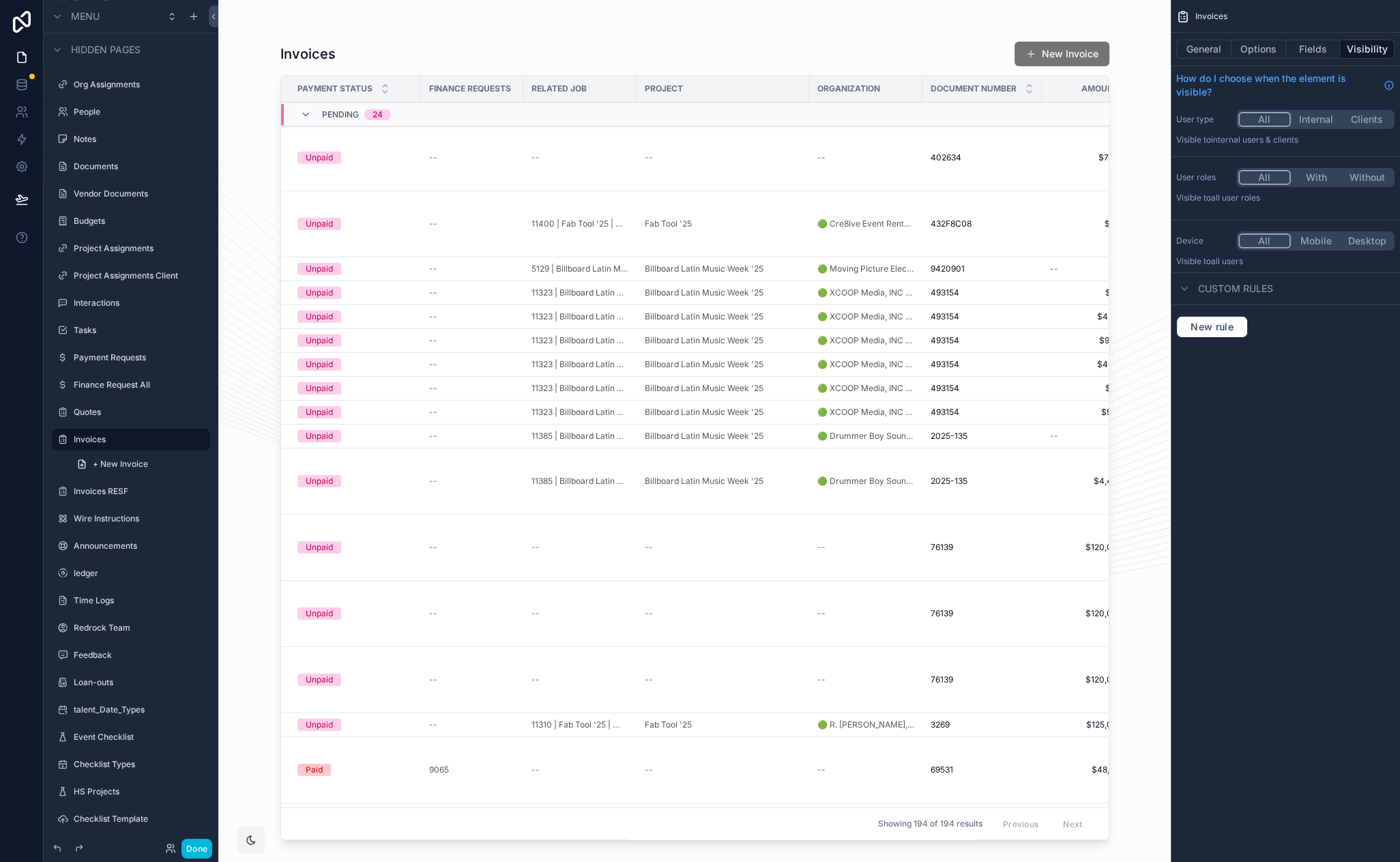
click at [113, 459] on span "+ New Invoice" at bounding box center [120, 464] width 55 height 11
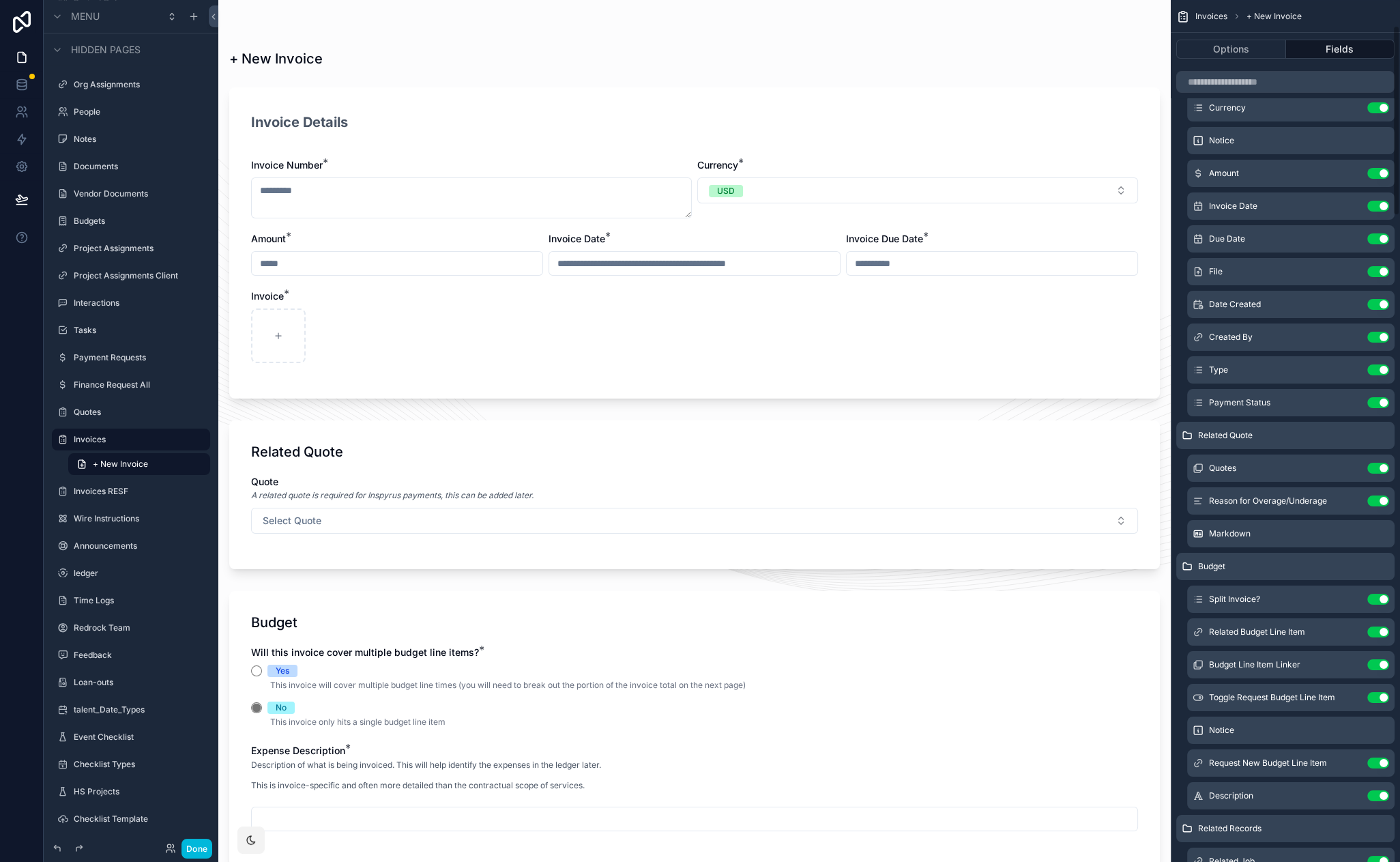
scroll to position [177, 0]
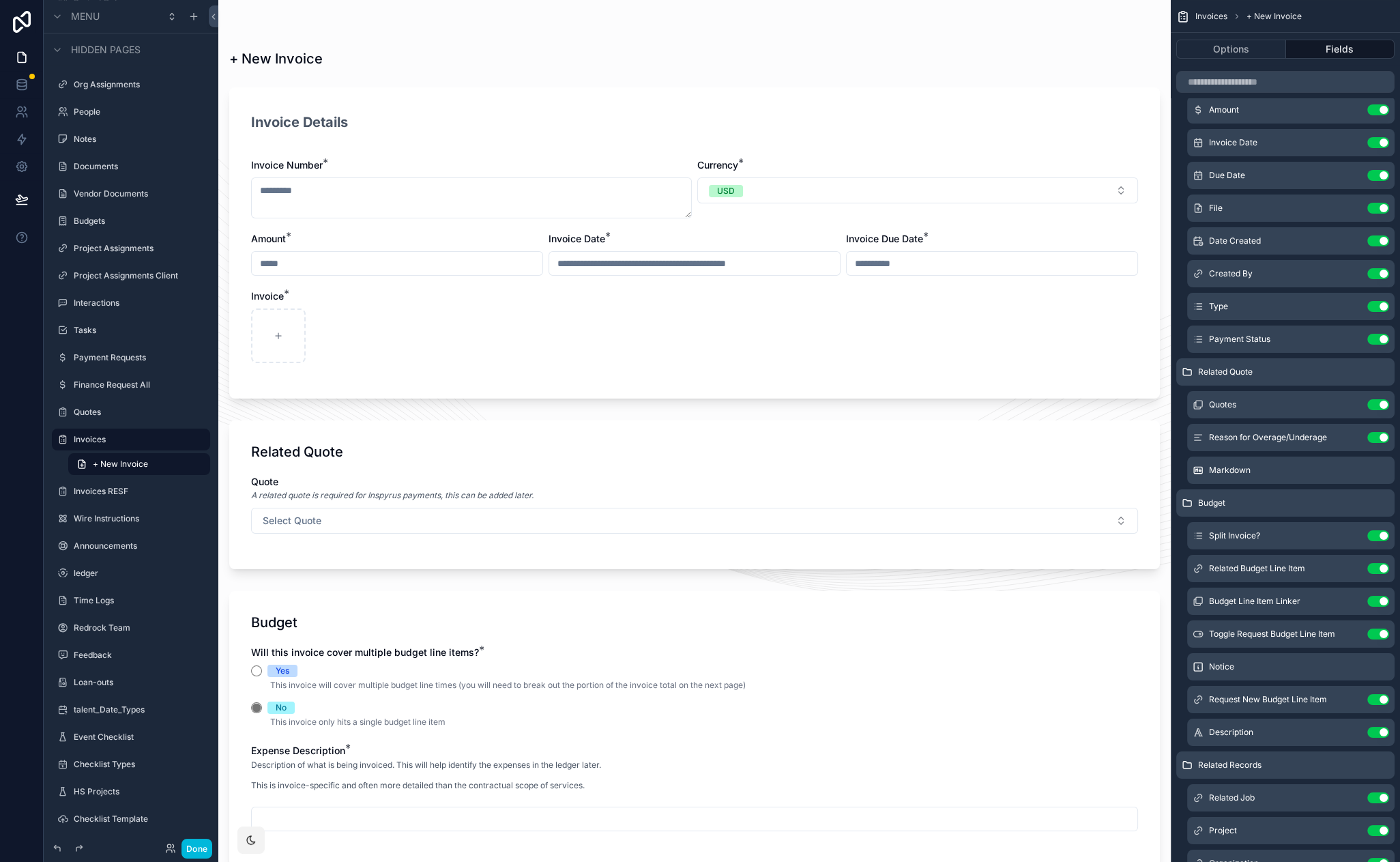
click at [0, 0] on icon "scrollable content" at bounding box center [0, 0] width 0 height 0
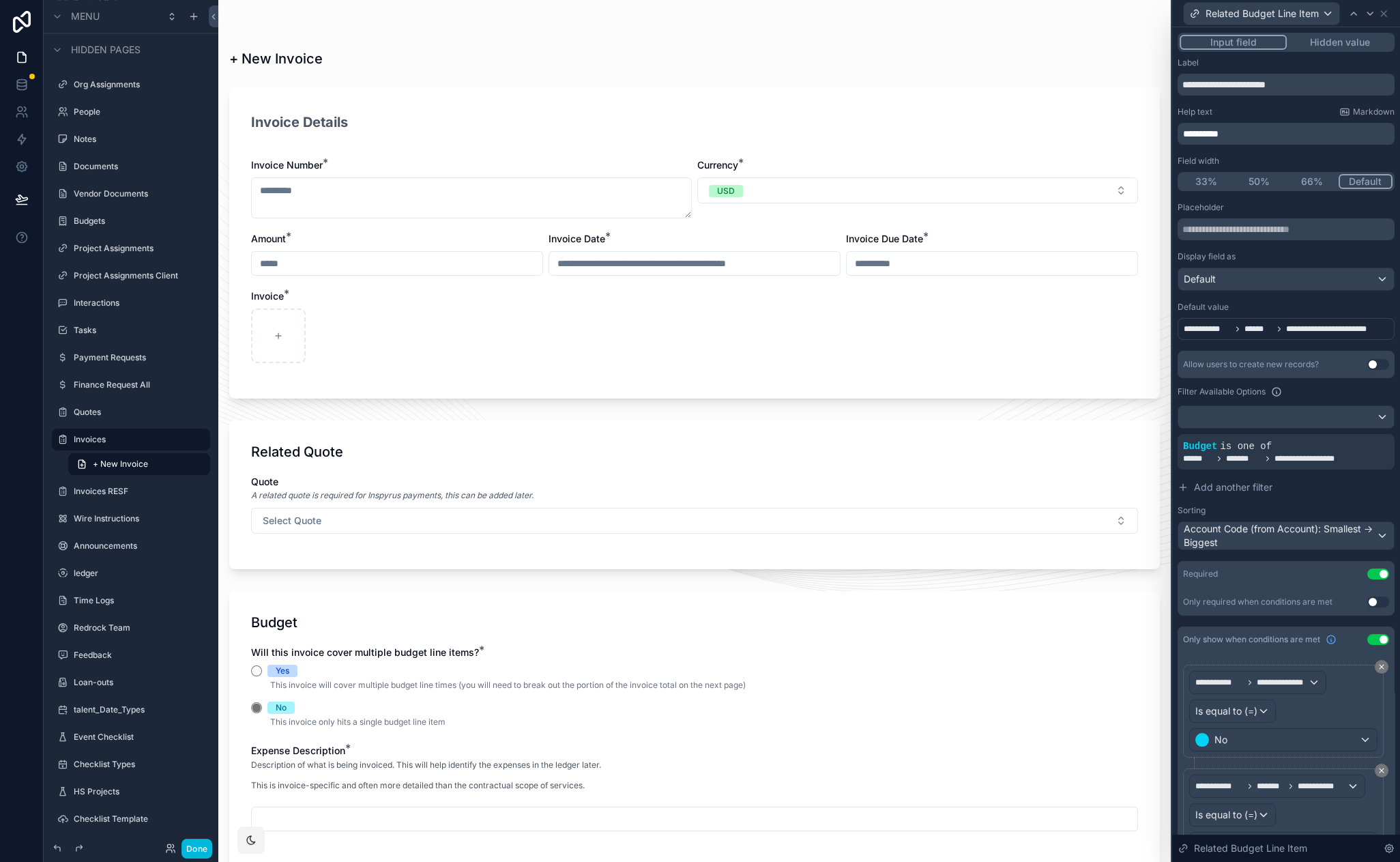
click at [1368, 600] on button "Use setting" at bounding box center [1378, 602] width 22 height 11
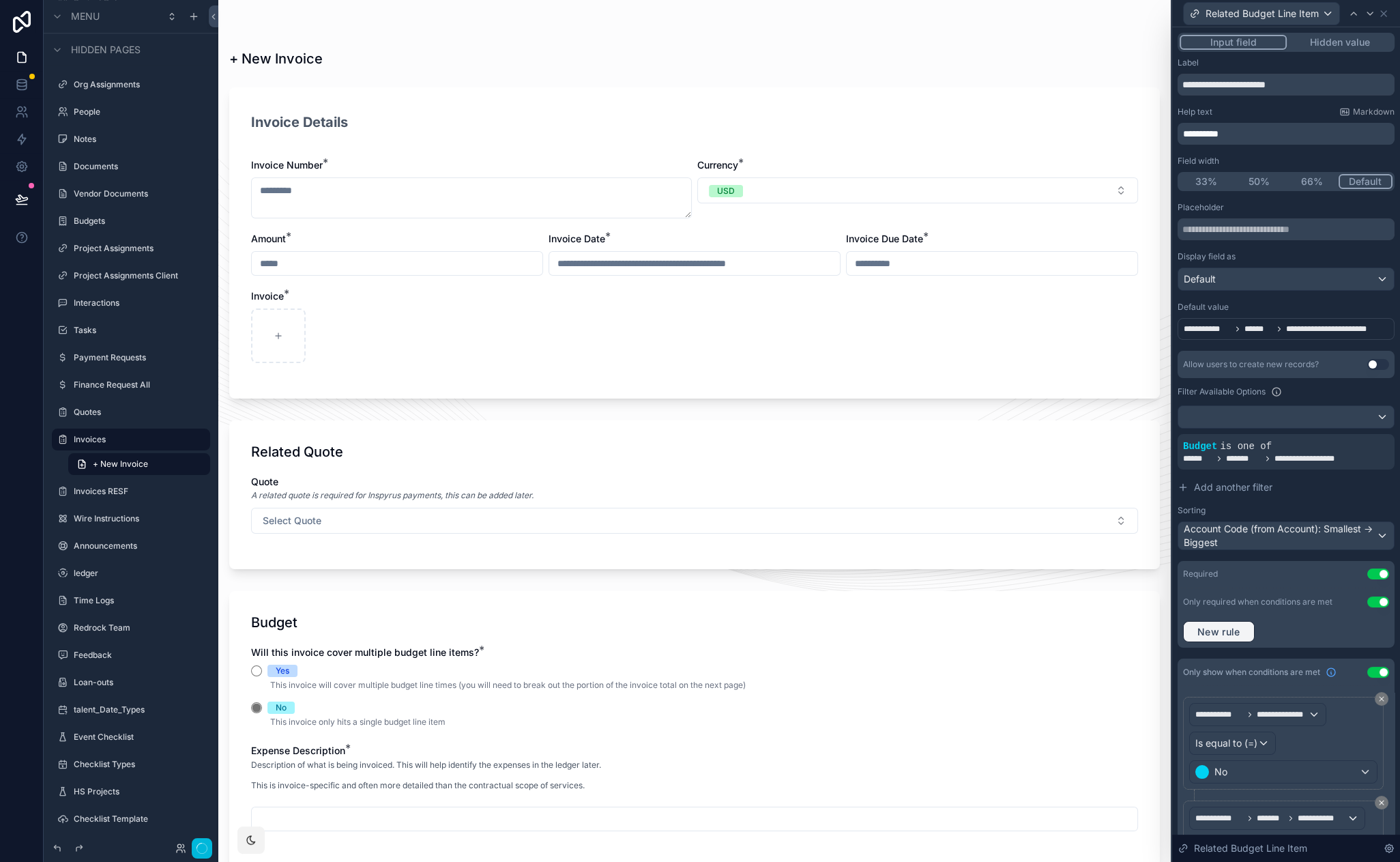
click at [1212, 636] on span "New rule" at bounding box center [1219, 632] width 54 height 13
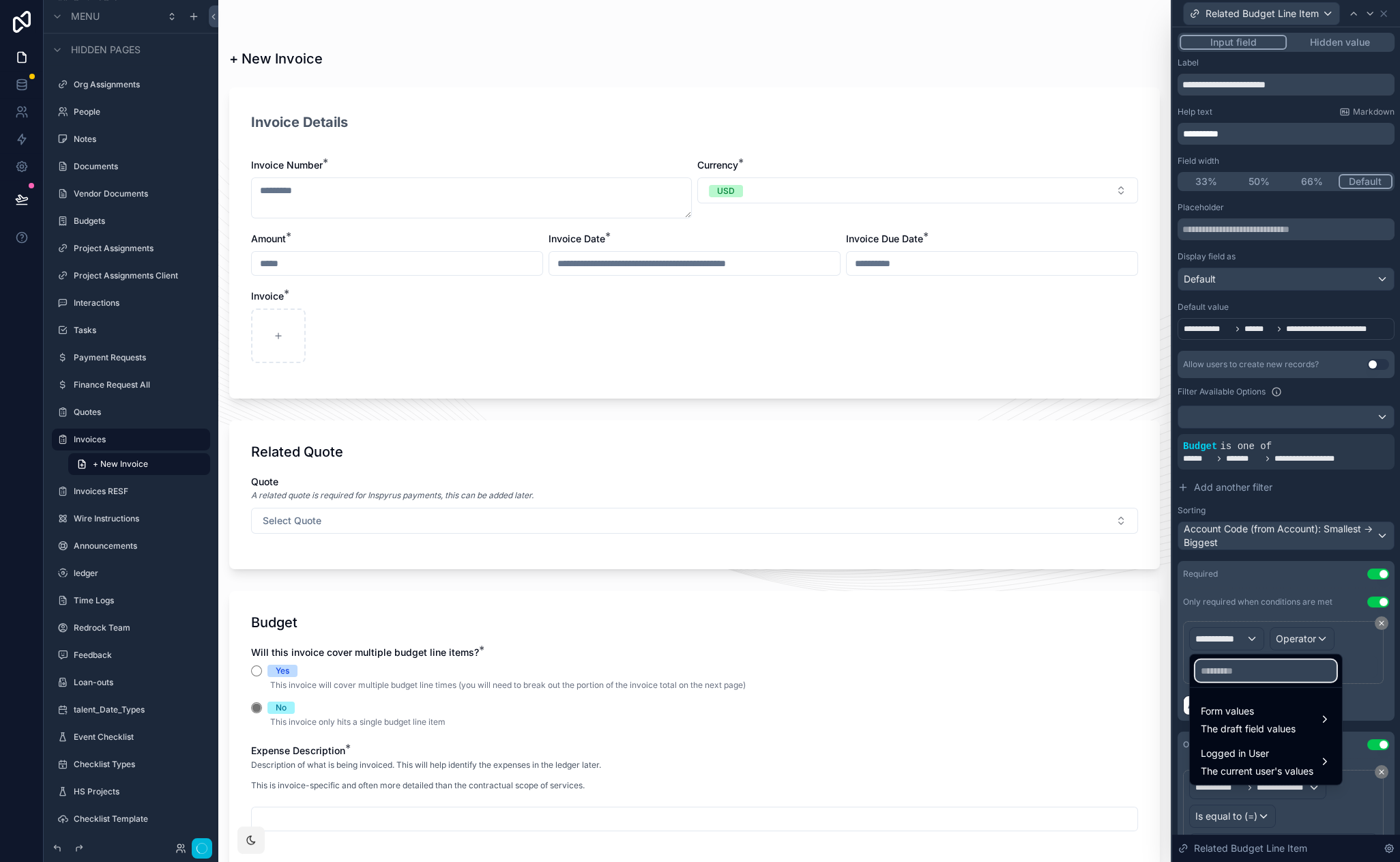
click at [1235, 669] on input "text" at bounding box center [1266, 670] width 141 height 22
type input "******"
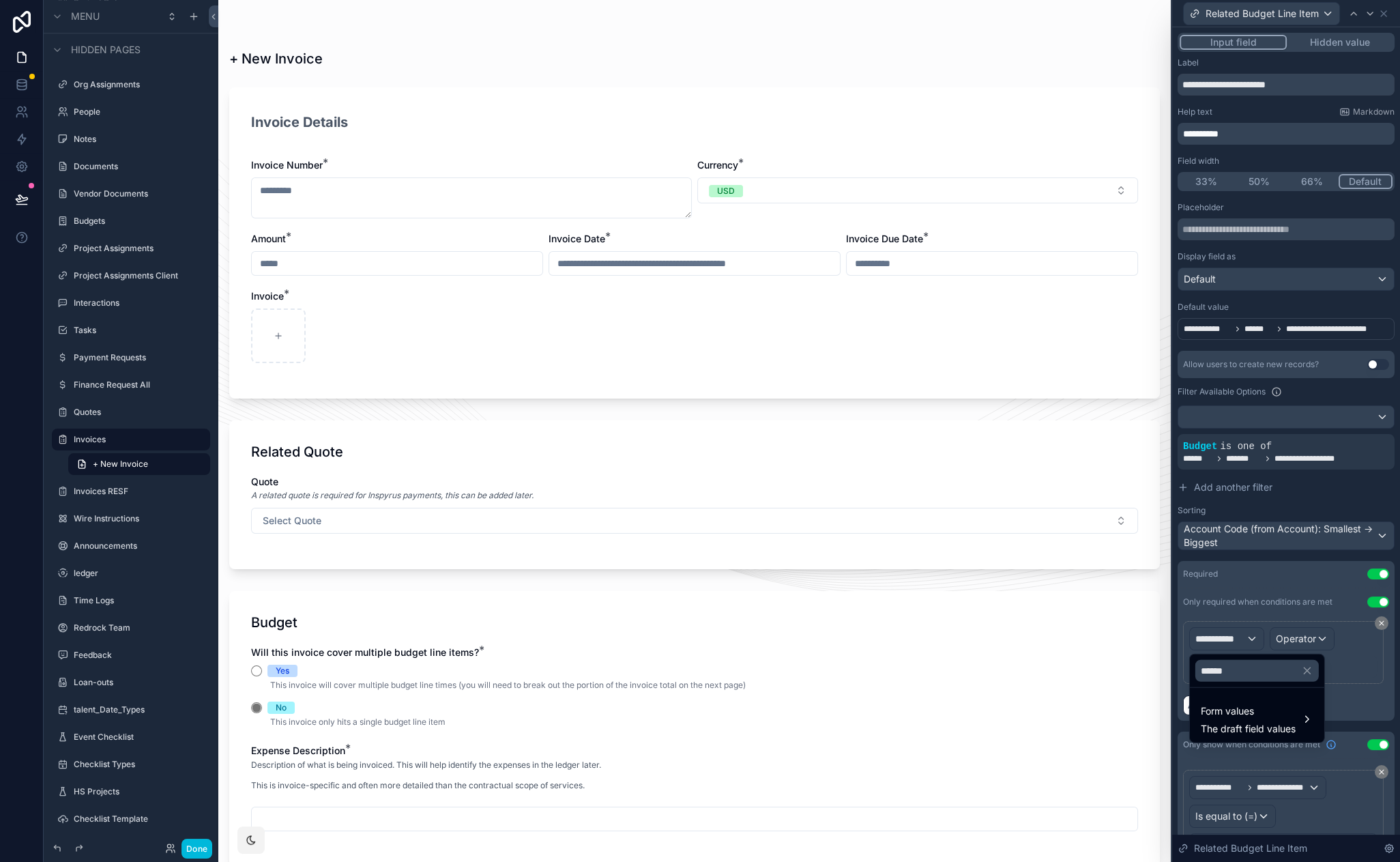
click at [1262, 716] on span "Form values" at bounding box center [1248, 711] width 95 height 16
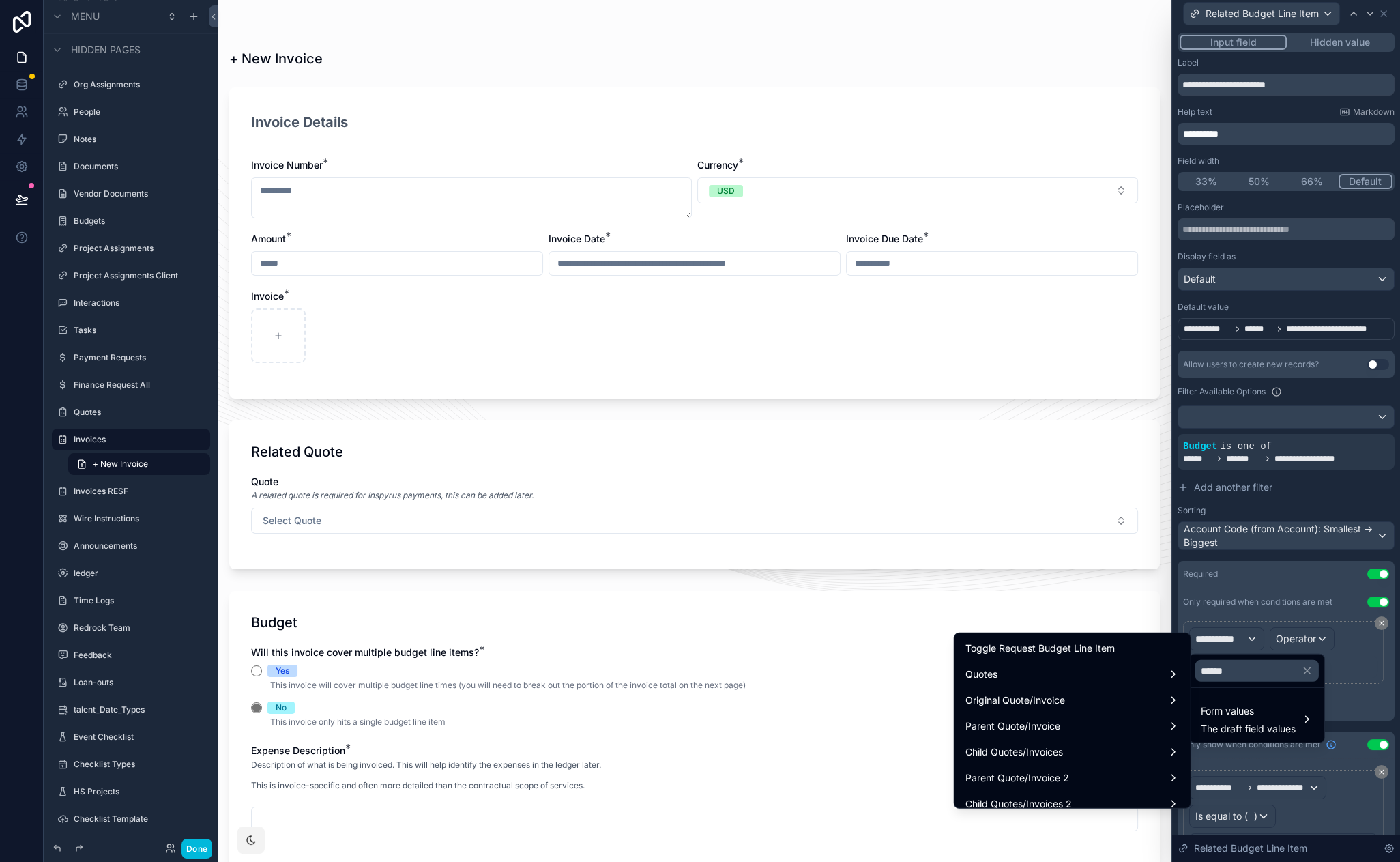
click at [1066, 648] on span "Toggle Request Budget Line Item" at bounding box center [1041, 649] width 150 height 16
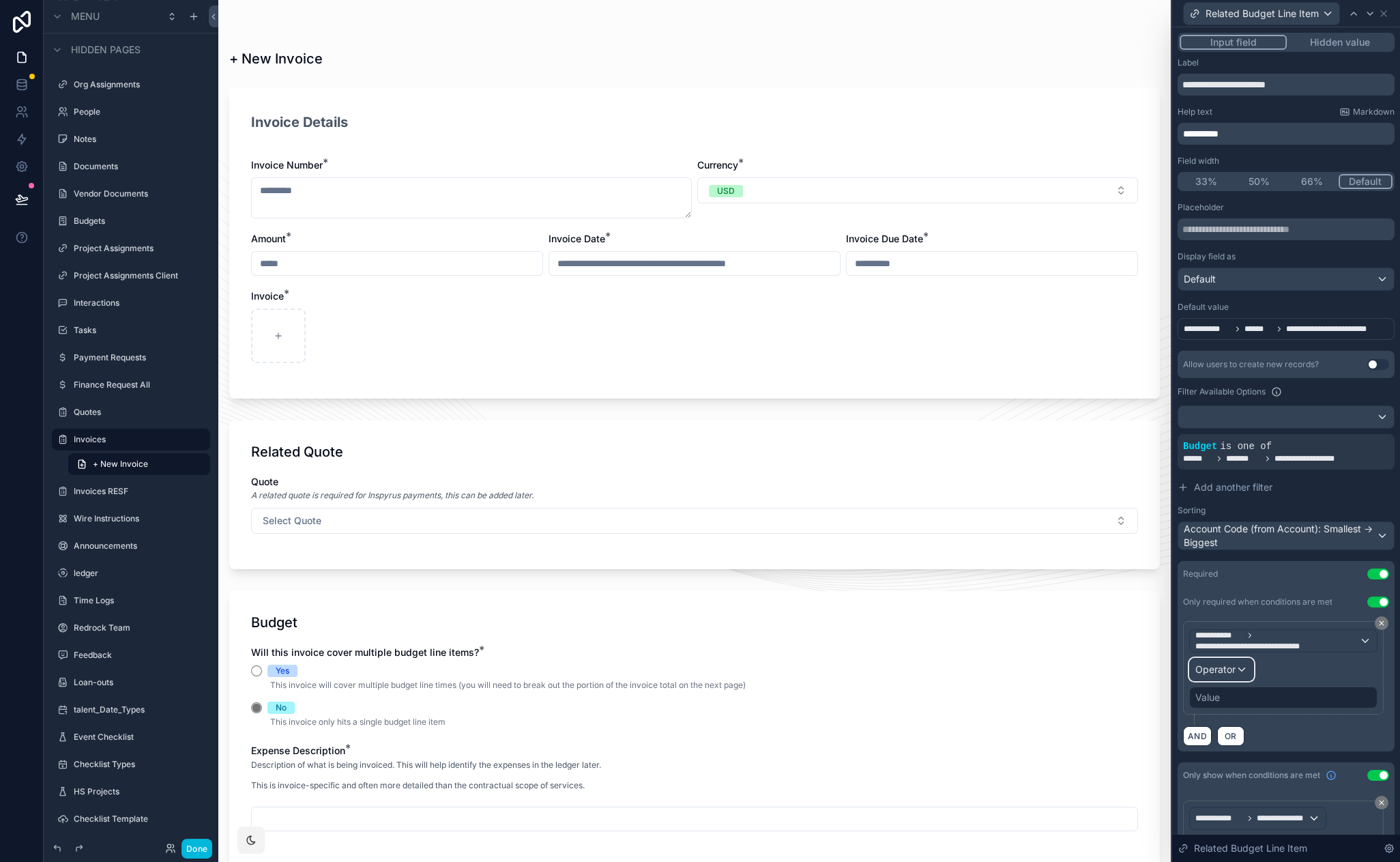
click at [1244, 671] on div "Operator" at bounding box center [1222, 669] width 63 height 22
click at [1246, 769] on div "Is false" at bounding box center [1251, 767] width 101 height 16
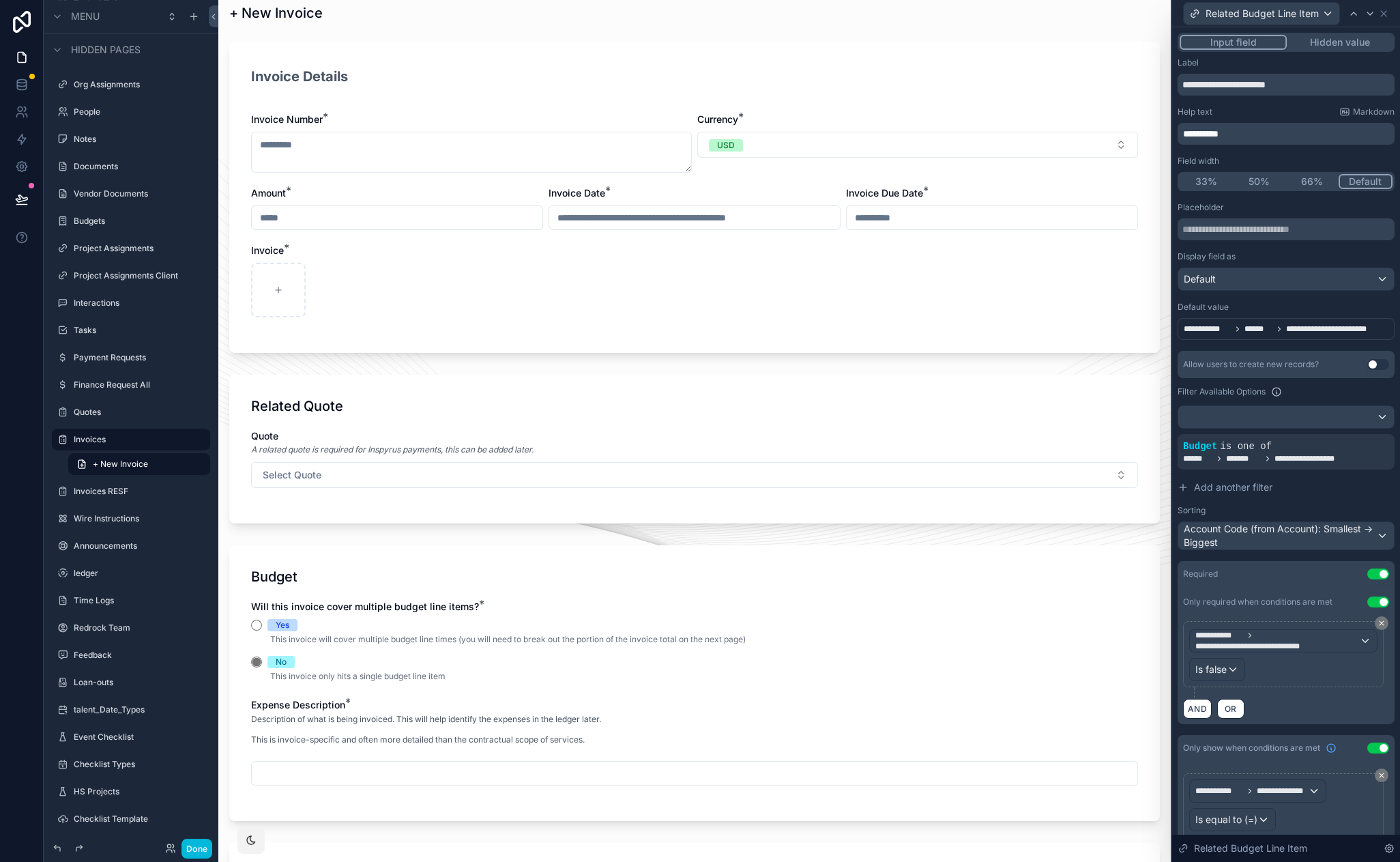
scroll to position [84, 0]
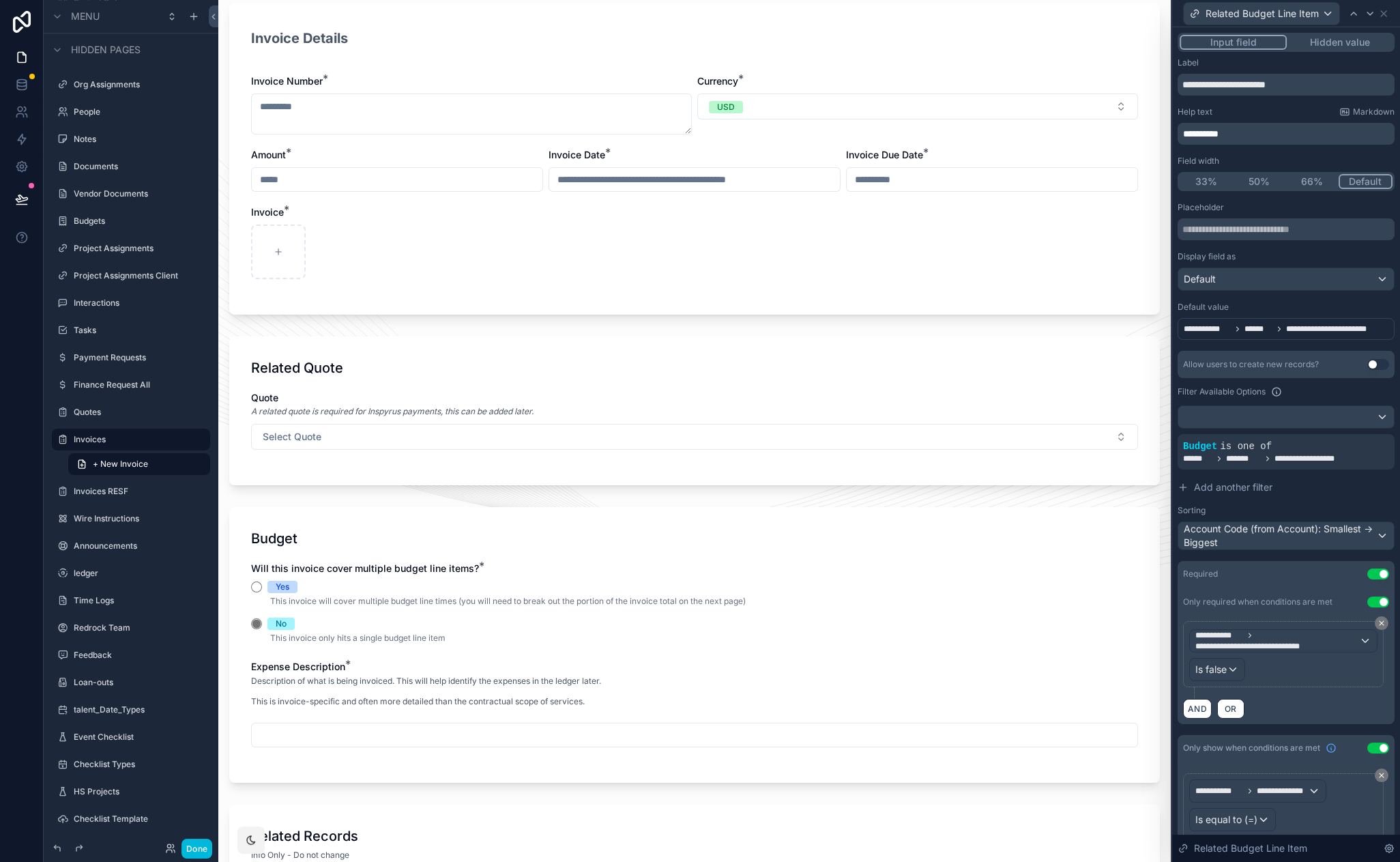
click at [441, 440] on button "Select Quote" at bounding box center [695, 436] width 887 height 26
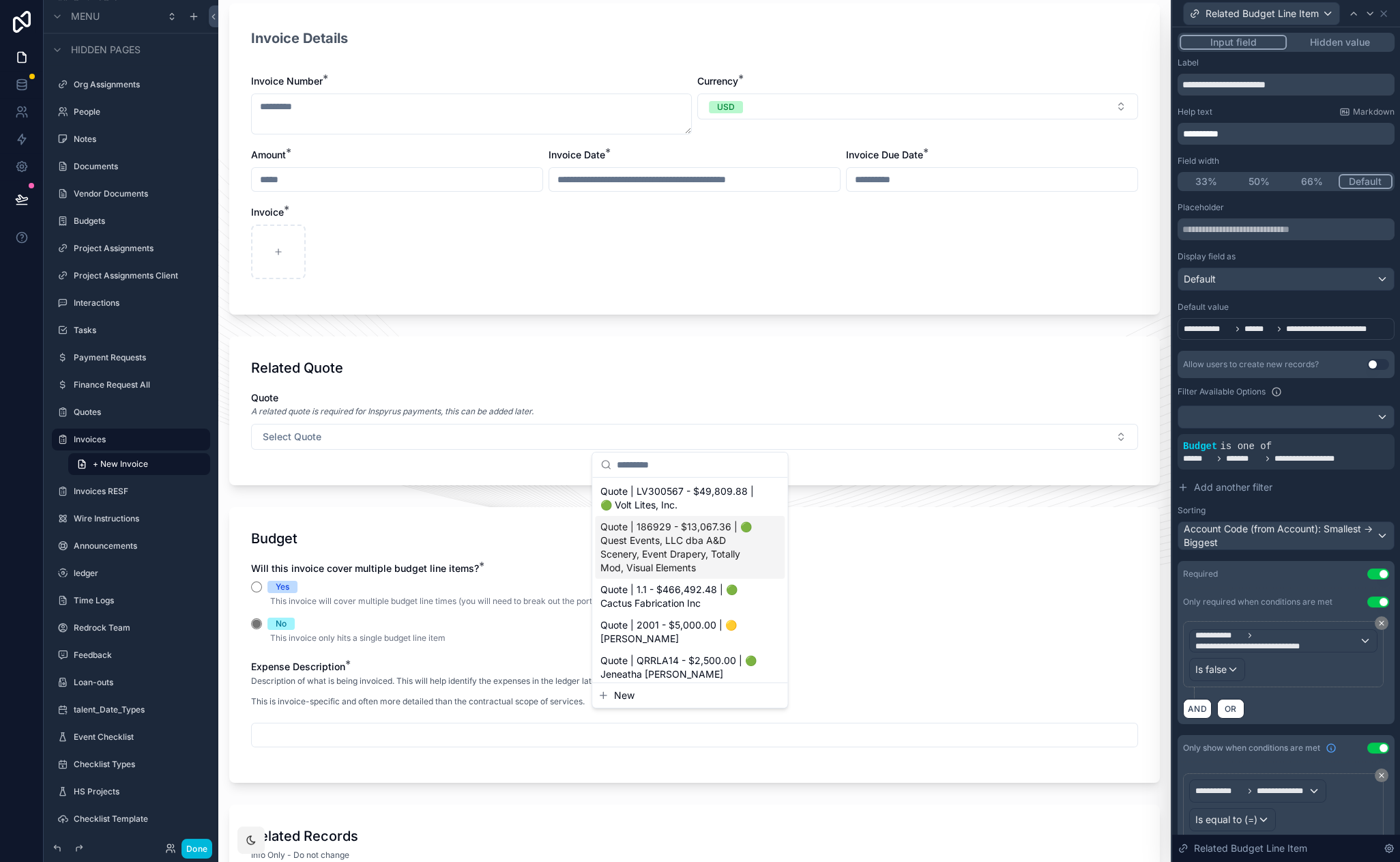
click at [650, 540] on span "Quote | 186929 - $13,067.36 | 🟢 Quest Events, LLC dba A&D Scenery, Event Draper…" at bounding box center [682, 547] width 162 height 55
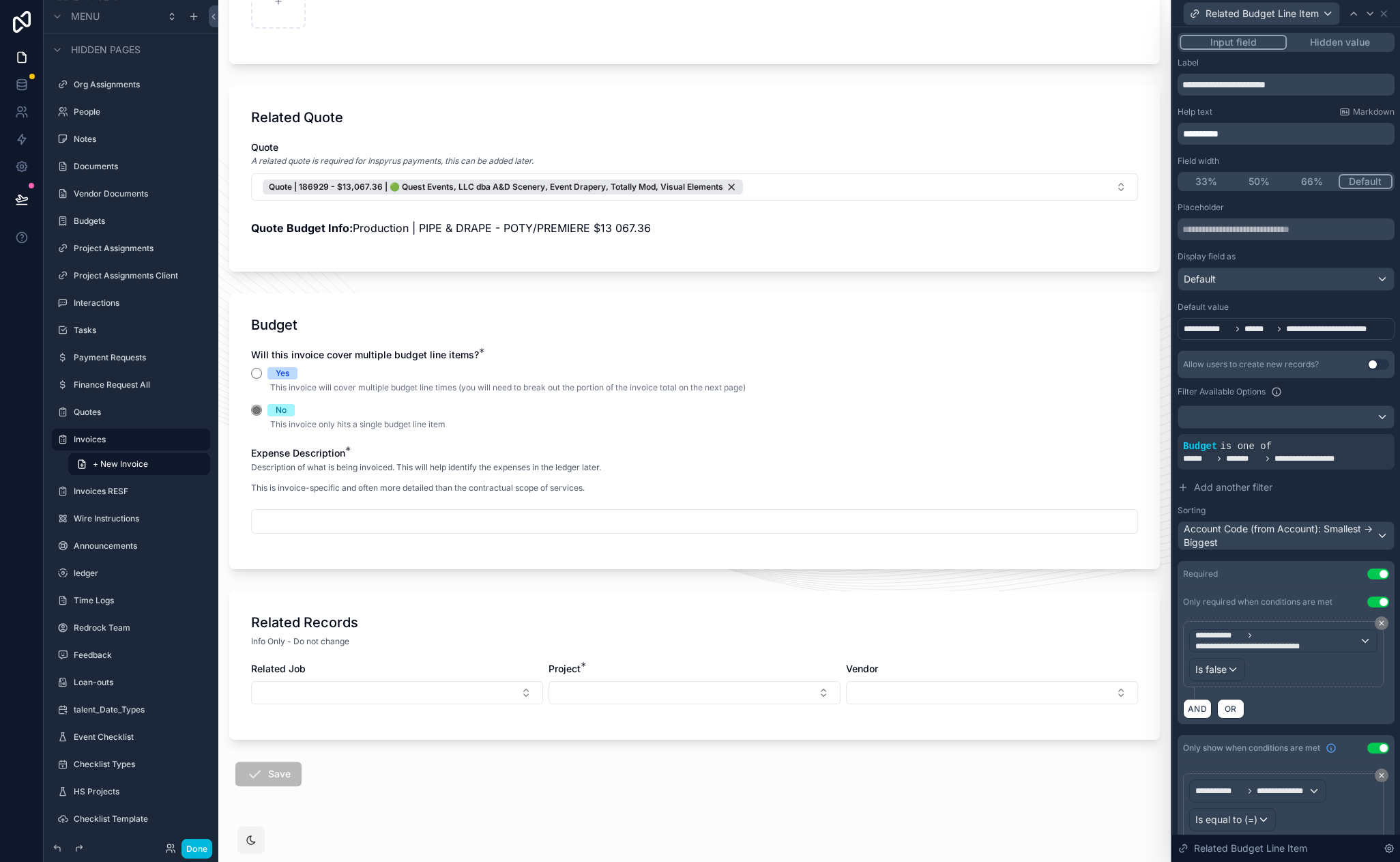
scroll to position [345, 0]
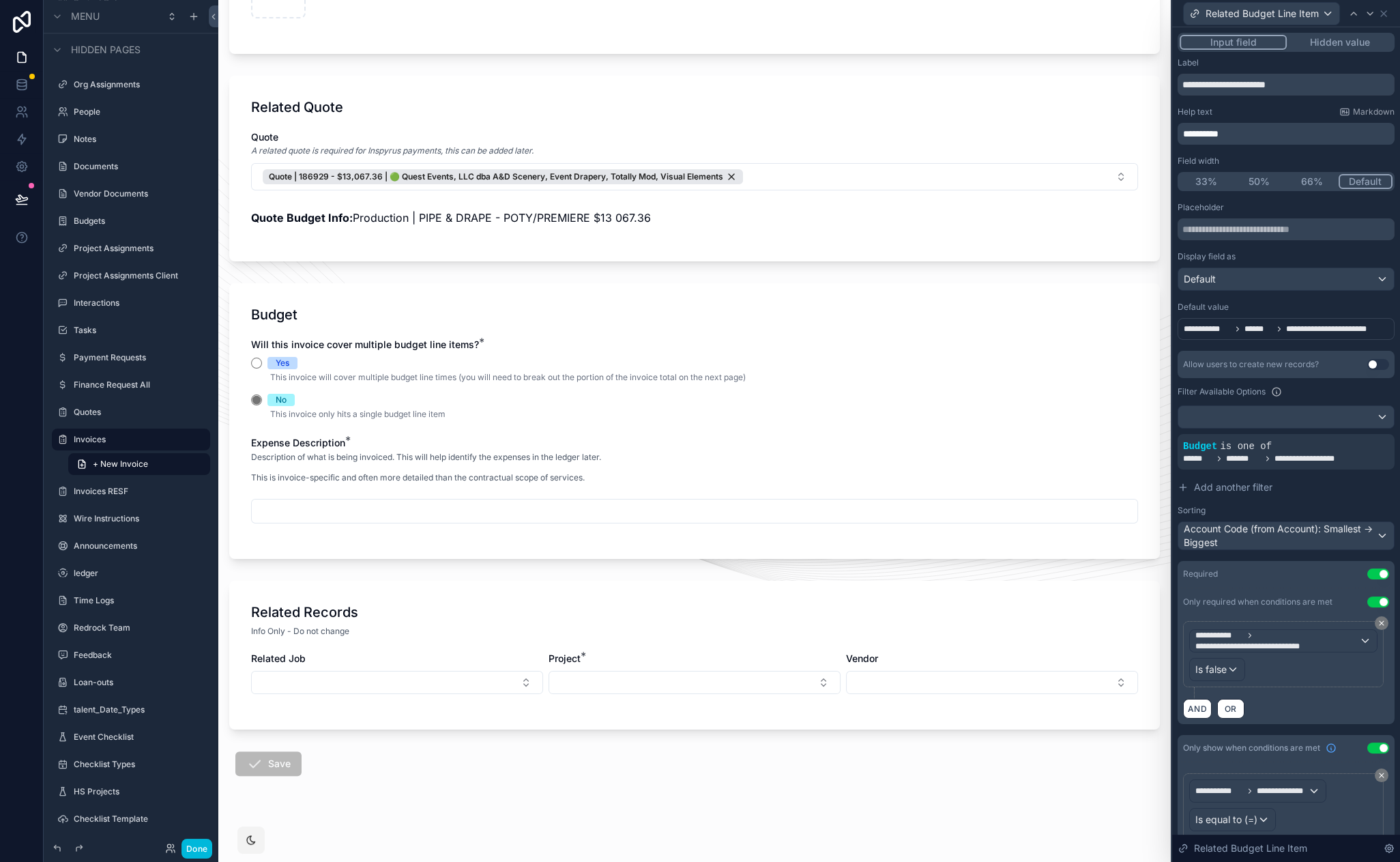
click at [724, 691] on button "Select Button" at bounding box center [695, 683] width 292 height 23
click at [691, 781] on div "Dudes Perfect '26" at bounding box center [690, 778] width 190 height 22
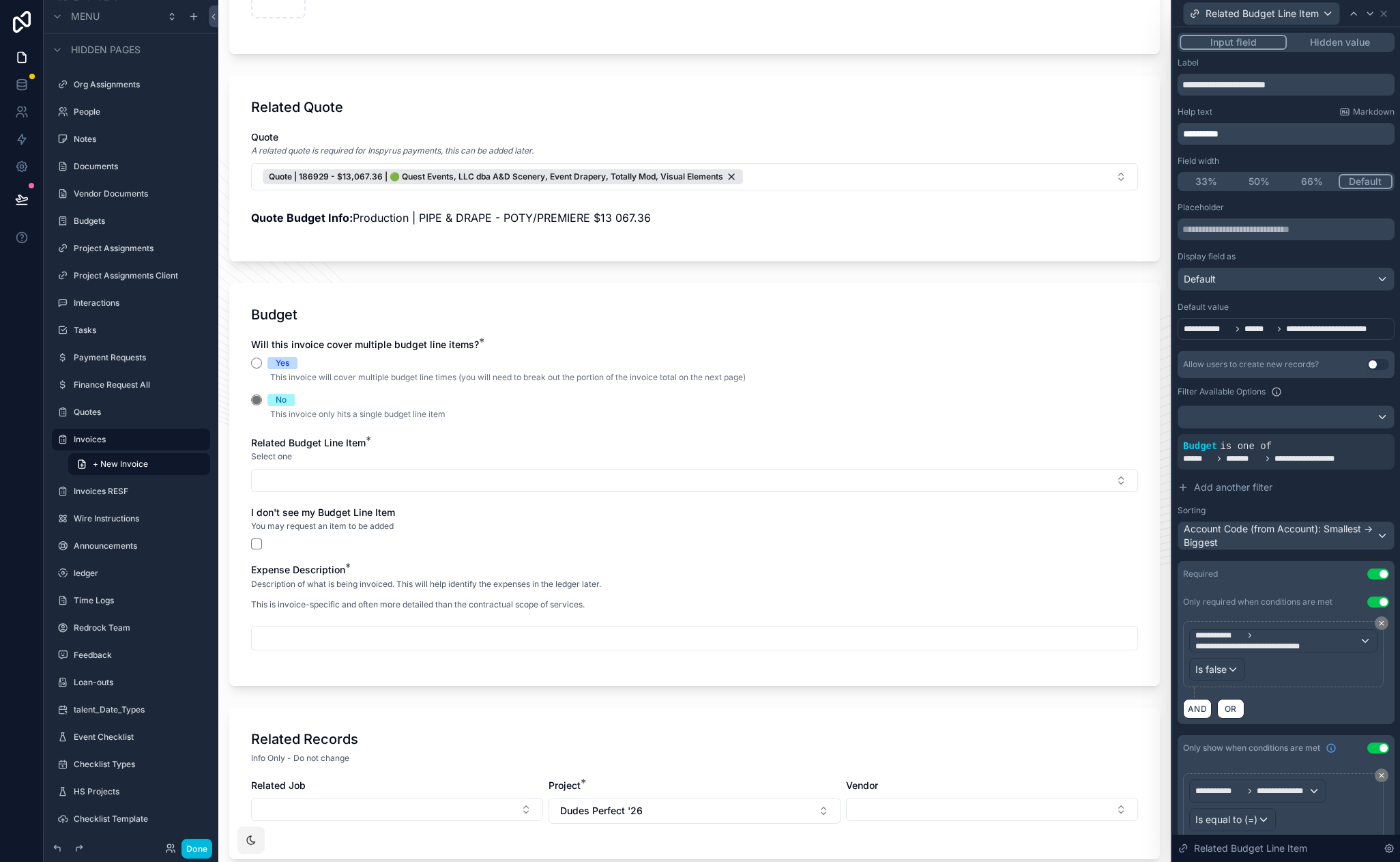
click at [397, 469] on button "Select Button" at bounding box center [695, 480] width 887 height 23
click at [393, 475] on button "Select Button" at bounding box center [695, 480] width 887 height 23
click at [258, 541] on button "scrollable content" at bounding box center [257, 544] width 11 height 11
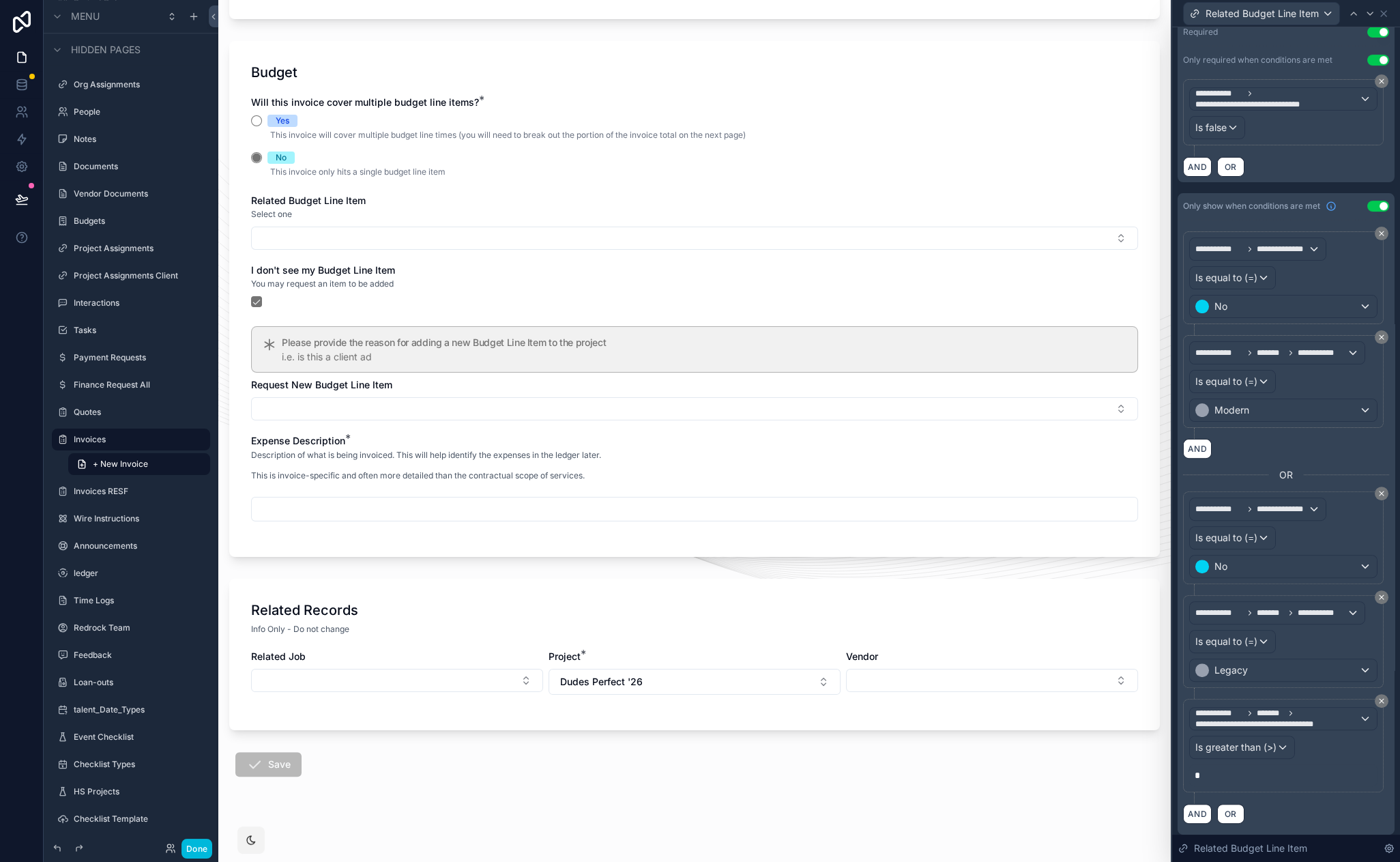
scroll to position [0, 0]
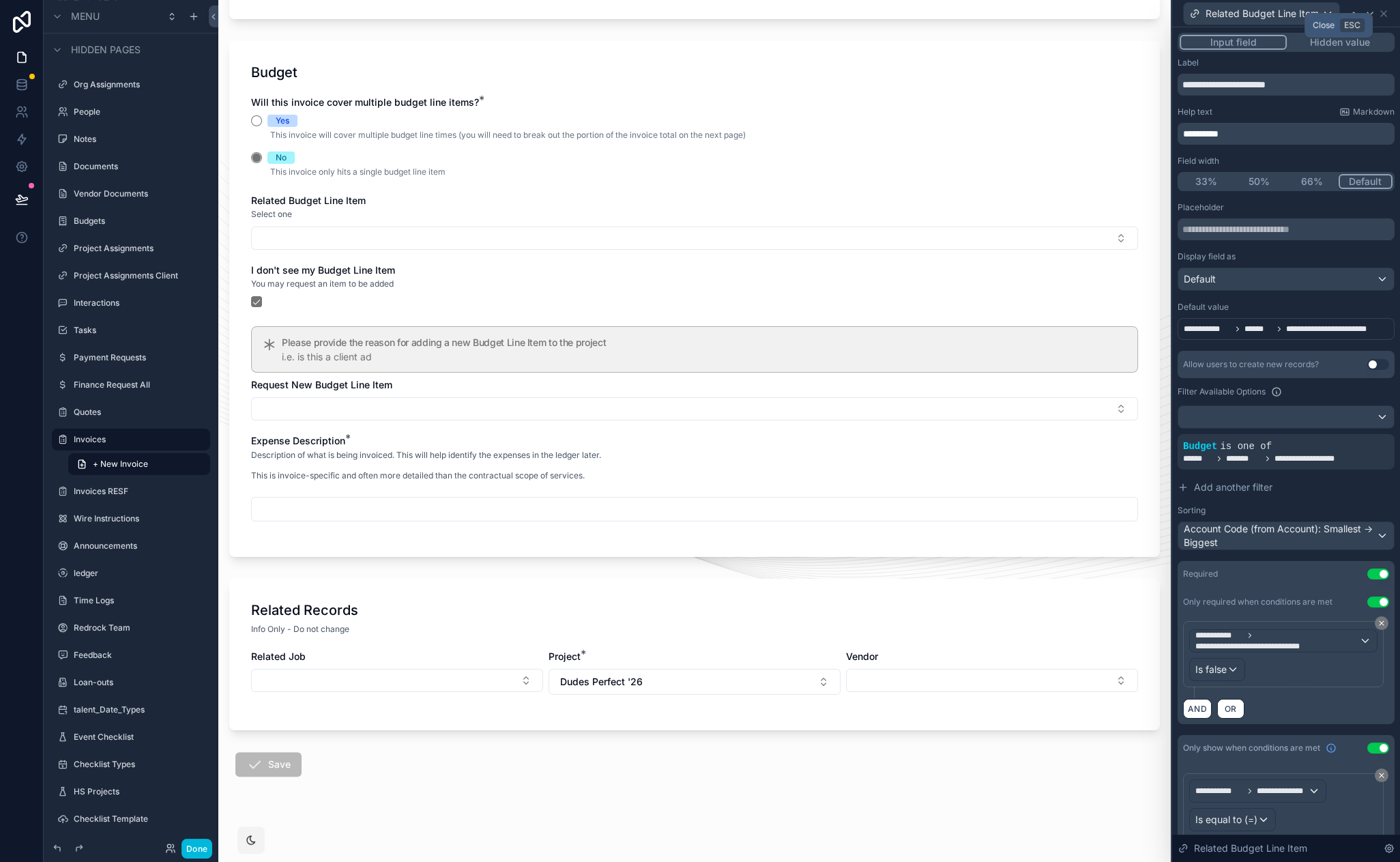
click at [1388, 12] on icon at bounding box center [1384, 14] width 11 height 11
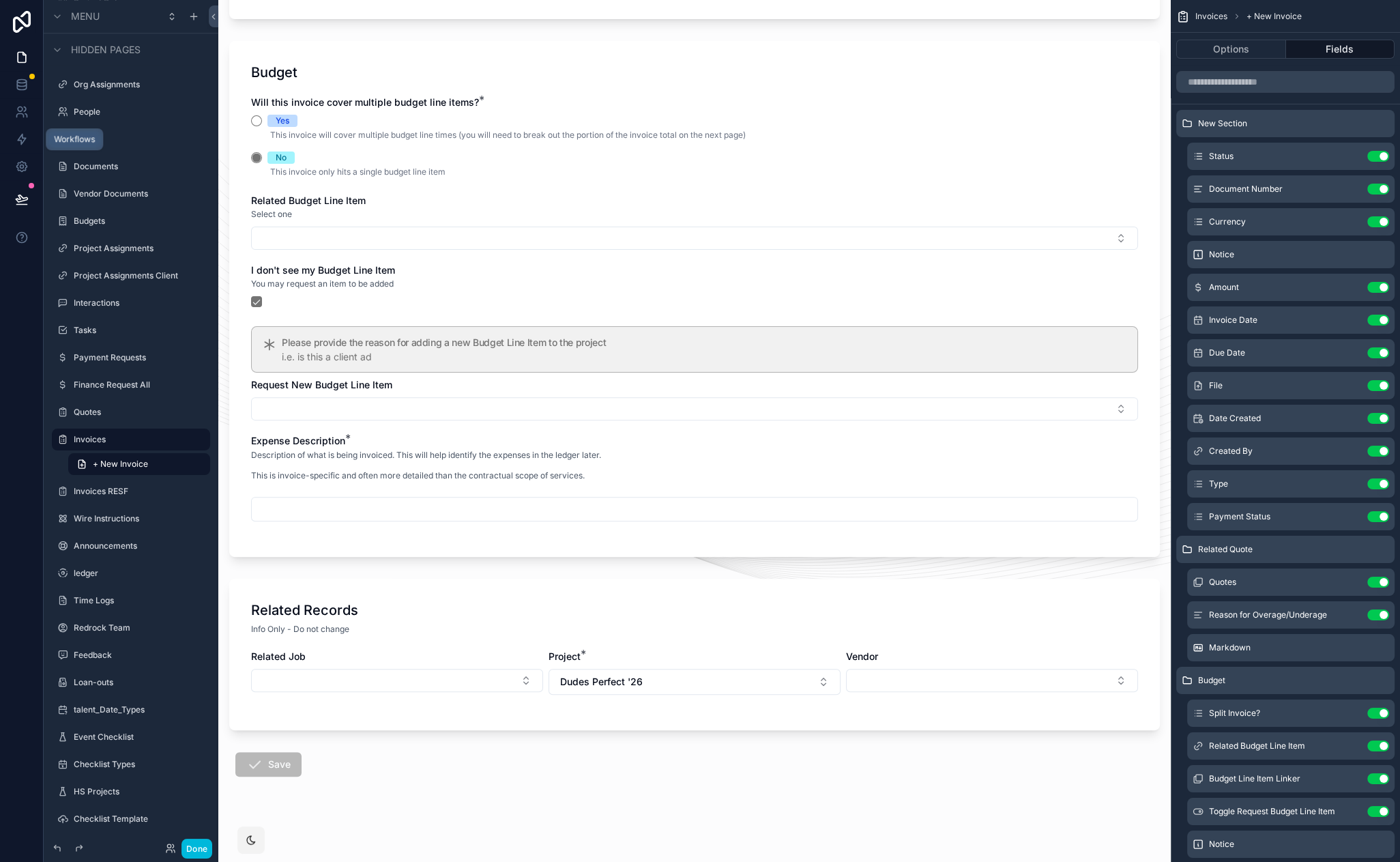
click at [24, 137] on icon at bounding box center [22, 139] width 14 height 14
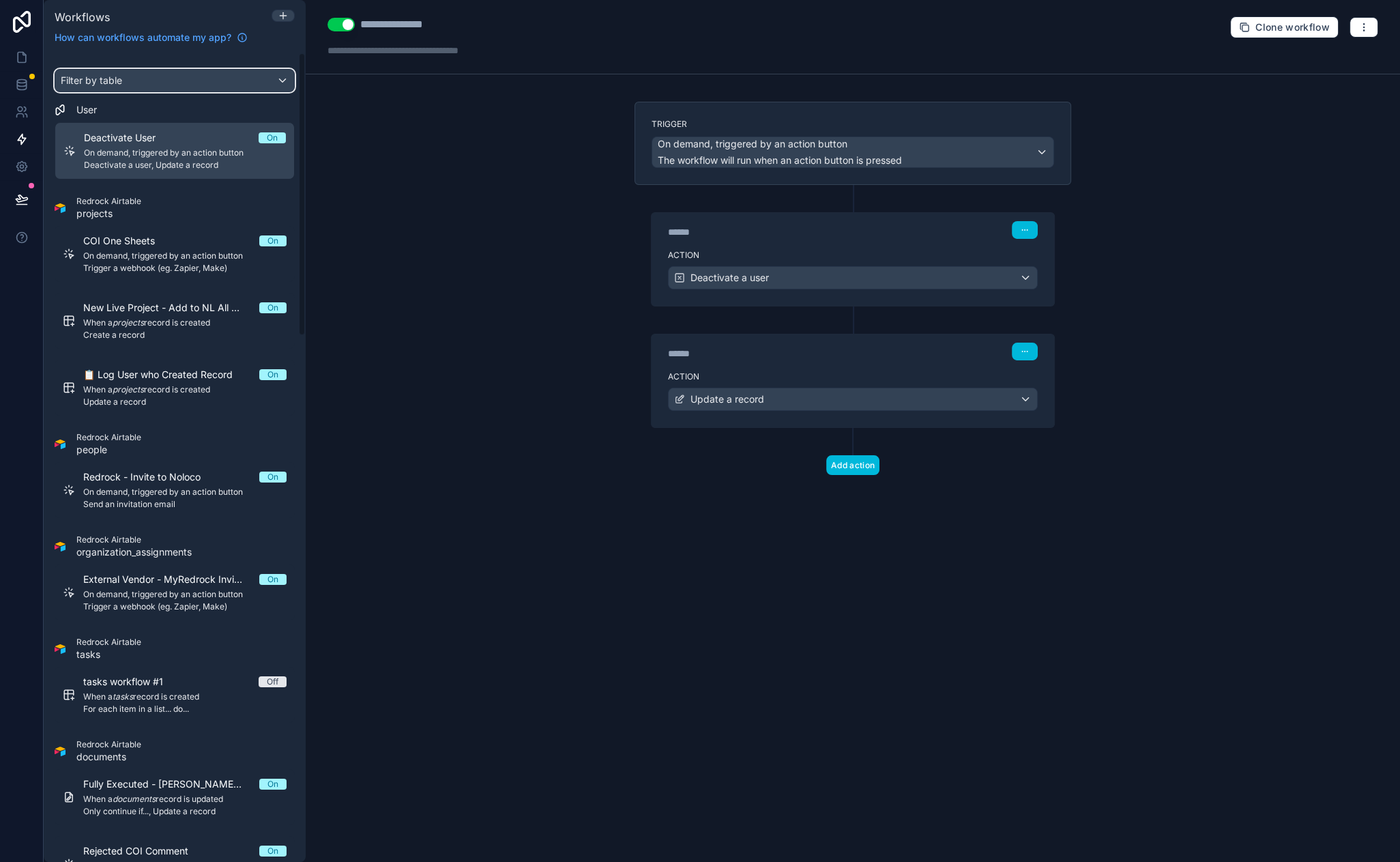
click at [150, 76] on div "Filter by table" at bounding box center [174, 80] width 239 height 22
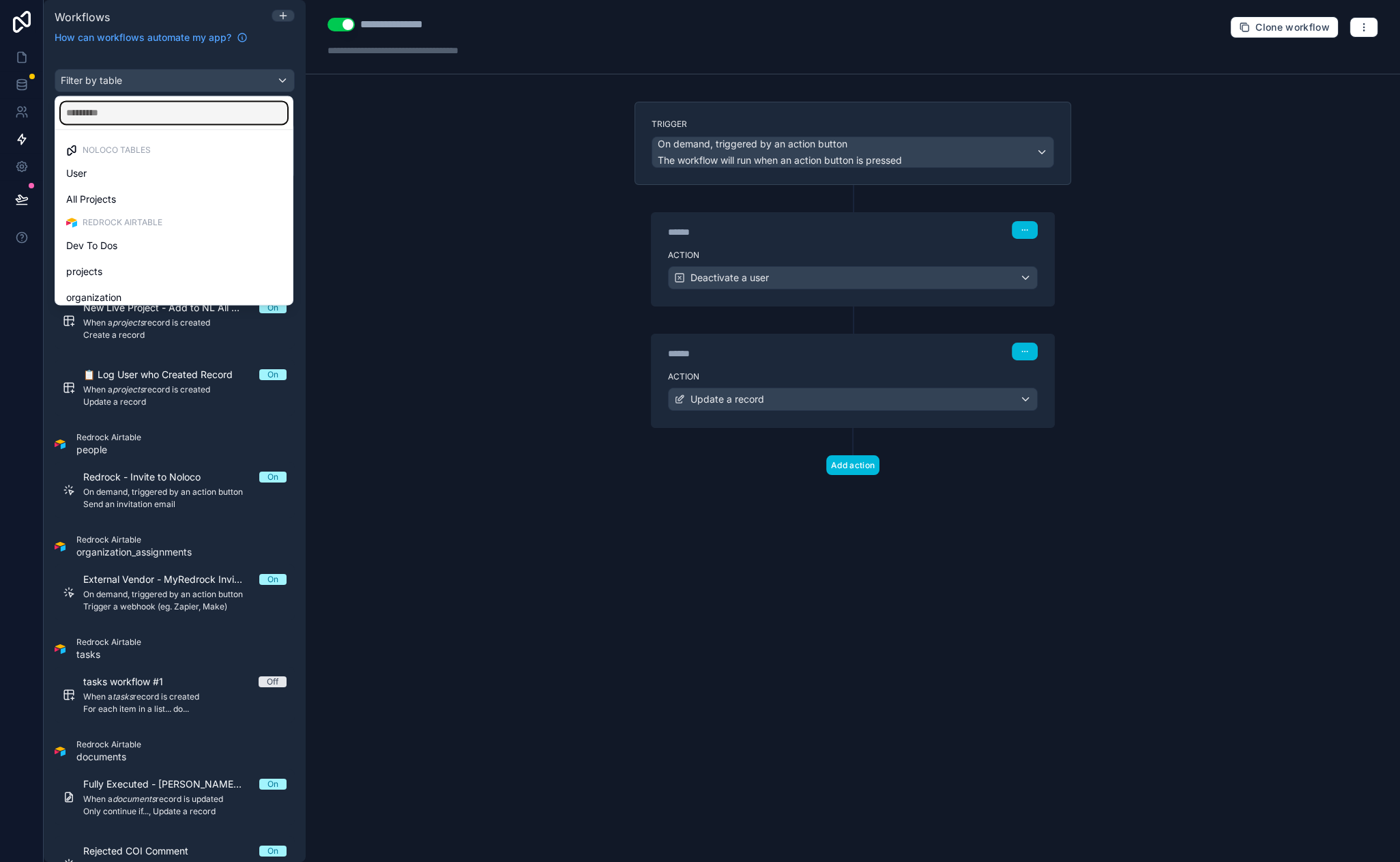
click at [147, 113] on input "text" at bounding box center [173, 113] width 226 height 22
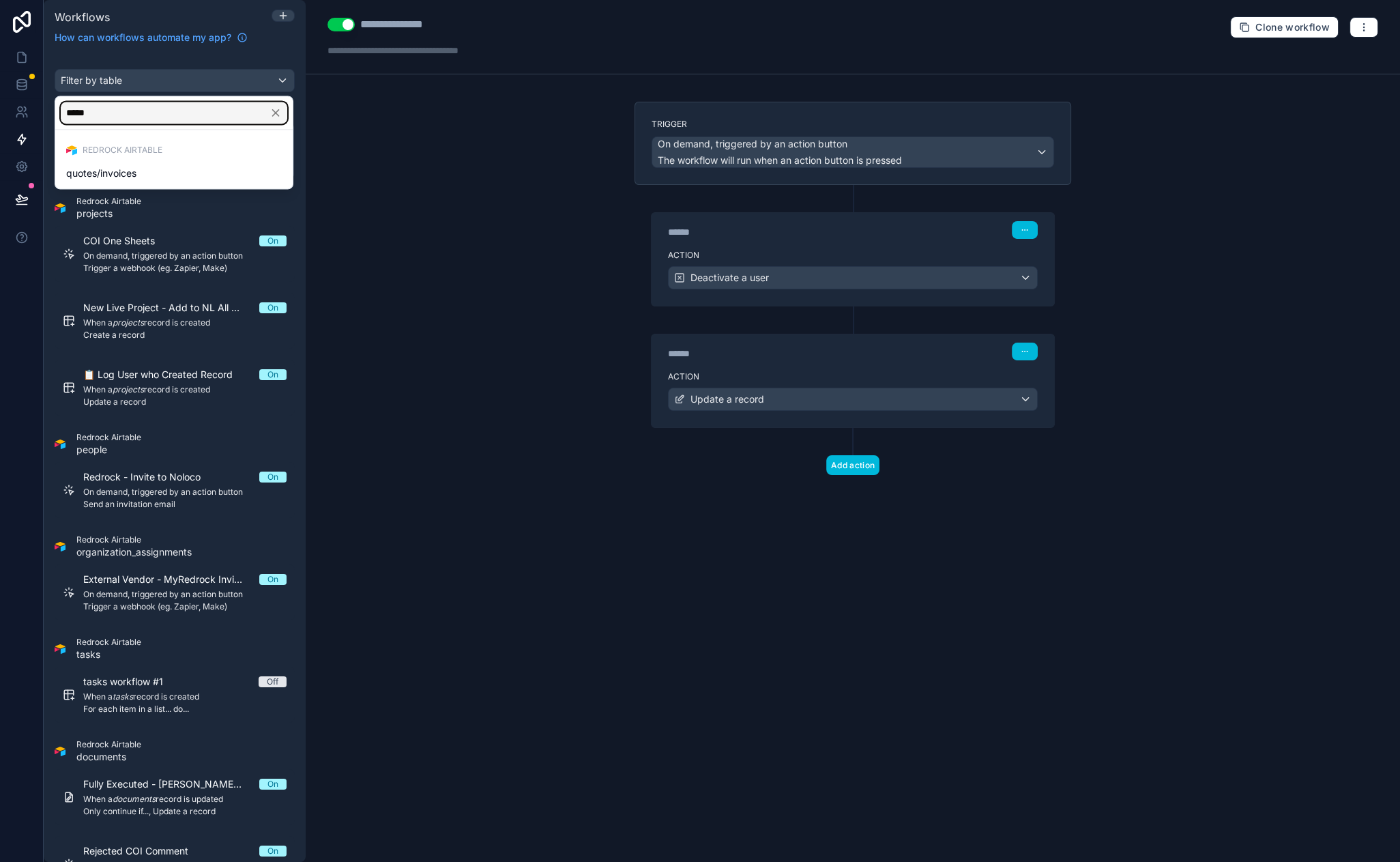
type input "*****"
click at [141, 168] on div "quotes/invoices" at bounding box center [173, 173] width 215 height 16
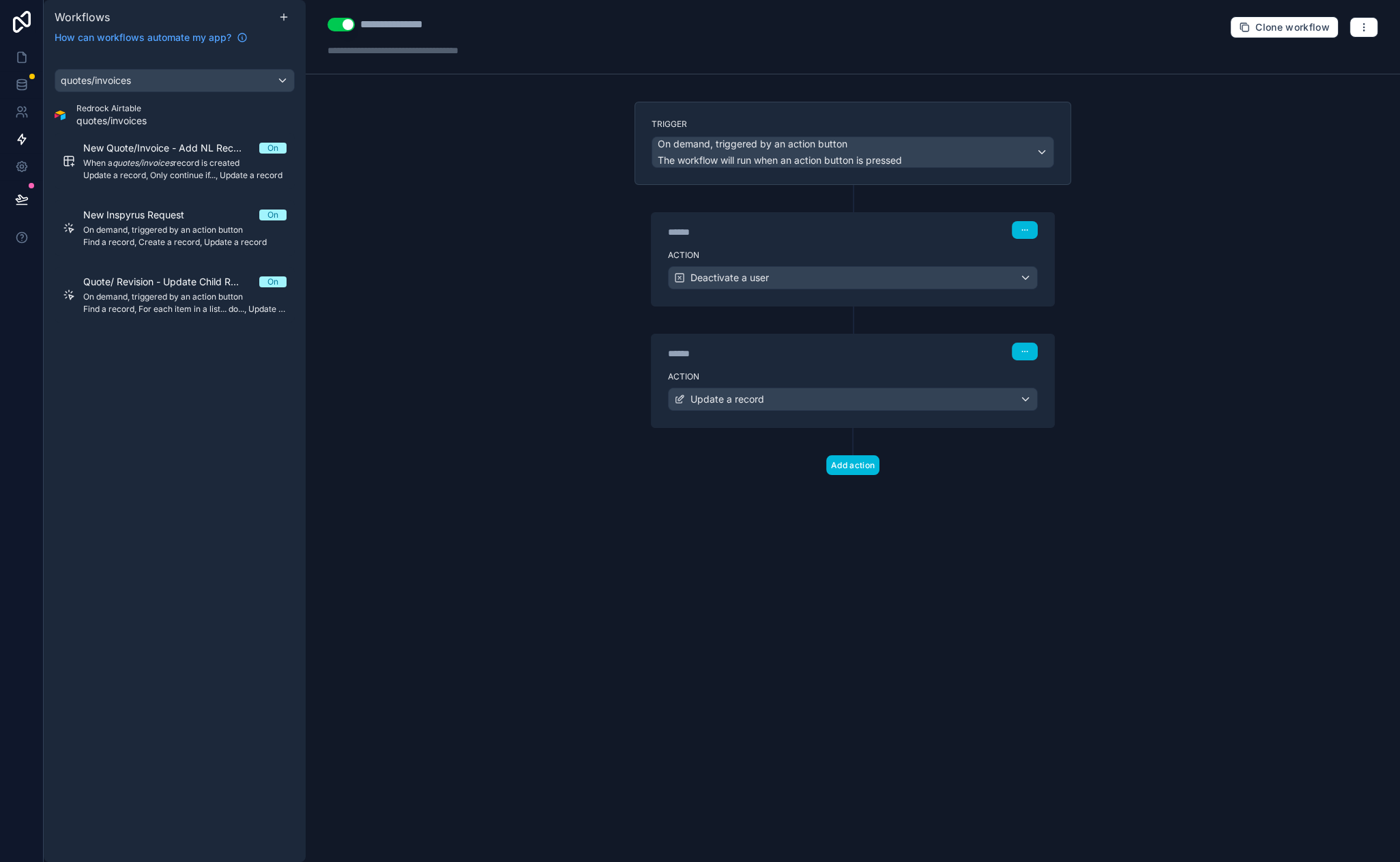
drag, startPoint x: 384, startPoint y: 243, endPoint x: 370, endPoint y: 191, distance: 53.9
click at [369, 207] on div "**********" at bounding box center [852, 431] width 1095 height 862
click at [283, 15] on icon at bounding box center [284, 17] width 11 height 11
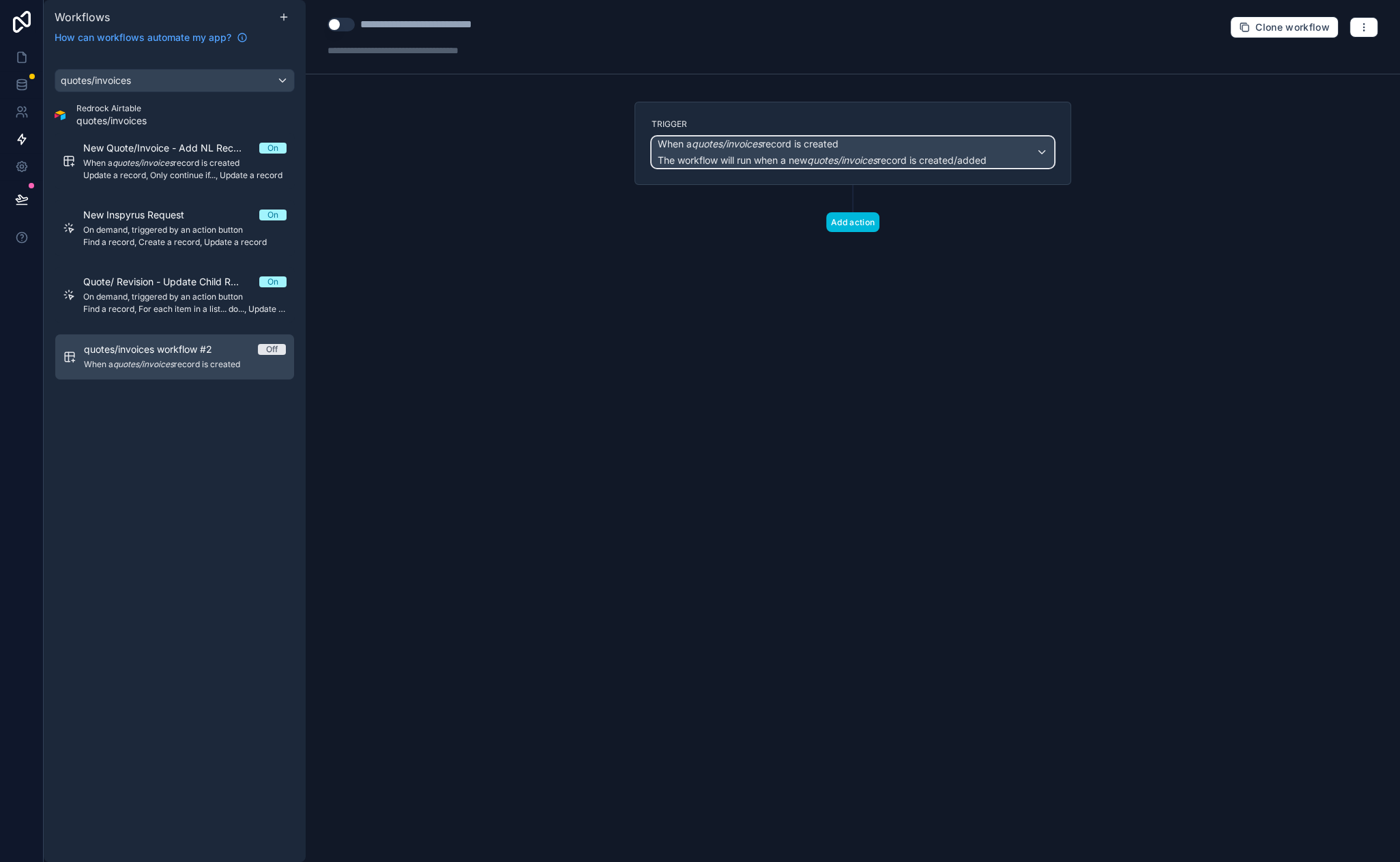
click at [830, 147] on span "When a quotes/invoices record is created" at bounding box center [748, 143] width 181 height 14
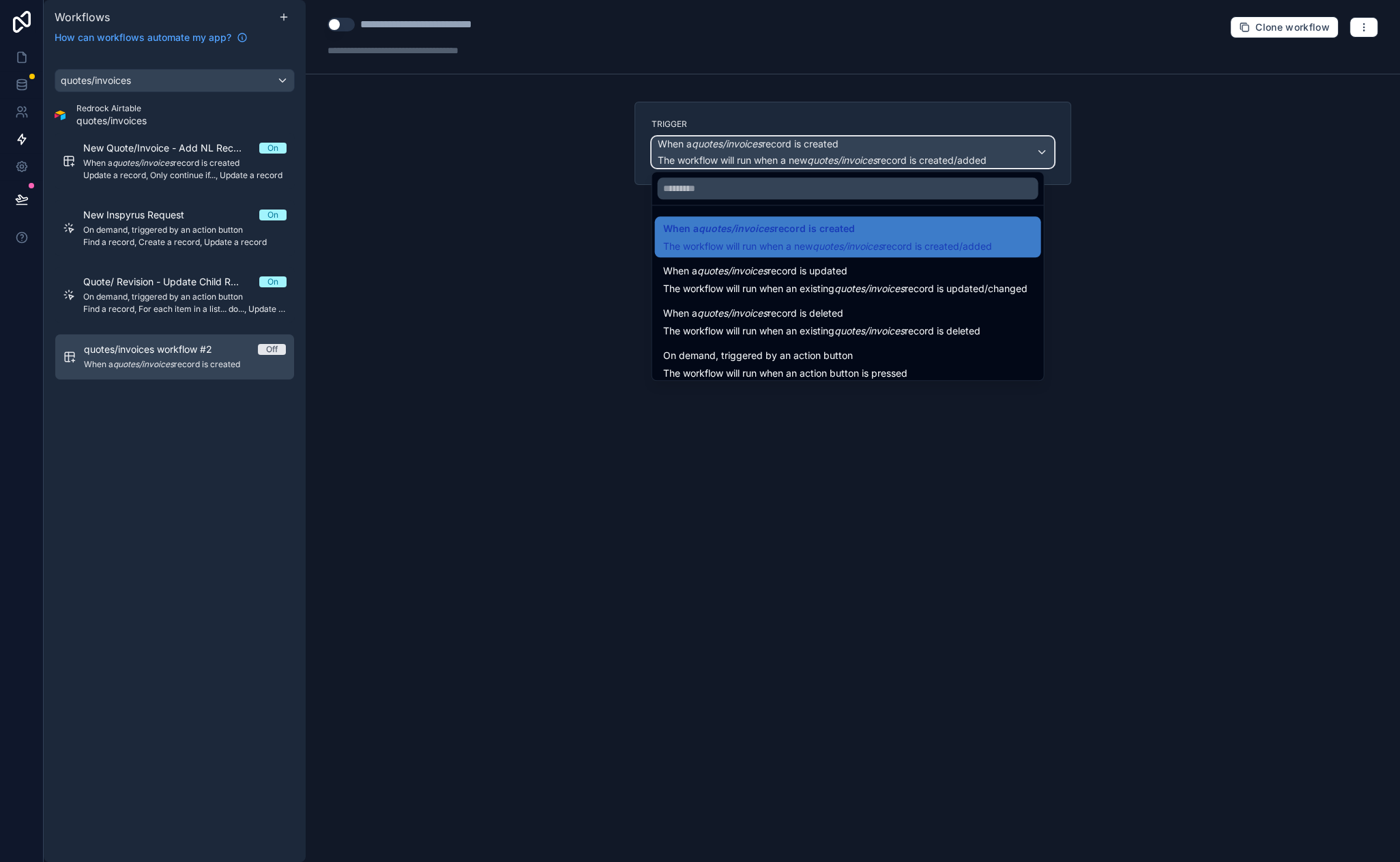
scroll to position [49, 0]
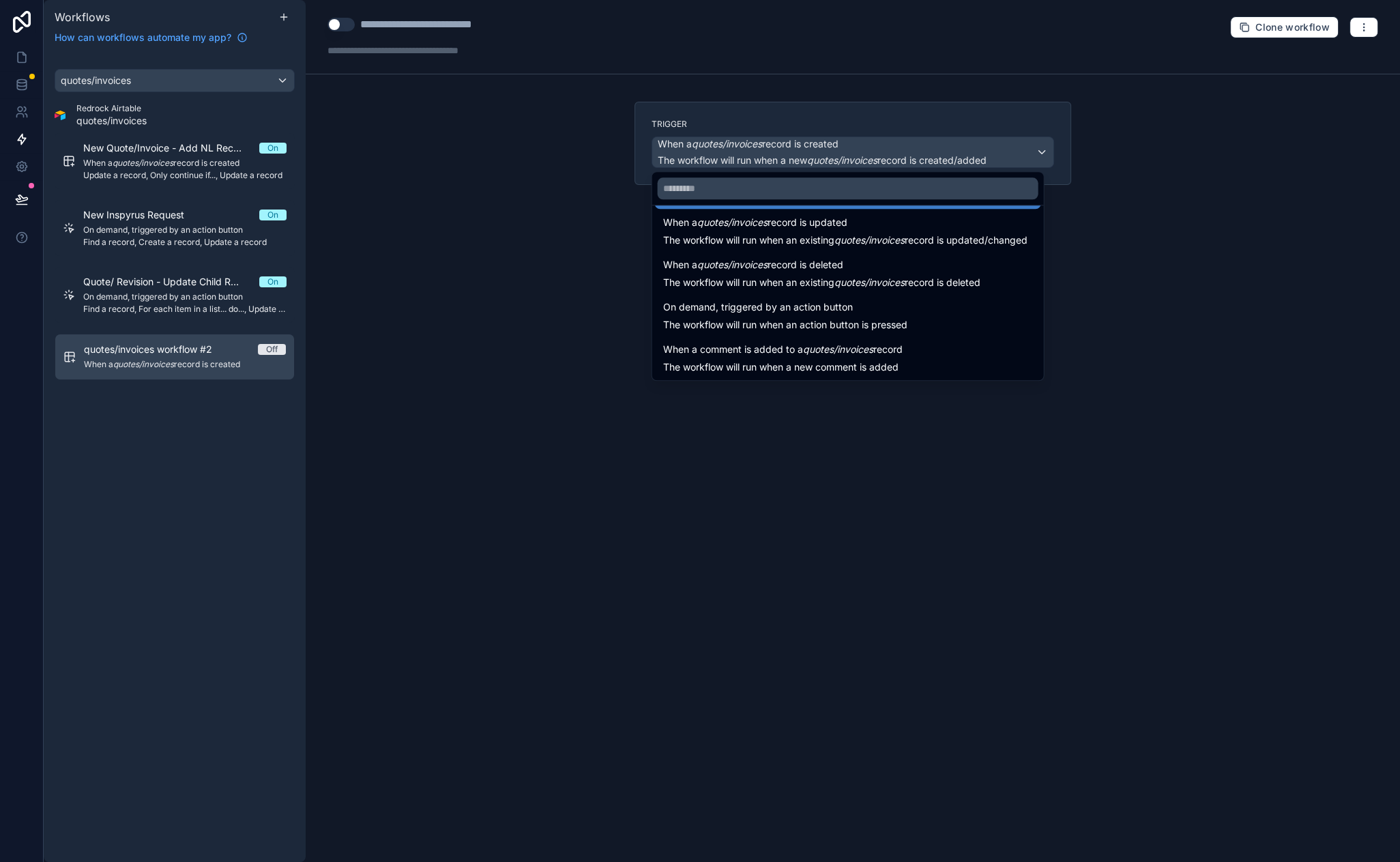
click at [1167, 263] on div at bounding box center [700, 431] width 1400 height 862
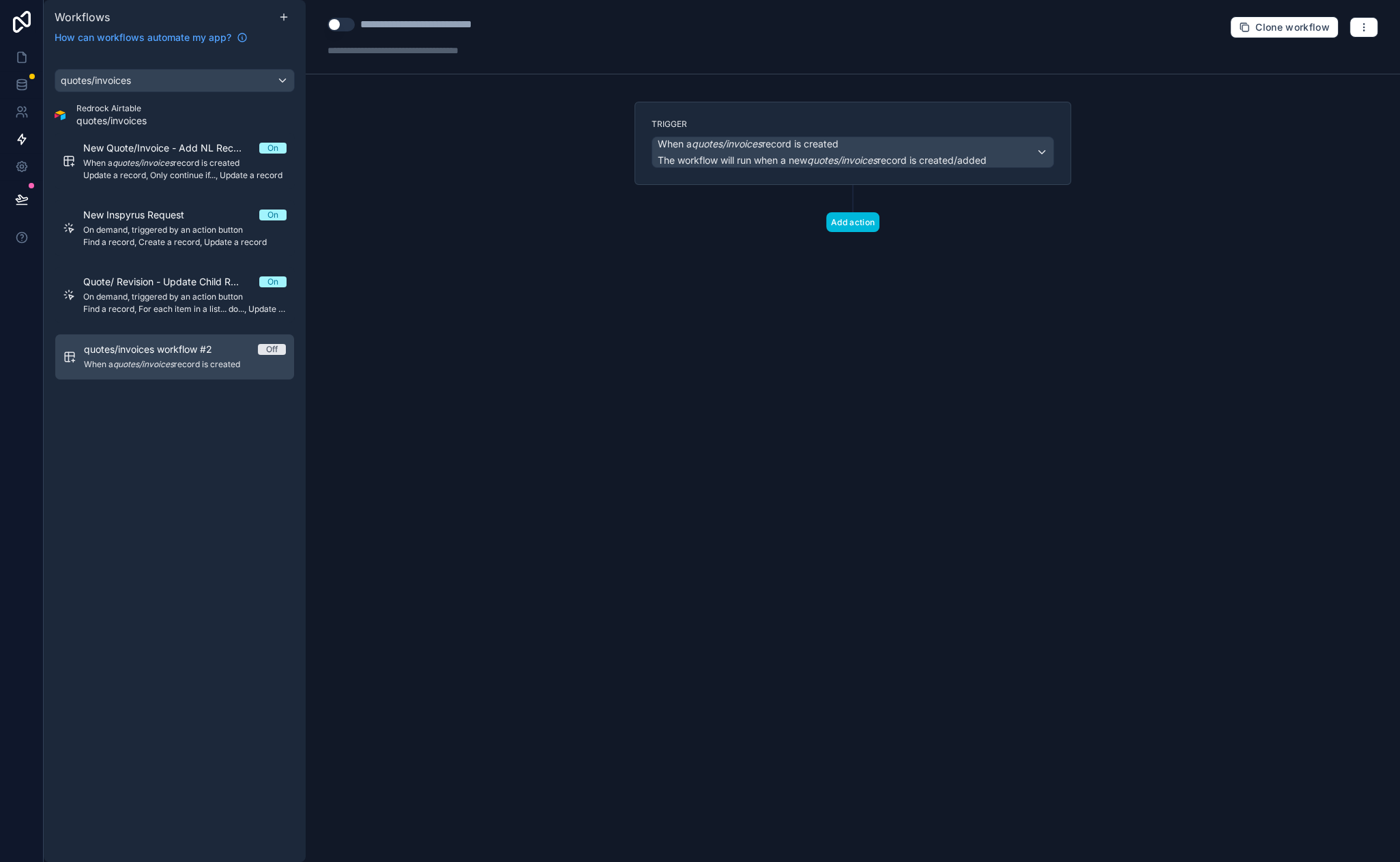
click at [862, 222] on button "Add action" at bounding box center [852, 222] width 53 height 20
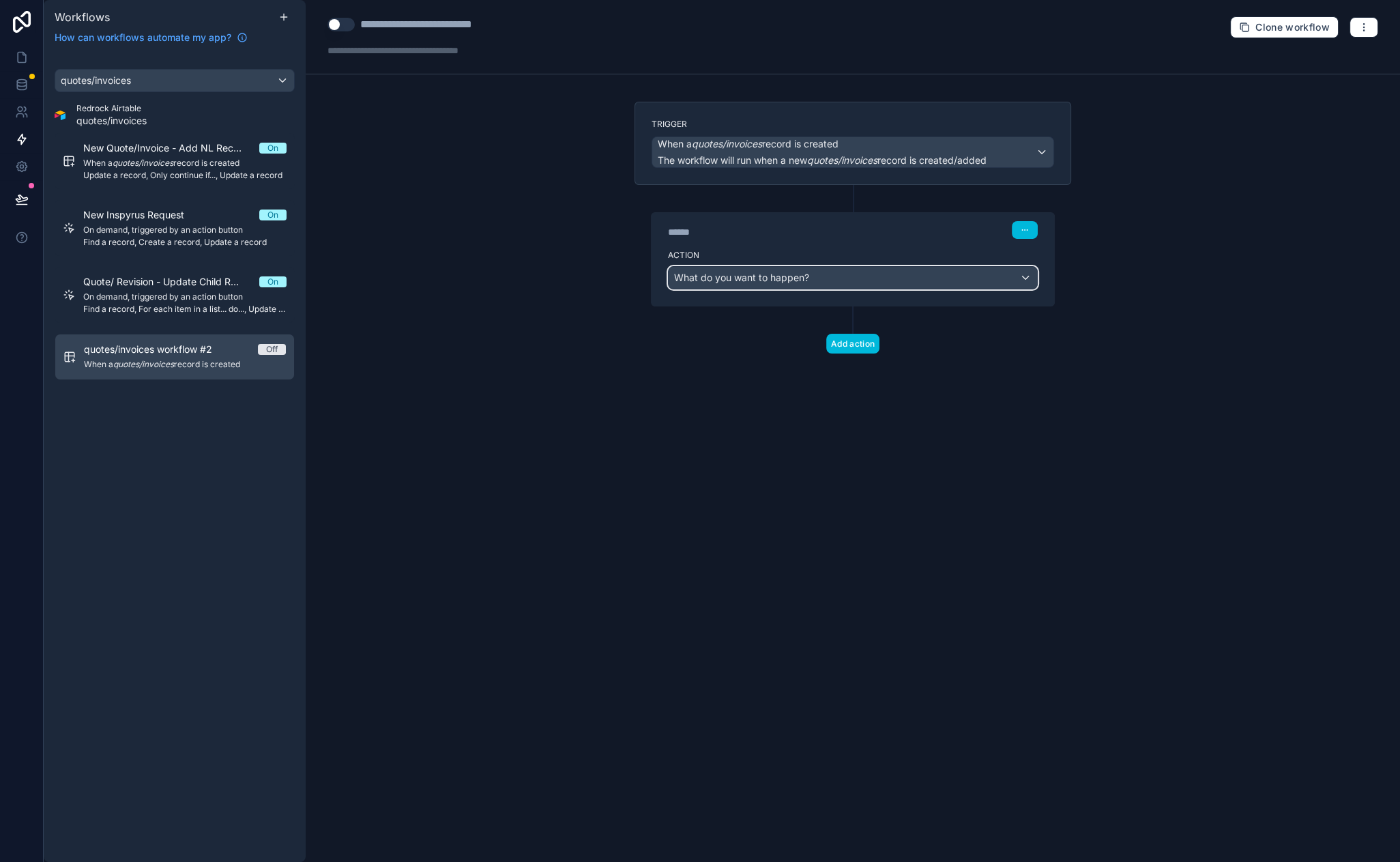
click at [768, 280] on span "What do you want to happen?" at bounding box center [741, 277] width 135 height 12
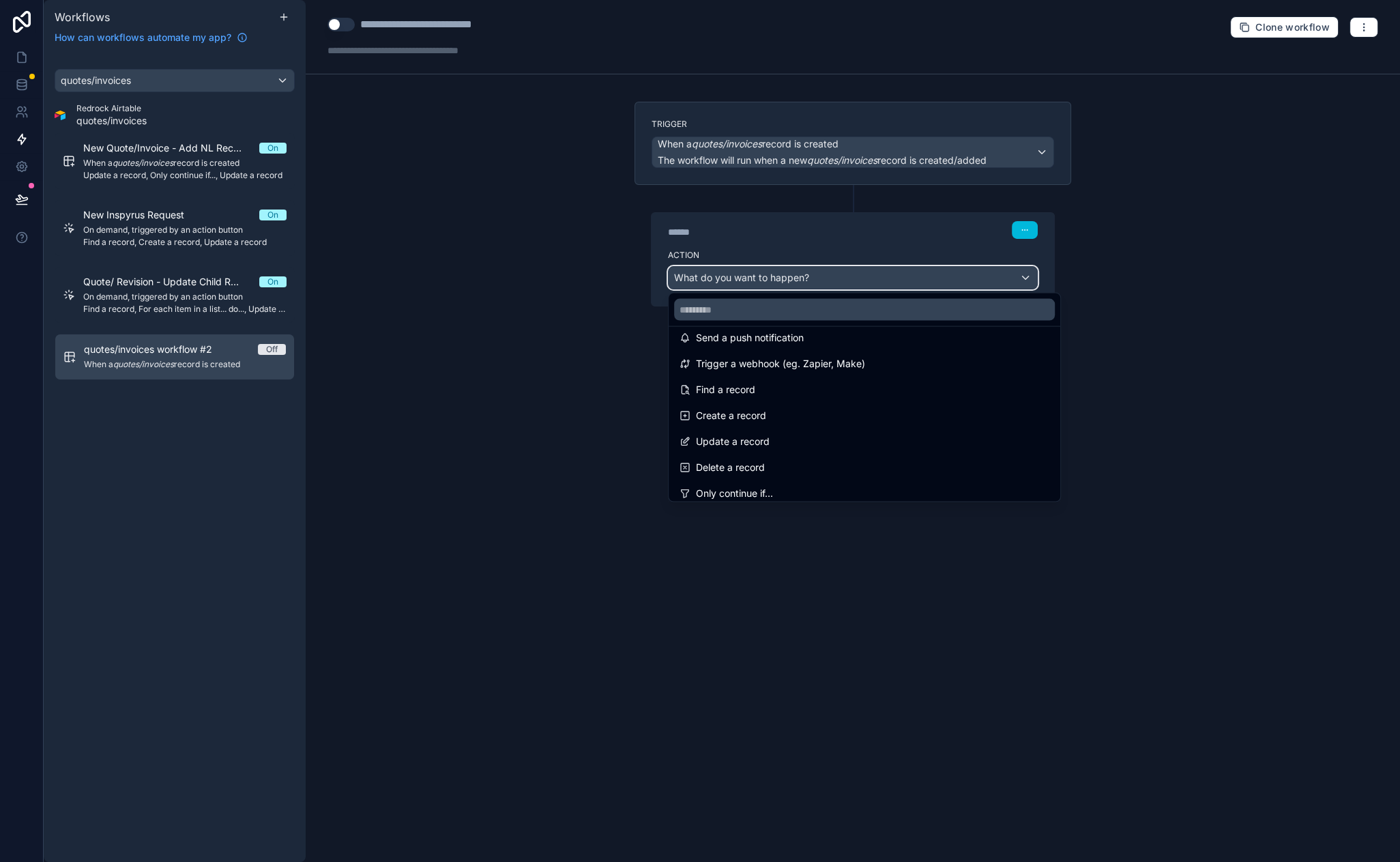
scroll to position [109, 0]
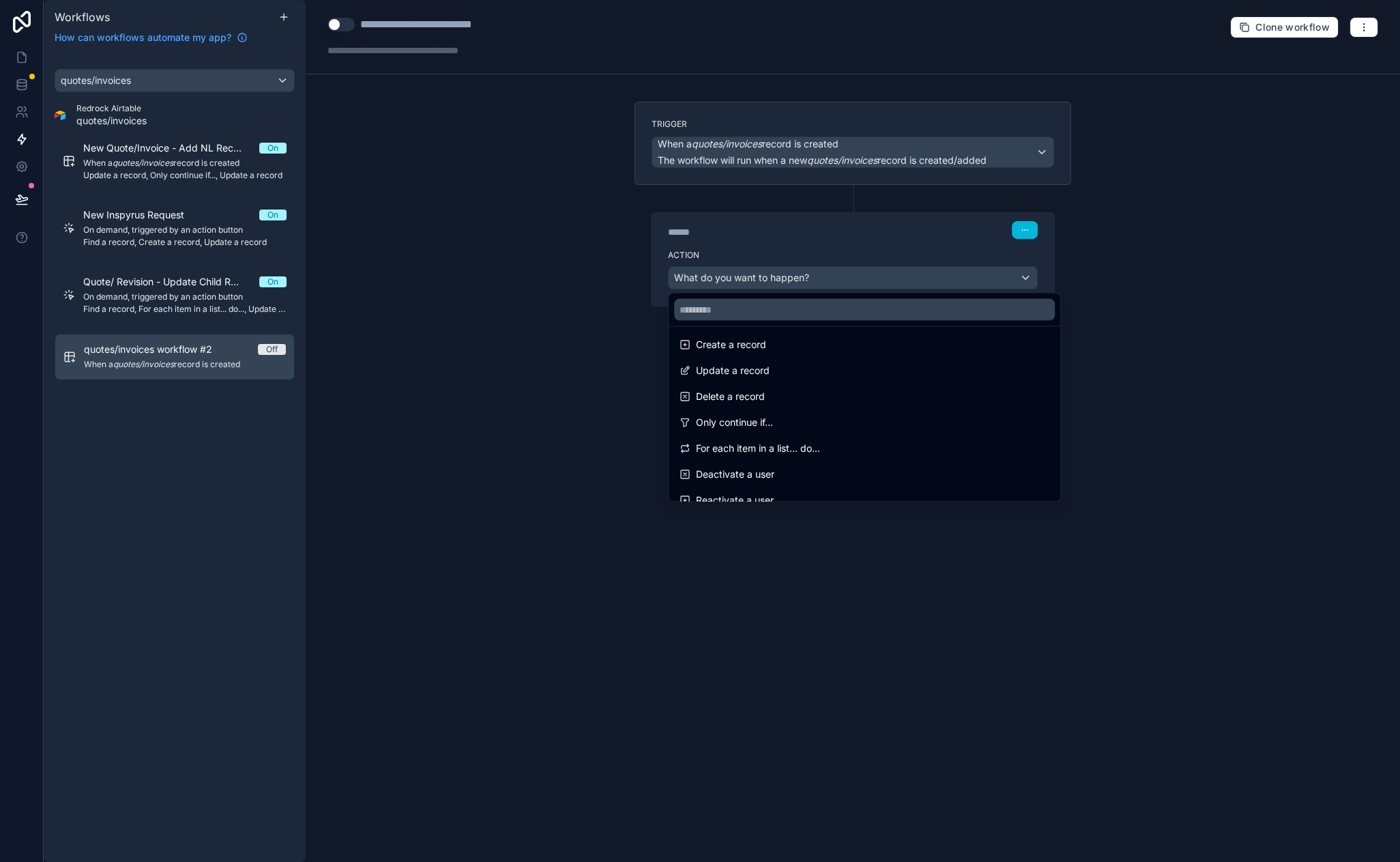
click at [806, 420] on div "Only continue if..." at bounding box center [864, 422] width 370 height 16
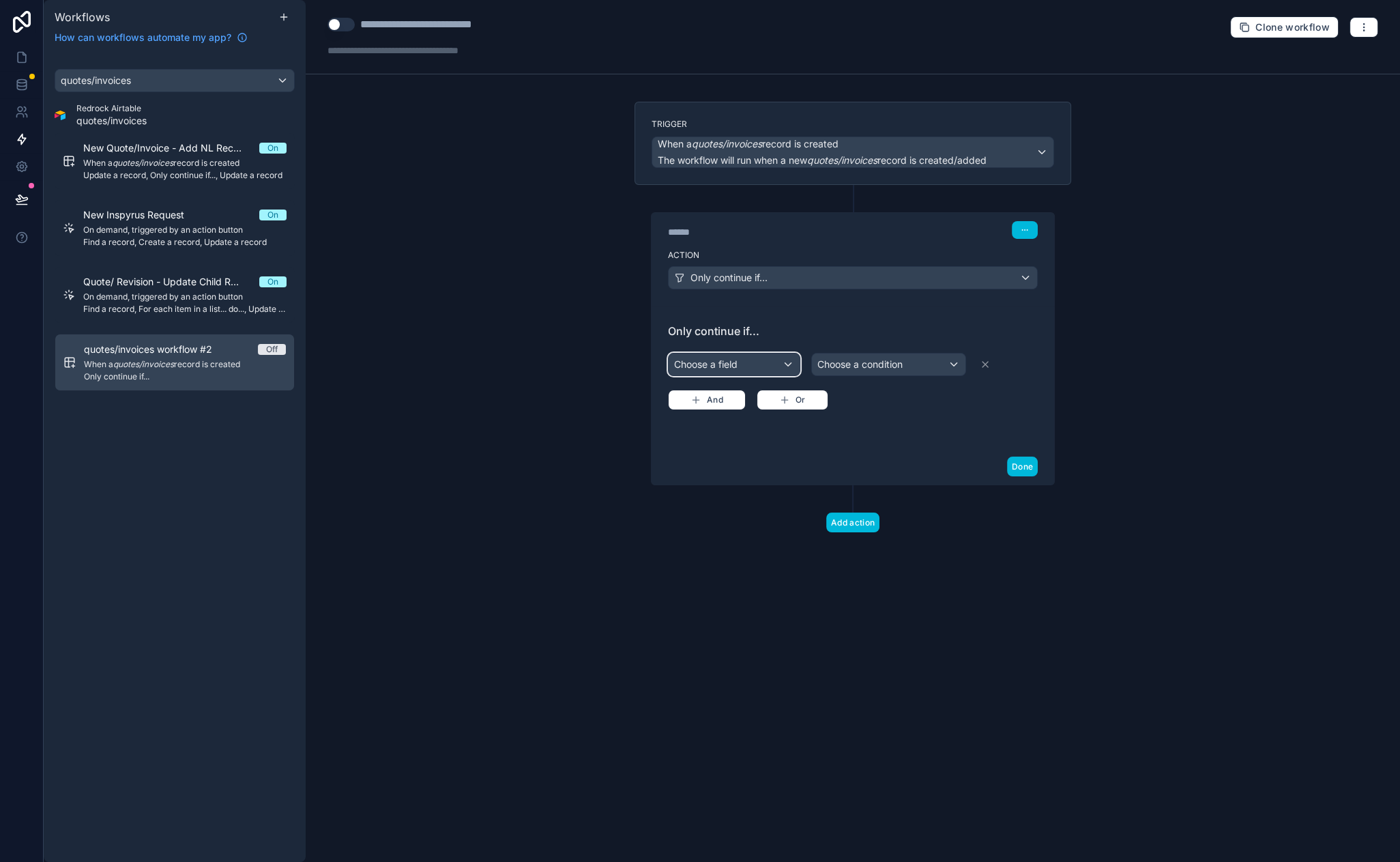
click at [750, 358] on div "Choose a field" at bounding box center [733, 364] width 131 height 22
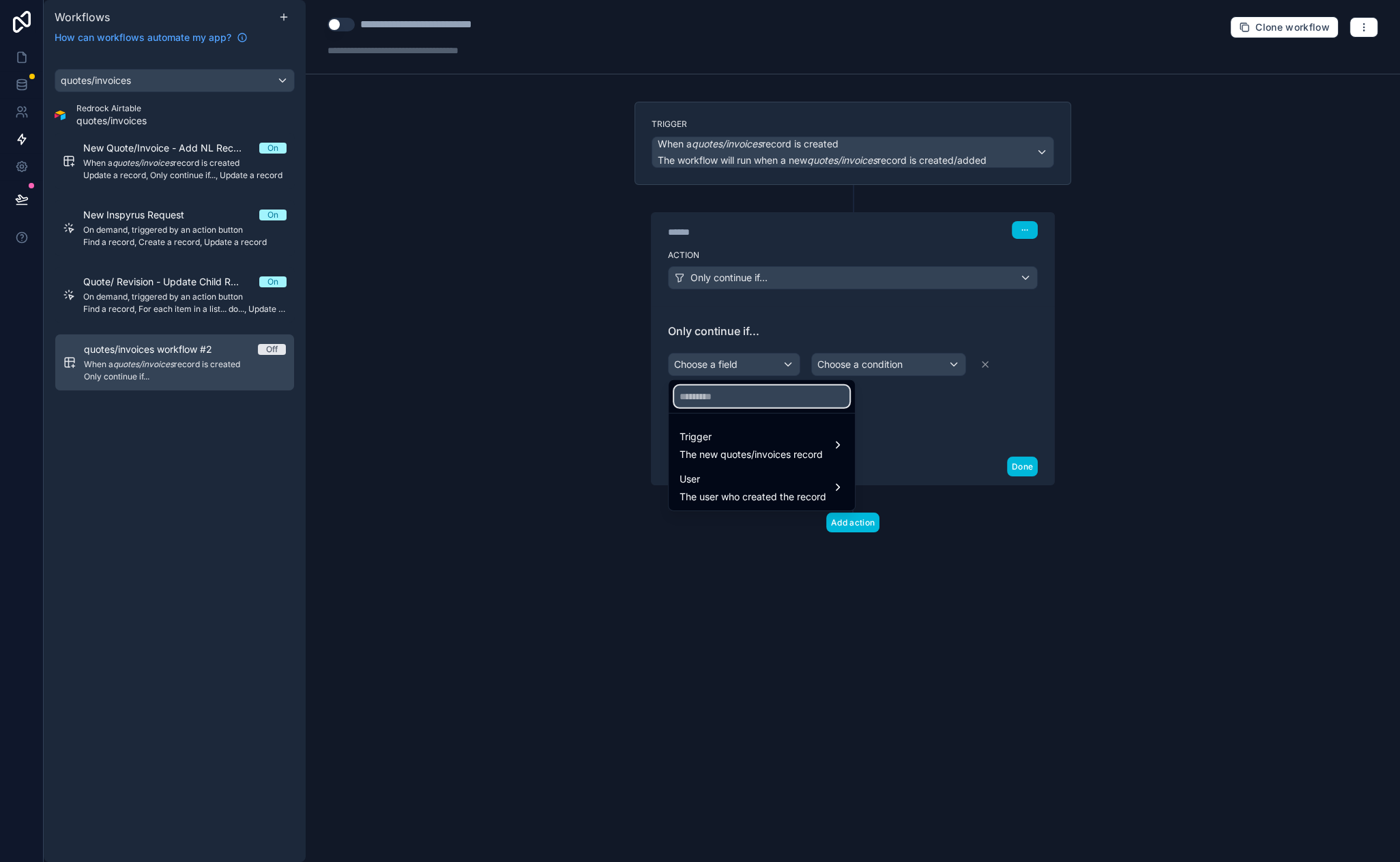
click at [750, 406] on input "text" at bounding box center [761, 396] width 176 height 22
type input "******"
click at [761, 448] on span "The new quotes/invoices record" at bounding box center [750, 454] width 143 height 14
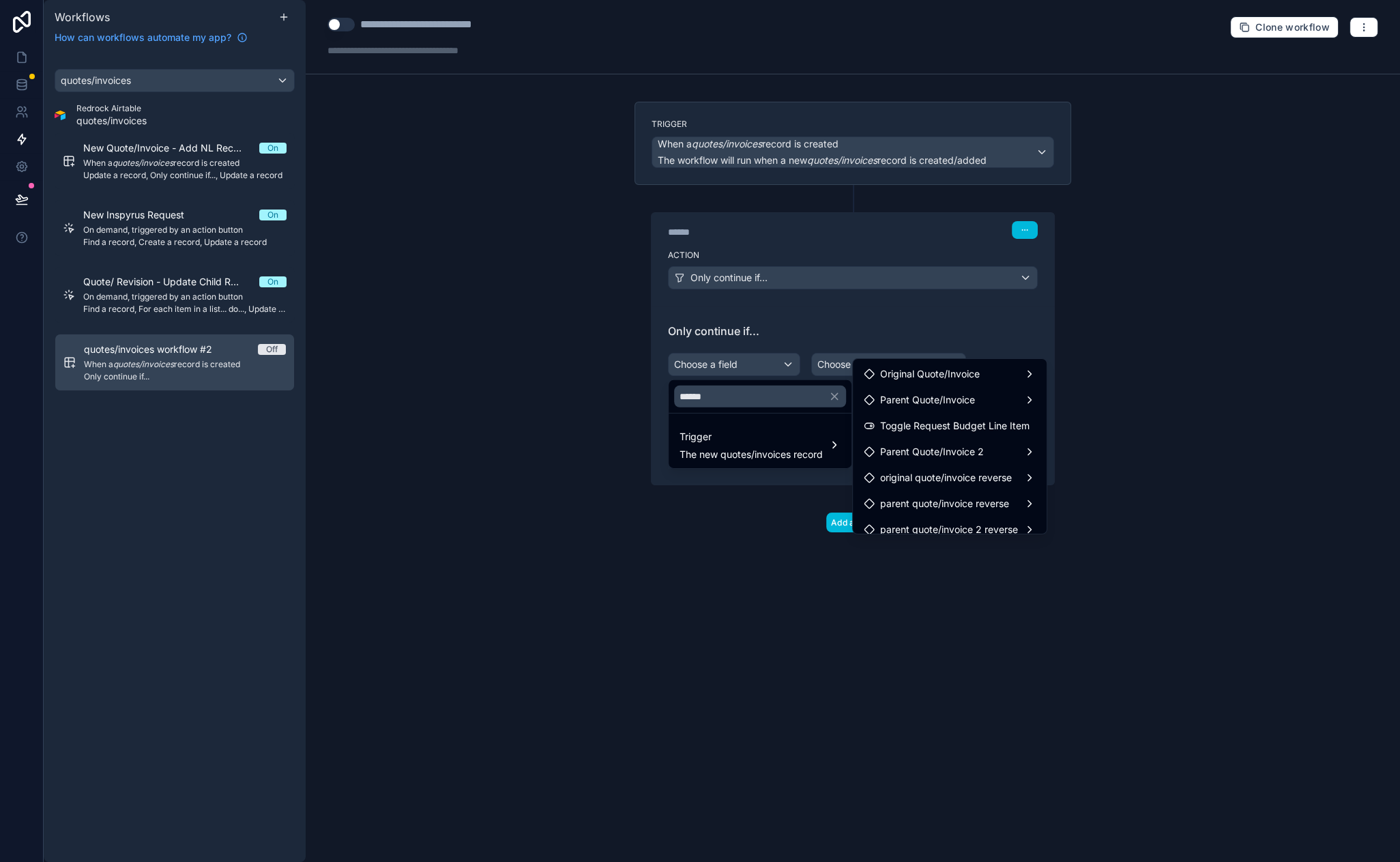
click at [918, 424] on span "Toggle Request Budget Line Item" at bounding box center [955, 426] width 150 height 16
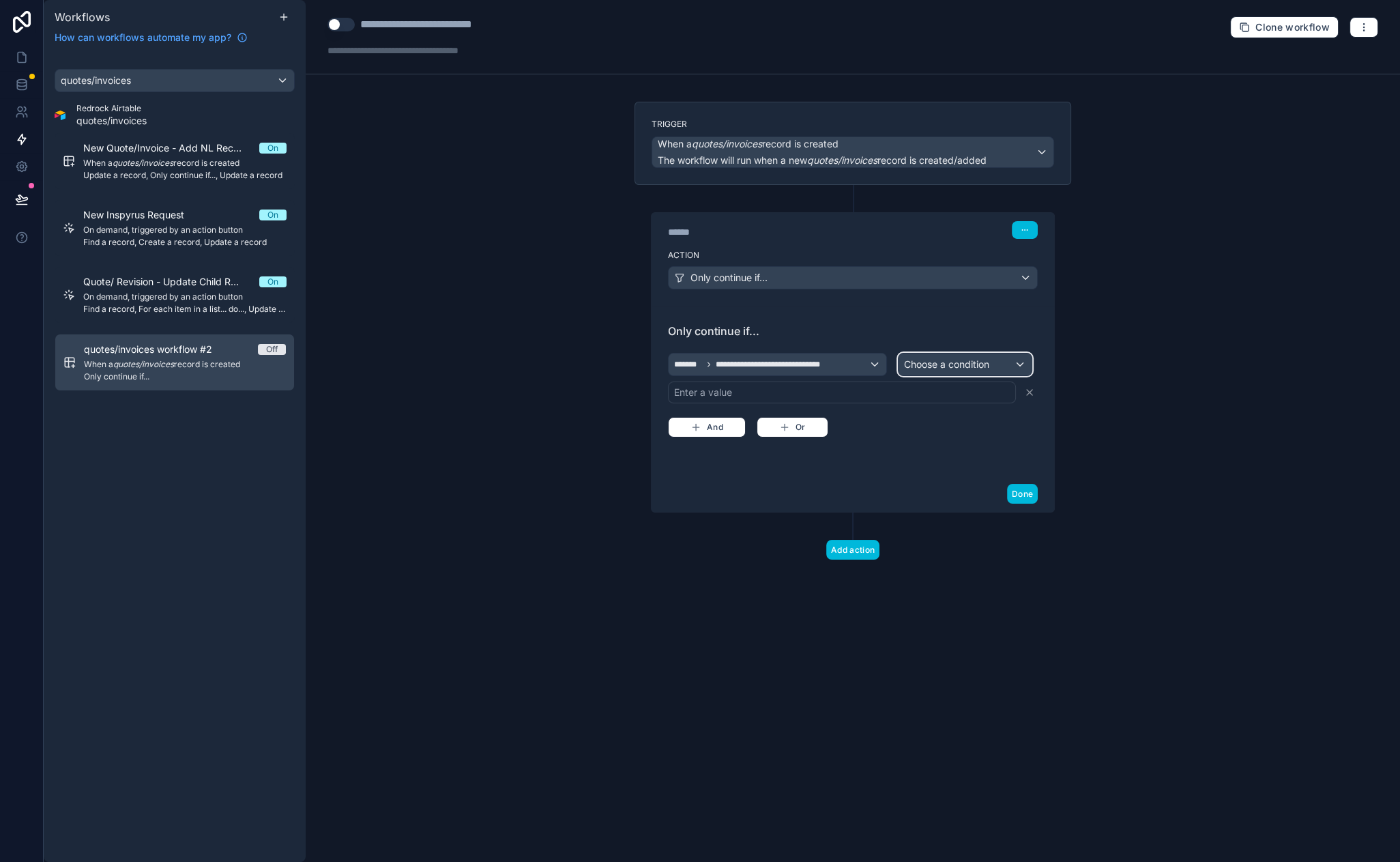
click at [952, 365] on span "Choose a condition" at bounding box center [947, 364] width 86 height 12
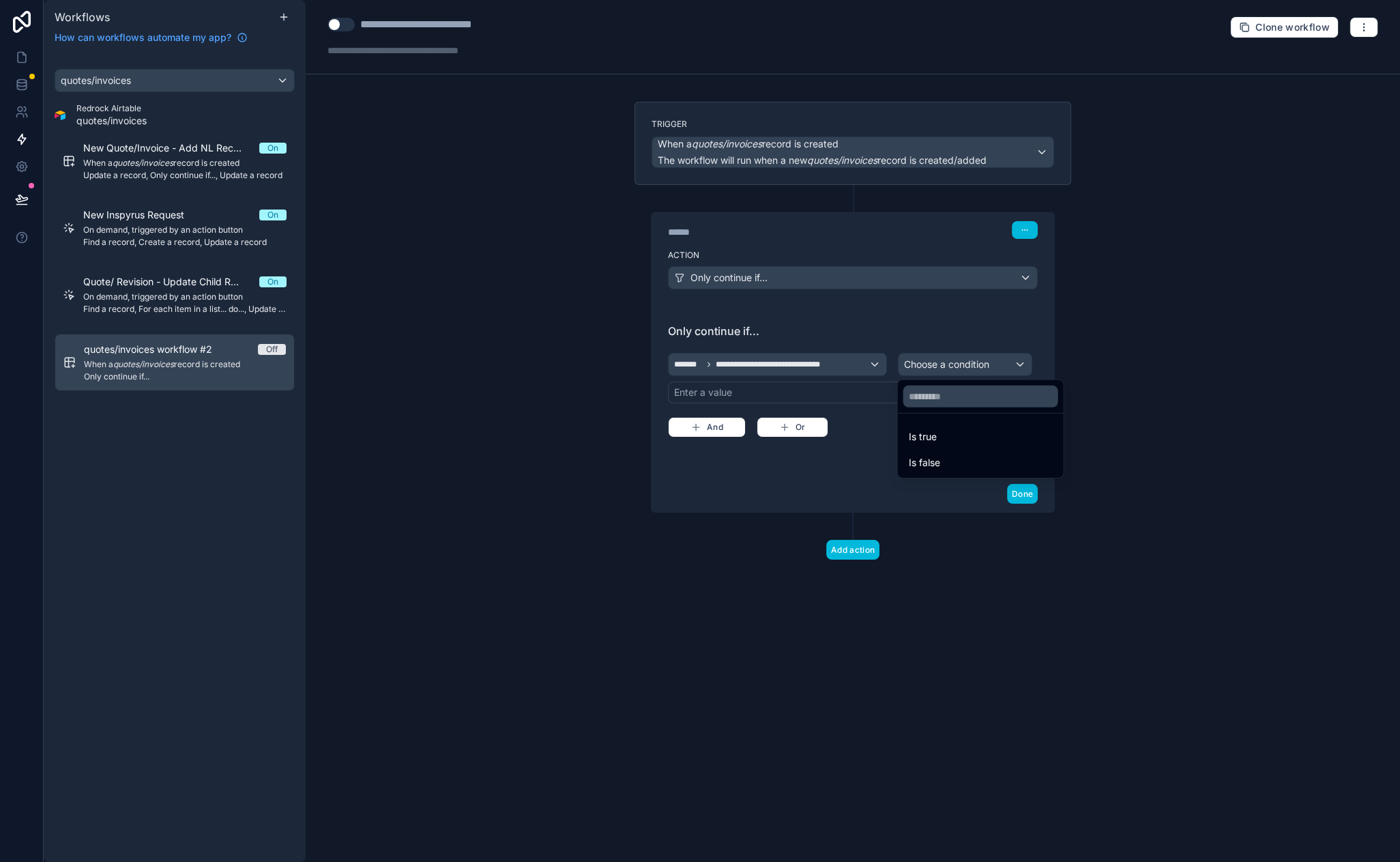
click at [958, 435] on div "Is true" at bounding box center [981, 437] width 144 height 16
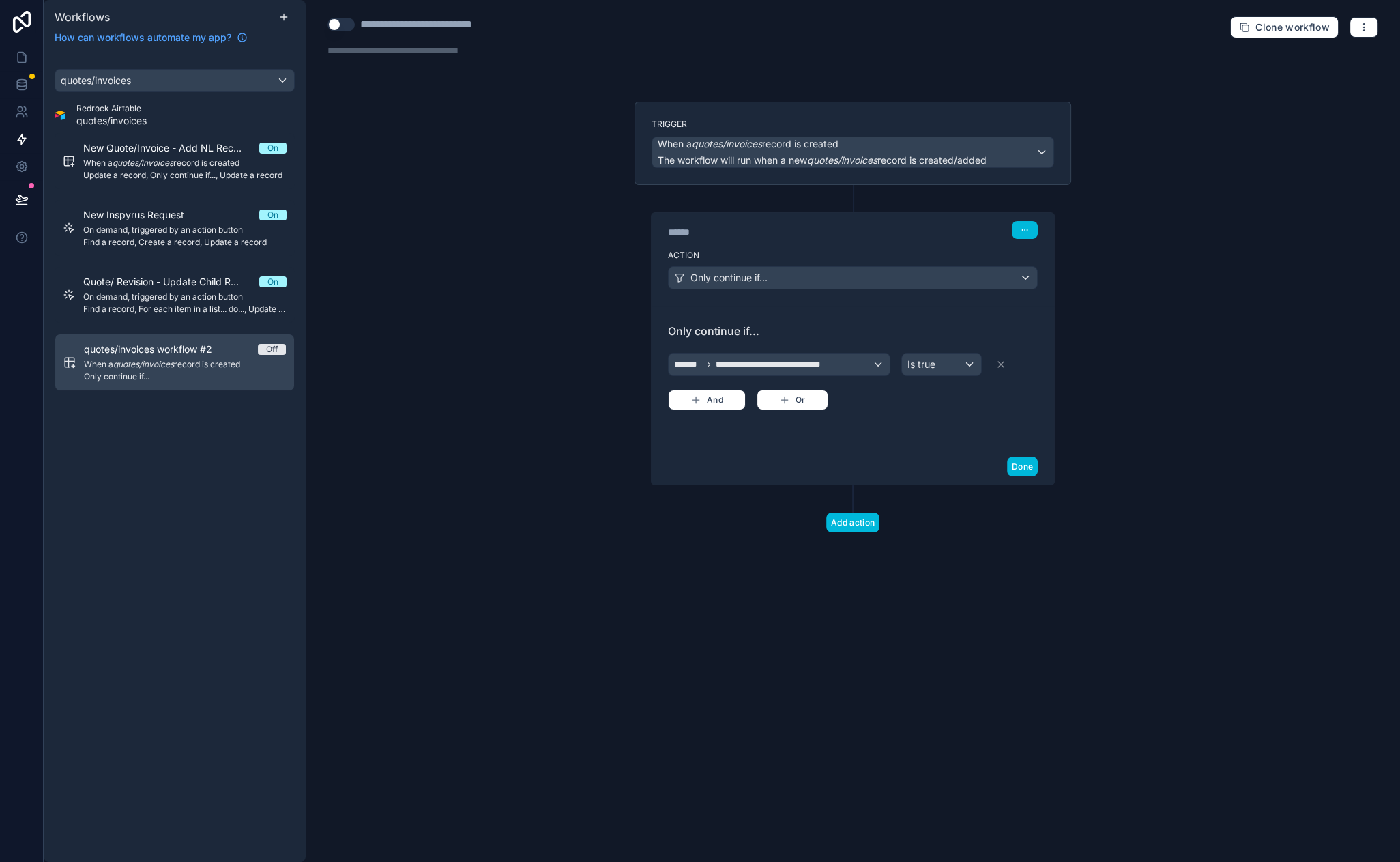
drag, startPoint x: 805, startPoint y: 446, endPoint x: 708, endPoint y: 446, distance: 97.0
click at [857, 518] on button "Add action" at bounding box center [852, 522] width 53 height 20
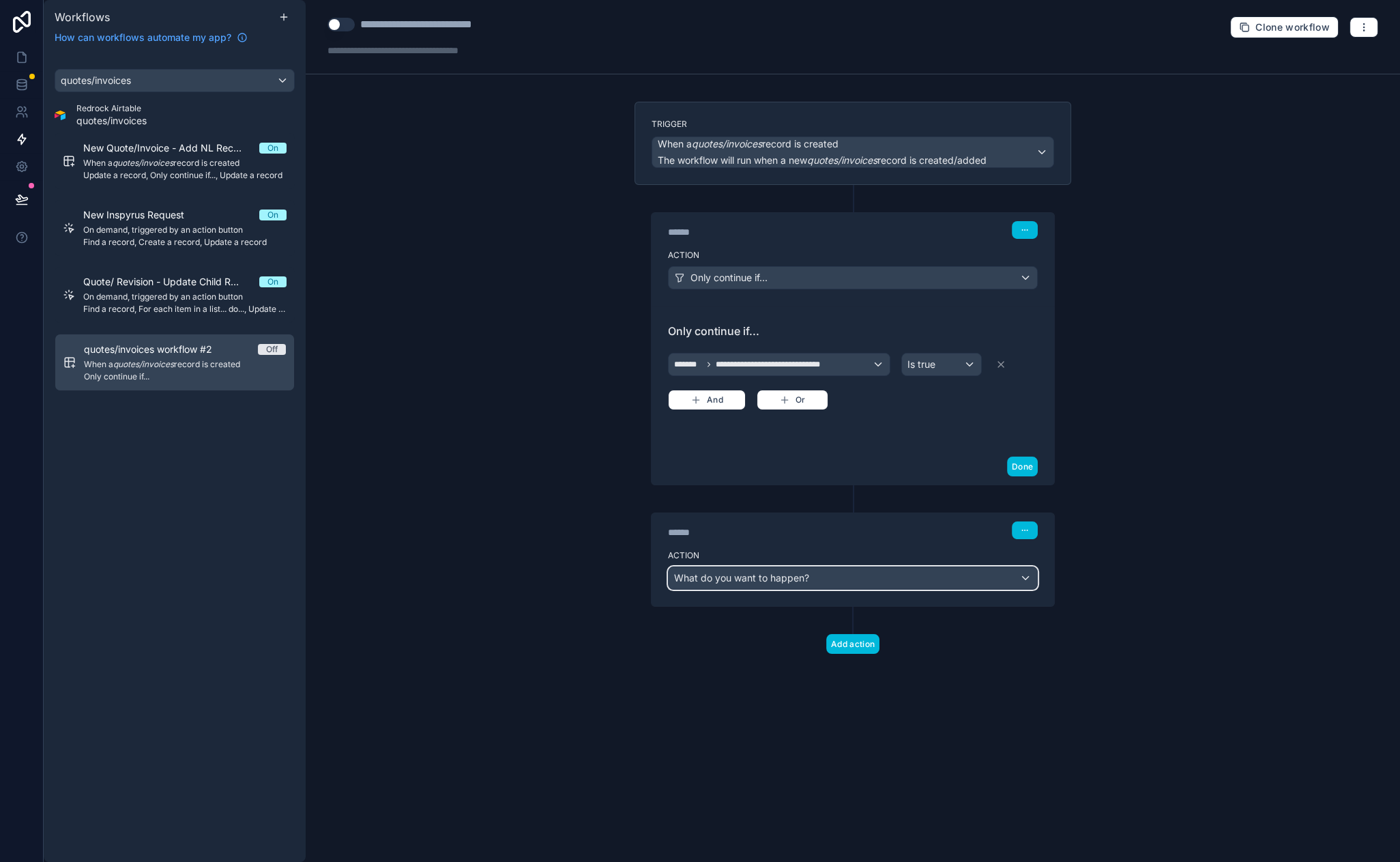
click at [750, 573] on span "What do you want to happen?" at bounding box center [741, 577] width 135 height 12
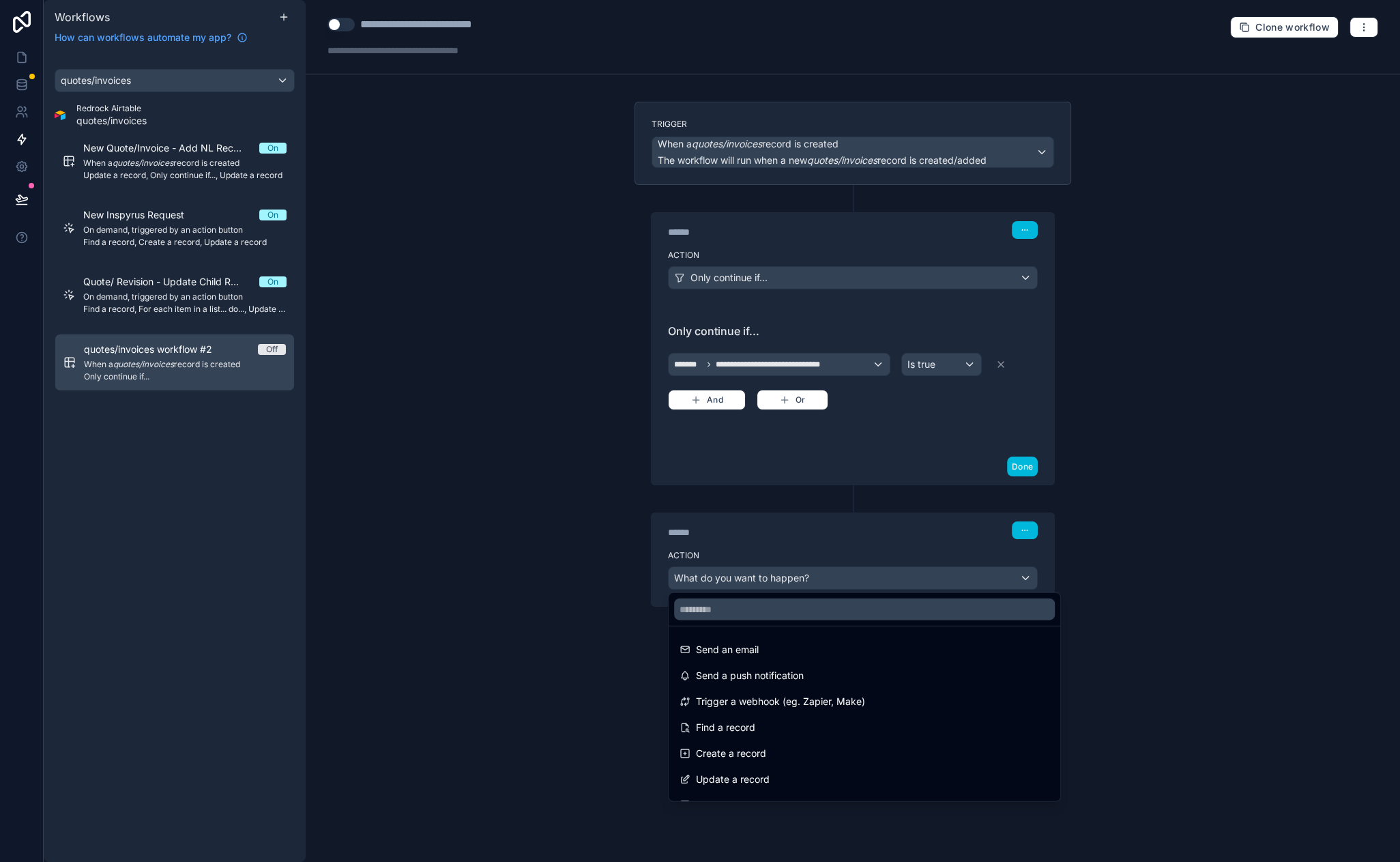
click at [720, 403] on div at bounding box center [700, 431] width 1400 height 862
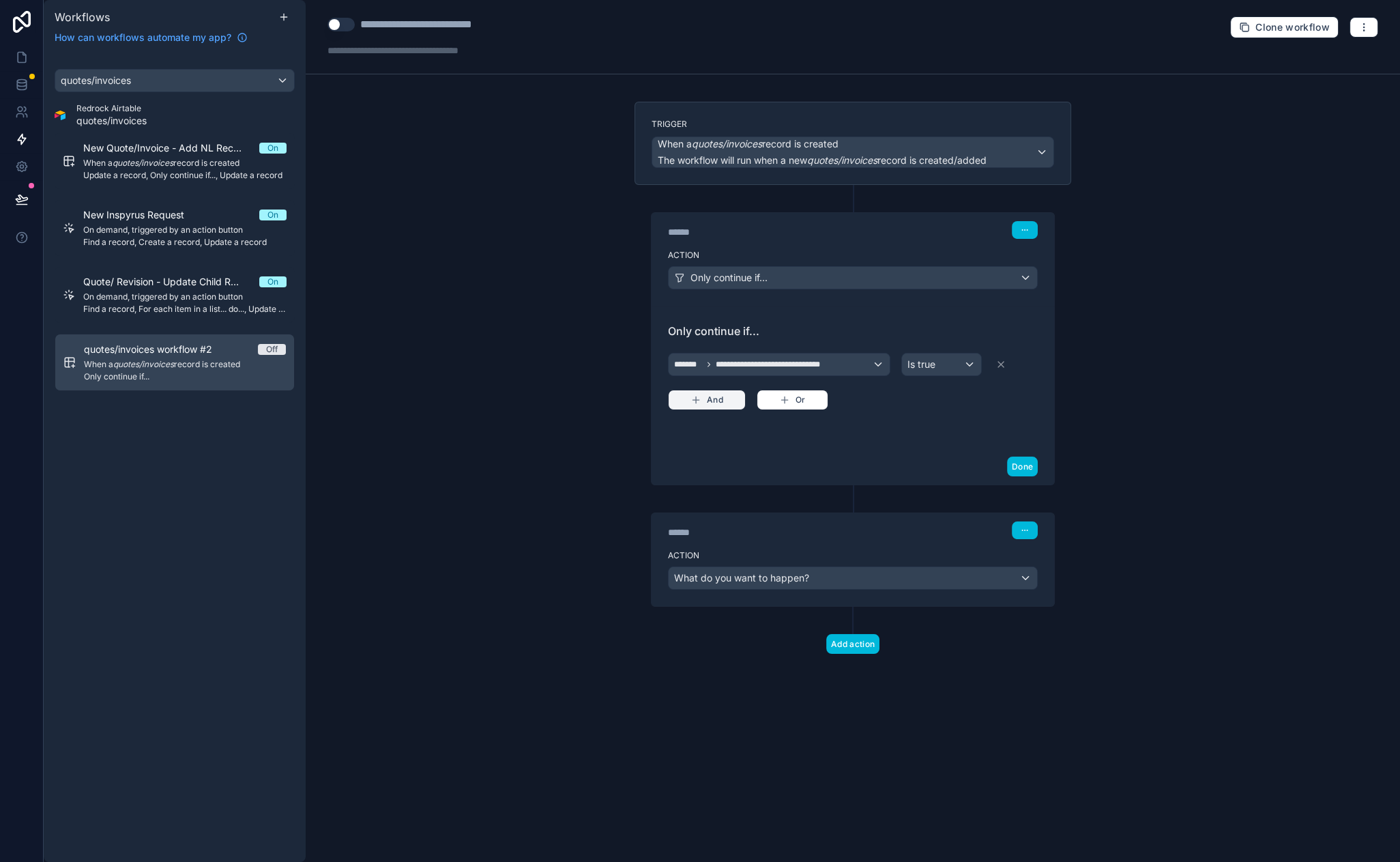
click at [710, 403] on button "And" at bounding box center [707, 400] width 77 height 21
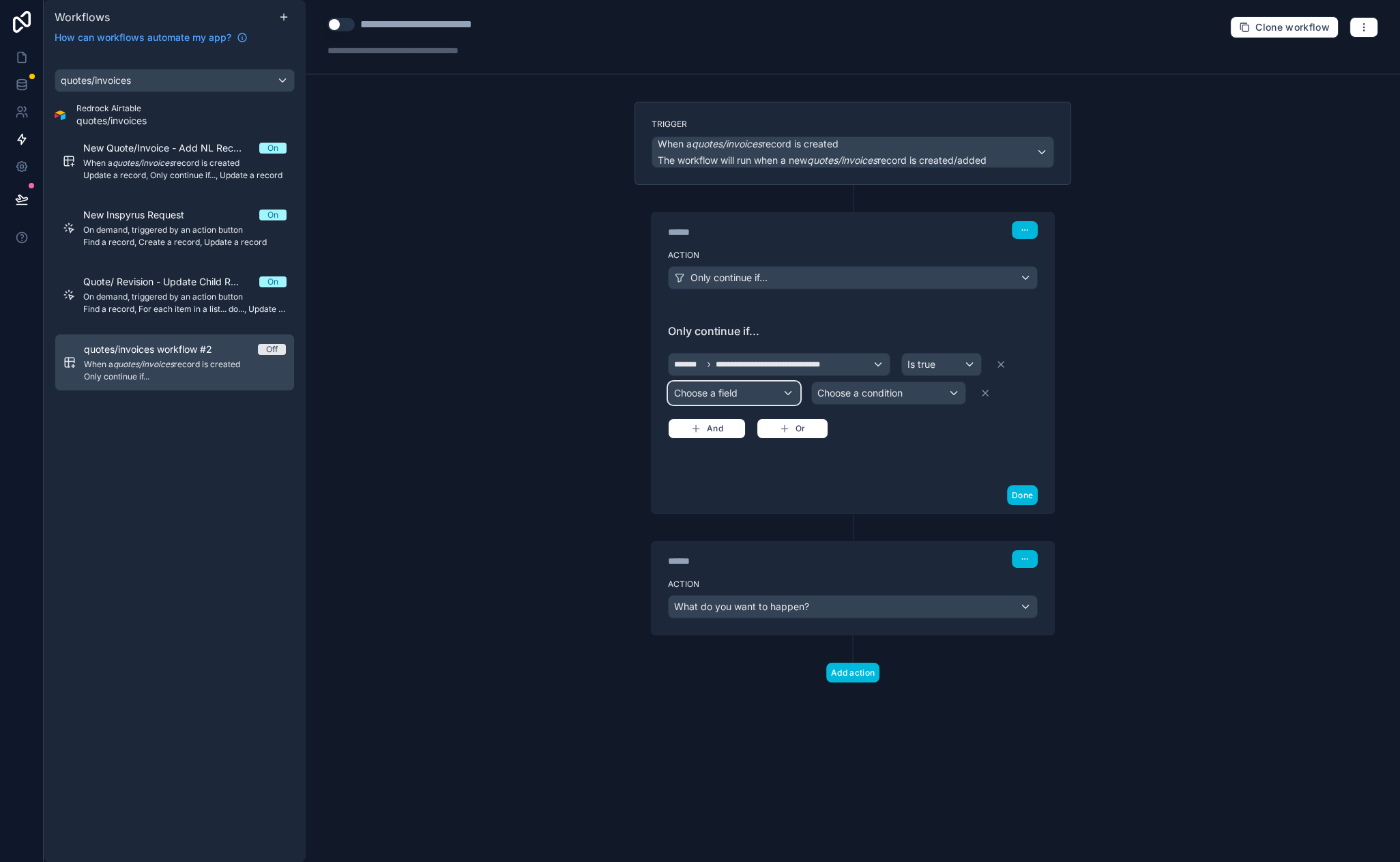
click at [734, 396] on div "Choose a field" at bounding box center [733, 393] width 131 height 22
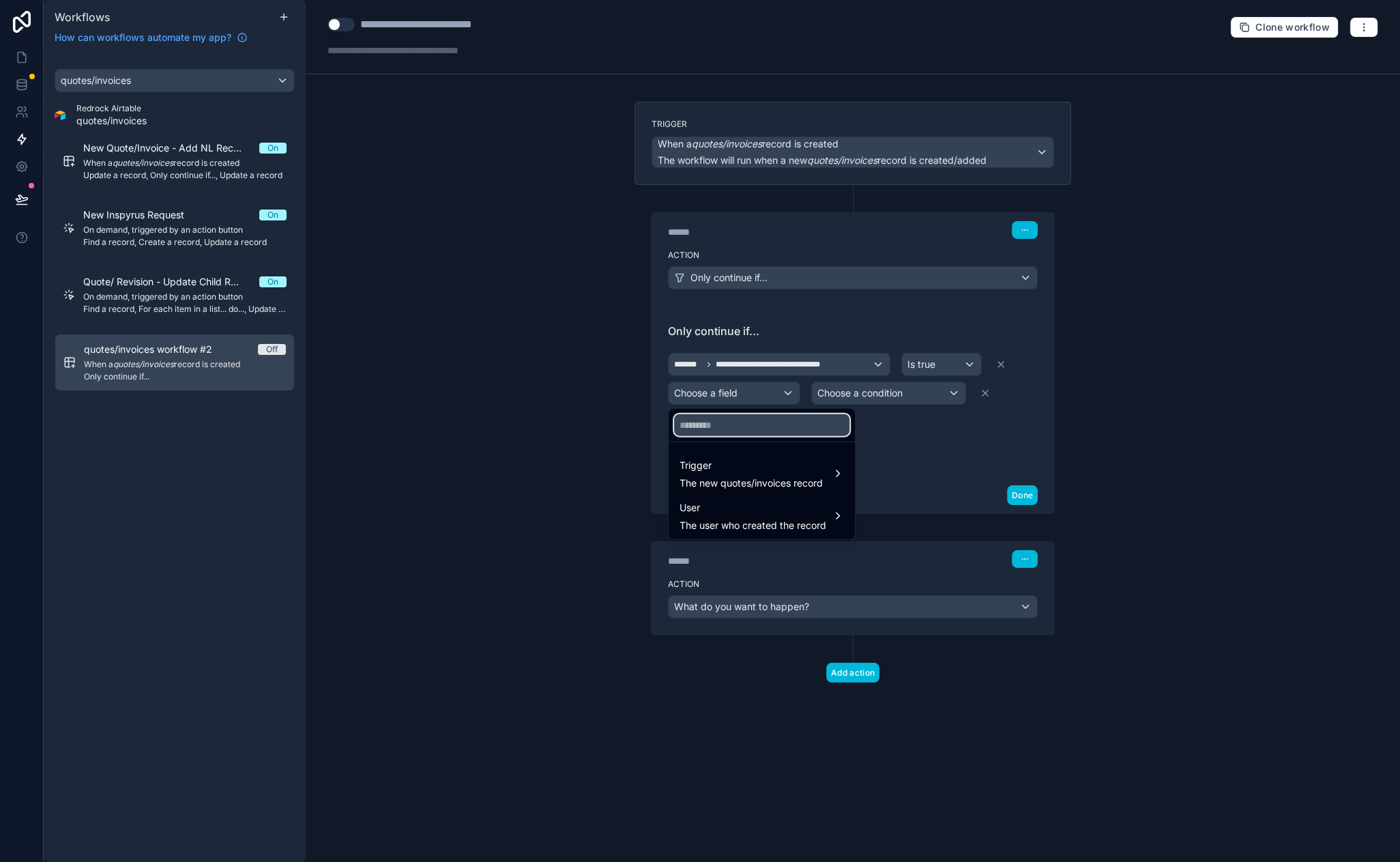
click at [732, 422] on input "text" at bounding box center [761, 425] width 176 height 22
type input "*******"
click at [750, 463] on span "Trigger" at bounding box center [750, 466] width 143 height 16
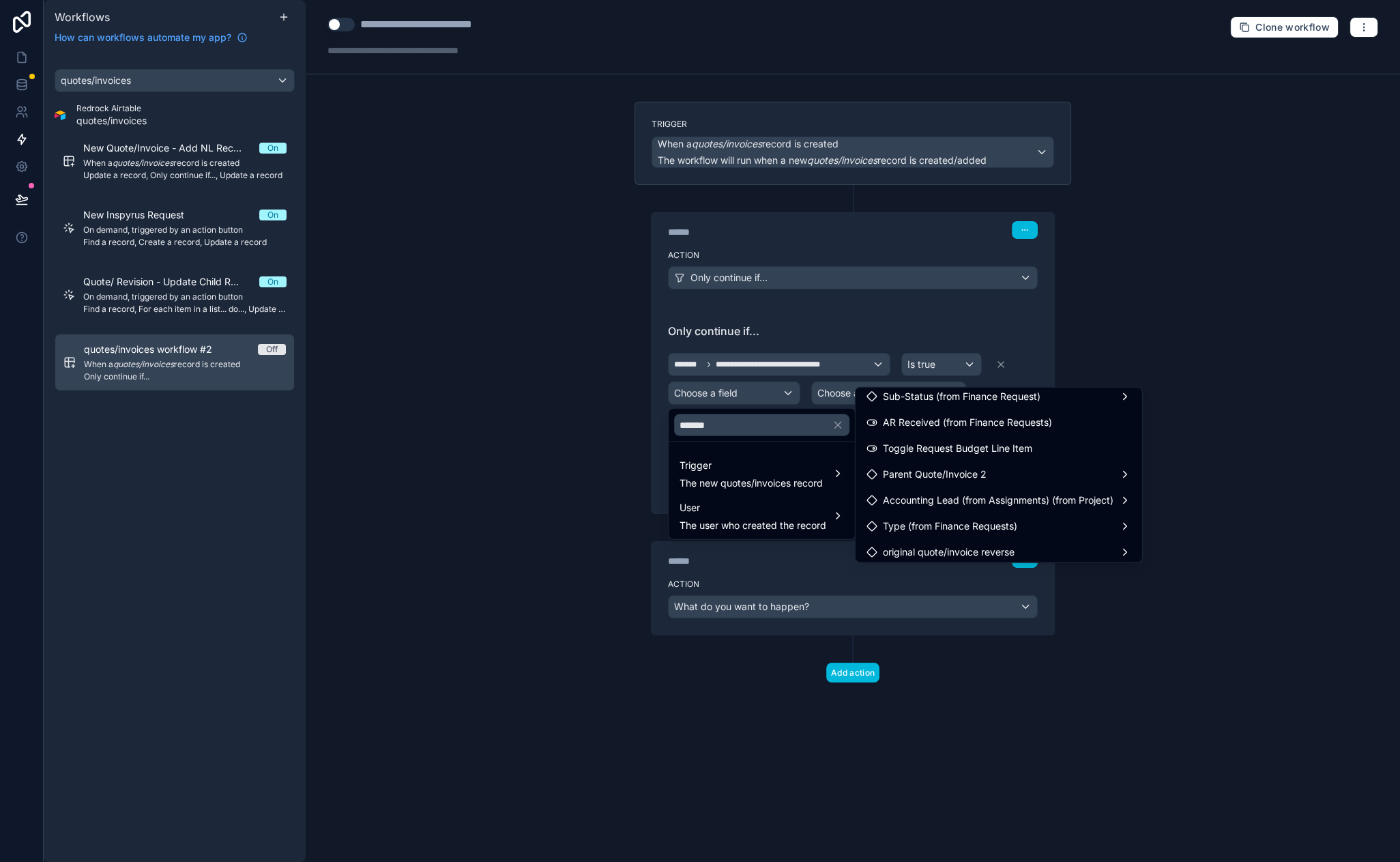
scroll to position [266, 0]
click at [723, 429] on input "*******" at bounding box center [761, 425] width 176 height 22
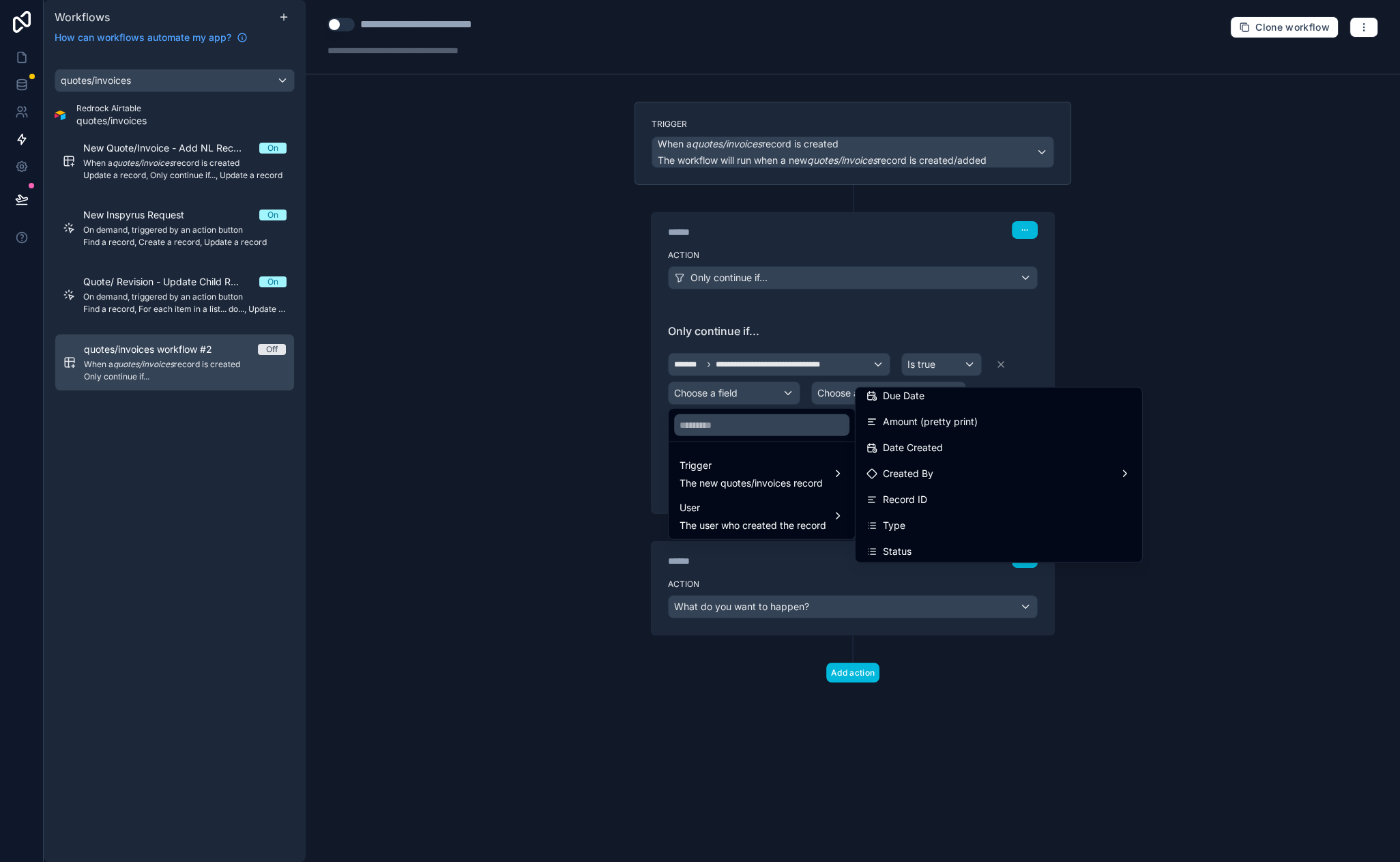
click at [736, 462] on span "Trigger" at bounding box center [750, 466] width 143 height 16
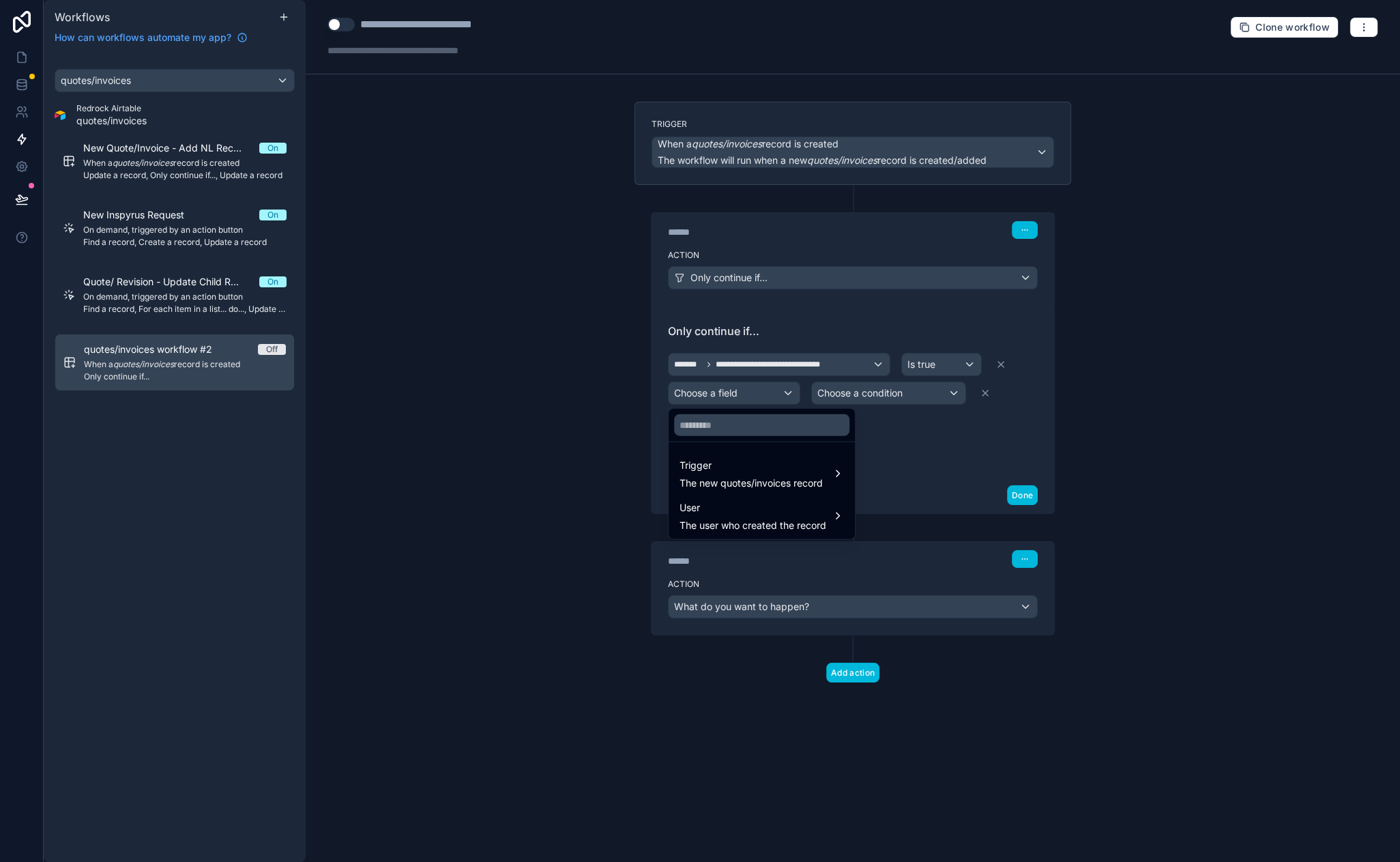
click at [736, 462] on span "Trigger" at bounding box center [750, 466] width 143 height 16
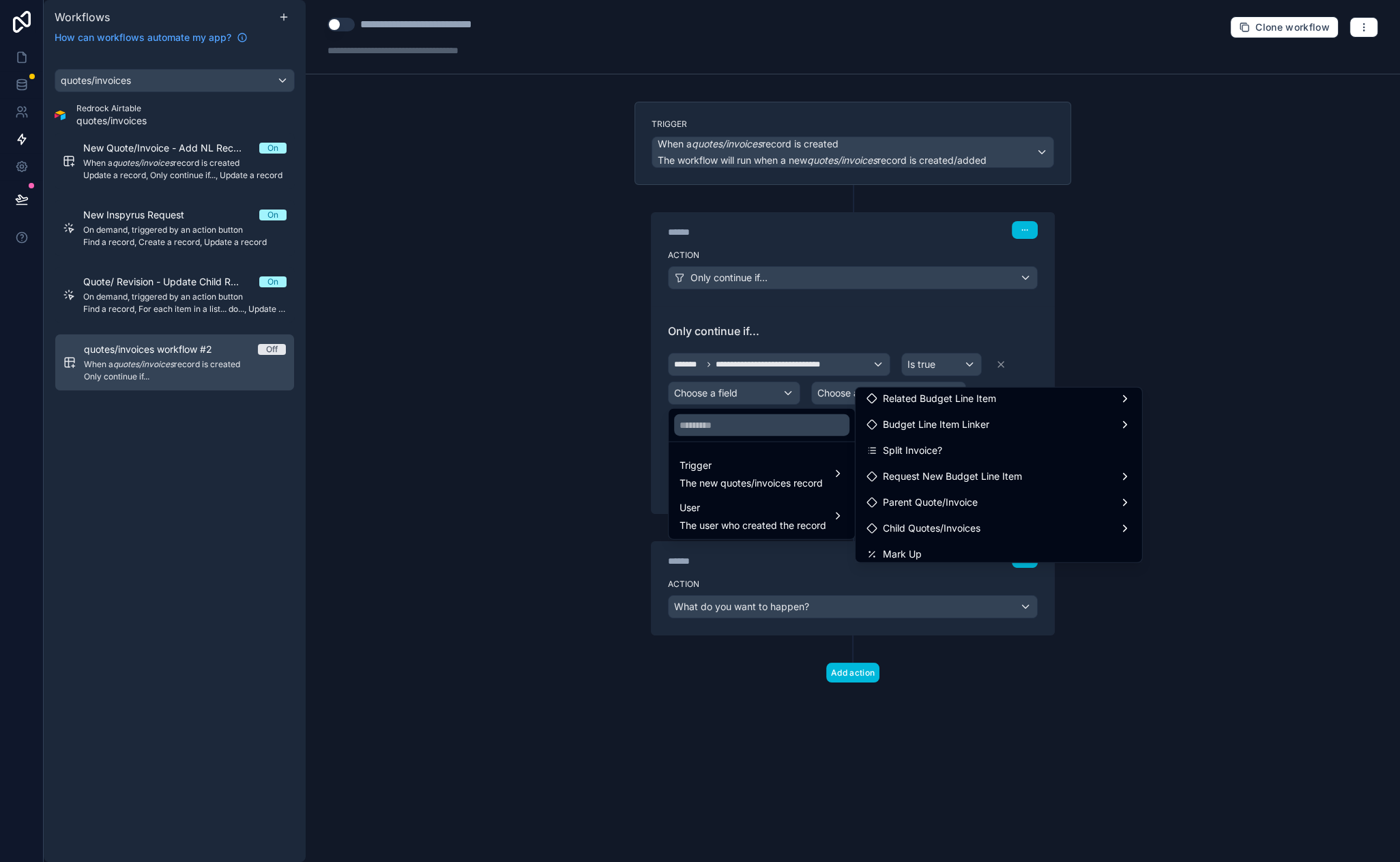
scroll to position [867, 0]
click at [1028, 445] on div "Request New Budget Line Item" at bounding box center [999, 443] width 265 height 16
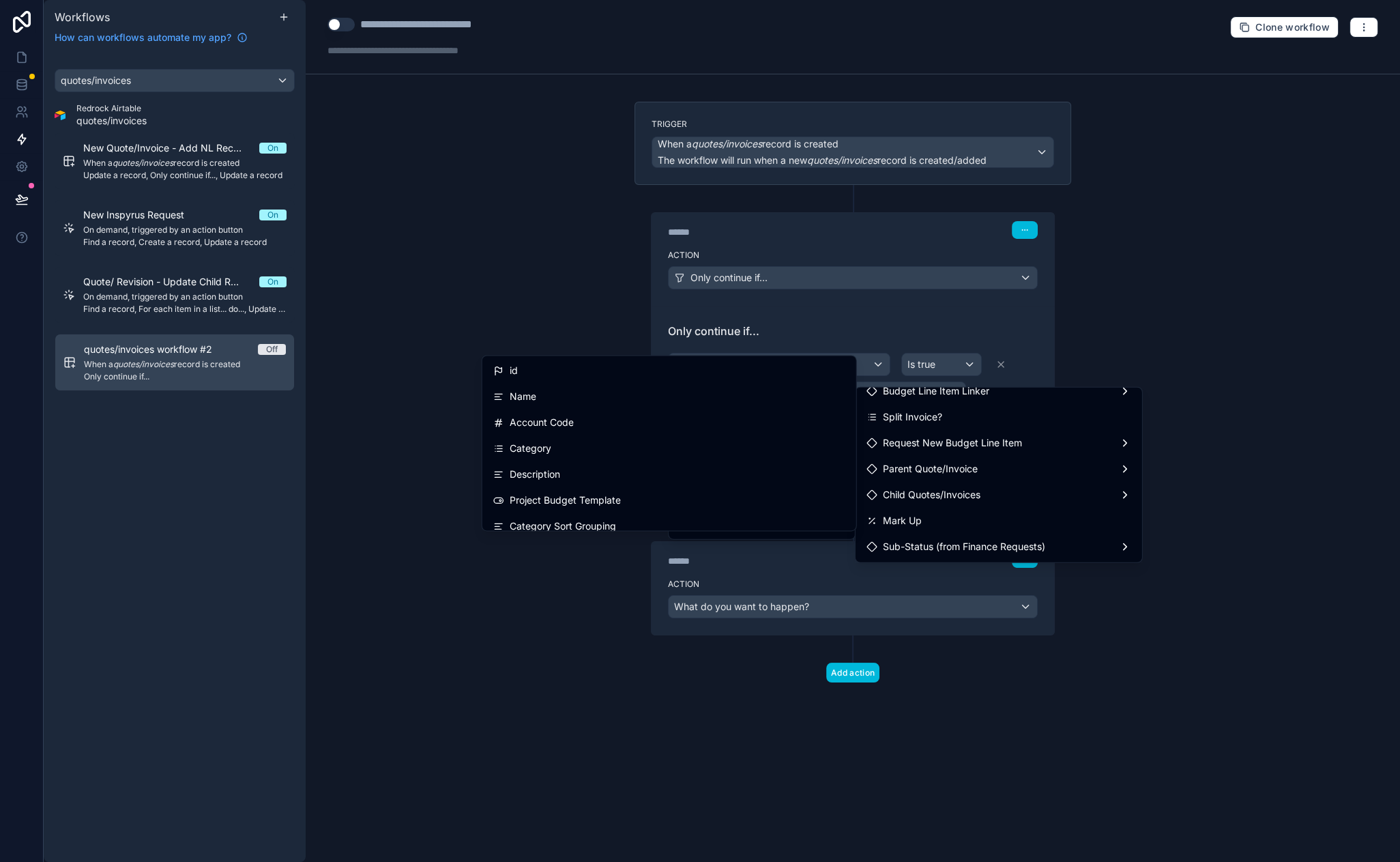
click at [653, 375] on div "id" at bounding box center [669, 370] width 352 height 16
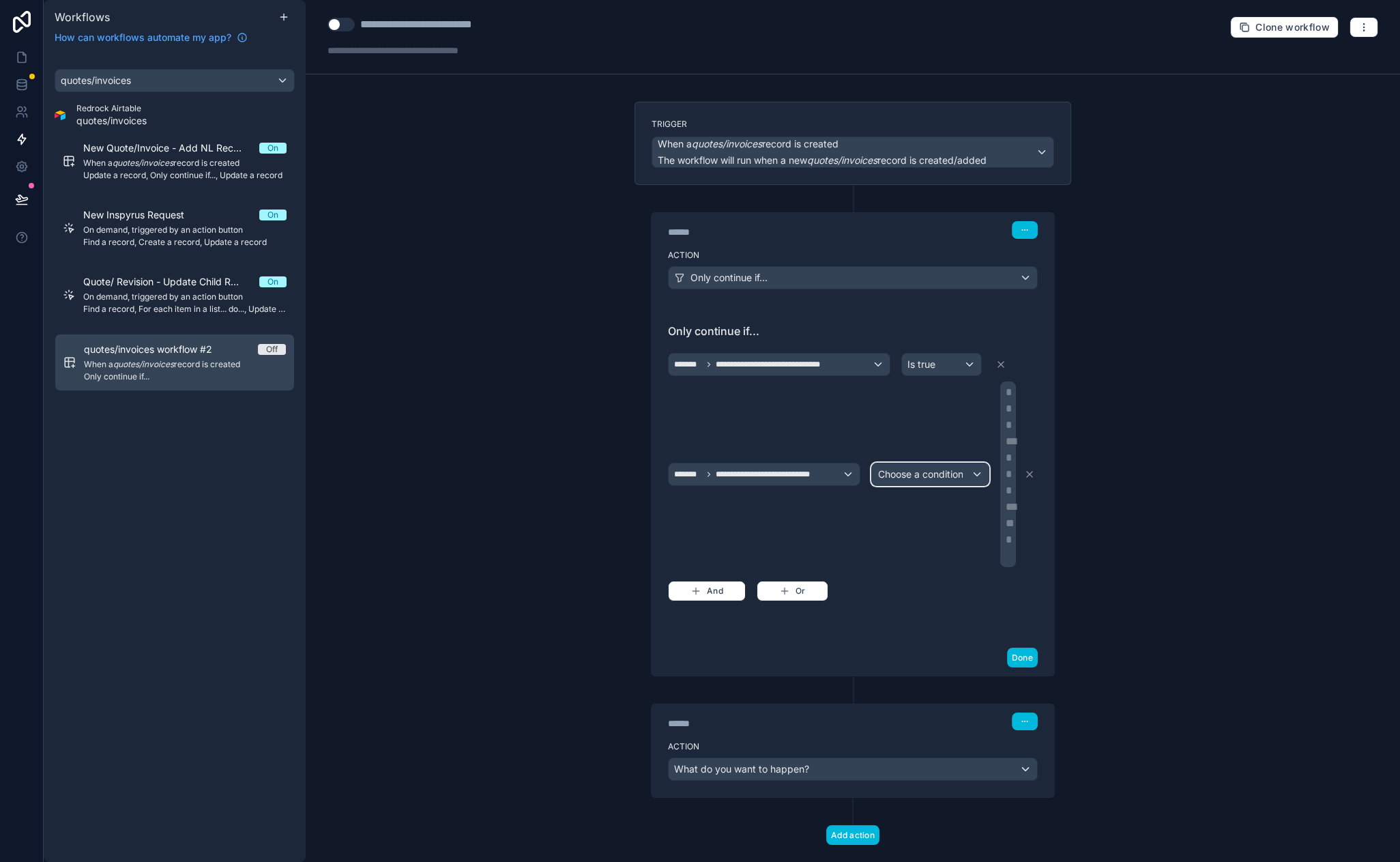
click at [902, 476] on span "Choose a condition" at bounding box center [920, 474] width 86 height 12
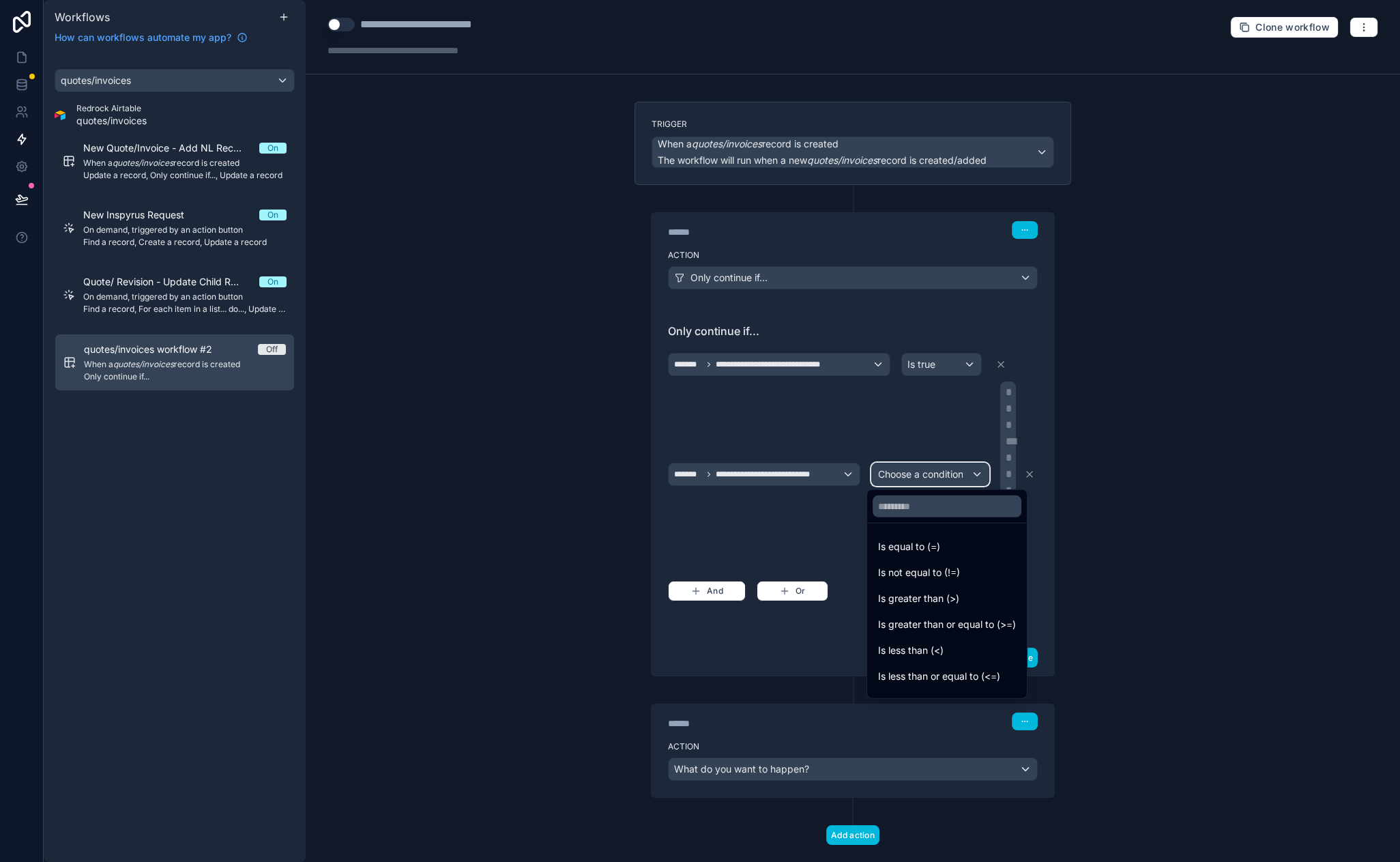
scroll to position [96, 0]
click at [937, 633] on div "Is not empty" at bounding box center [947, 631] width 138 height 16
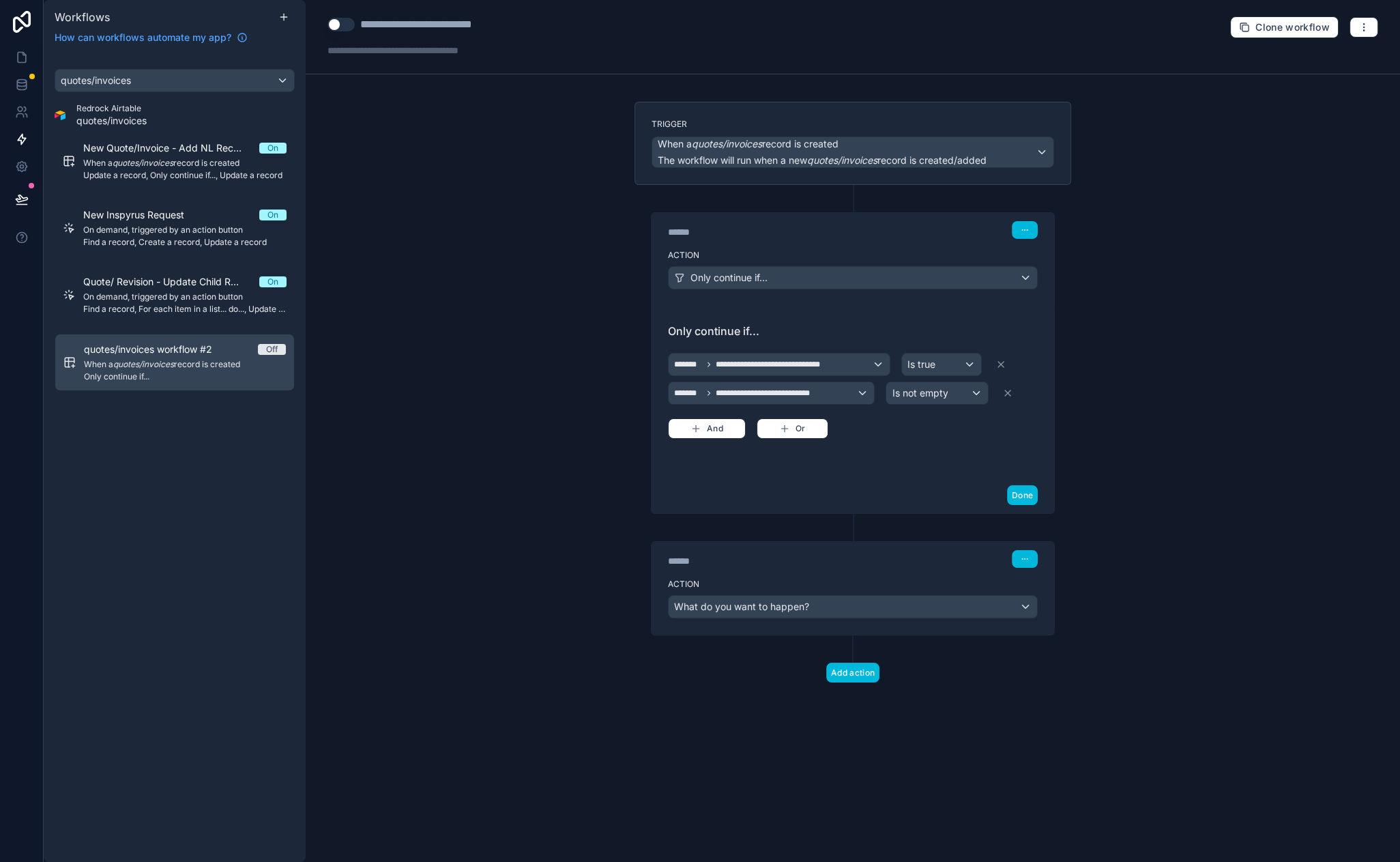
click at [579, 566] on div "**********" at bounding box center [852, 431] width 1095 height 862
drag, startPoint x: 440, startPoint y: 386, endPoint x: 420, endPoint y: 346, distance: 44.7
drag, startPoint x: 392, startPoint y: 348, endPoint x: 381, endPoint y: 95, distance: 253.2
click at [849, 601] on div "What do you want to happen?" at bounding box center [852, 606] width 368 height 22
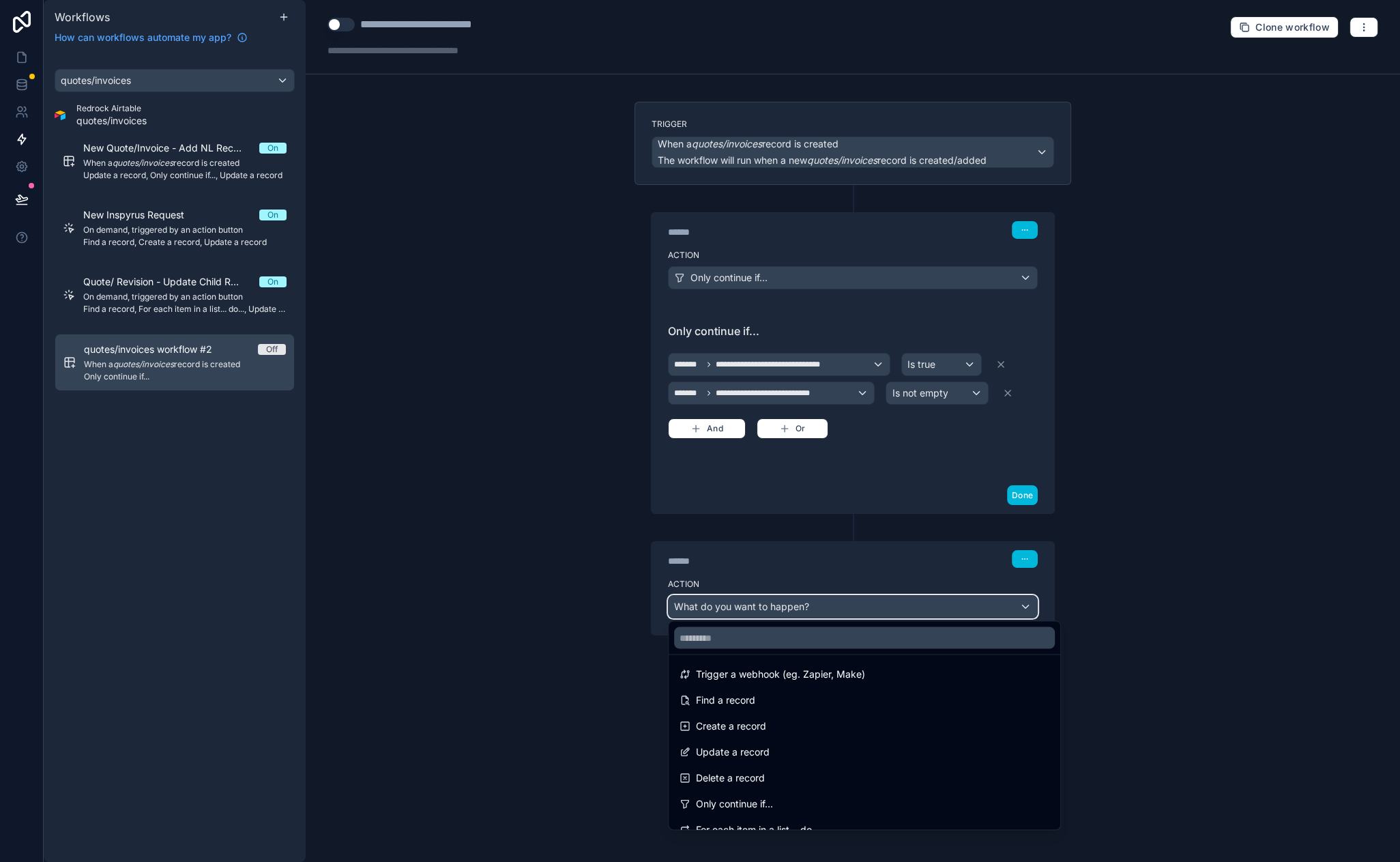
scroll to position [0, 0]
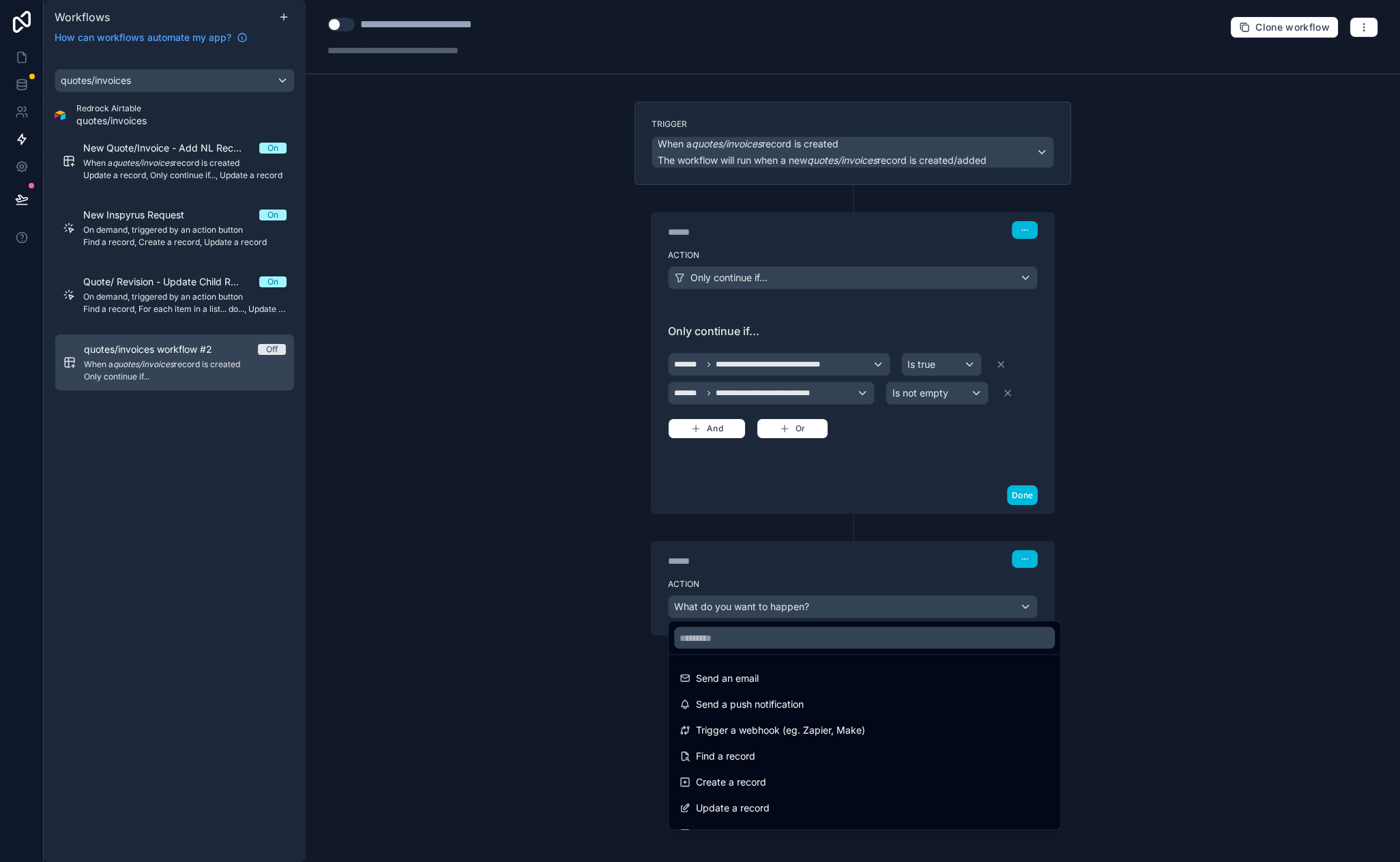
click at [805, 702] on div "Send a push notification" at bounding box center [864, 703] width 370 height 16
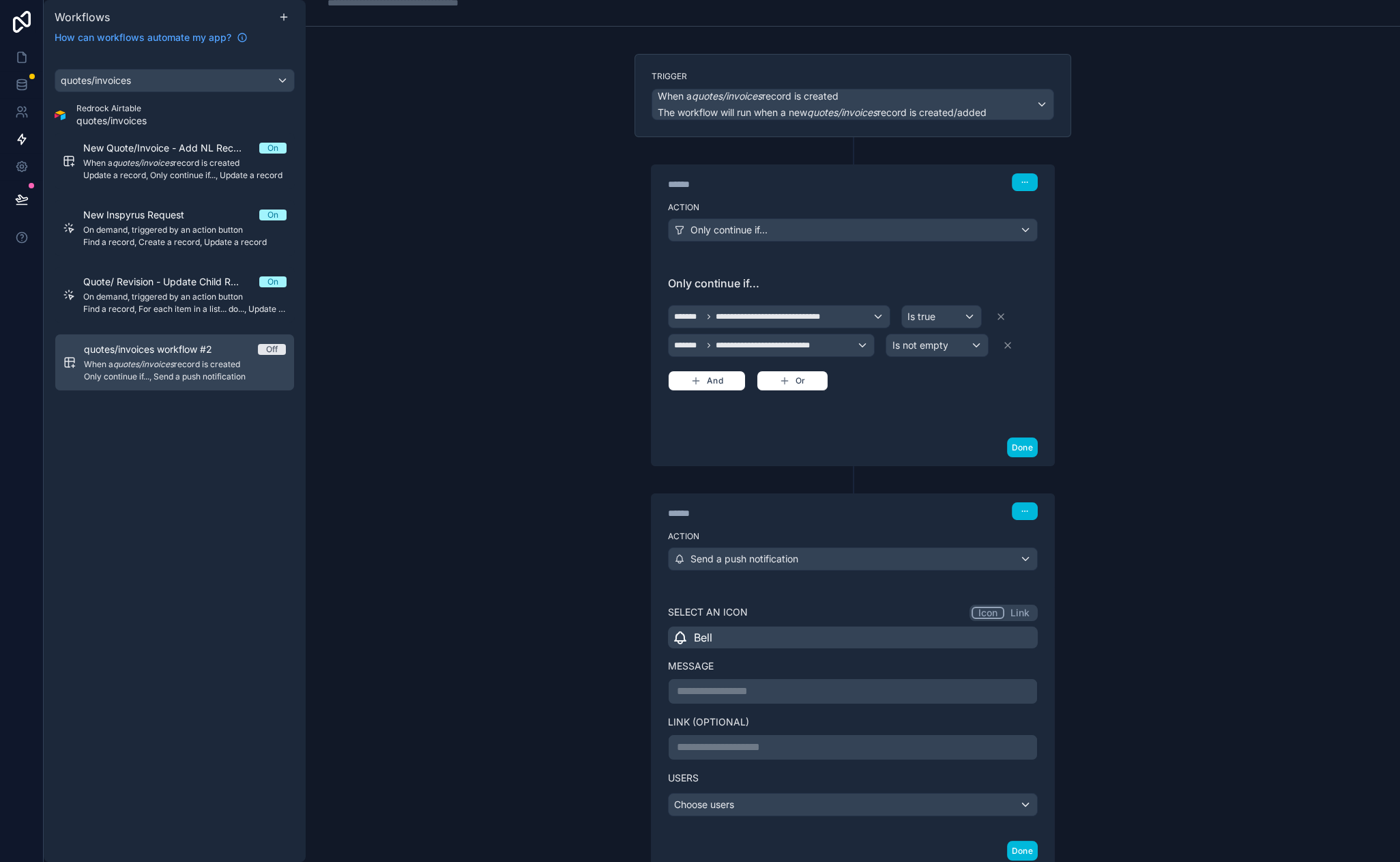
scroll to position [143, 0]
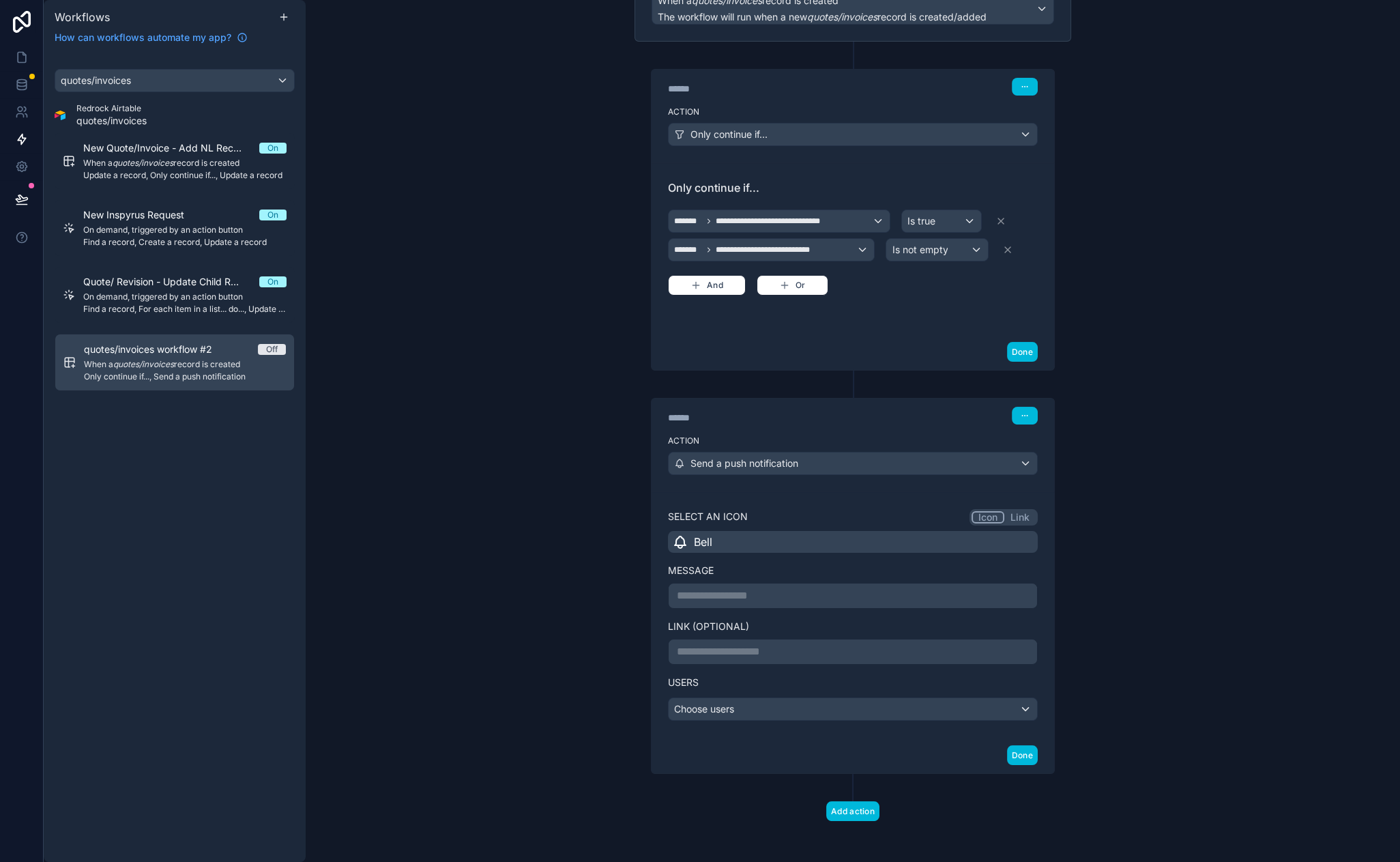
click at [786, 594] on p "**********" at bounding box center [852, 595] width 352 height 16
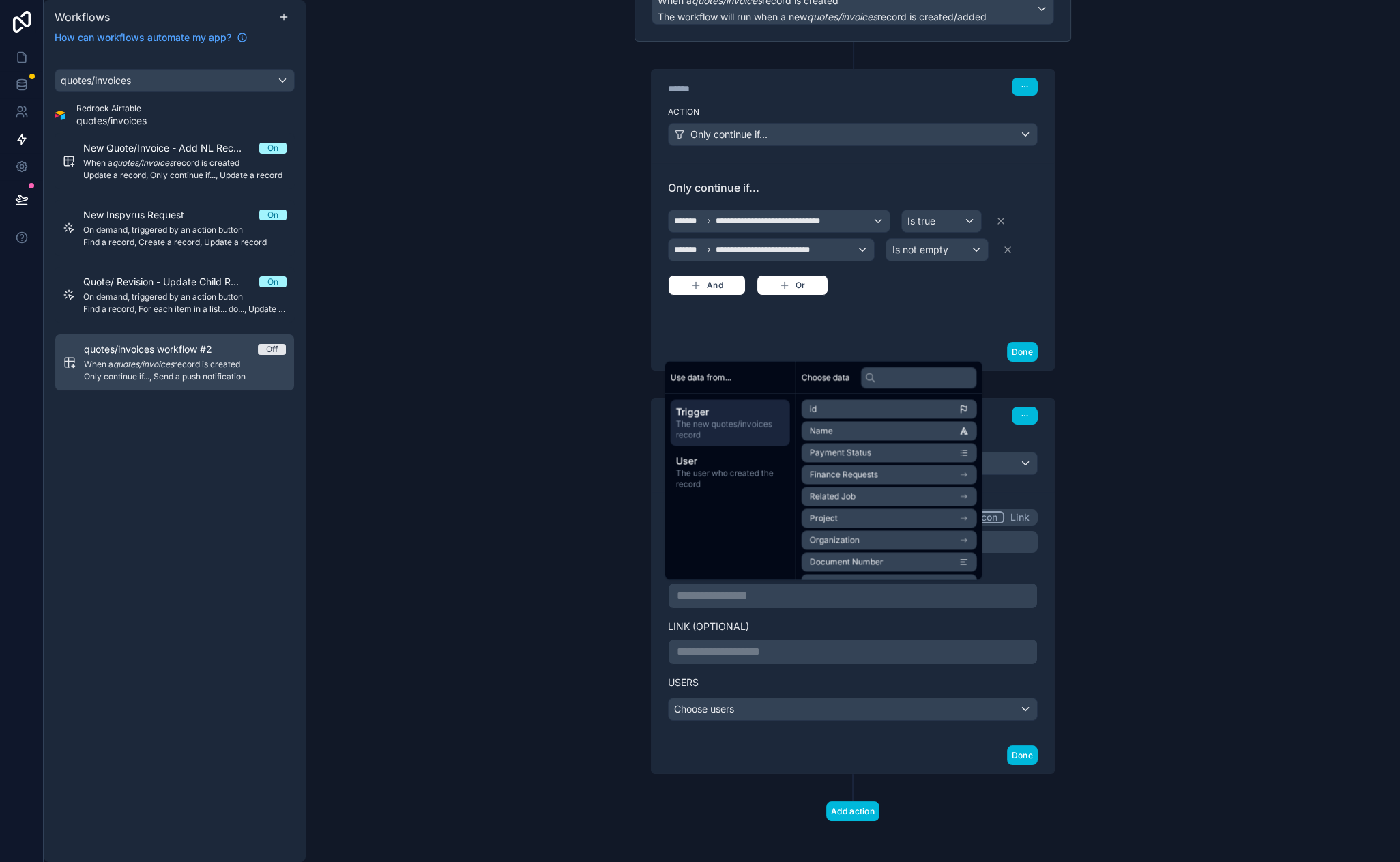
click at [725, 466] on span "User" at bounding box center [731, 460] width 108 height 14
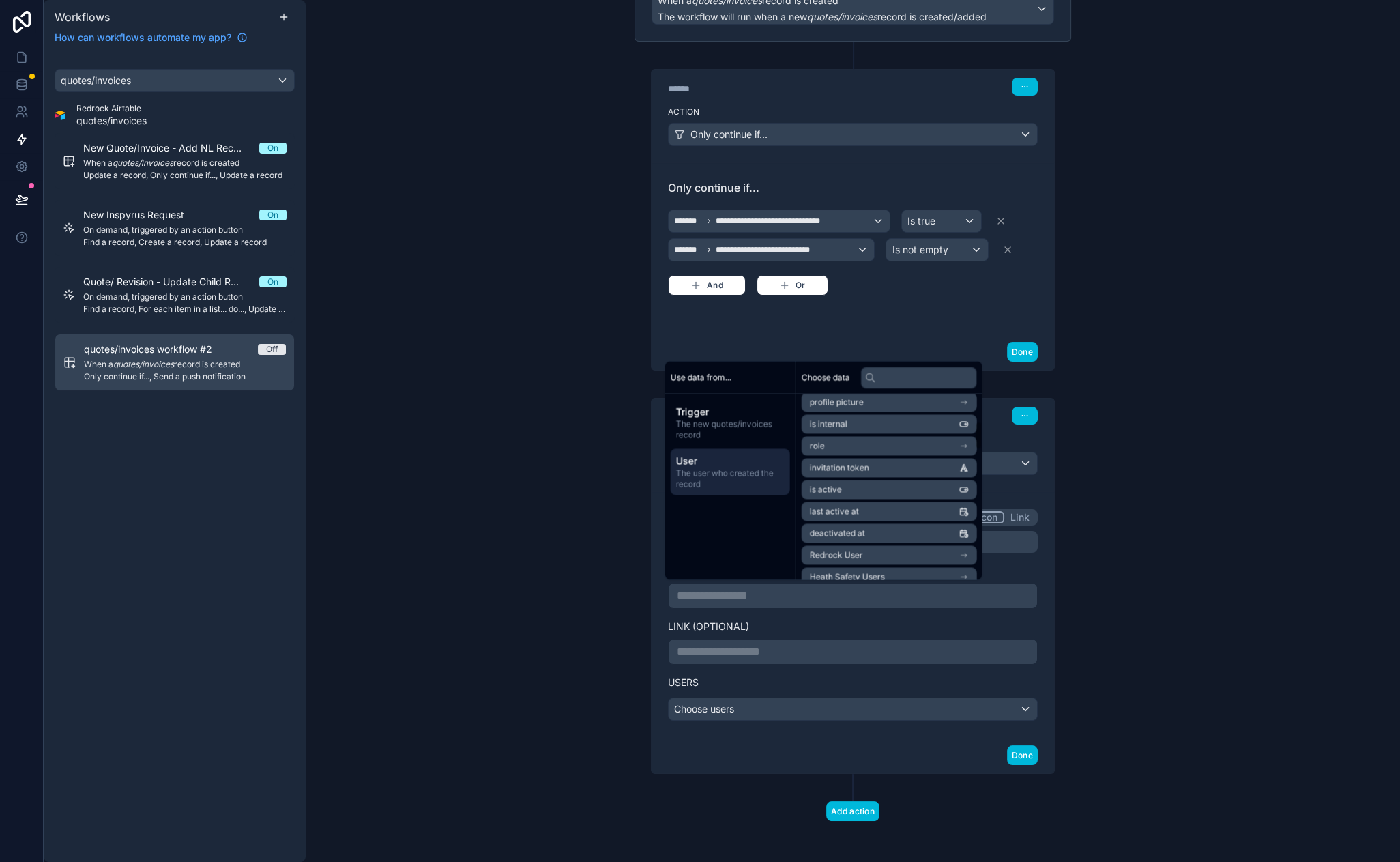
scroll to position [180, 0]
click at [874, 485] on li "Redrock User" at bounding box center [889, 490] width 176 height 19
click at [873, 459] on li "Name" at bounding box center [889, 455] width 176 height 19
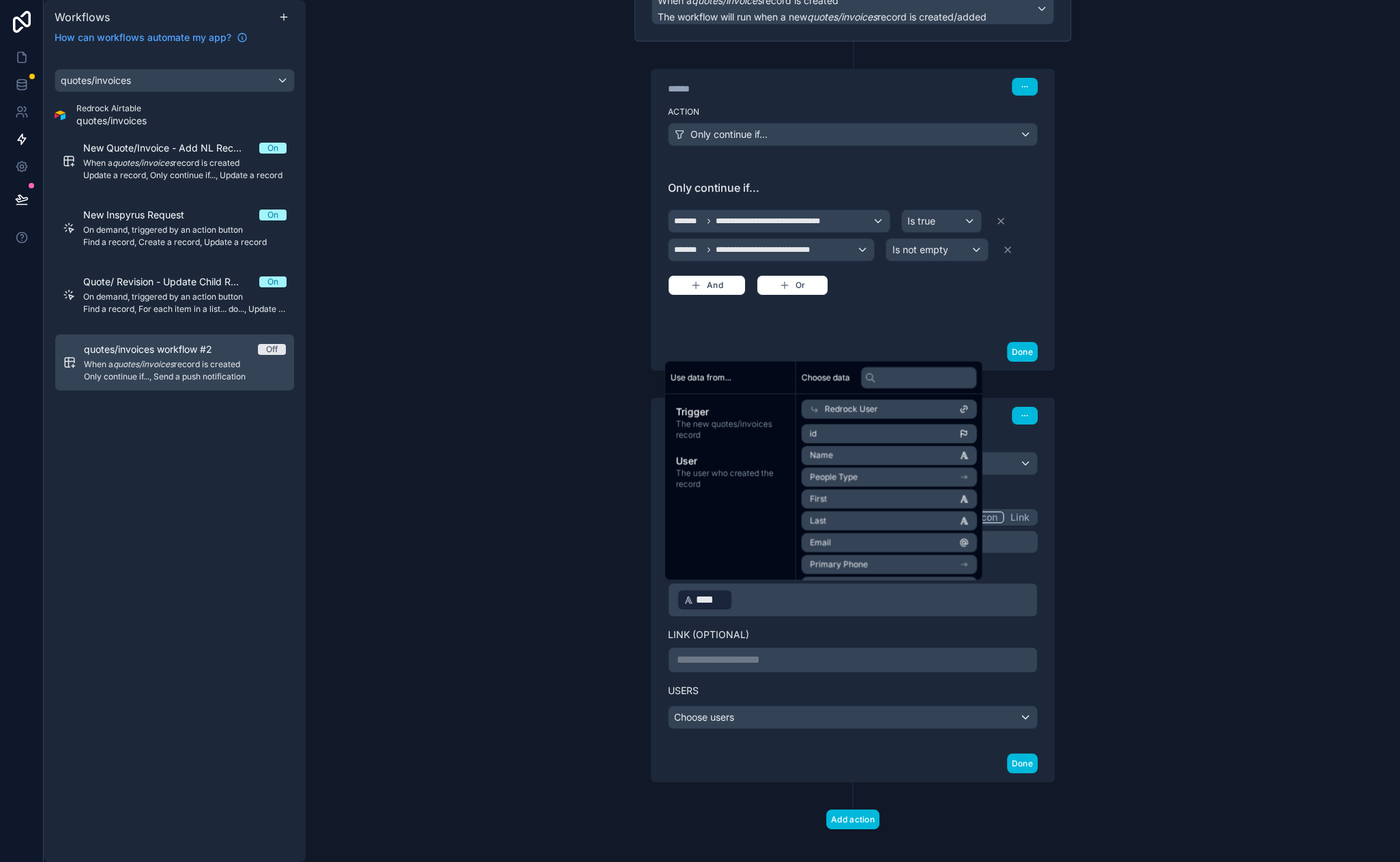
click at [794, 604] on p "﻿ **** ﻿ ﻿" at bounding box center [852, 599] width 352 height 24
click at [859, 601] on p "﻿ **** ﻿ ﻿" at bounding box center [852, 599] width 352 height 24
click at [894, 382] on input "text" at bounding box center [919, 377] width 116 height 22
click at [747, 418] on span "The new quotes/invoices record" at bounding box center [731, 429] width 108 height 22
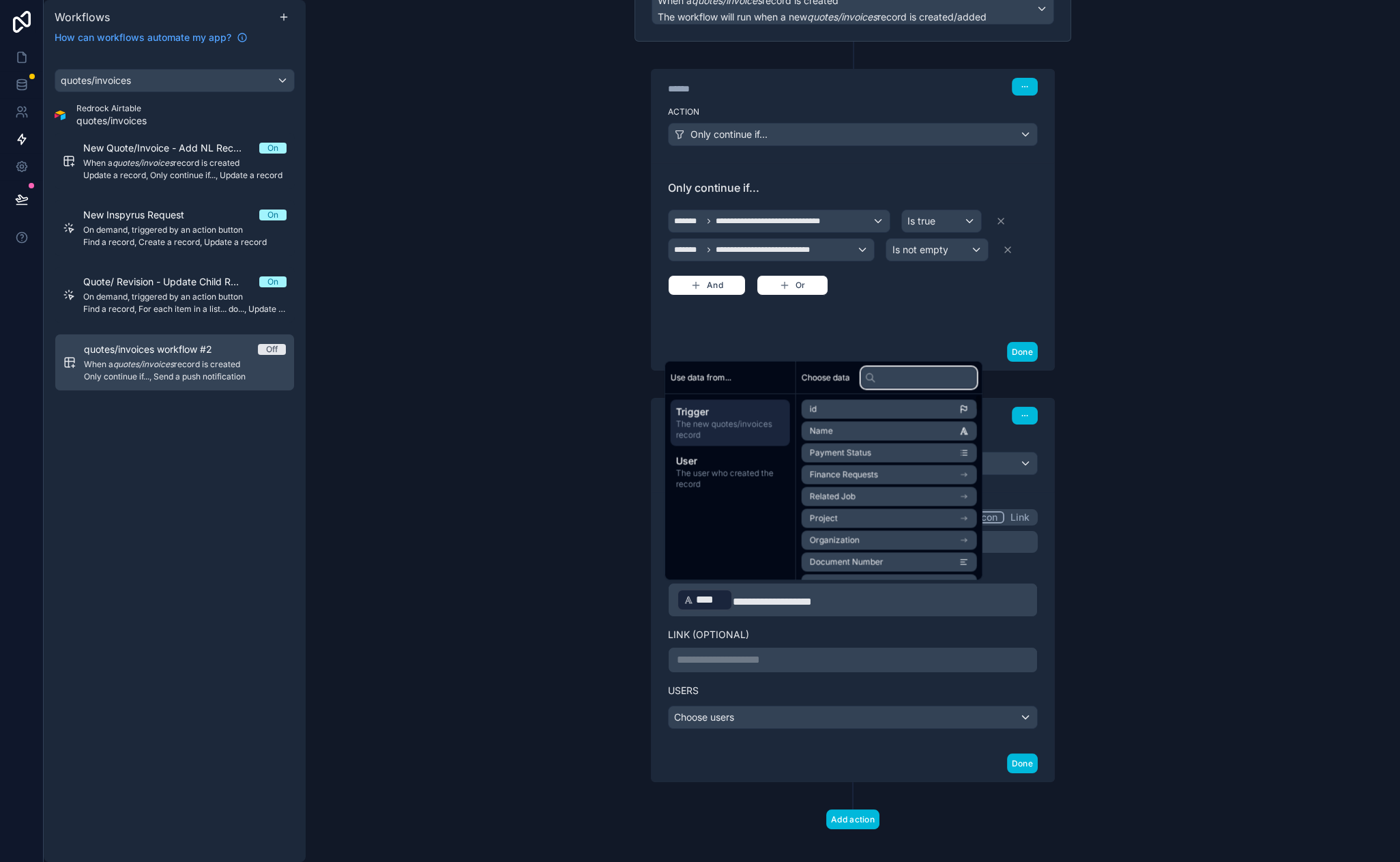
click at [905, 377] on input "text" at bounding box center [919, 377] width 116 height 22
type input "**"
click at [861, 539] on li "Type" at bounding box center [889, 540] width 176 height 19
click at [925, 602] on p "**********" at bounding box center [852, 599] width 352 height 24
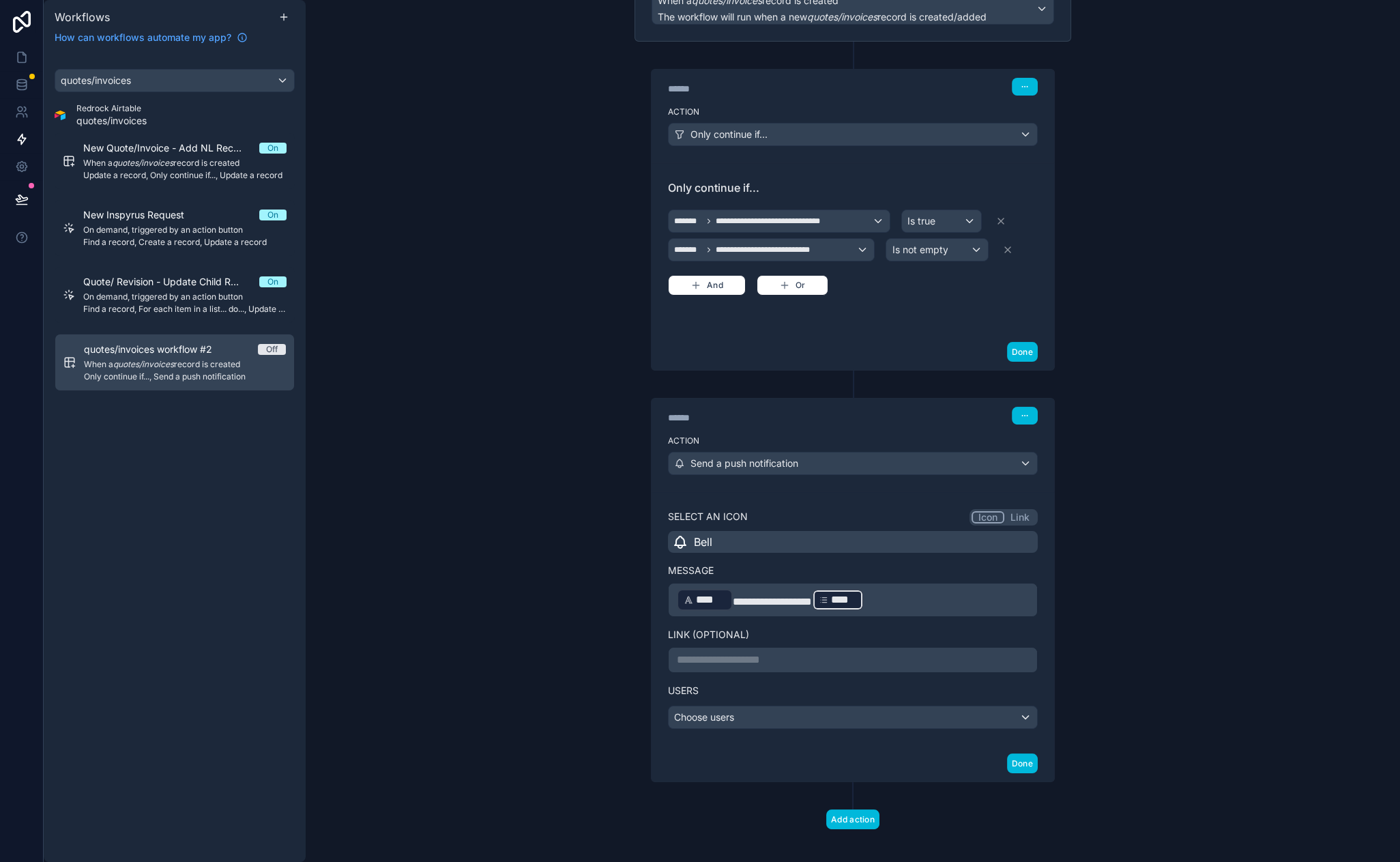
click at [929, 598] on p "**********" at bounding box center [852, 599] width 352 height 24
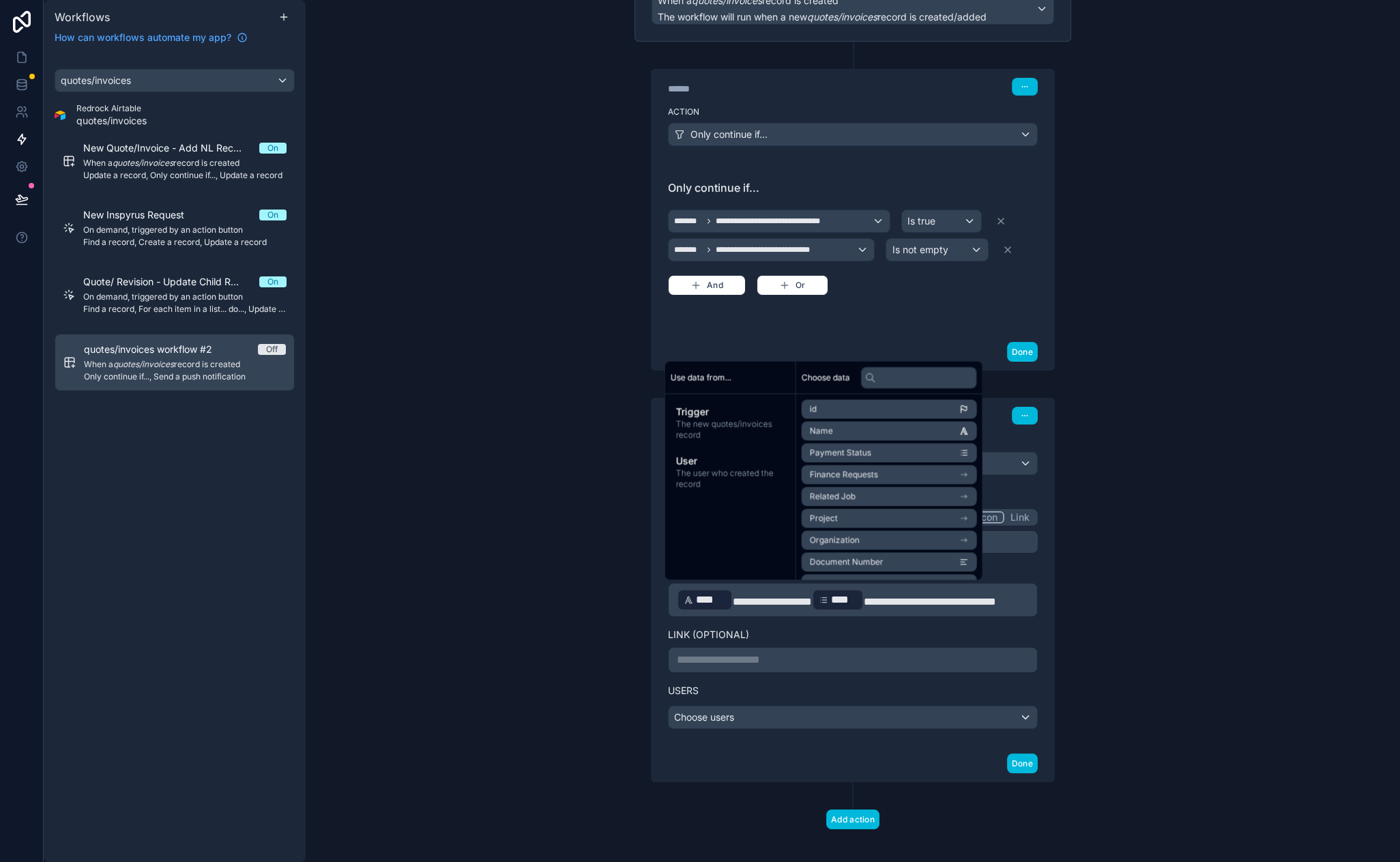
click at [885, 602] on span "**********" at bounding box center [930, 601] width 132 height 10
click at [865, 429] on li "Name" at bounding box center [889, 430] width 176 height 19
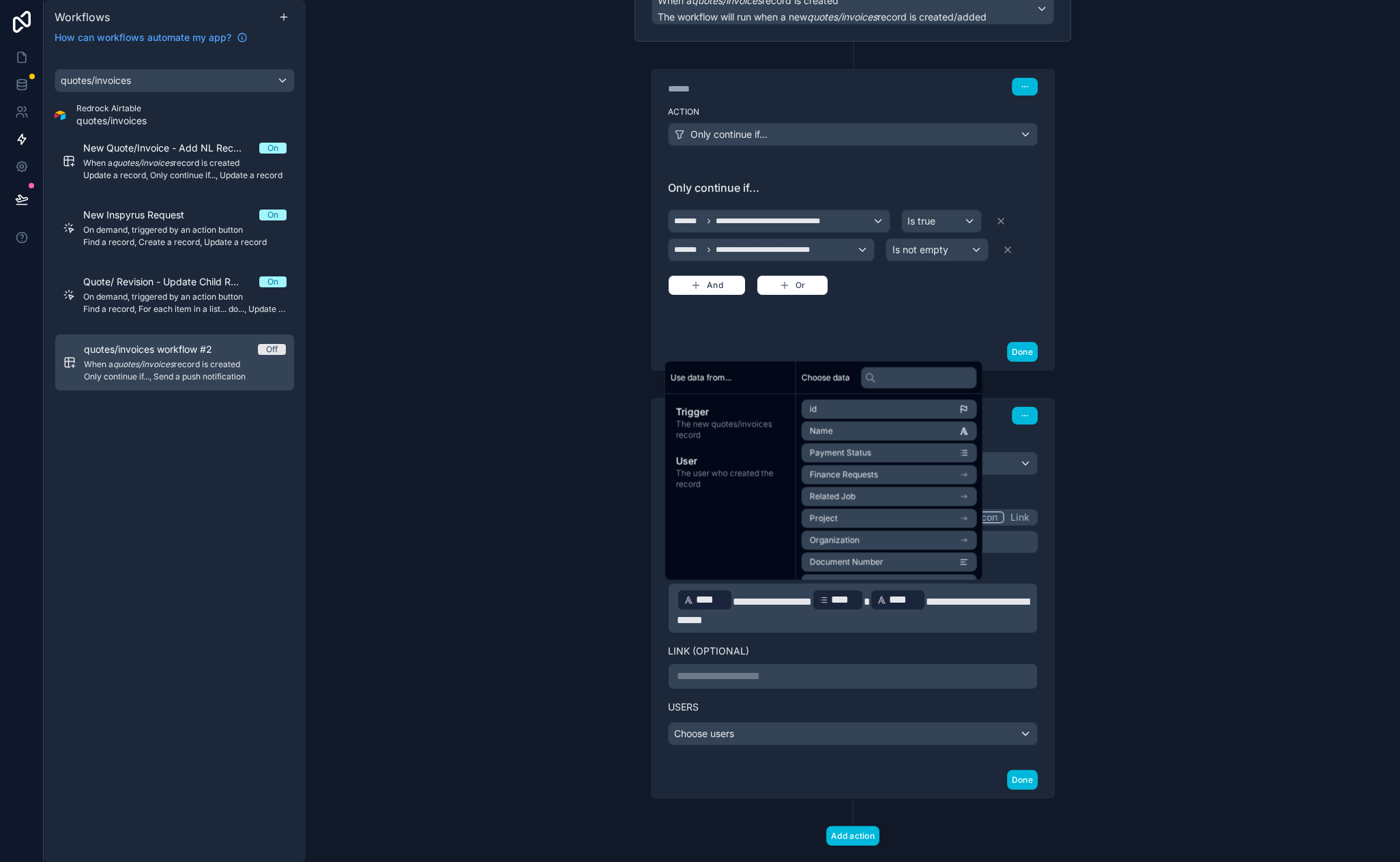
click at [952, 598] on span "**********" at bounding box center [852, 611] width 352 height 29
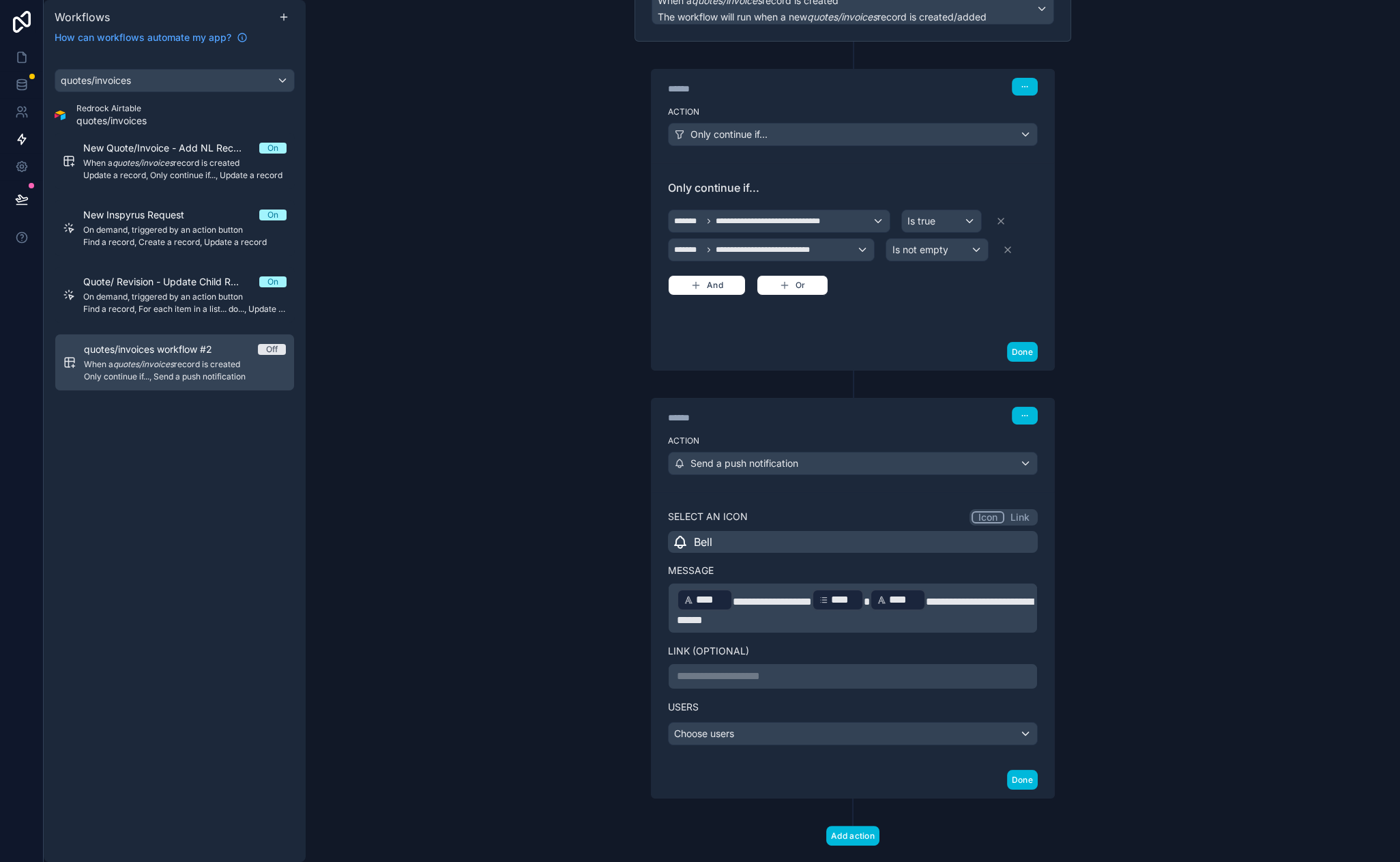
click at [809, 622] on p "**********" at bounding box center [852, 607] width 352 height 41
click at [805, 624] on p "**********" at bounding box center [852, 607] width 352 height 41
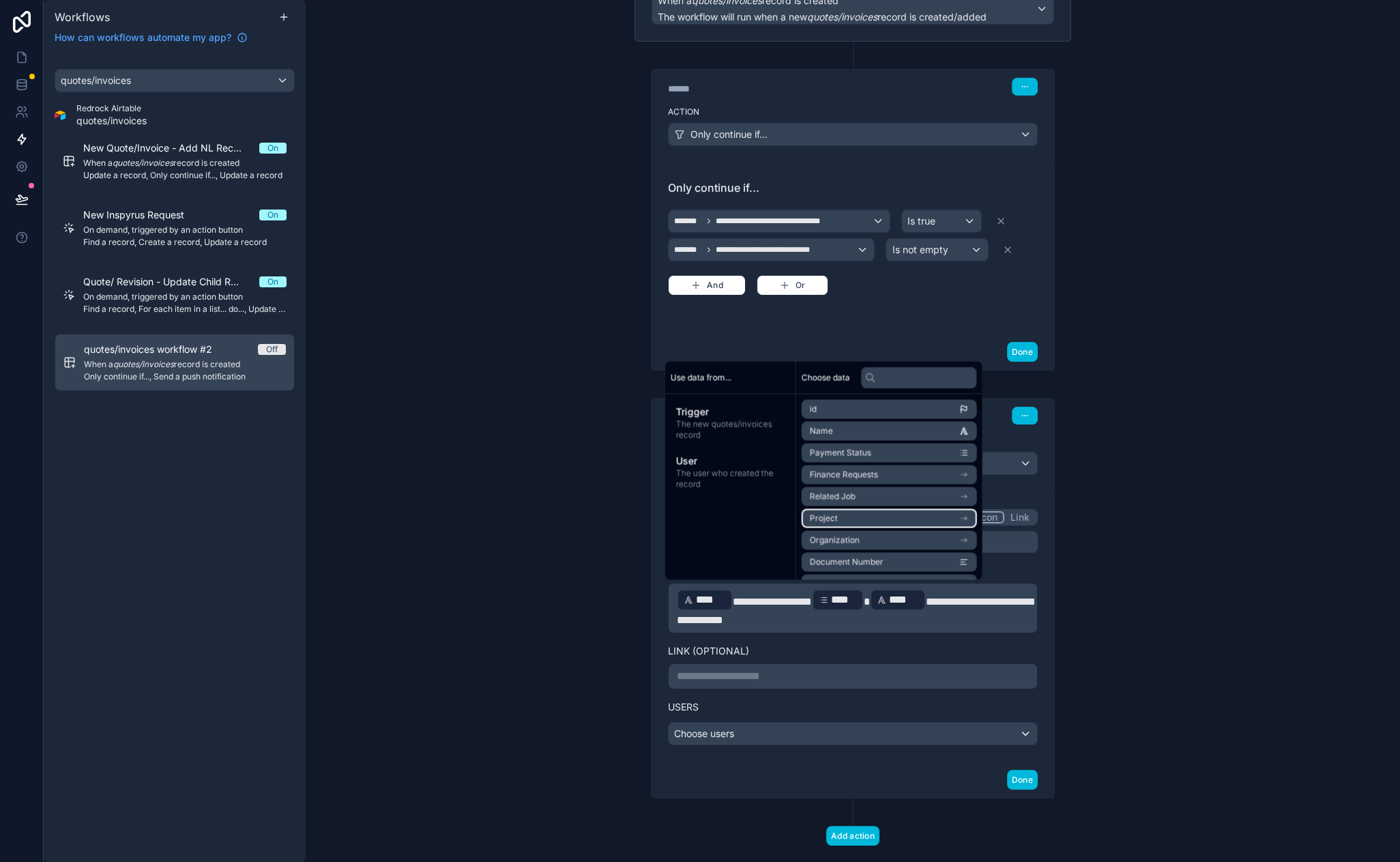
click at [891, 513] on li "Project" at bounding box center [889, 517] width 176 height 19
click at [886, 453] on li "Name" at bounding box center [889, 455] width 176 height 19
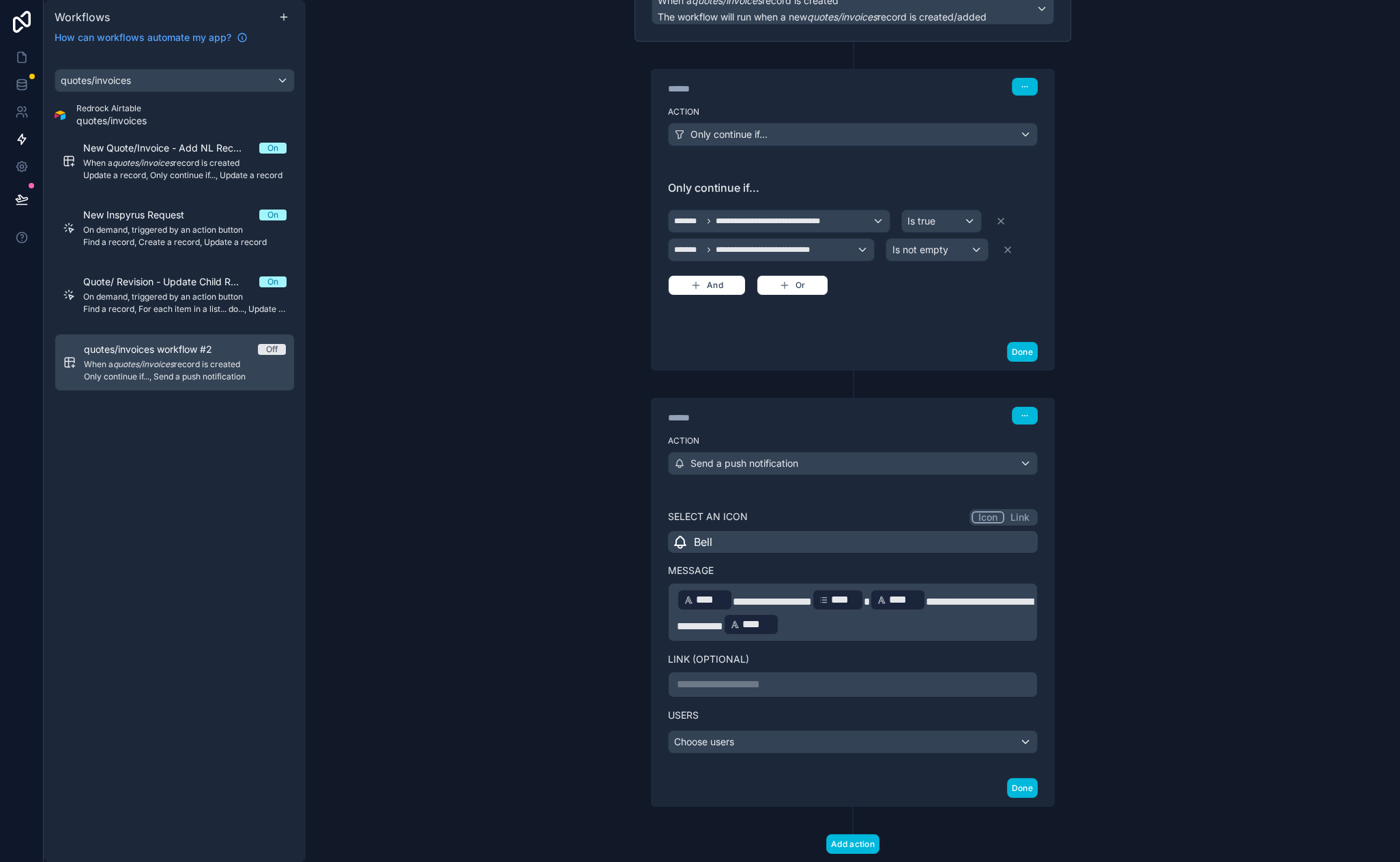
click at [905, 627] on p "**********" at bounding box center [852, 612] width 352 height 50
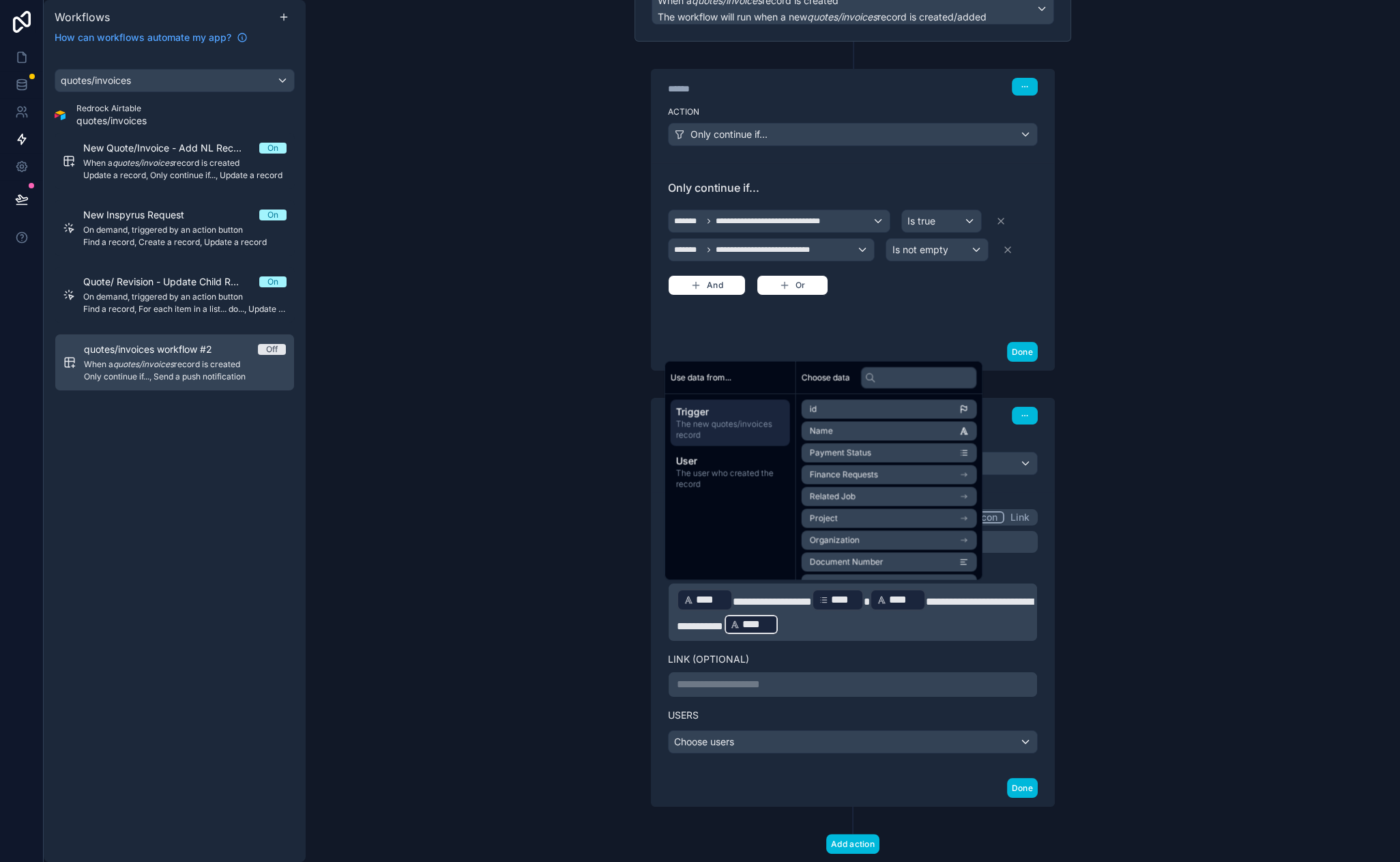
click at [920, 627] on p "**********" at bounding box center [852, 612] width 352 height 50
click at [853, 679] on p "**********" at bounding box center [852, 685] width 352 height 16
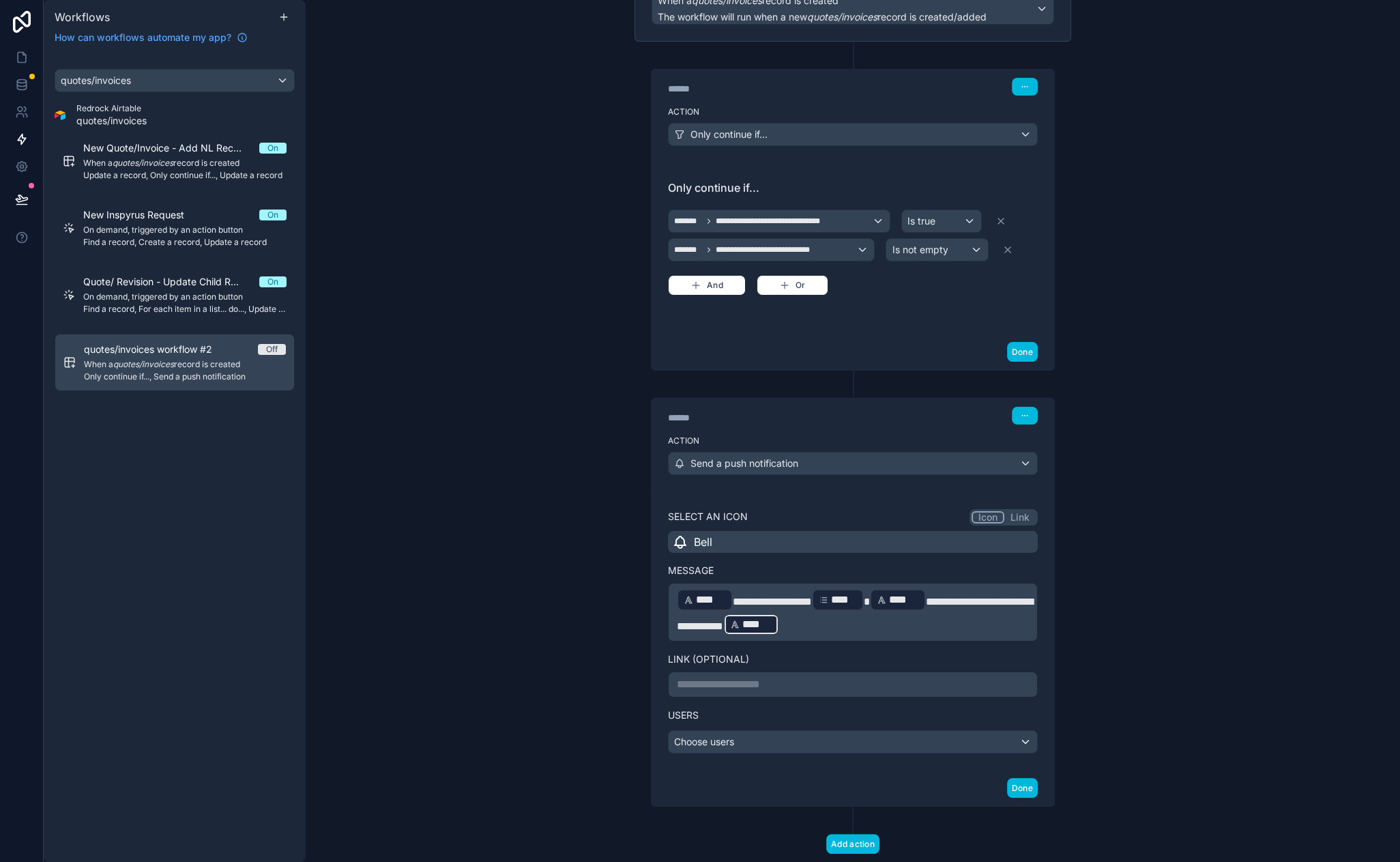
click at [769, 708] on label "Users" at bounding box center [853, 714] width 370 height 14
click at [887, 621] on p "**********" at bounding box center [852, 612] width 352 height 50
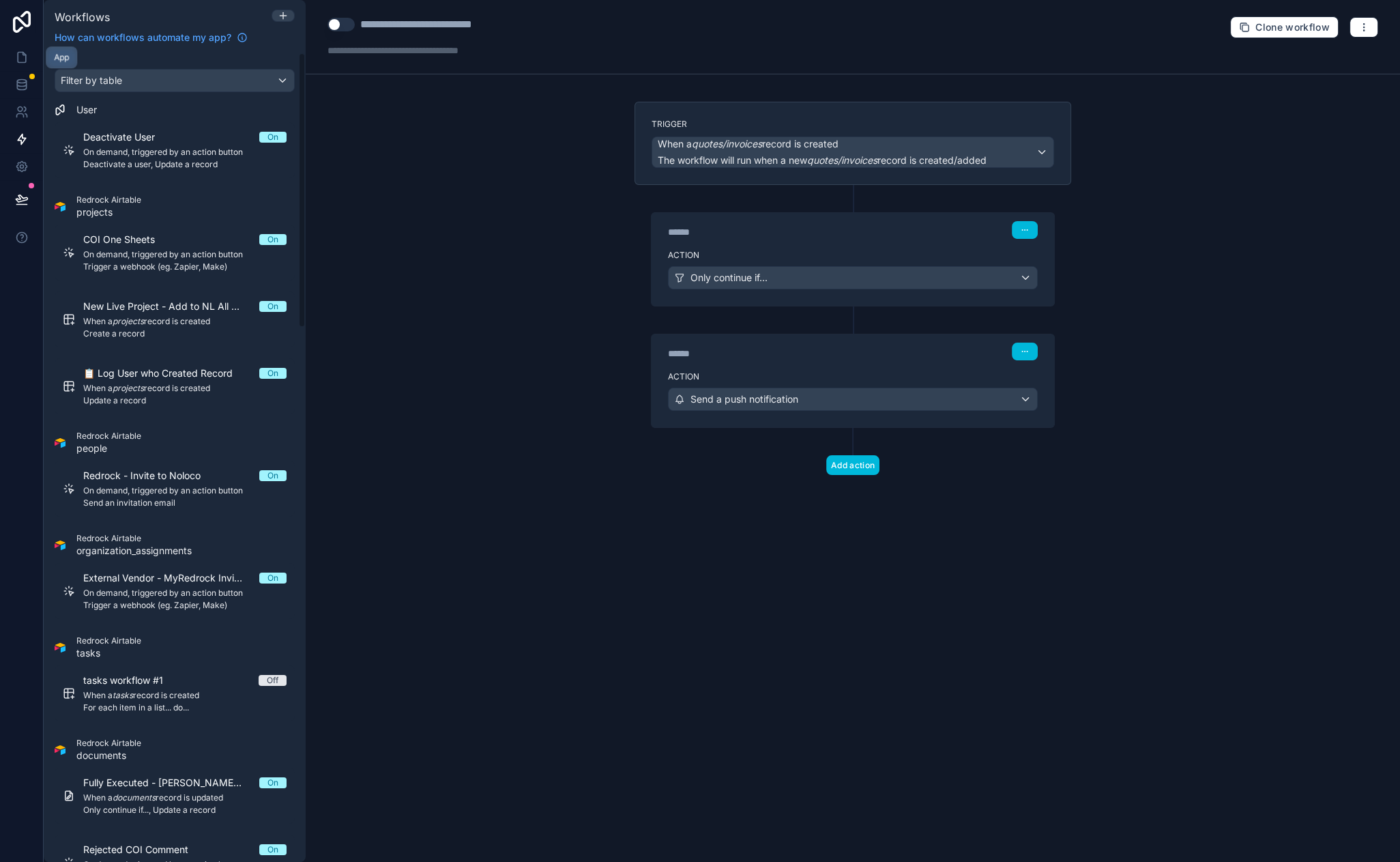
click at [21, 63] on icon at bounding box center [22, 57] width 14 height 14
